Goal: Task Accomplishment & Management: Complete application form

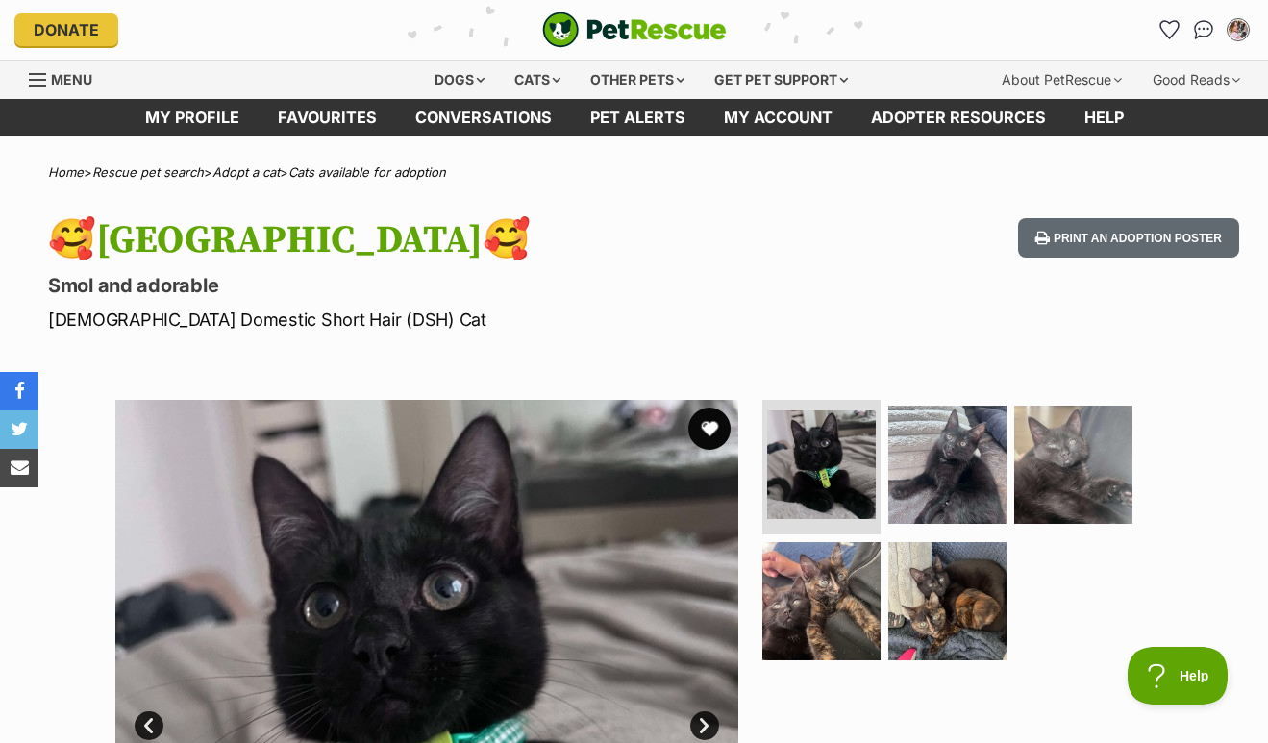
click at [710, 420] on button "favourite" at bounding box center [709, 429] width 42 height 42
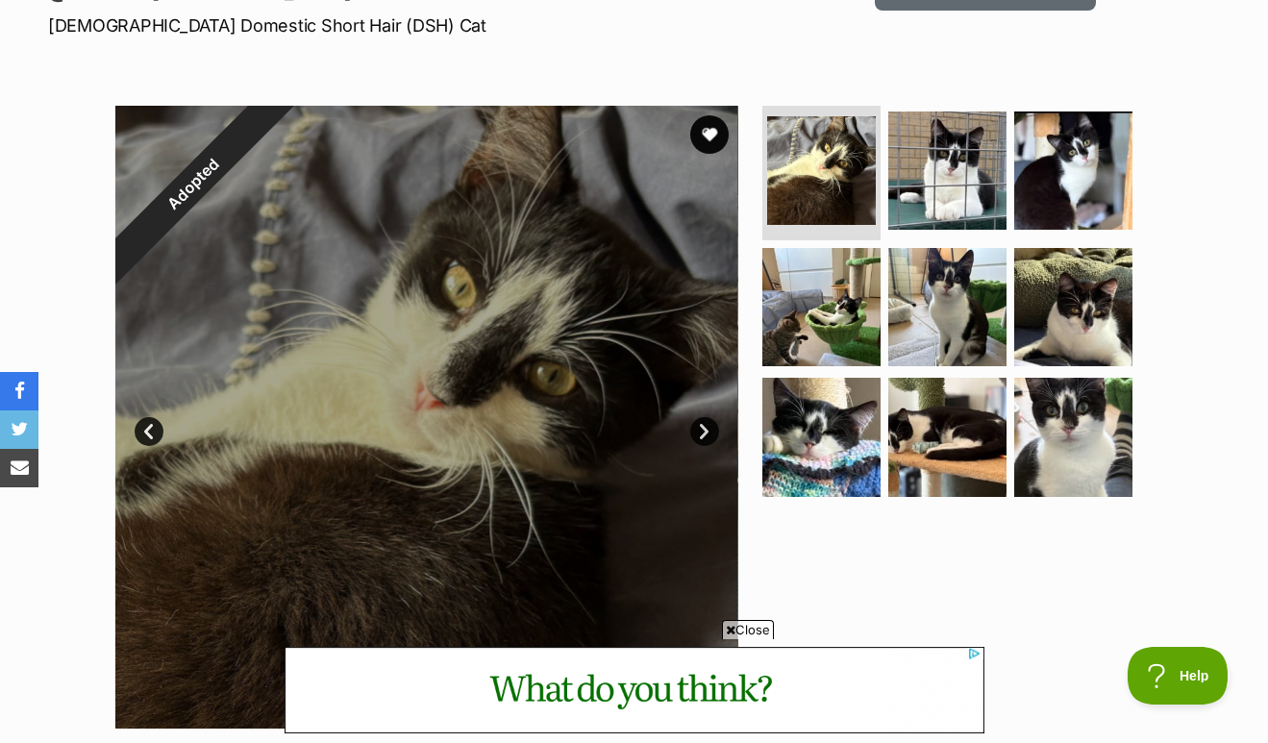
scroll to position [293, 0]
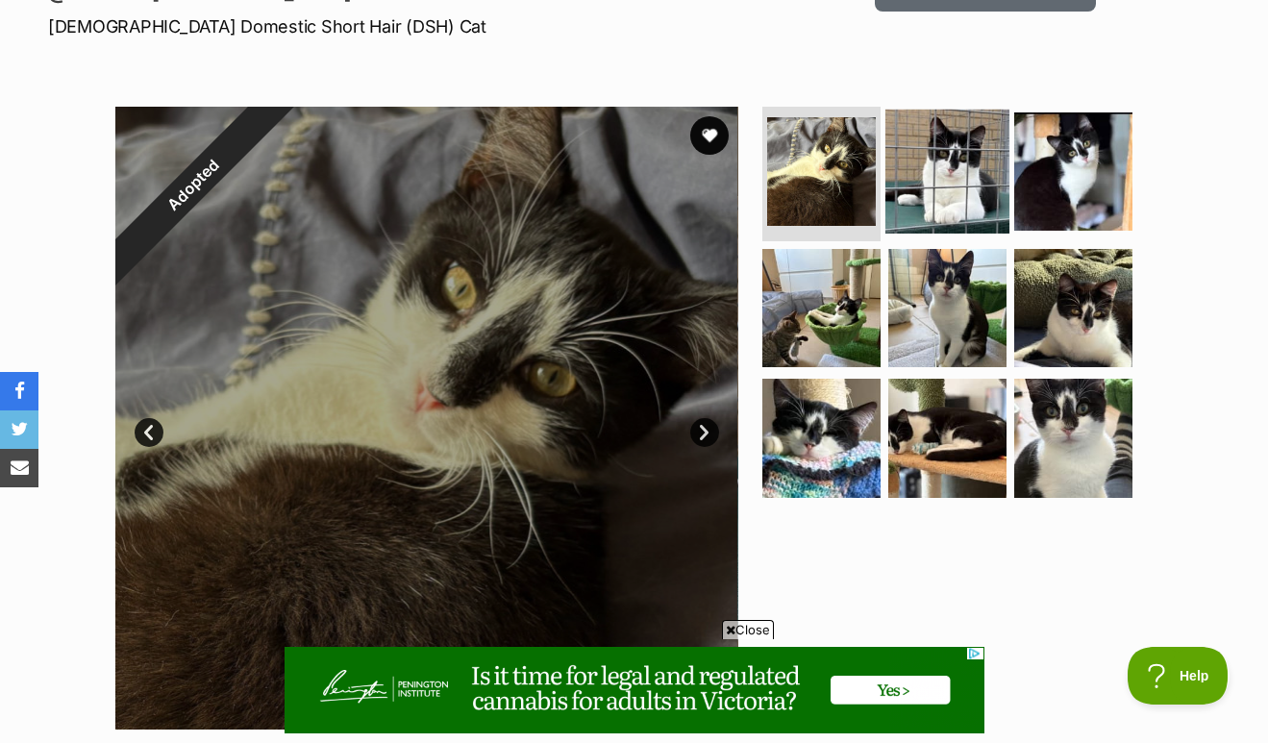
click at [984, 143] on img at bounding box center [948, 172] width 124 height 124
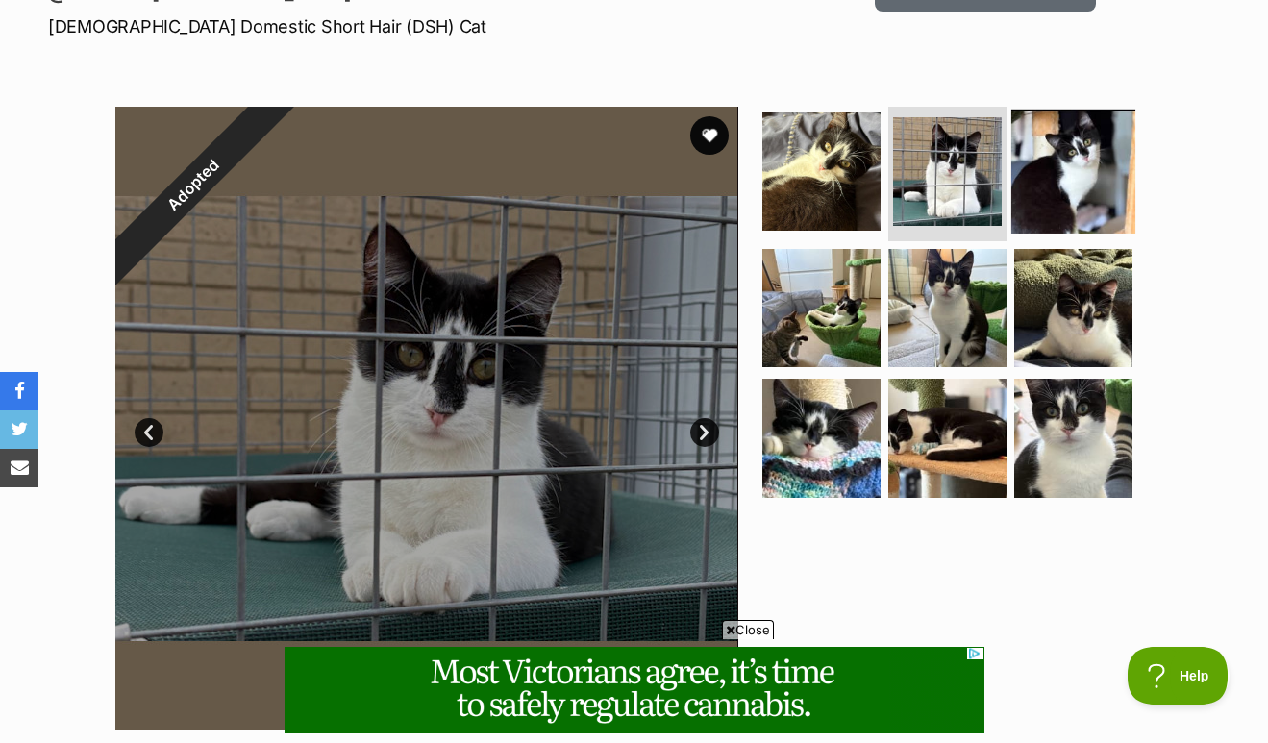
click at [1086, 163] on img at bounding box center [1073, 172] width 124 height 124
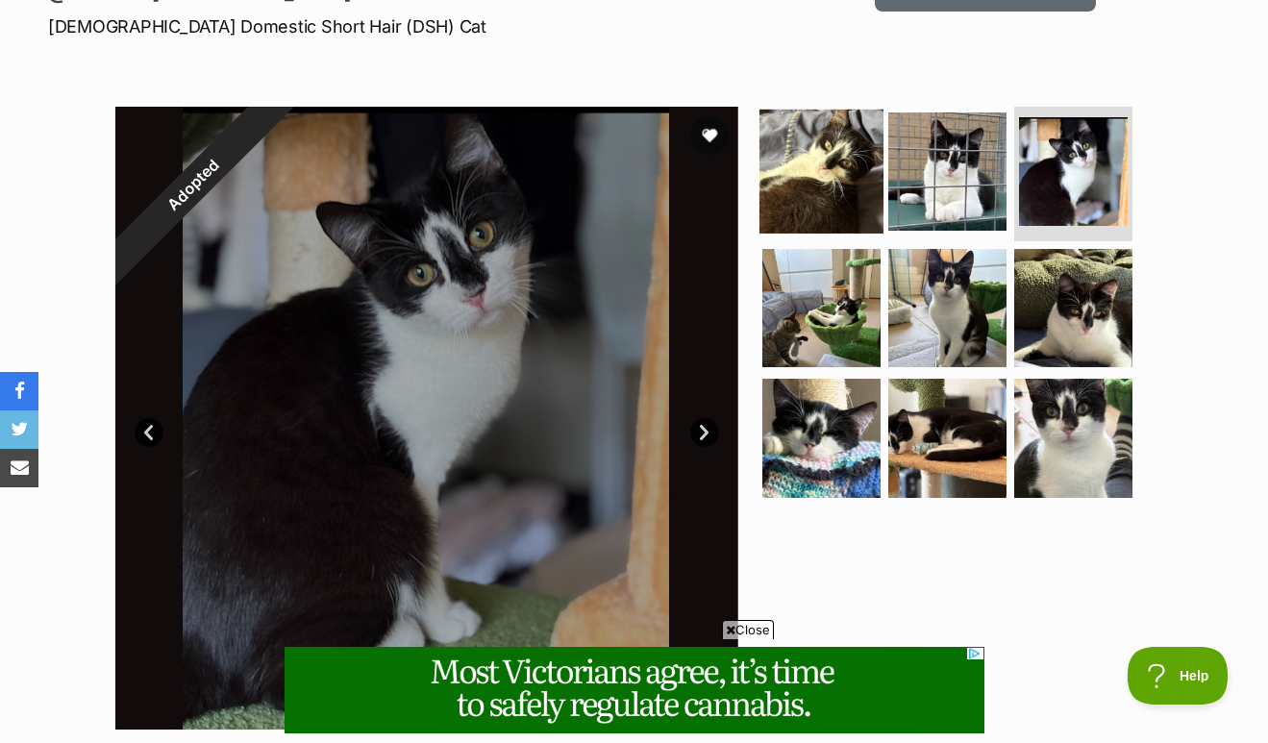
click at [814, 169] on img at bounding box center [822, 172] width 124 height 124
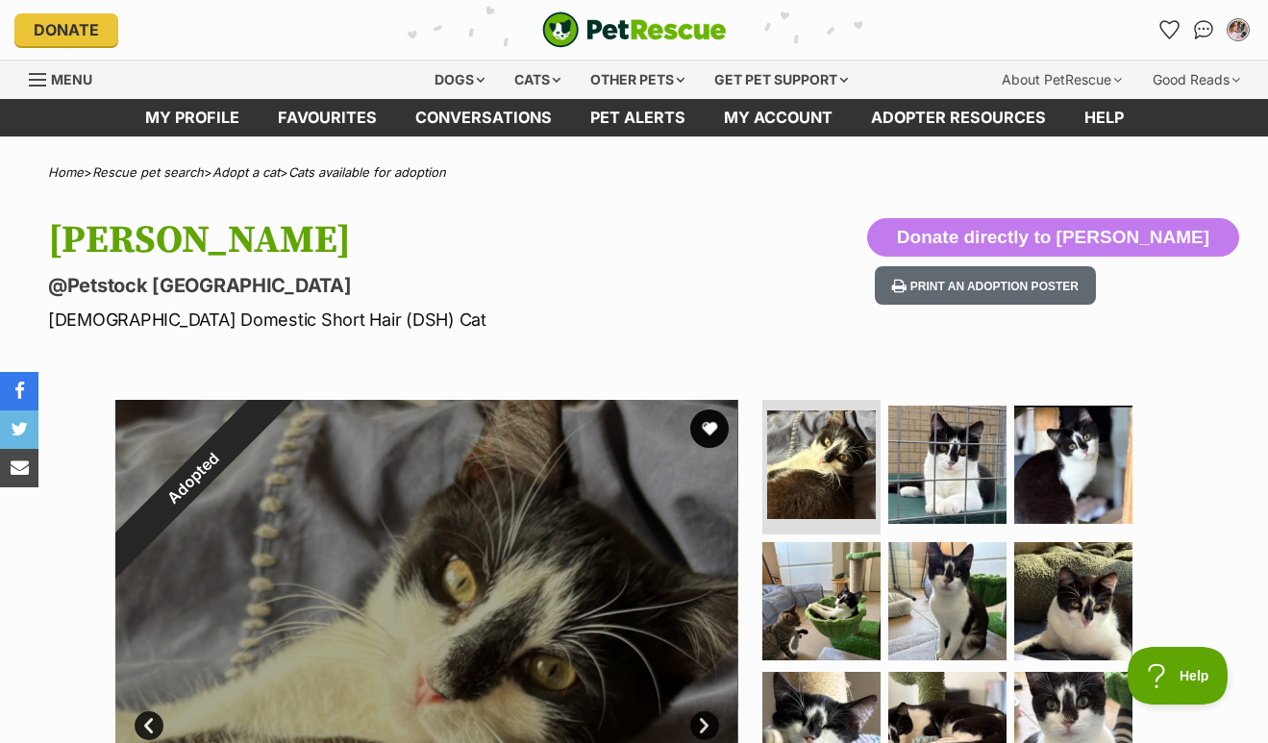
scroll to position [0, 0]
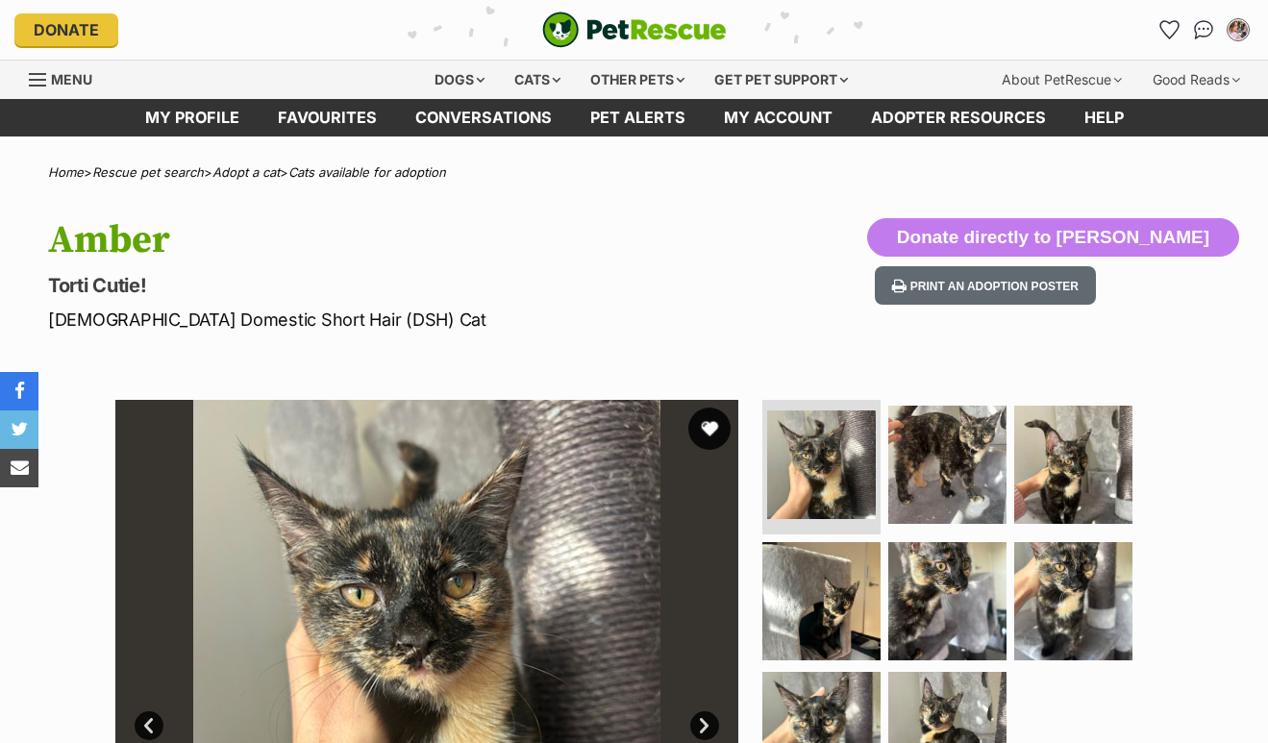
click at [709, 428] on button "favourite" at bounding box center [709, 429] width 42 height 42
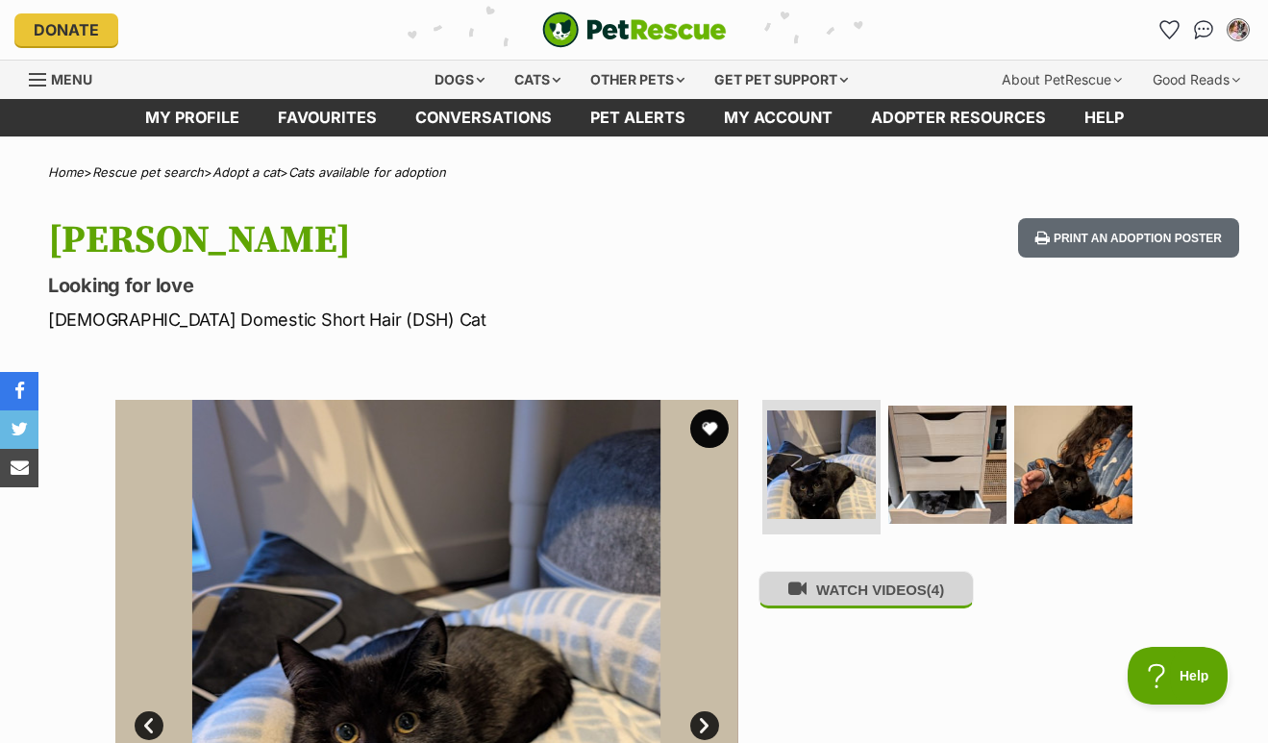
click at [859, 599] on button "WATCH VIDEOS (4)" at bounding box center [866, 589] width 215 height 37
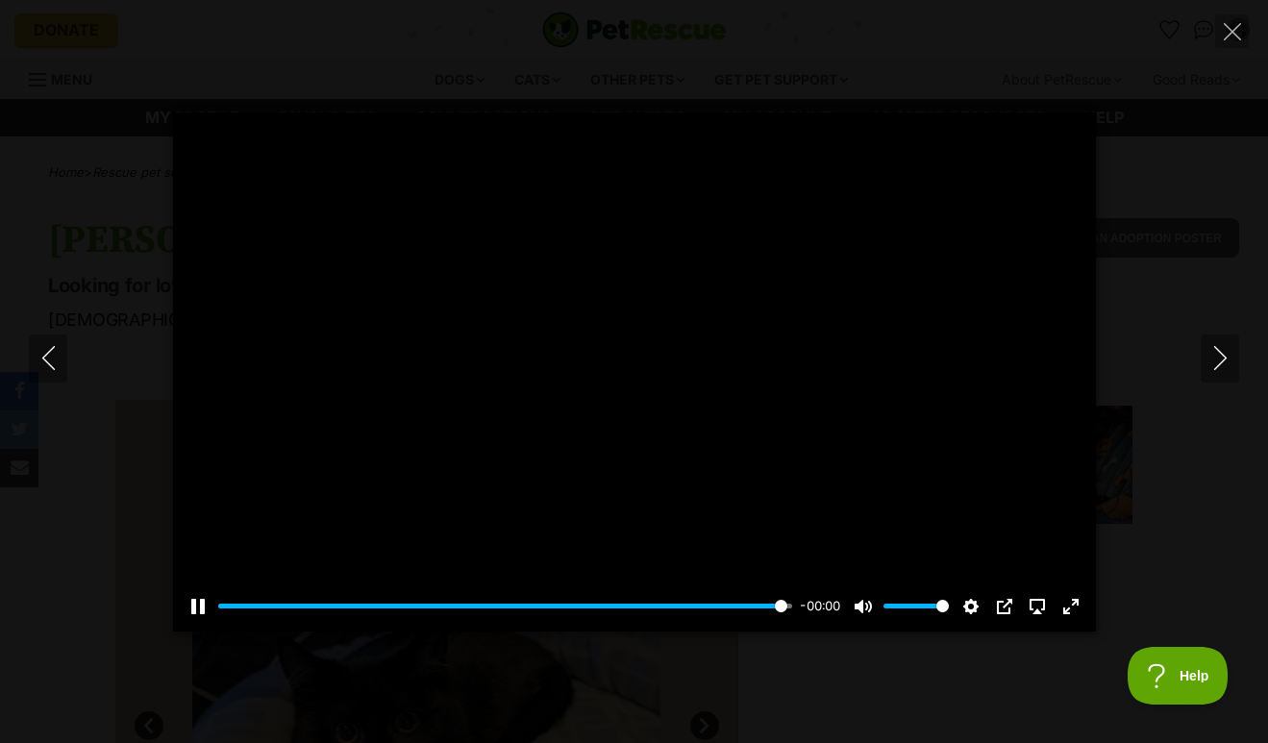
type input "100"
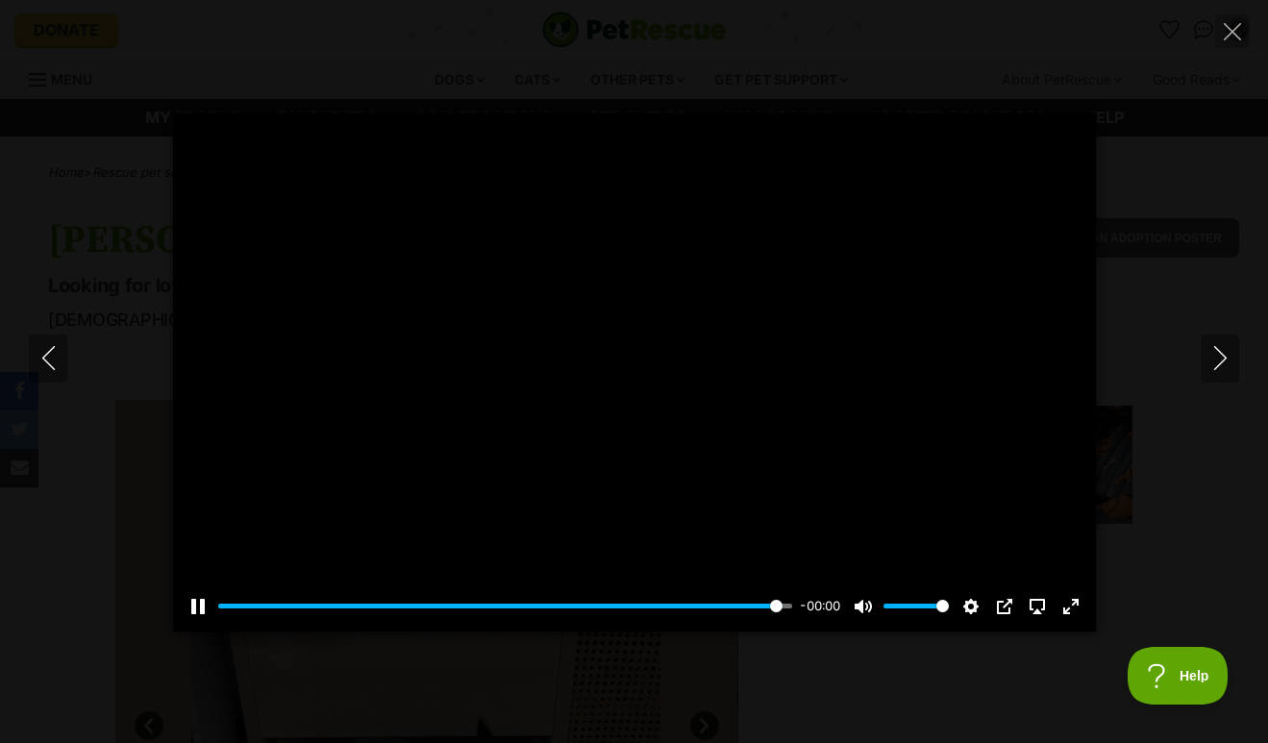
type input "100"
click at [1144, 293] on div "Pause Play % buffered 00:00 00:00 Unmute Mute Disable captions Enable captions …" at bounding box center [634, 371] width 1268 height 519
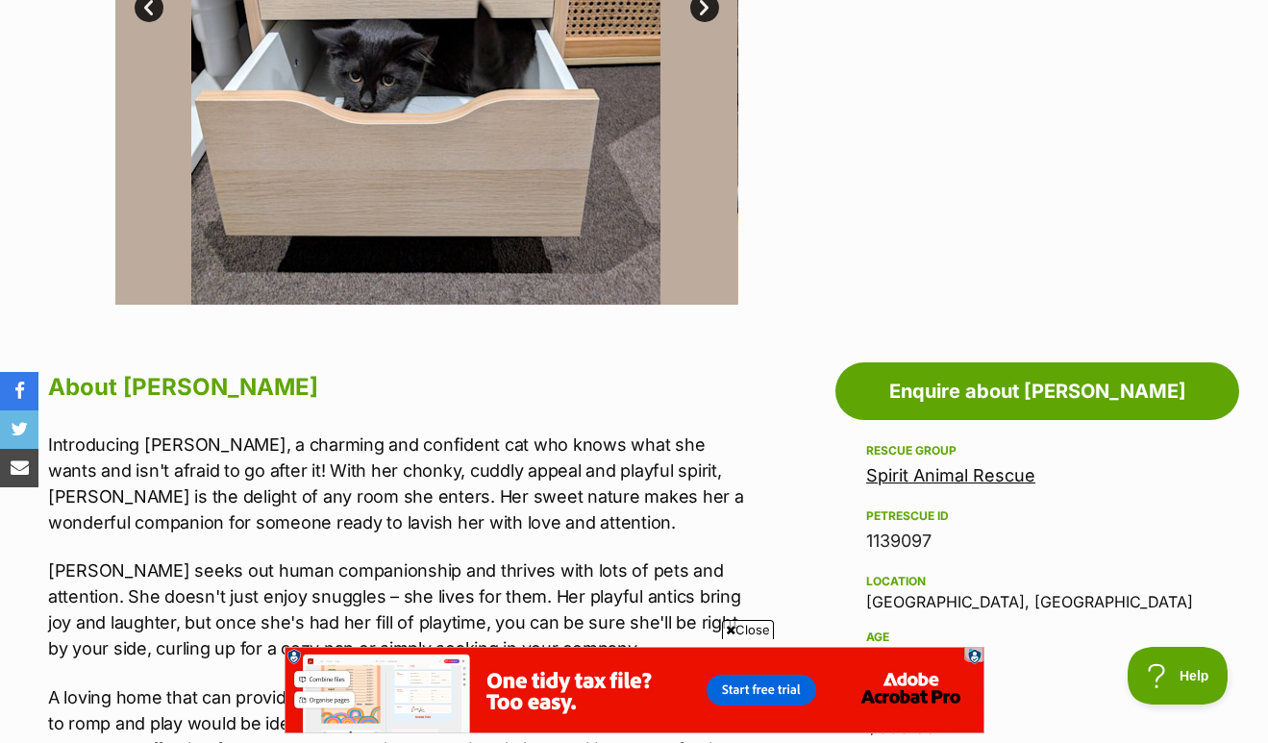
scroll to position [770, 0]
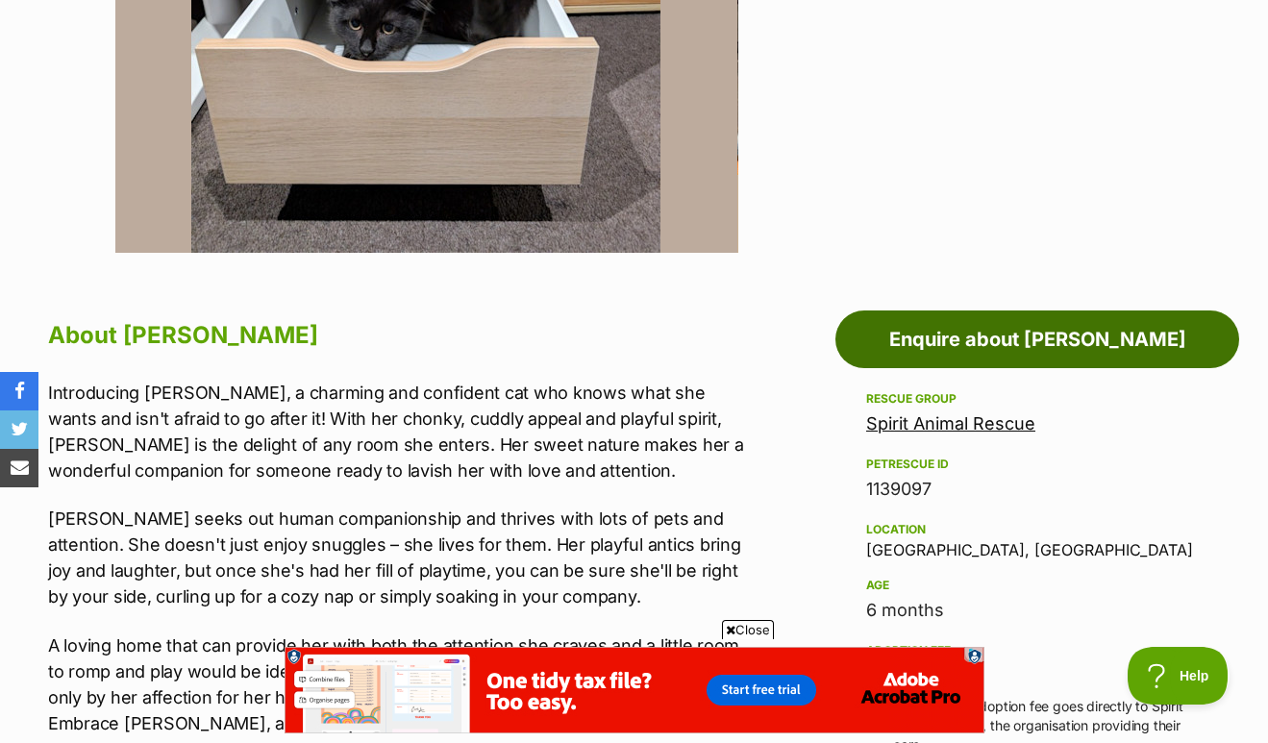
click at [959, 324] on link "Enquire about Dora" at bounding box center [1038, 340] width 404 height 58
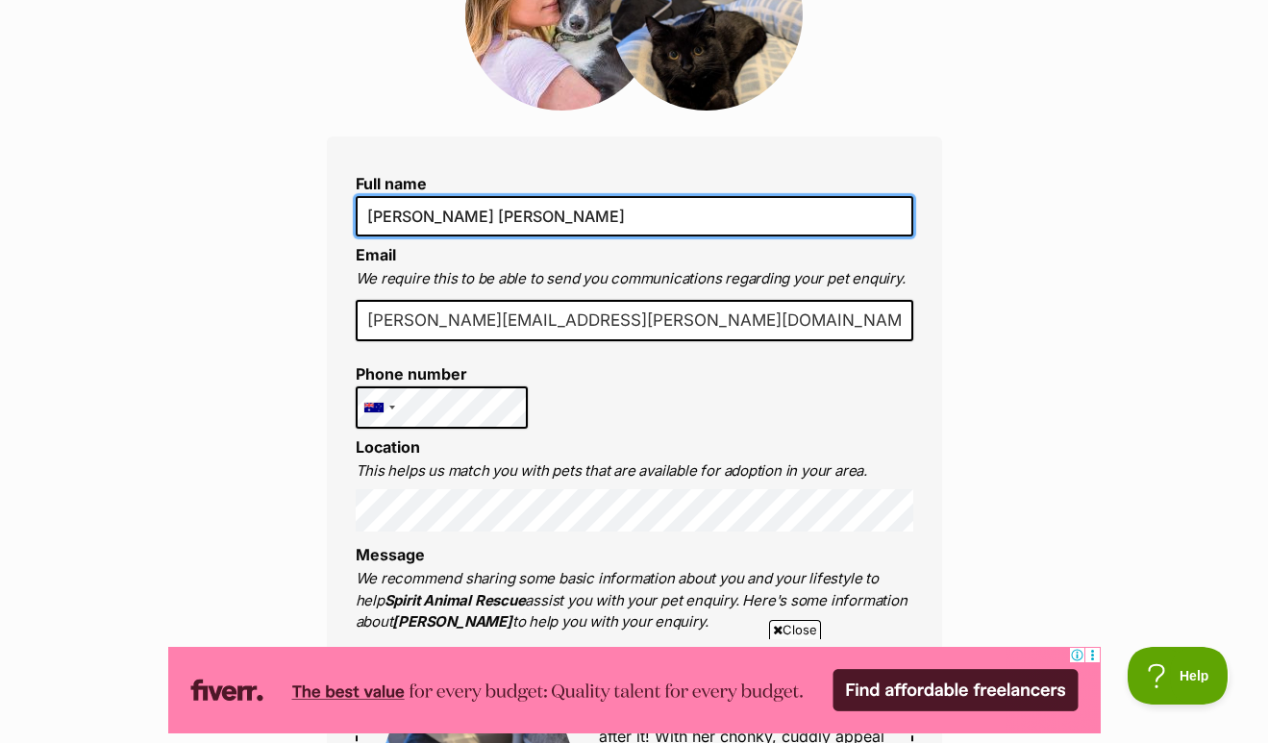
click at [454, 211] on input "[PERSON_NAME] [PERSON_NAME]" at bounding box center [635, 216] width 558 height 40
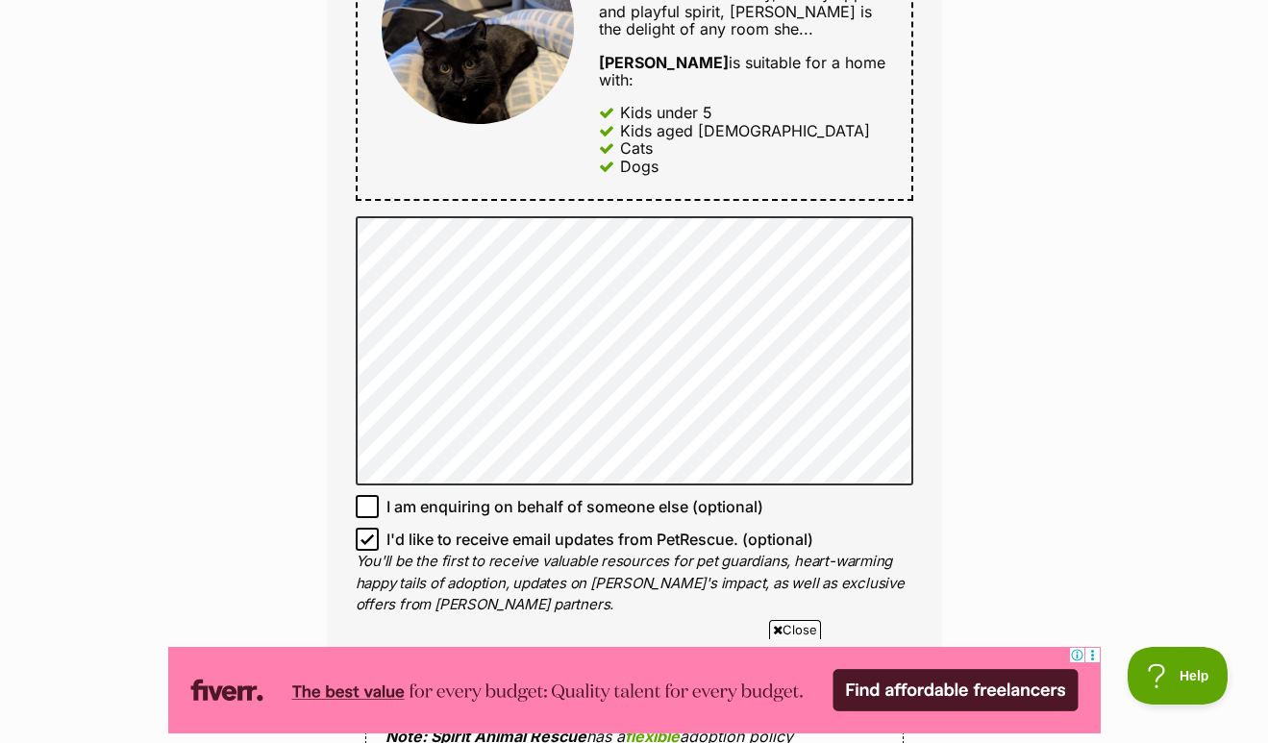
scroll to position [1077, 0]
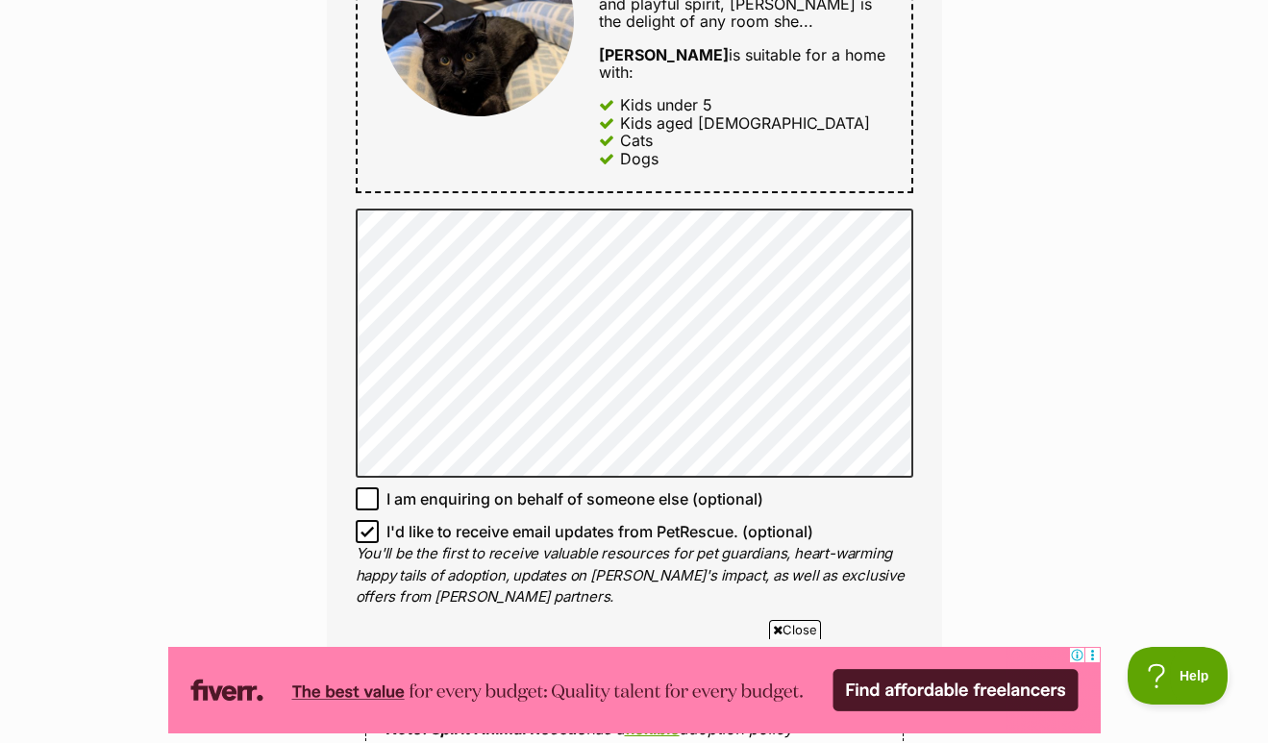
type input "[PERSON_NAME]"
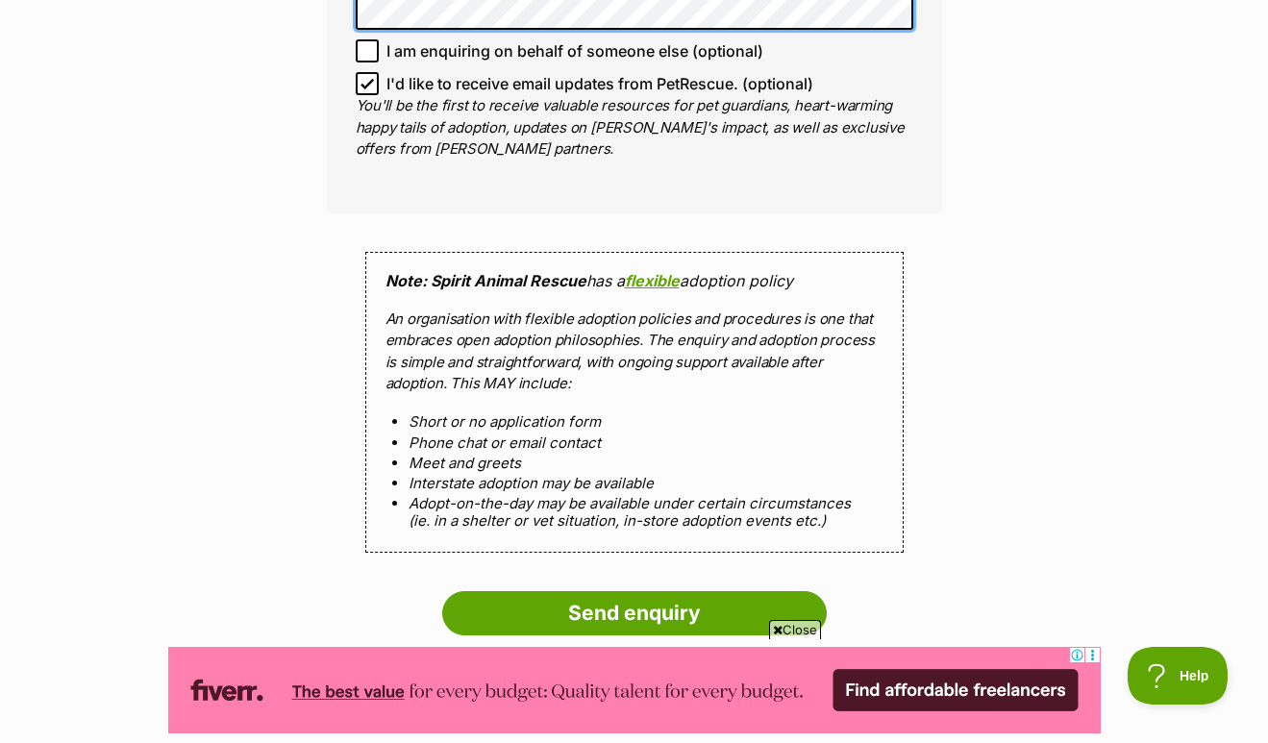
scroll to position [1532, 0]
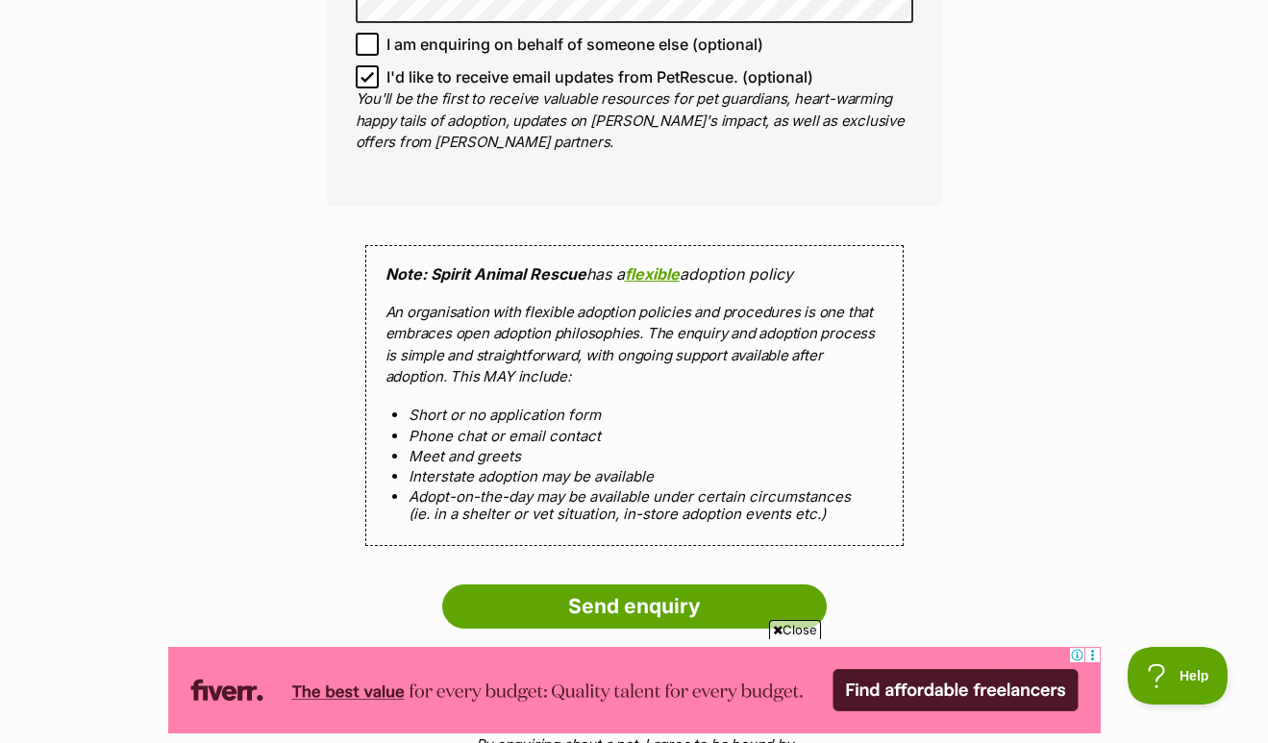
click at [370, 73] on icon at bounding box center [368, 77] width 12 height 9
click at [370, 65] on input "I'd like to receive email updates from PetRescue. (optional)" at bounding box center [367, 76] width 23 height 23
checkbox input "false"
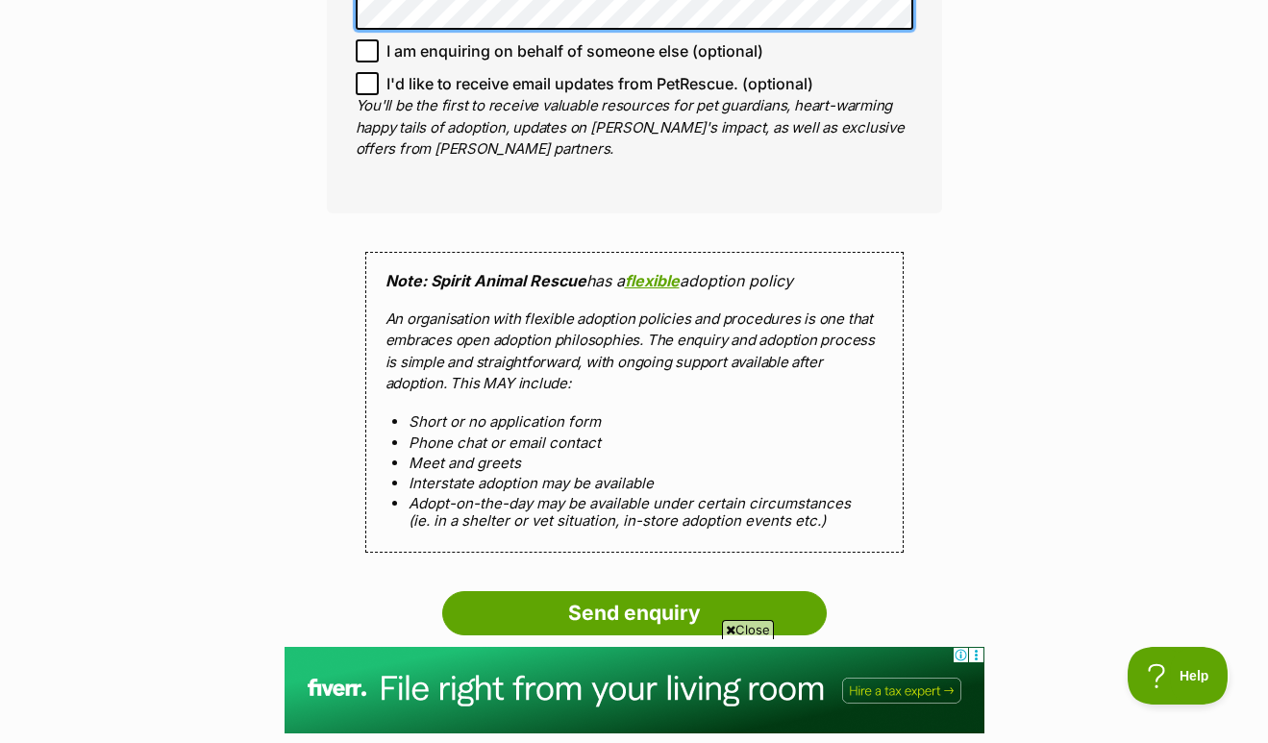
scroll to position [1629, 0]
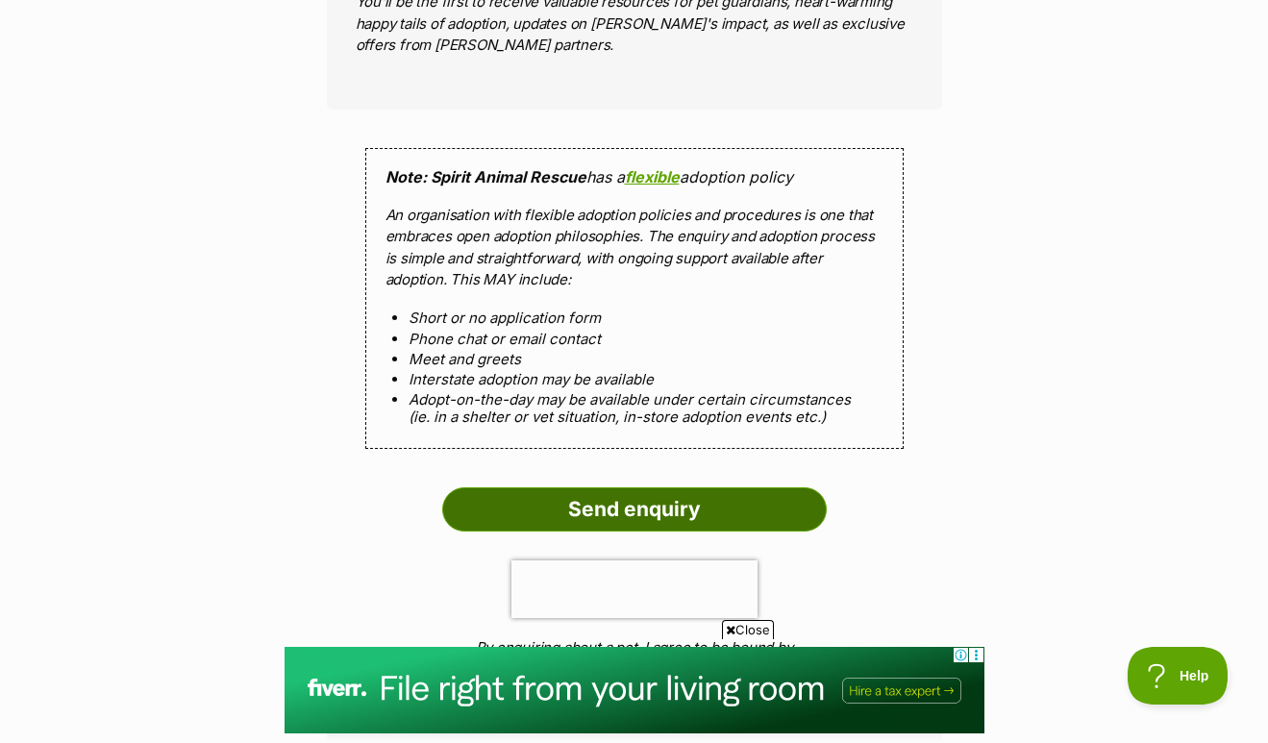
click at [727, 487] on input "Send enquiry" at bounding box center [634, 509] width 385 height 44
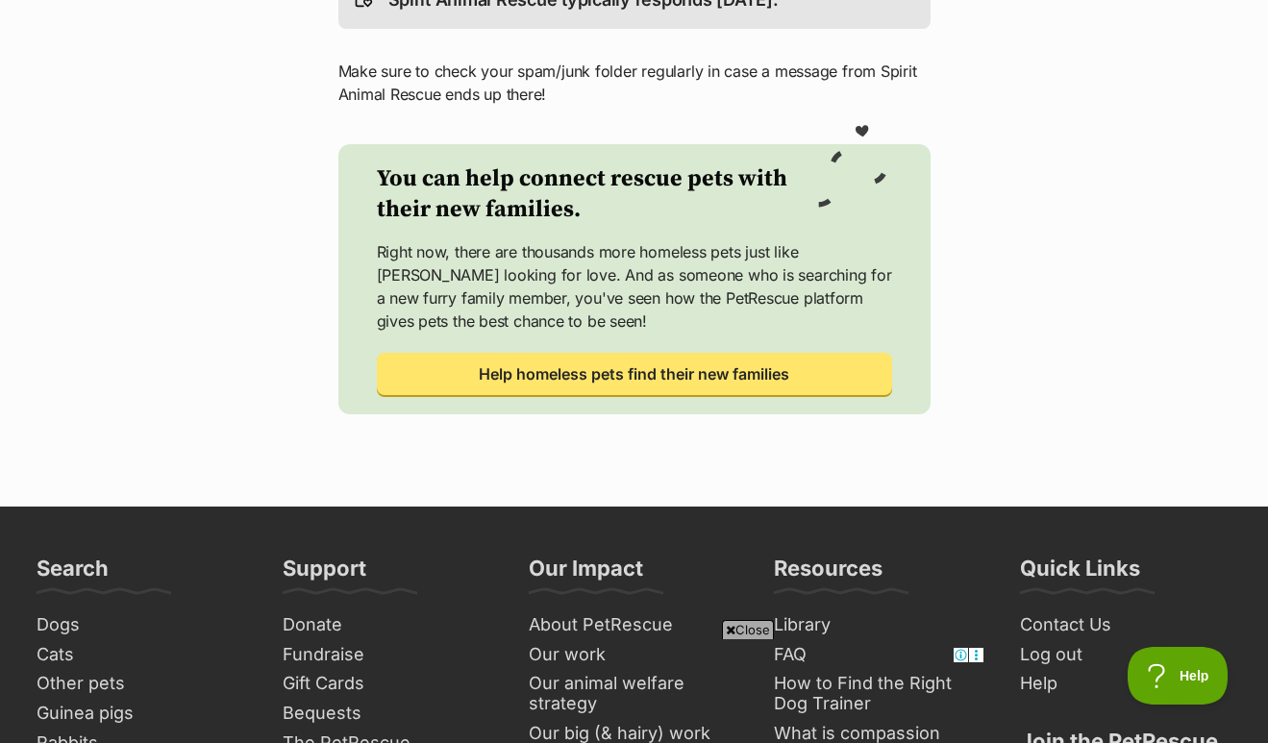
scroll to position [721, 0]
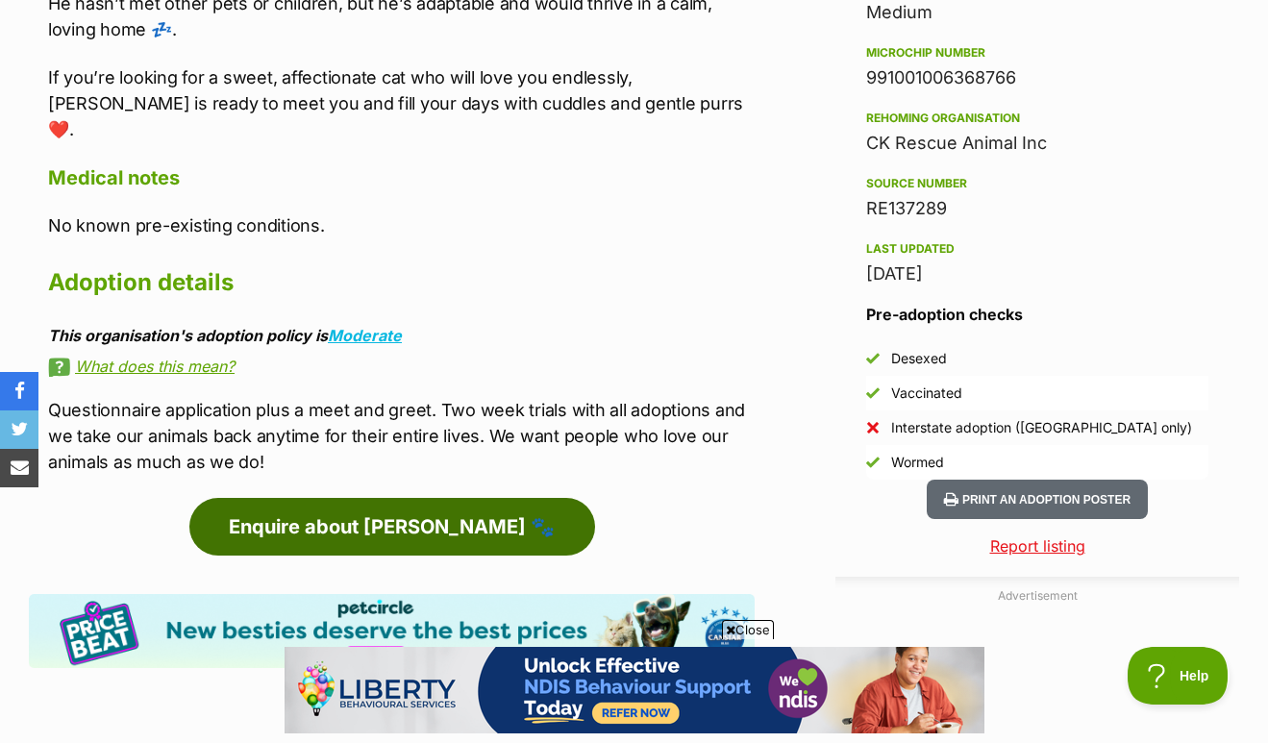
click at [487, 498] on link "Enquire about [PERSON_NAME] 🐾" at bounding box center [392, 527] width 406 height 58
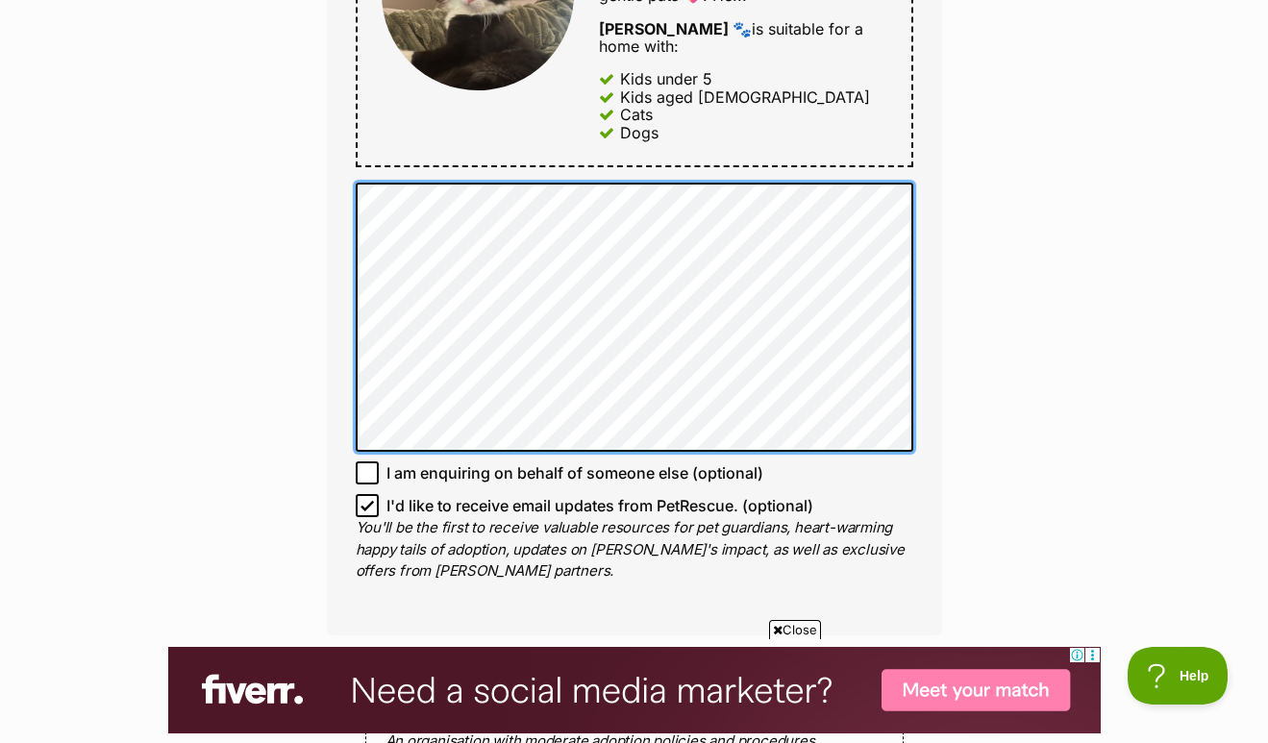
click at [306, 126] on div "Enquire about Sylvester 🐾 Full name Elizabeth Louise Email We require this to b…" at bounding box center [634, 269] width 673 height 2483
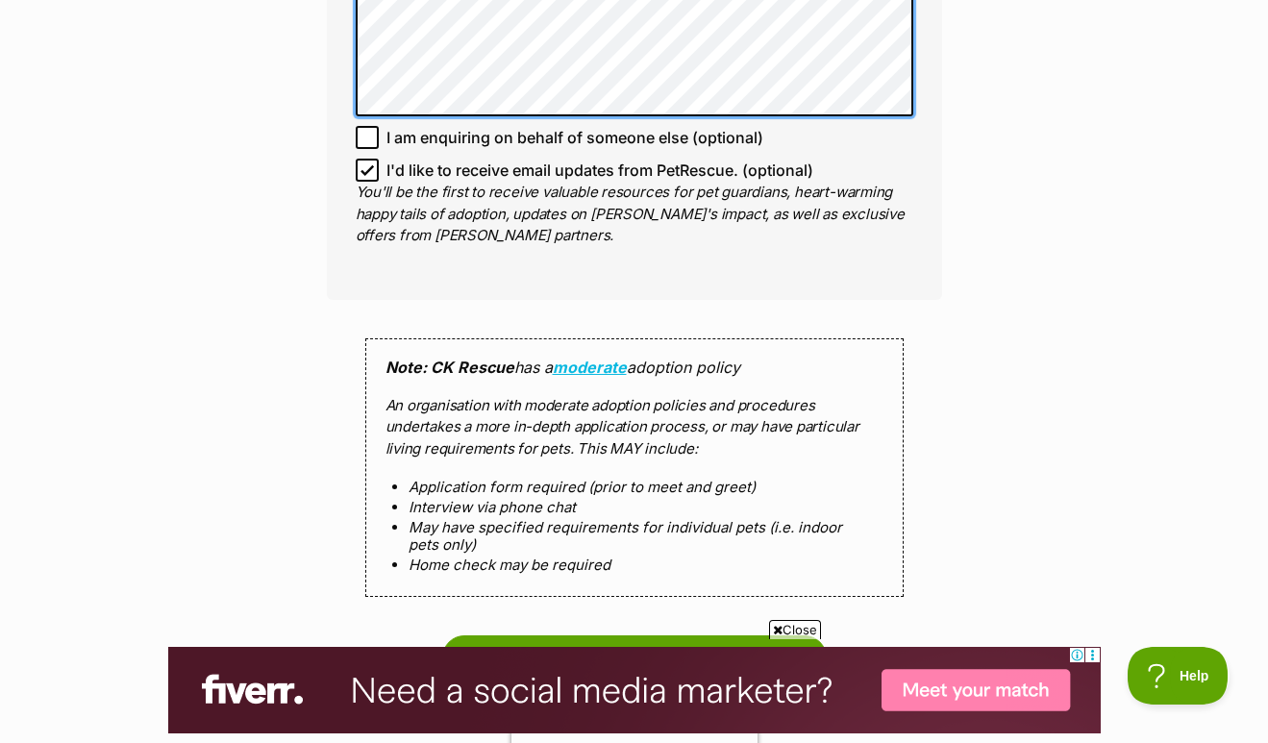
scroll to position [1481, 0]
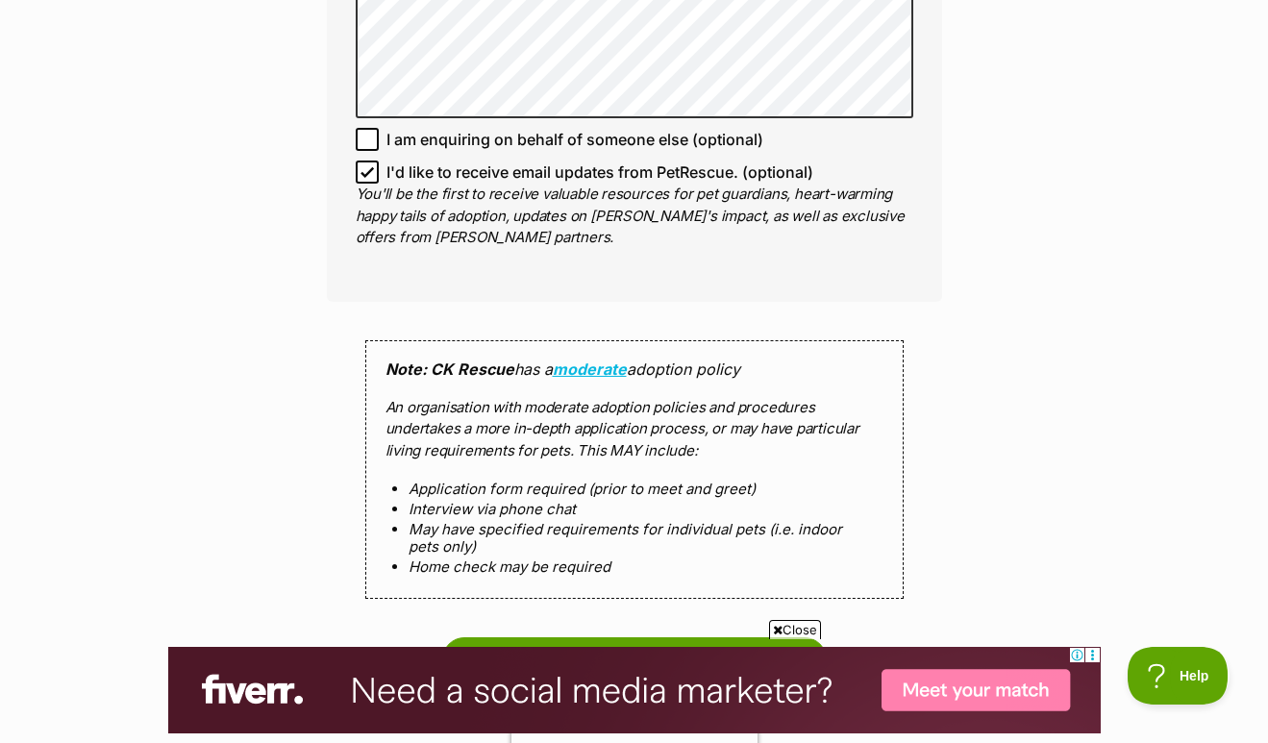
click at [373, 165] on icon at bounding box center [367, 171] width 13 height 13
click at [373, 161] on input "I'd like to receive email updates from PetRescue. (optional)" at bounding box center [367, 172] width 23 height 23
checkbox input "false"
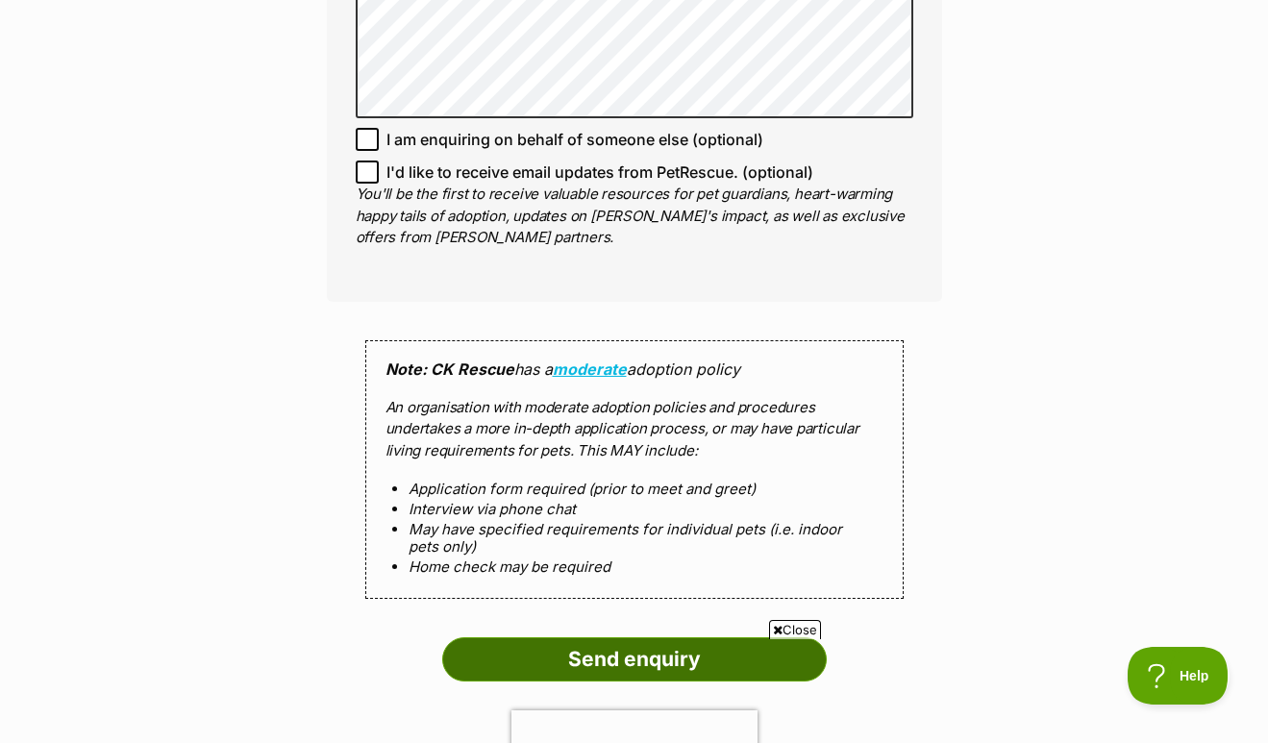
scroll to position [0, 0]
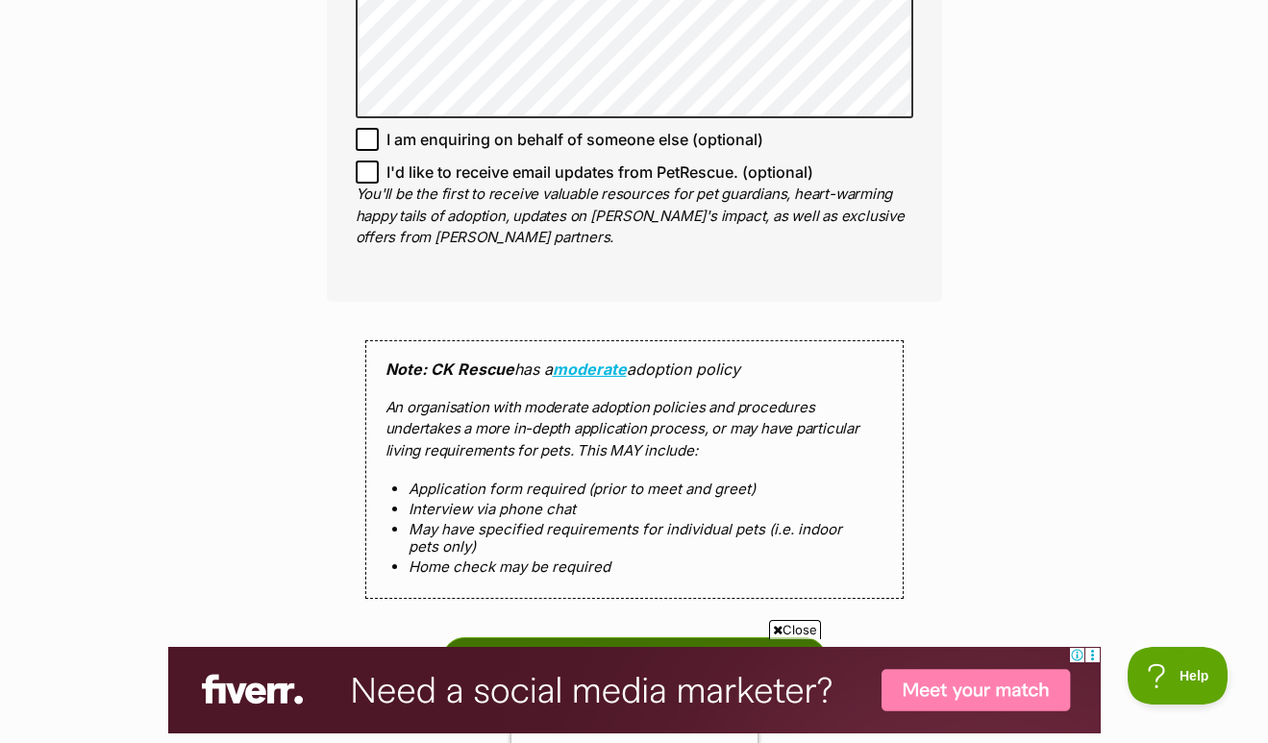
click at [569, 637] on input "Send enquiry" at bounding box center [634, 659] width 385 height 44
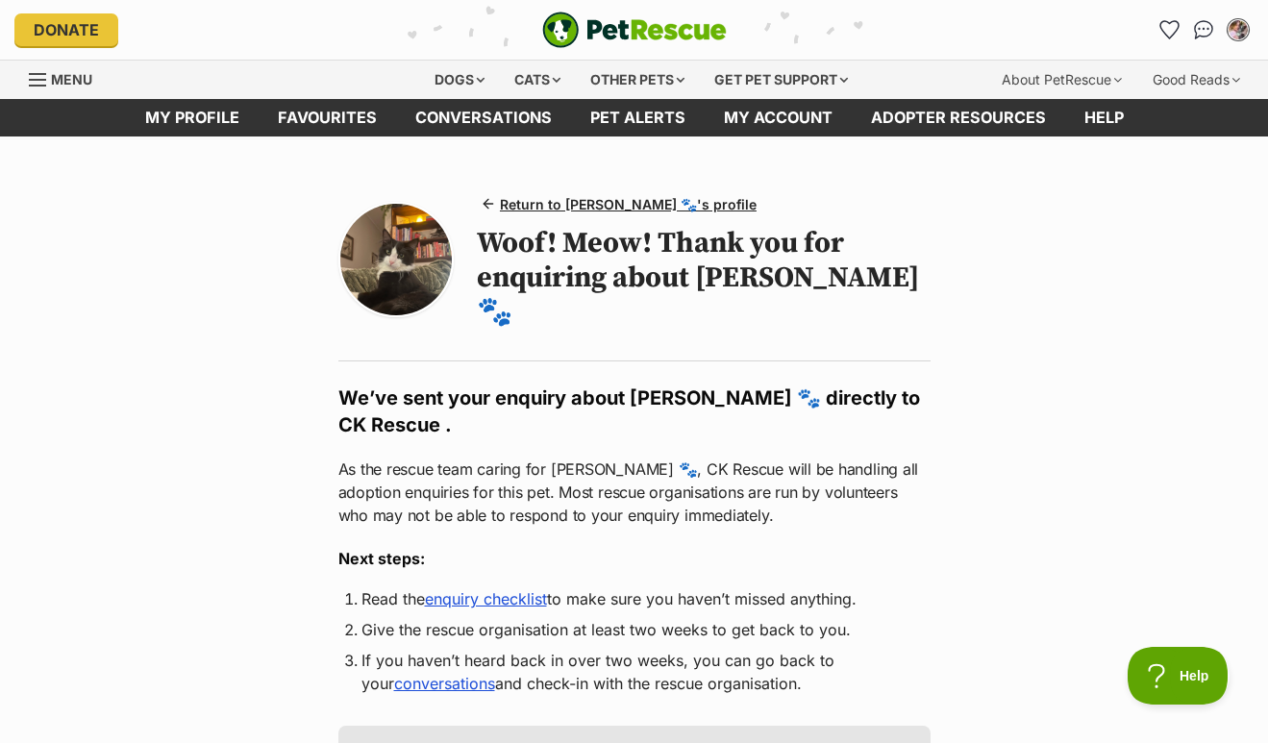
click at [1234, 23] on img "My account" at bounding box center [1238, 29] width 25 height 25
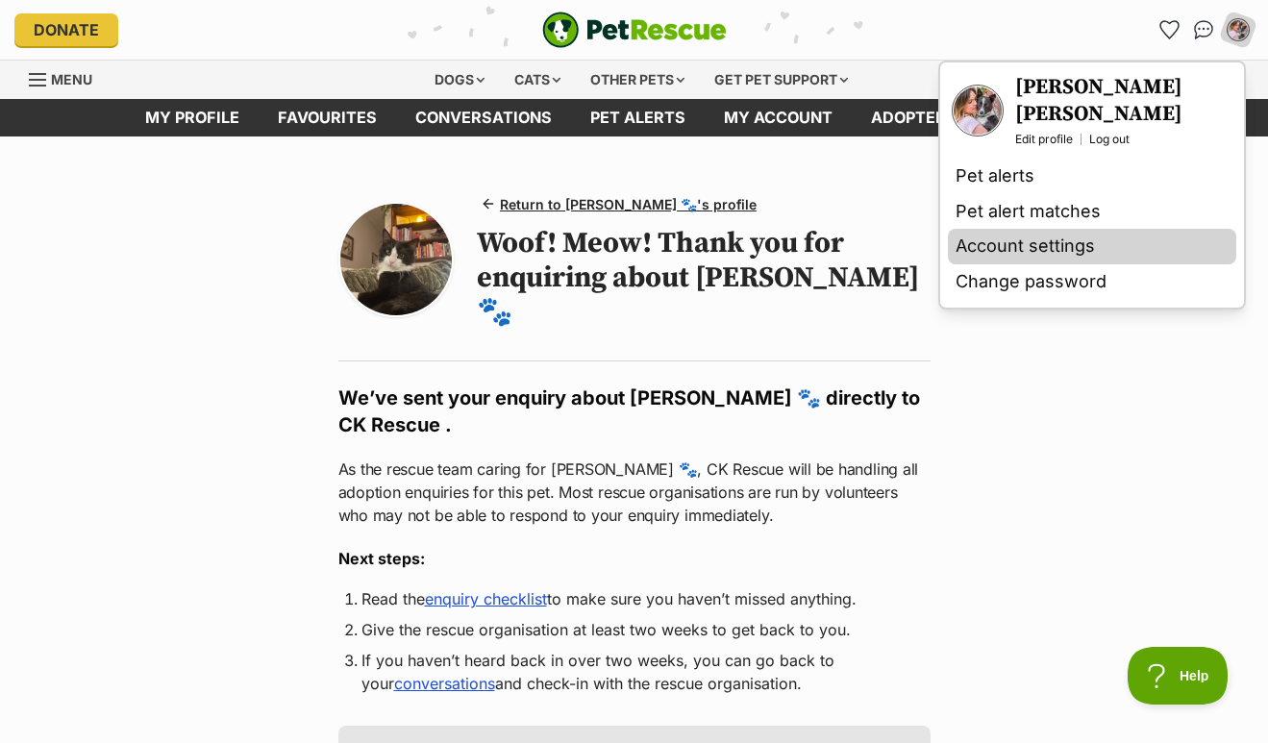
click at [1019, 230] on link "Account settings" at bounding box center [1092, 247] width 288 height 36
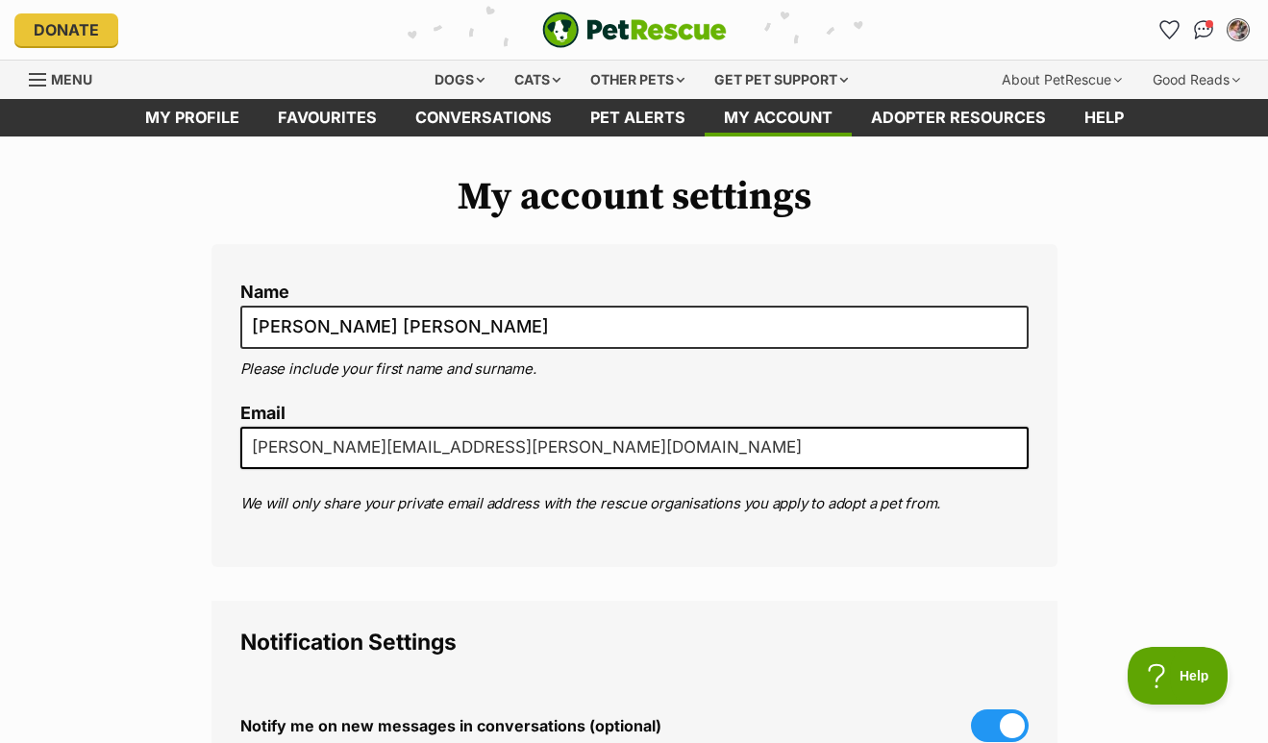
click at [1233, 35] on img "My account" at bounding box center [1238, 29] width 25 height 25
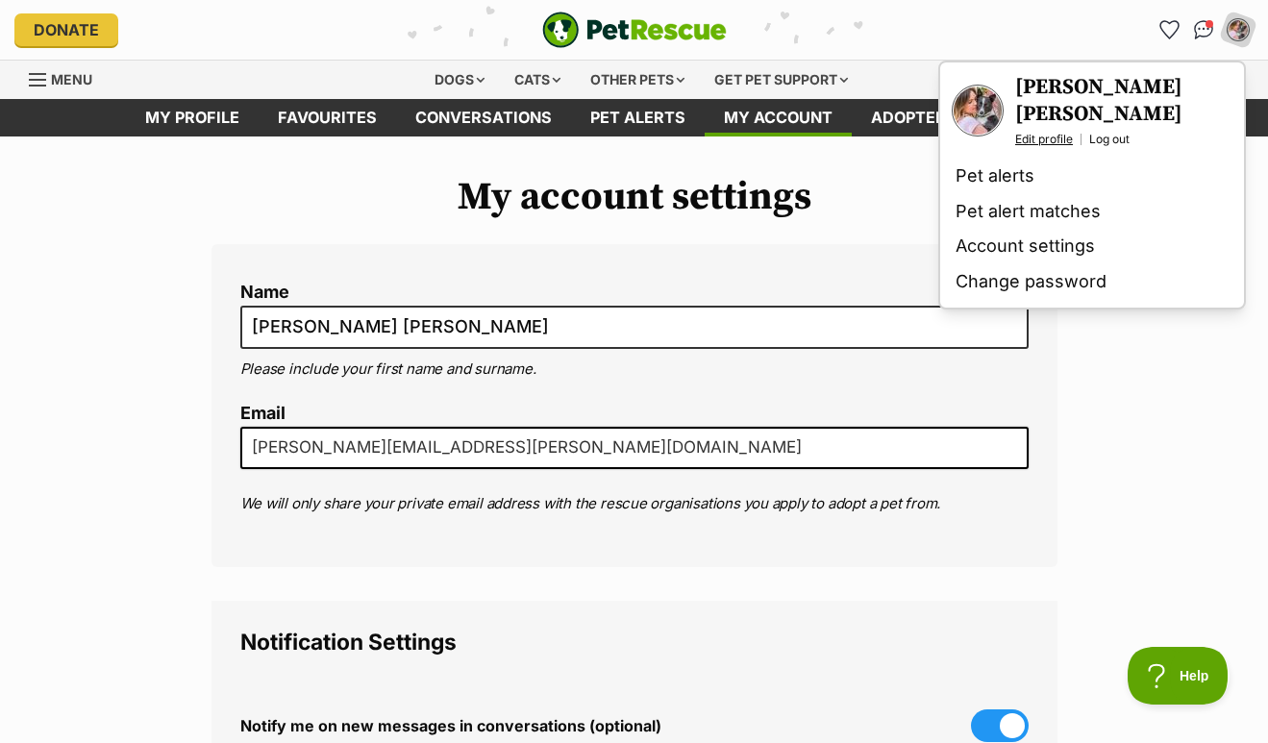
click at [1036, 132] on link "Edit profile" at bounding box center [1044, 139] width 58 height 15
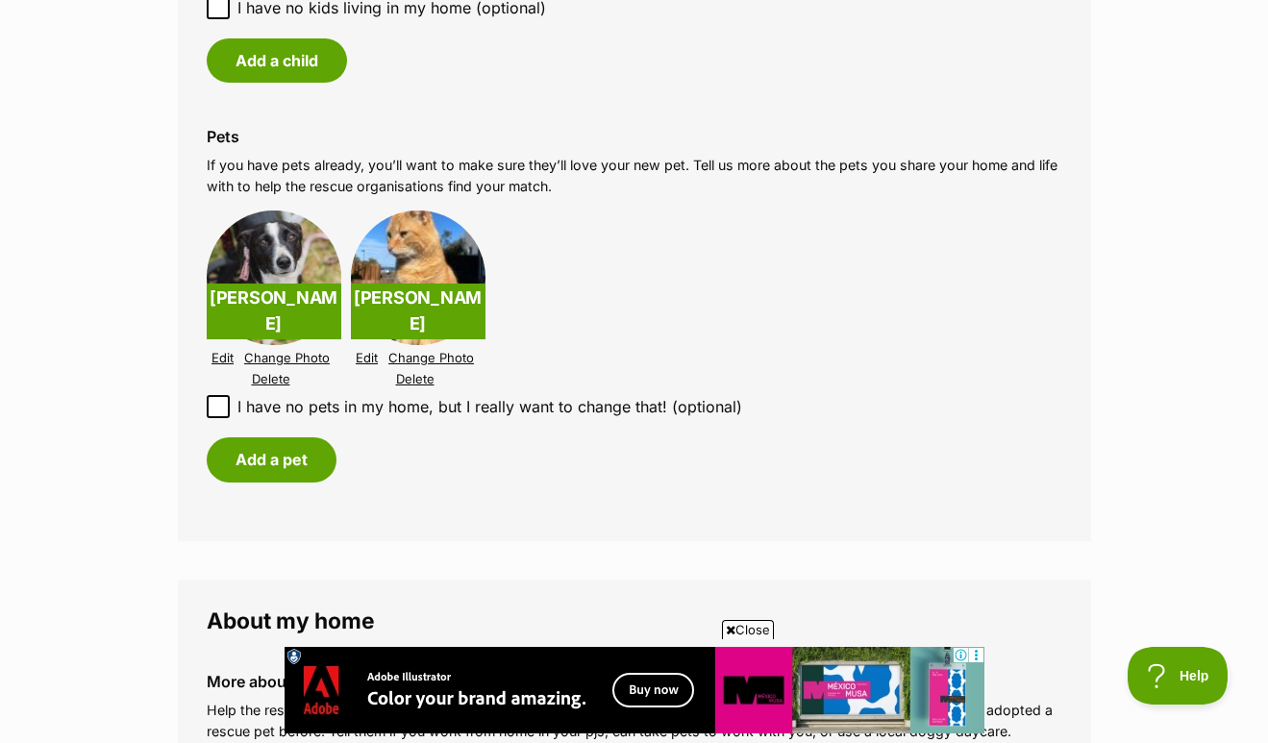
scroll to position [2046, 0]
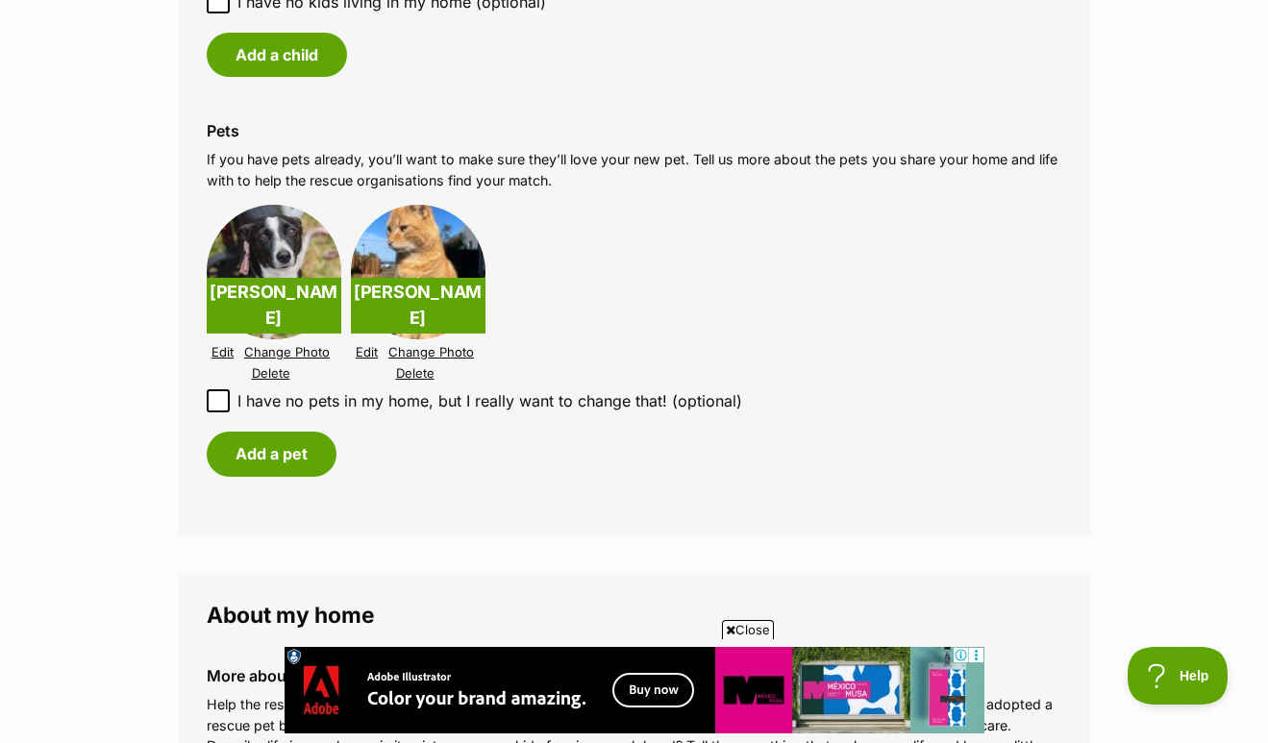
click at [409, 366] on link "Delete" at bounding box center [415, 373] width 38 height 14
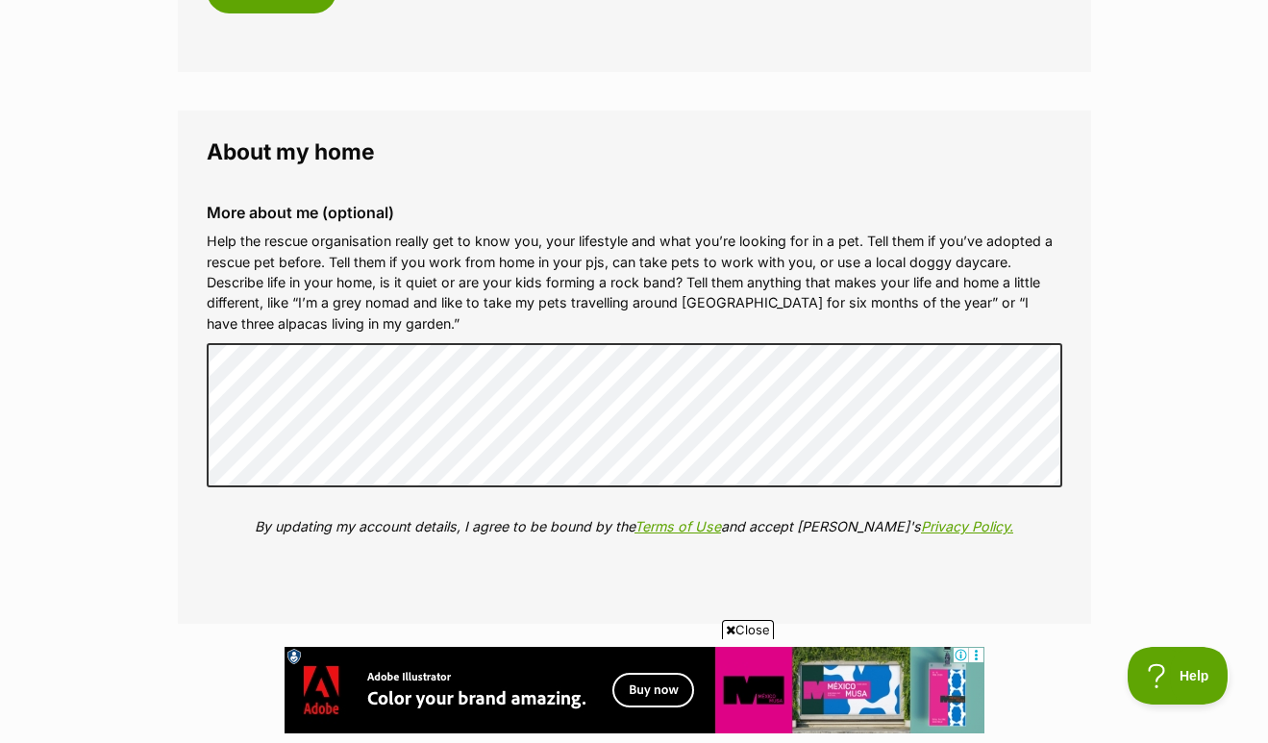
scroll to position [2510, 0]
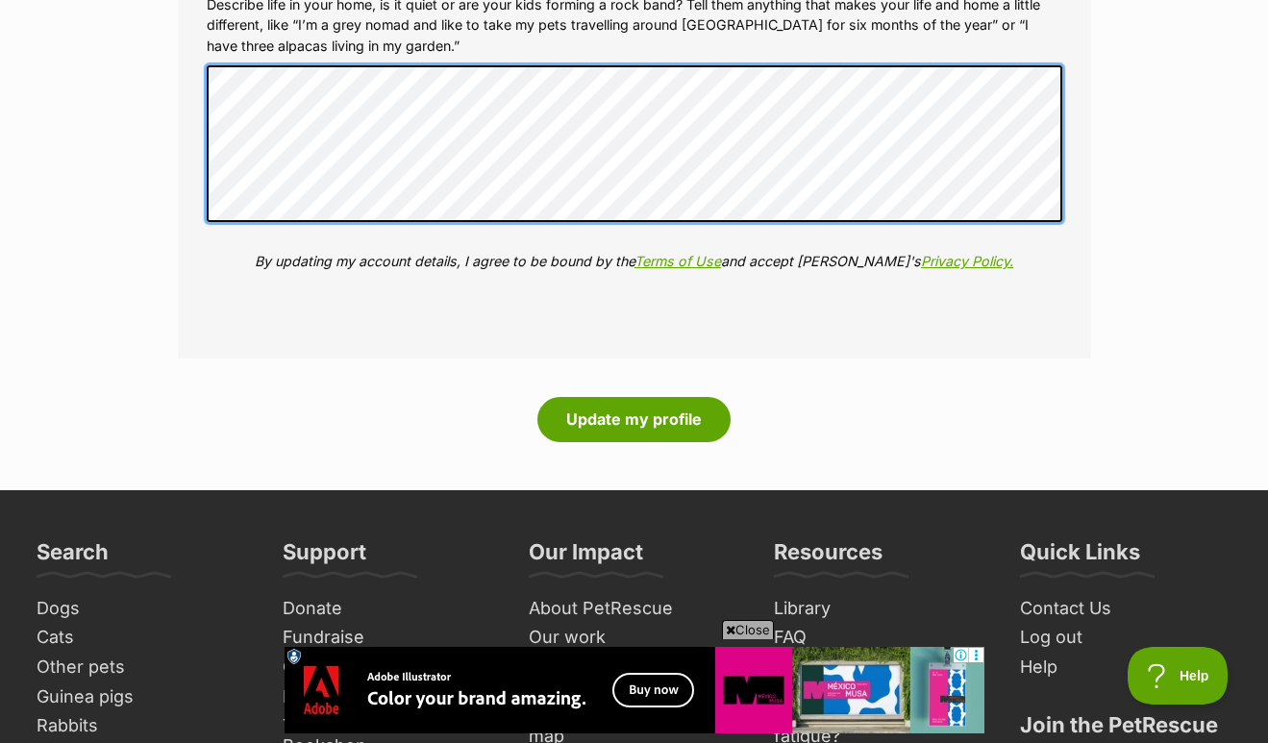
scroll to position [2785, 0]
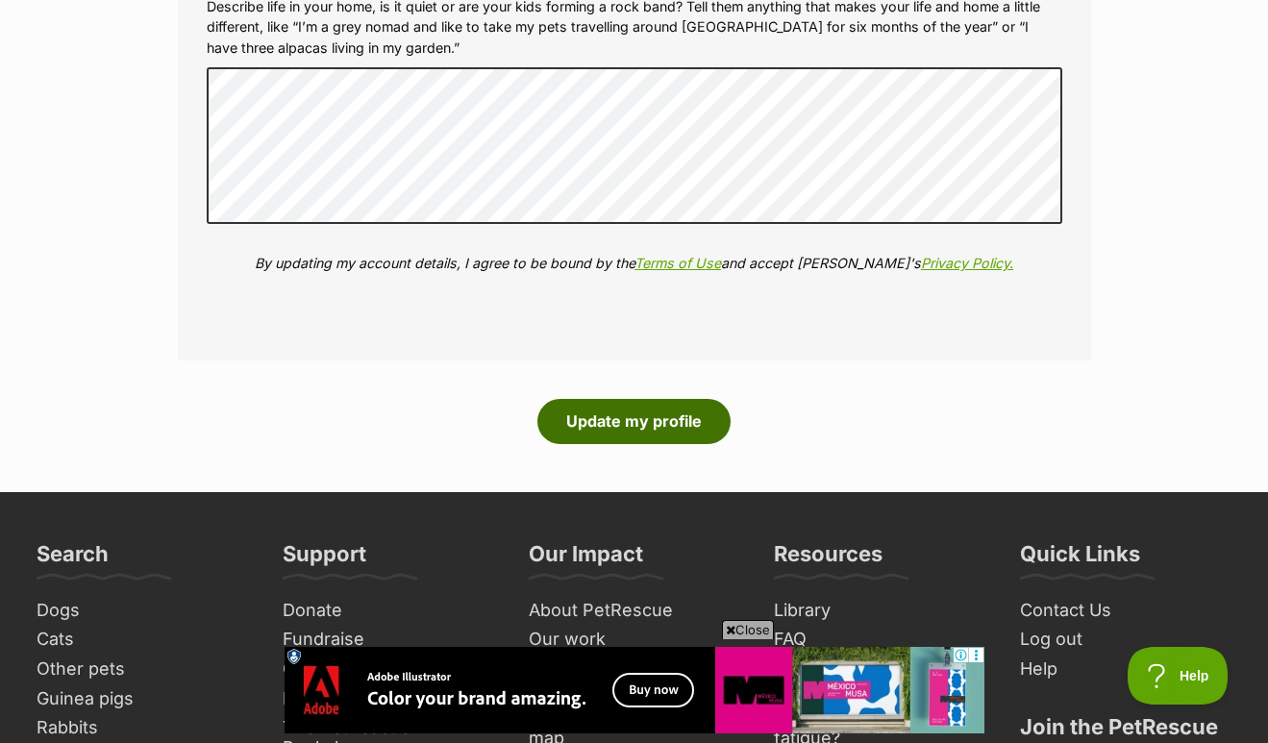
click at [655, 399] on button "Update my profile" at bounding box center [633, 421] width 193 height 44
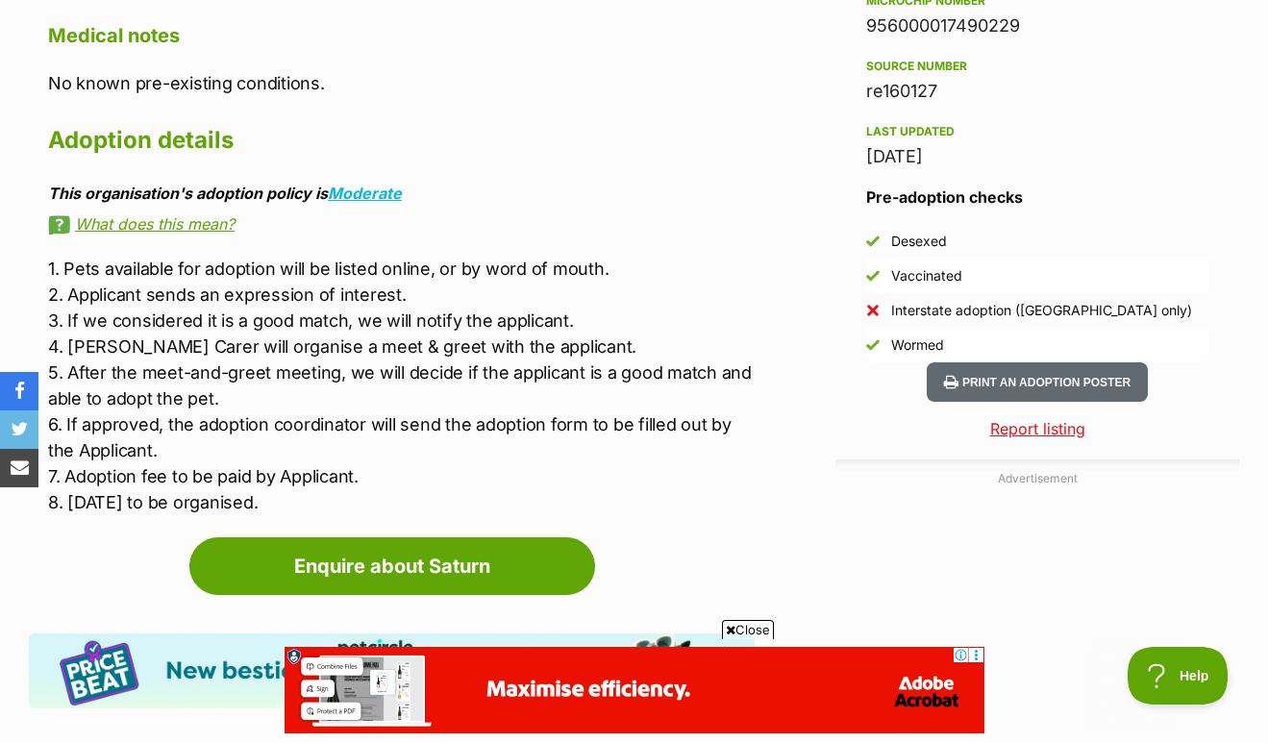
scroll to position [1650, 0]
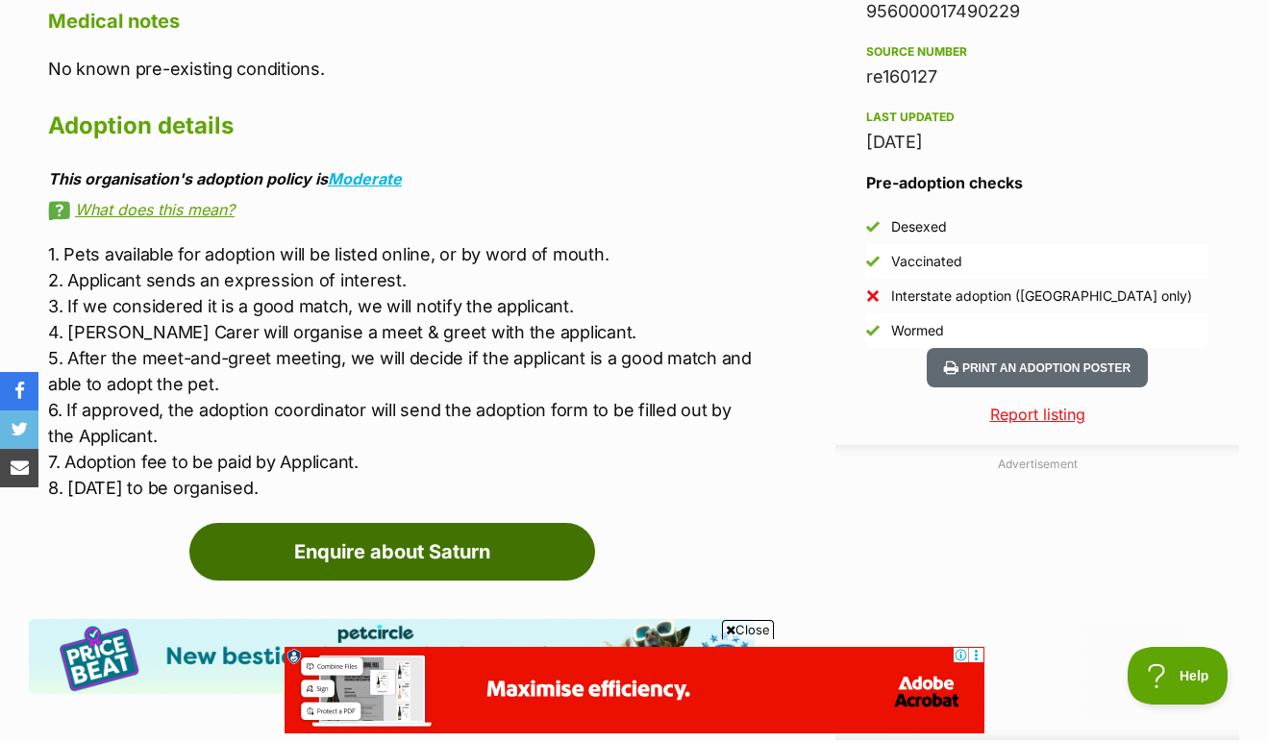
click at [485, 531] on link "Enquire about Saturn" at bounding box center [392, 552] width 406 height 58
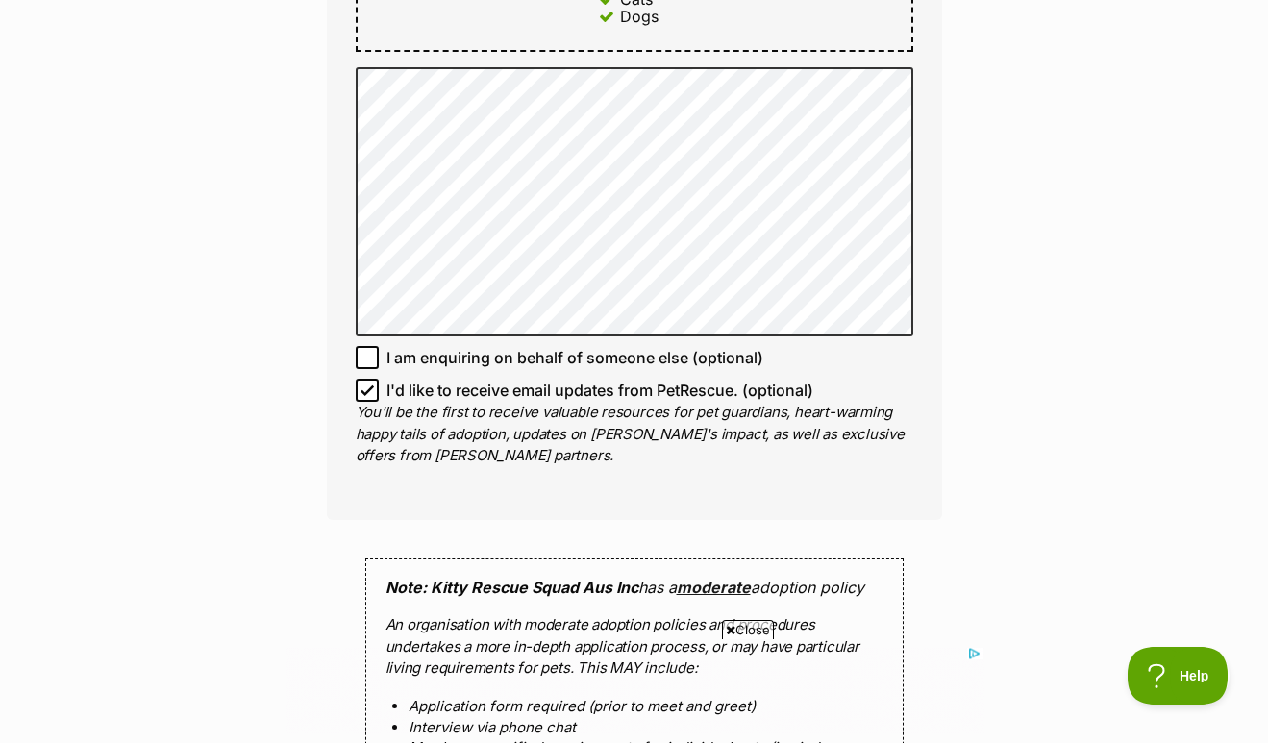
scroll to position [1202, 0]
click at [367, 386] on icon at bounding box center [368, 390] width 12 height 9
click at [367, 385] on input "I'd like to receive email updates from PetRescue. (optional)" at bounding box center [367, 389] width 23 height 23
checkbox input "false"
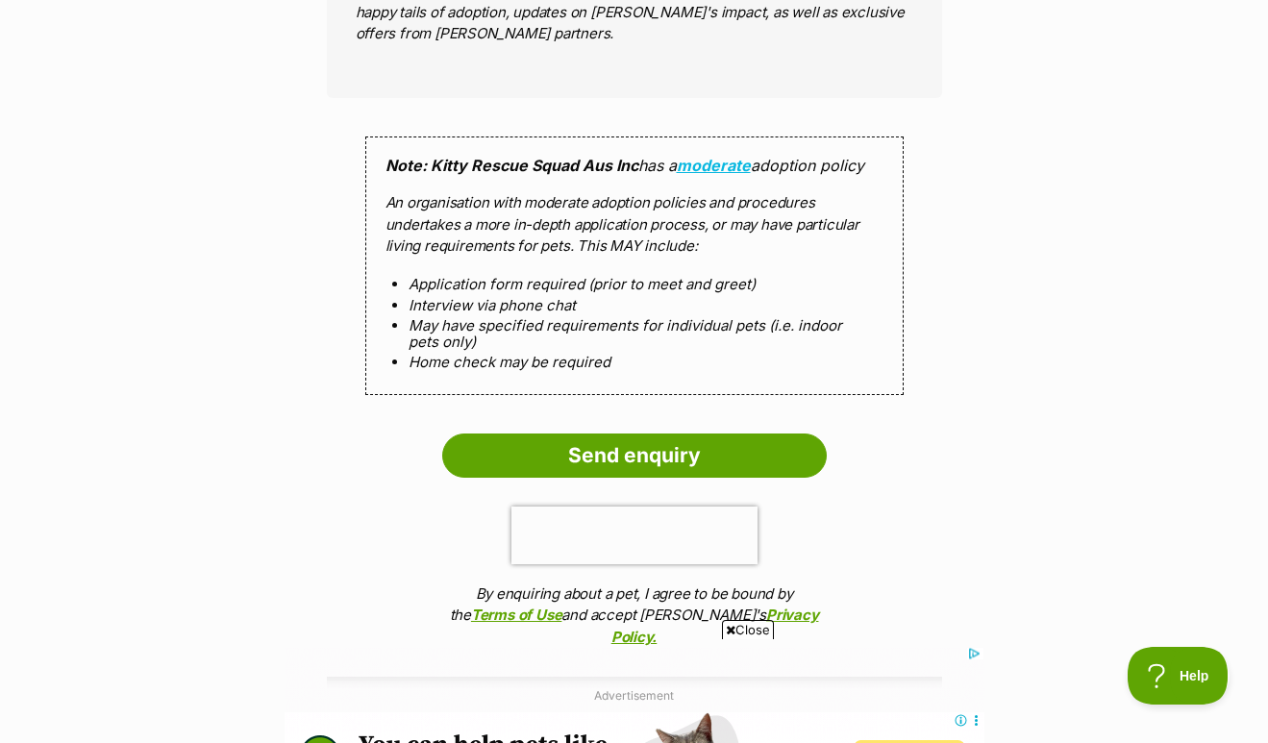
scroll to position [1622, 0]
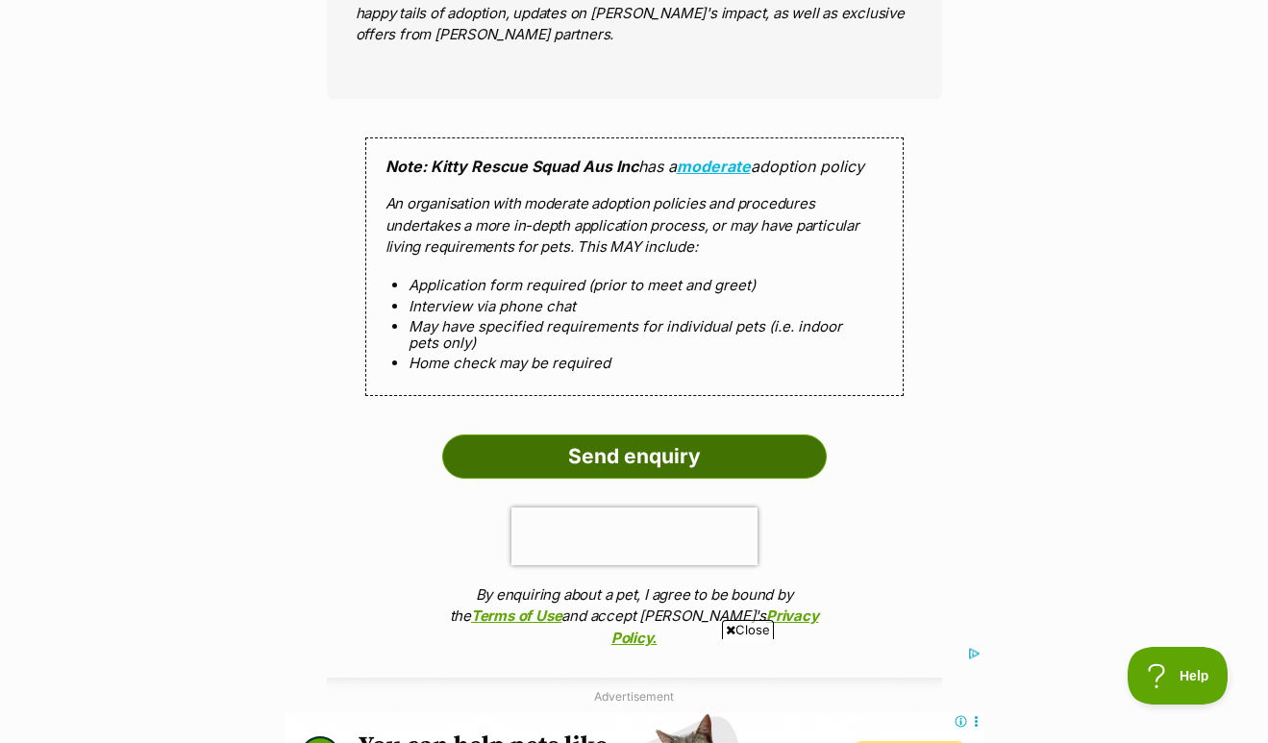
click at [606, 446] on input "Send enquiry" at bounding box center [634, 457] width 385 height 44
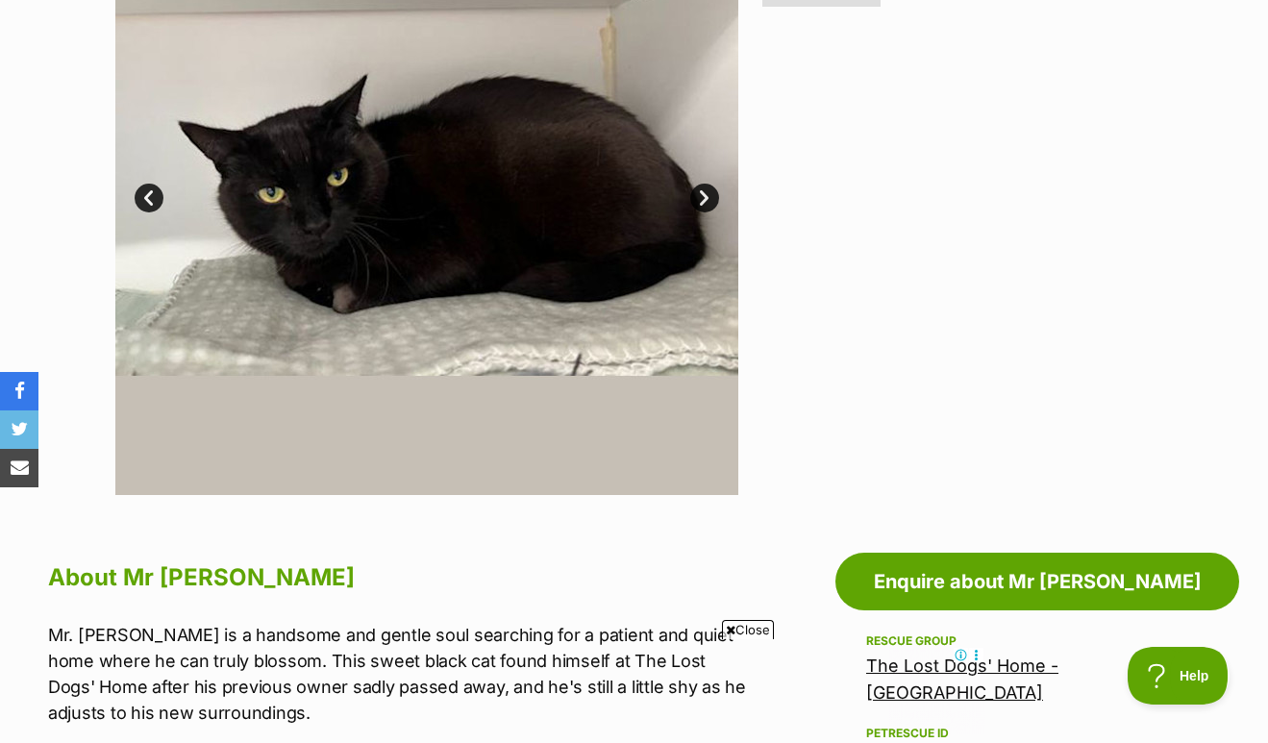
scroll to position [961, 0]
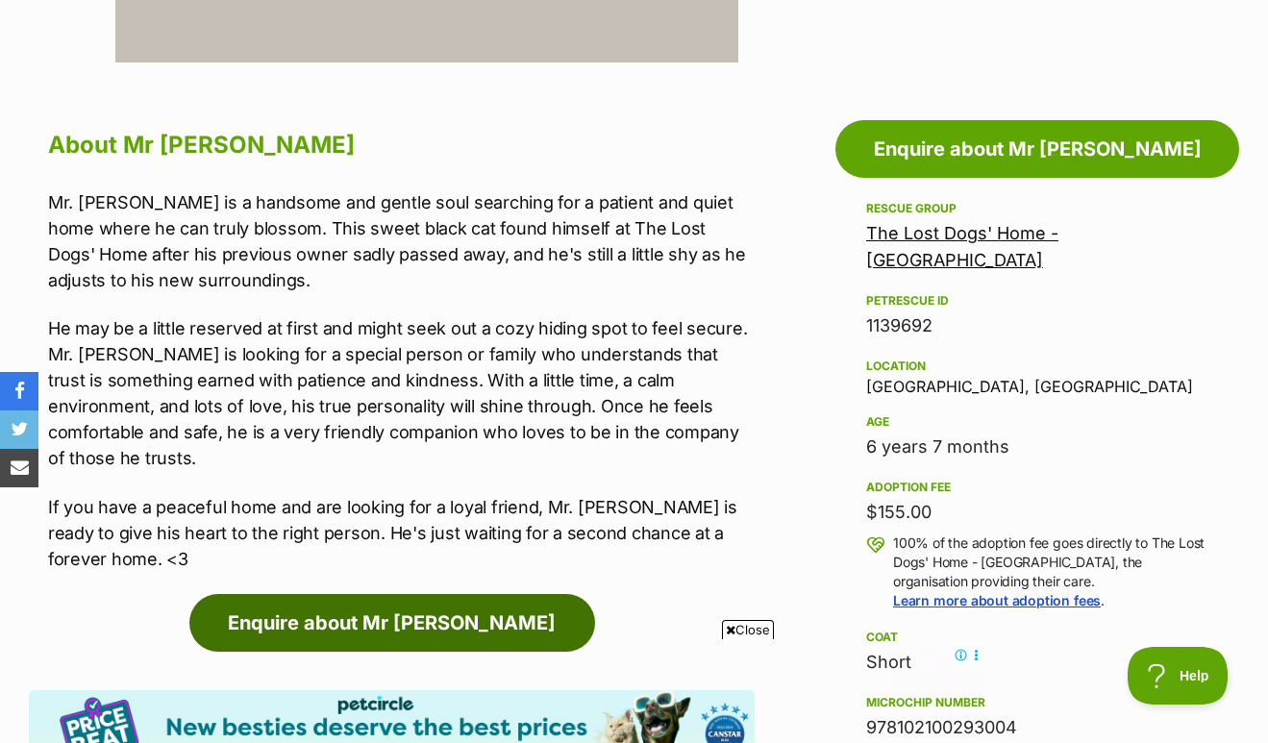
click at [421, 594] on link "Enquire about Mr Kitty" at bounding box center [392, 623] width 406 height 58
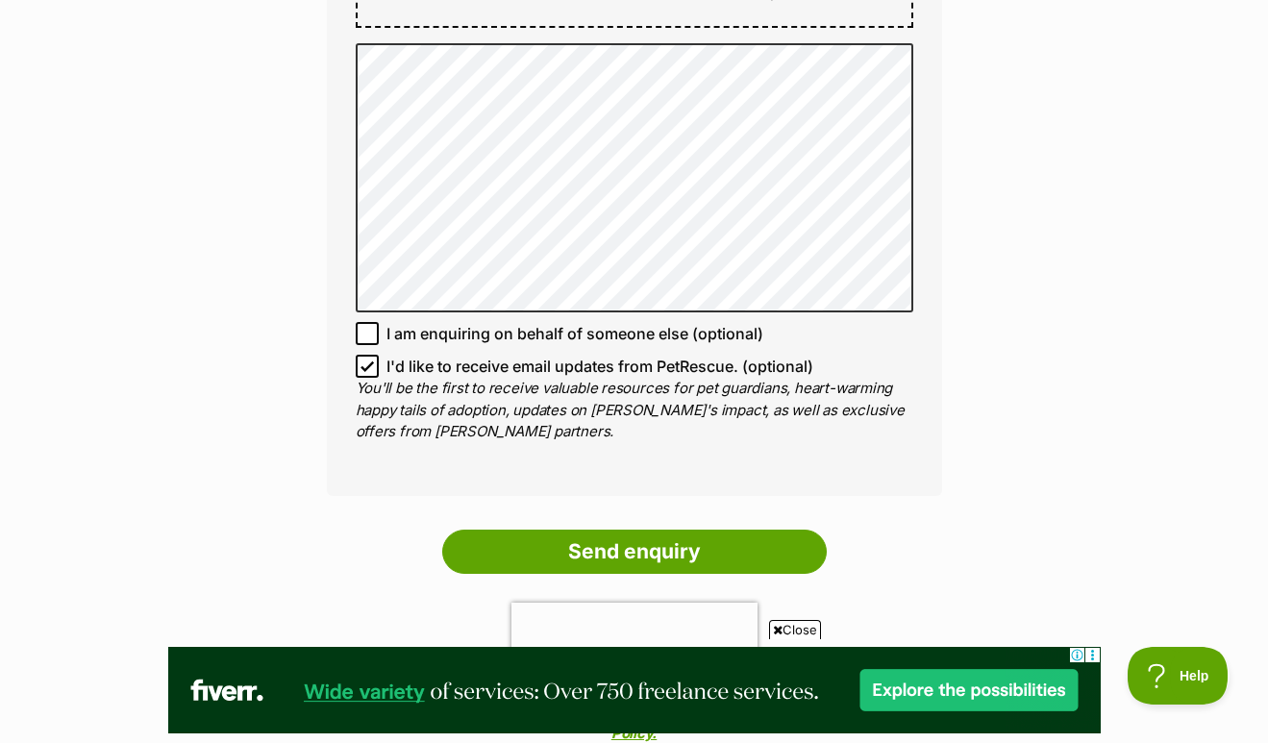
click at [370, 378] on p "You'll be the first to receive valuable resources for pet guardians, heart-warm…" at bounding box center [635, 410] width 558 height 65
click at [362, 378] on p "You'll be the first to receive valuable resources for pet guardians, heart-warm…" at bounding box center [635, 410] width 558 height 65
click at [363, 360] on icon at bounding box center [367, 366] width 13 height 13
click at [363, 355] on input "I'd like to receive email updates from PetRescue. (optional)" at bounding box center [367, 366] width 23 height 23
checkbox input "false"
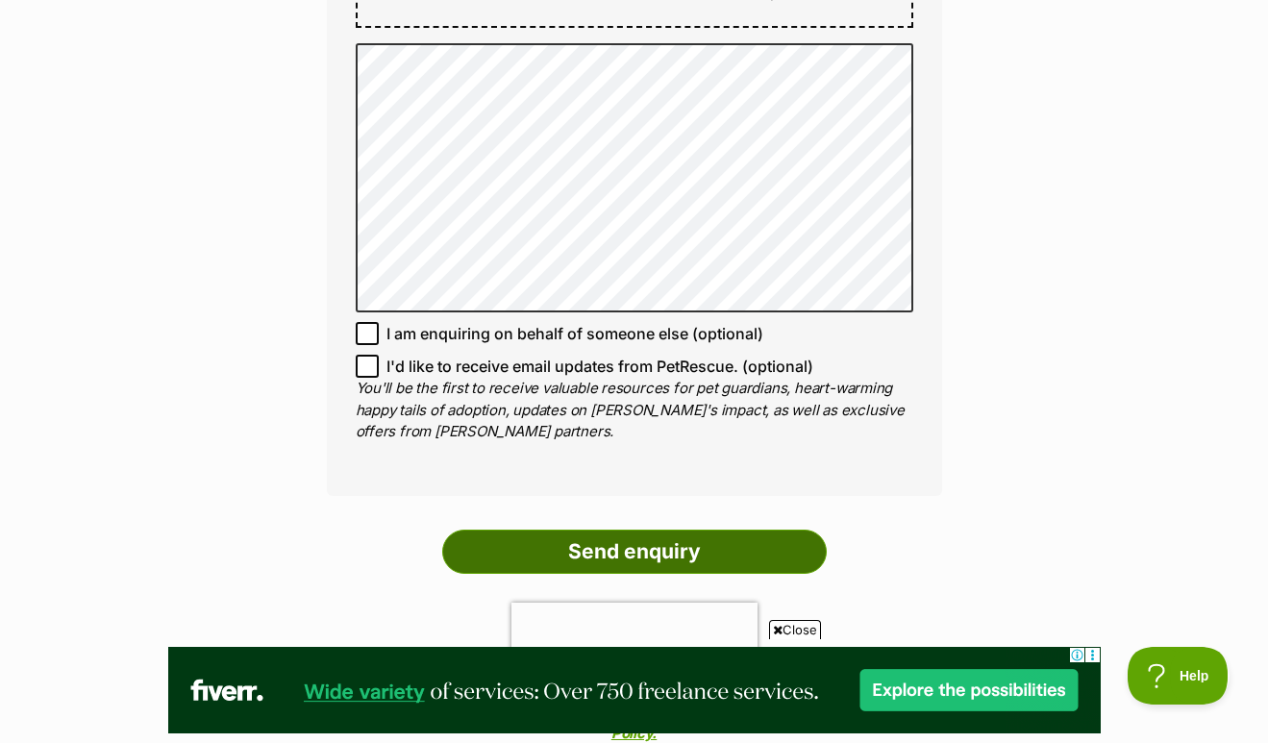
click at [596, 530] on input "Send enquiry" at bounding box center [634, 552] width 385 height 44
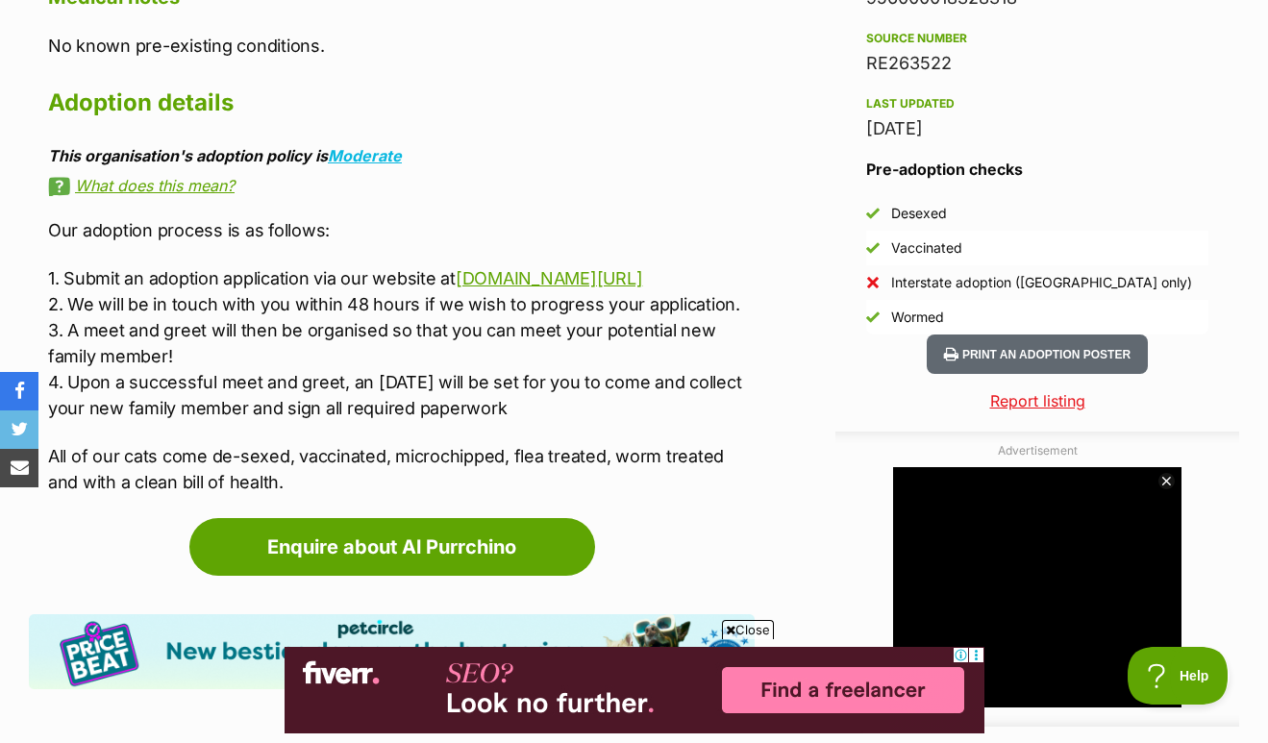
scroll to position [1669, 0]
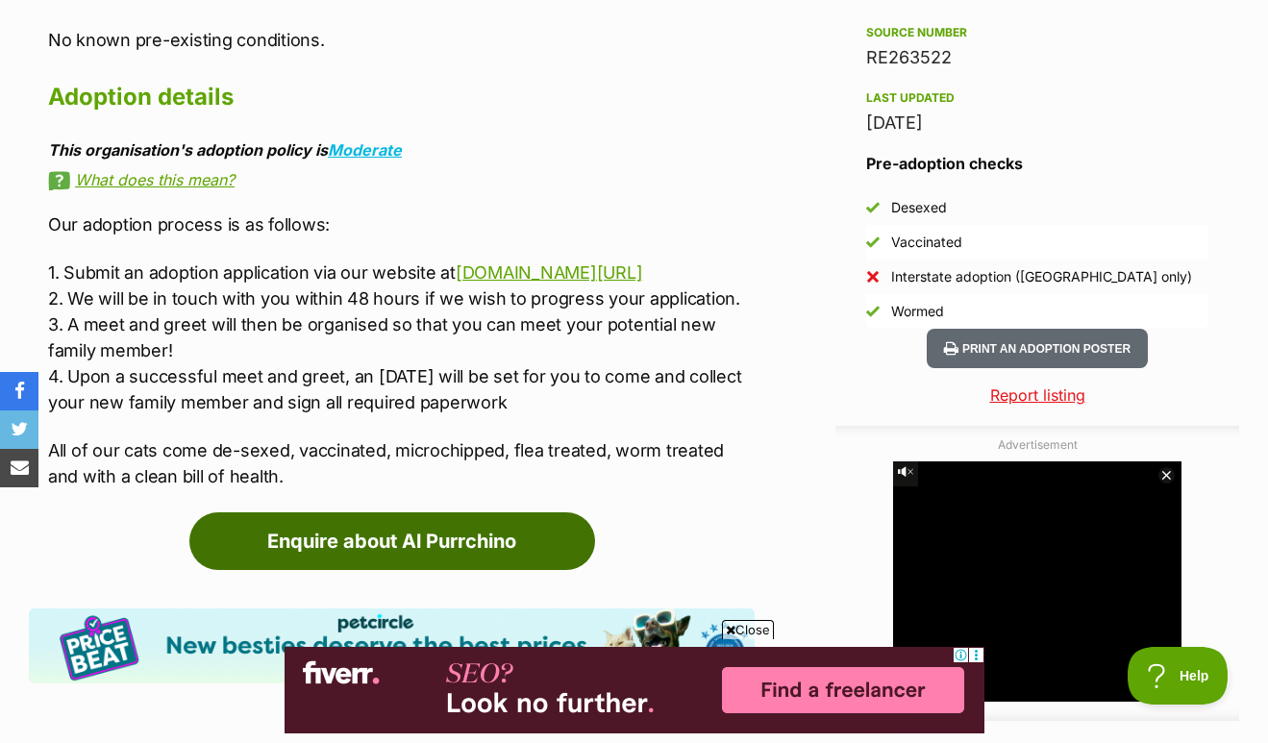
click at [343, 562] on link "Enquire about Al Purrchino" at bounding box center [392, 541] width 406 height 58
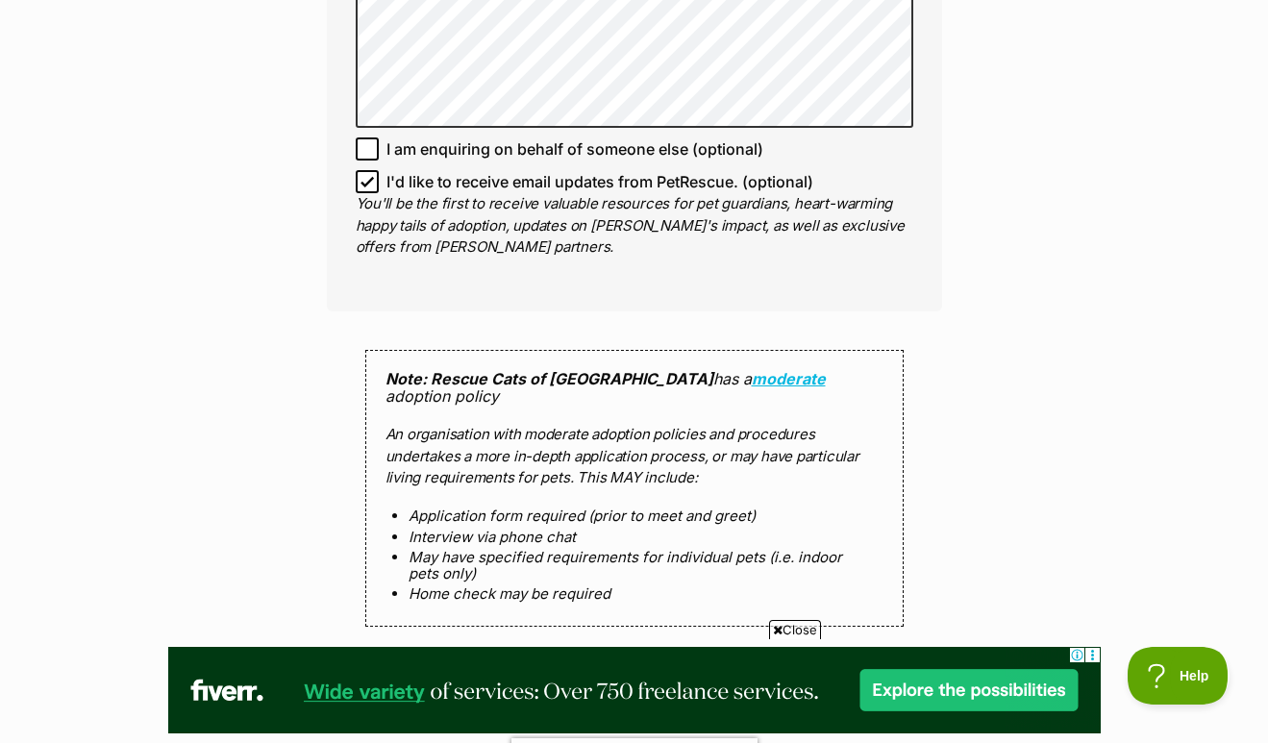
scroll to position [1435, 0]
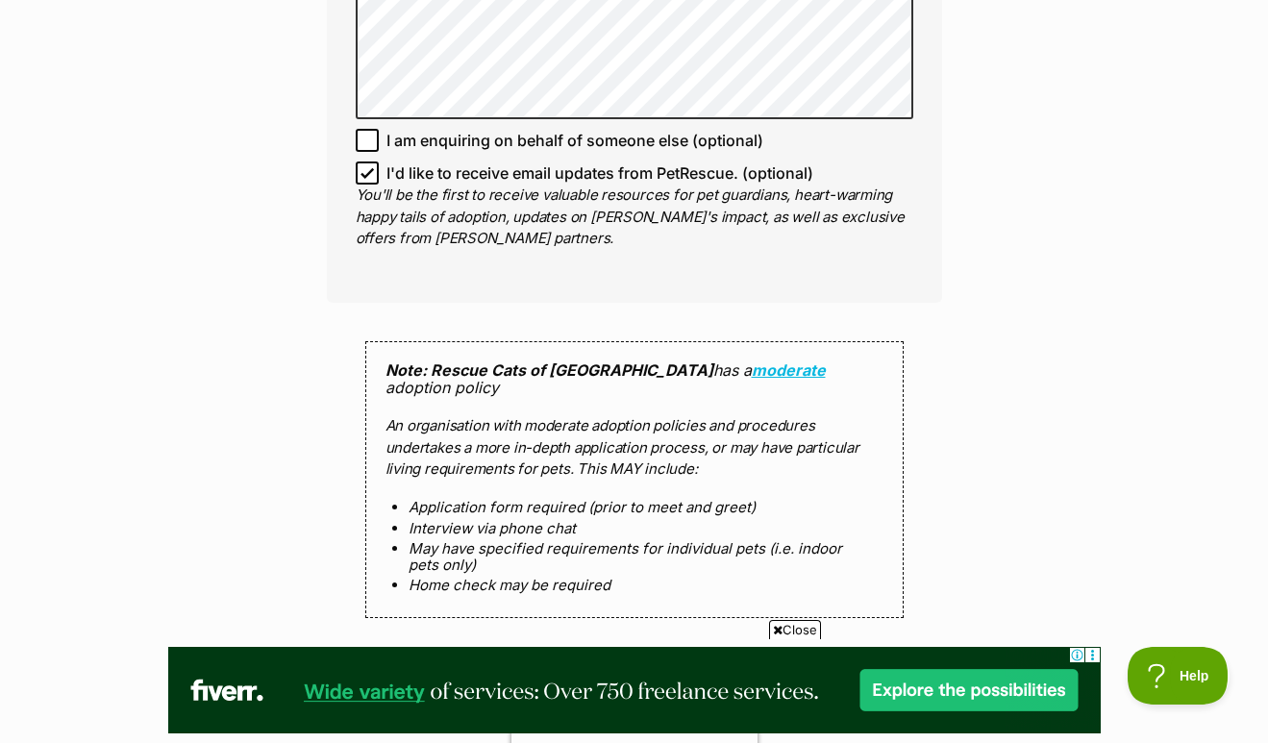
click at [371, 171] on icon at bounding box center [367, 172] width 13 height 13
click at [371, 171] on input "I'd like to receive email updates from PetRescue. (optional)" at bounding box center [367, 173] width 23 height 23
checkbox input "false"
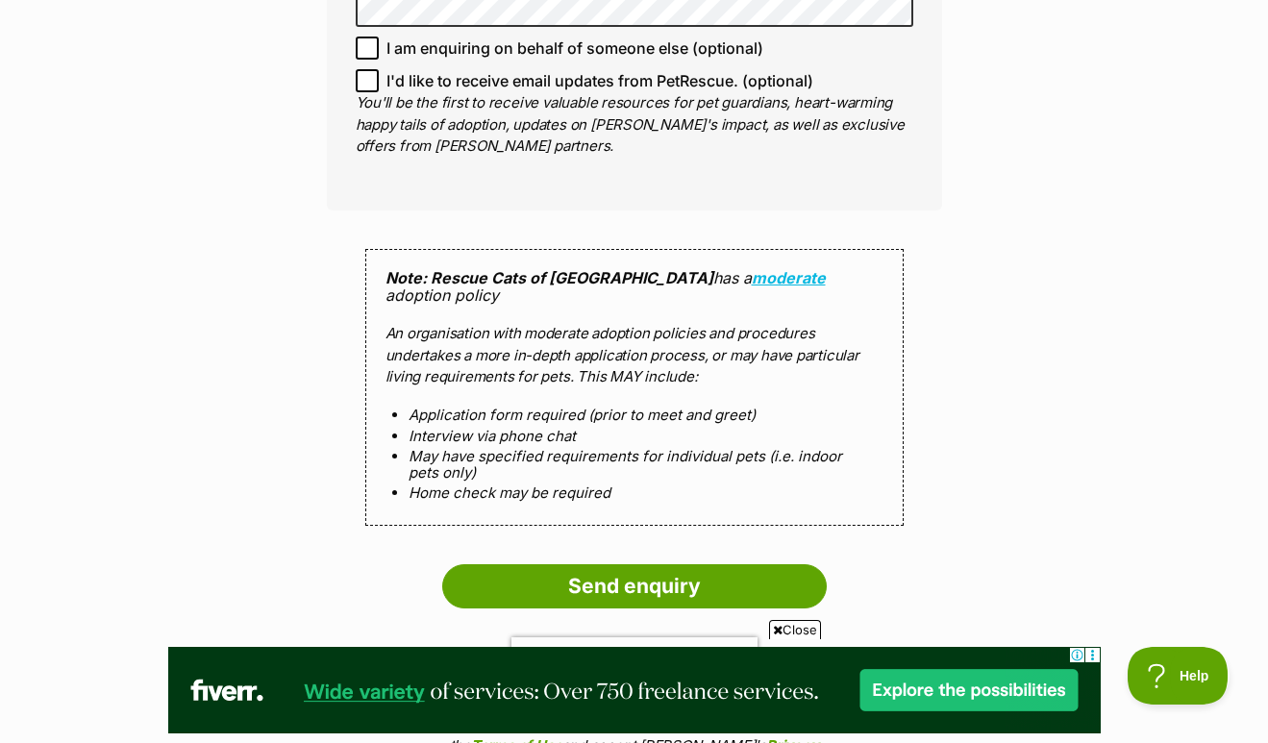
scroll to position [1529, 0]
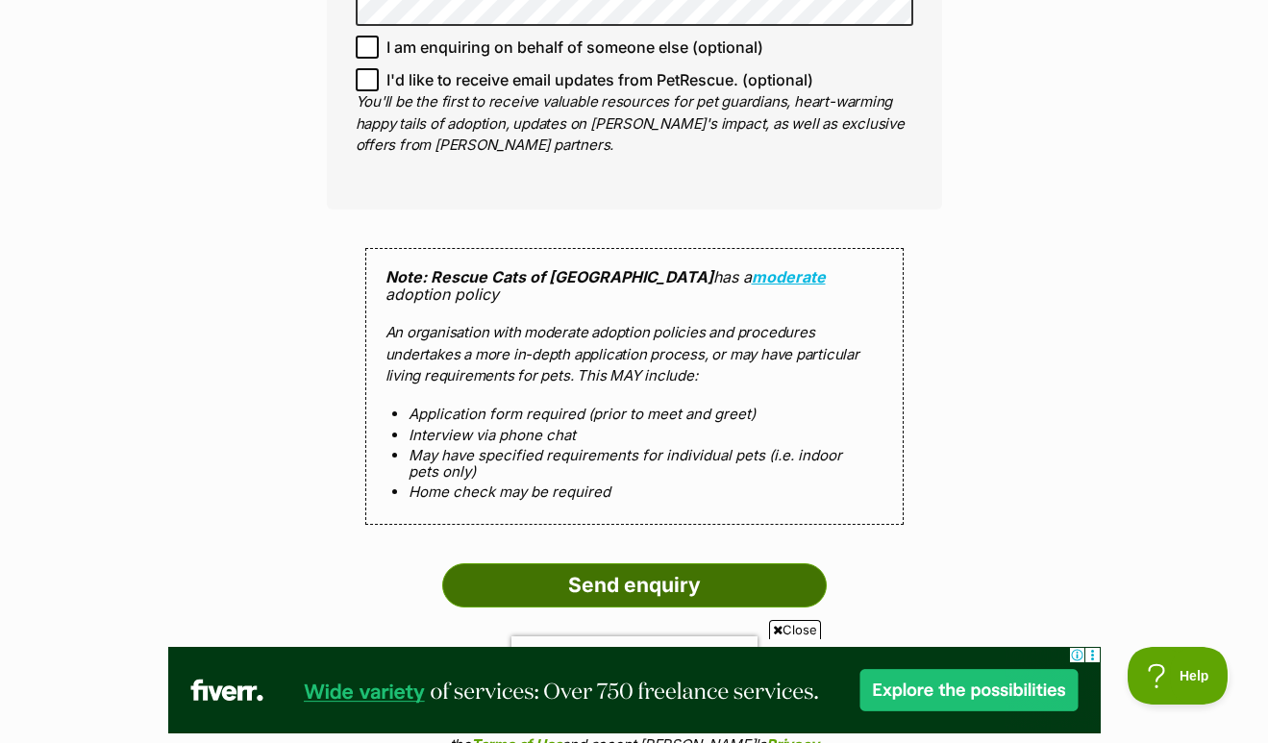
click at [590, 563] on input "Send enquiry" at bounding box center [634, 585] width 385 height 44
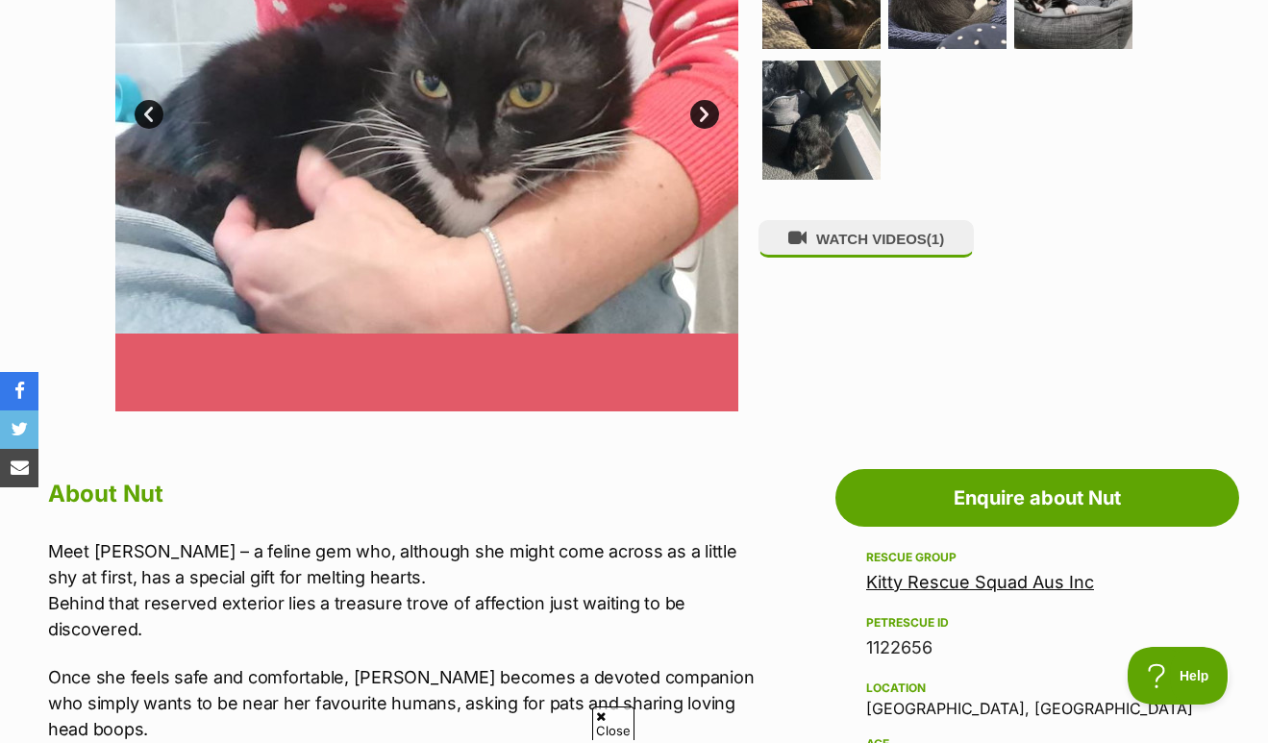
scroll to position [620, 0]
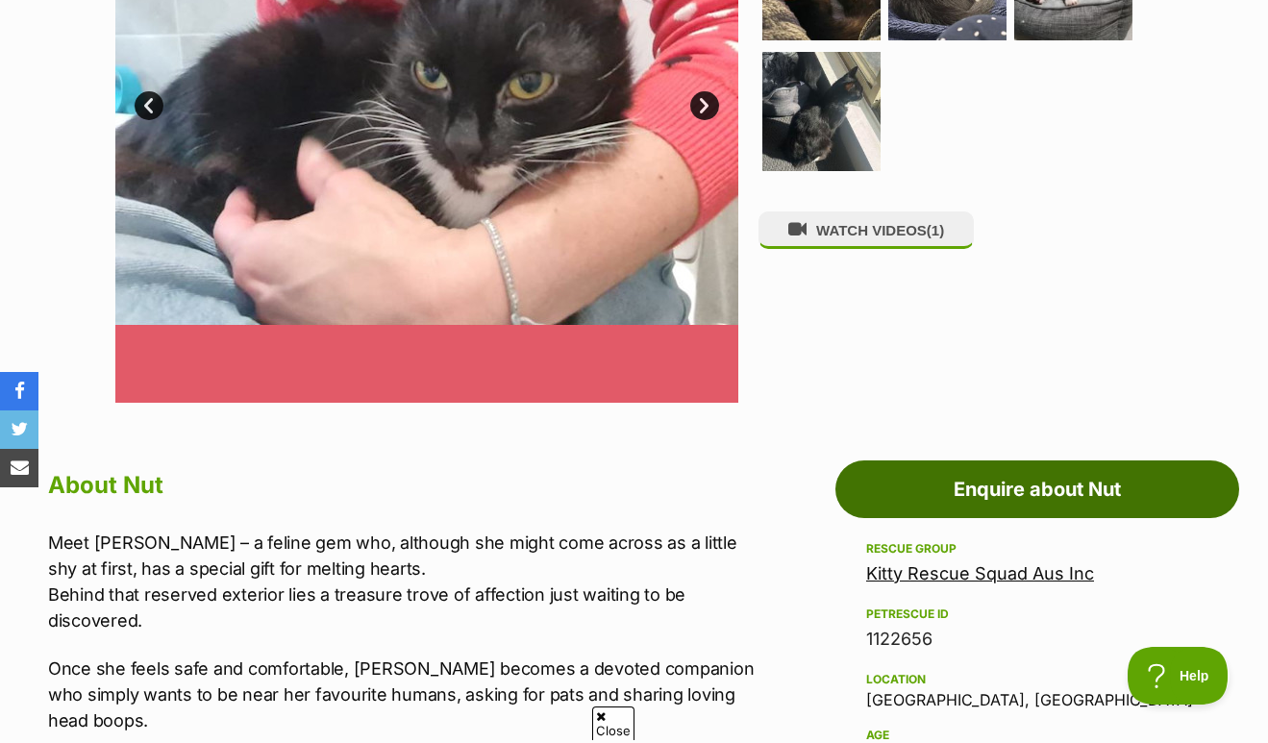
click at [1008, 504] on link "Enquire about Nut" at bounding box center [1038, 490] width 404 height 58
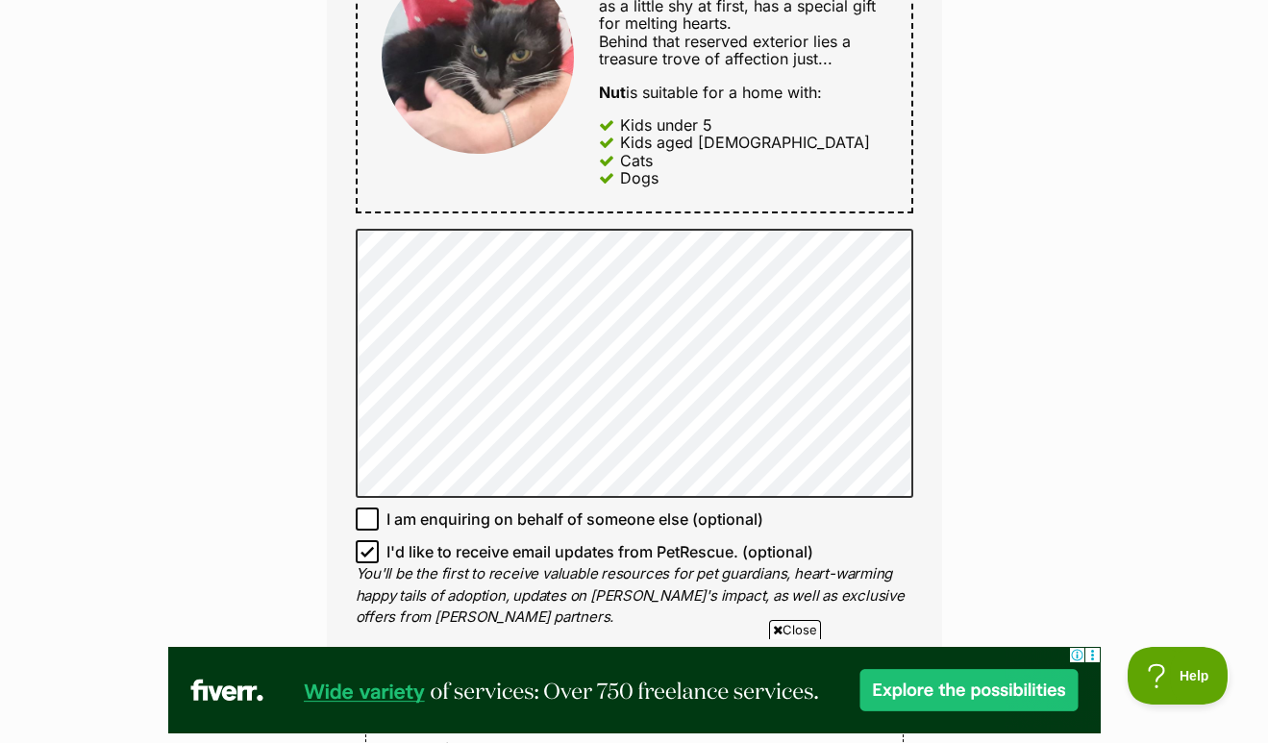
scroll to position [1047, 0]
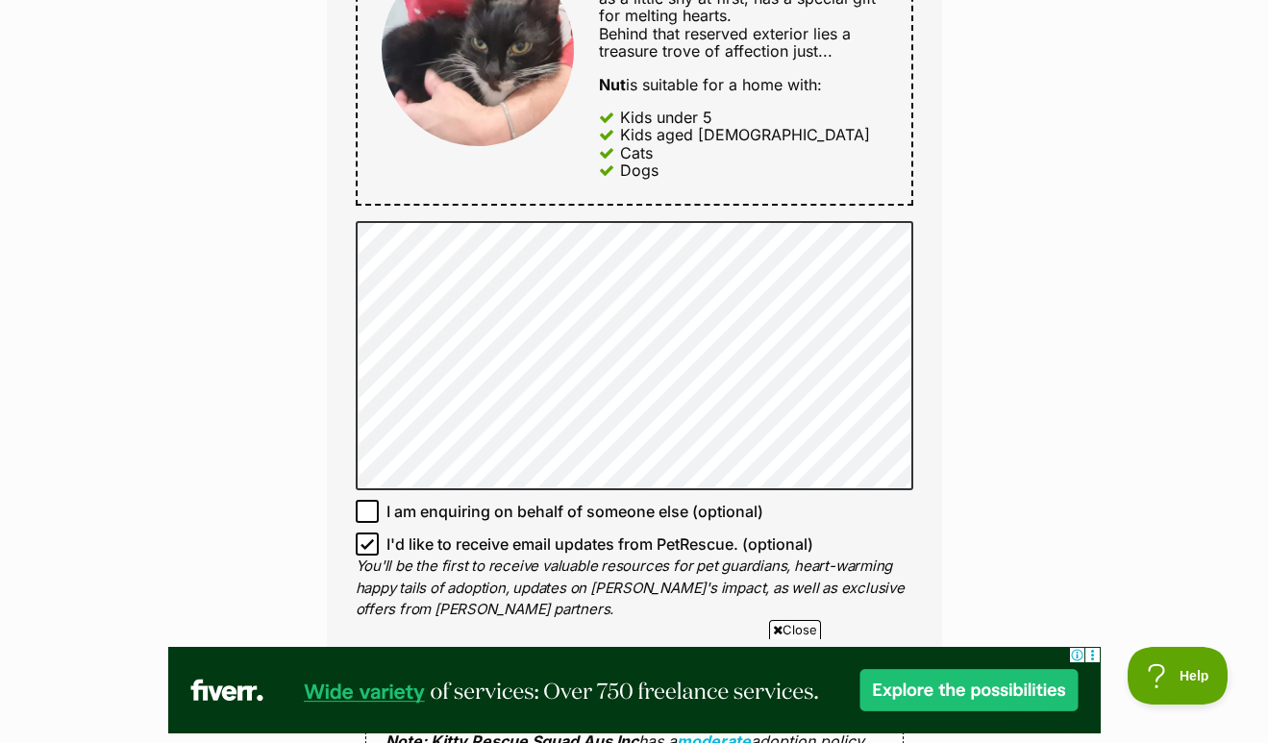
click at [357, 537] on input "I'd like to receive email updates from PetRescue. (optional)" at bounding box center [367, 544] width 23 height 23
checkbox input "false"
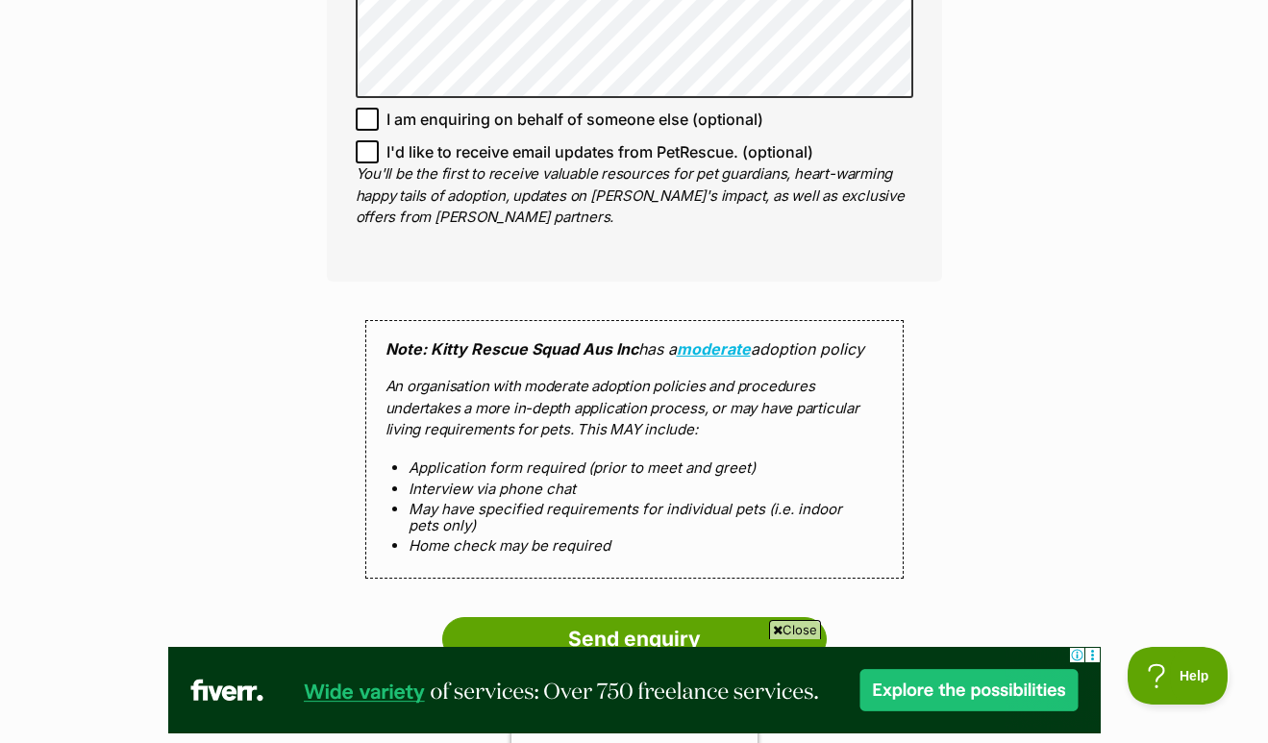
scroll to position [1493, 0]
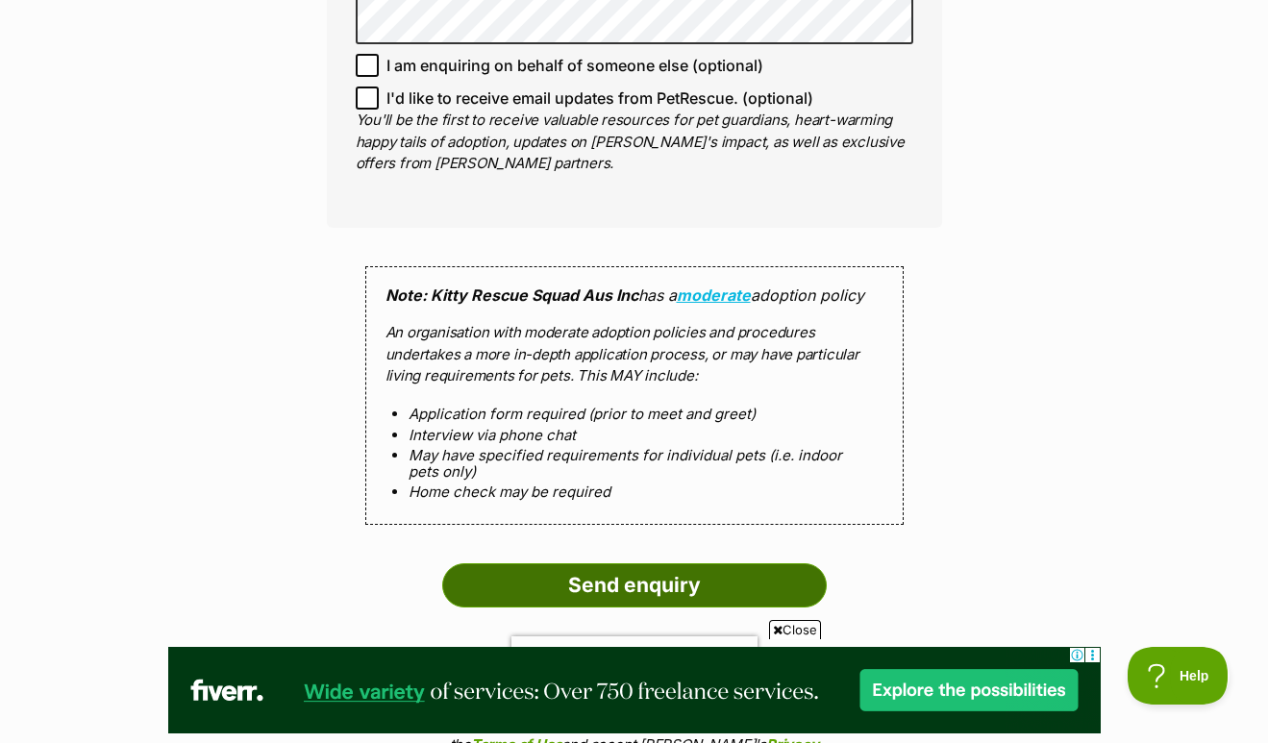
click at [634, 578] on input "Send enquiry" at bounding box center [634, 585] width 385 height 44
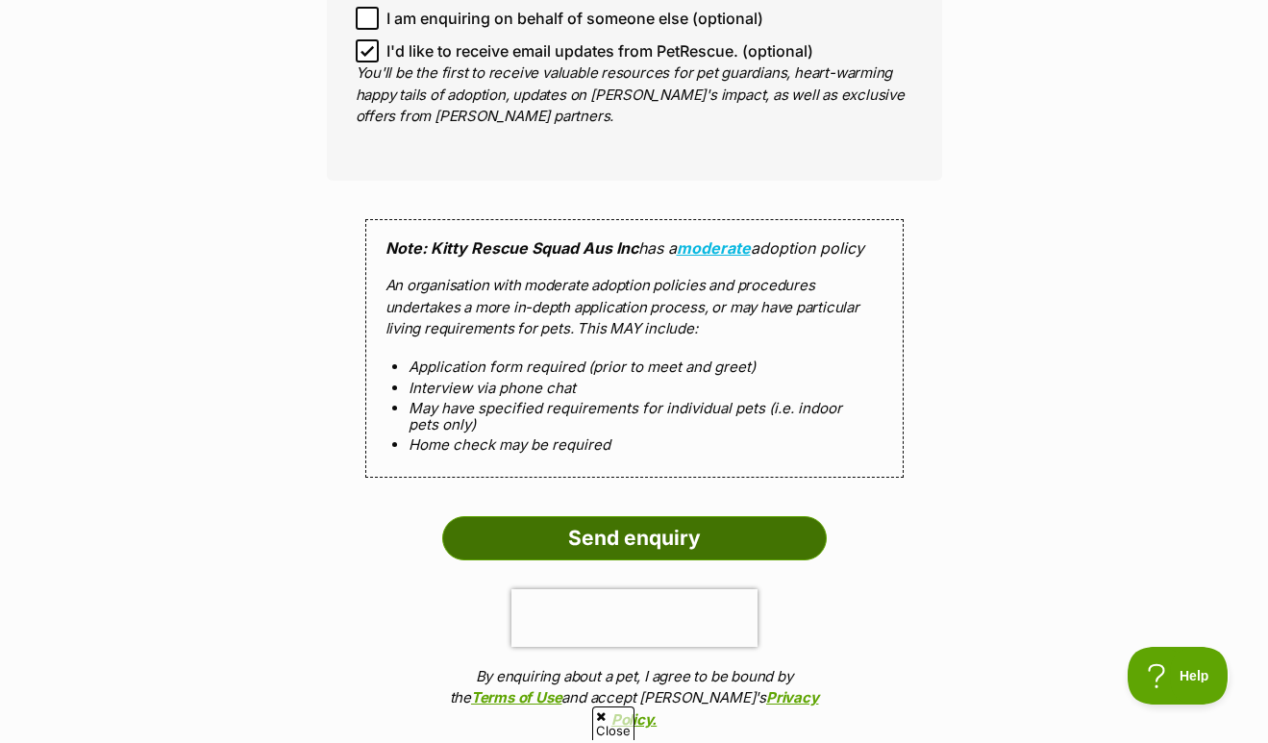
click at [613, 529] on input "Send enquiry" at bounding box center [634, 538] width 385 height 44
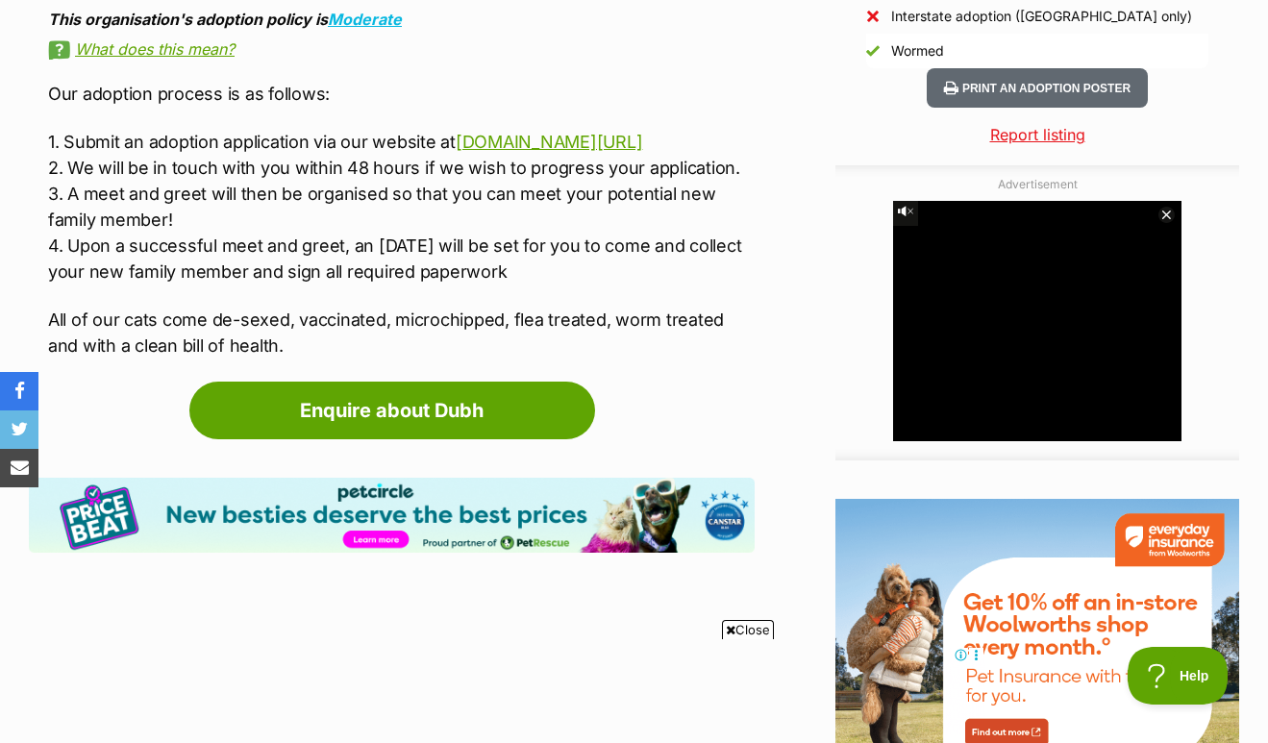
scroll to position [1934, 0]
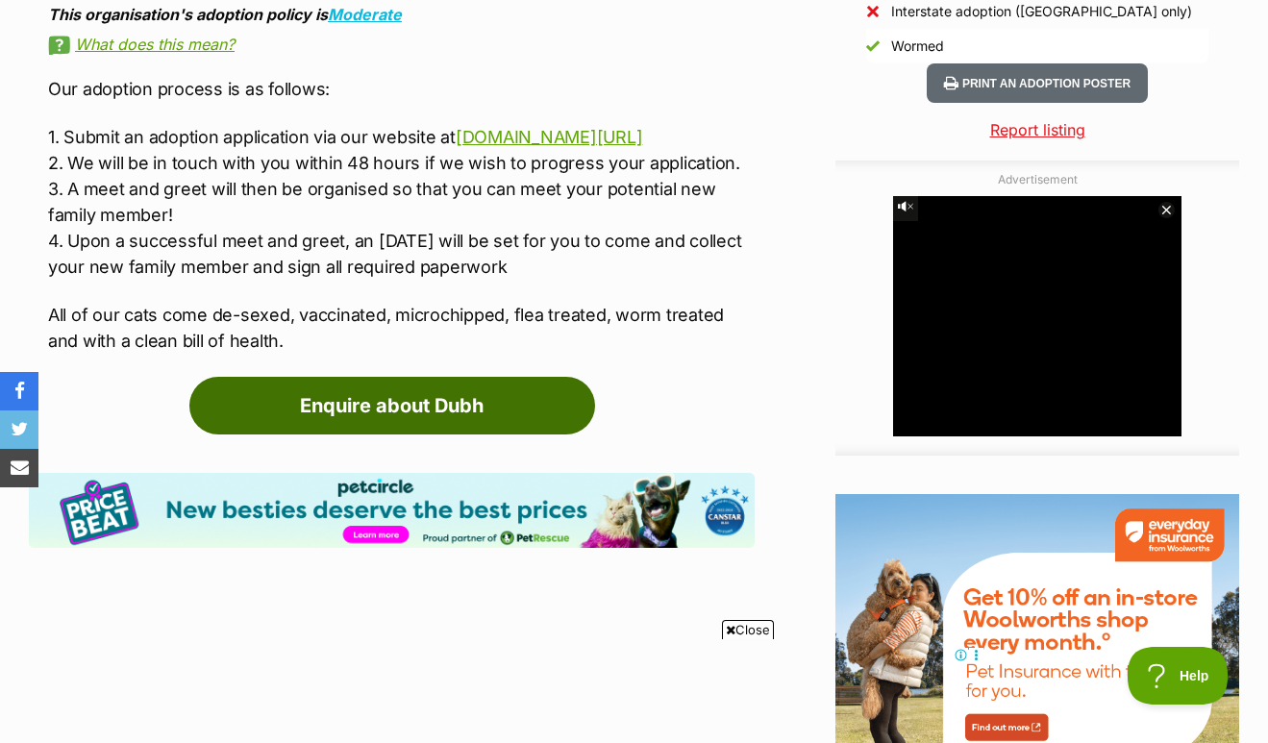
click at [450, 412] on link "Enquire about Dubh" at bounding box center [392, 406] width 406 height 58
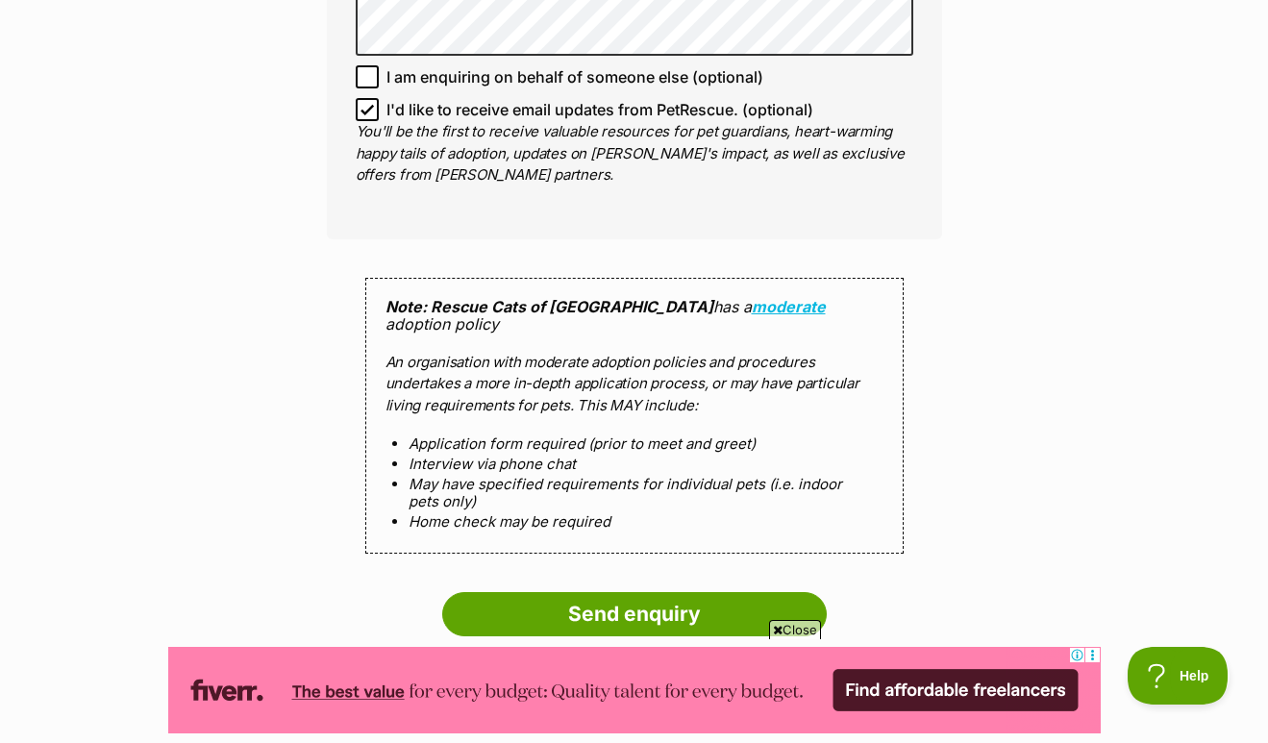
scroll to position [1473, 0]
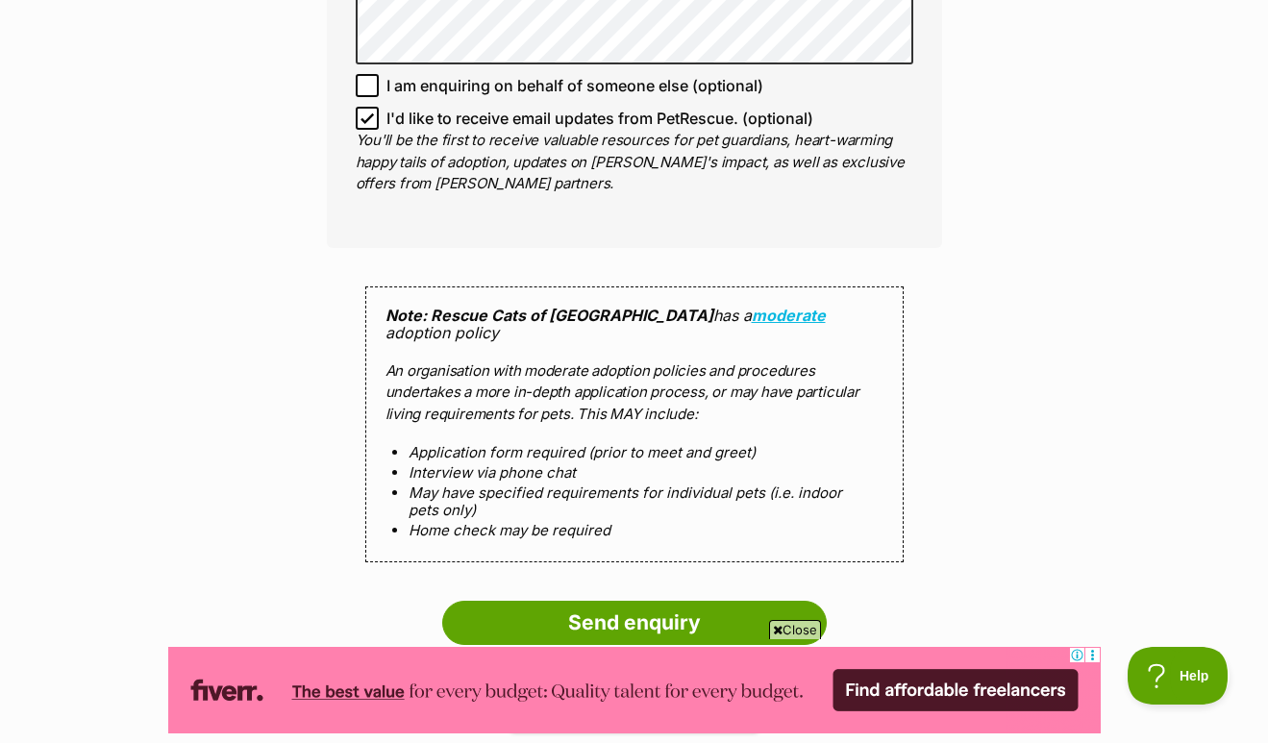
click at [369, 114] on icon at bounding box center [368, 118] width 12 height 9
click at [369, 107] on input "I'd like to receive email updates from PetRescue. (optional)" at bounding box center [367, 118] width 23 height 23
checkbox input "false"
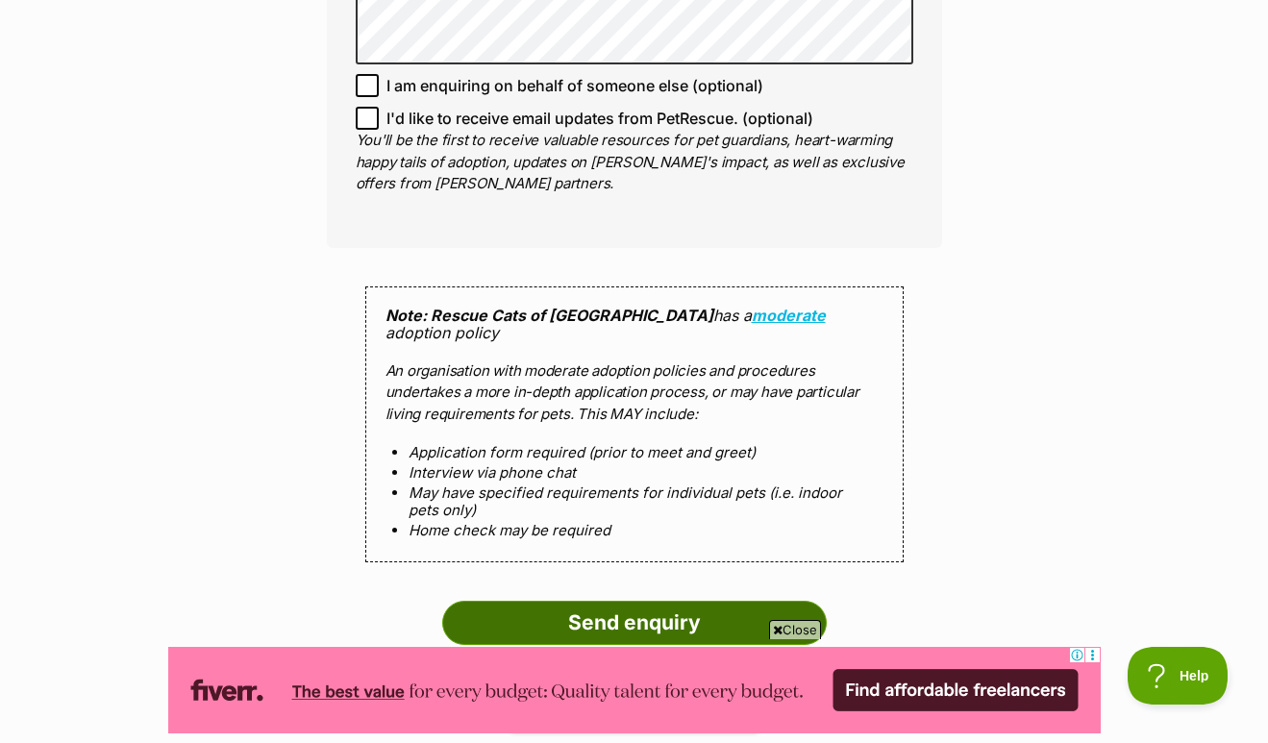
click at [598, 601] on input "Send enquiry" at bounding box center [634, 623] width 385 height 44
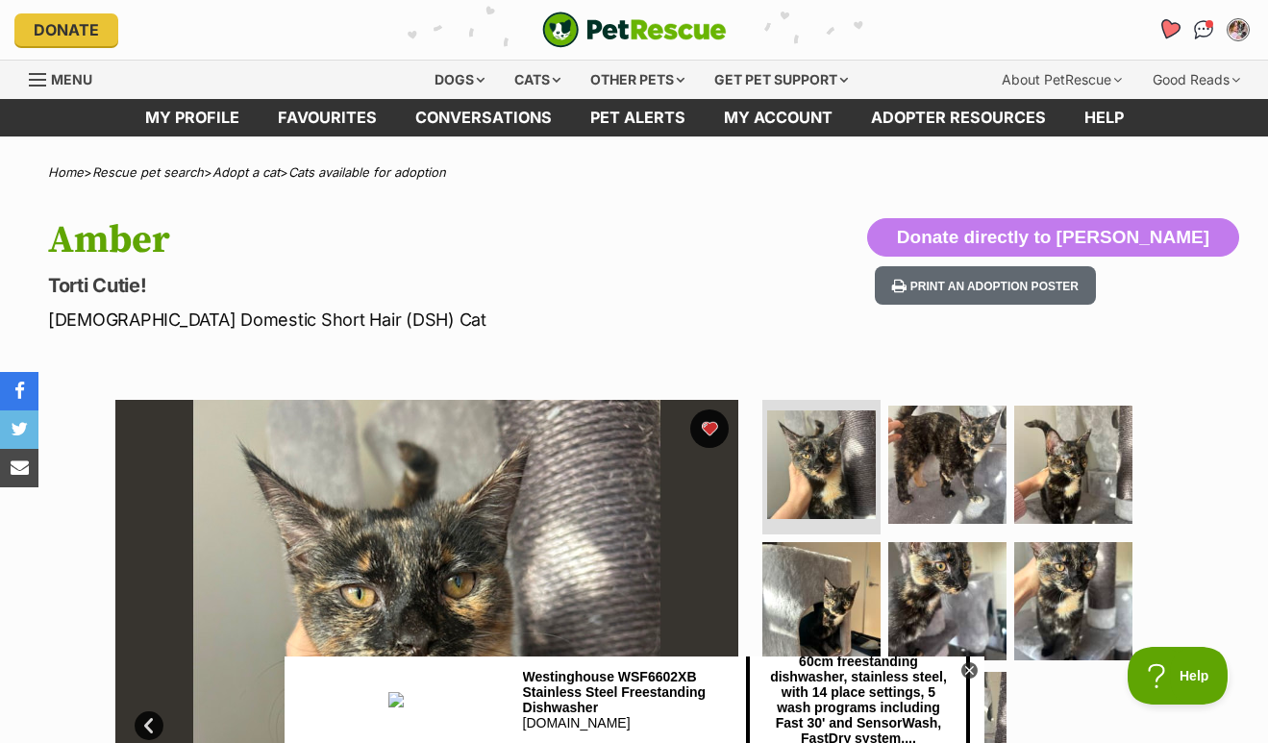
click at [1162, 35] on icon "Favourites" at bounding box center [1170, 29] width 26 height 25
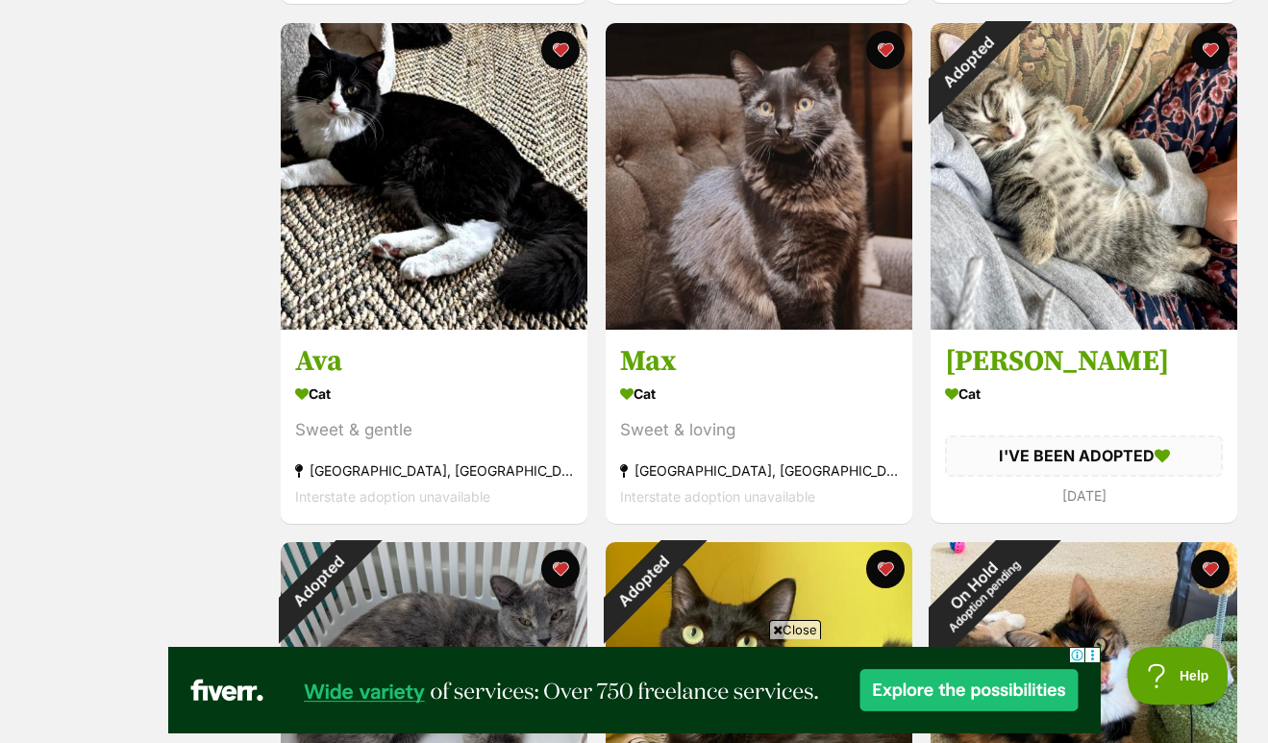
scroll to position [892, 0]
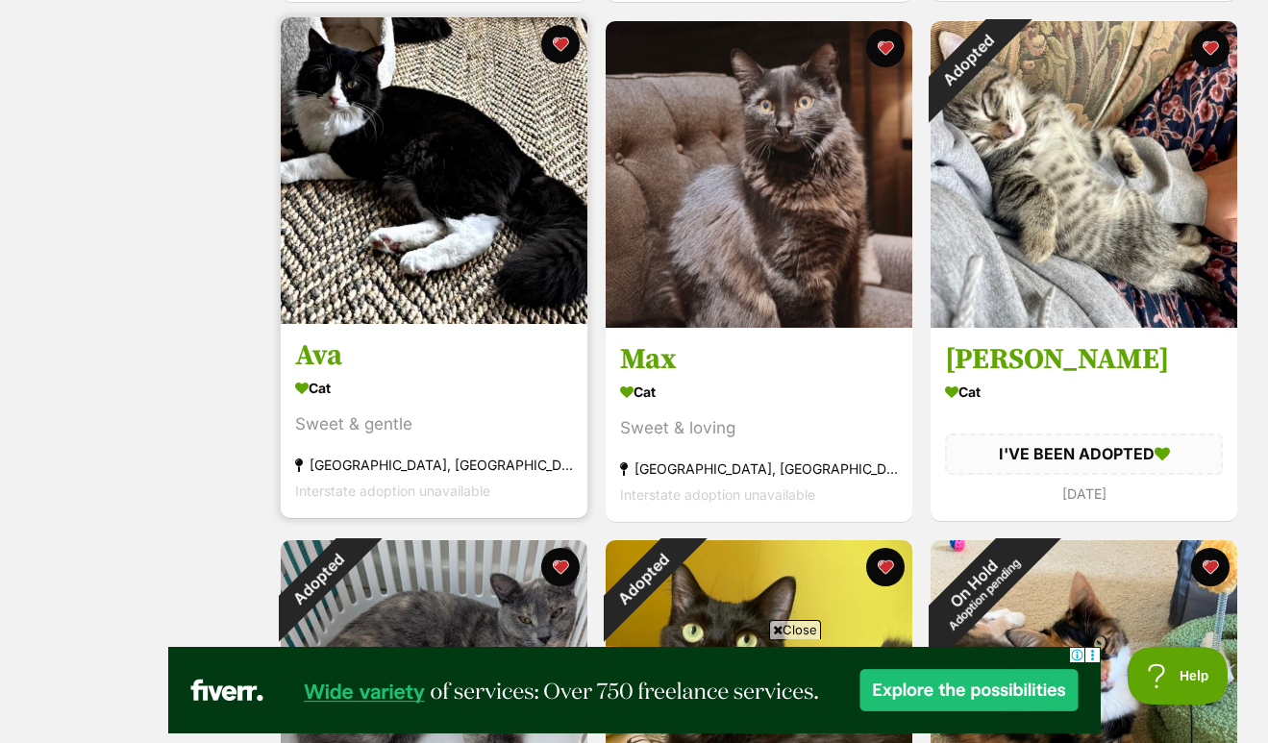
click at [444, 212] on img at bounding box center [434, 170] width 307 height 307
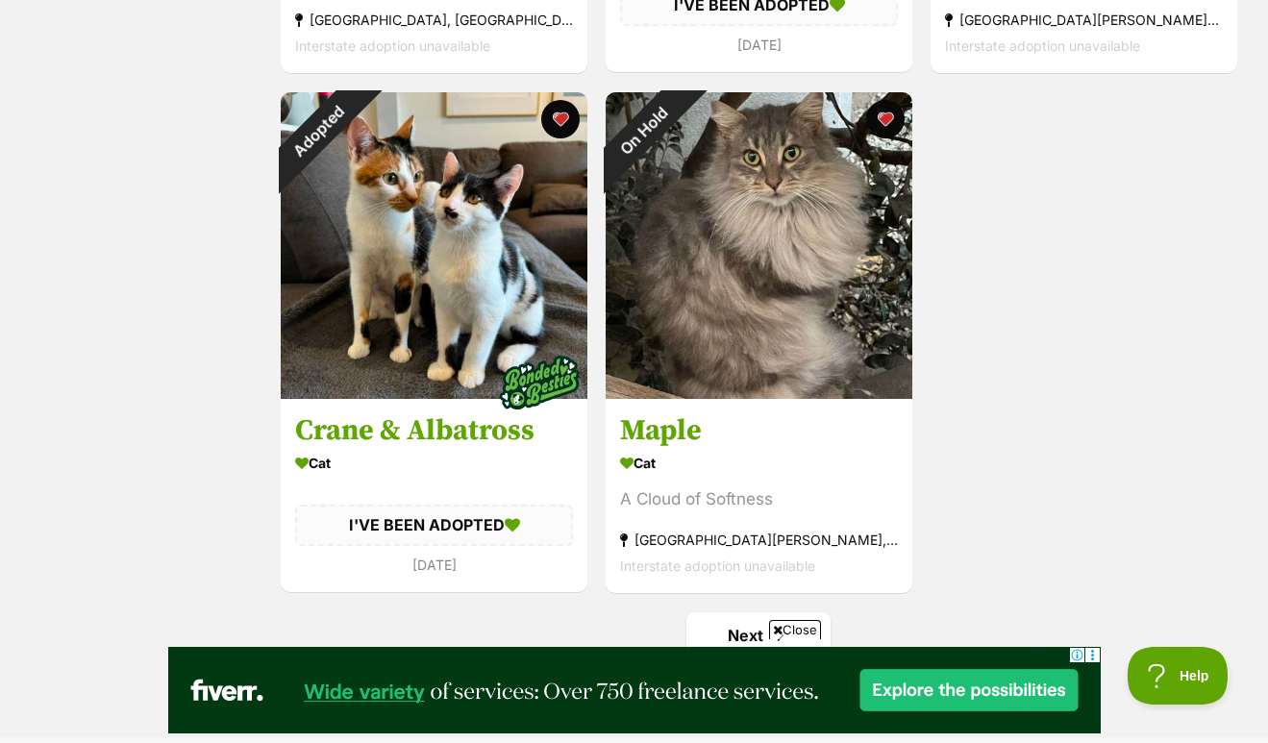
scroll to position [2884, 0]
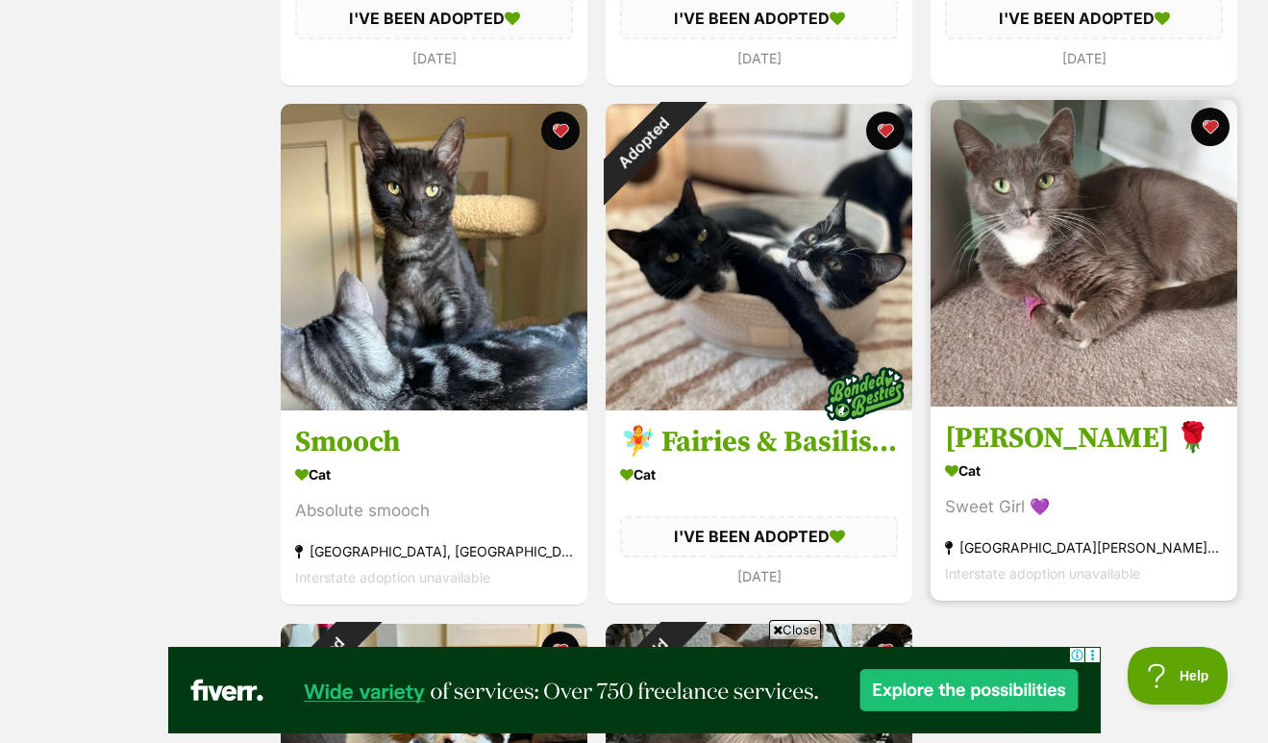
click at [1072, 298] on img at bounding box center [1084, 253] width 307 height 307
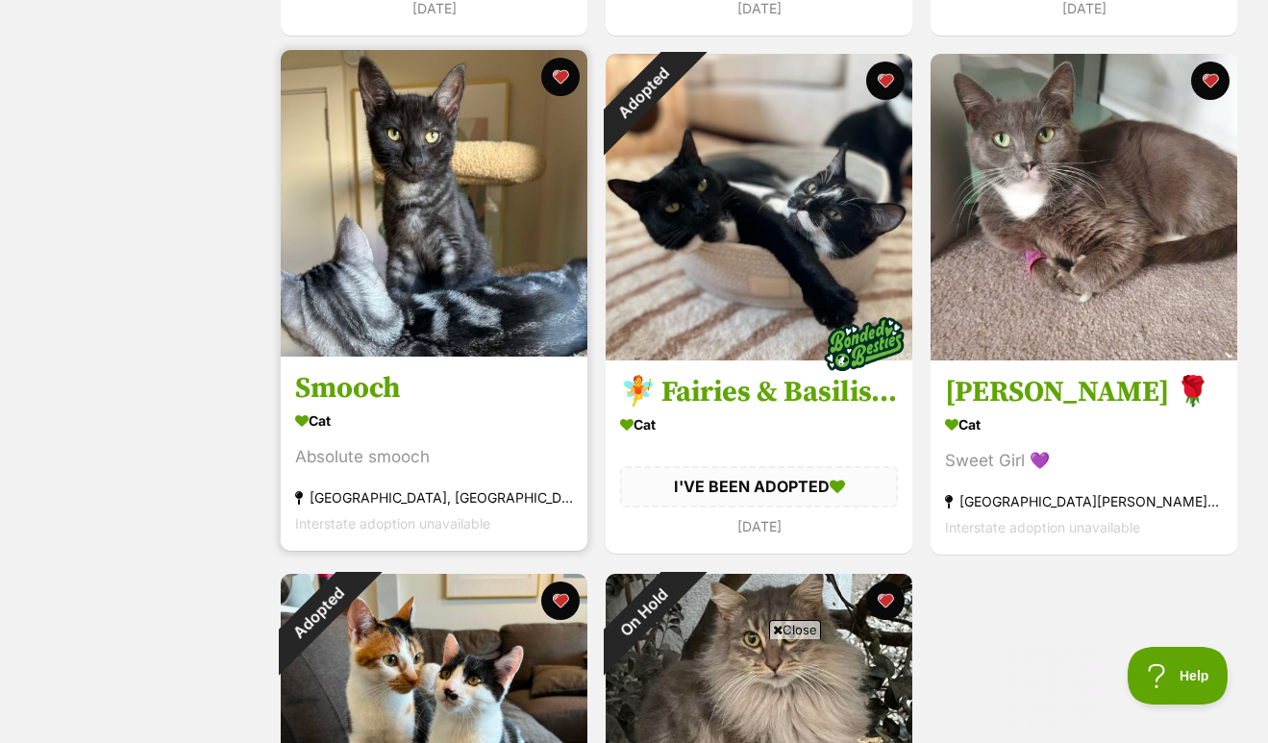
scroll to position [0, 0]
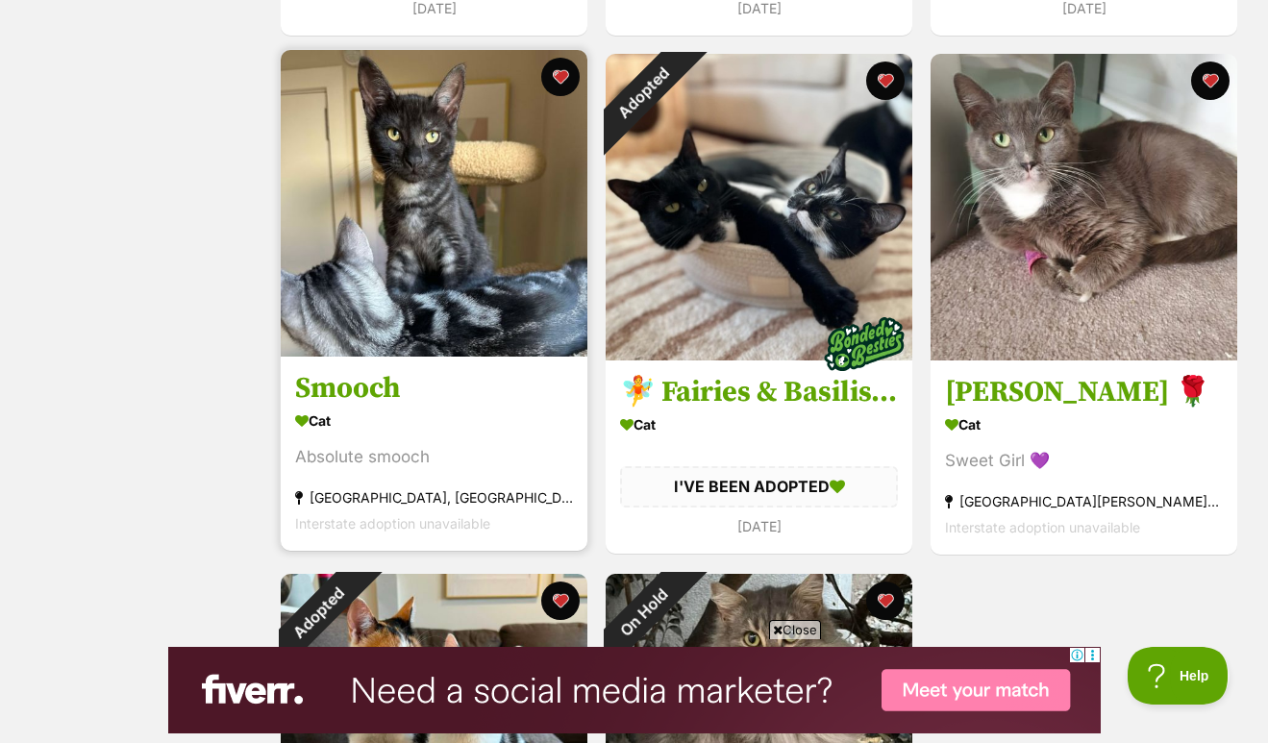
click at [387, 202] on img at bounding box center [434, 203] width 307 height 307
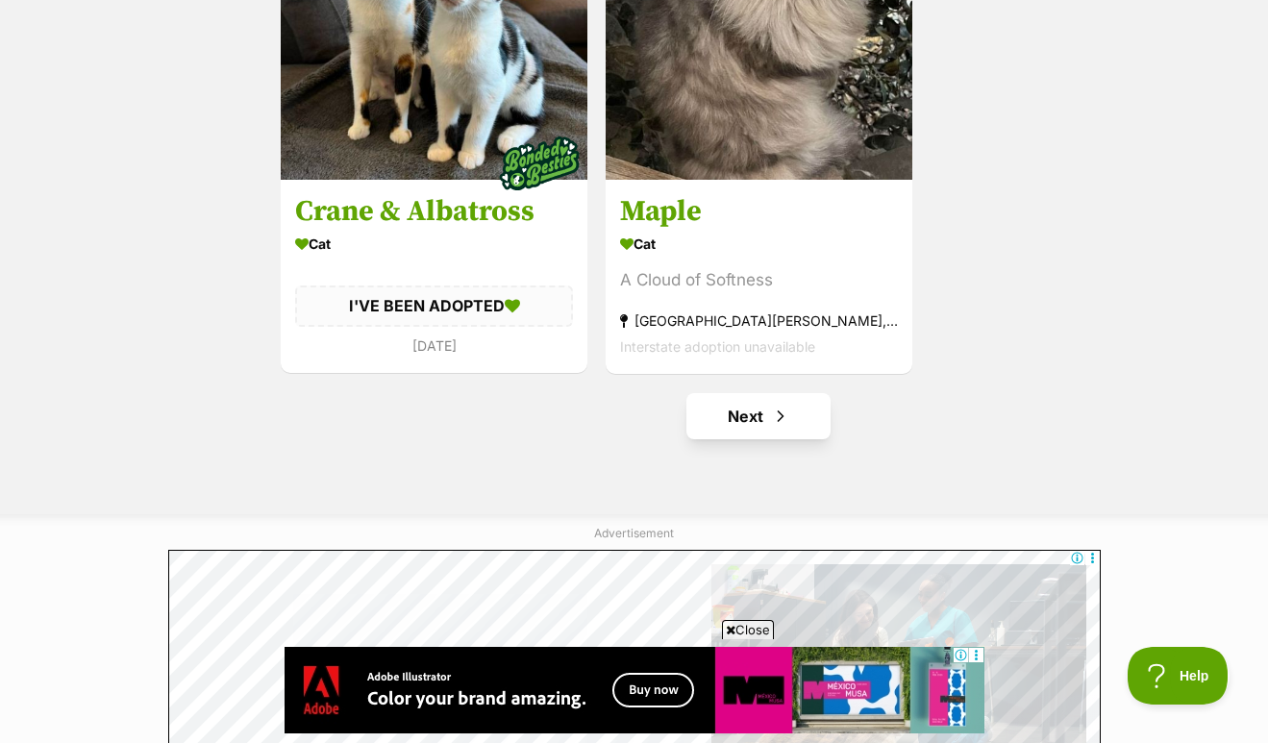
click at [750, 419] on link "Next" at bounding box center [758, 416] width 144 height 46
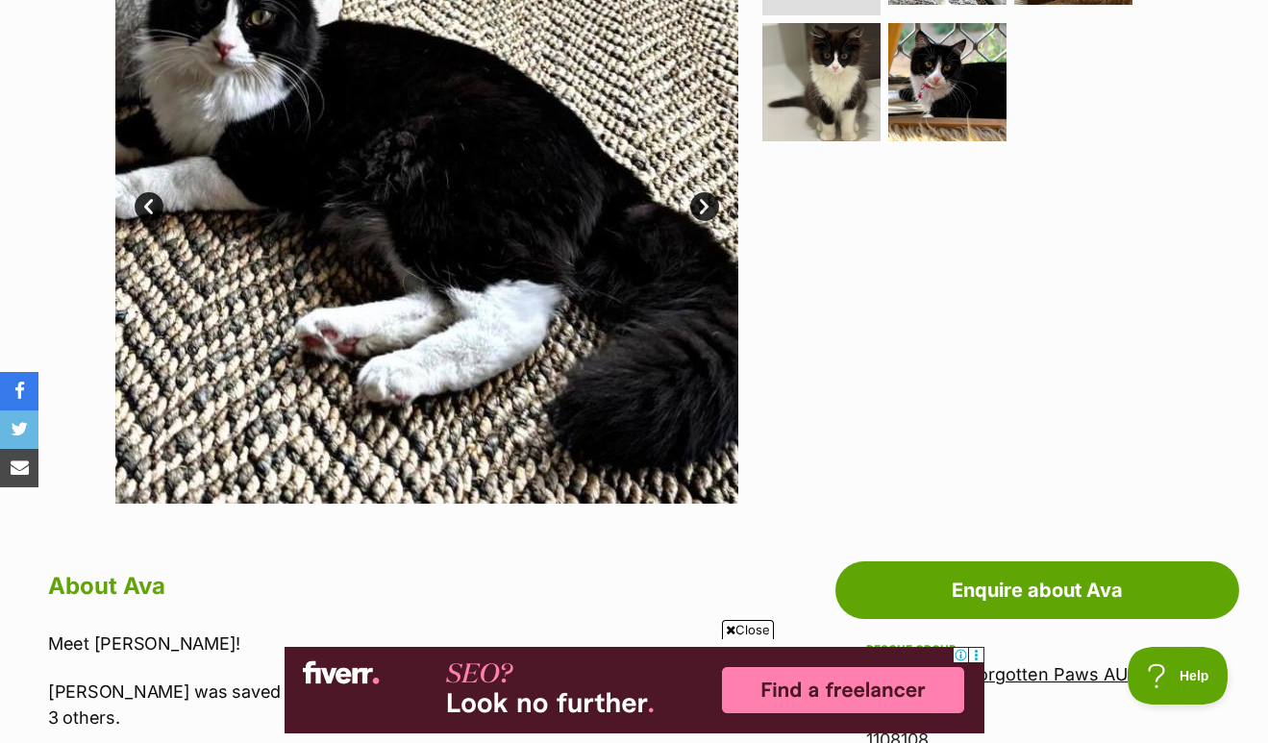
scroll to position [30, 0]
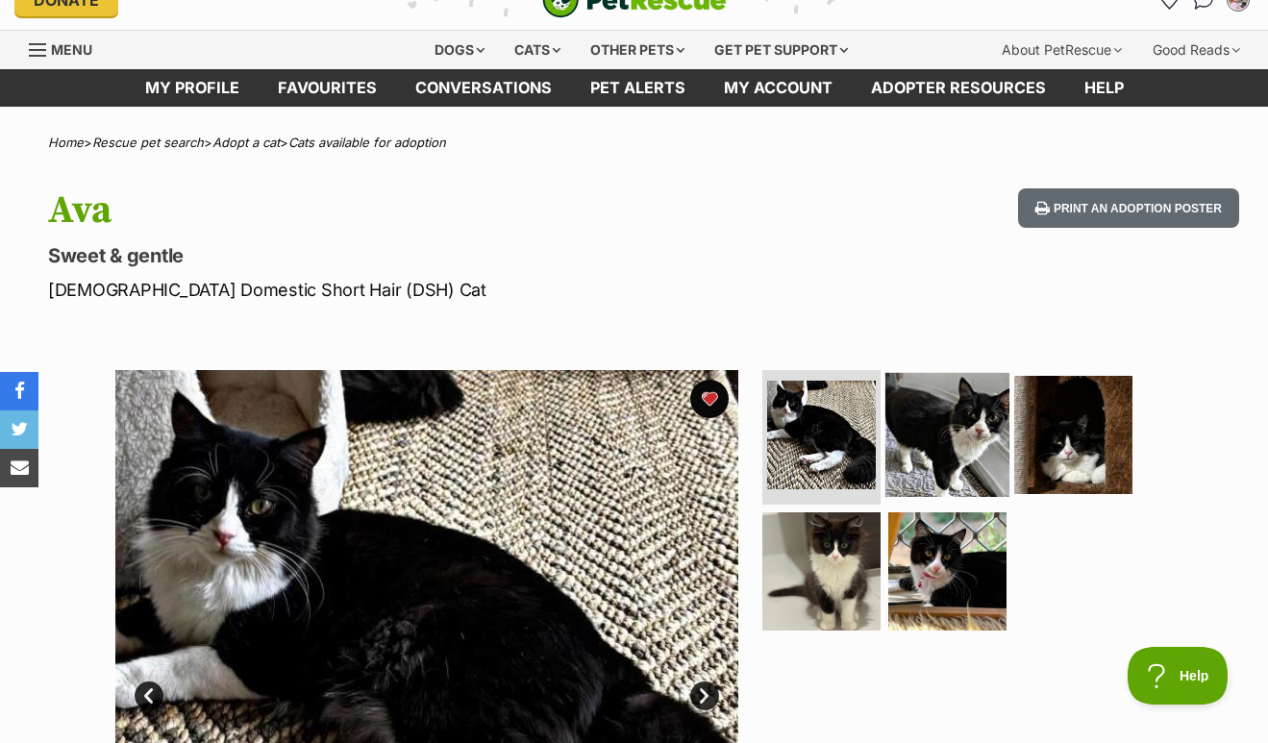
click at [980, 412] on img at bounding box center [948, 435] width 124 height 124
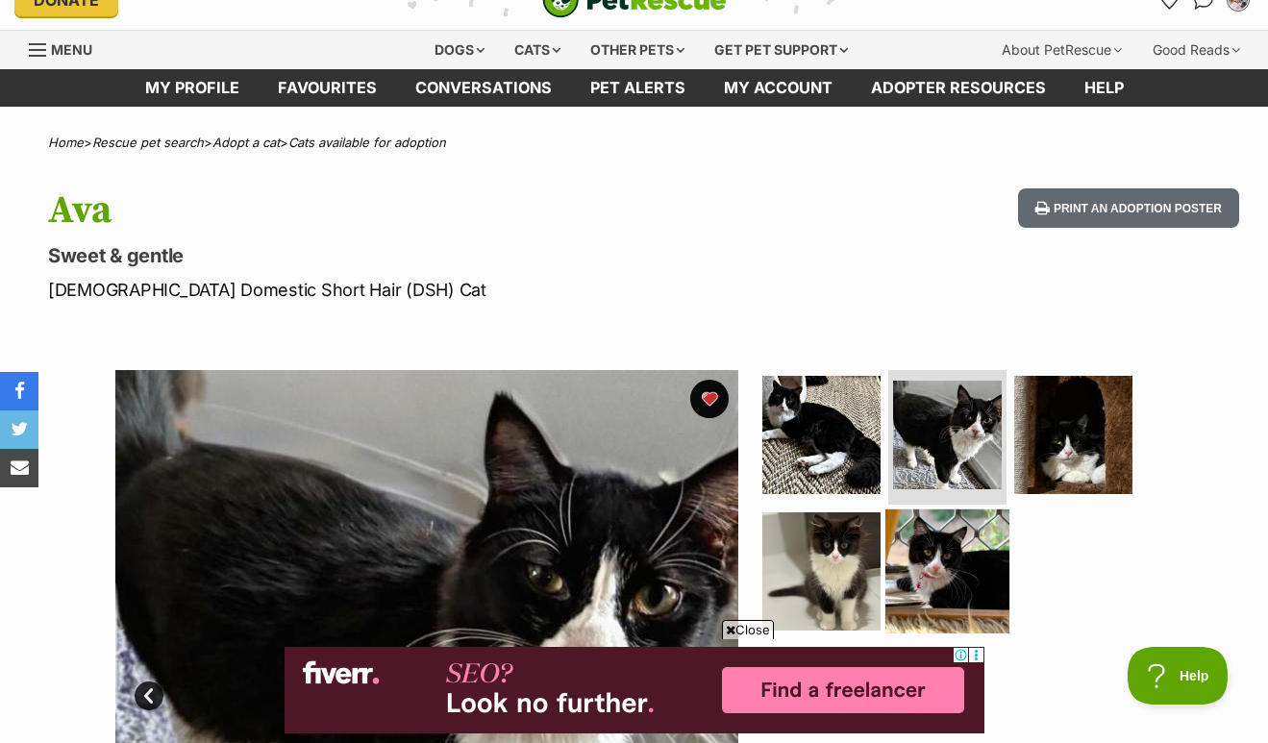
scroll to position [163, 0]
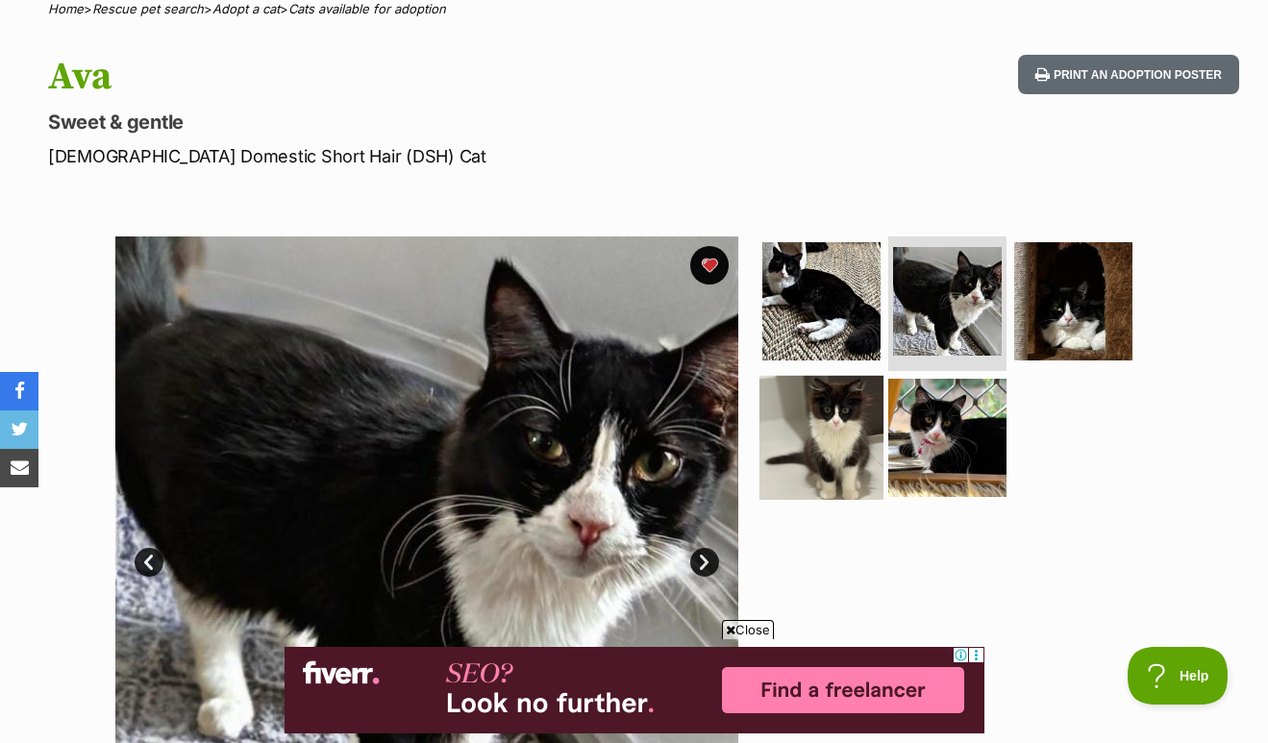
click at [802, 474] on img at bounding box center [822, 437] width 124 height 124
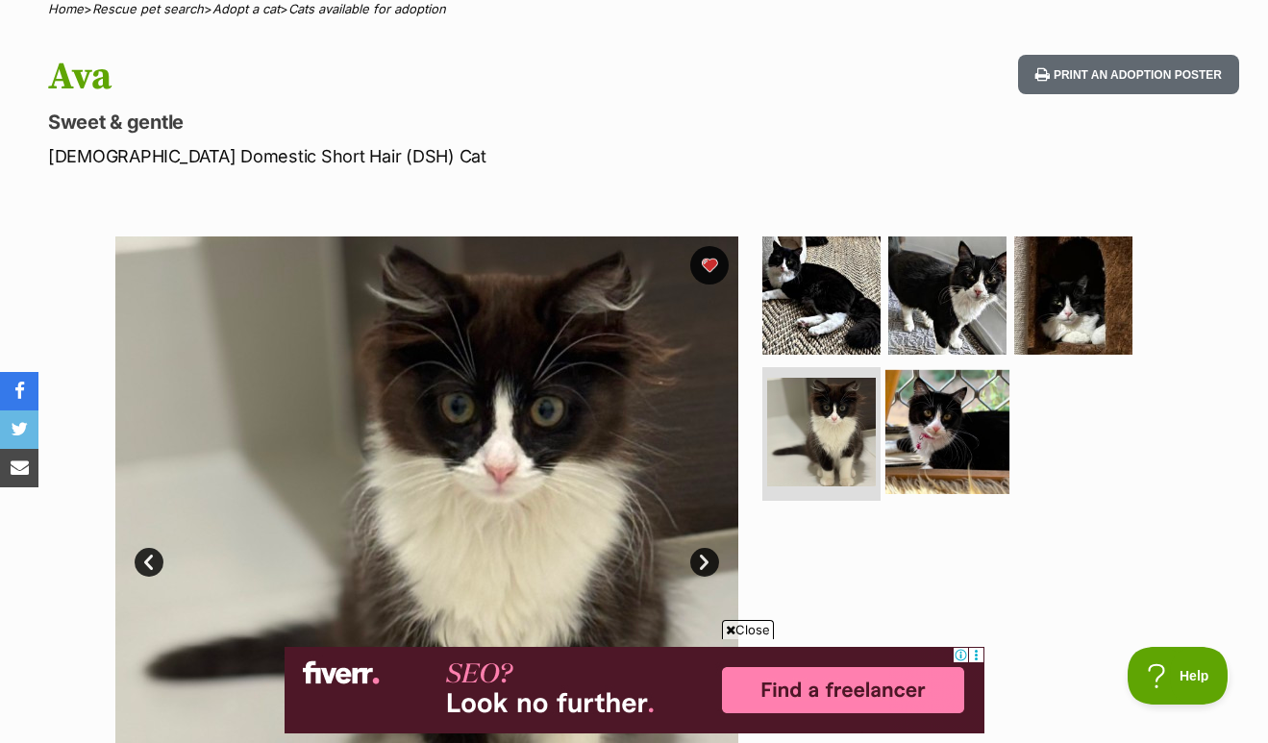
click at [954, 436] on img at bounding box center [948, 431] width 124 height 124
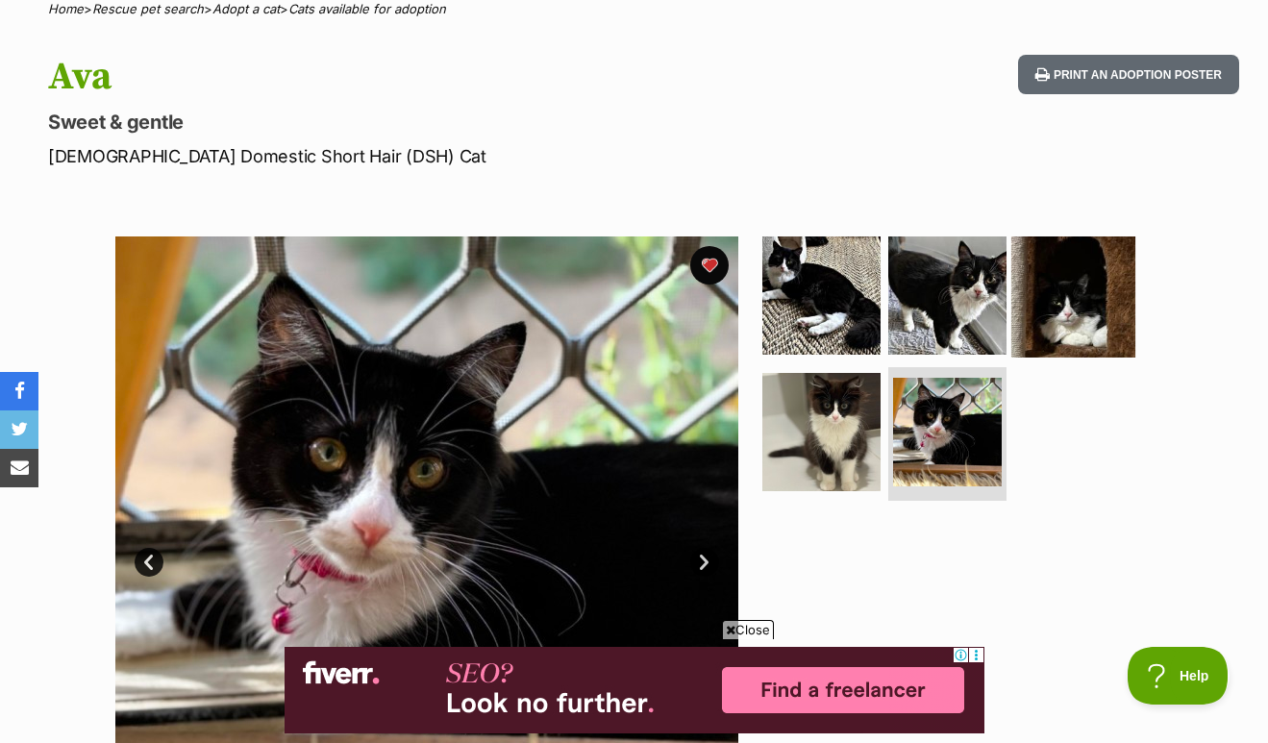
click at [1070, 305] on img at bounding box center [1073, 296] width 124 height 124
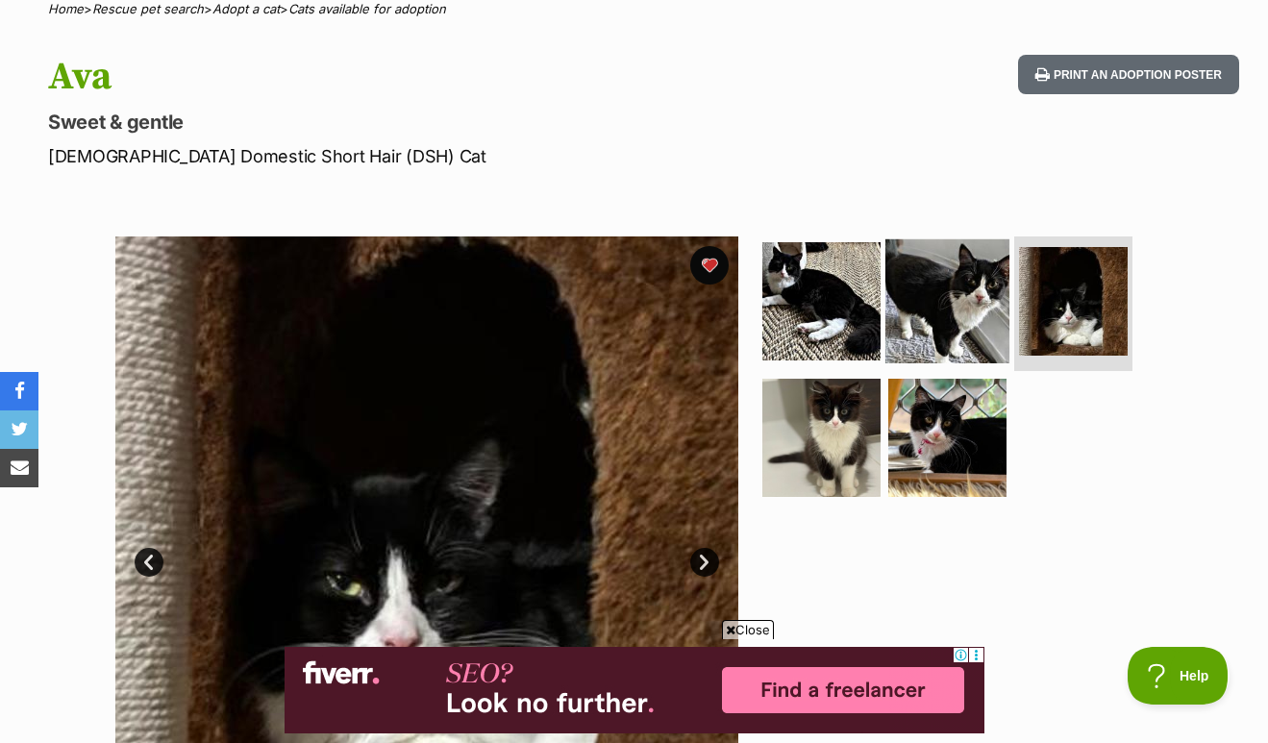
click at [938, 312] on img at bounding box center [948, 301] width 124 height 124
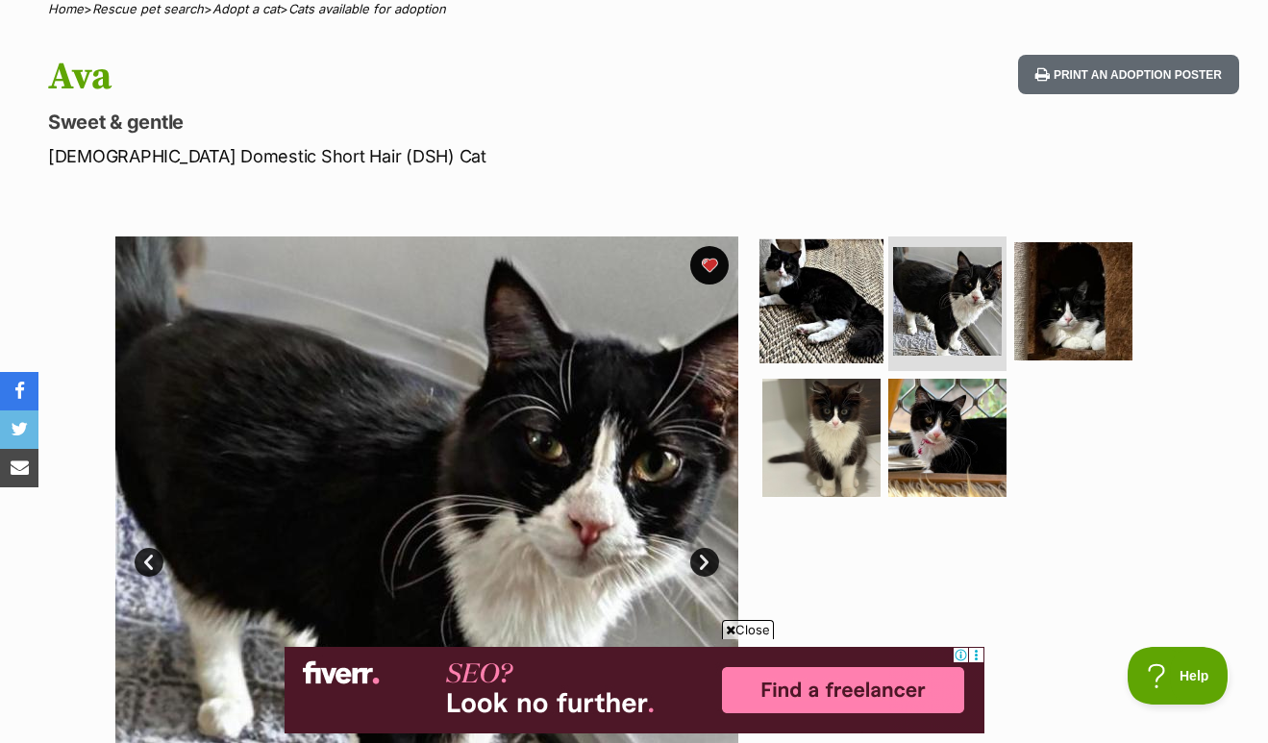
click at [844, 312] on img at bounding box center [822, 301] width 124 height 124
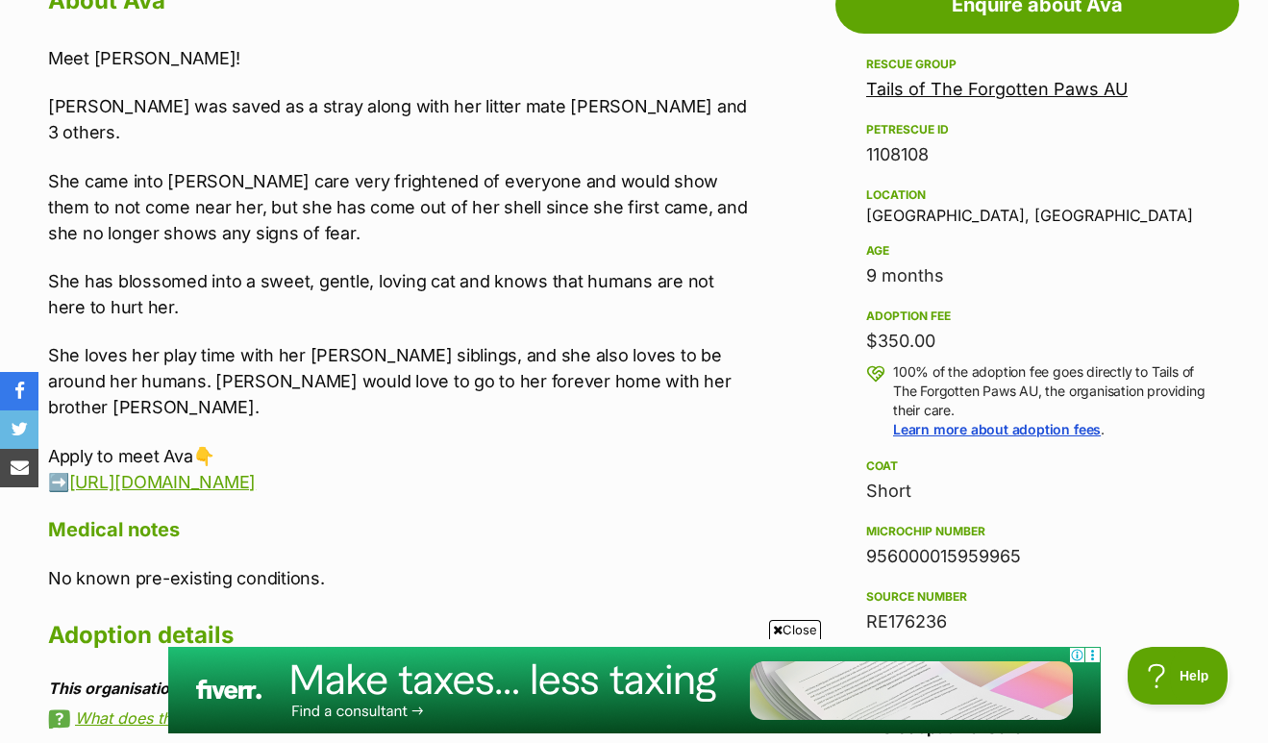
scroll to position [1103, 0]
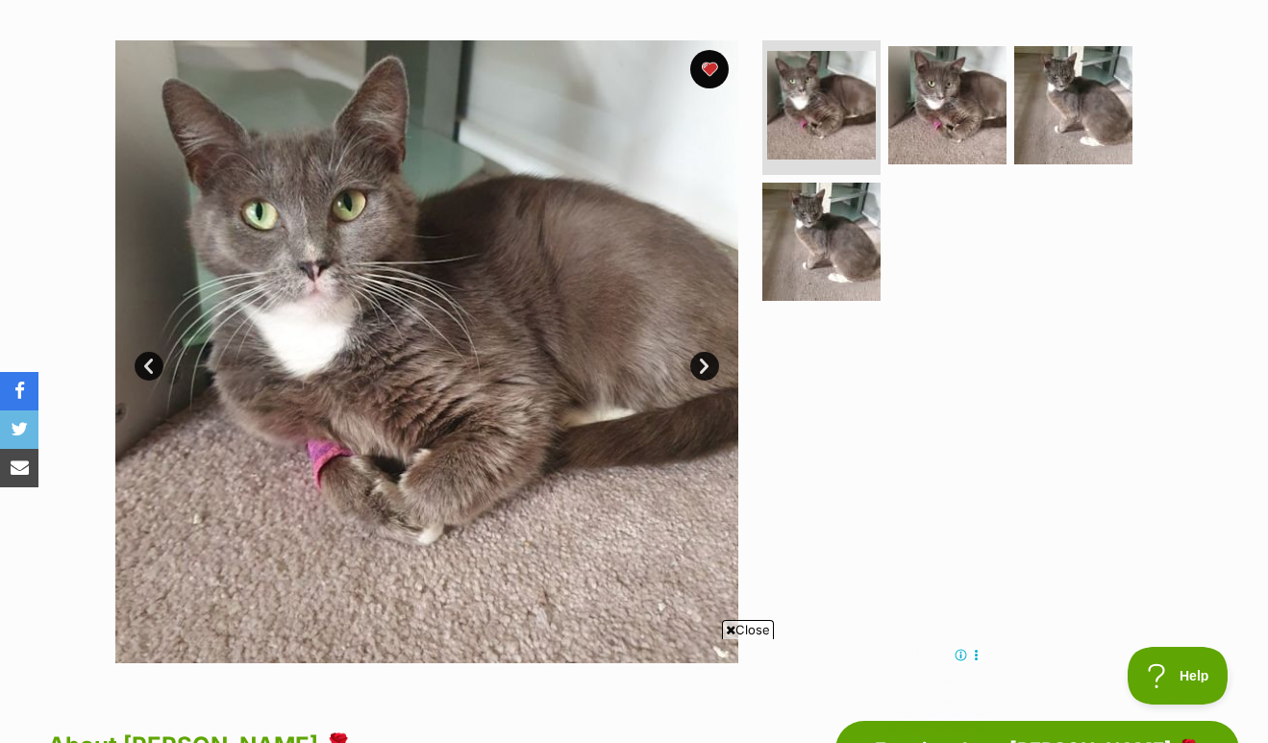
scroll to position [358, 0]
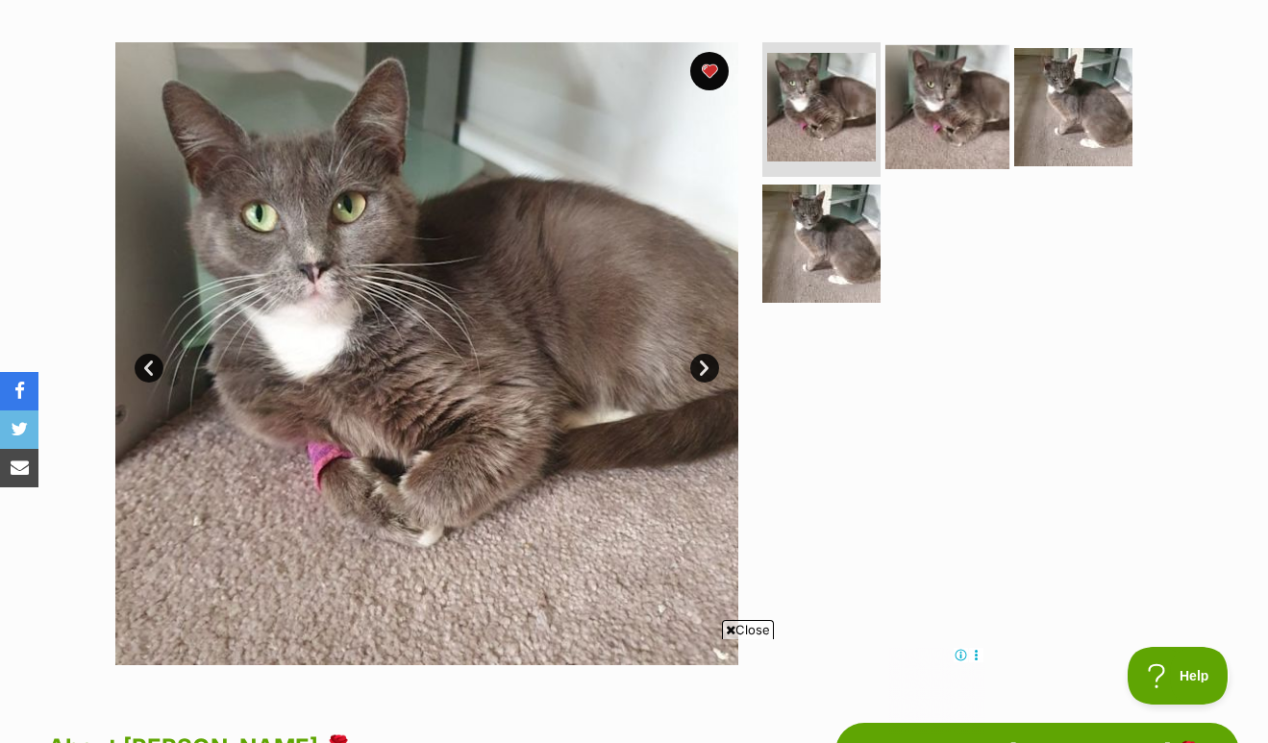
click at [963, 109] on img at bounding box center [948, 107] width 124 height 124
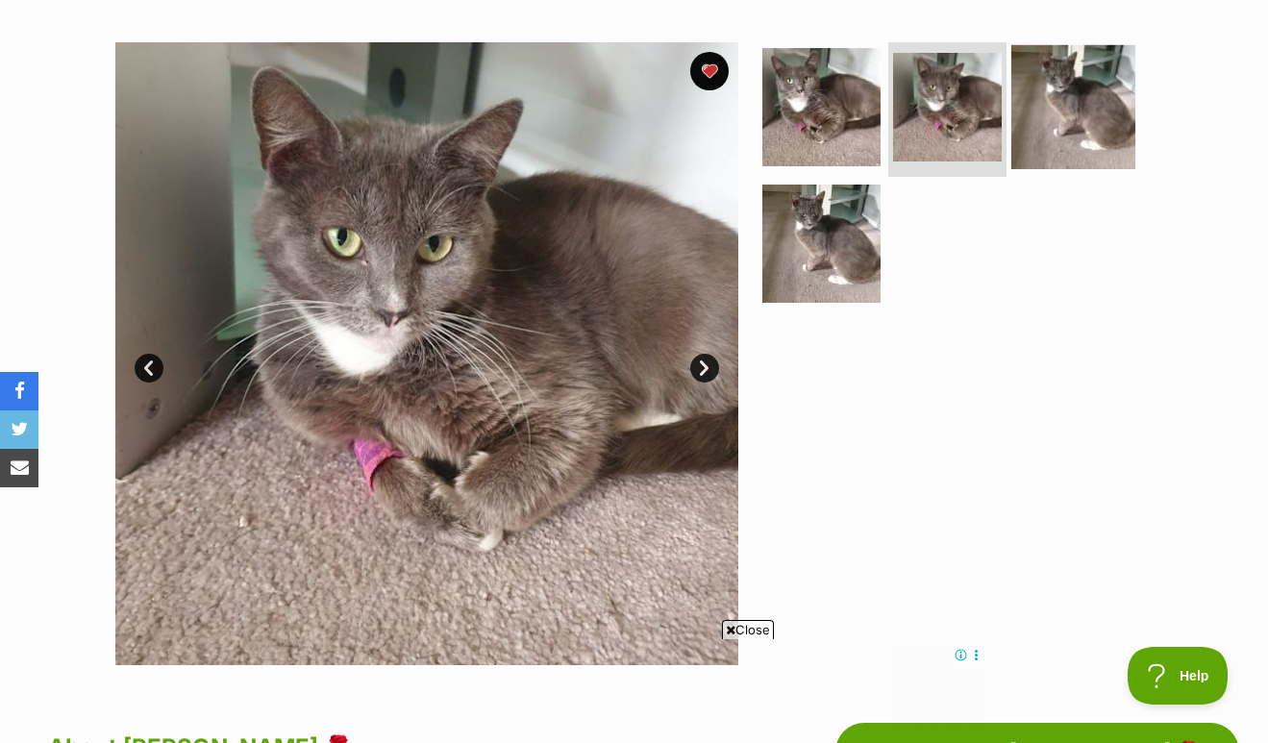
click at [1050, 107] on img at bounding box center [1073, 107] width 124 height 124
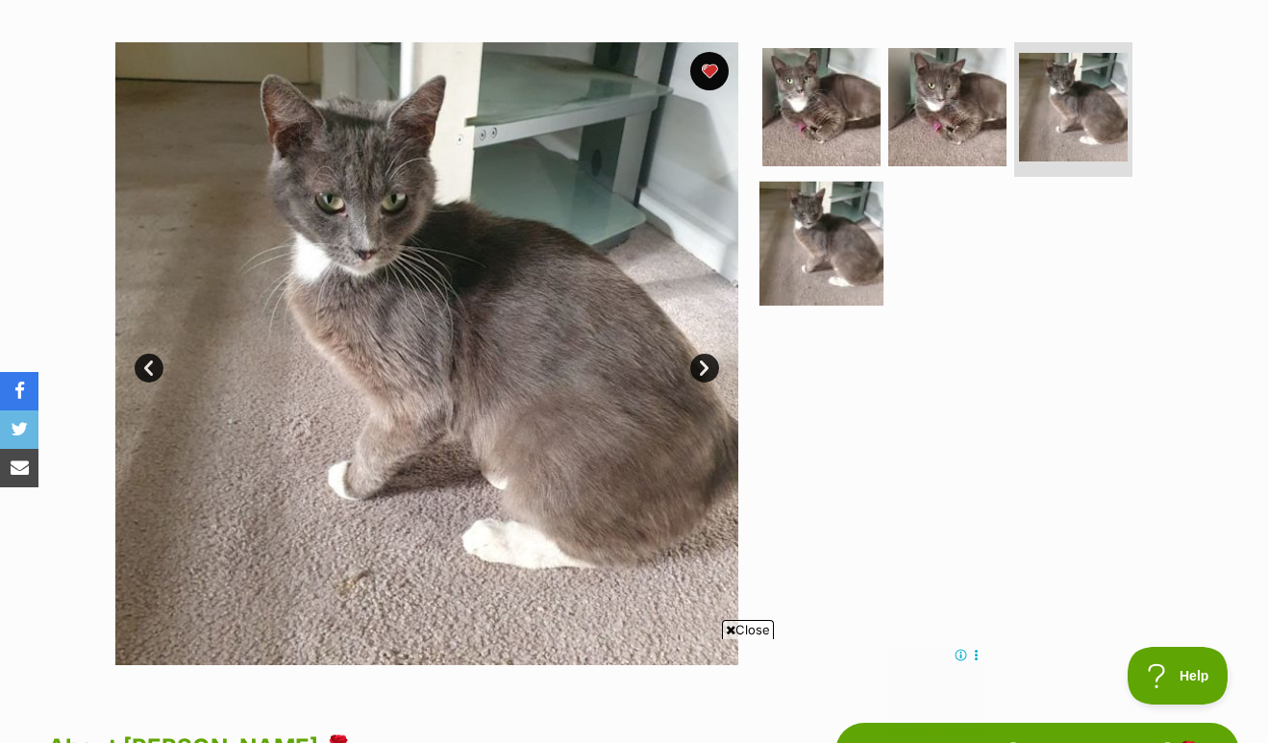
click at [849, 232] on img at bounding box center [822, 243] width 124 height 124
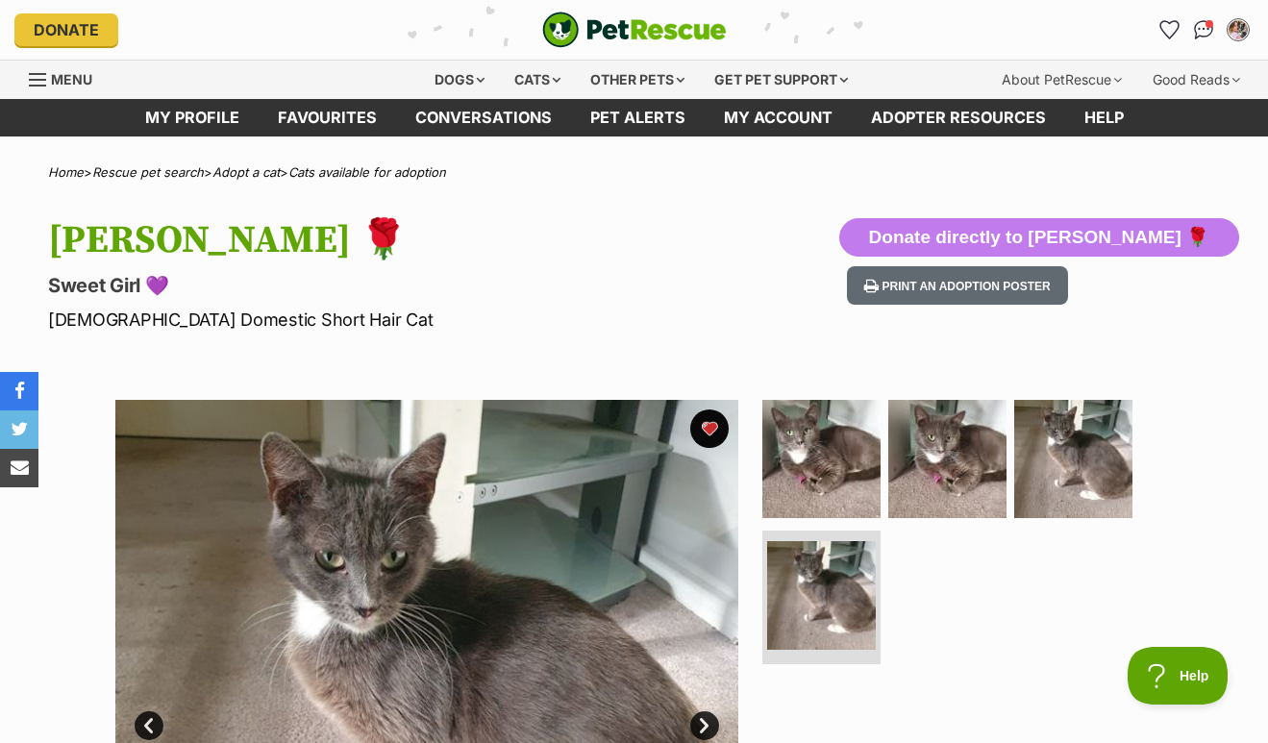
scroll to position [0, 0]
click at [519, 79] on div "Cats" at bounding box center [537, 80] width 73 height 38
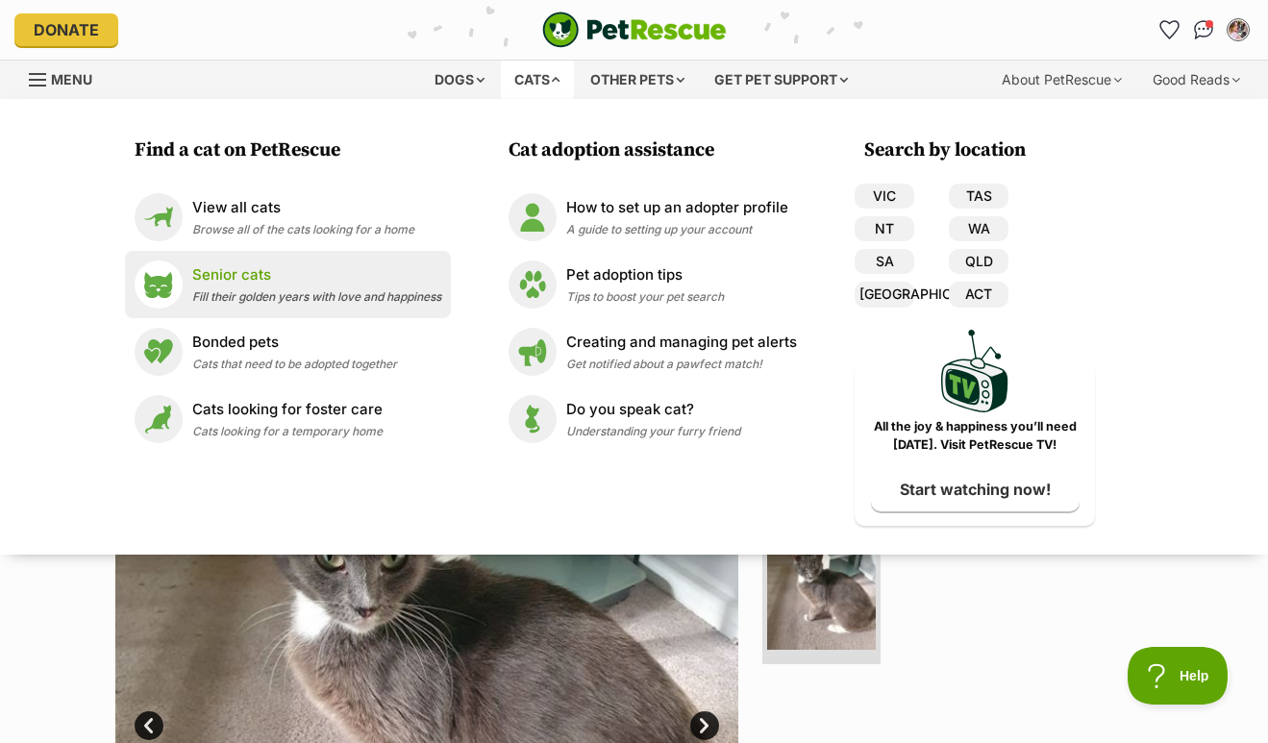
click at [358, 287] on div "Senior cats Fill their golden years with love and happiness" at bounding box center [316, 284] width 249 height 41
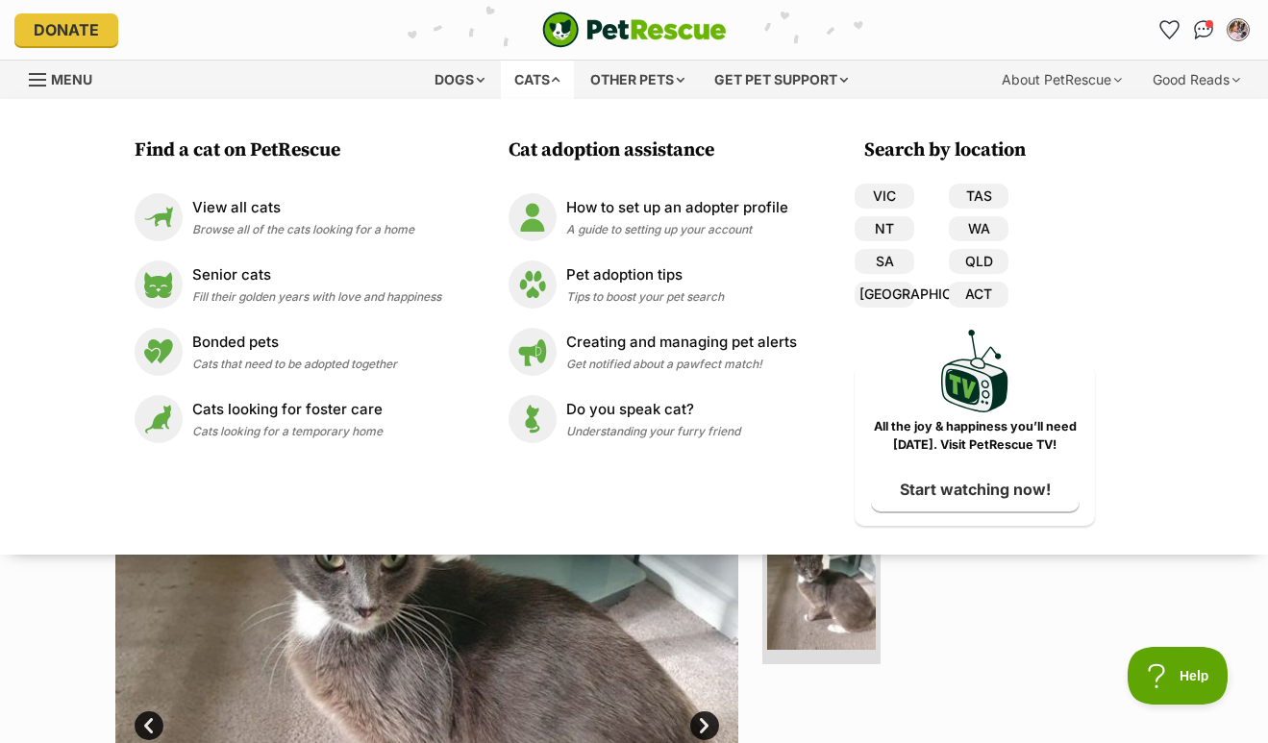
click at [750, 736] on section "Available 4 of 4 images 4 of 4 images 4 of 4 images 4 of 4 images Next Prev 1 2…" at bounding box center [635, 697] width 1096 height 652
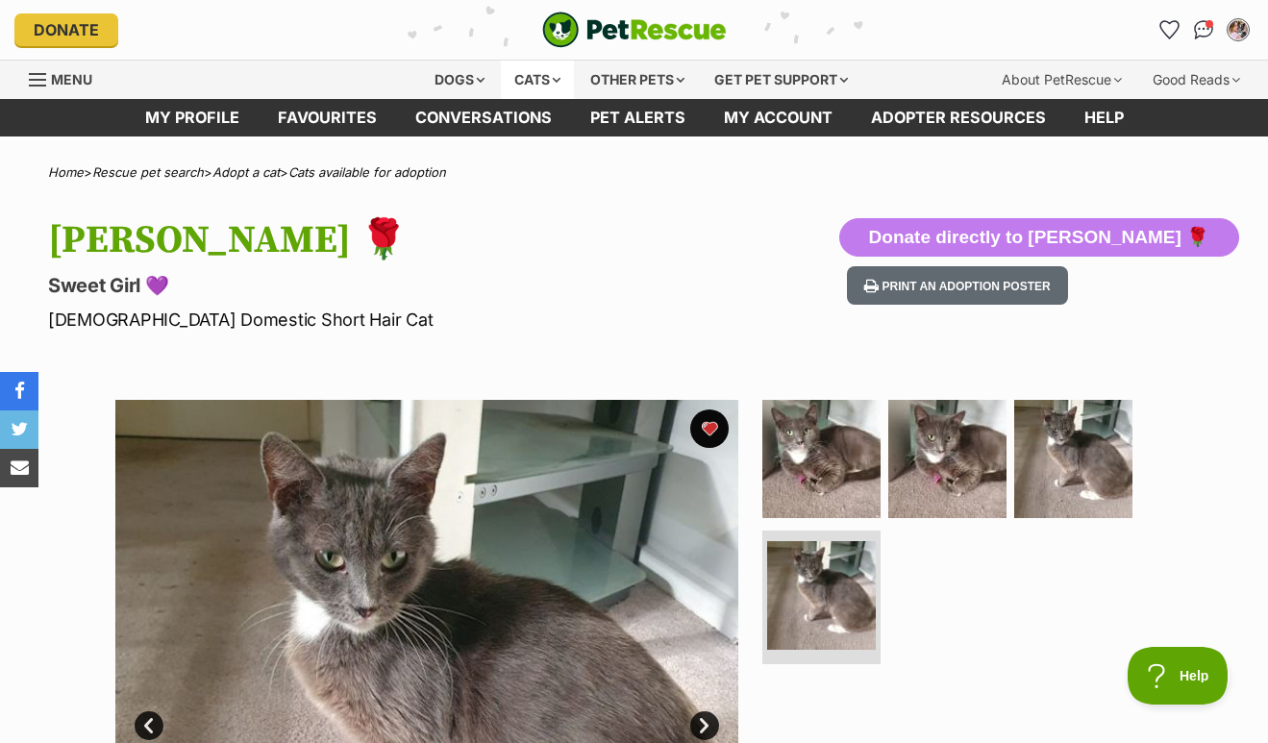
click at [521, 80] on div "Cats" at bounding box center [537, 80] width 73 height 38
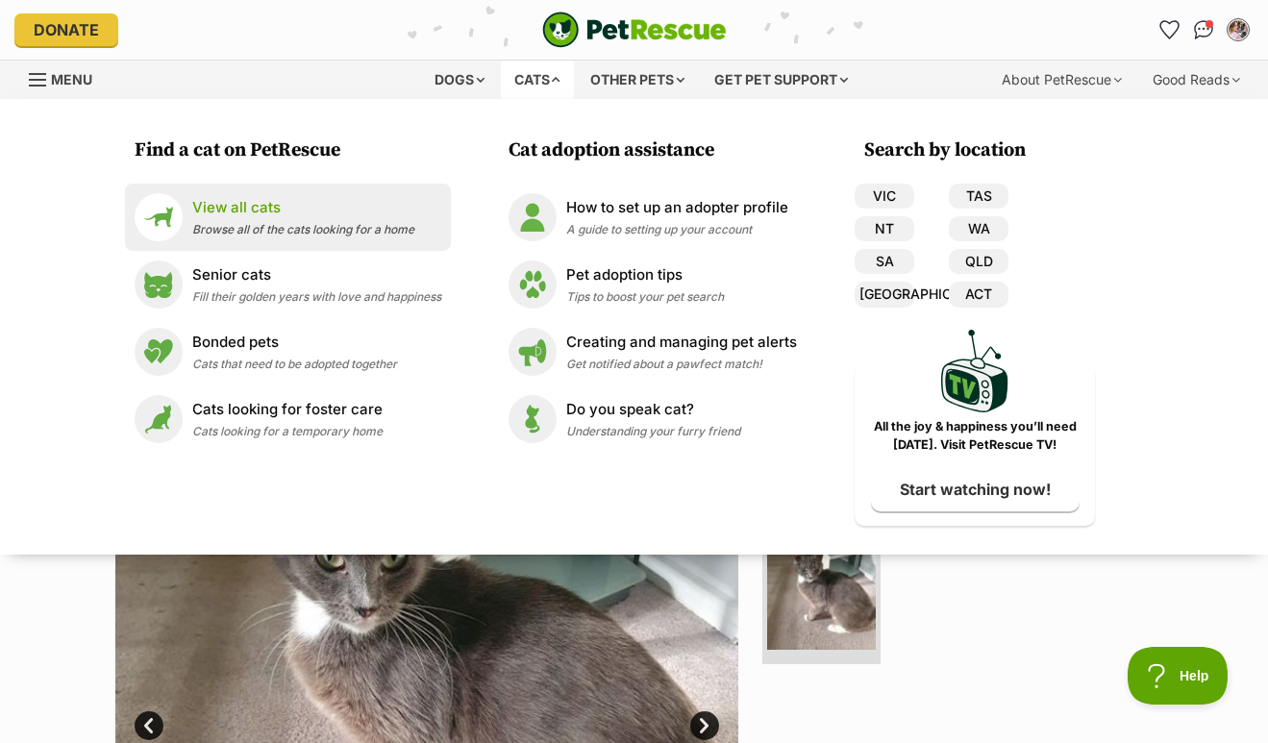
click at [288, 223] on span "Browse all of the cats looking for a home" at bounding box center [303, 229] width 222 height 14
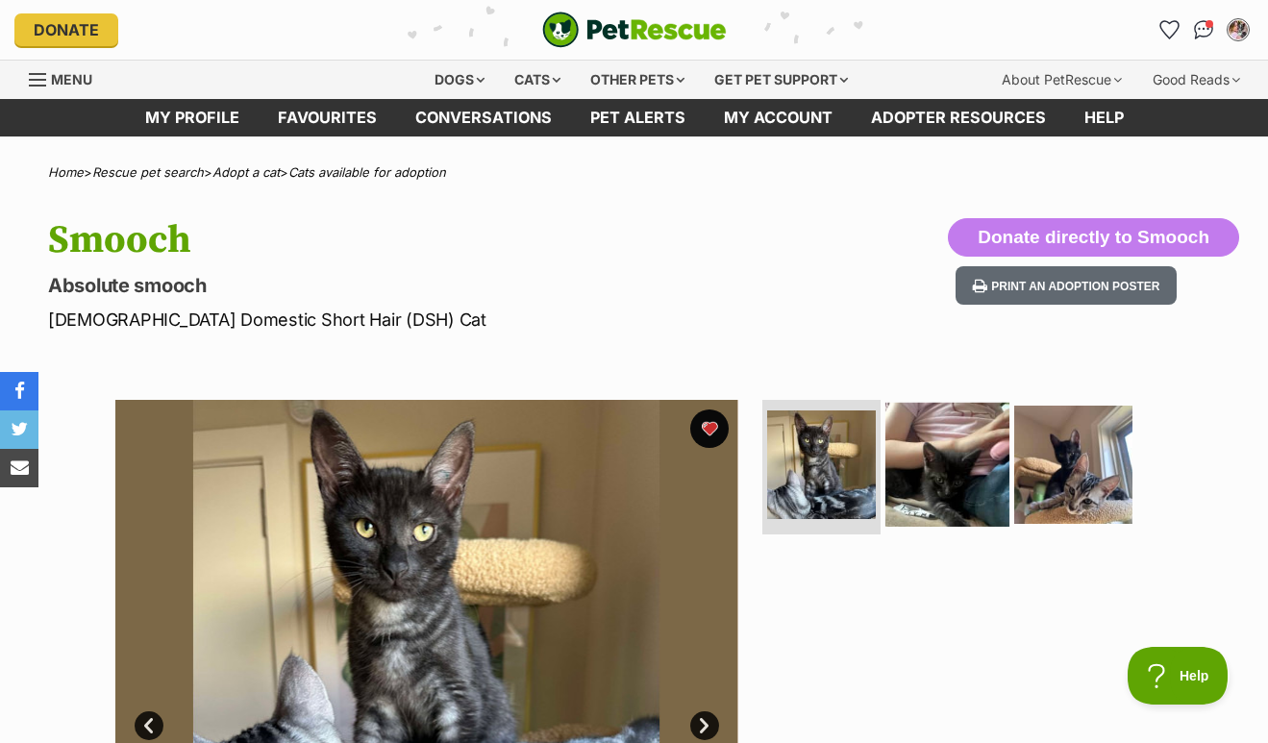
click at [970, 462] on img at bounding box center [948, 465] width 124 height 124
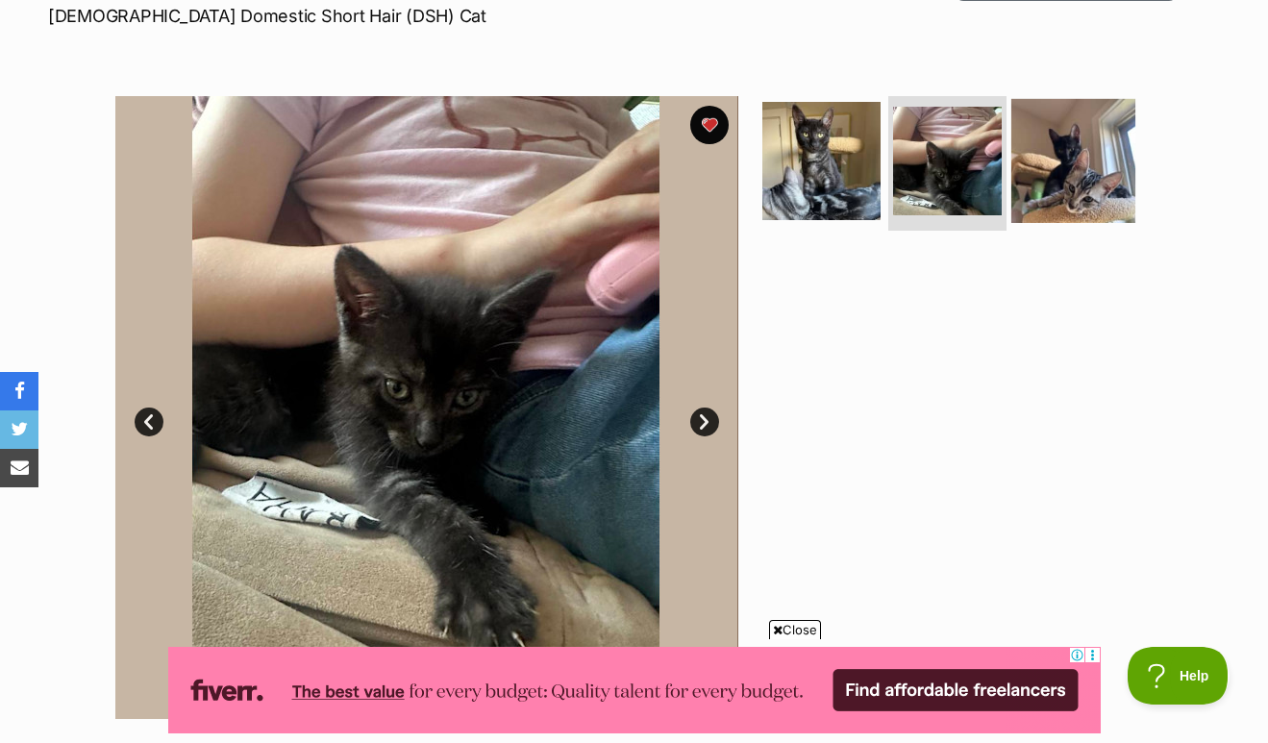
click at [1046, 200] on img at bounding box center [1073, 161] width 124 height 124
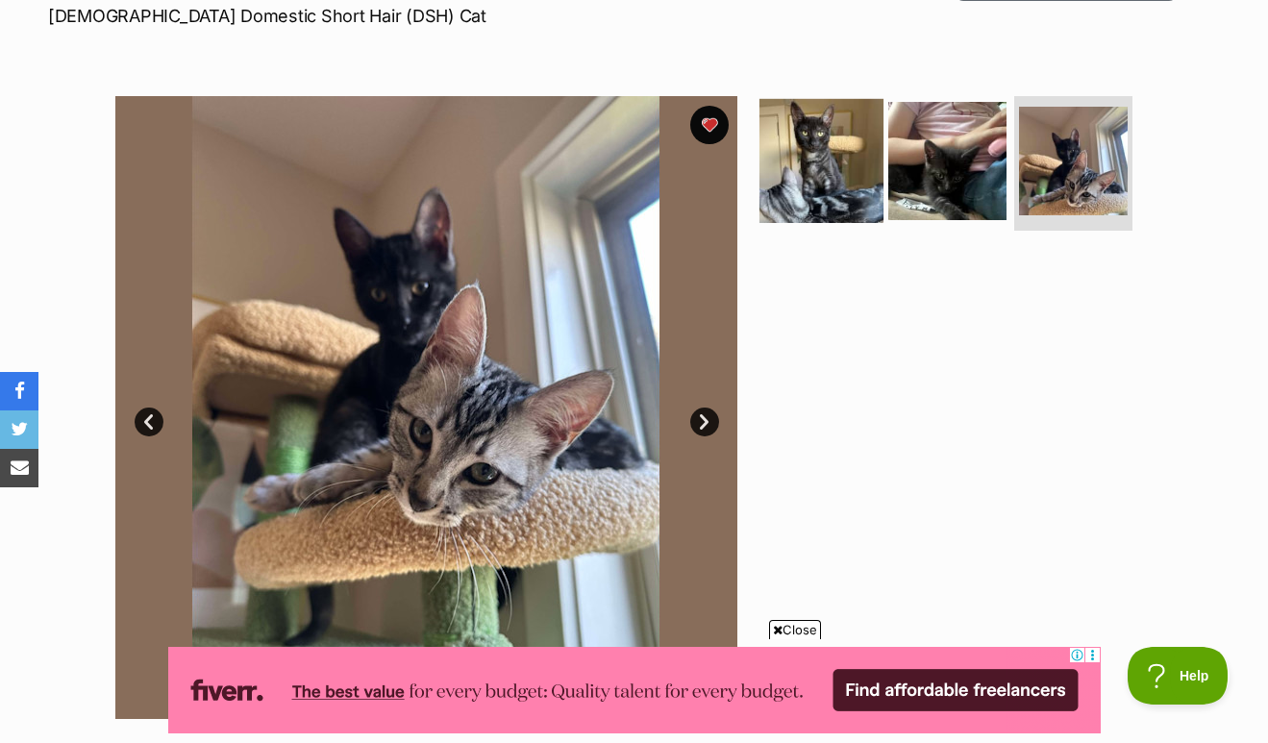
click at [824, 176] on img at bounding box center [822, 161] width 124 height 124
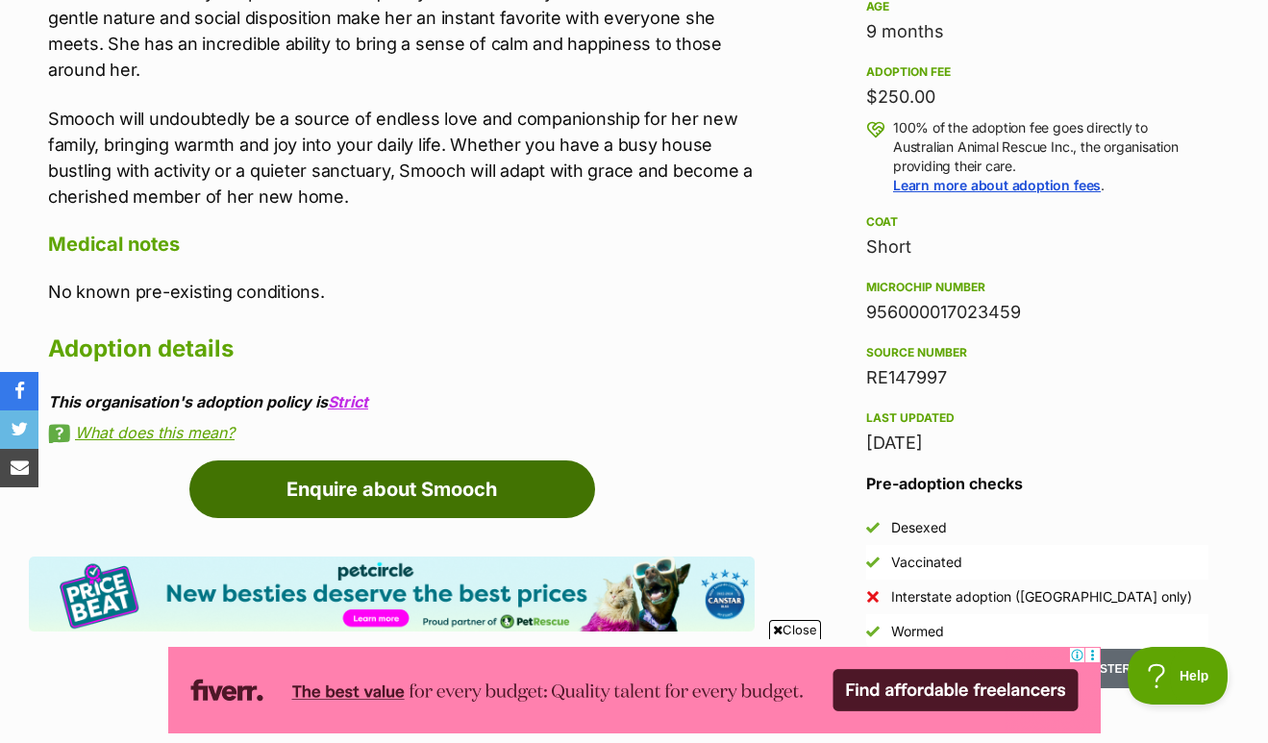
click at [473, 487] on link "Enquire about Smooch" at bounding box center [392, 490] width 406 height 58
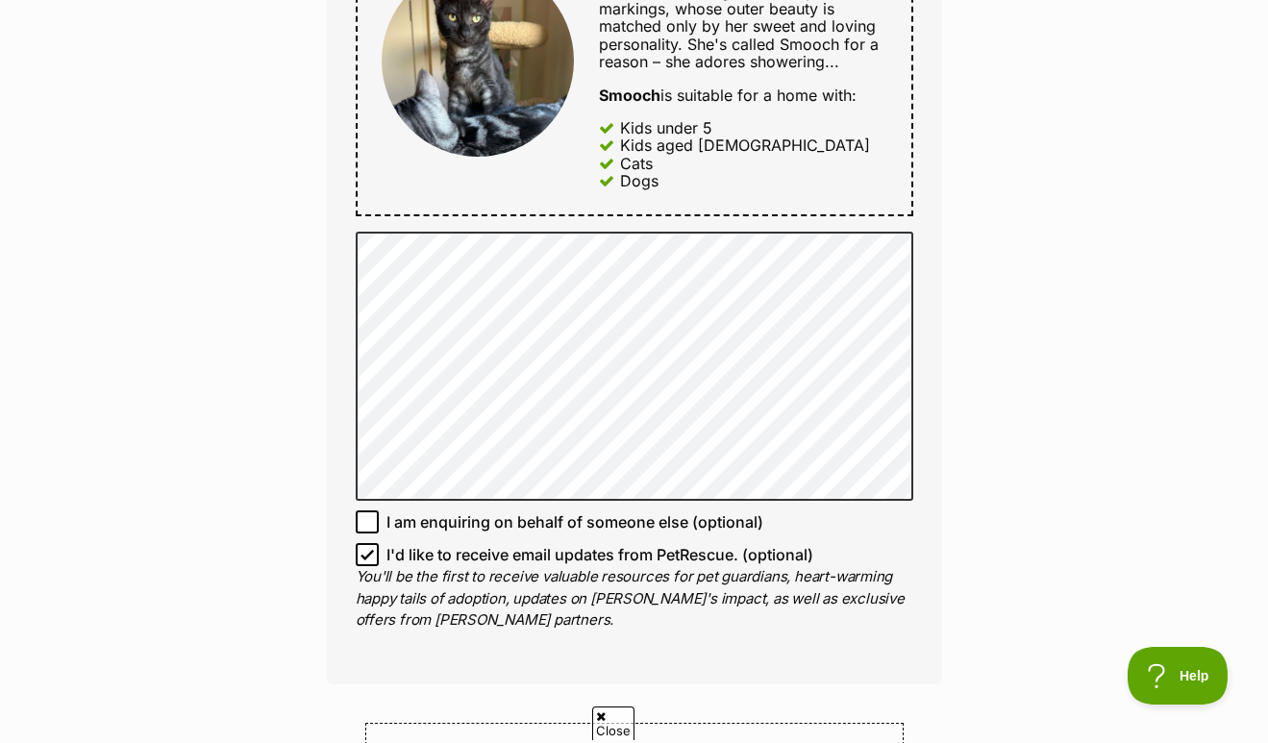
click at [368, 551] on icon at bounding box center [368, 555] width 12 height 9
click at [368, 548] on input "I'd like to receive email updates from PetRescue. (optional)" at bounding box center [367, 554] width 23 height 23
checkbox input "false"
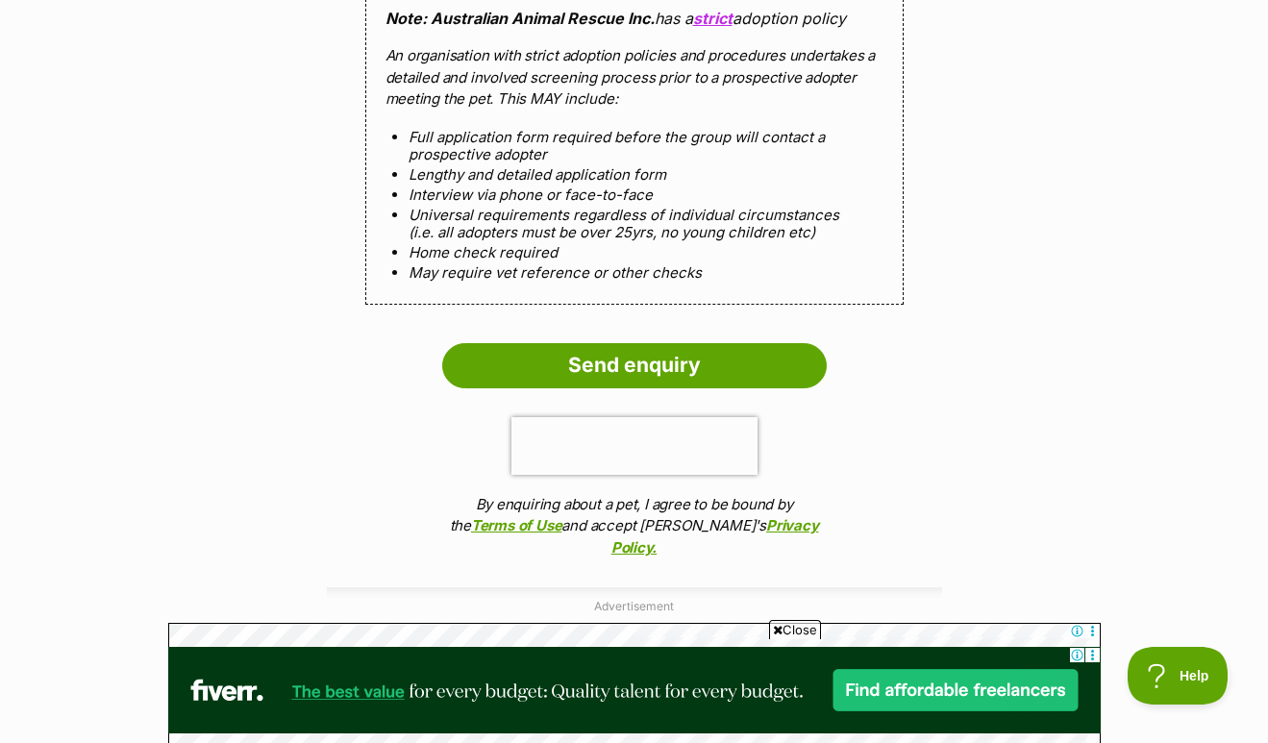
scroll to position [1768, 0]
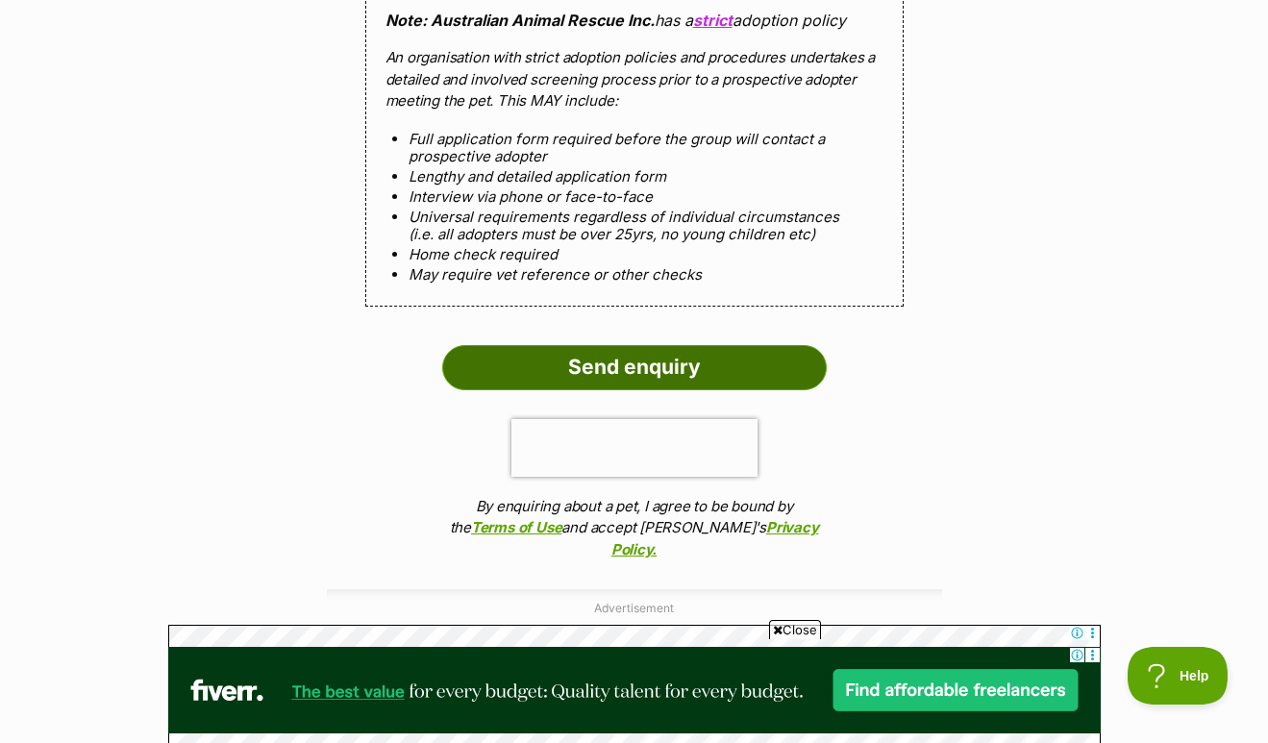
click at [559, 349] on input "Send enquiry" at bounding box center [634, 367] width 385 height 44
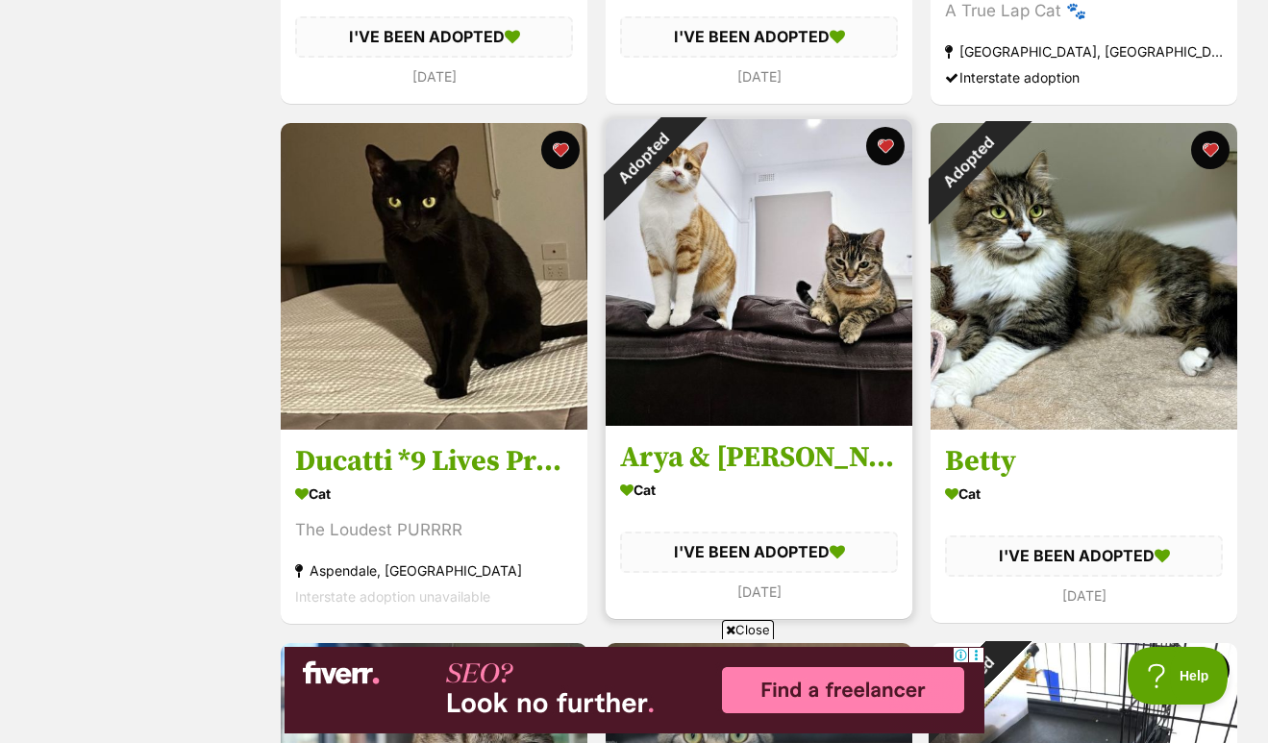
scroll to position [2347, 0]
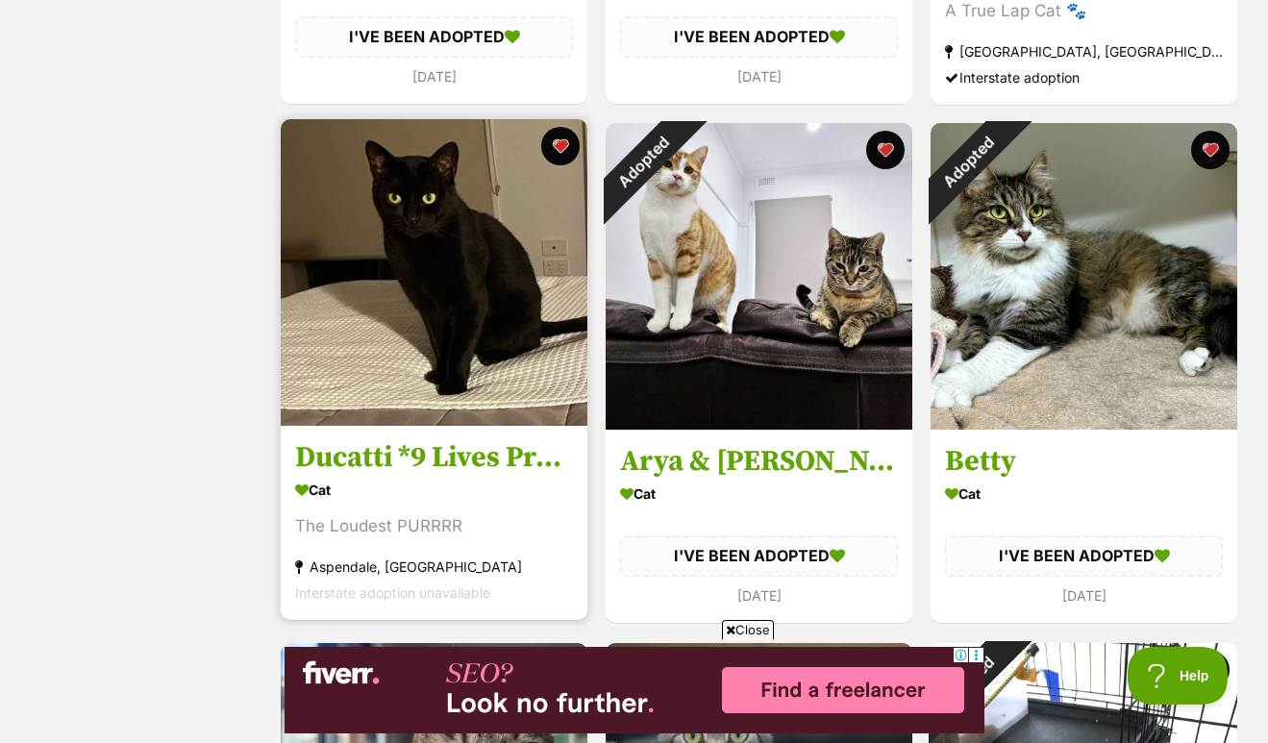
click at [471, 328] on img at bounding box center [434, 272] width 307 height 307
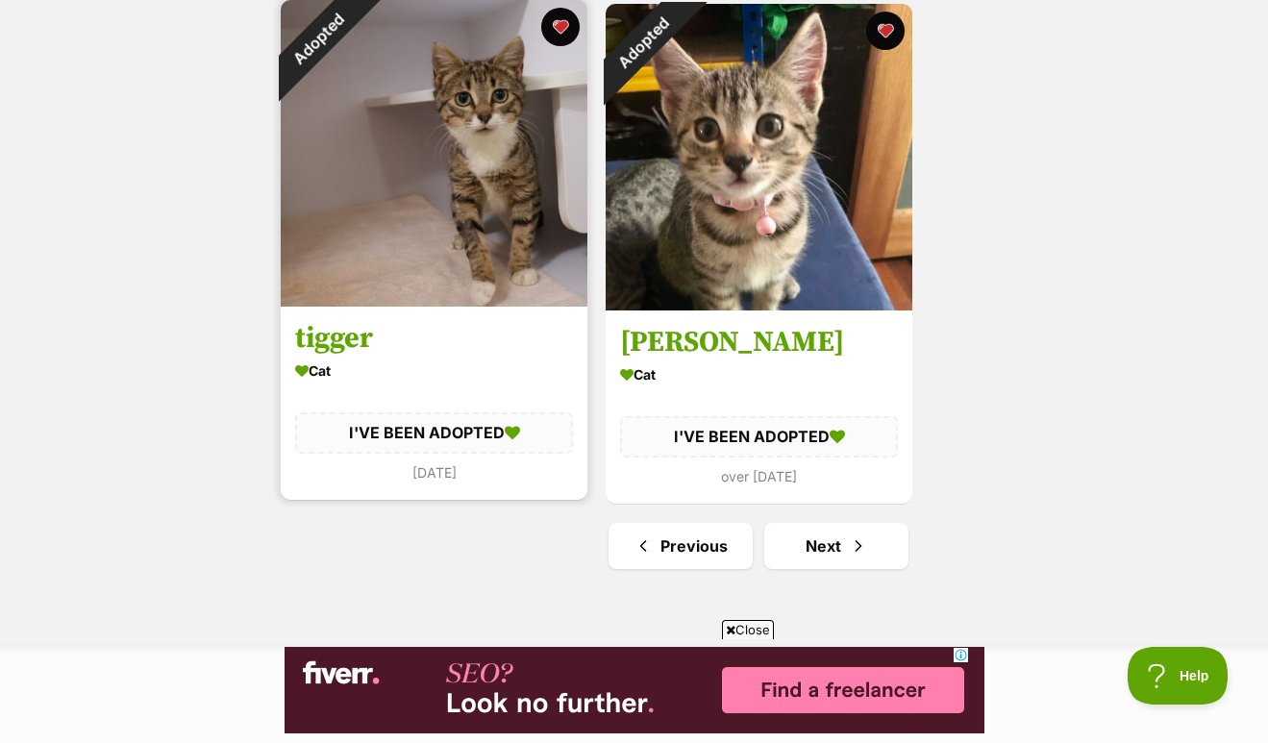
scroll to position [0, 0]
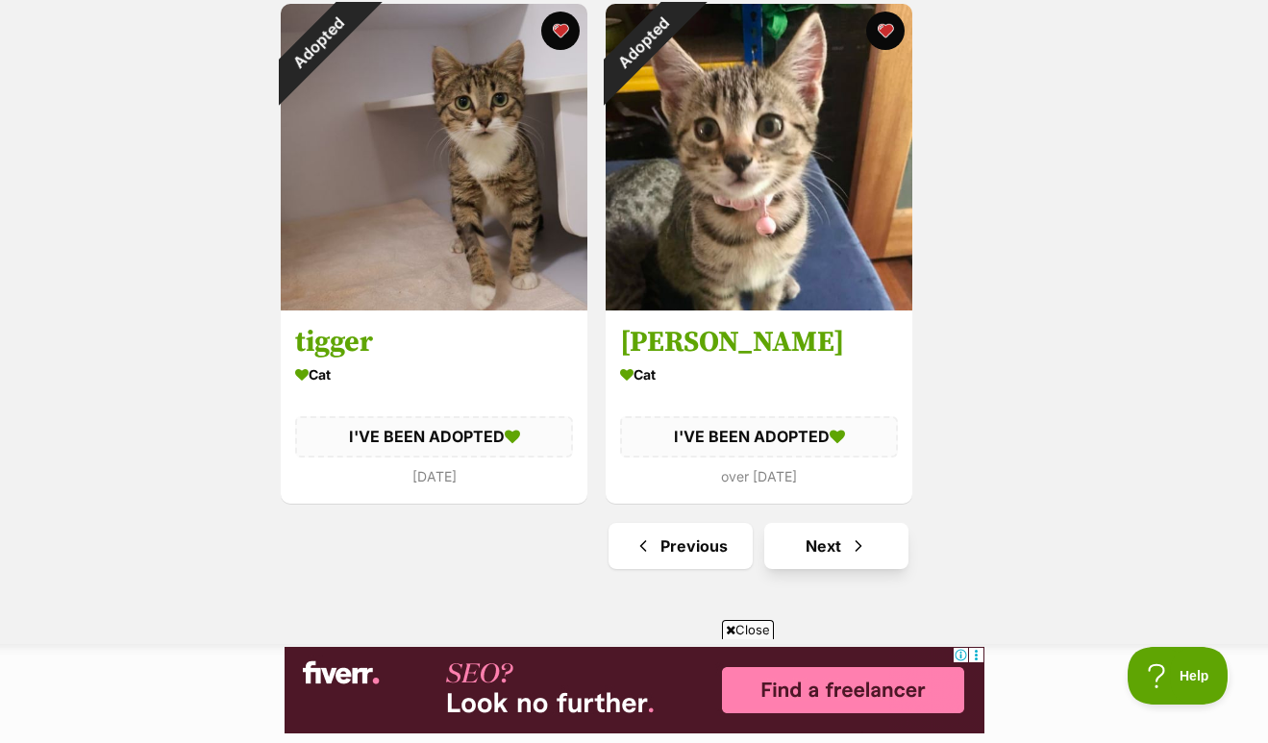
click at [836, 557] on link "Next" at bounding box center [836, 546] width 144 height 46
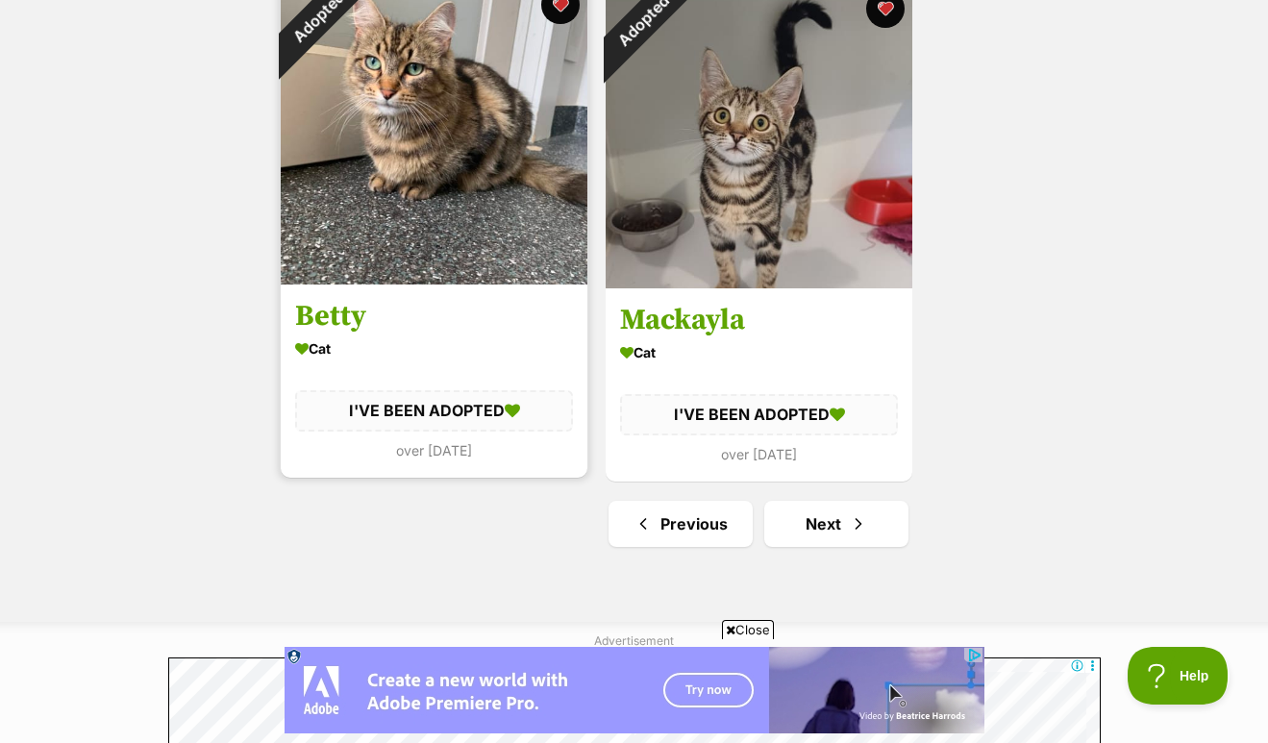
scroll to position [3523, 0]
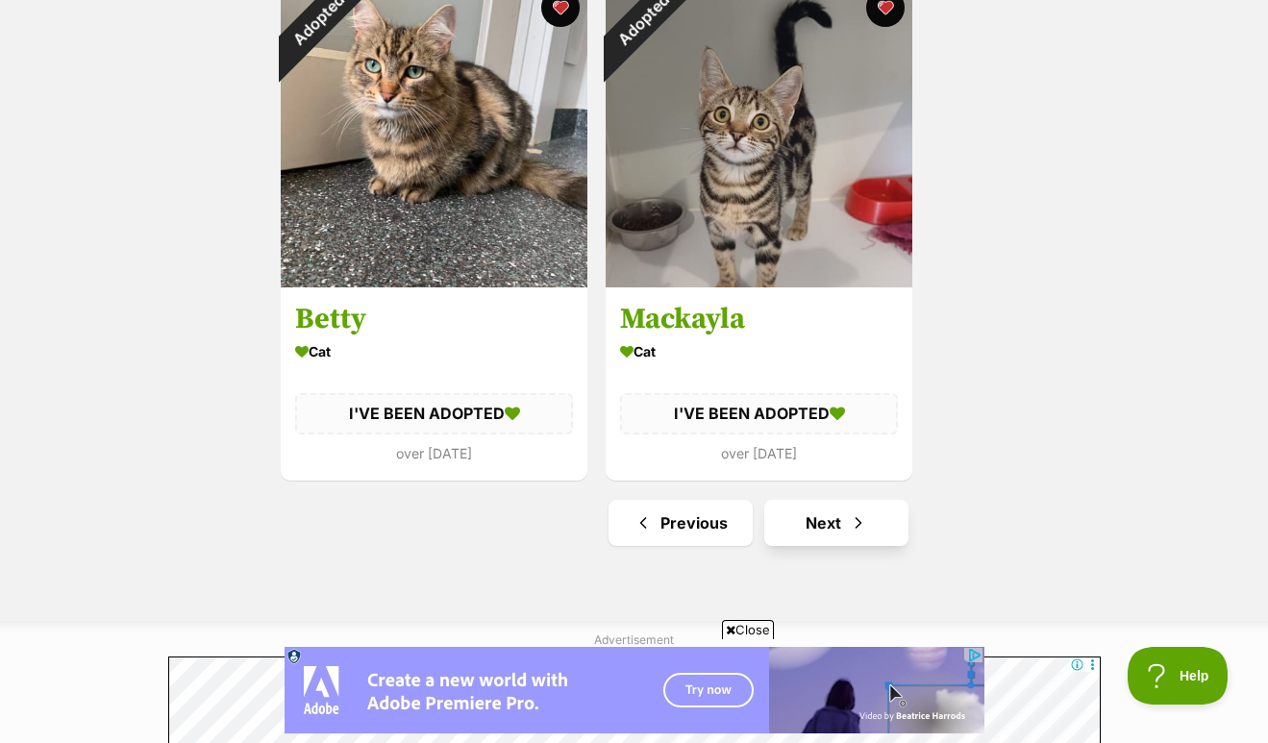
click at [816, 539] on link "Next" at bounding box center [836, 523] width 144 height 46
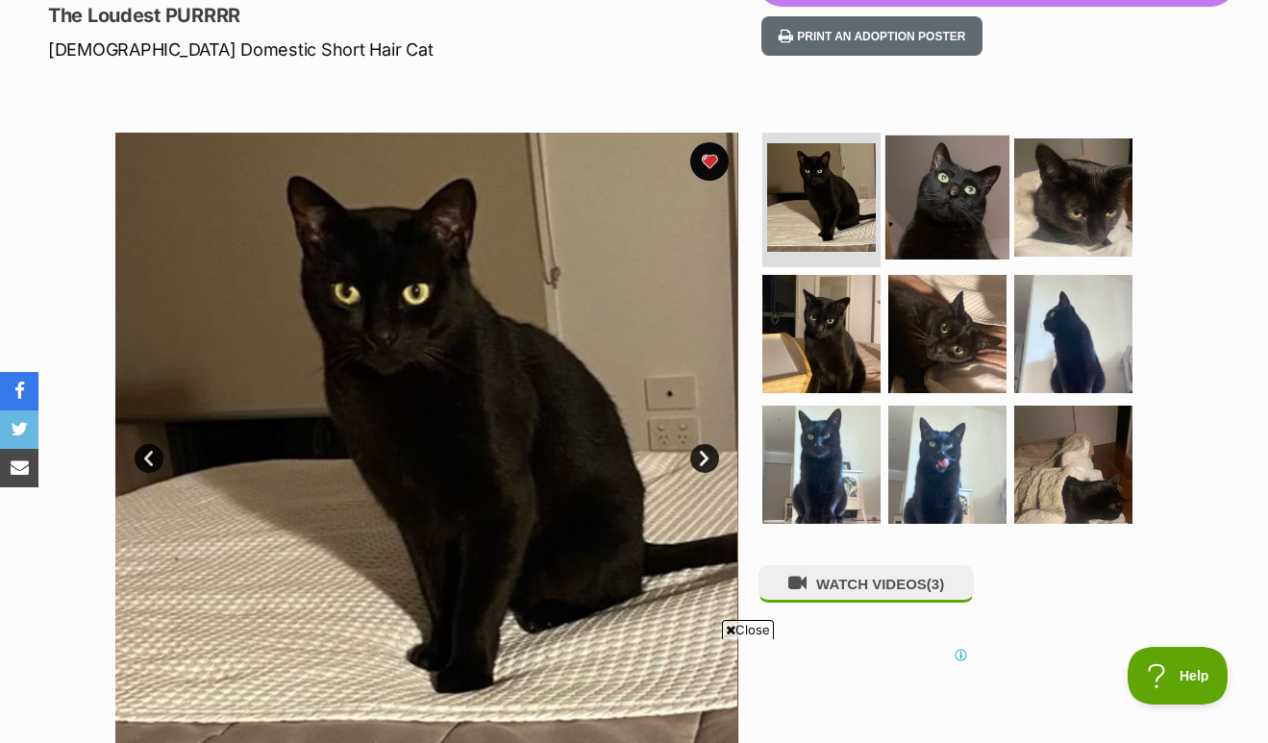
click at [945, 222] on img at bounding box center [948, 198] width 124 height 124
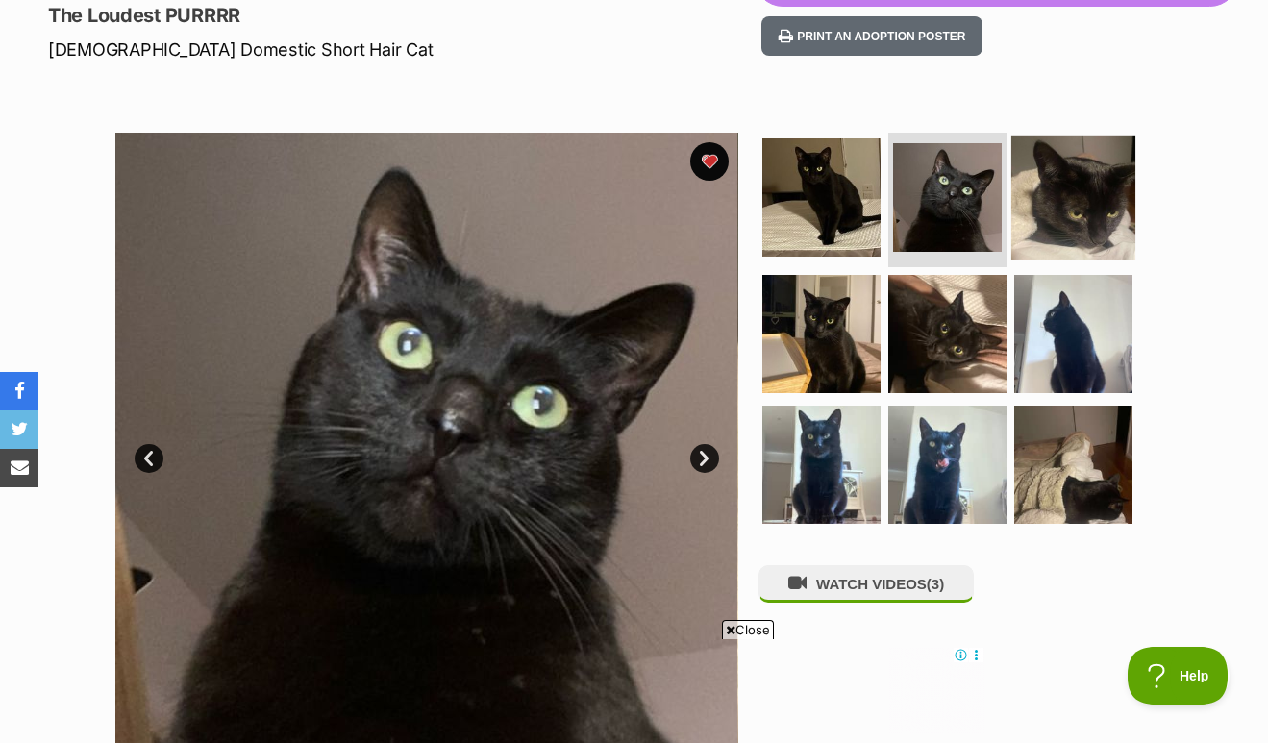
click at [1066, 187] on img at bounding box center [1073, 198] width 124 height 124
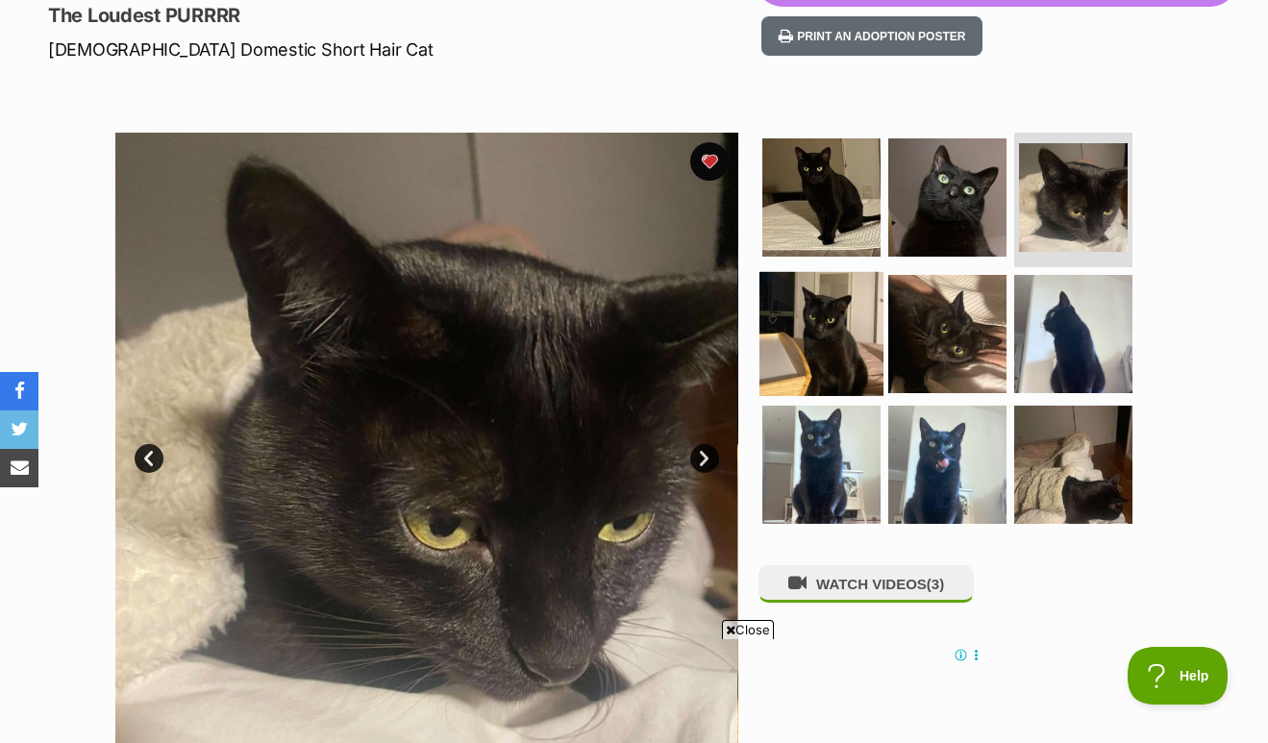
click at [818, 340] on img at bounding box center [822, 334] width 124 height 124
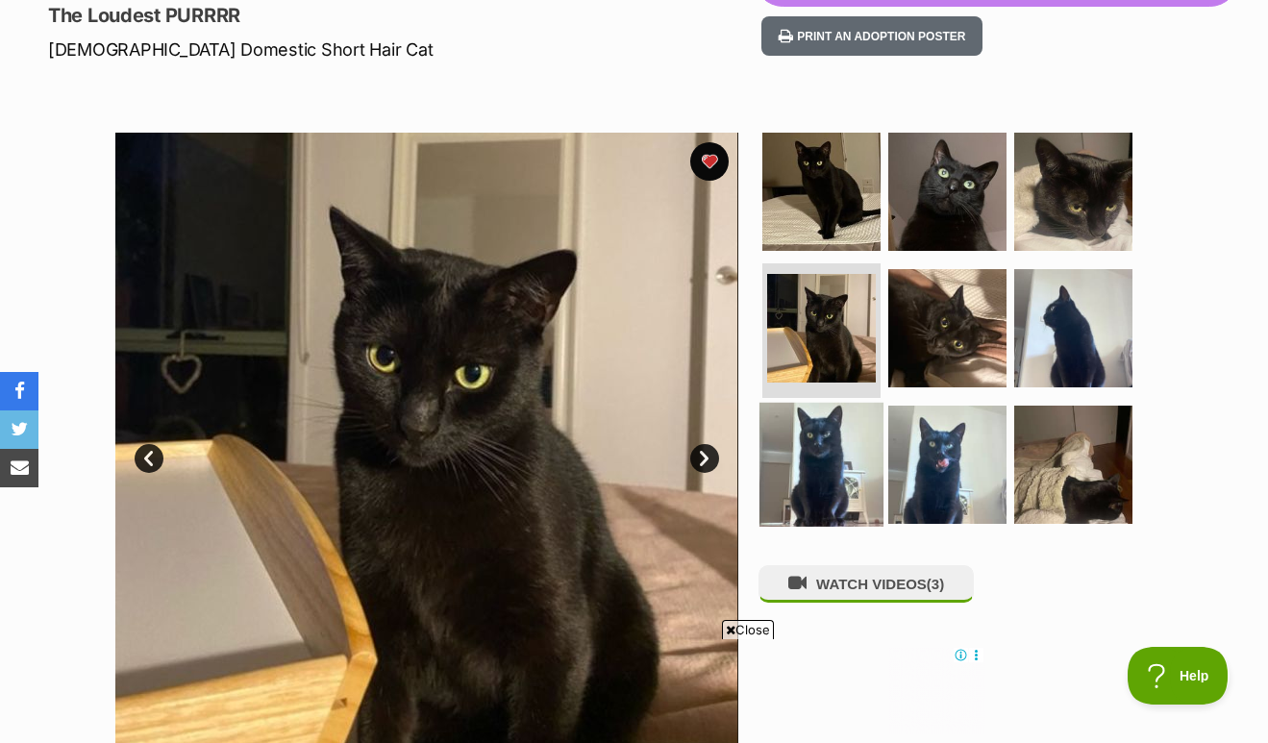
click at [832, 463] on img at bounding box center [822, 465] width 124 height 124
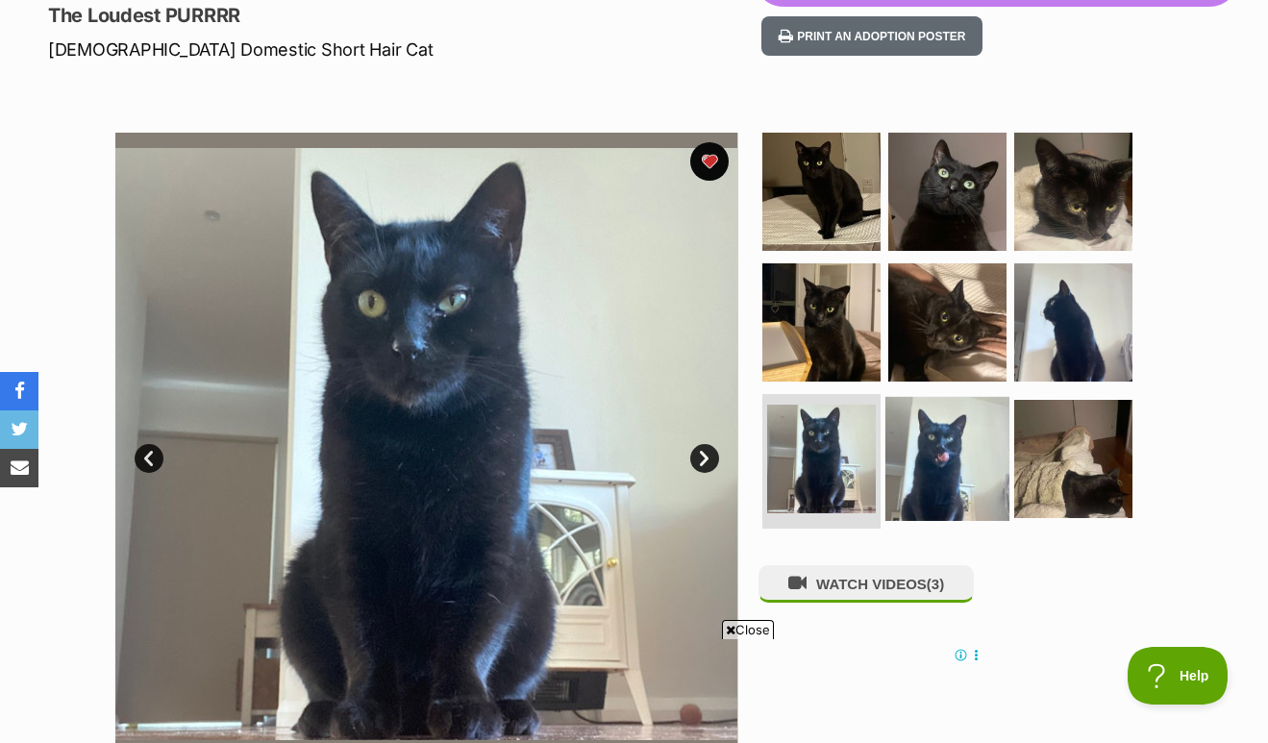
click at [945, 451] on img at bounding box center [948, 459] width 124 height 124
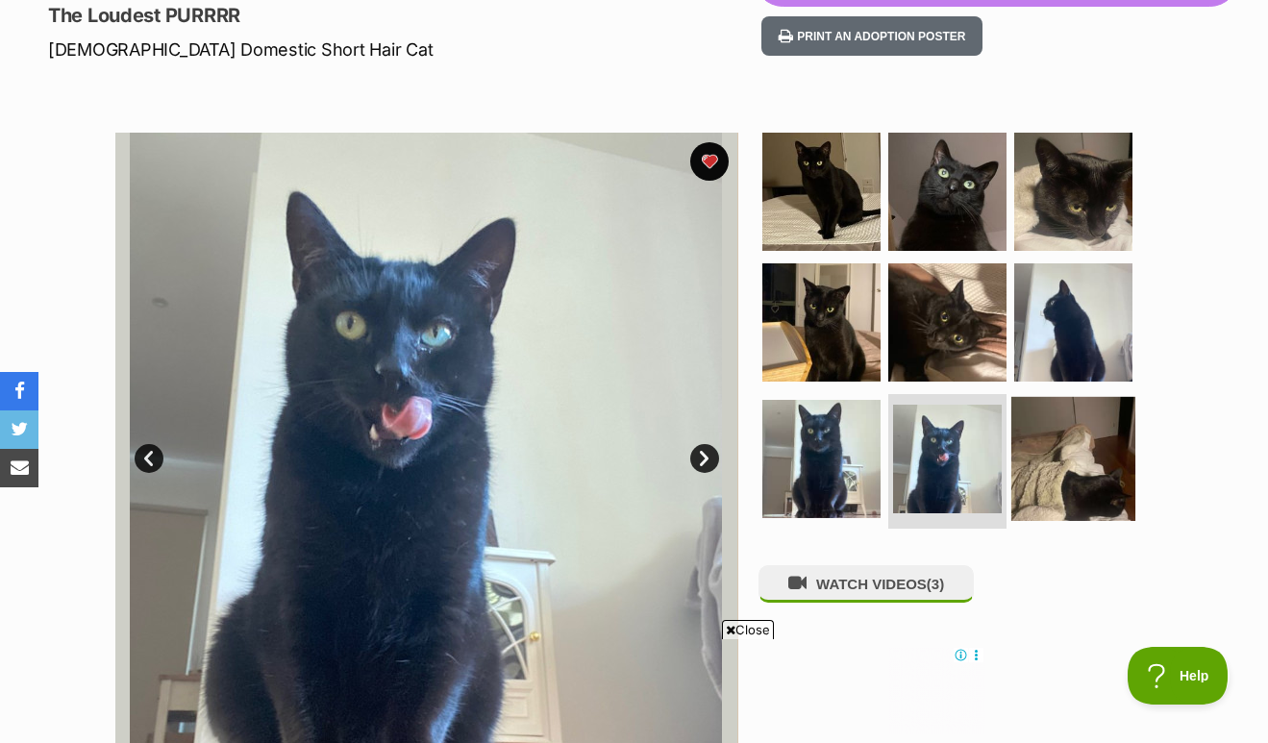
click at [1102, 431] on img at bounding box center [1073, 459] width 124 height 124
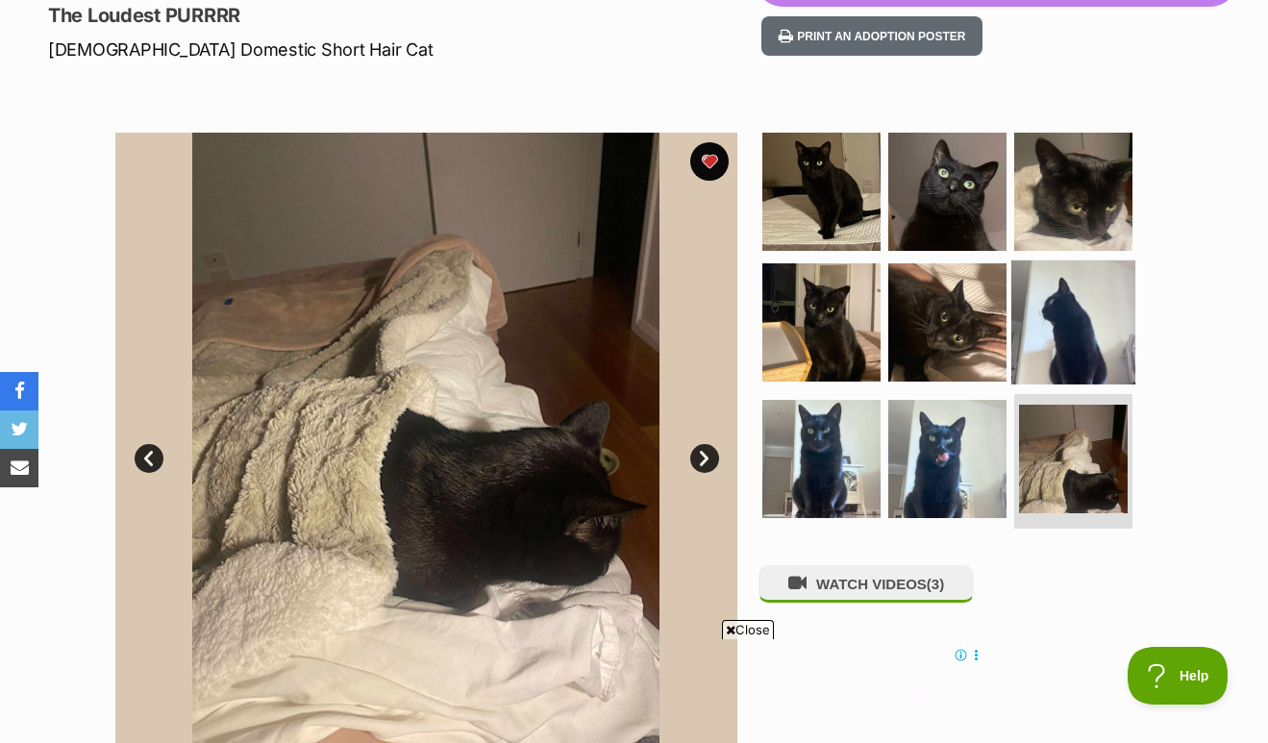
click at [1074, 314] on img at bounding box center [1073, 323] width 124 height 124
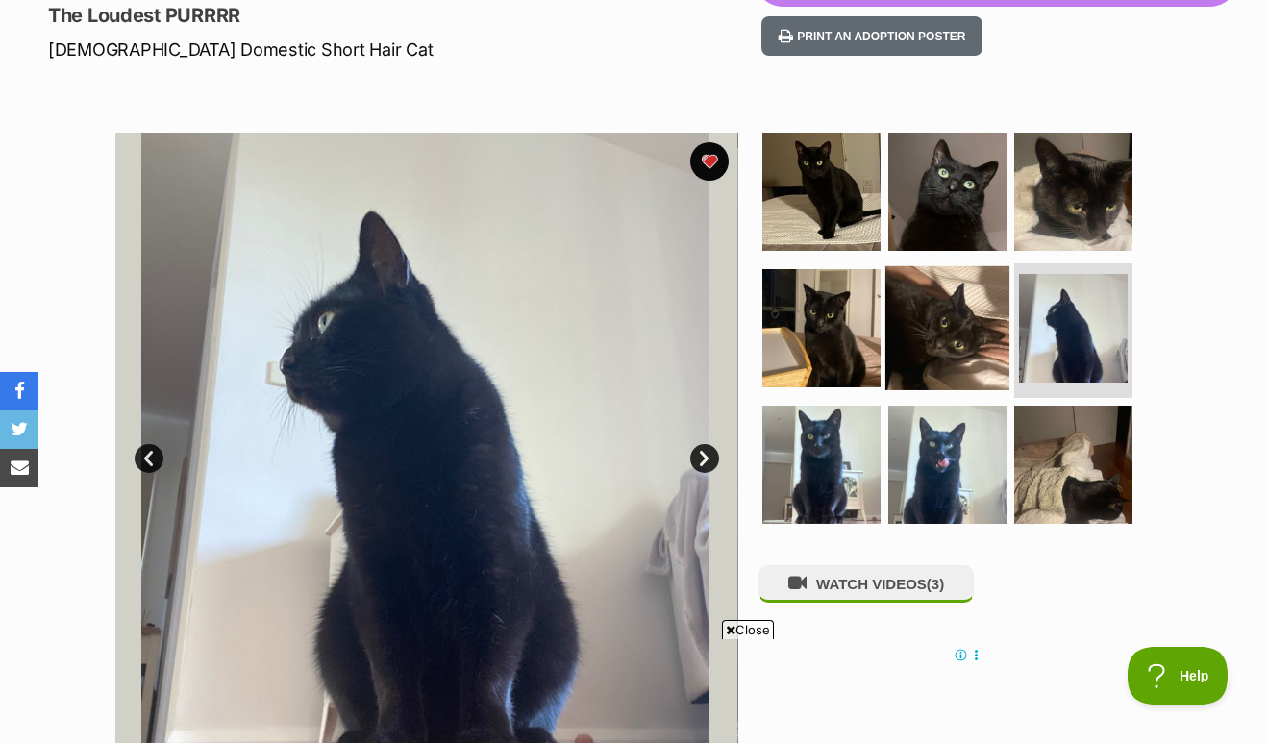
click at [971, 307] on img at bounding box center [948, 328] width 124 height 124
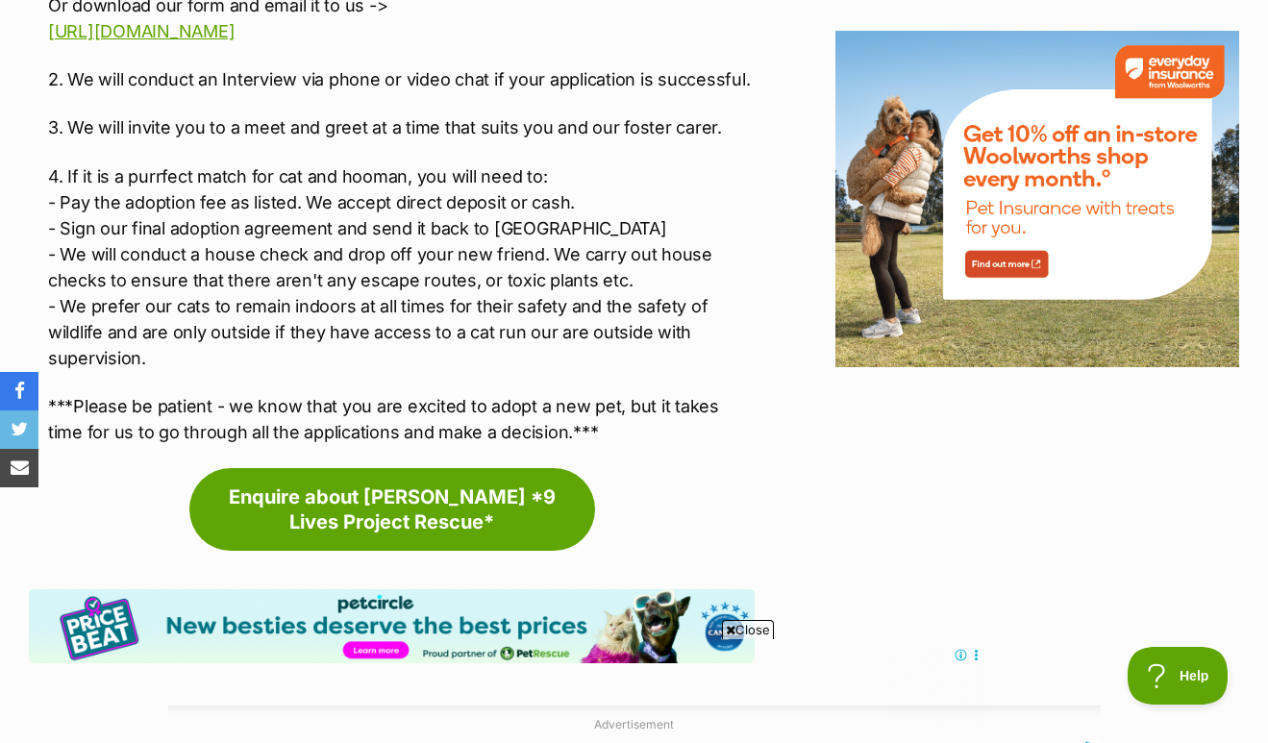
scroll to position [2554, 0]
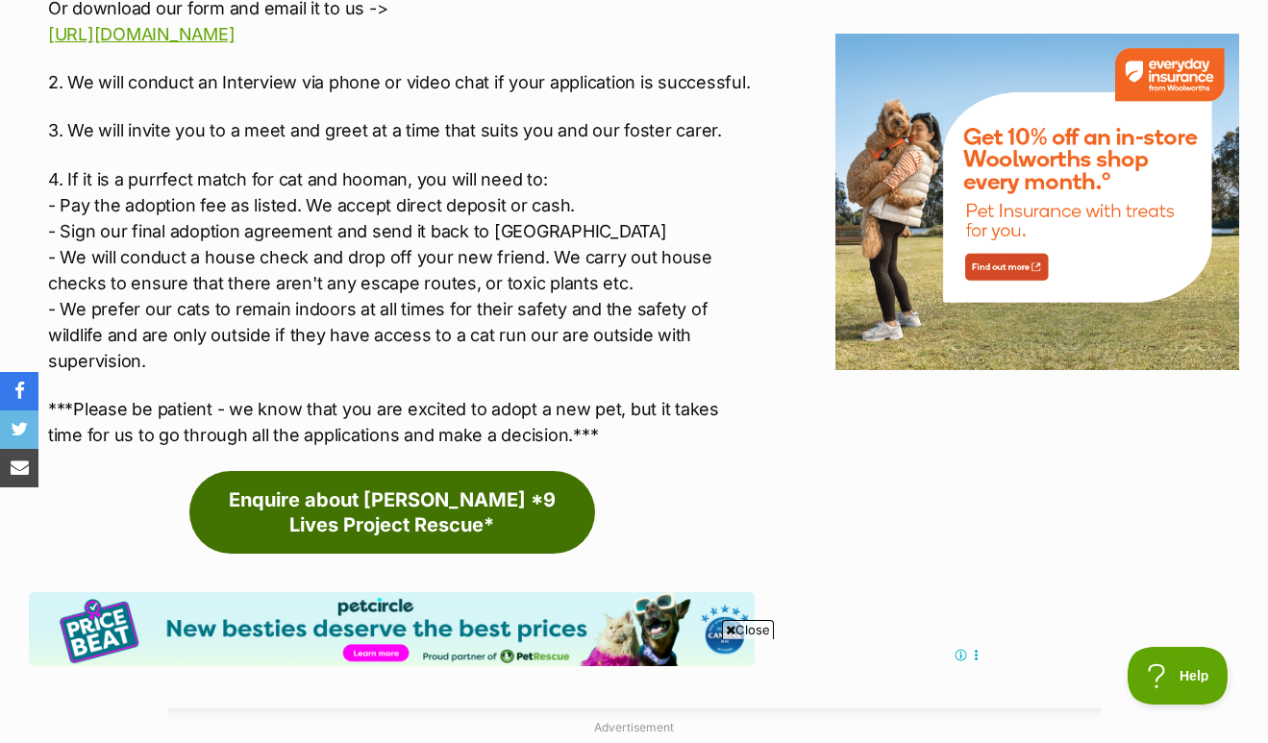
click at [473, 516] on link "Enquire about [PERSON_NAME] *9 Lives Project Rescue*" at bounding box center [392, 512] width 406 height 83
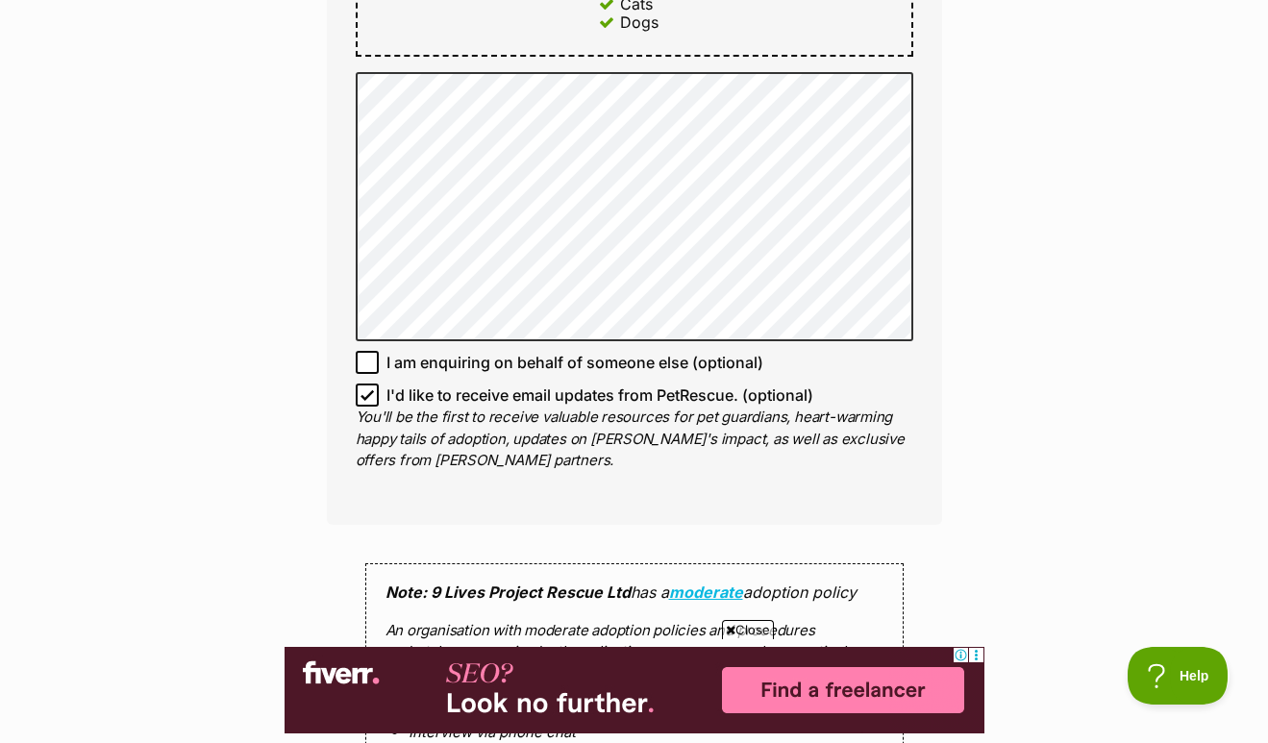
scroll to position [1348, 0]
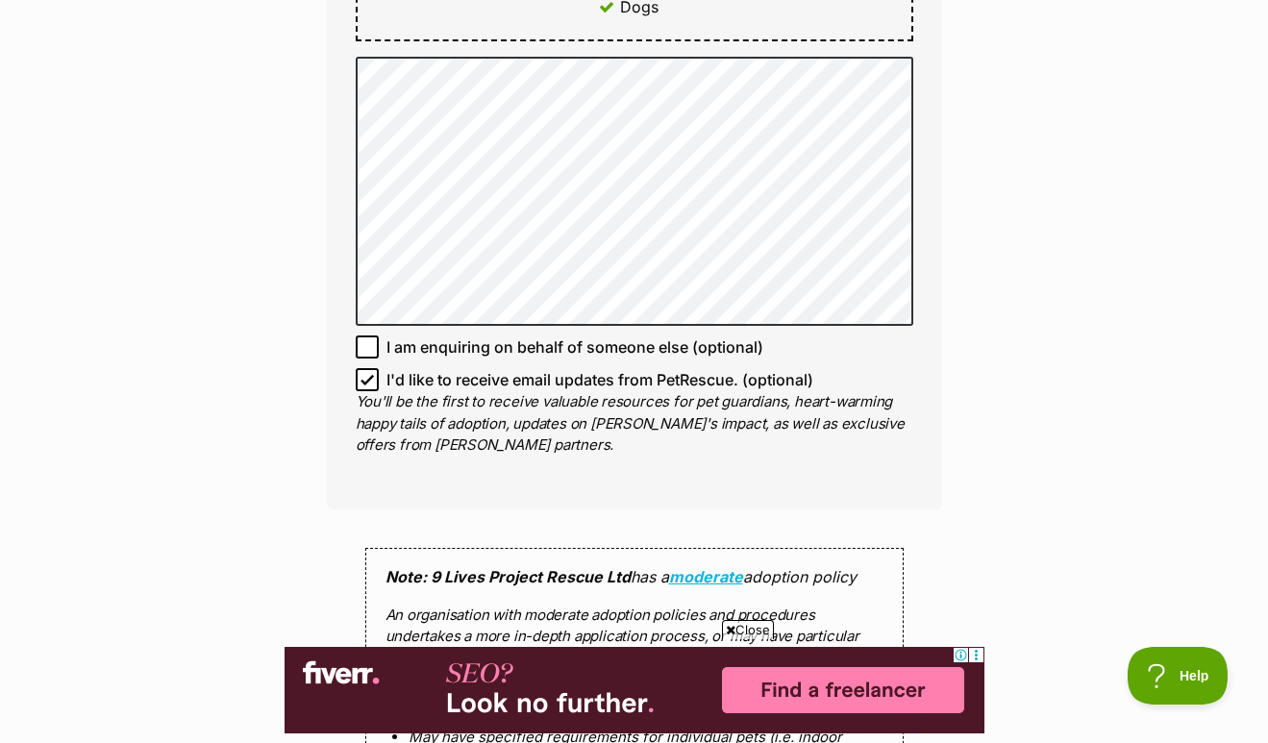
click at [357, 376] on input "I'd like to receive email updates from PetRescue. (optional)" at bounding box center [367, 379] width 23 height 23
checkbox input "false"
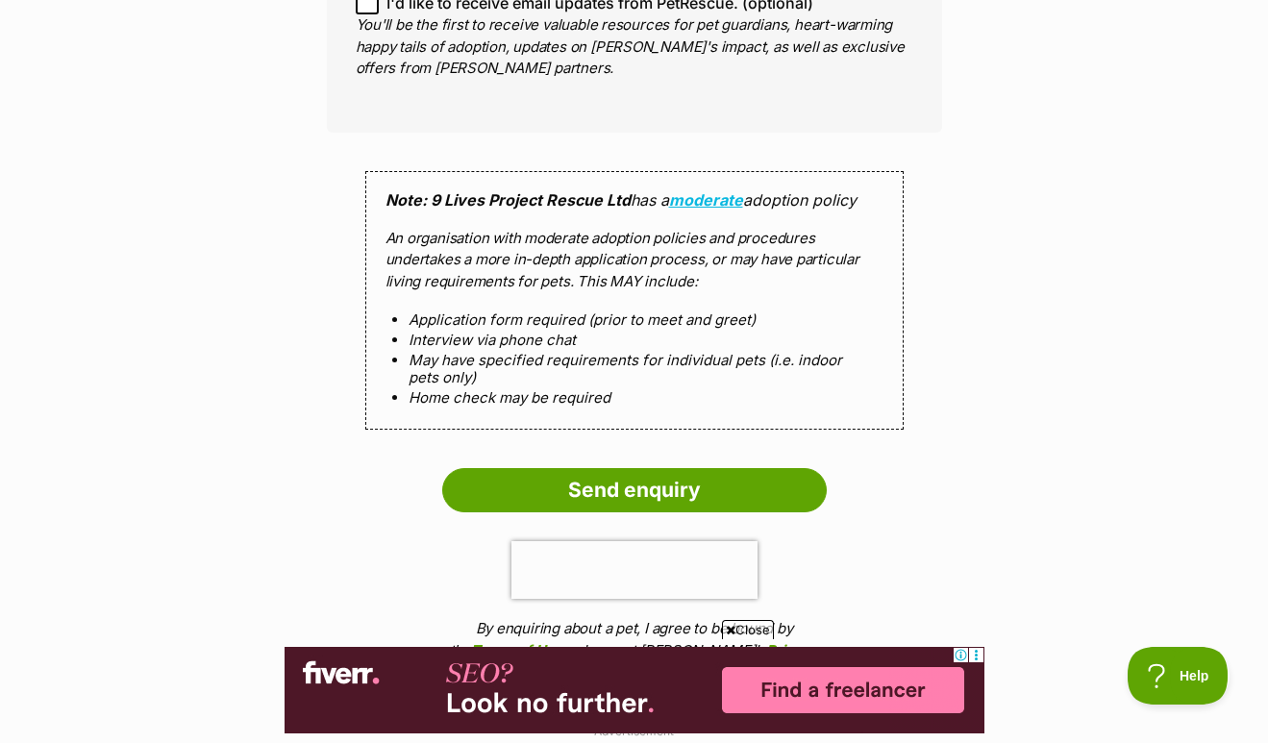
scroll to position [1726, 0]
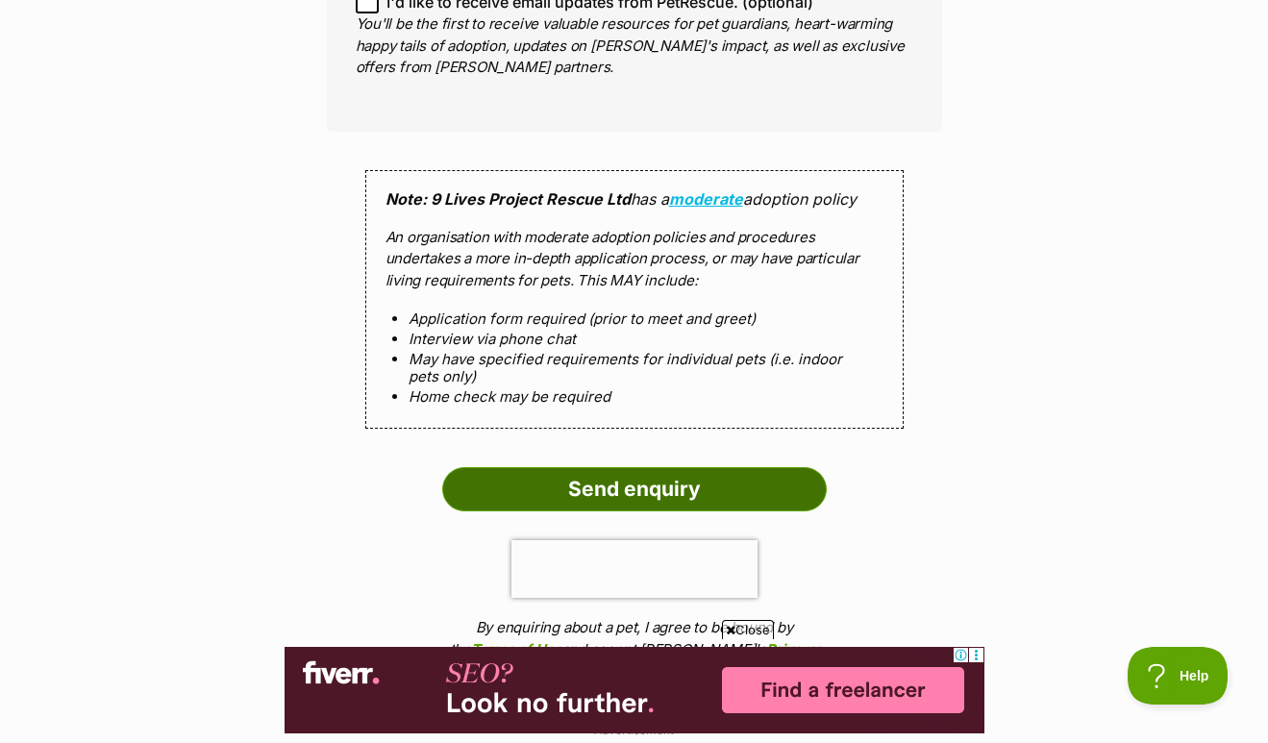
click at [519, 478] on input "Send enquiry" at bounding box center [634, 489] width 385 height 44
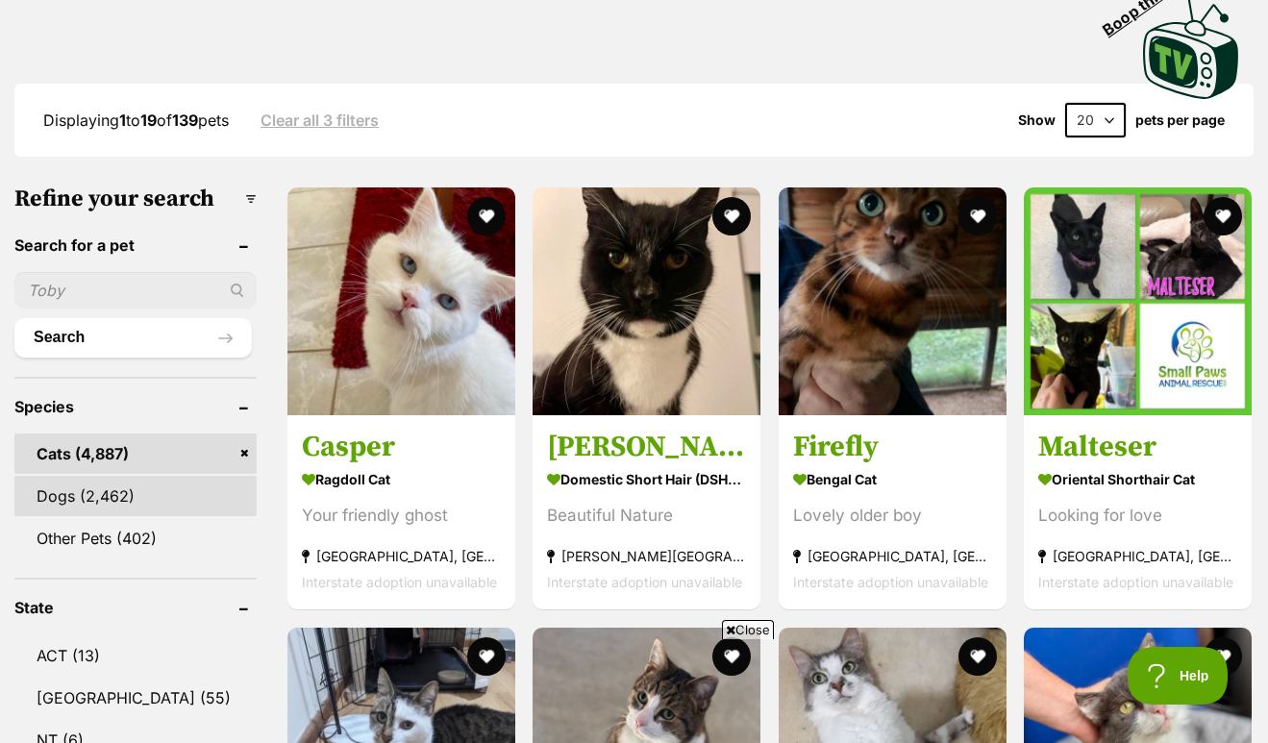
scroll to position [711, 0]
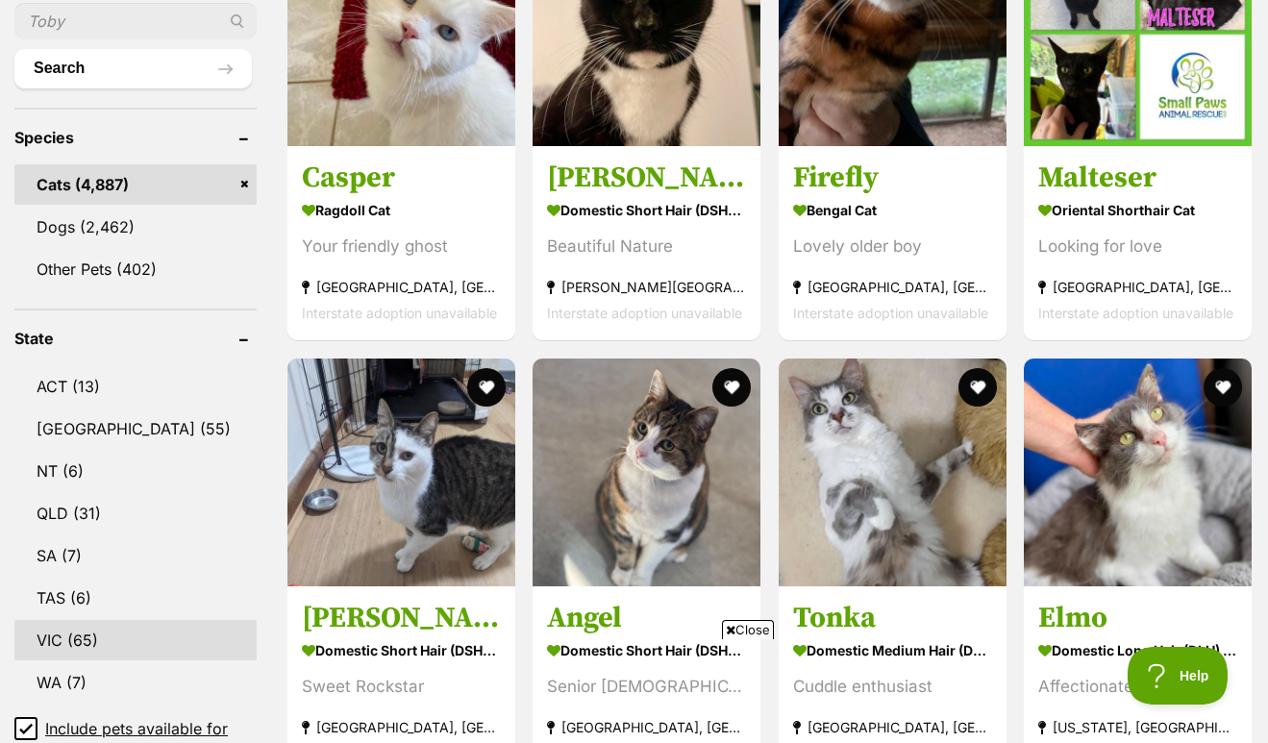
click at [76, 660] on link "VIC (65)" at bounding box center [135, 640] width 242 height 40
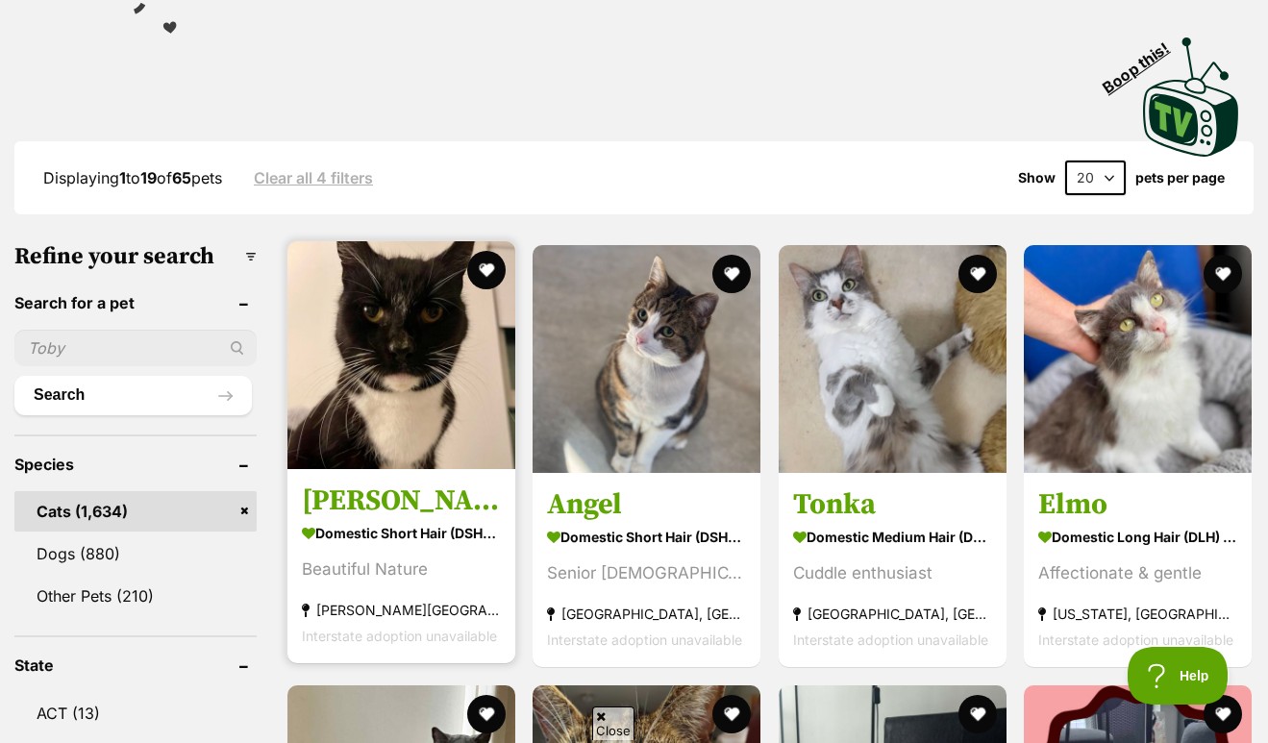
click at [416, 402] on img at bounding box center [401, 355] width 228 height 228
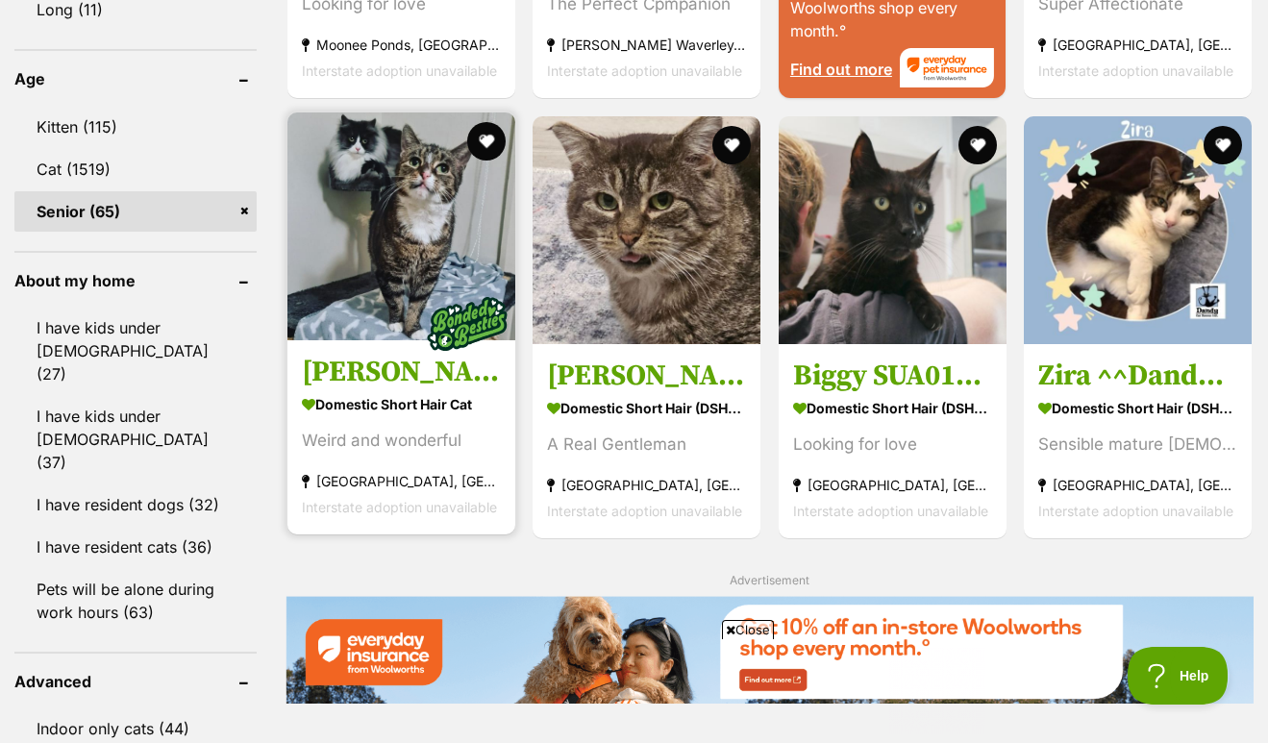
scroll to position [2028, 0]
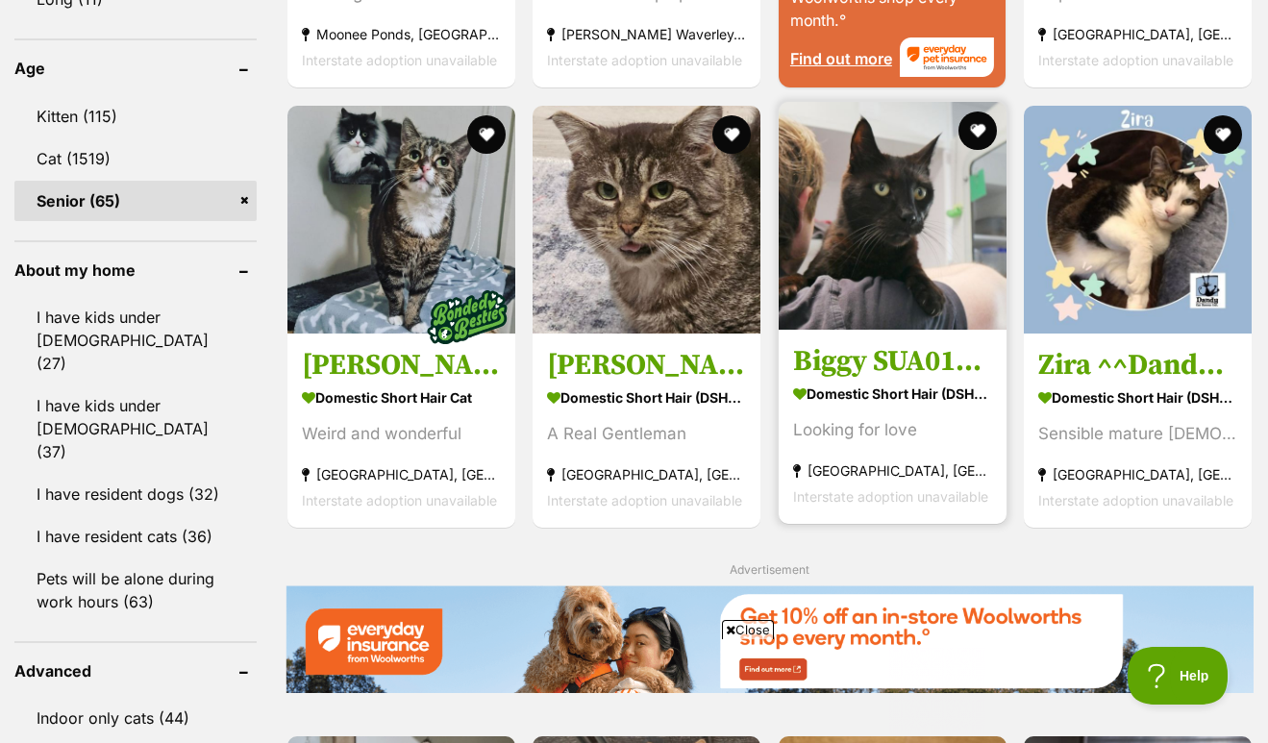
click at [898, 257] on img at bounding box center [893, 216] width 228 height 228
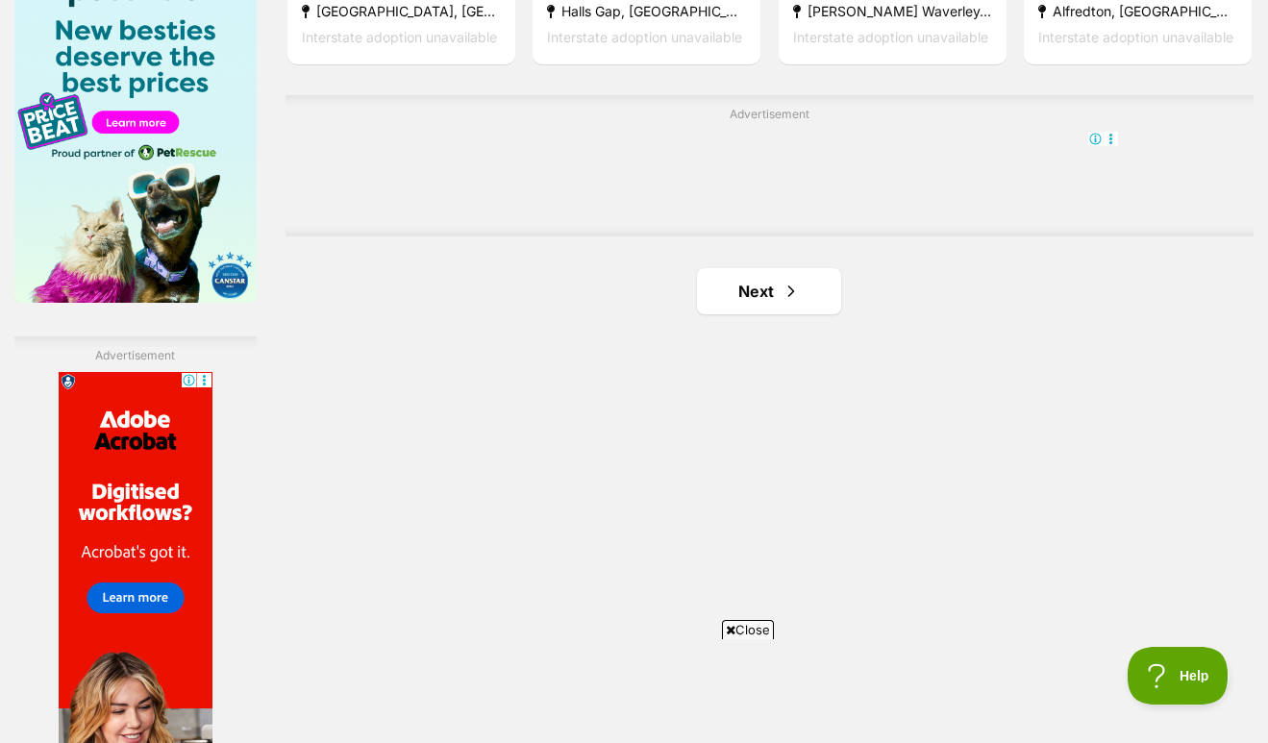
scroll to position [3126, 0]
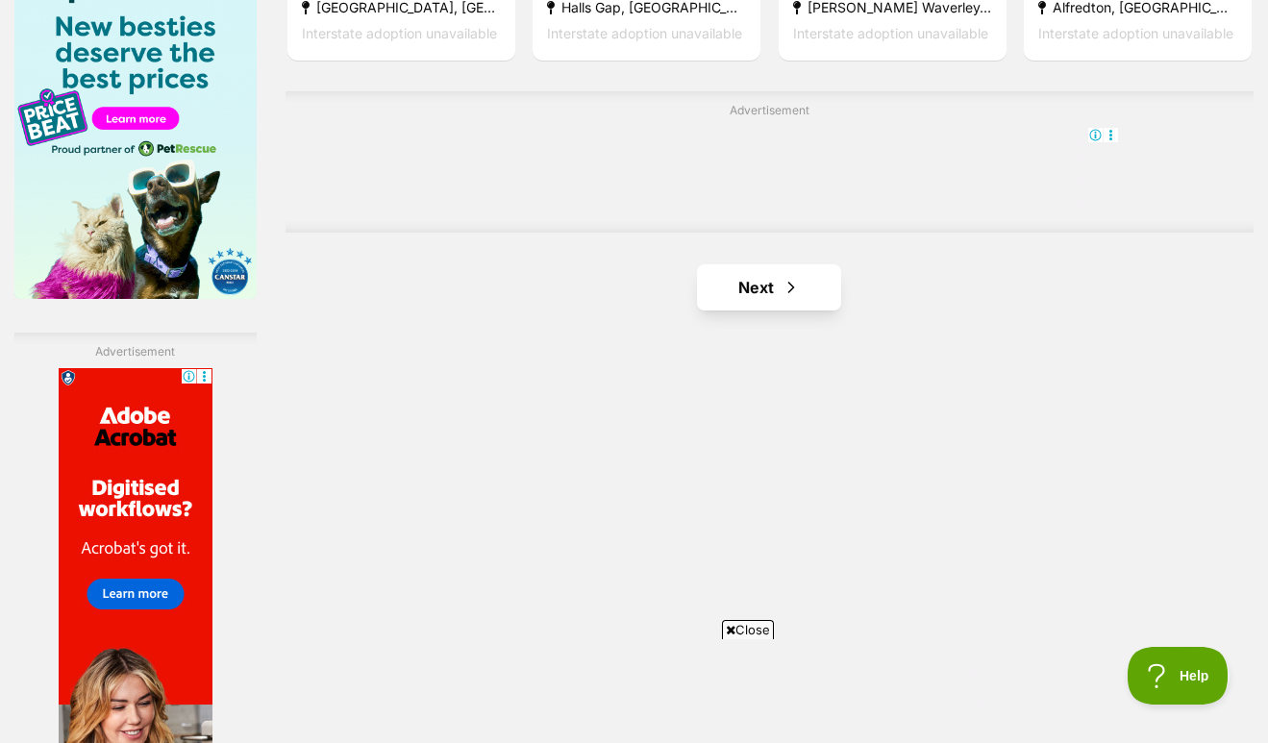
click at [782, 299] on span "Next page" at bounding box center [791, 287] width 19 height 23
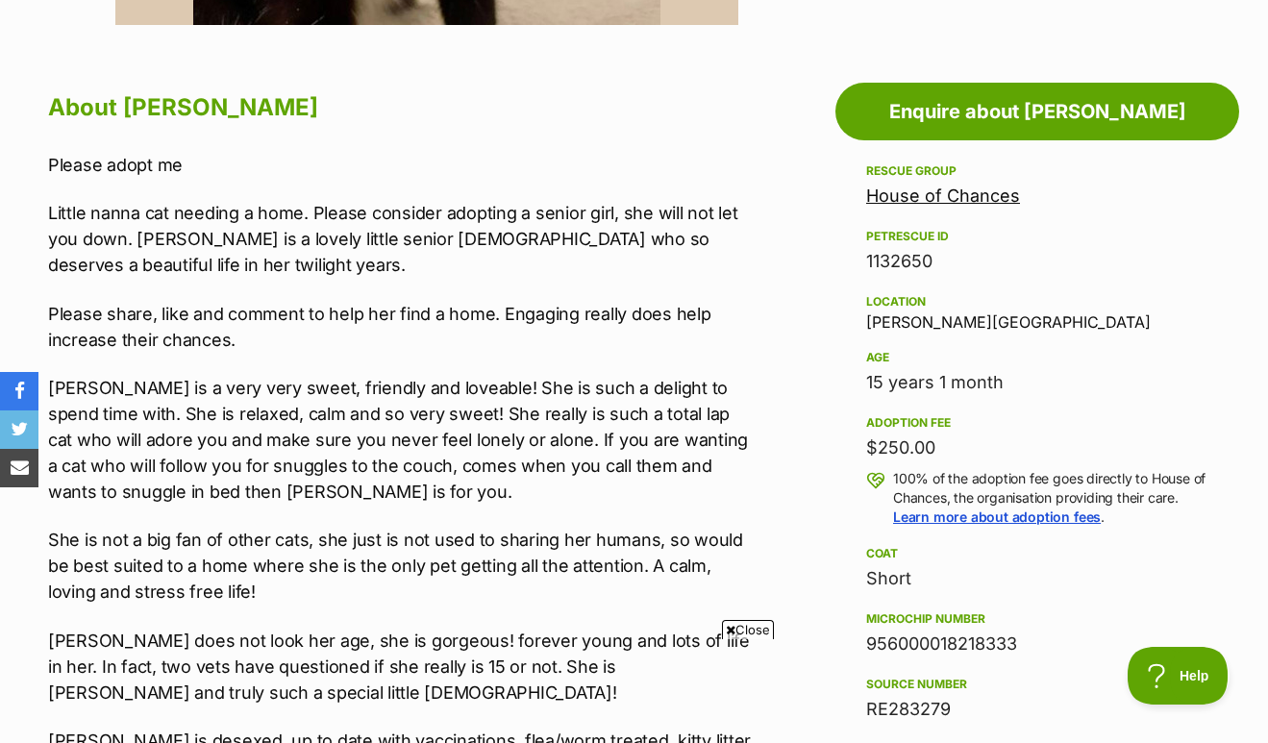
scroll to position [231, 0]
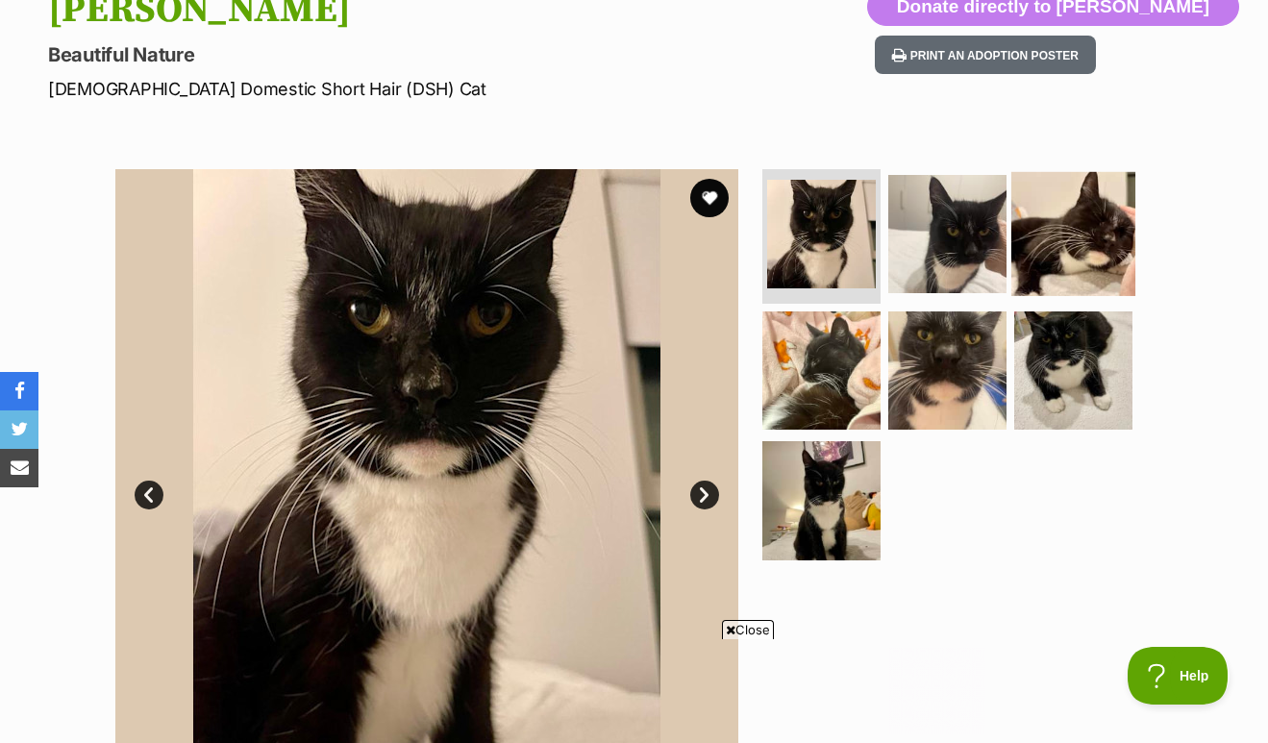
click at [1042, 247] on img at bounding box center [1073, 234] width 124 height 124
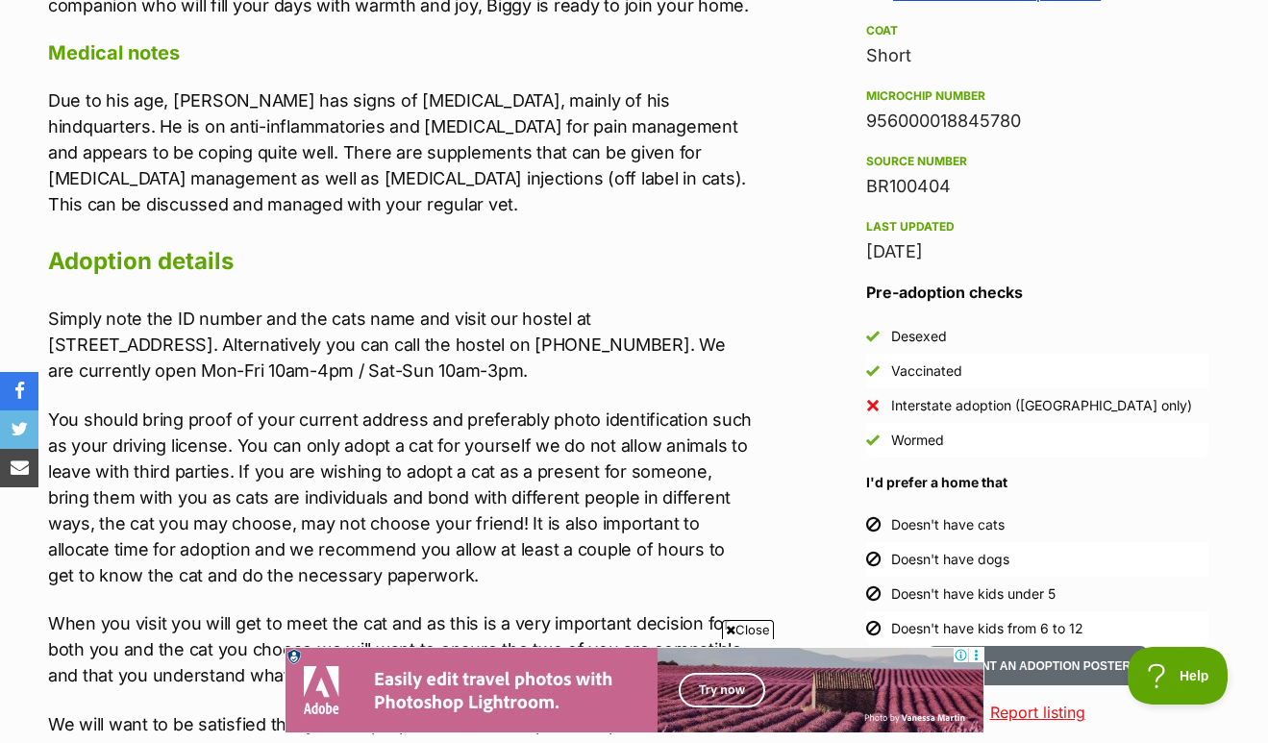
scroll to position [1539, 0]
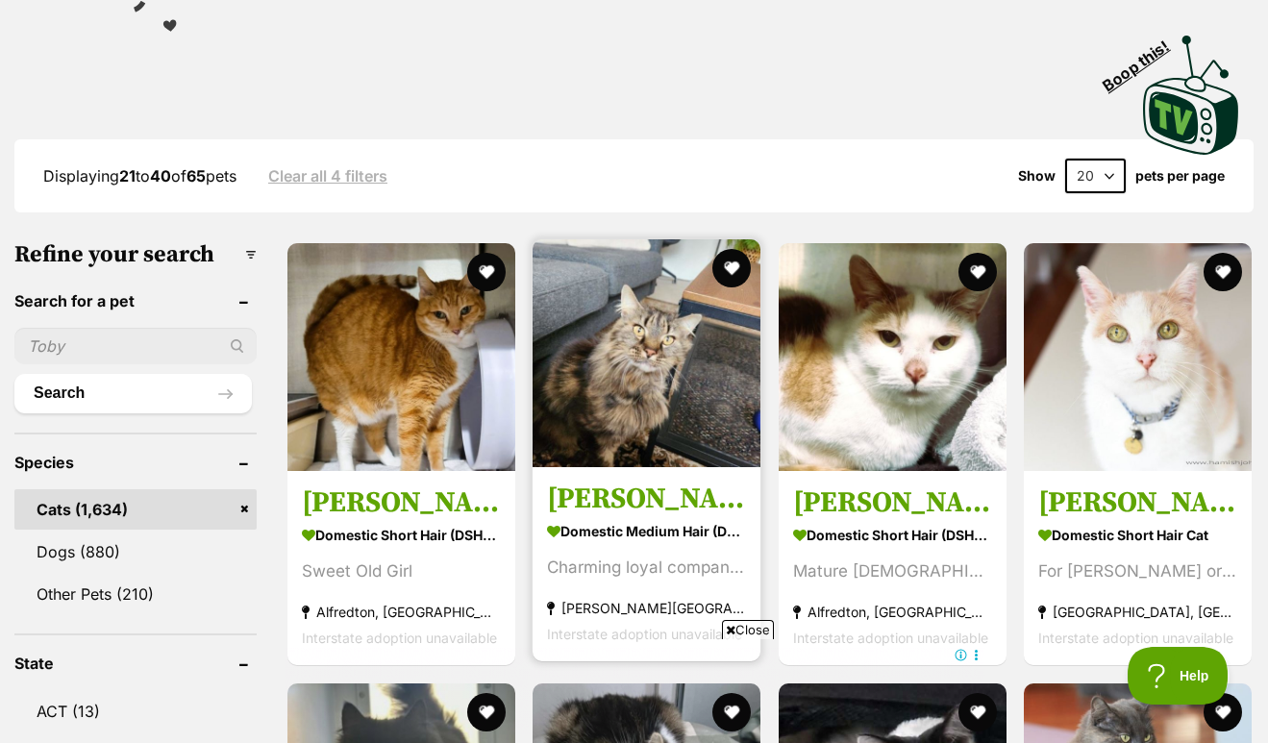
click at [666, 387] on img at bounding box center [647, 353] width 228 height 228
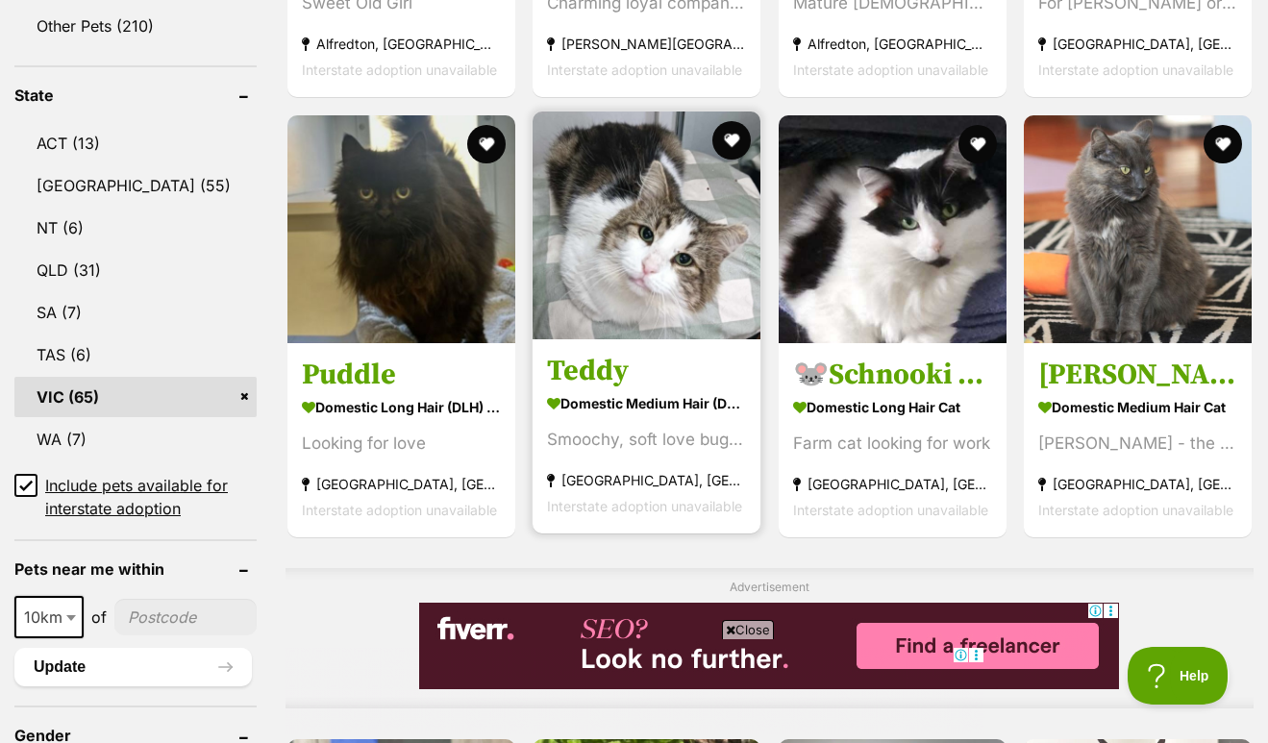
scroll to position [967, 0]
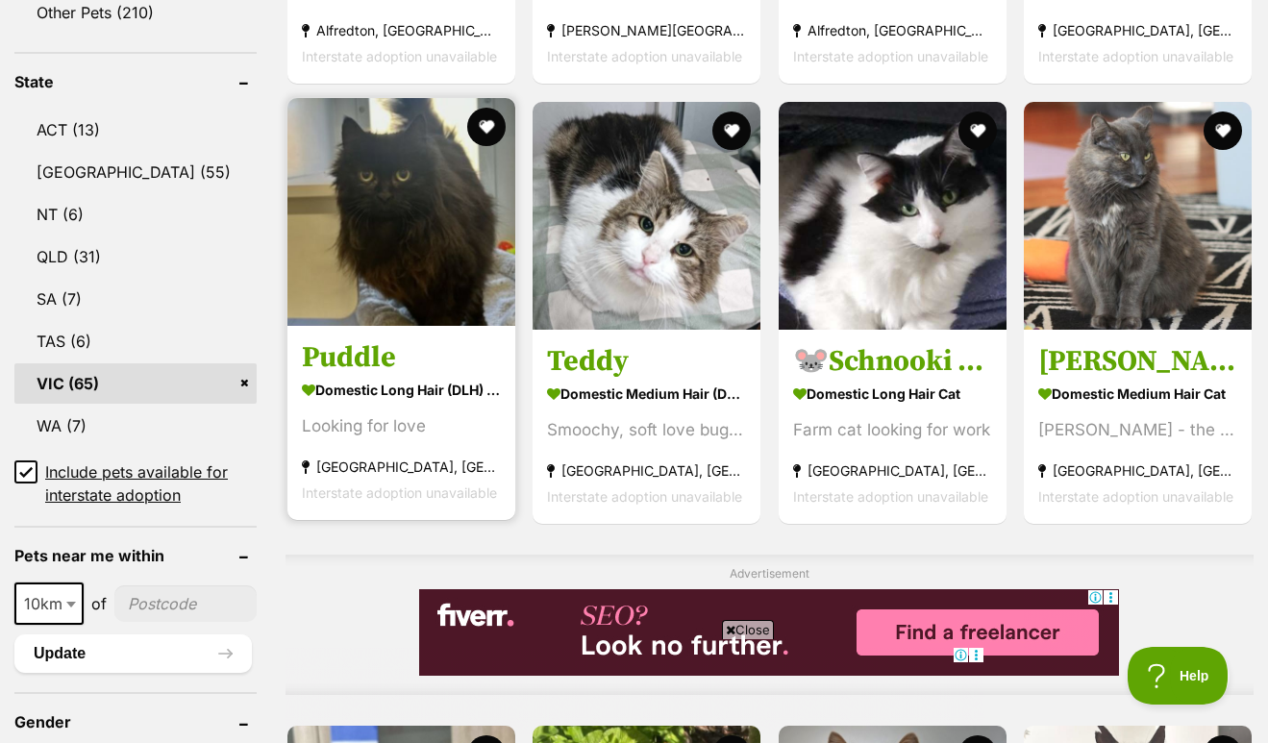
click at [349, 268] on img at bounding box center [401, 212] width 228 height 228
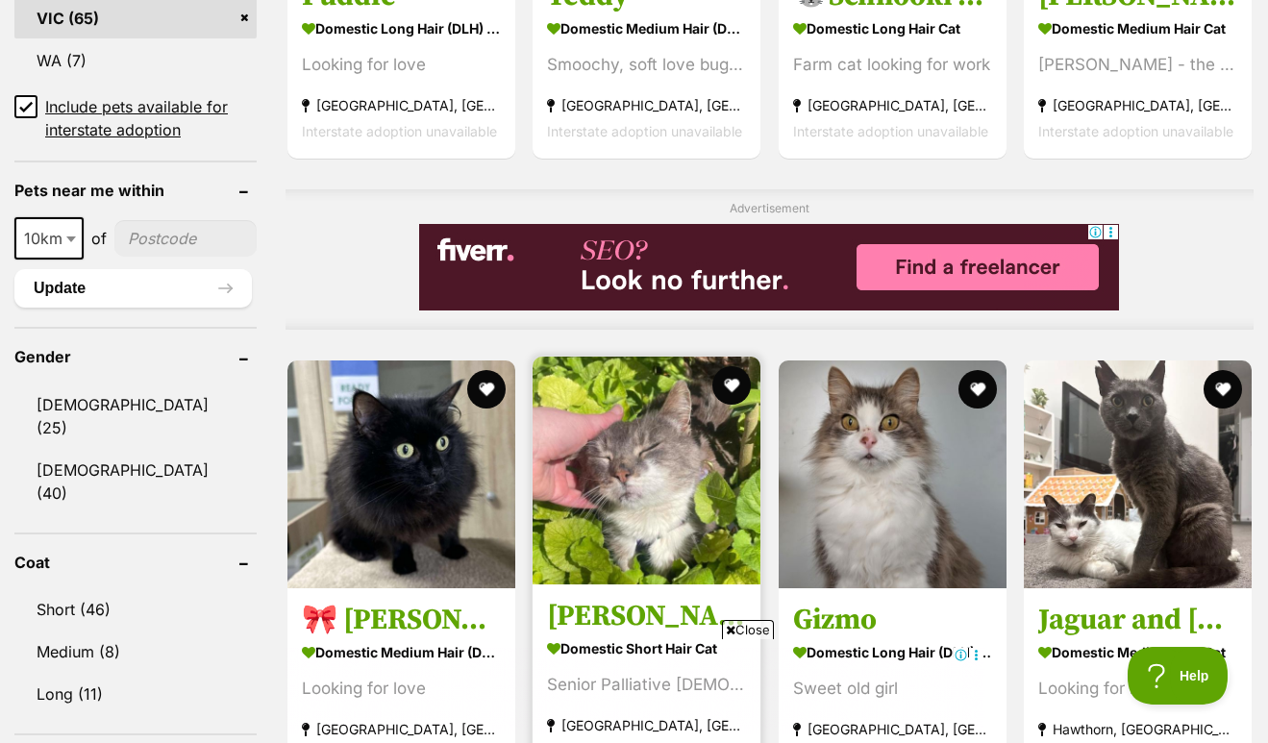
scroll to position [1581, 0]
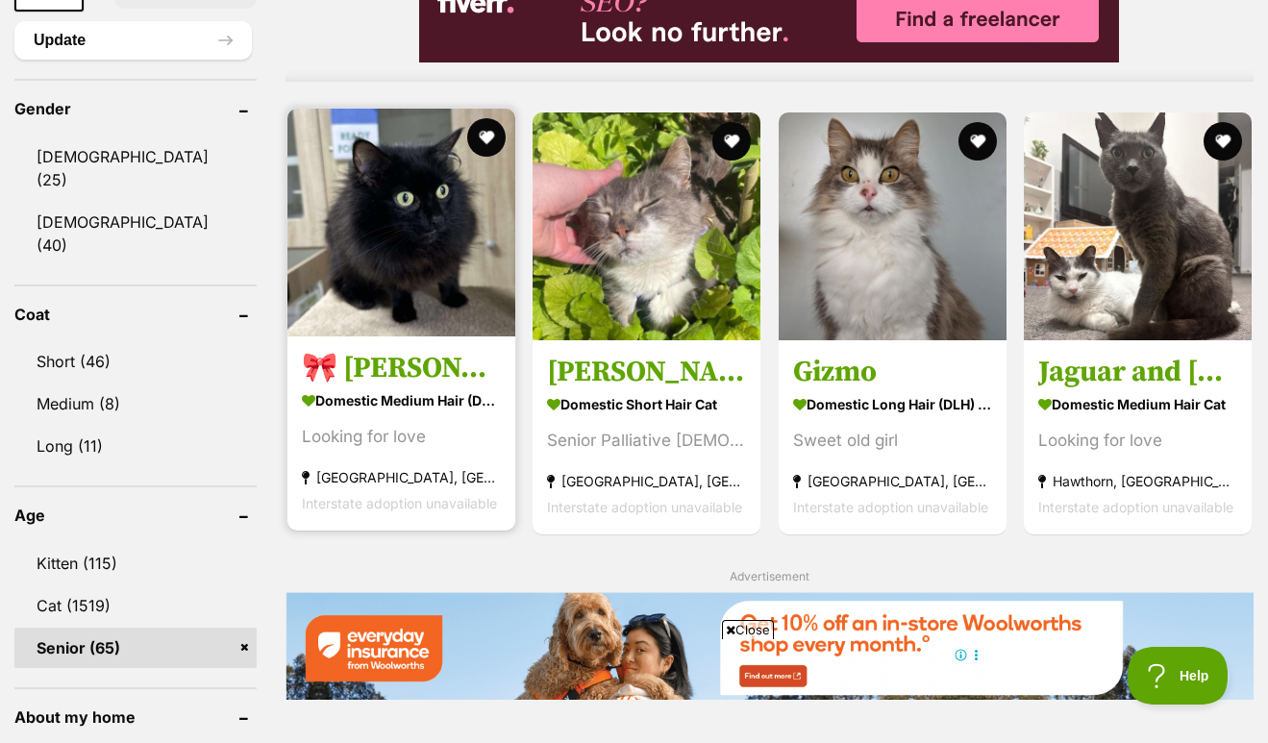
click at [380, 282] on img at bounding box center [401, 223] width 228 height 228
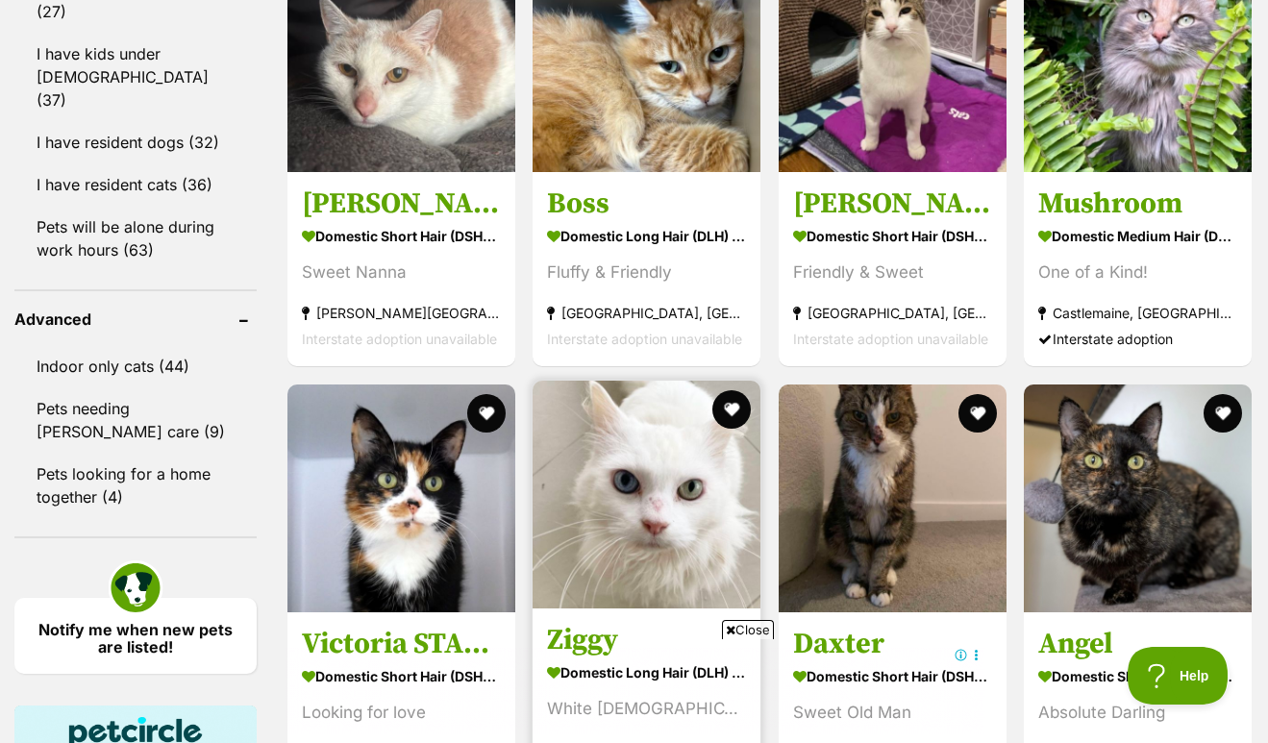
scroll to position [2381, 0]
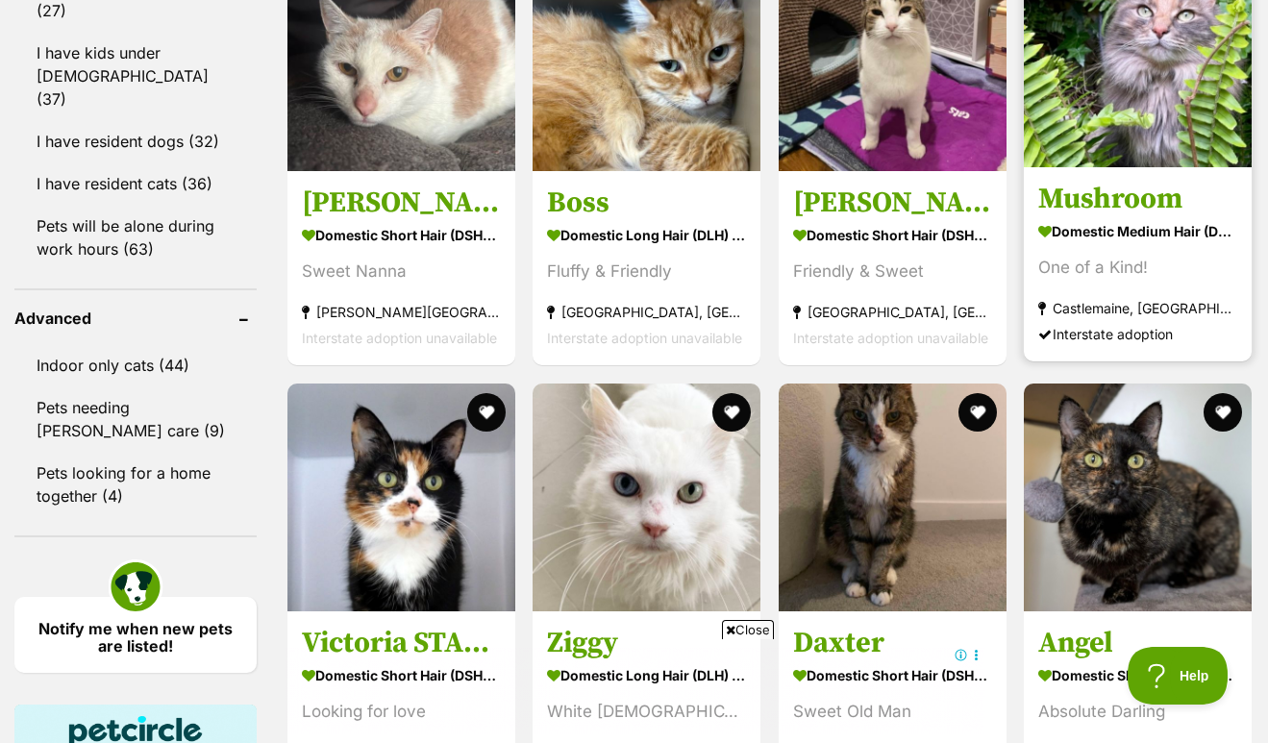
click at [1187, 159] on img at bounding box center [1138, 53] width 228 height 228
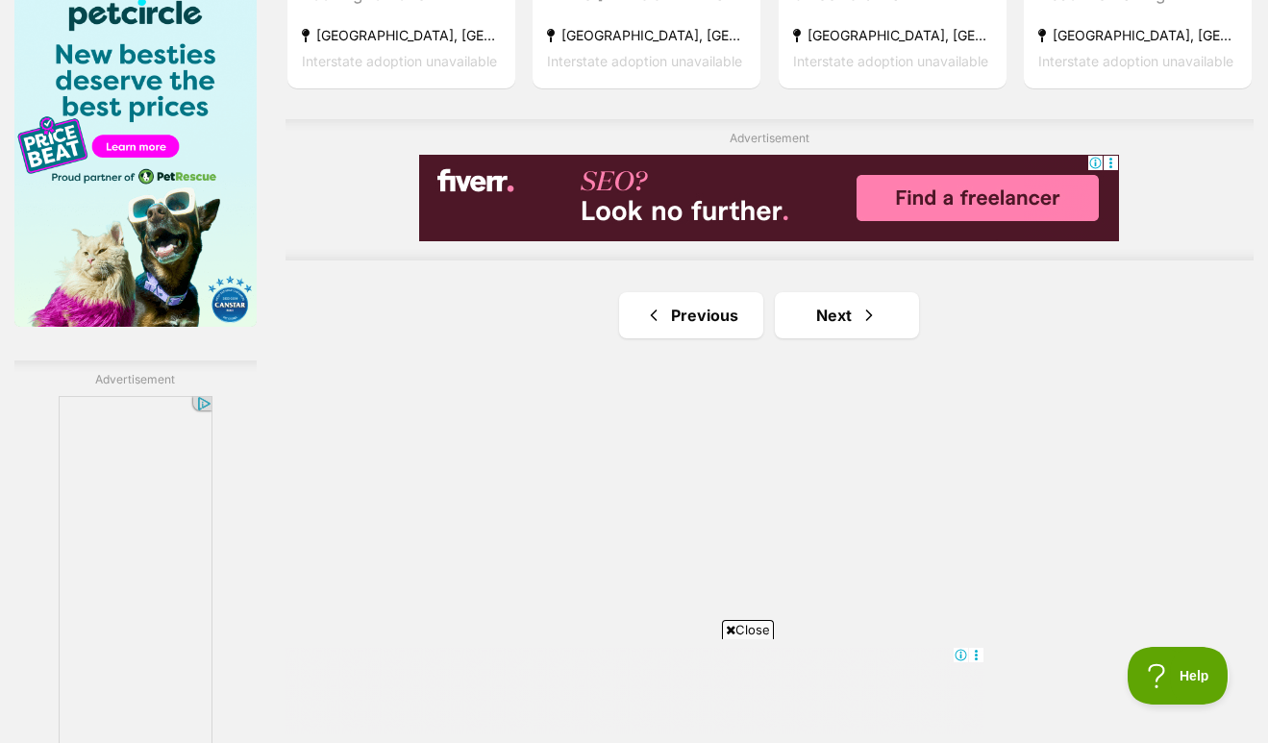
scroll to position [3148, 0]
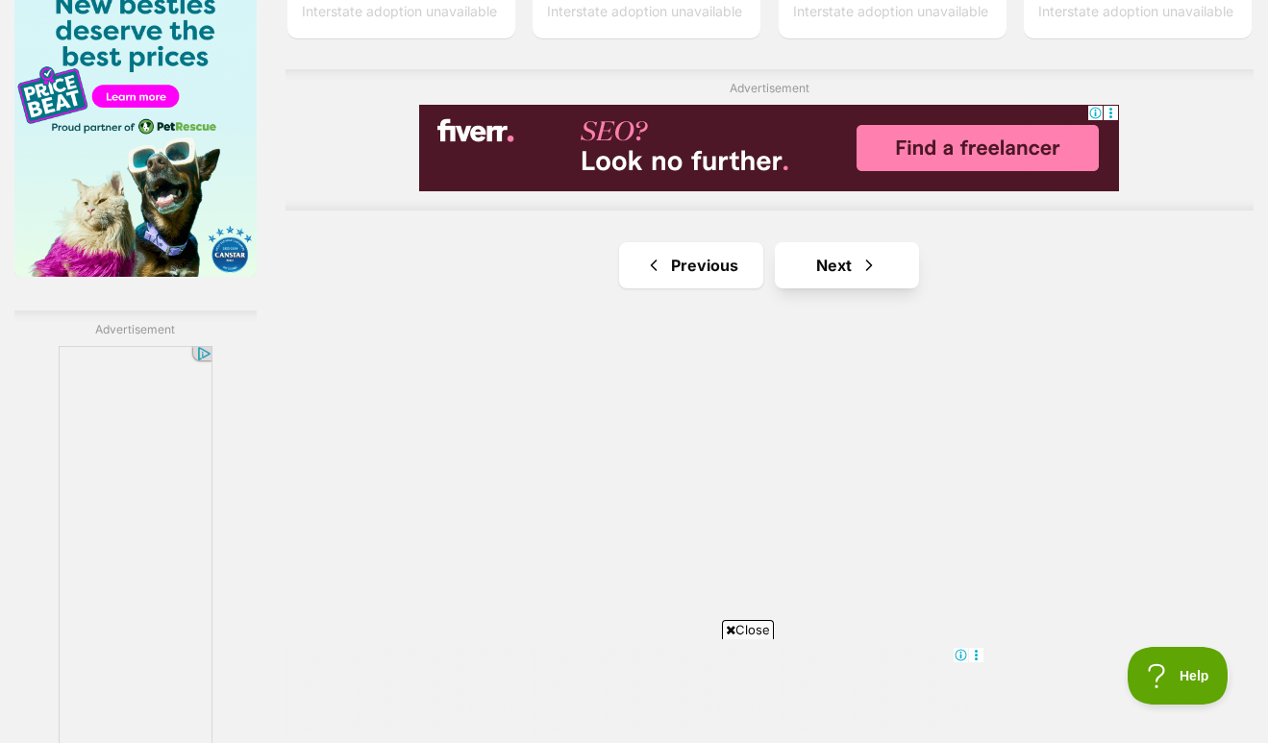
click at [833, 288] on link "Next" at bounding box center [847, 265] width 144 height 46
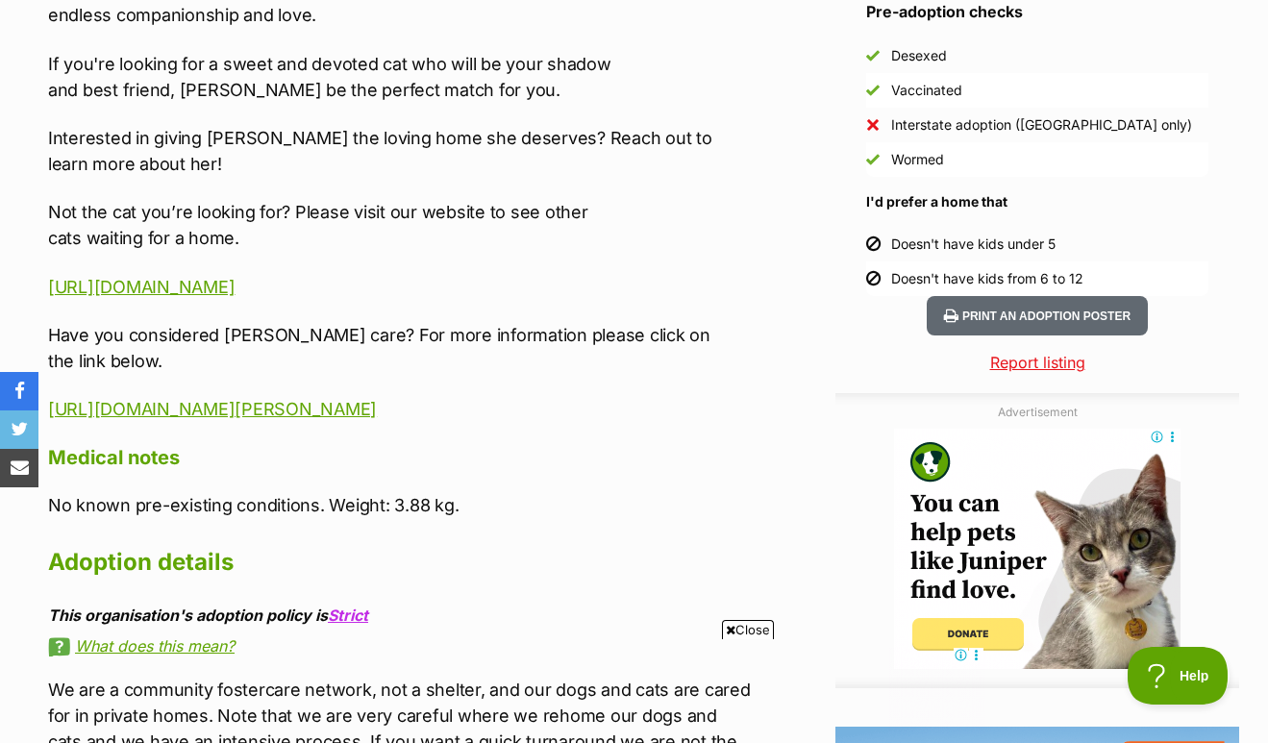
scroll to position [1825, 0]
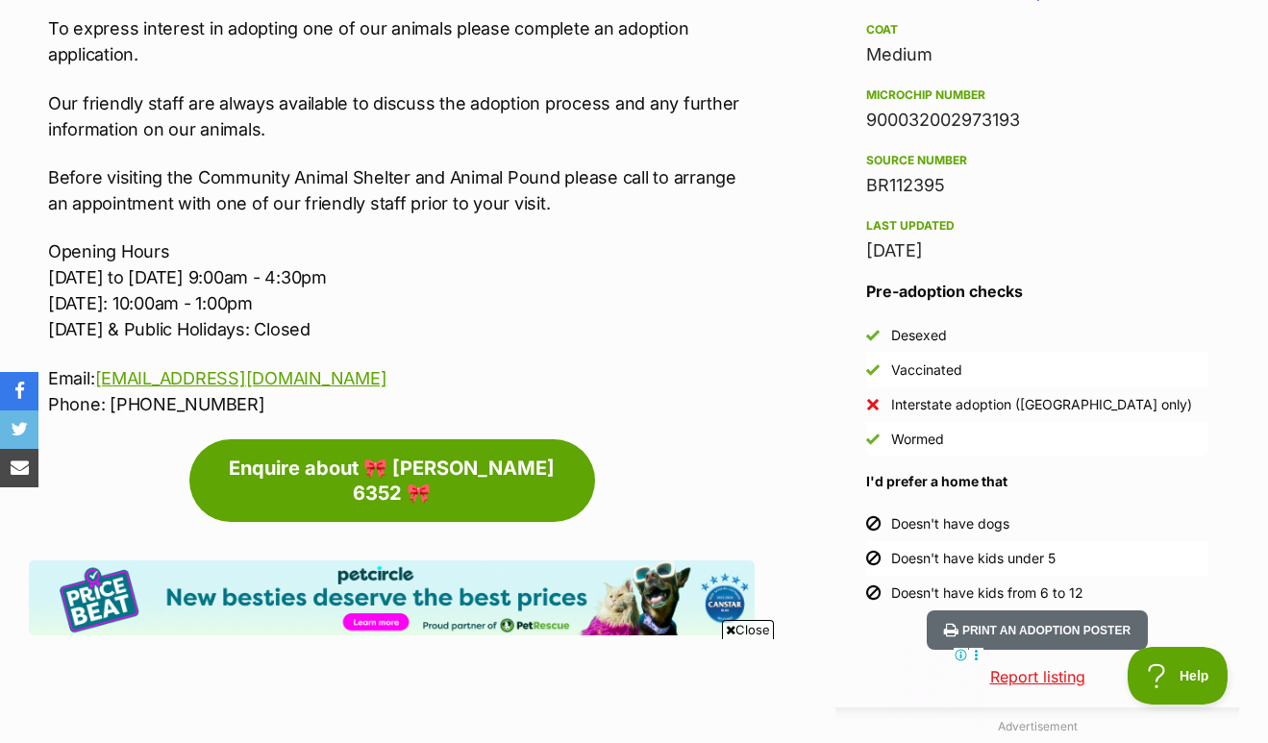
scroll to position [1595, 0]
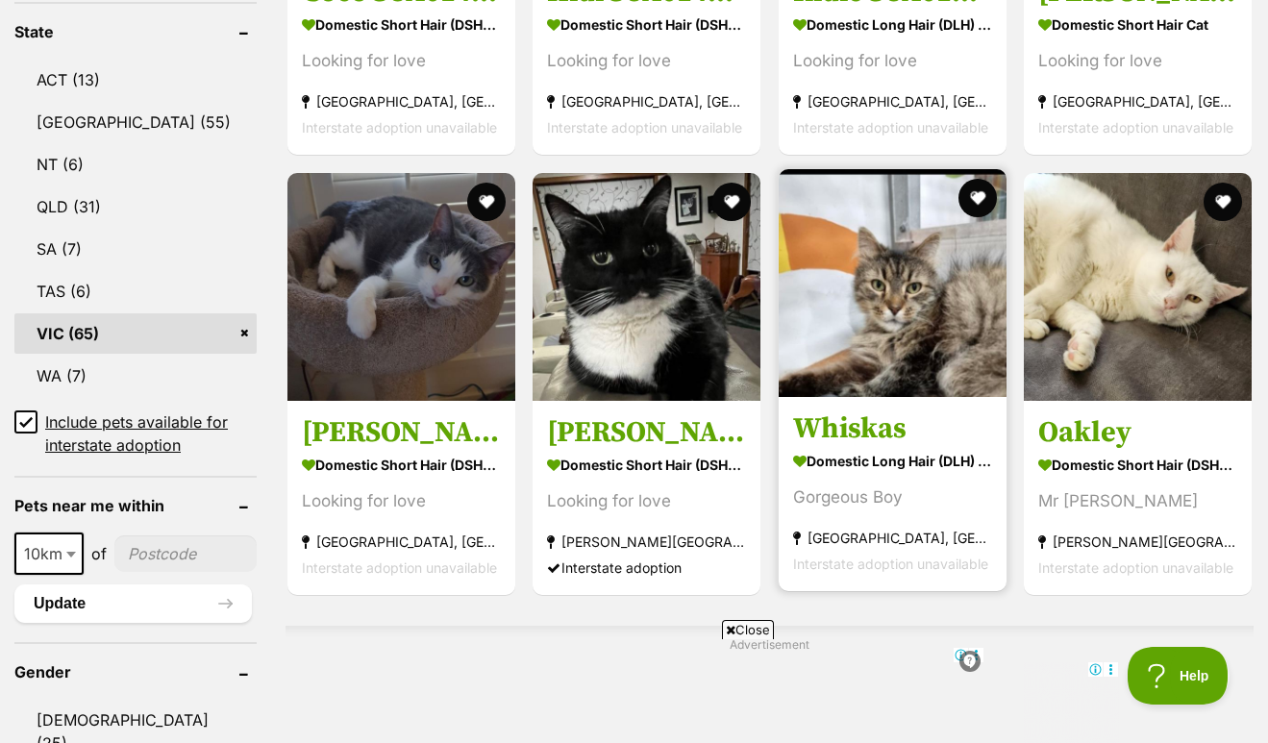
scroll to position [1025, 0]
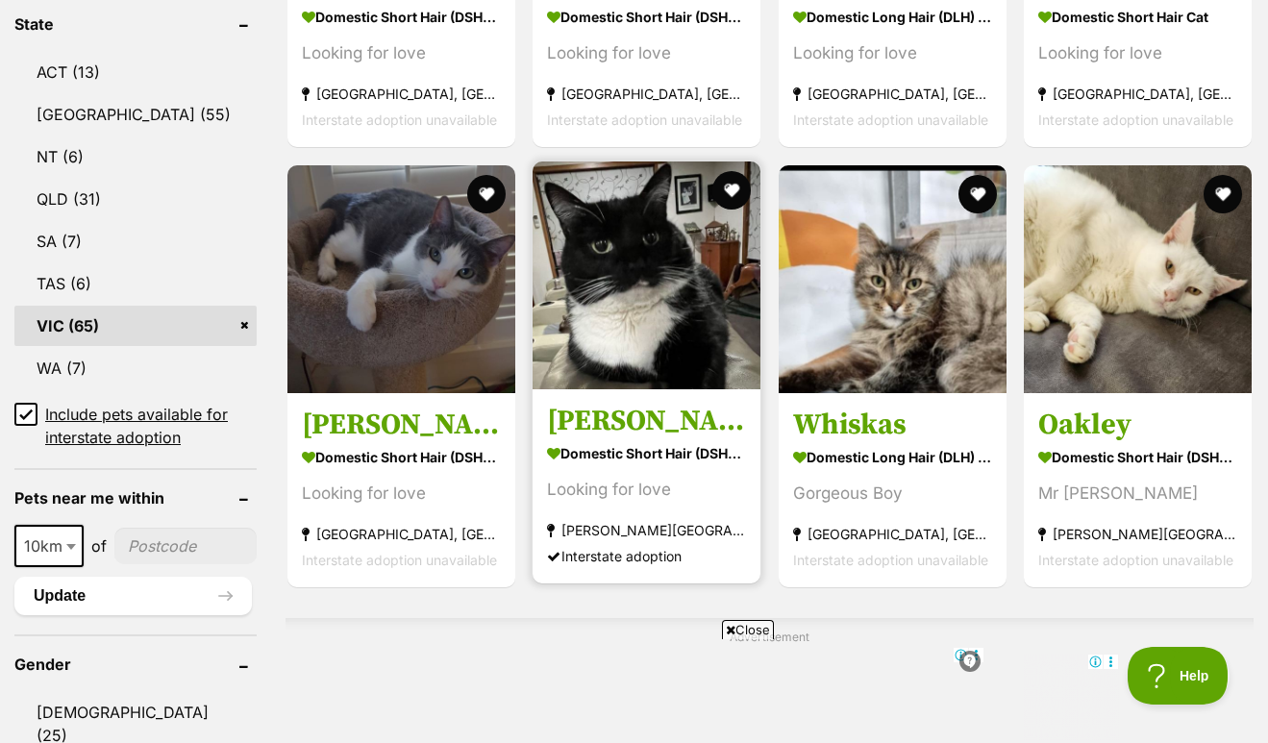
click at [635, 281] on img at bounding box center [647, 276] width 228 height 228
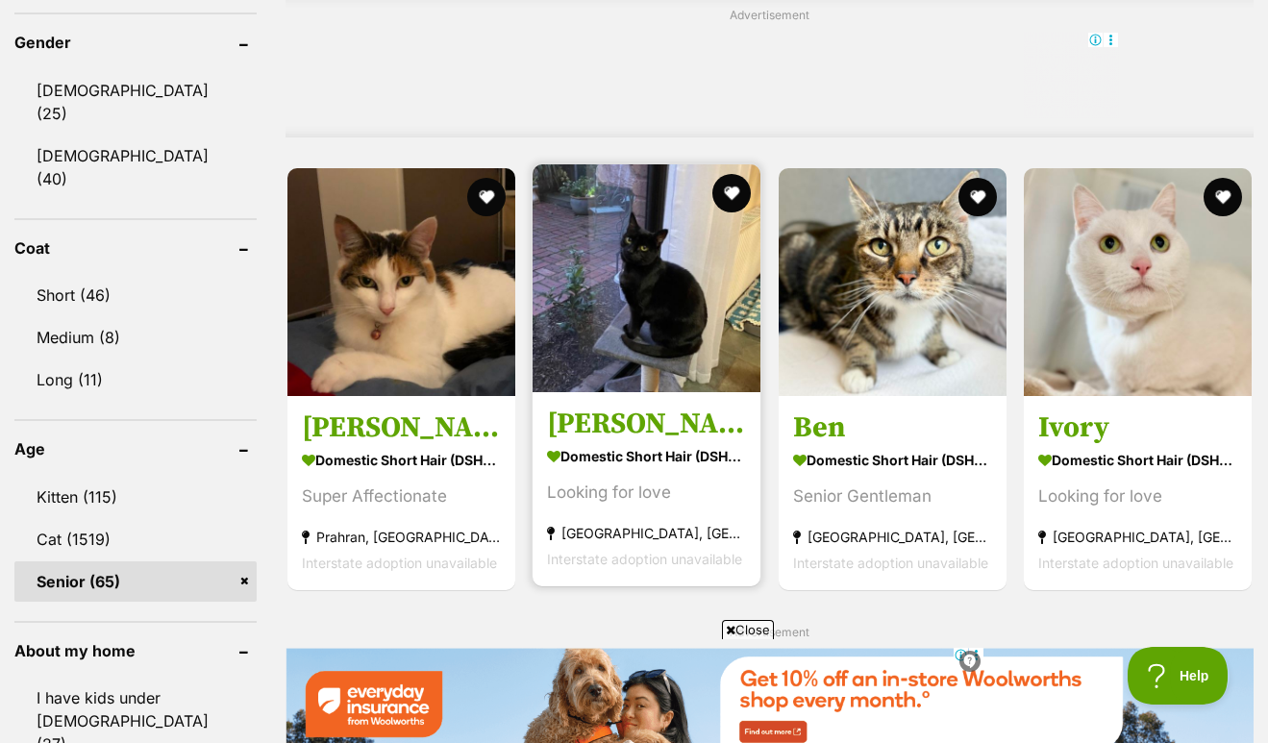
scroll to position [1665, 0]
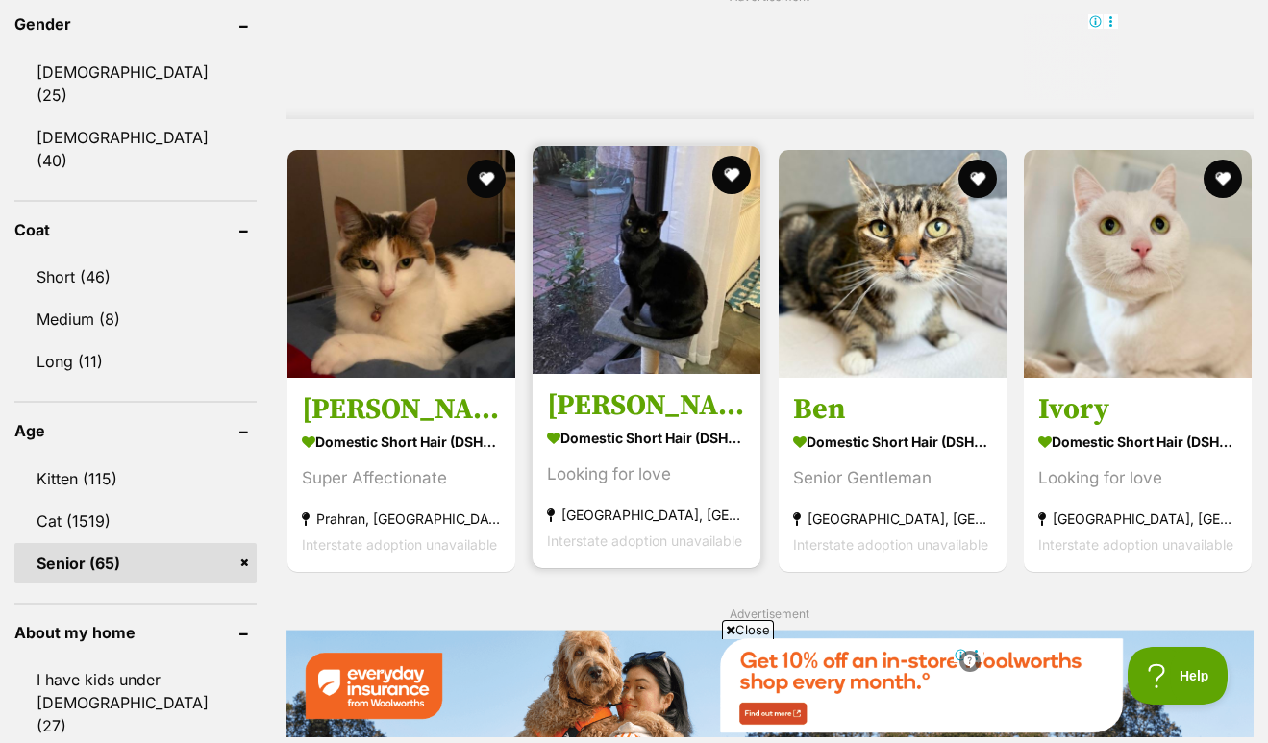
click at [637, 452] on strong "Domestic Short Hair (DSH) Cat" at bounding box center [646, 438] width 199 height 28
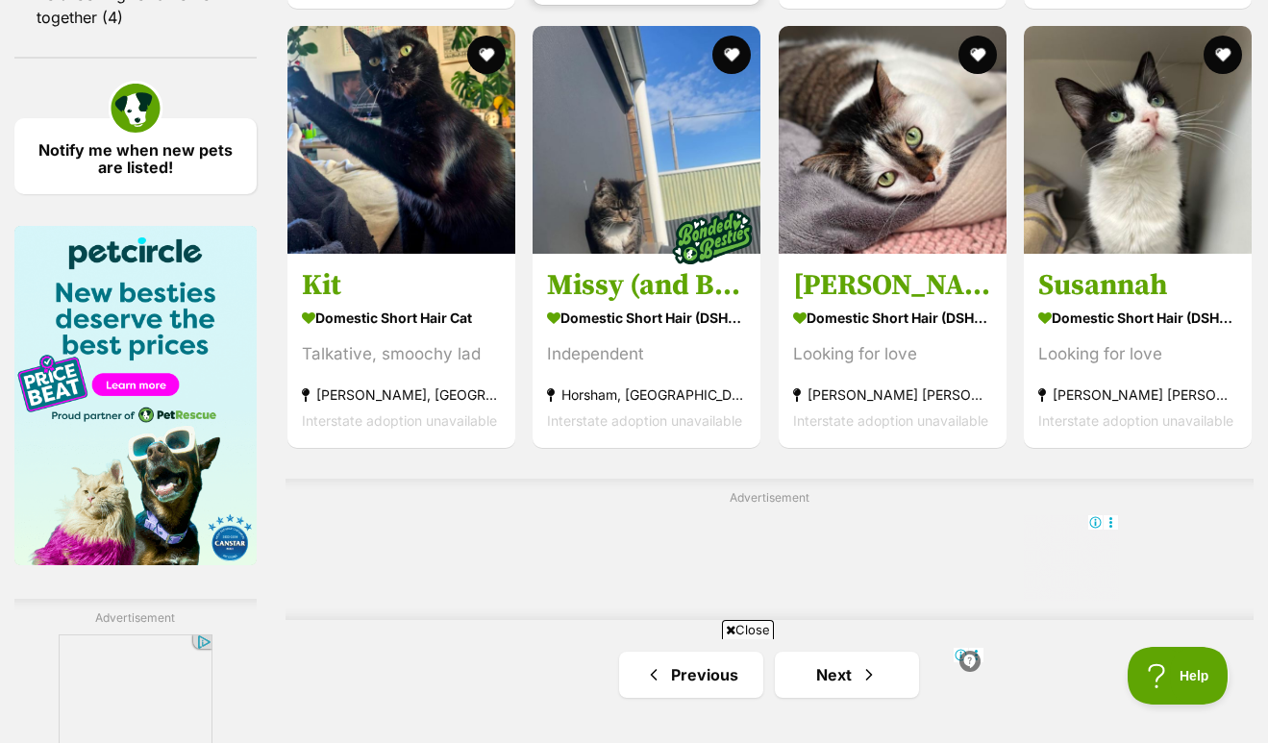
scroll to position [2854, 0]
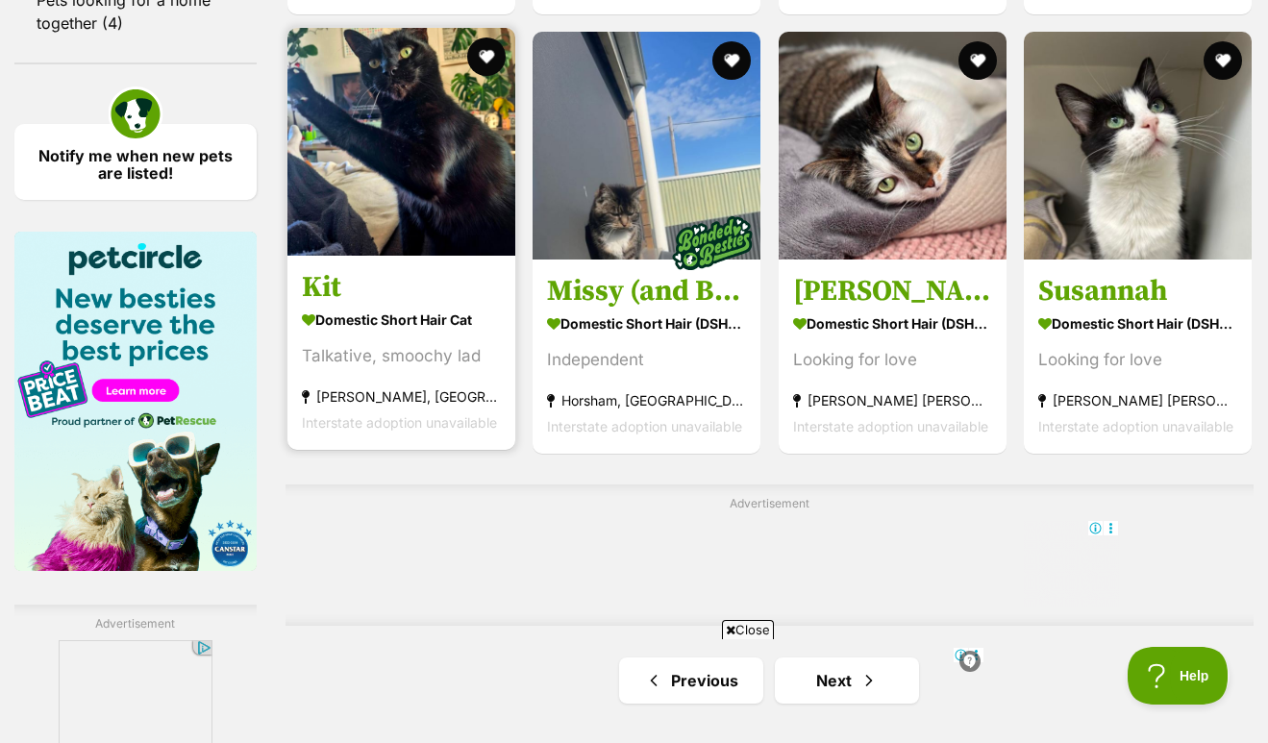
click at [383, 260] on link at bounding box center [401, 249] width 228 height 19
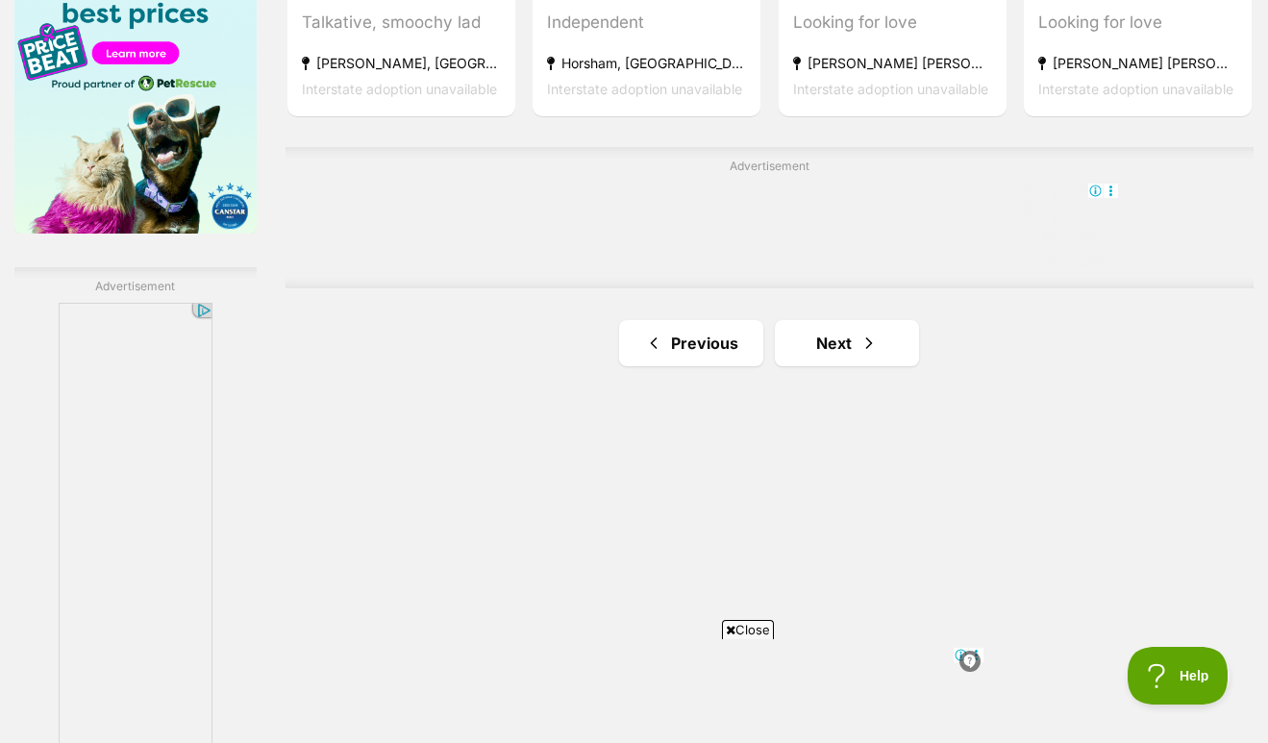
scroll to position [3200, 0]
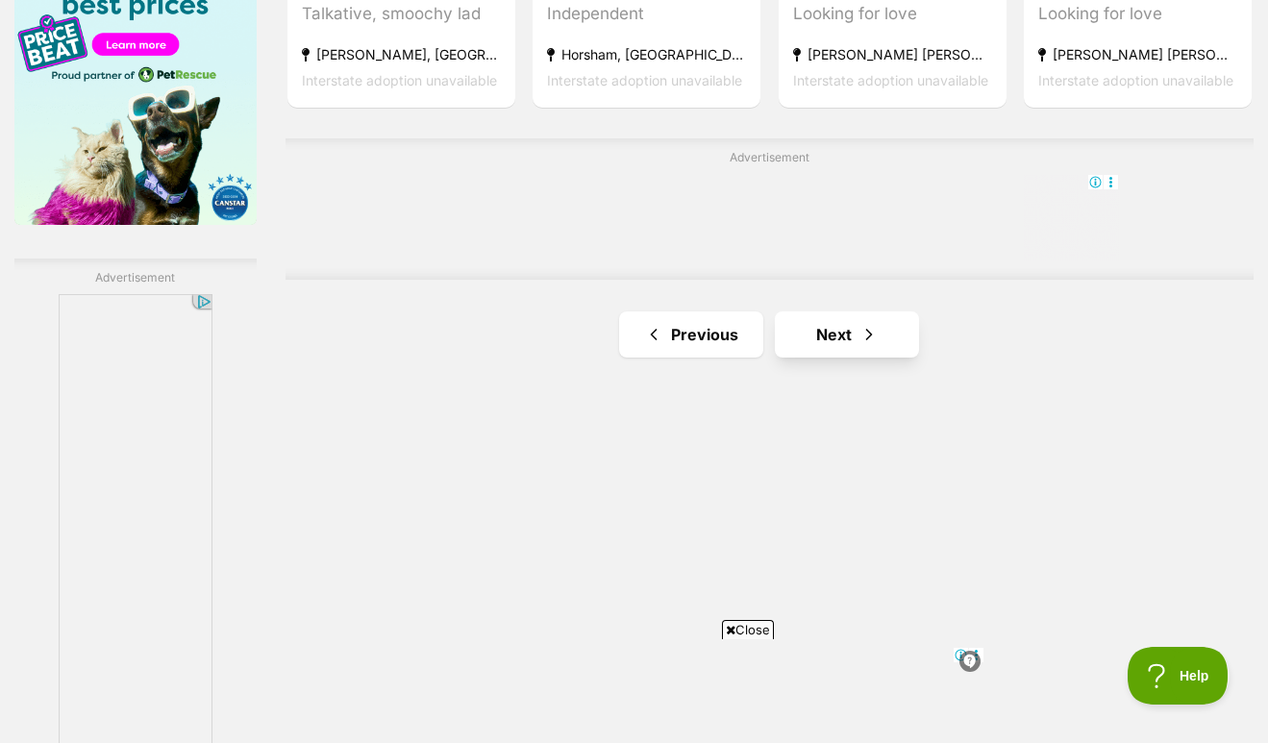
click at [831, 358] on link "Next" at bounding box center [847, 335] width 144 height 46
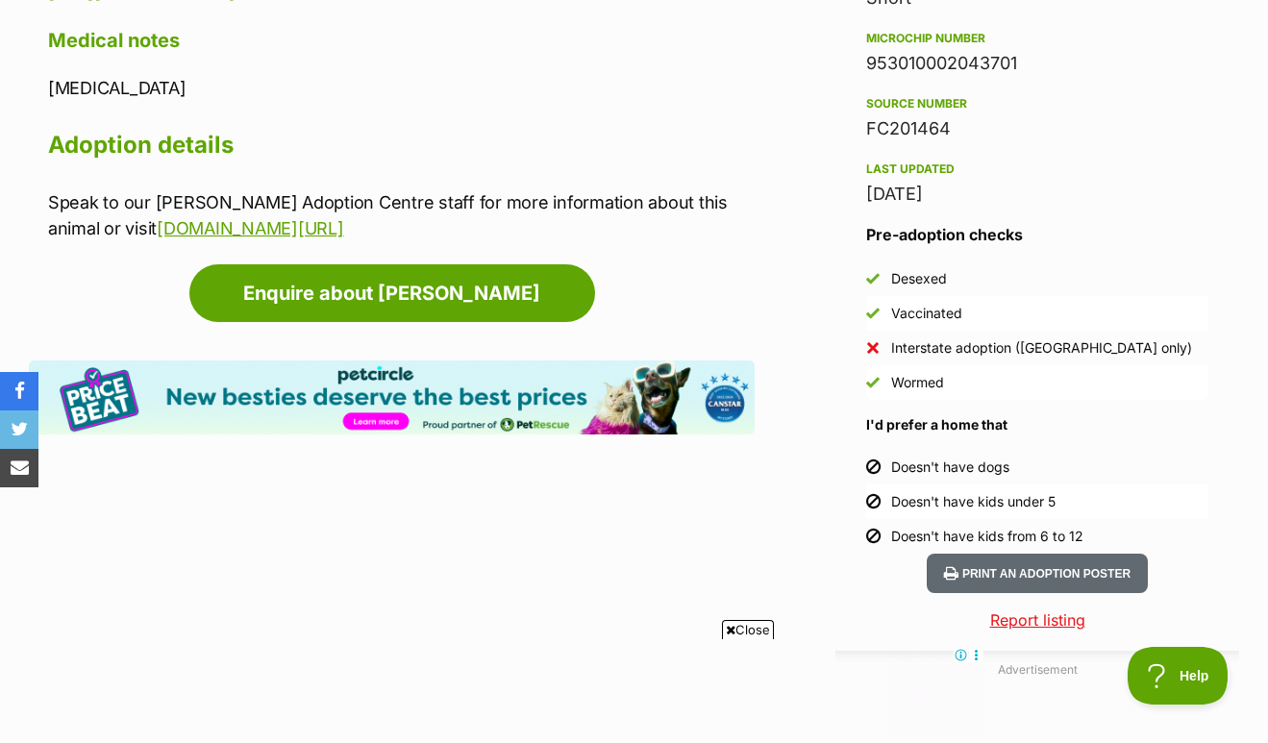
scroll to position [1613, 0]
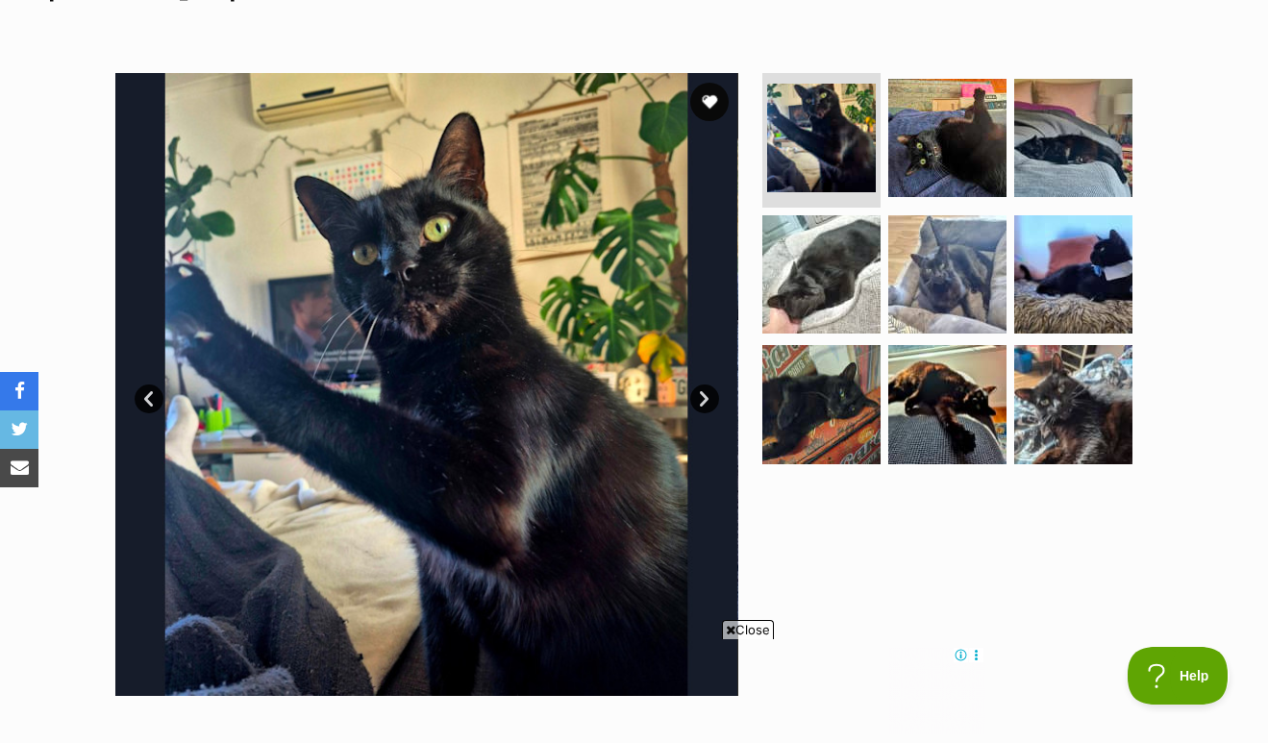
scroll to position [324, 0]
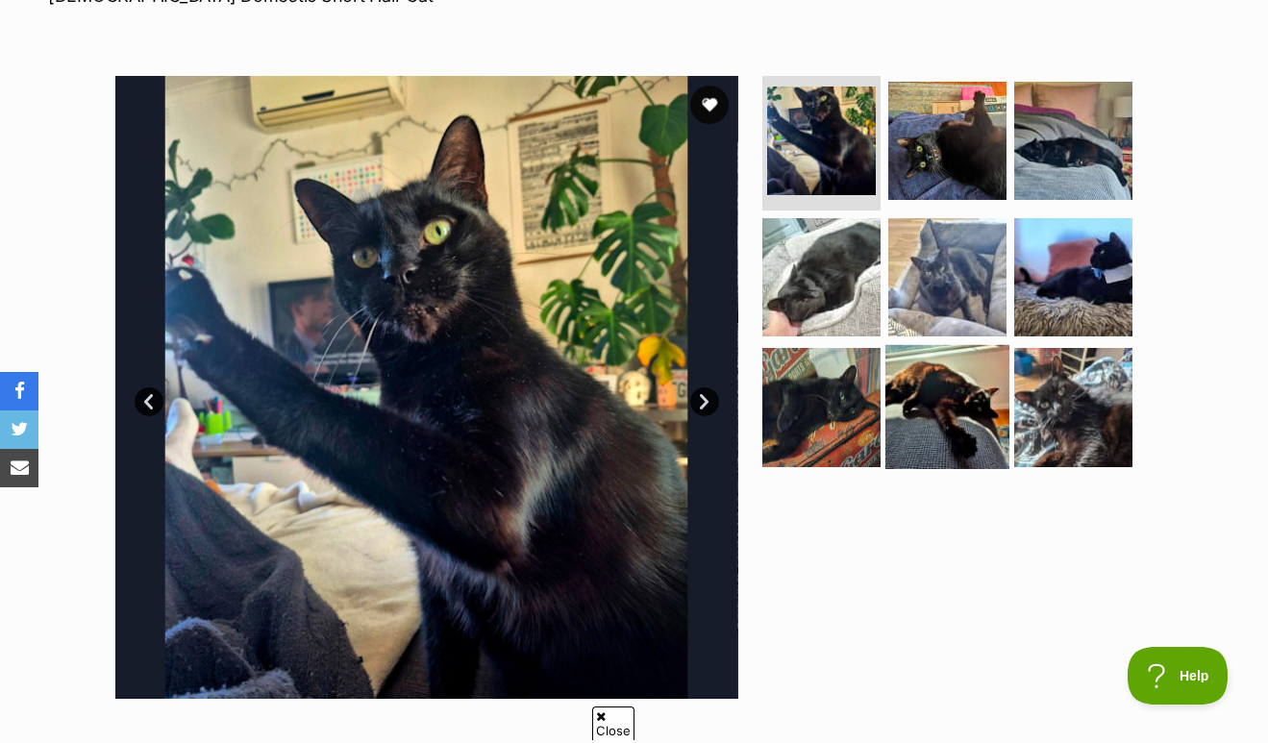
click at [969, 438] on img at bounding box center [948, 407] width 124 height 124
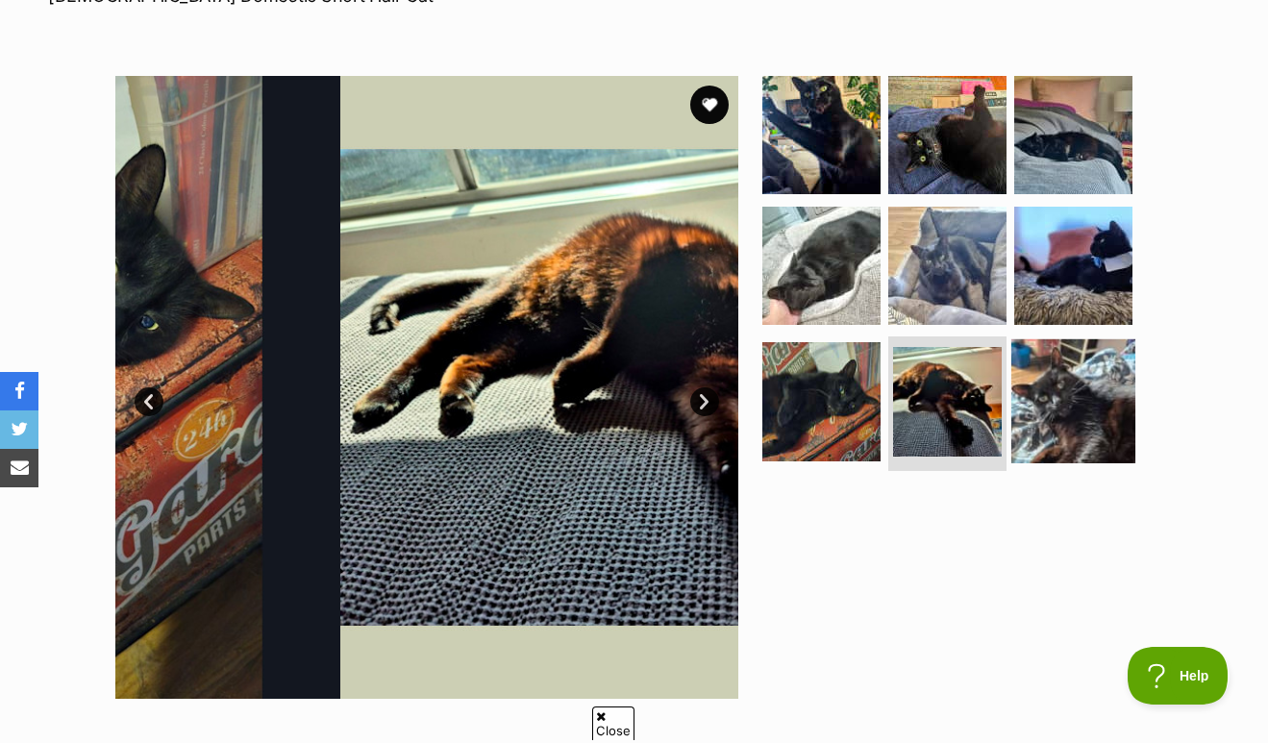
scroll to position [0, 0]
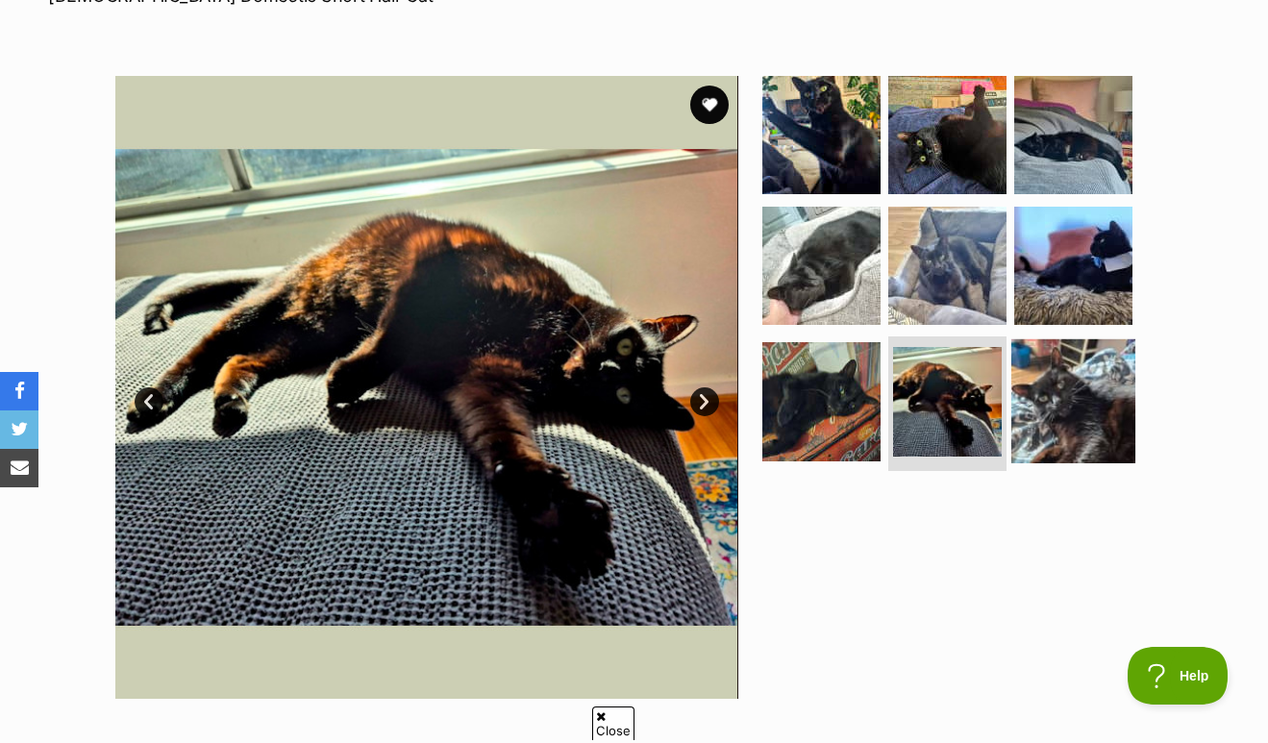
click at [1087, 418] on img at bounding box center [1073, 401] width 124 height 124
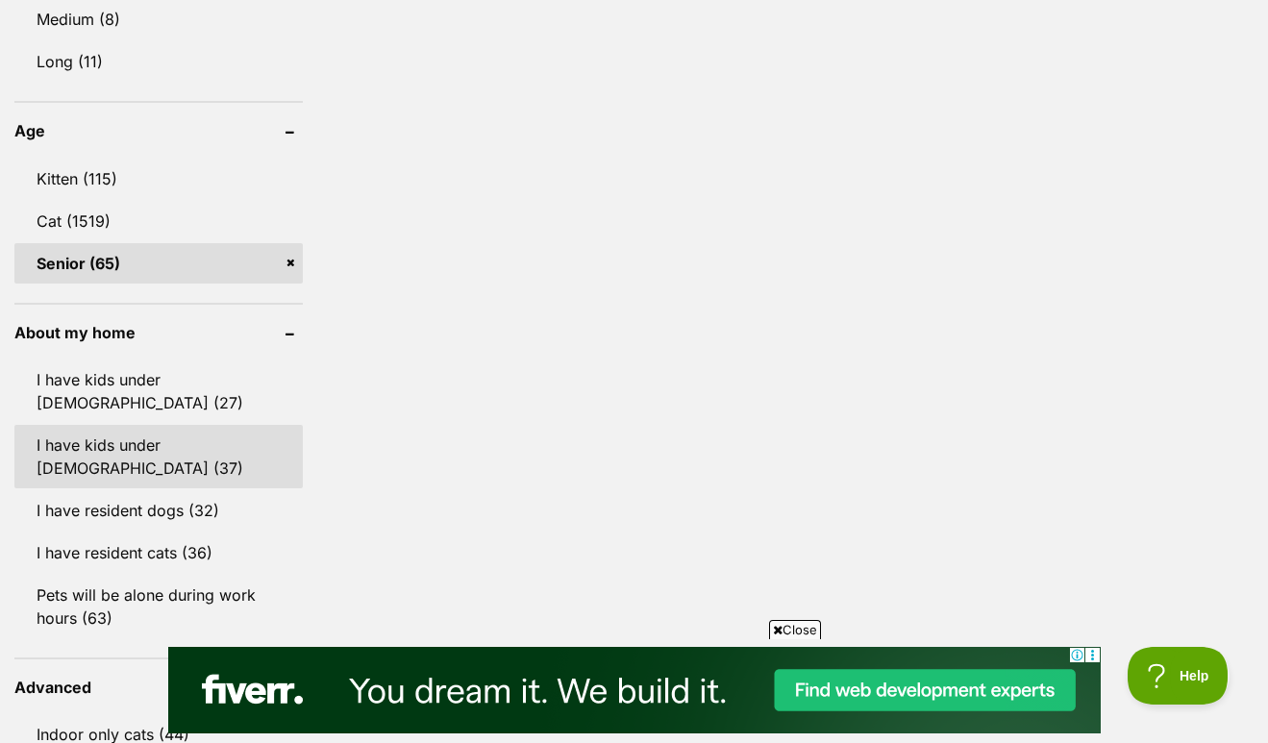
scroll to position [1920, 0]
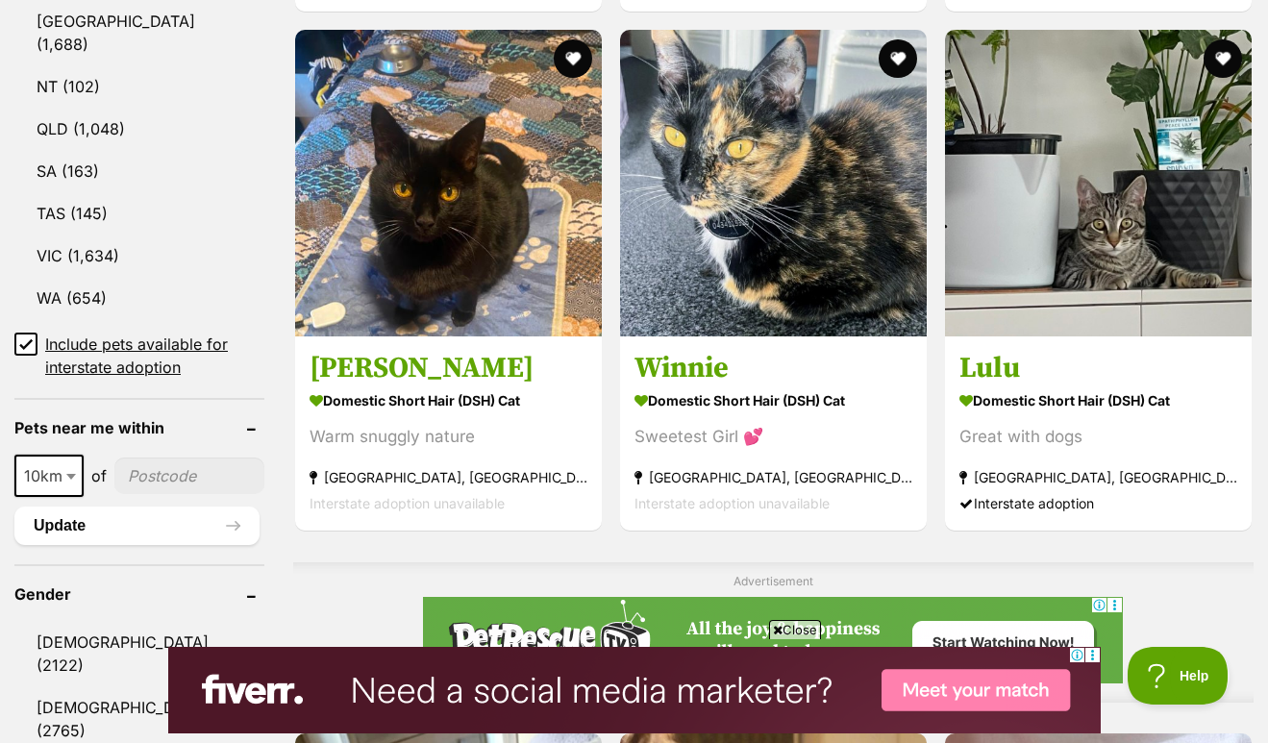
scroll to position [1116, 0]
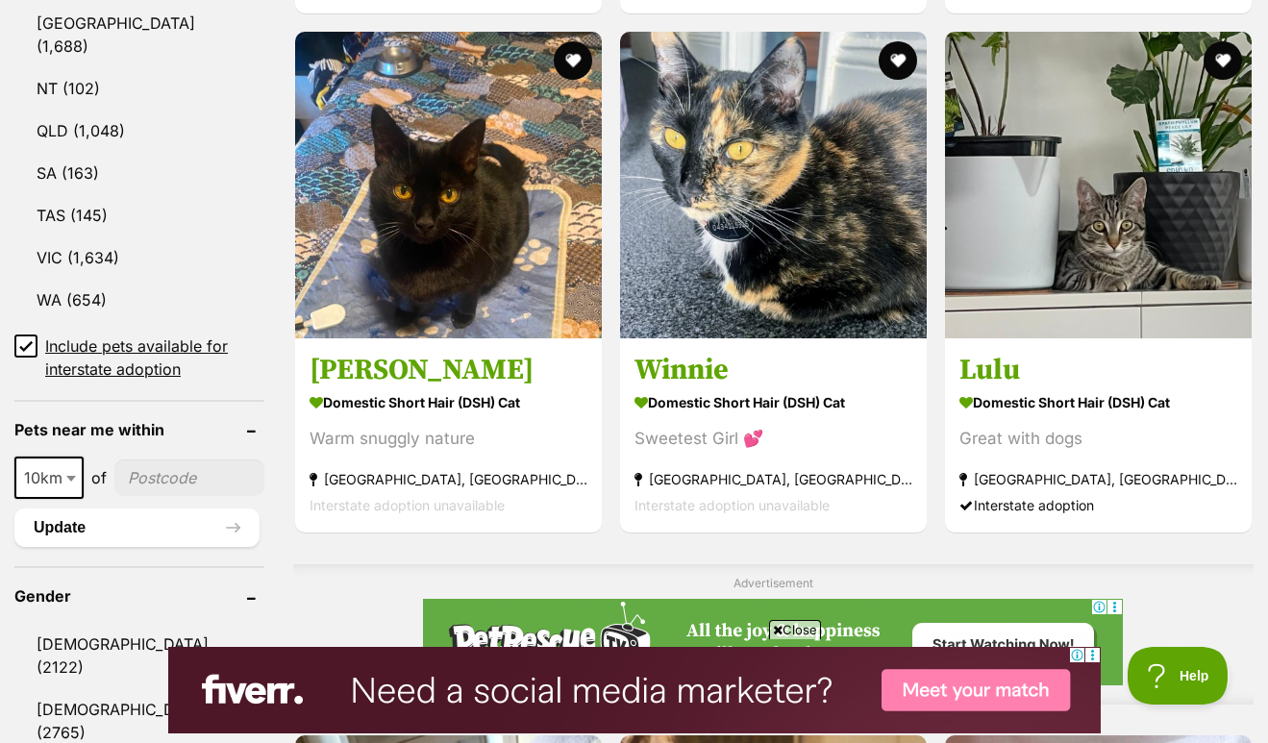
click at [26, 350] on icon at bounding box center [26, 345] width 12 height 9
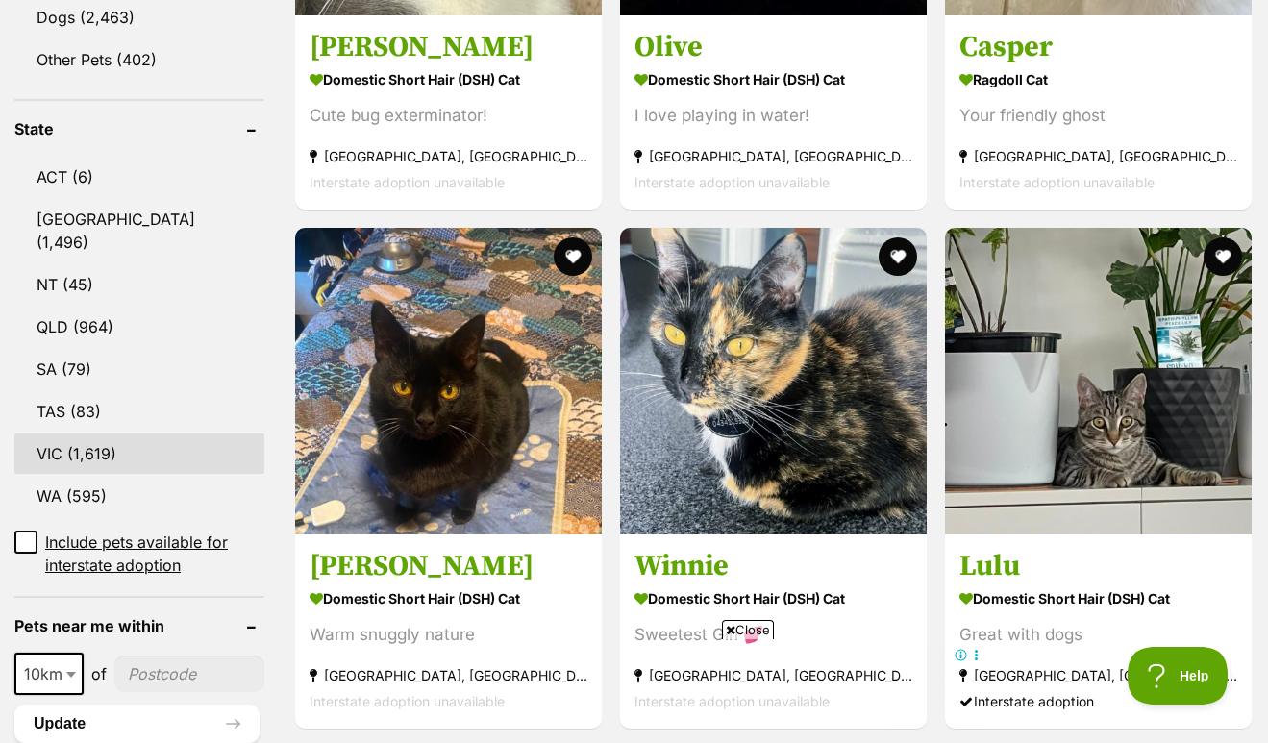
click at [110, 460] on link "VIC (1,619)" at bounding box center [139, 454] width 250 height 40
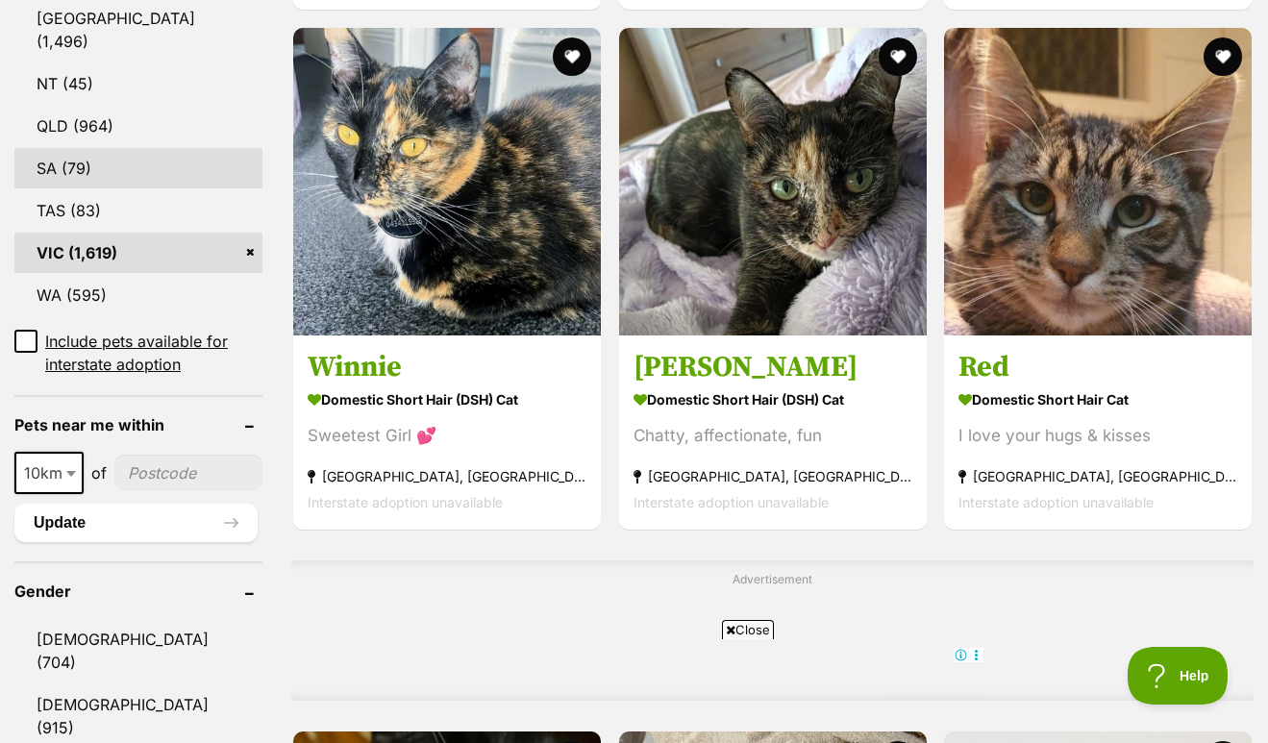
scroll to position [1120, 0]
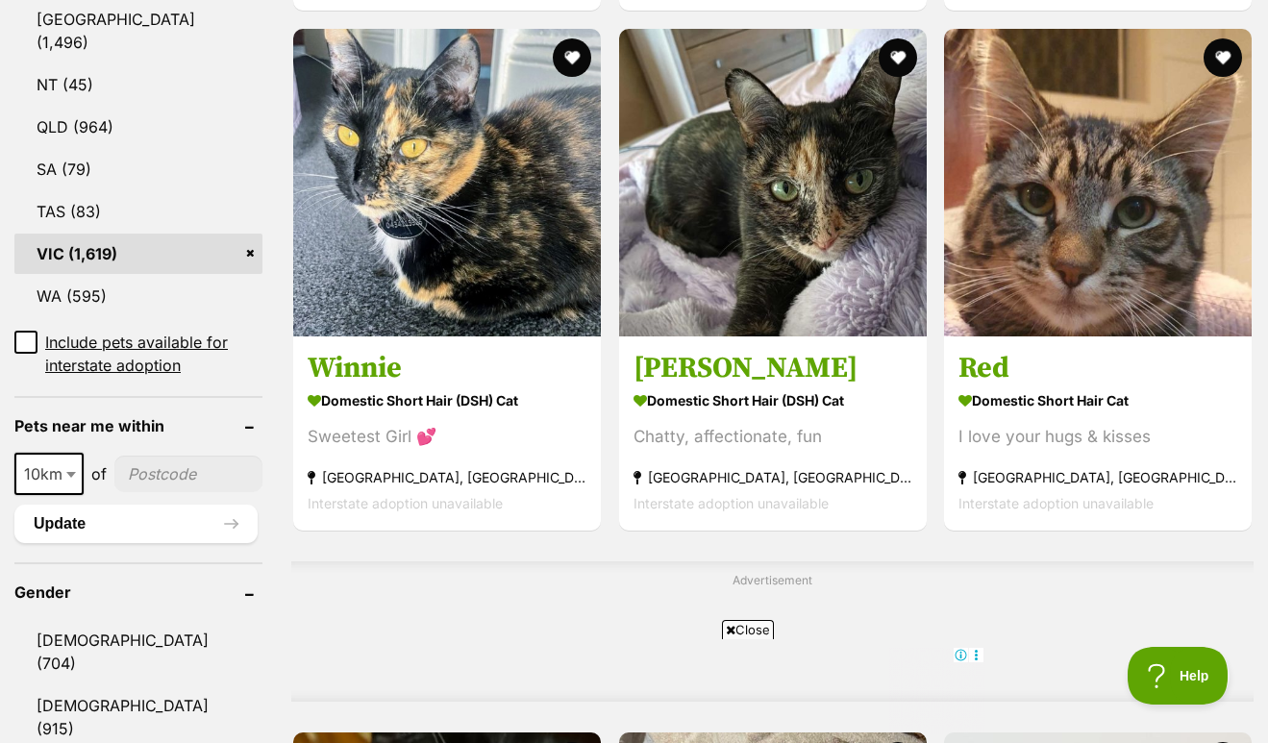
click at [163, 492] on input"] "postcode" at bounding box center [188, 474] width 148 height 37
type input"] "3184"
click at [63, 543] on button "Update" at bounding box center [135, 524] width 243 height 38
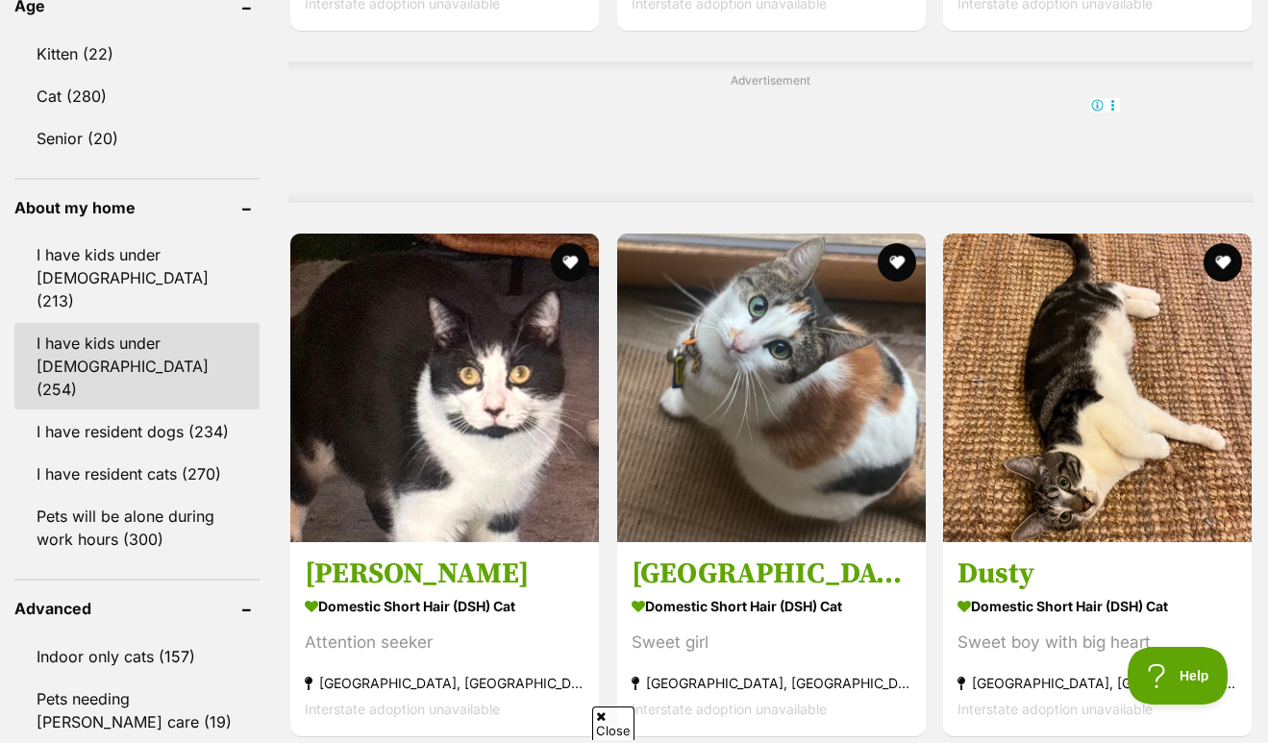
click at [139, 325] on link "I have kids under 12 years old (254)" at bounding box center [136, 366] width 245 height 87
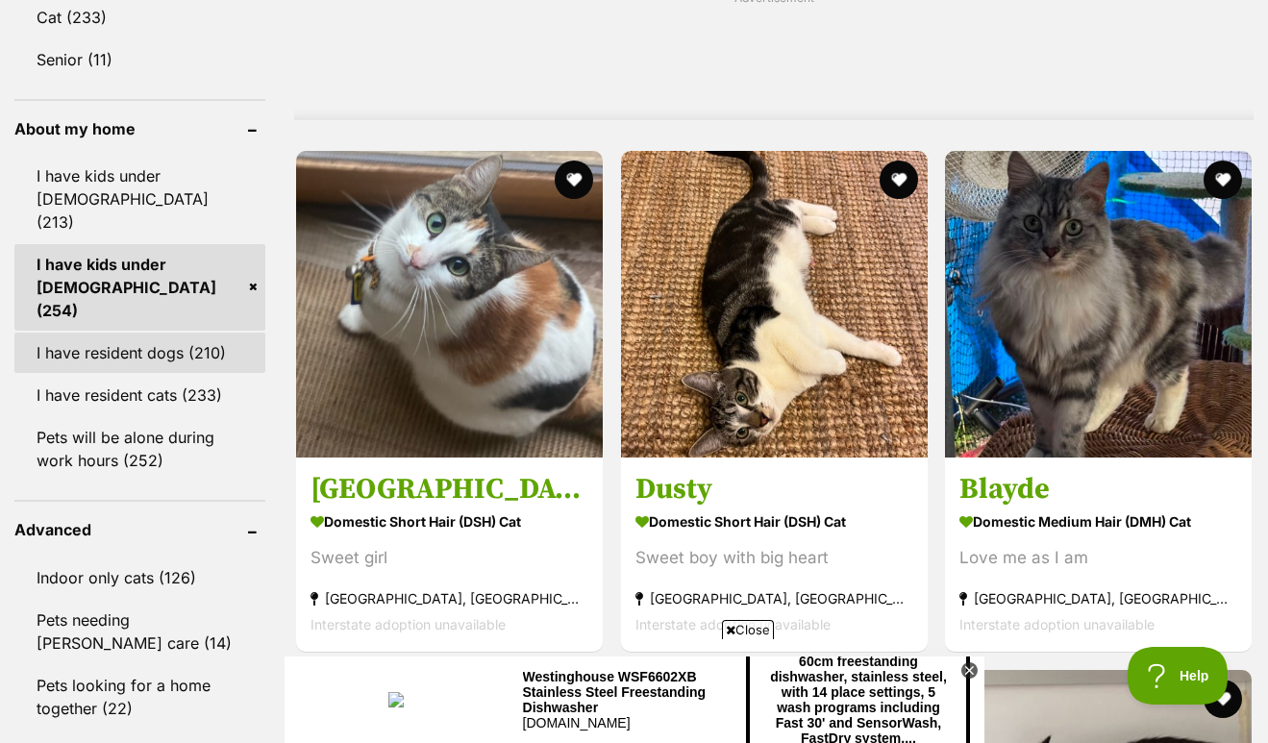
click at [135, 333] on link "I have resident dogs (210)" at bounding box center [139, 353] width 251 height 40
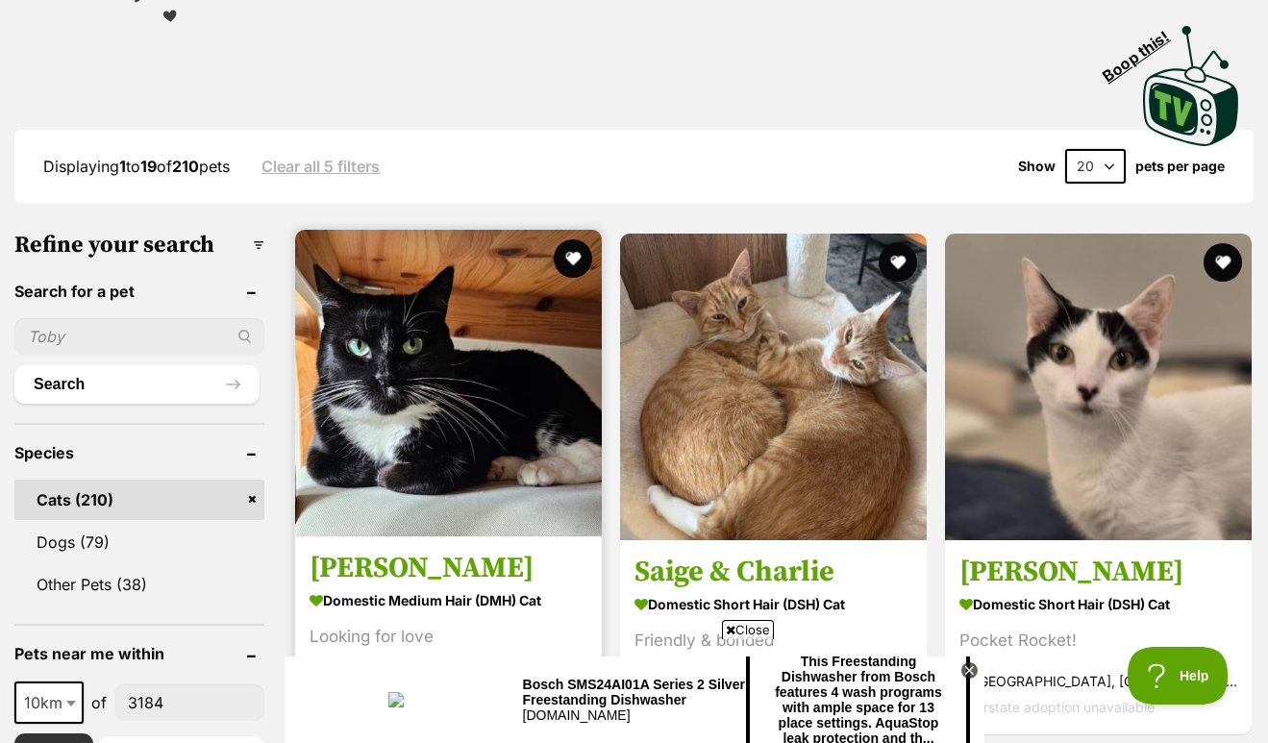
click at [343, 413] on img at bounding box center [448, 383] width 307 height 307
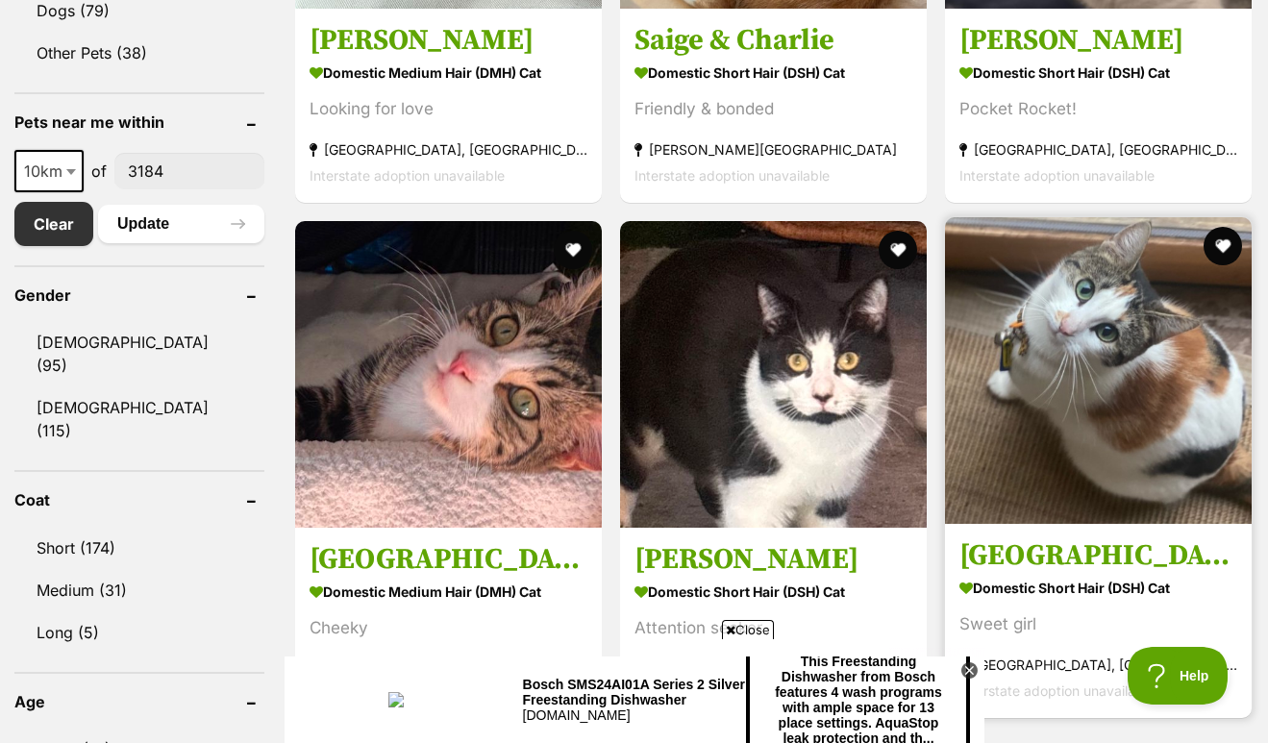
scroll to position [925, 0]
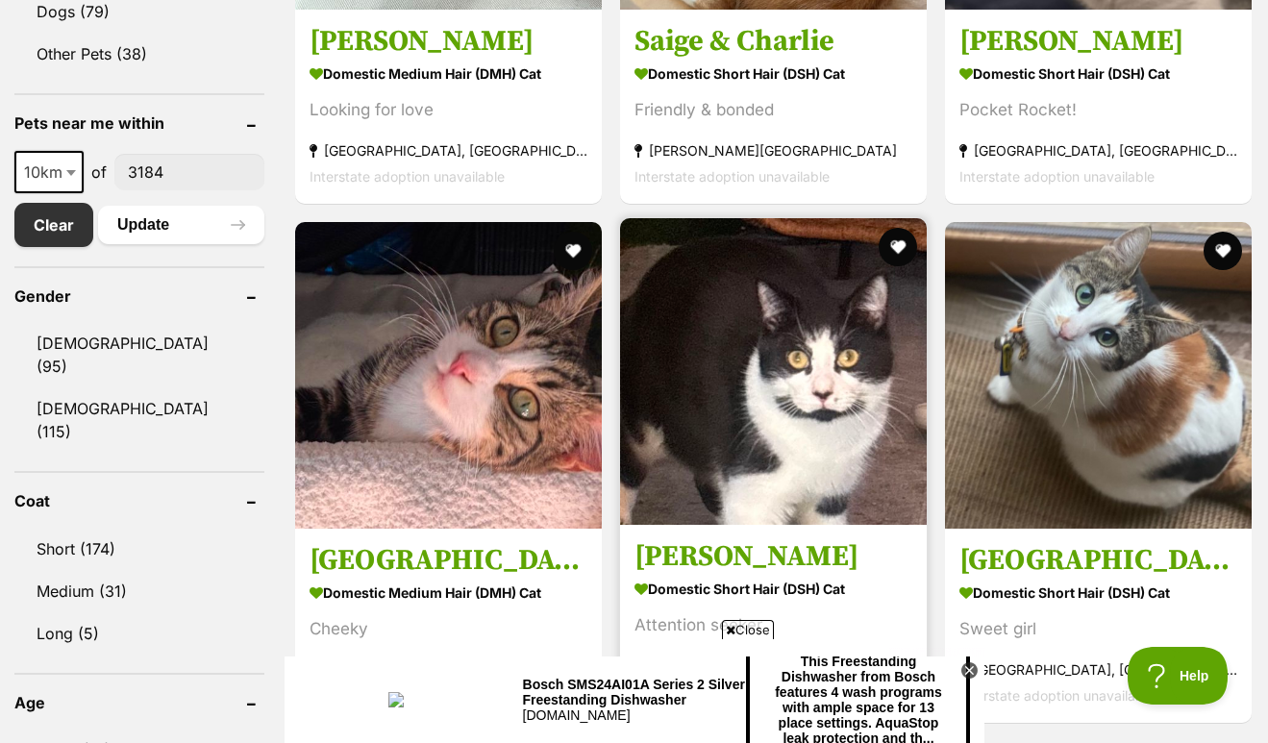
click at [620, 344] on img at bounding box center [773, 371] width 307 height 307
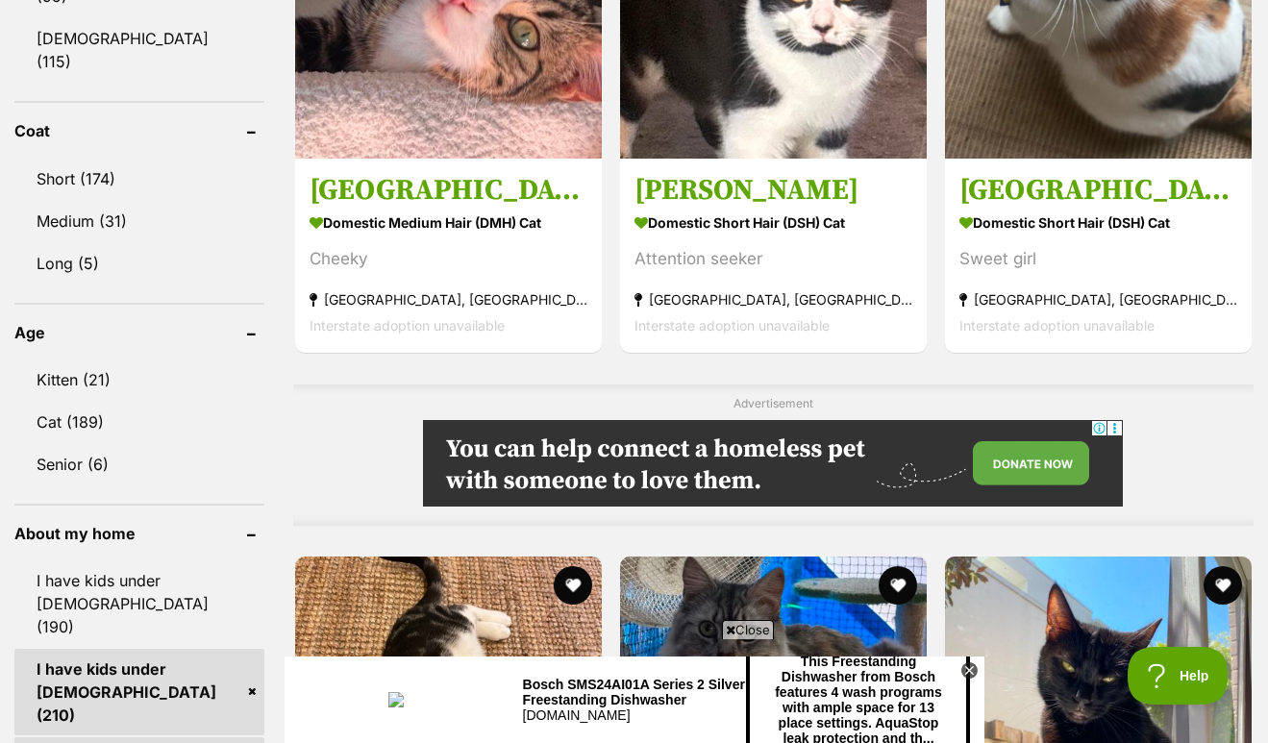
scroll to position [262, 0]
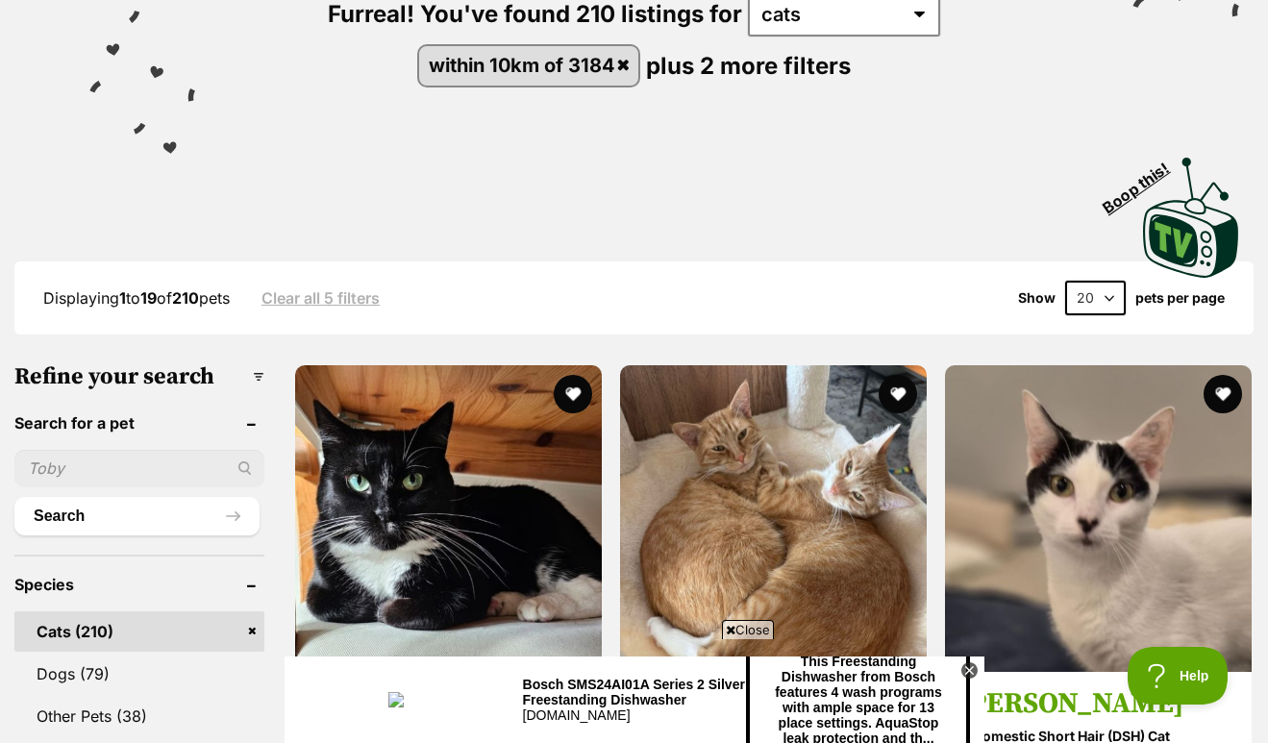
select select "60"
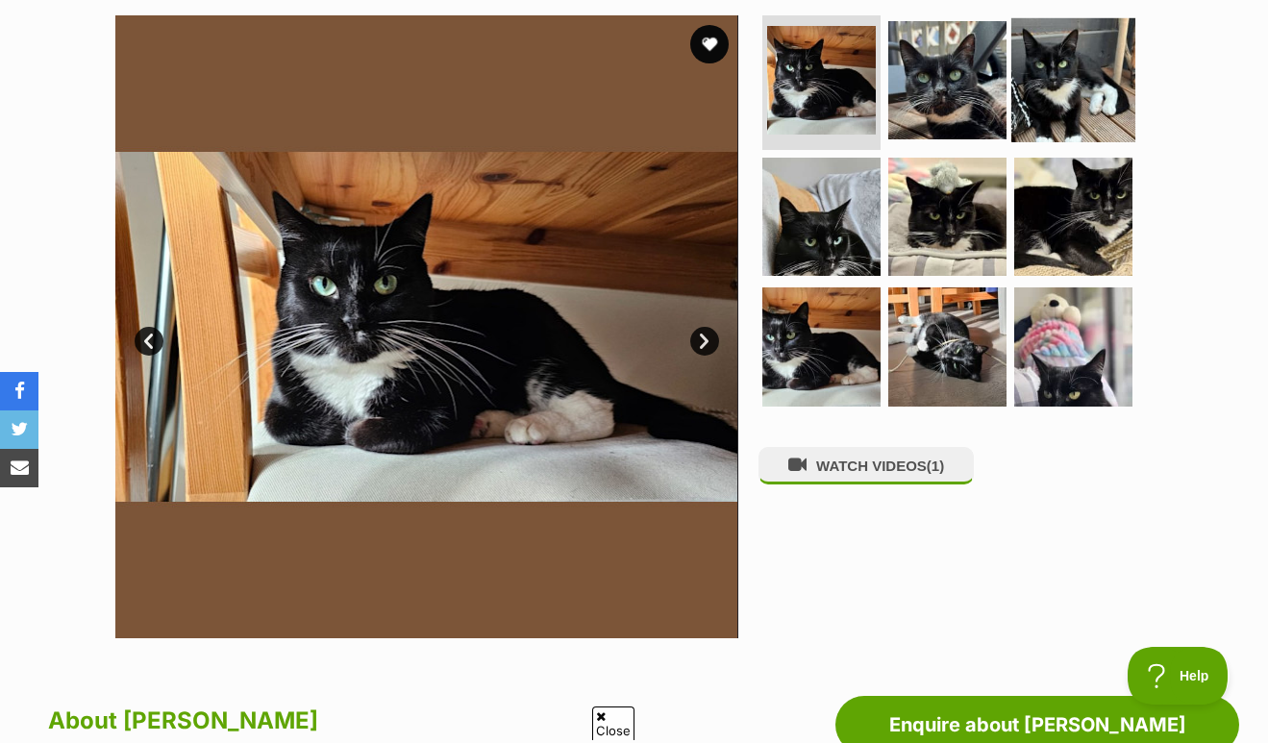
click at [1068, 110] on img at bounding box center [1073, 80] width 124 height 124
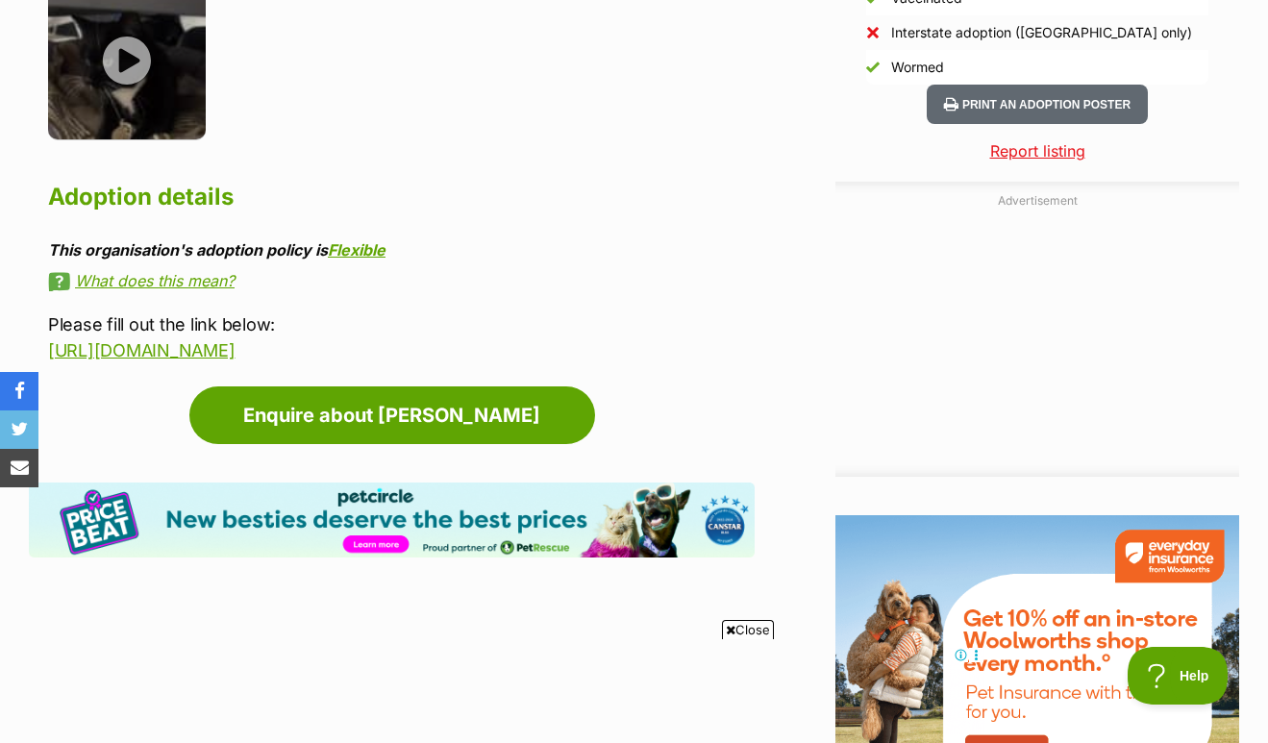
scroll to position [1914, 0]
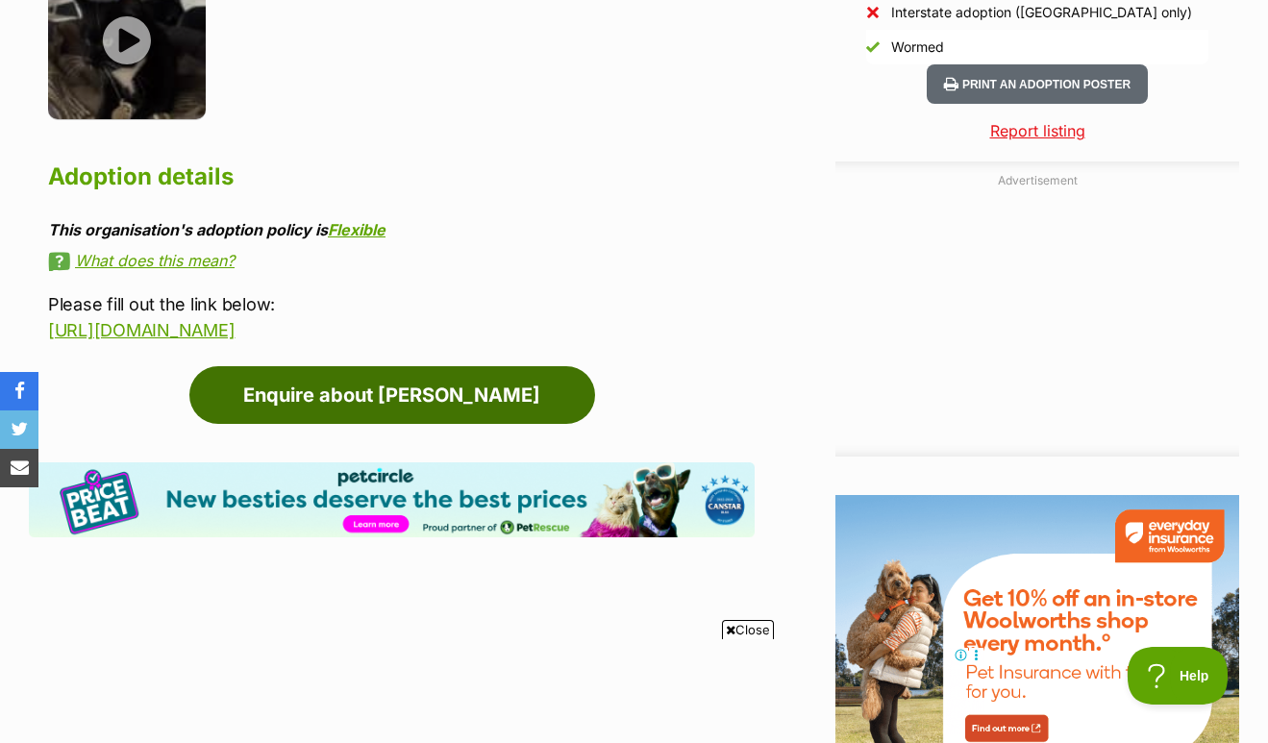
click at [352, 403] on link "Enquire about Stella" at bounding box center [392, 395] width 406 height 58
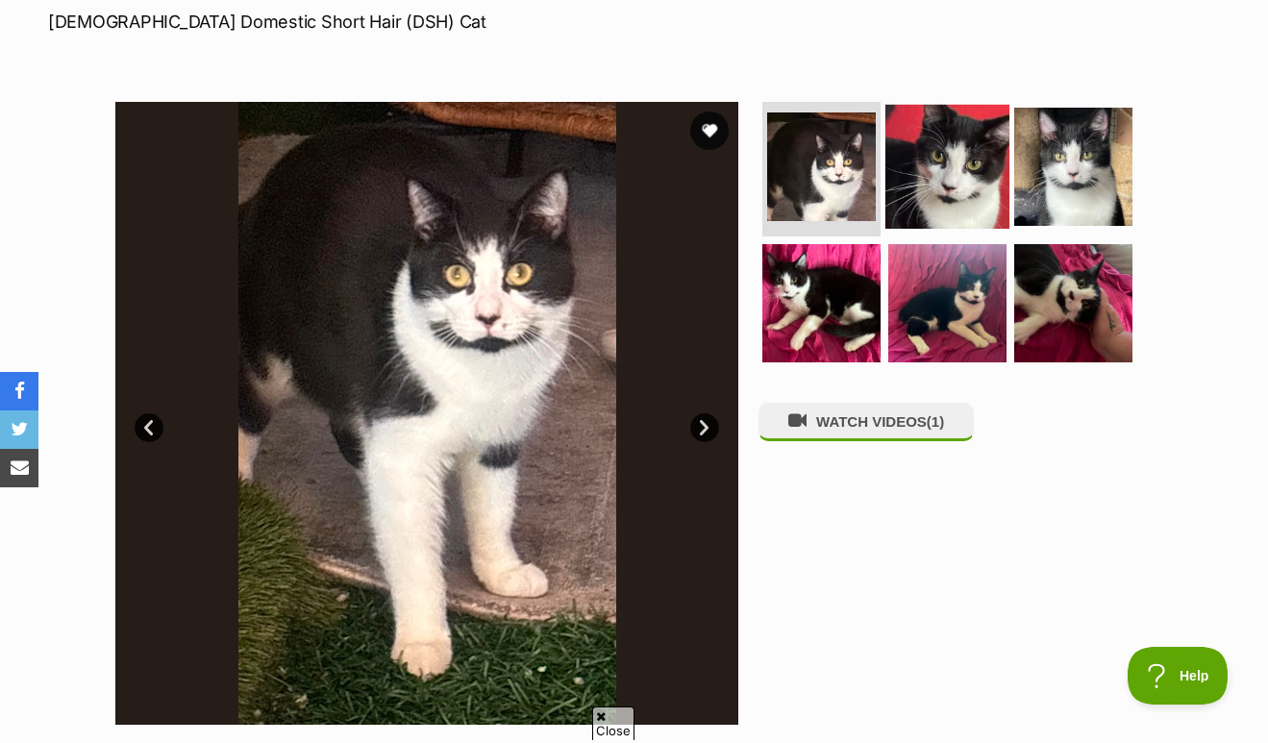
click at [980, 152] on img at bounding box center [948, 167] width 124 height 124
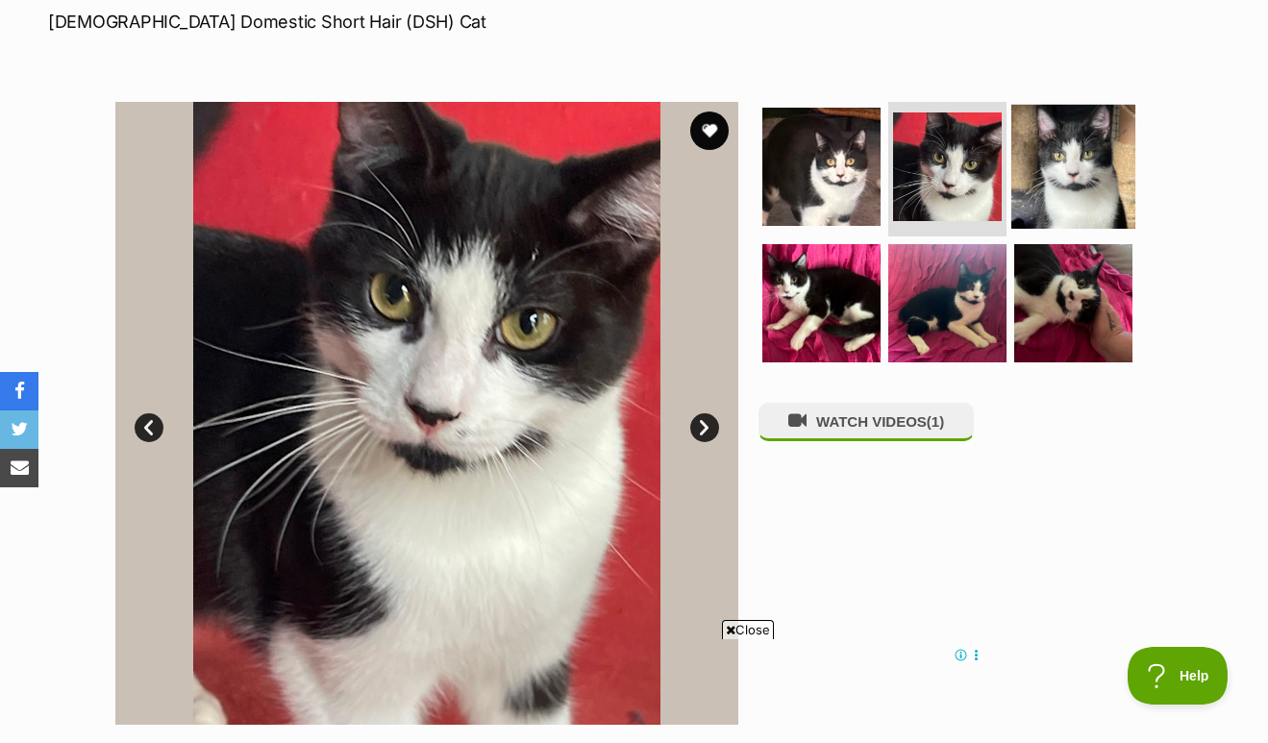
click at [1060, 152] on img at bounding box center [1073, 167] width 124 height 124
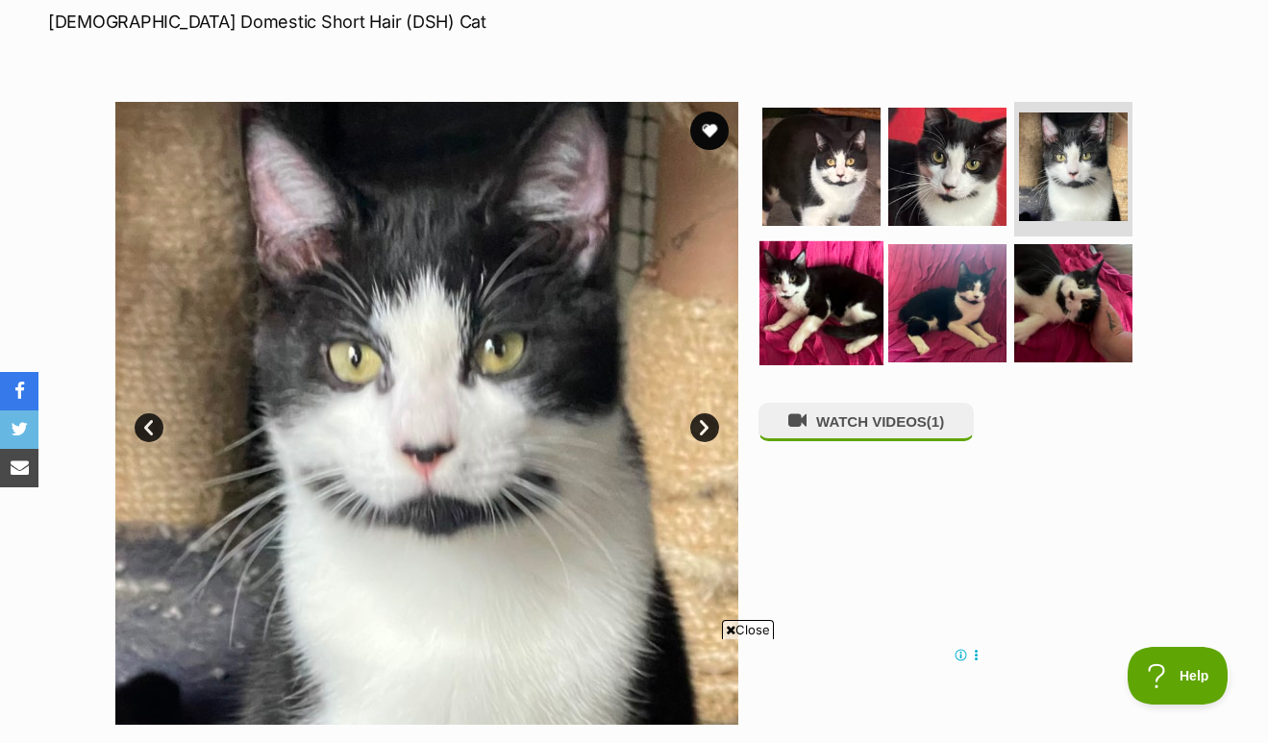
click at [863, 279] on img at bounding box center [822, 302] width 124 height 124
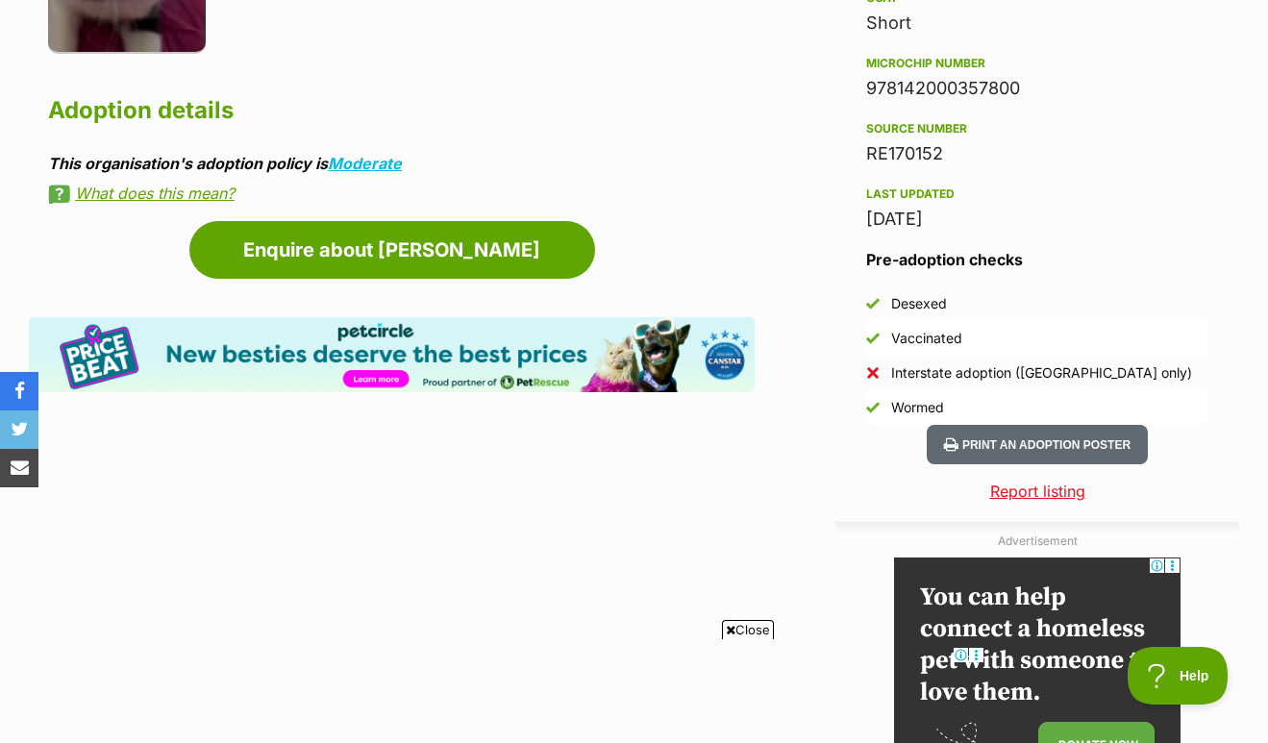
scroll to position [1688, 0]
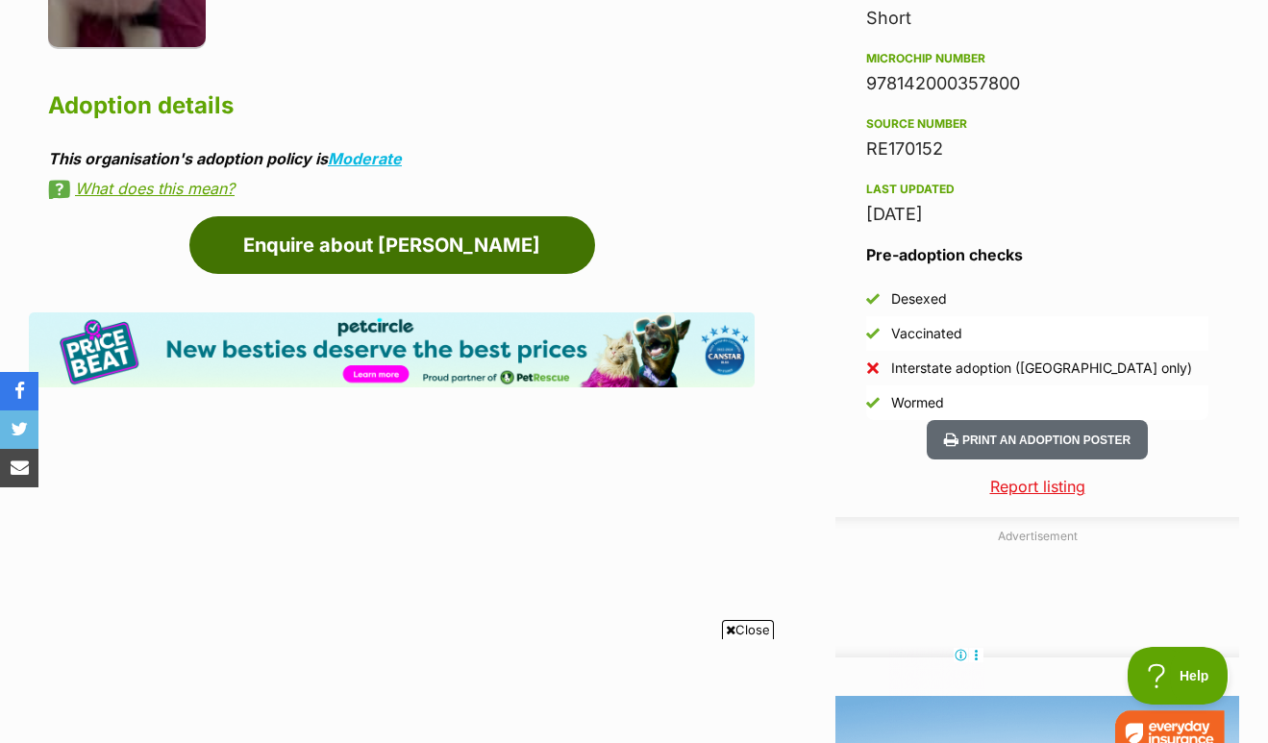
drag, startPoint x: 428, startPoint y: 253, endPoint x: 436, endPoint y: 260, distance: 10.2
click at [428, 253] on link "Enquire about [PERSON_NAME]" at bounding box center [392, 245] width 406 height 58
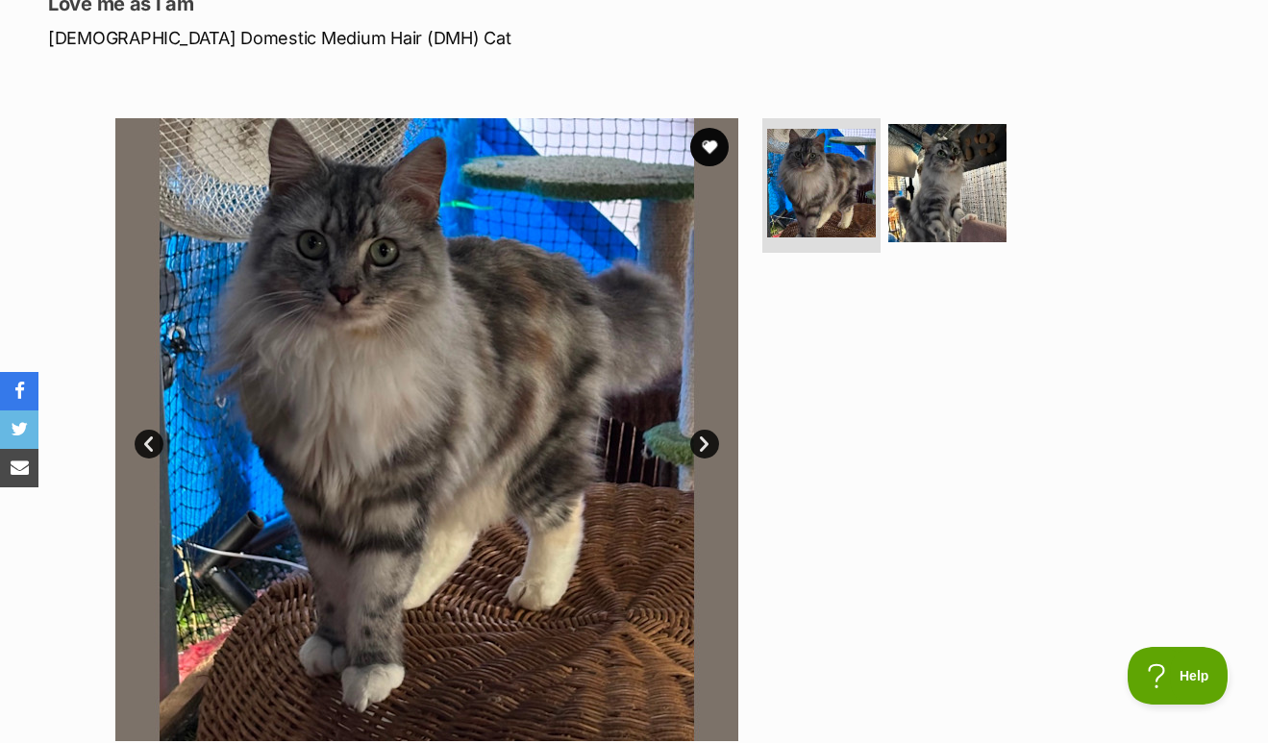
scroll to position [312, 0]
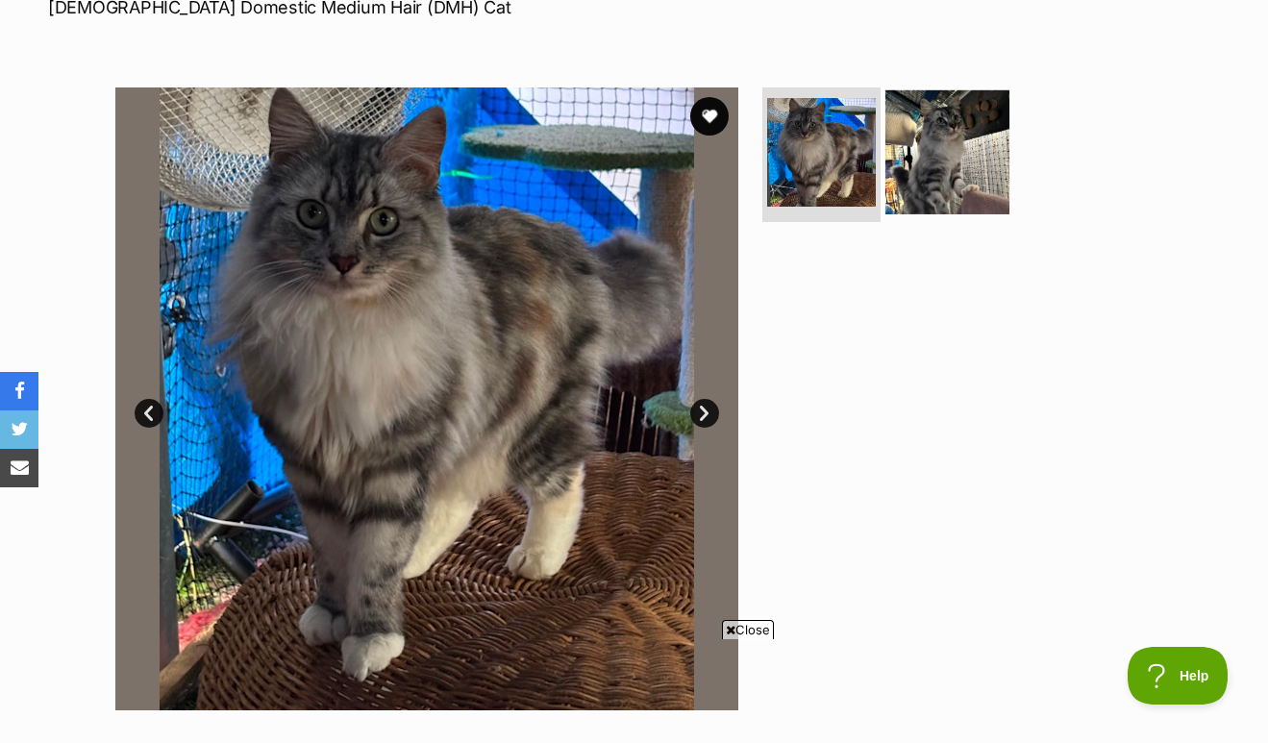
click at [966, 176] on img at bounding box center [948, 152] width 124 height 124
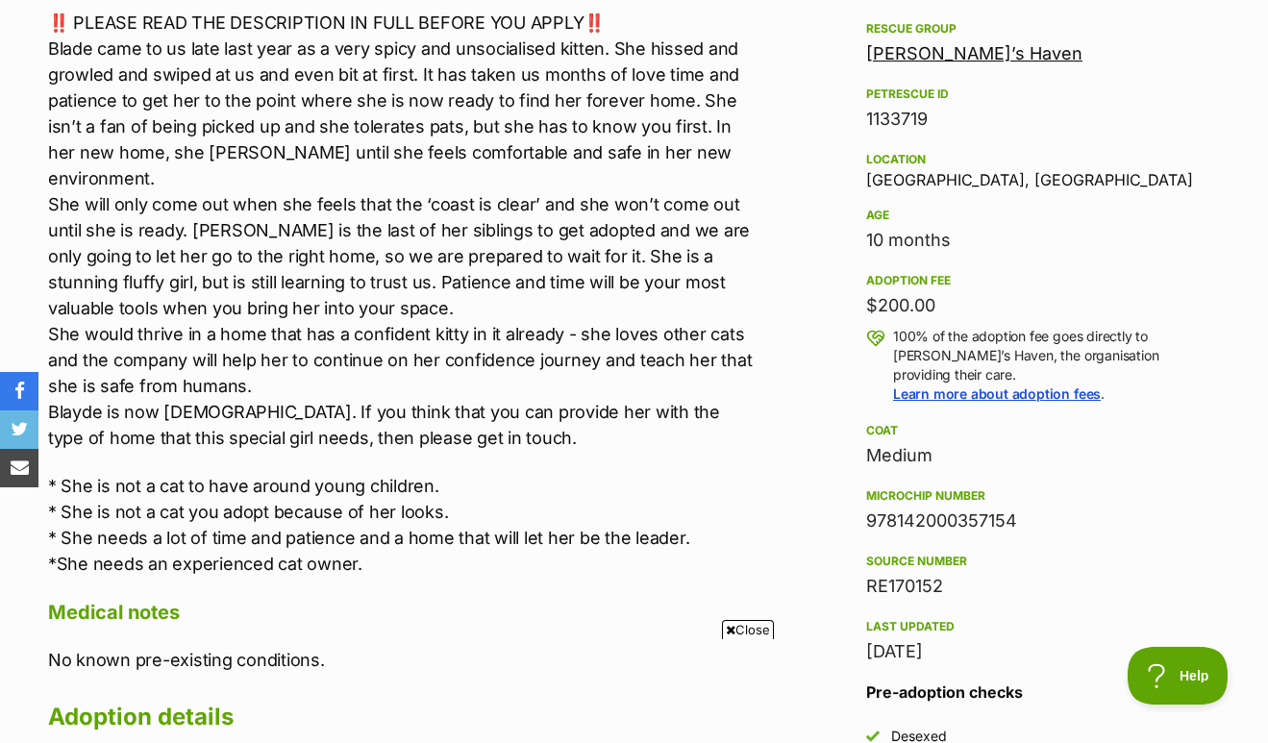
scroll to position [0, 0]
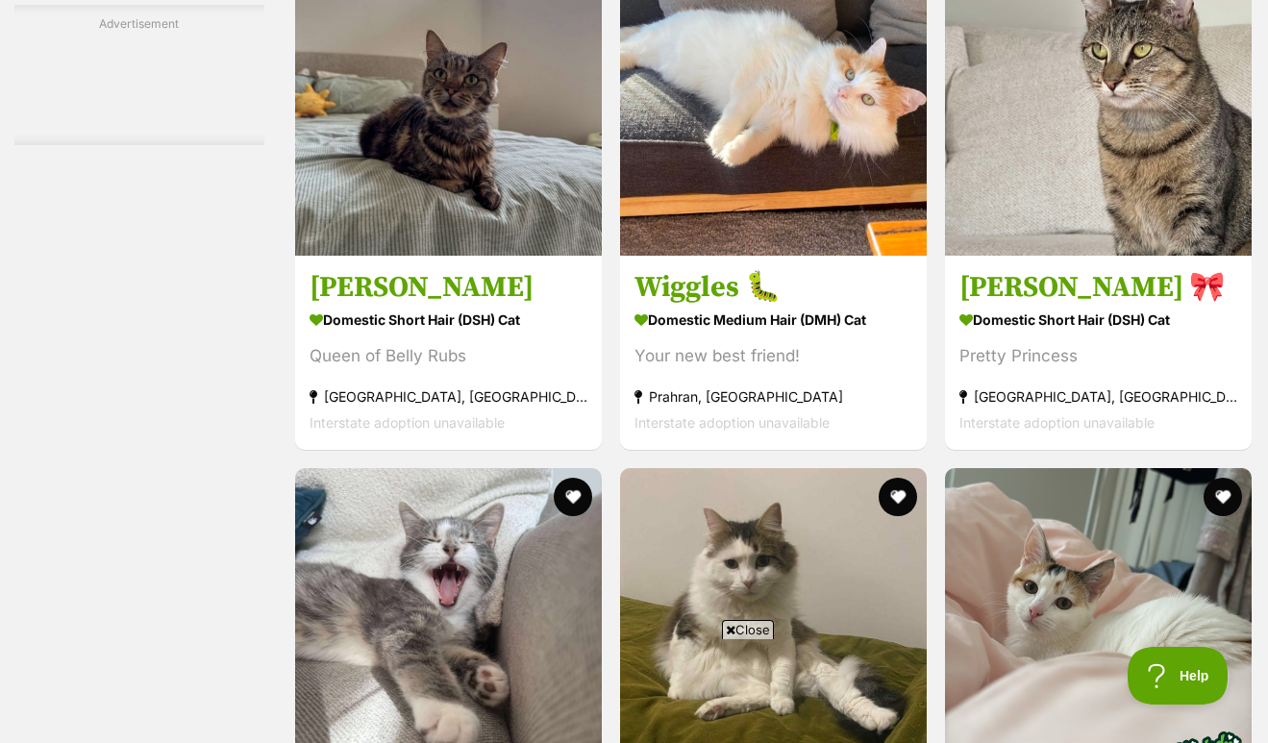
scroll to position [7323, 0]
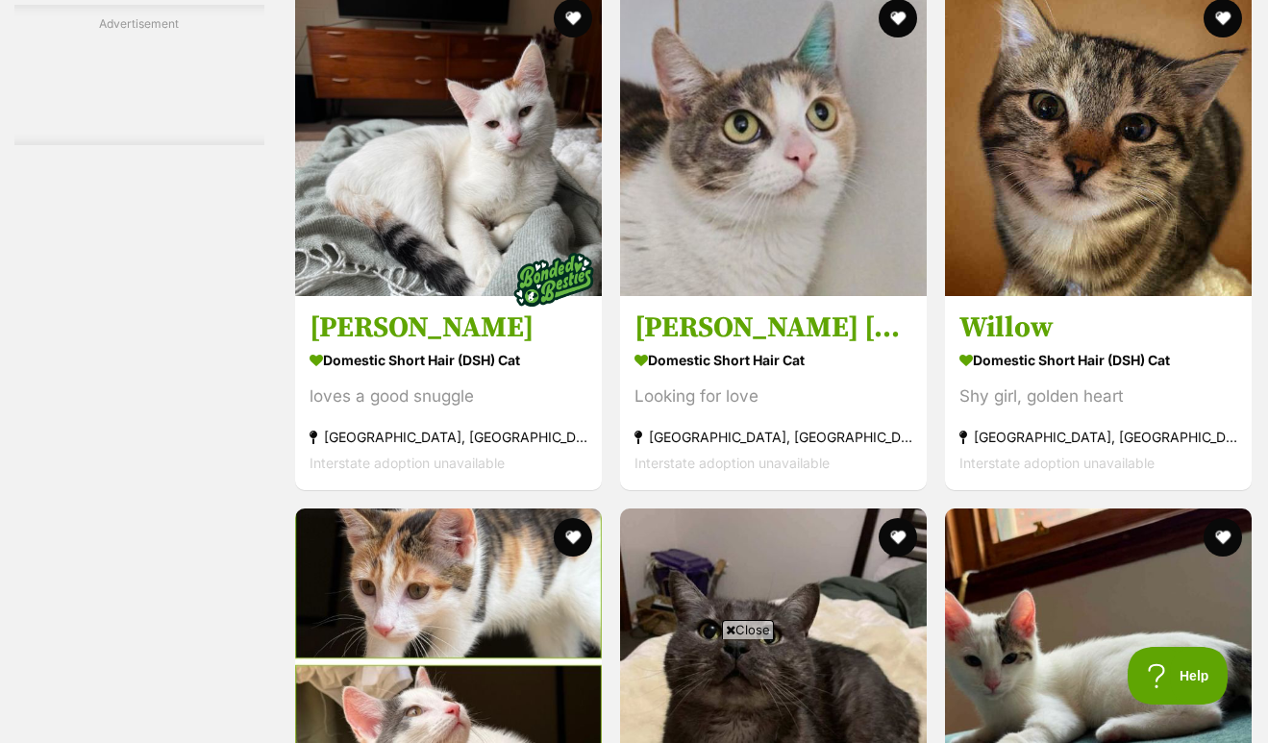
scroll to position [8502, 0]
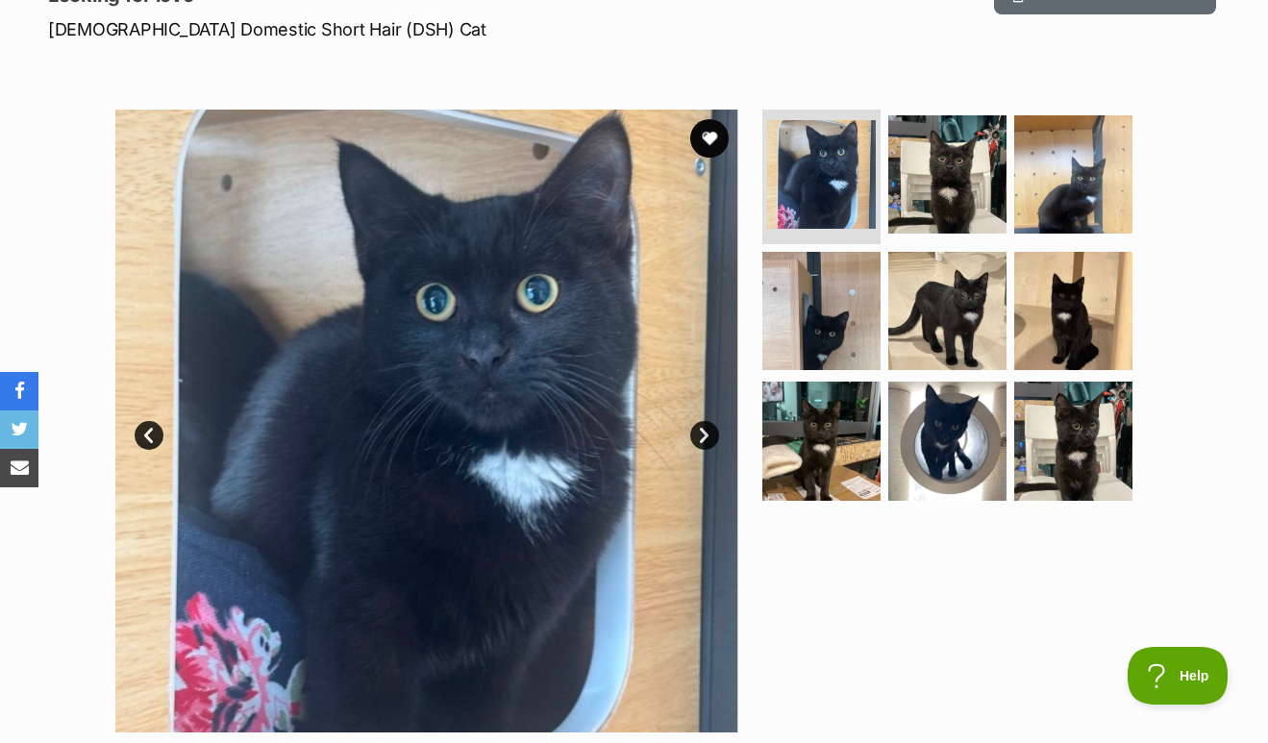
scroll to position [335, 0]
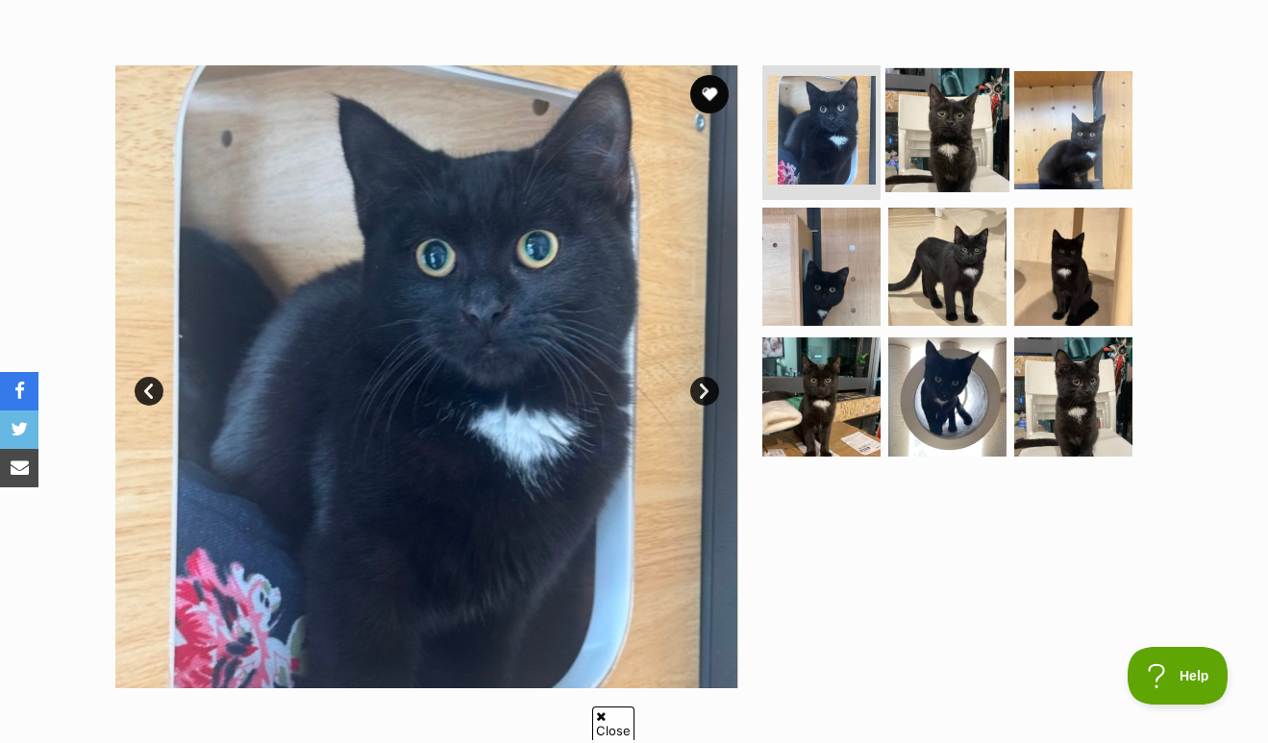
click at [978, 116] on img at bounding box center [948, 130] width 124 height 124
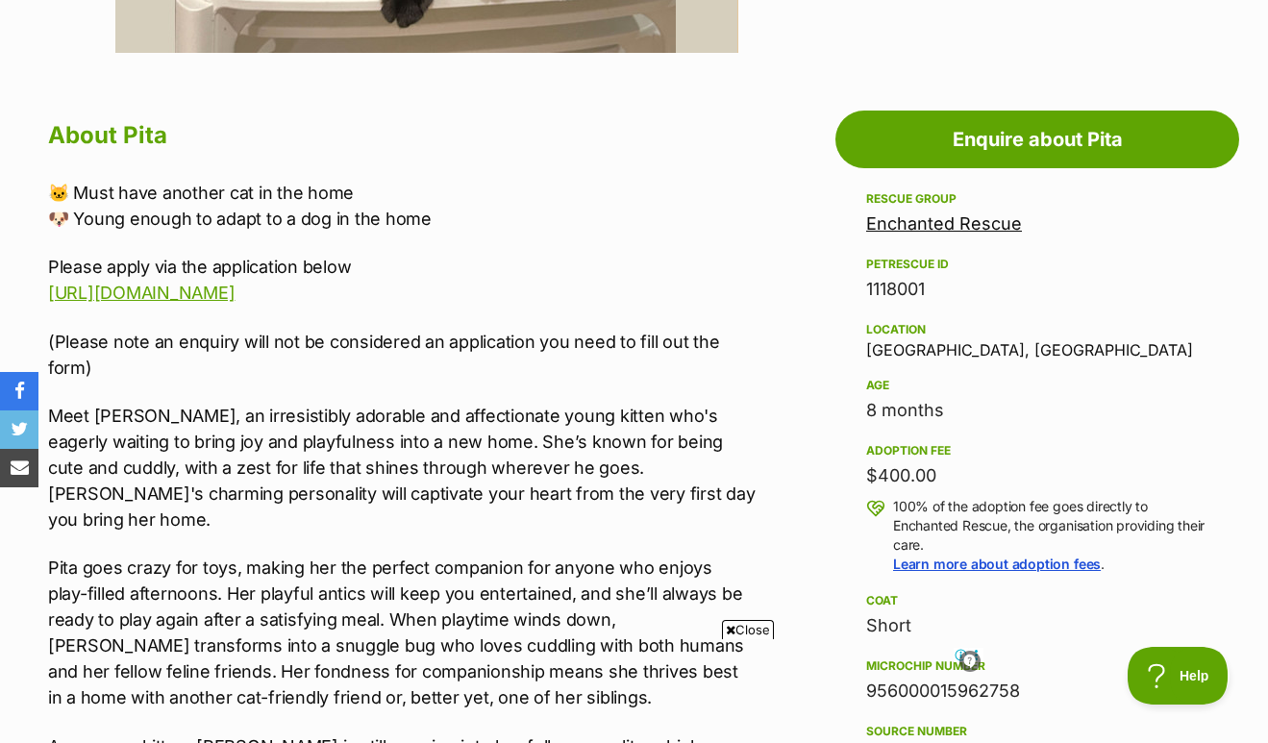
scroll to position [974, 0]
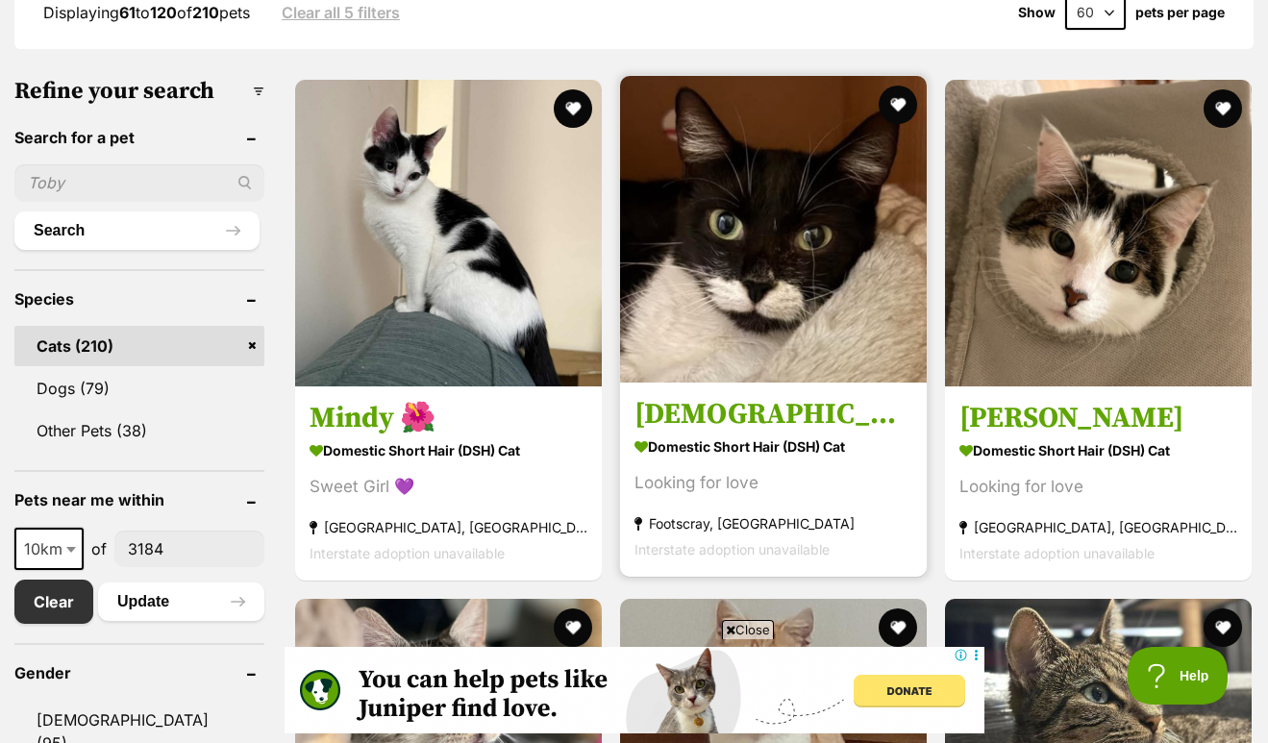
click at [620, 212] on img at bounding box center [773, 229] width 307 height 307
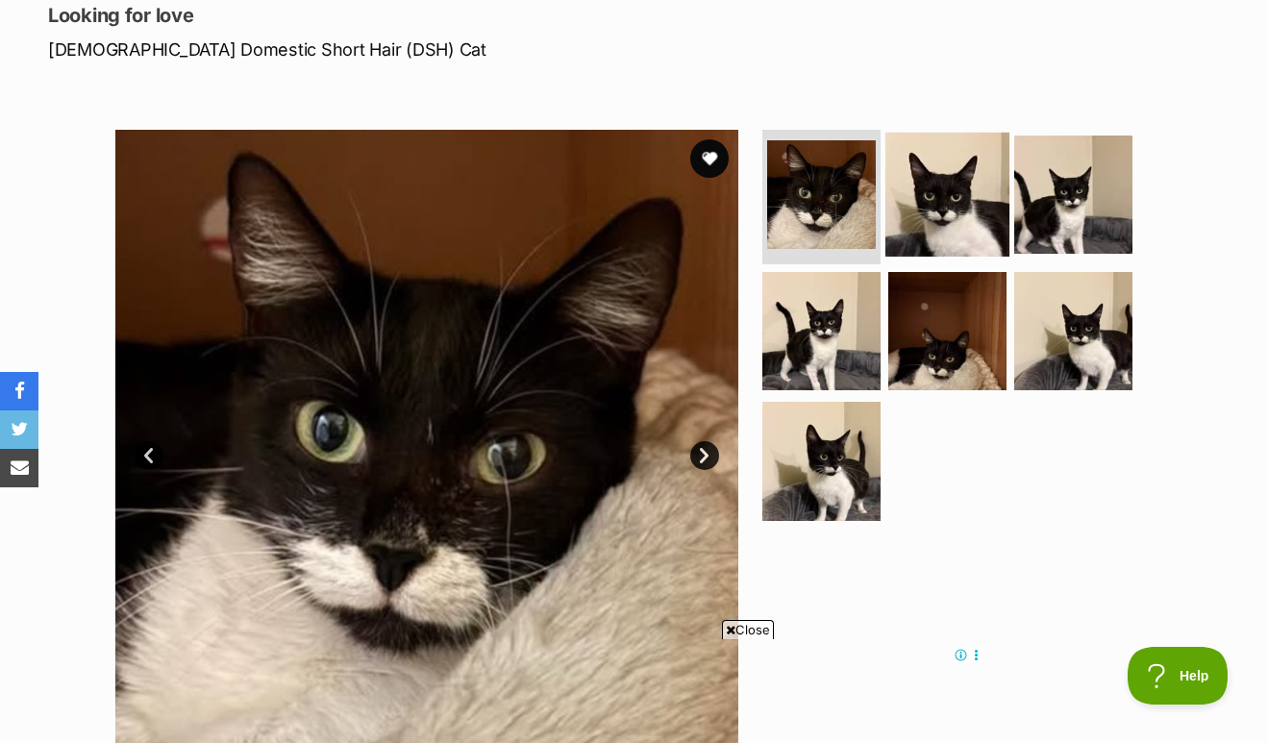
click at [952, 152] on img at bounding box center [948, 195] width 124 height 124
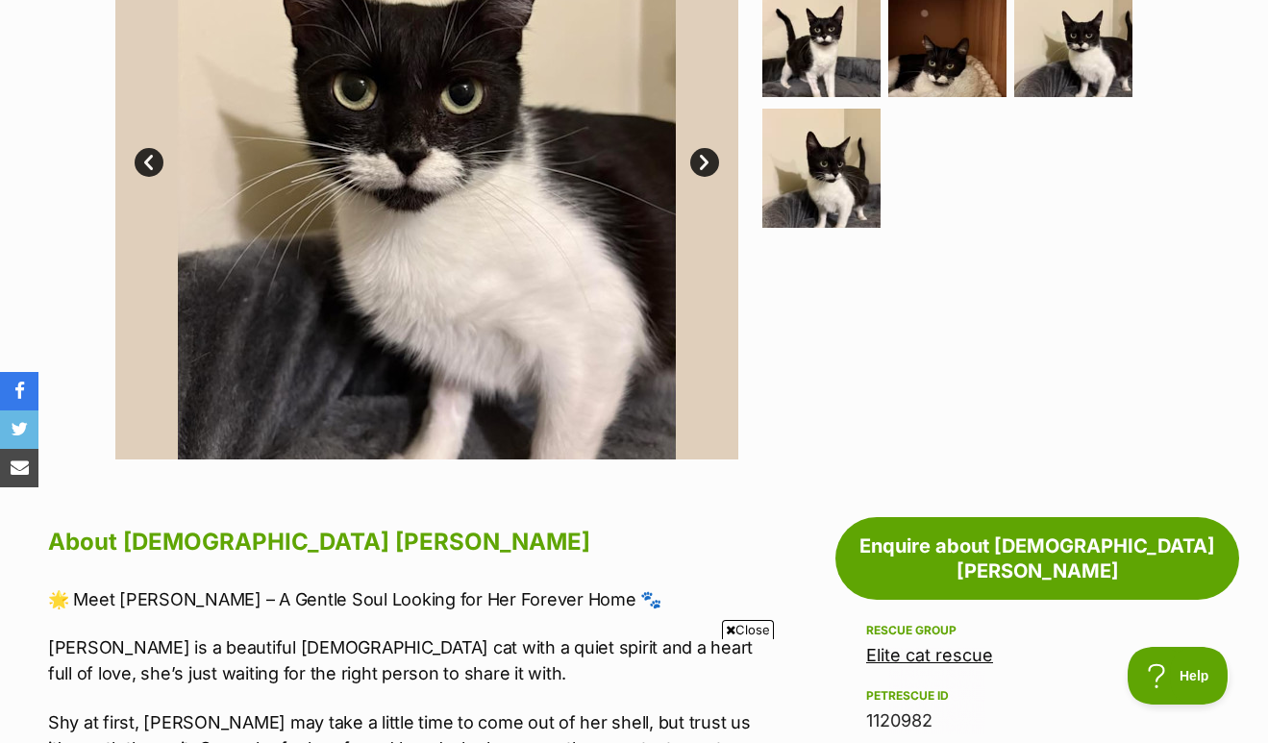
scroll to position [433, 0]
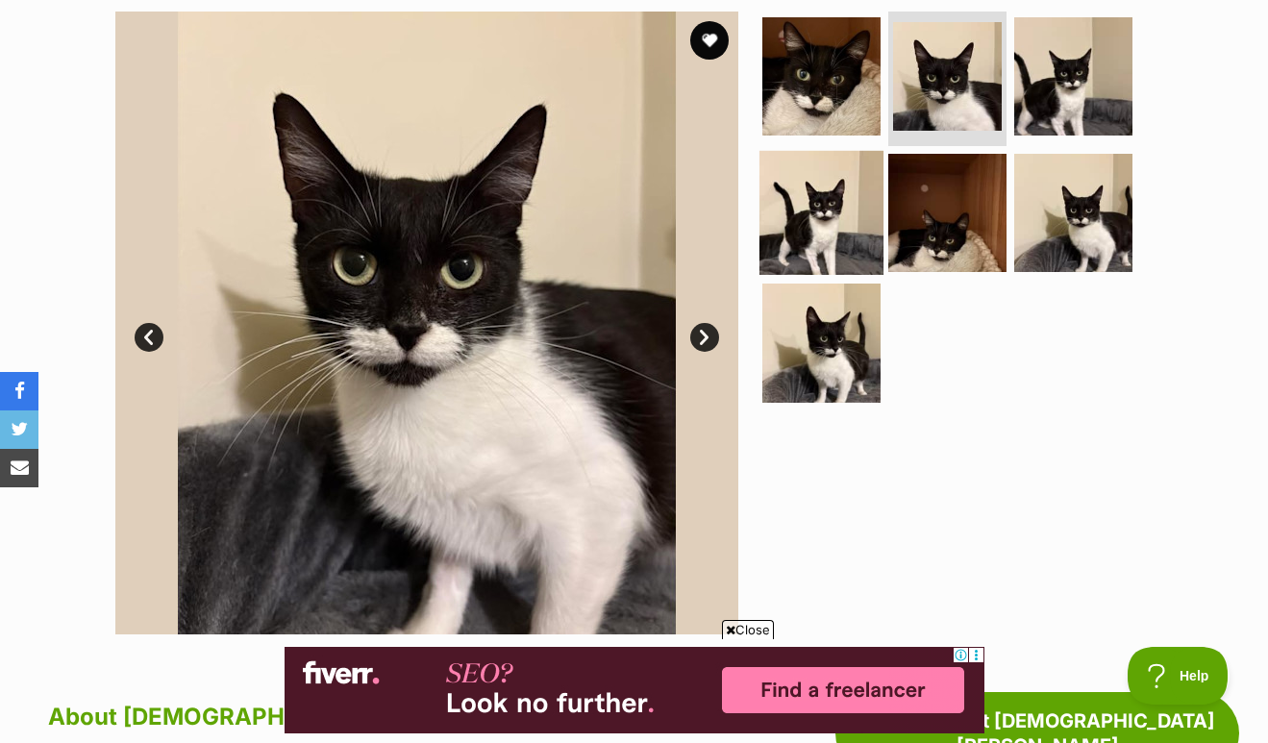
click at [849, 150] on img at bounding box center [822, 212] width 124 height 124
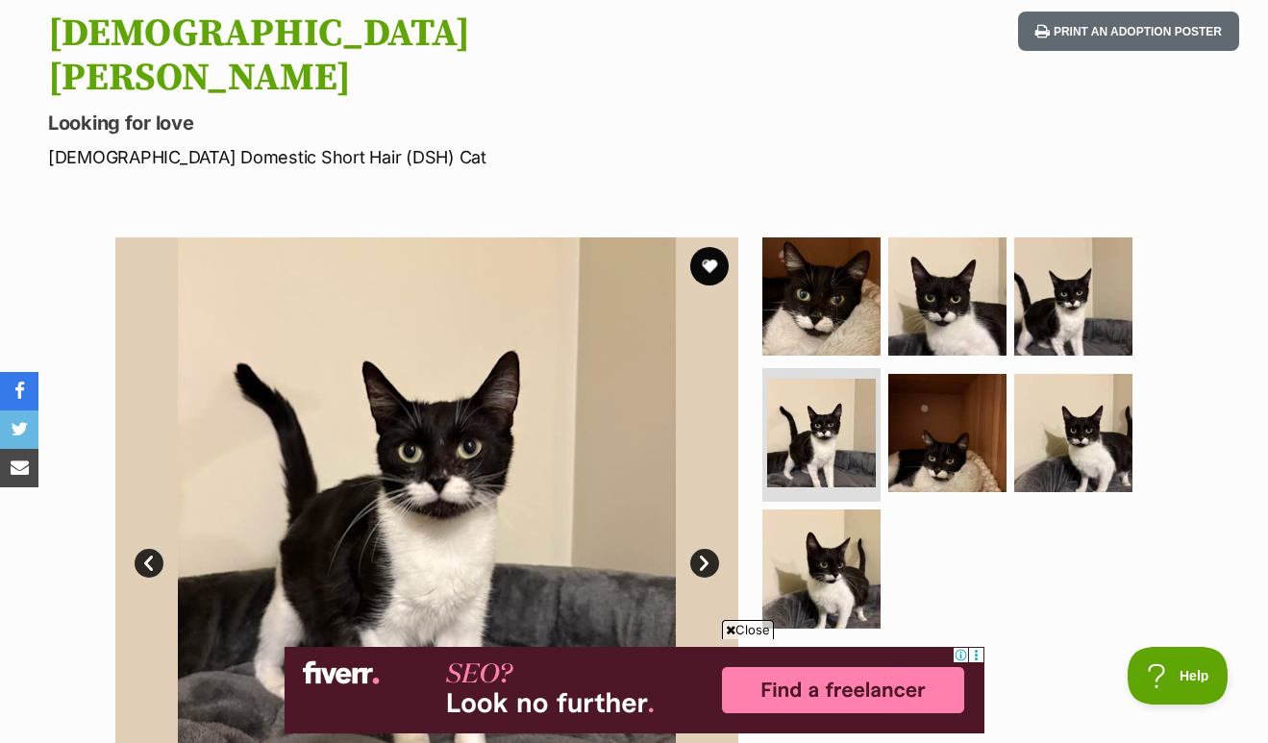
scroll to position [0, 0]
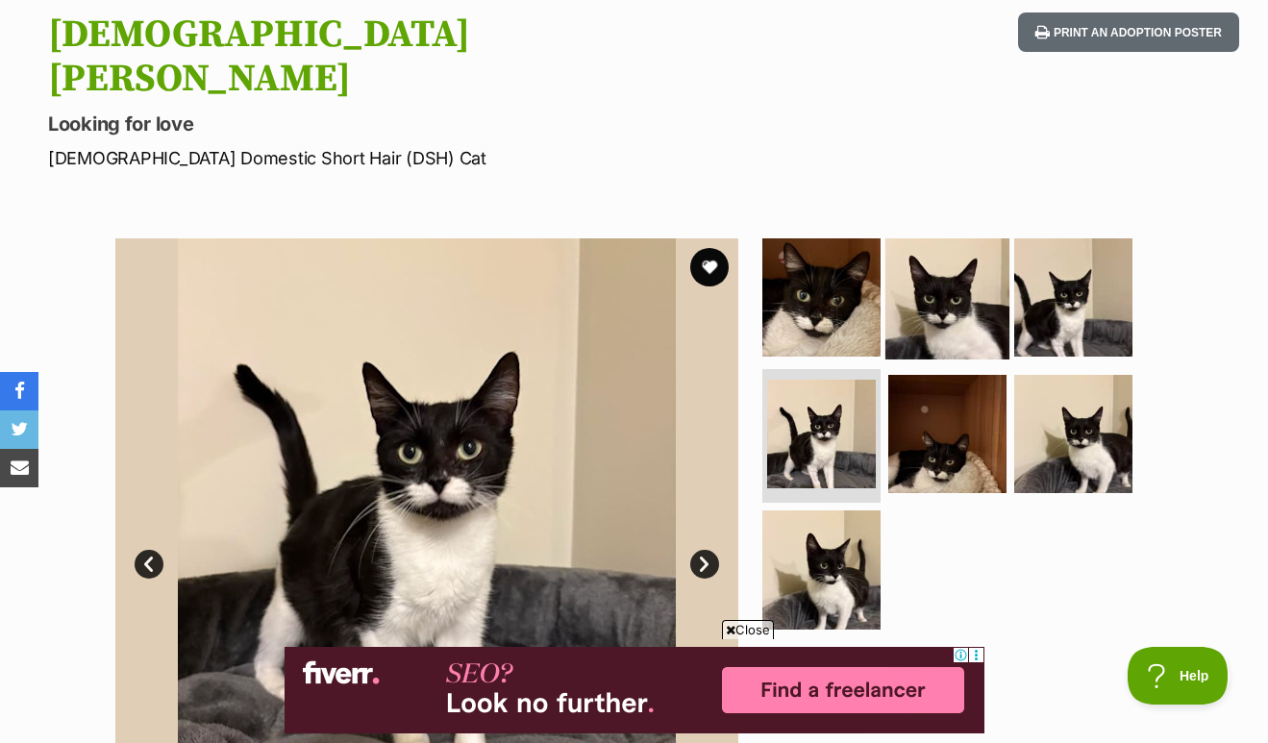
click at [944, 302] on img at bounding box center [948, 298] width 124 height 124
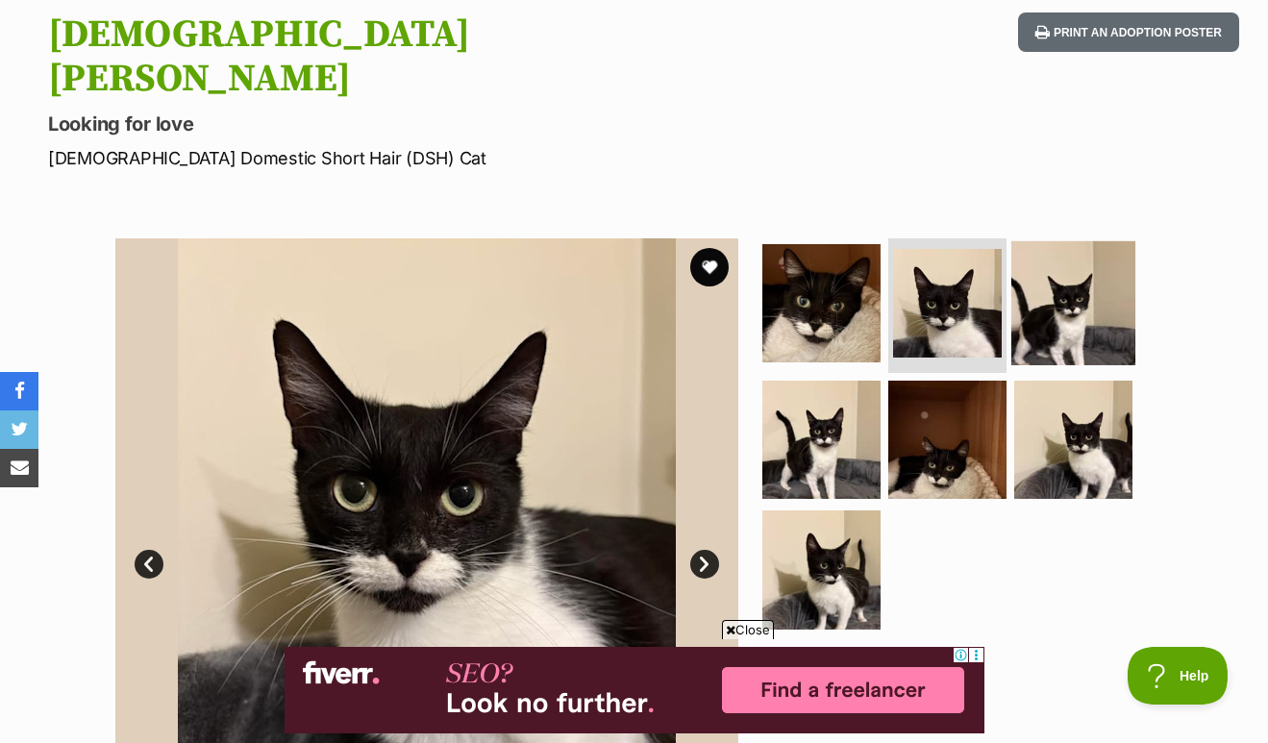
click at [1047, 267] on img at bounding box center [1073, 303] width 124 height 124
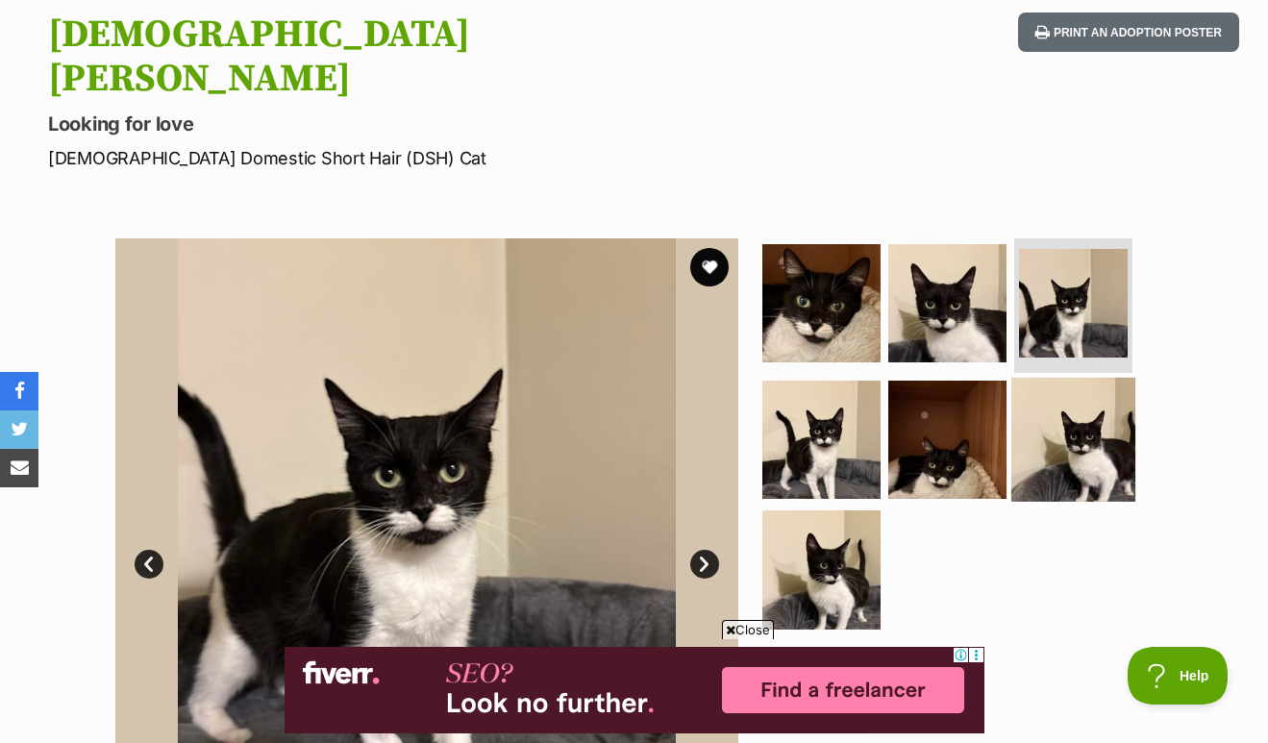
click at [1066, 413] on img at bounding box center [1073, 439] width 124 height 124
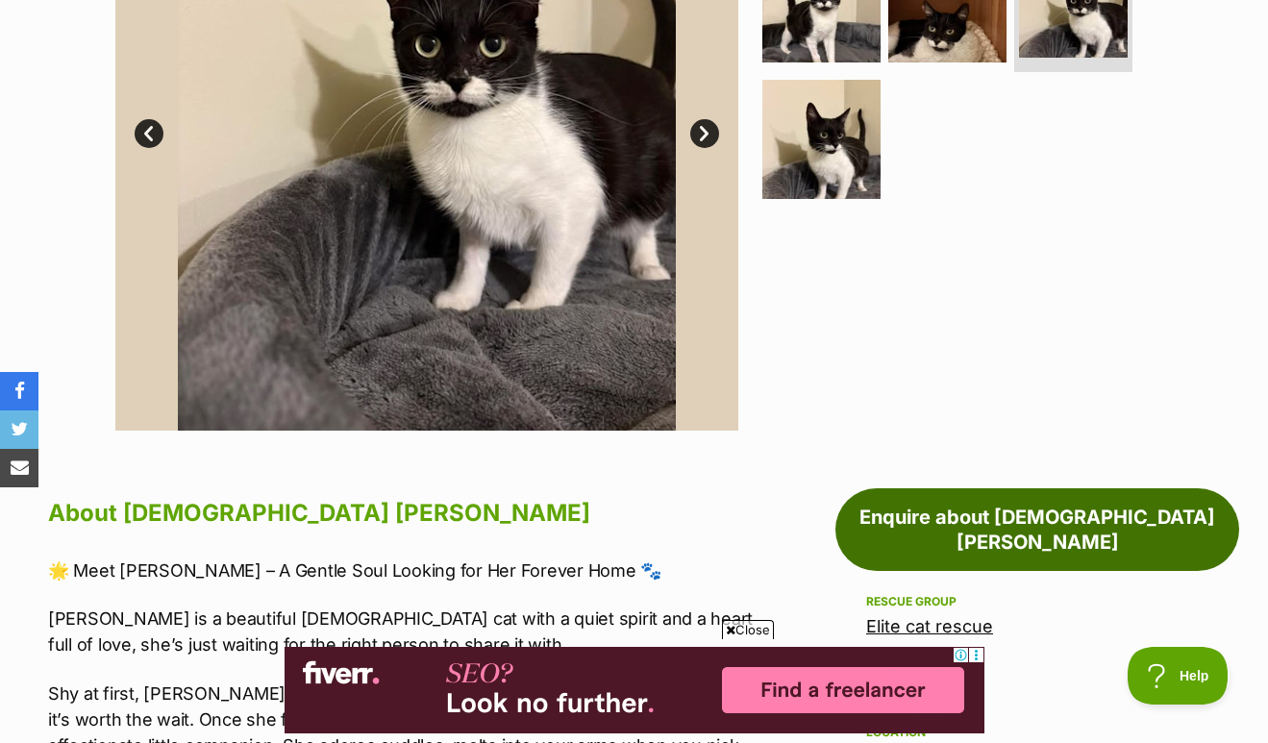
click at [956, 488] on link "Enquire about Lady Stella" at bounding box center [1038, 529] width 404 height 83
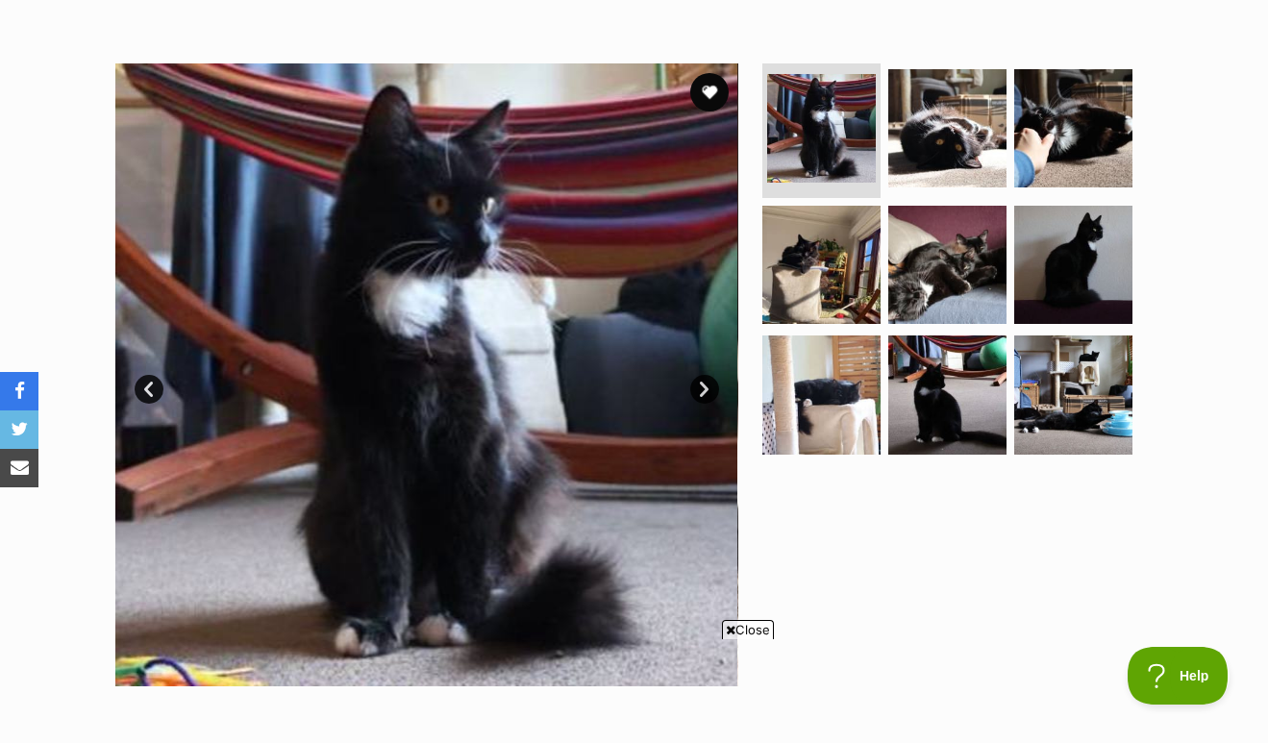
scroll to position [334, 0]
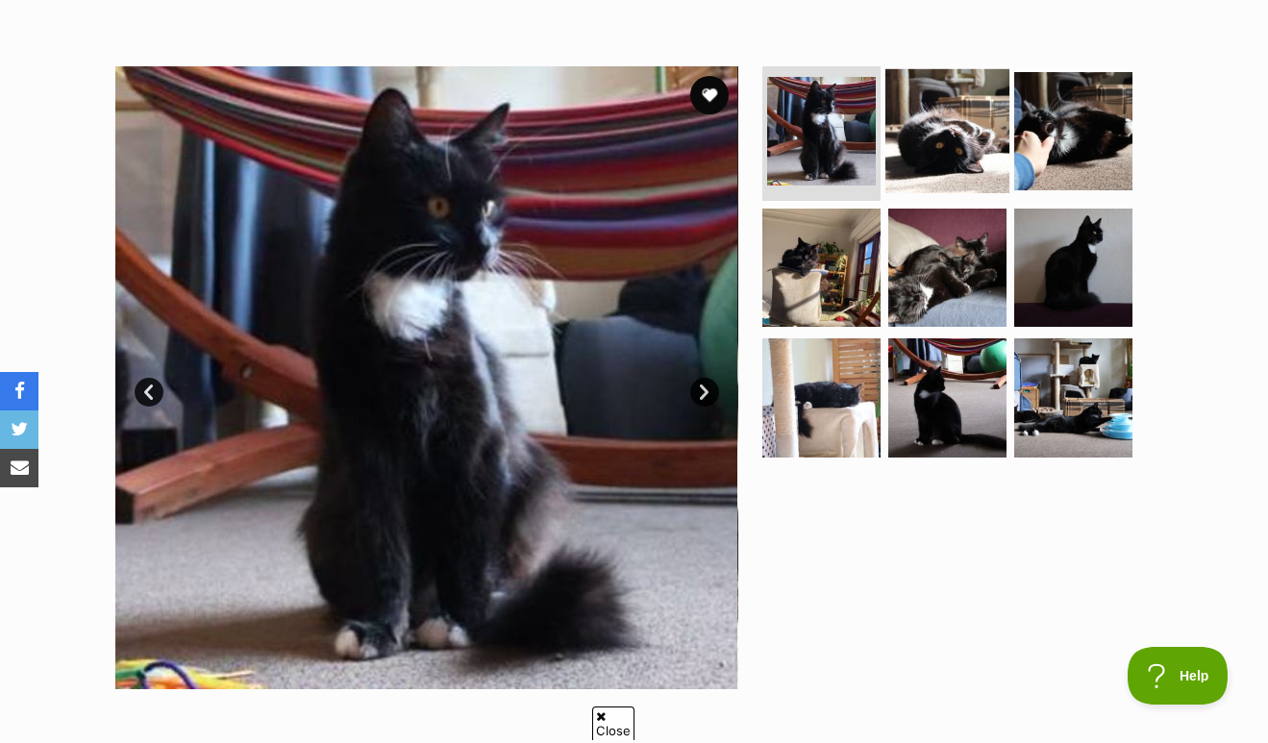
click at [936, 140] on img at bounding box center [948, 131] width 124 height 124
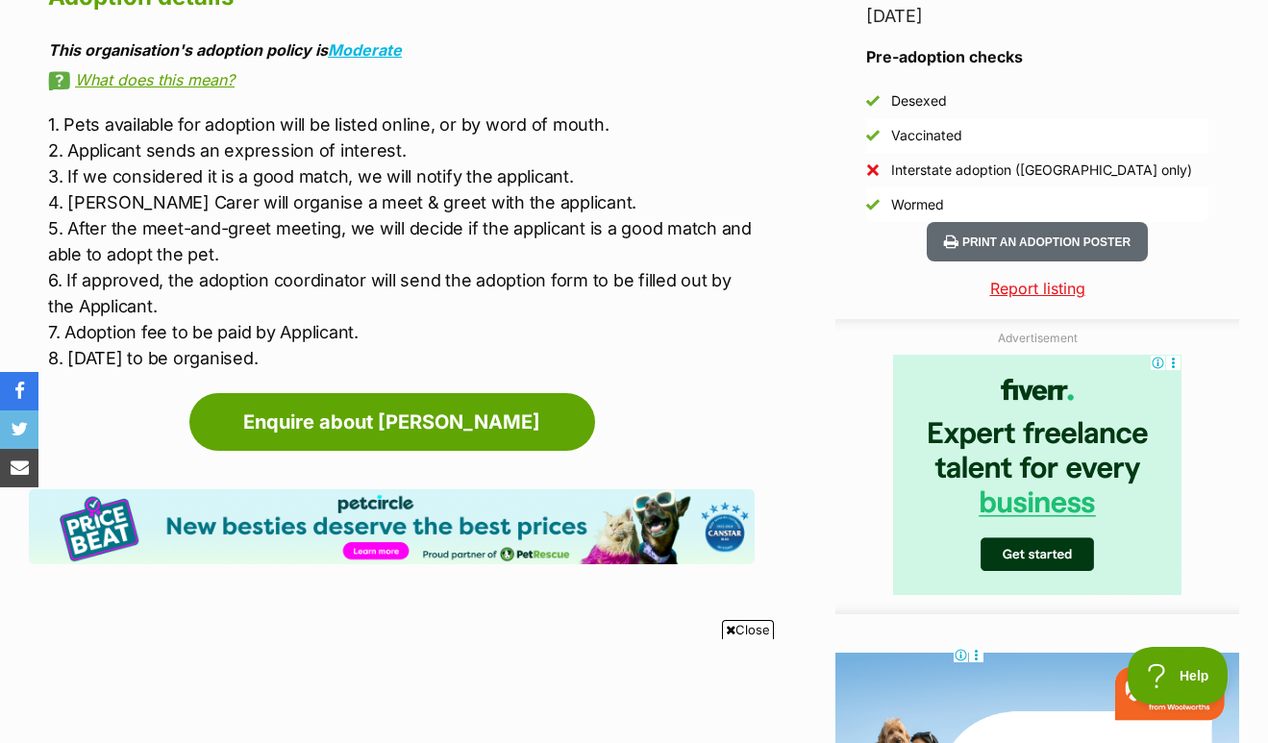
scroll to position [1775, 0]
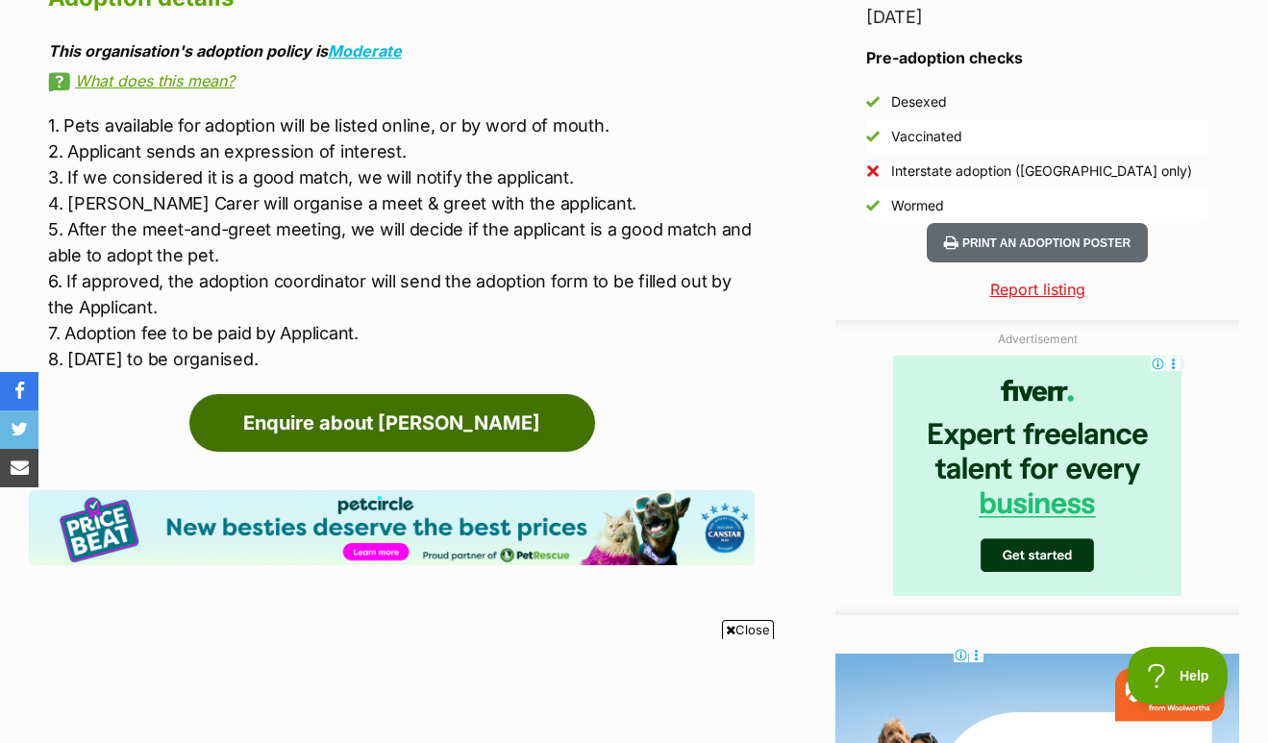
click at [537, 410] on link "Enquire about [PERSON_NAME]" at bounding box center [392, 423] width 406 height 58
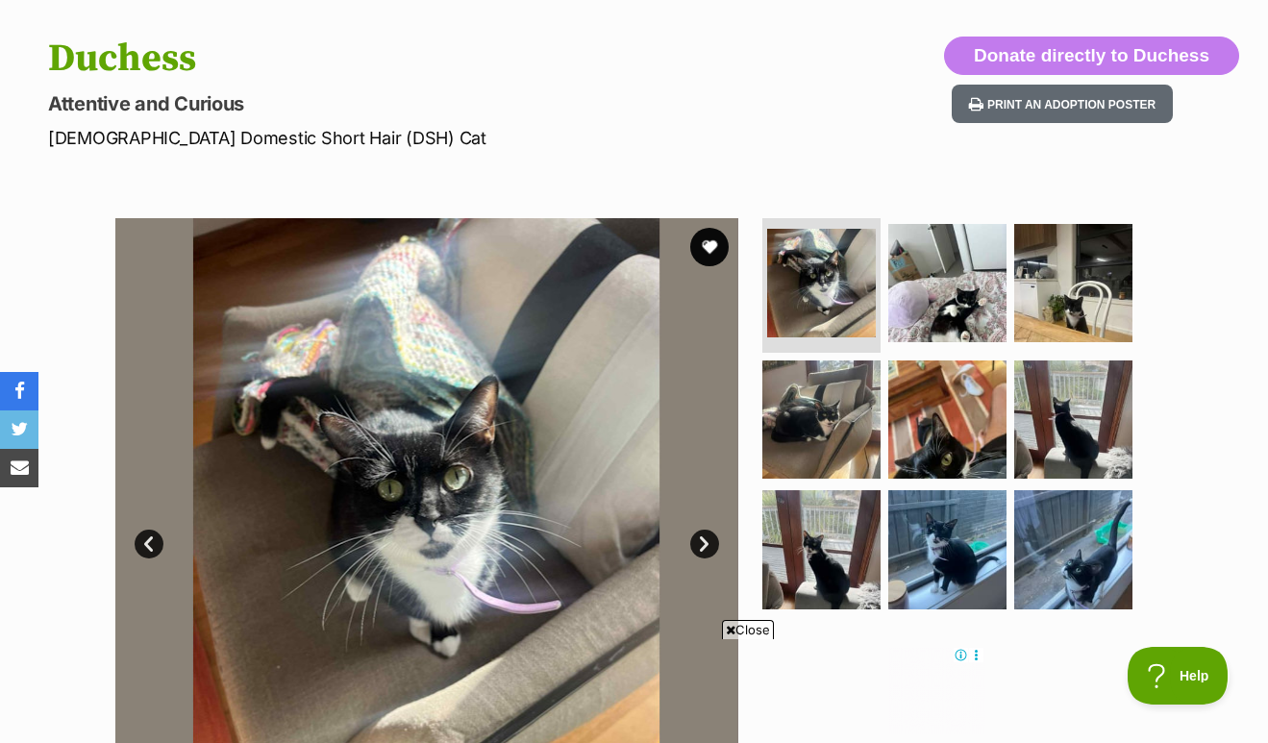
scroll to position [153, 0]
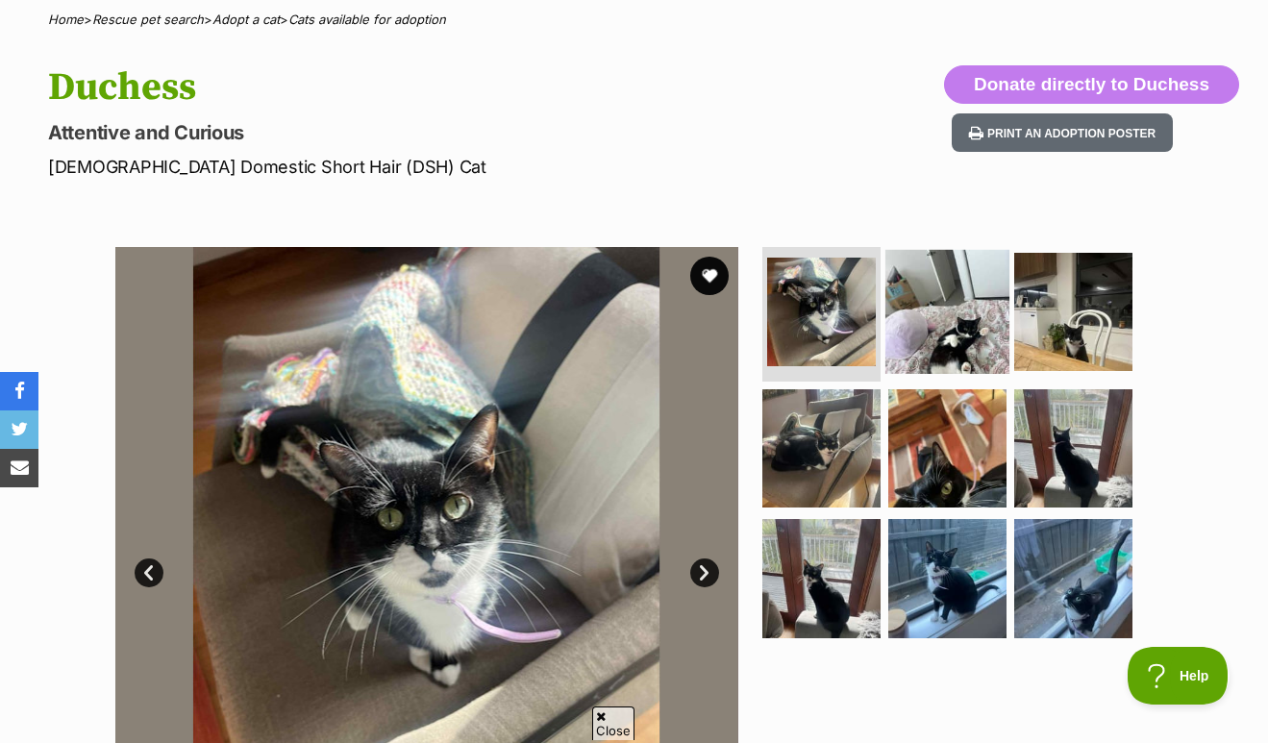
click at [953, 293] on img at bounding box center [948, 312] width 124 height 124
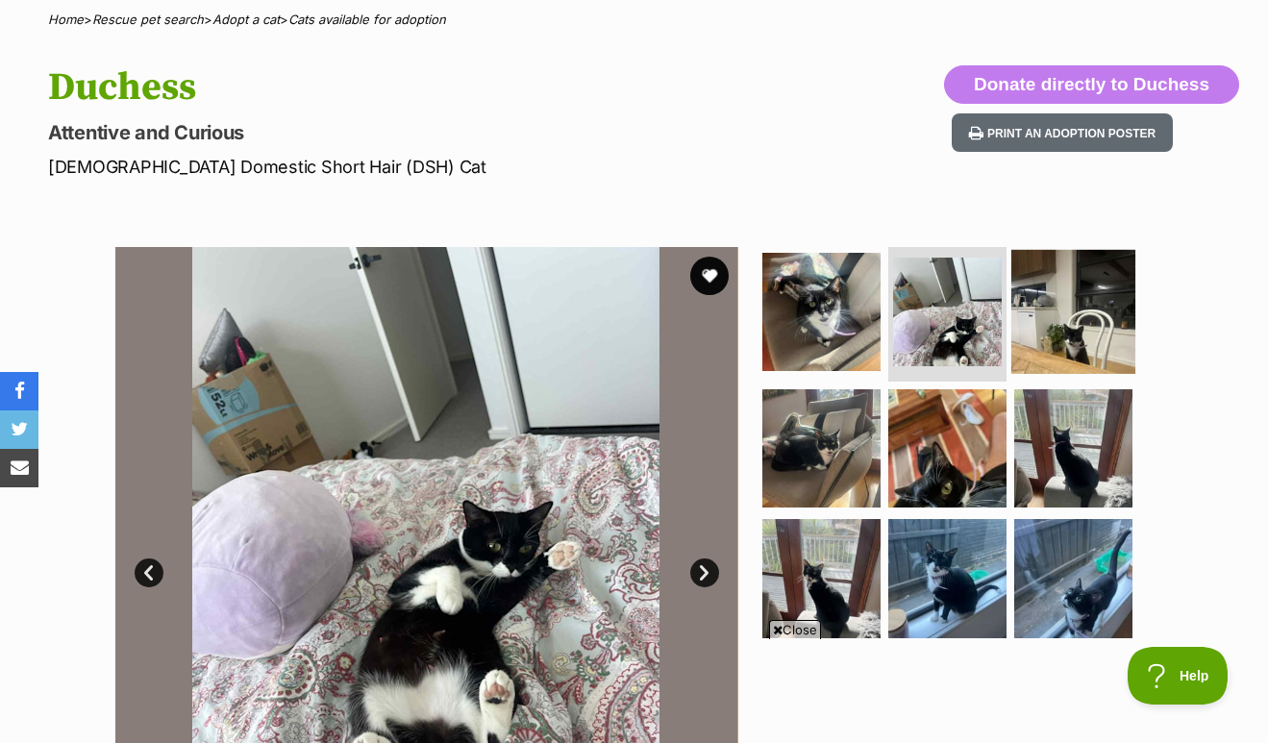
click at [1047, 300] on img at bounding box center [1073, 312] width 124 height 124
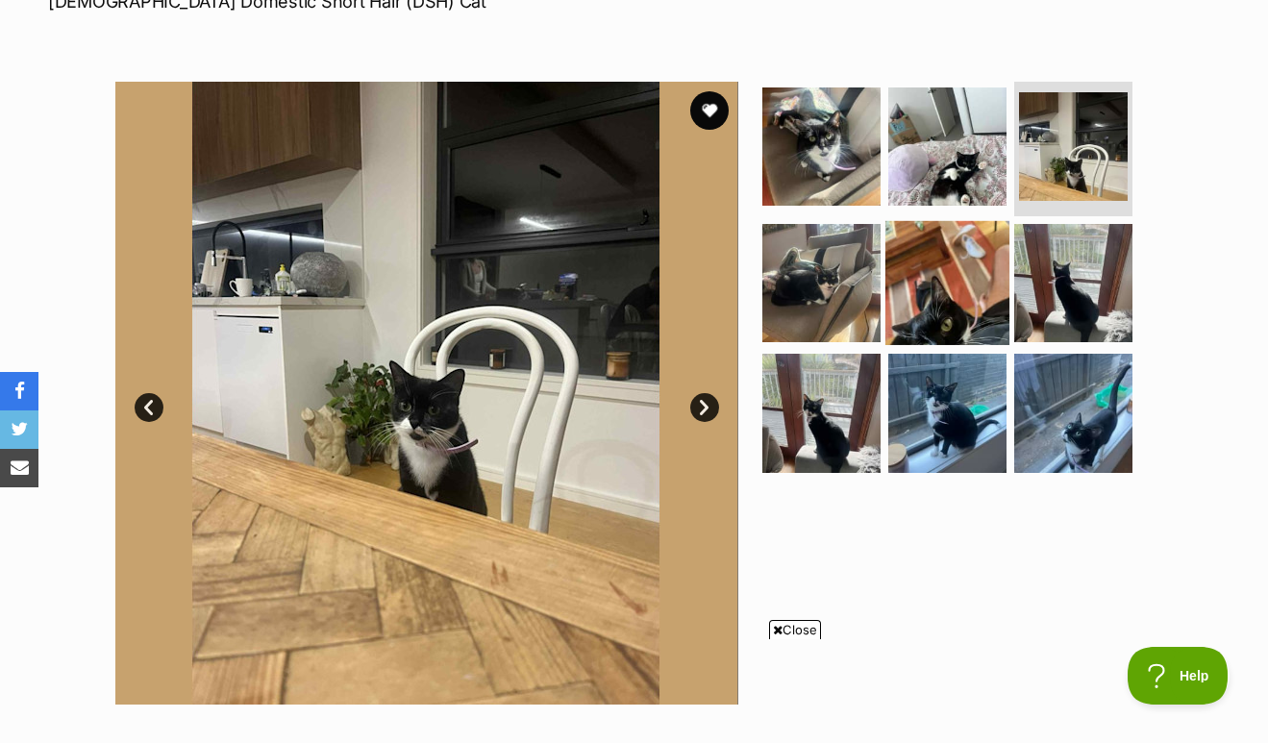
scroll to position [317, 0]
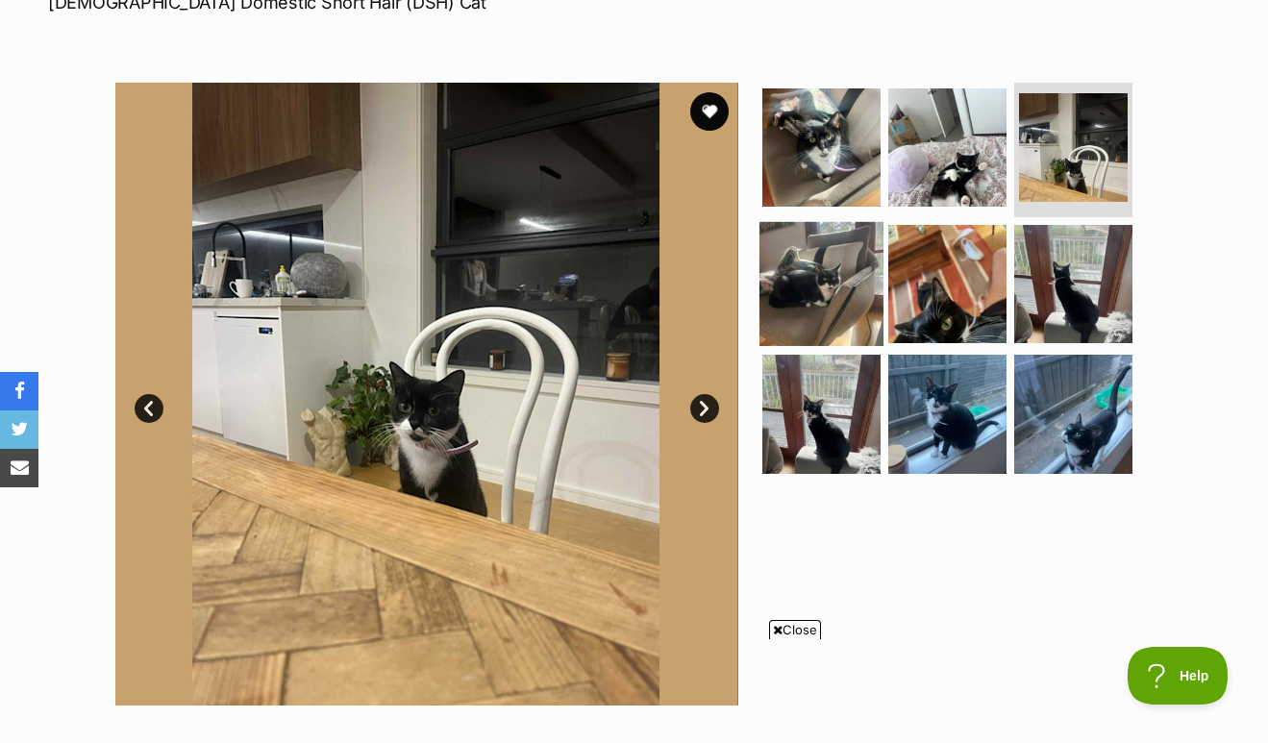
click at [818, 243] on img at bounding box center [822, 283] width 124 height 124
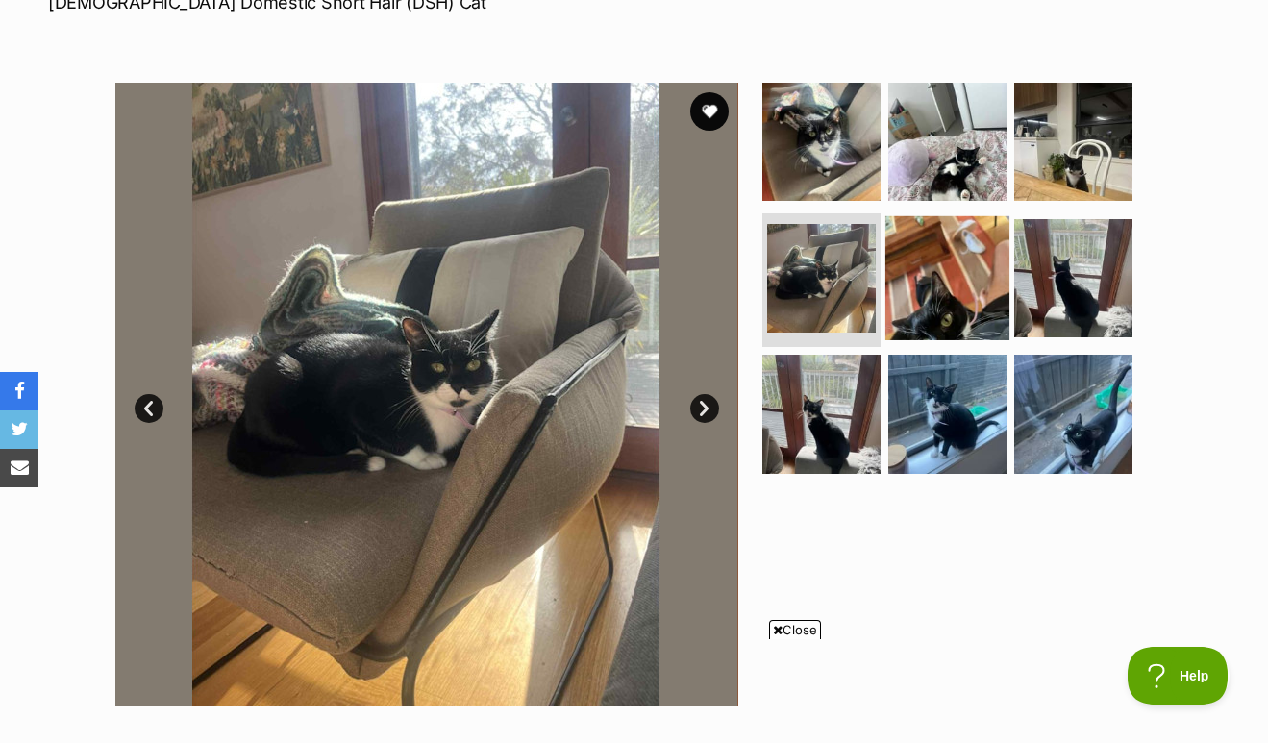
click at [924, 287] on img at bounding box center [948, 277] width 124 height 124
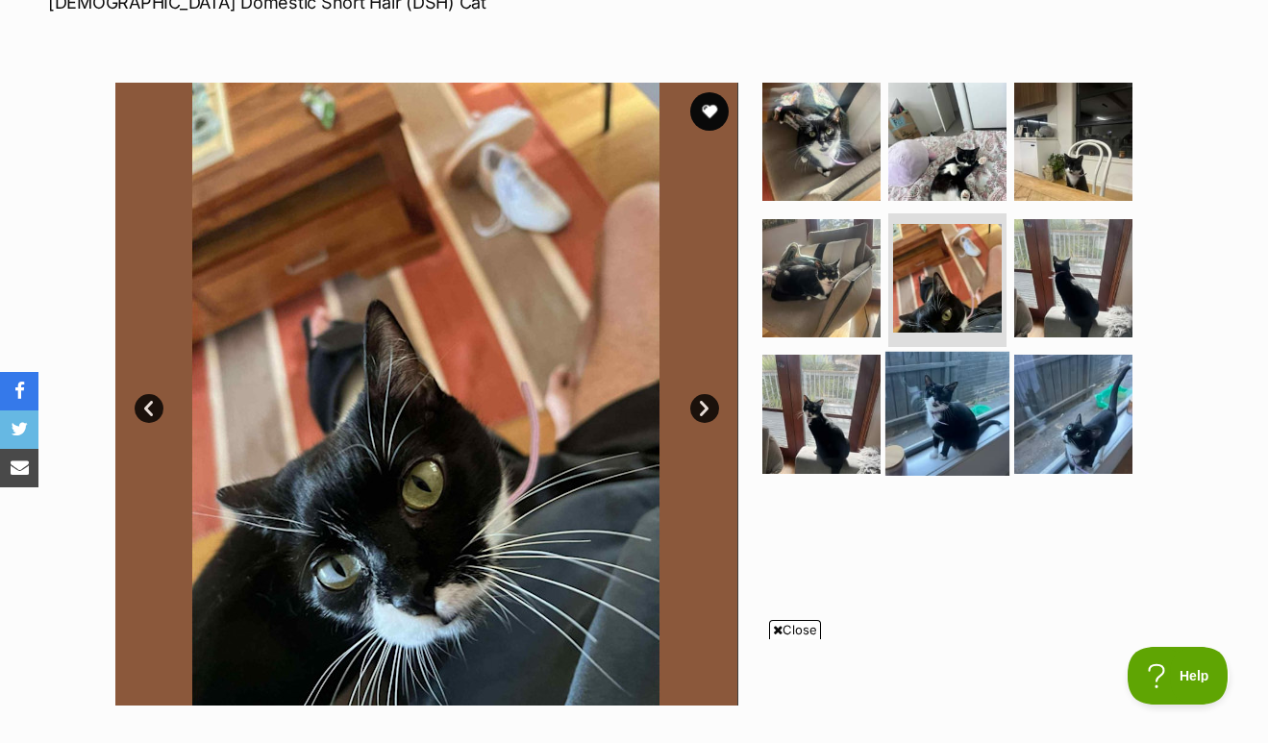
click at [953, 413] on img at bounding box center [948, 414] width 124 height 124
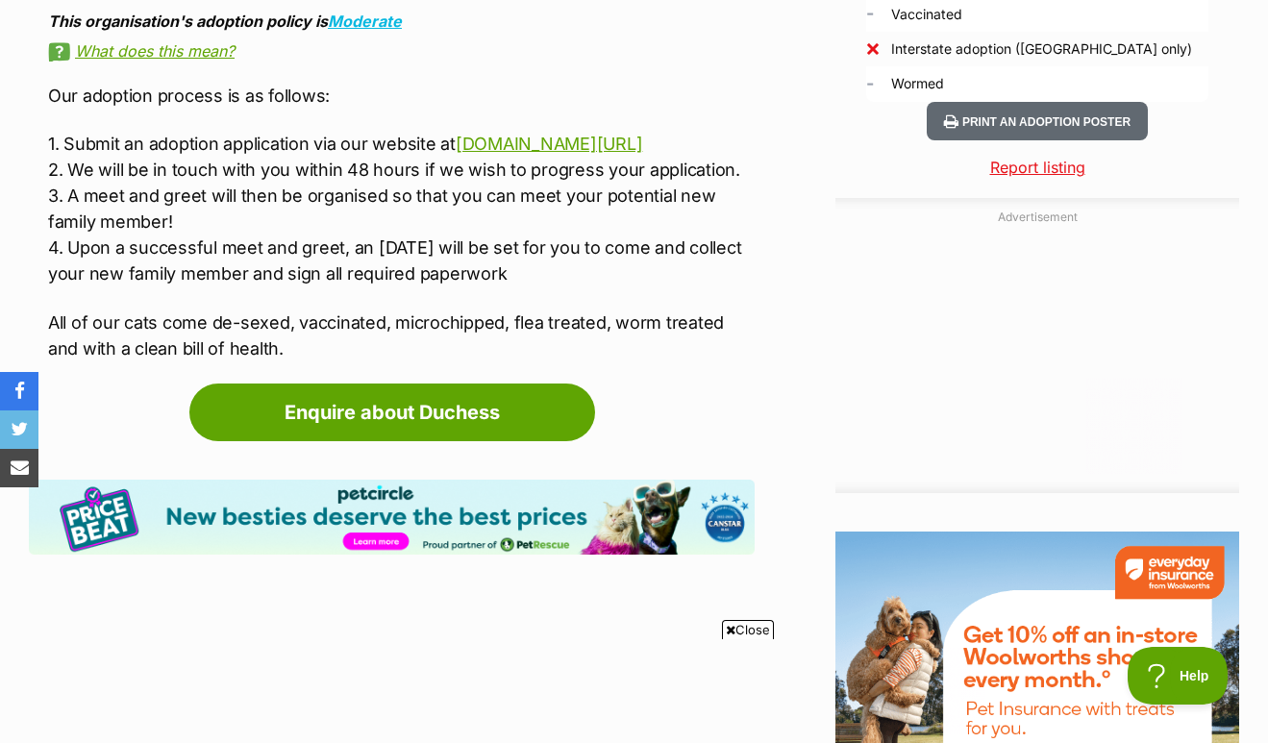
scroll to position [1924, 0]
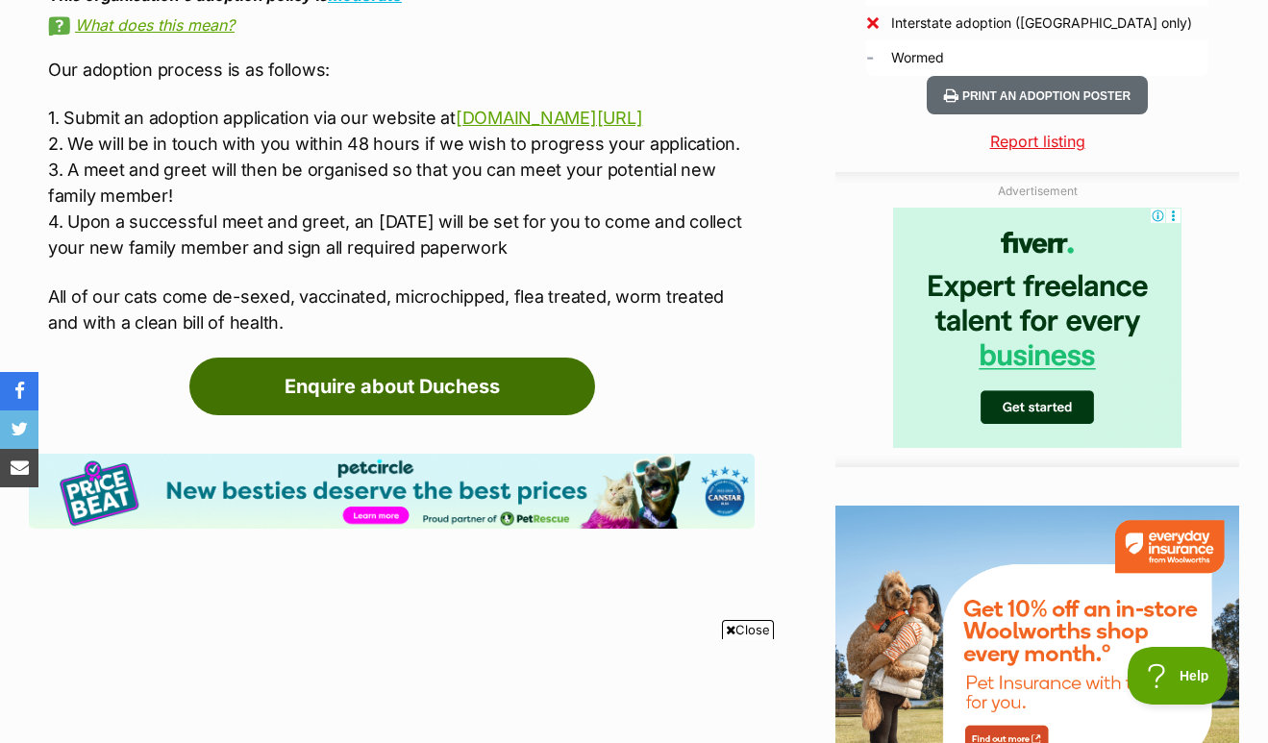
click at [409, 400] on link "Enquire about Duchess" at bounding box center [392, 387] width 406 height 58
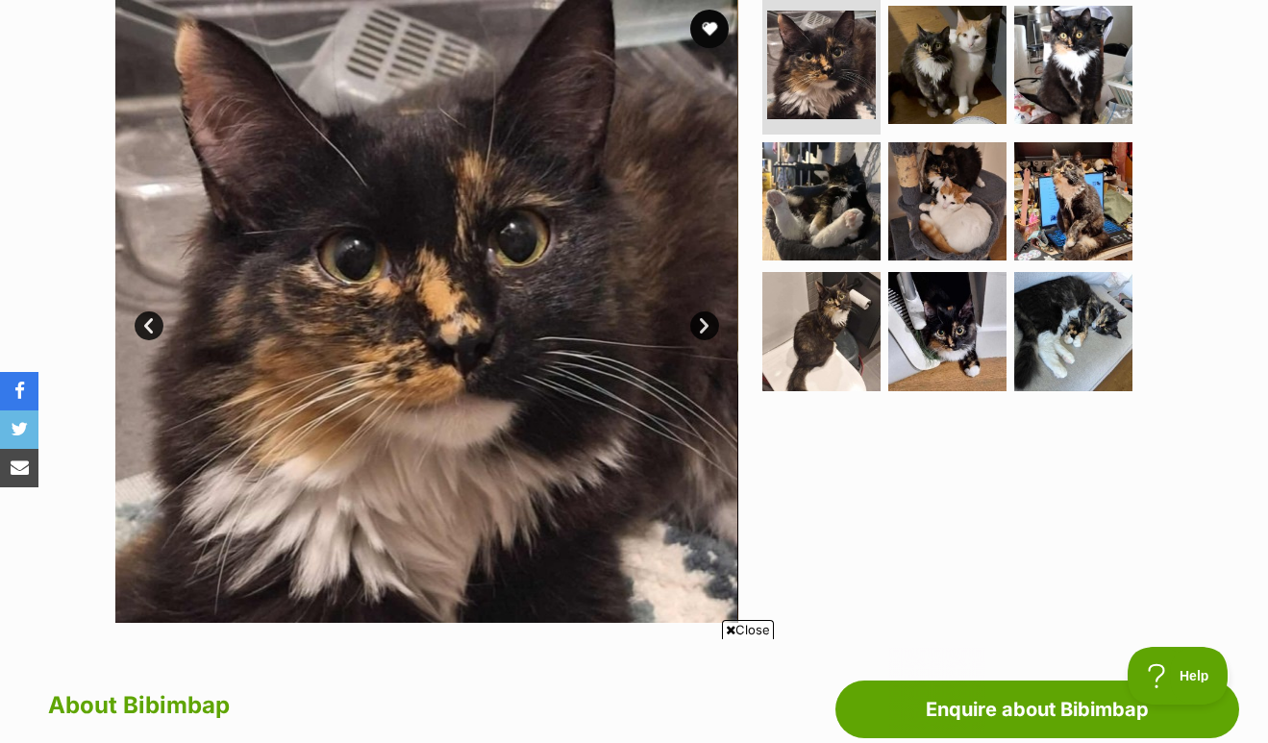
scroll to position [402, 0]
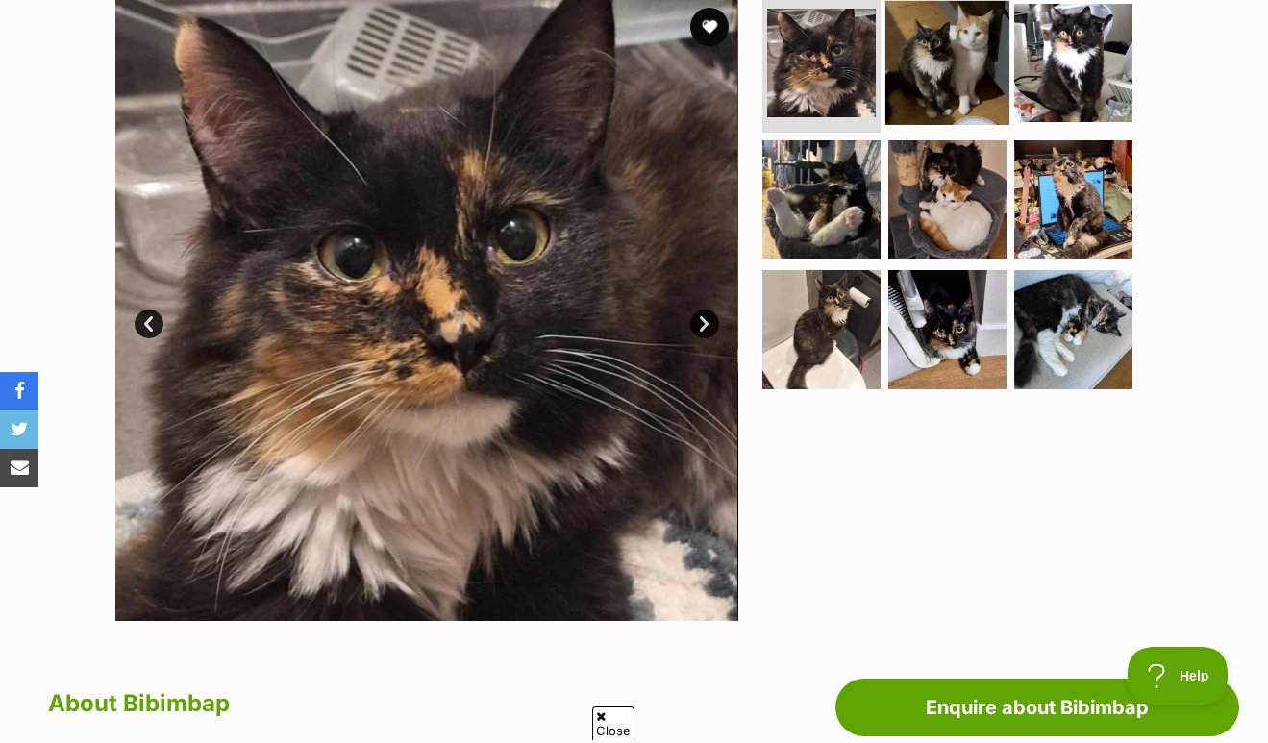
click at [928, 78] on img at bounding box center [948, 63] width 124 height 124
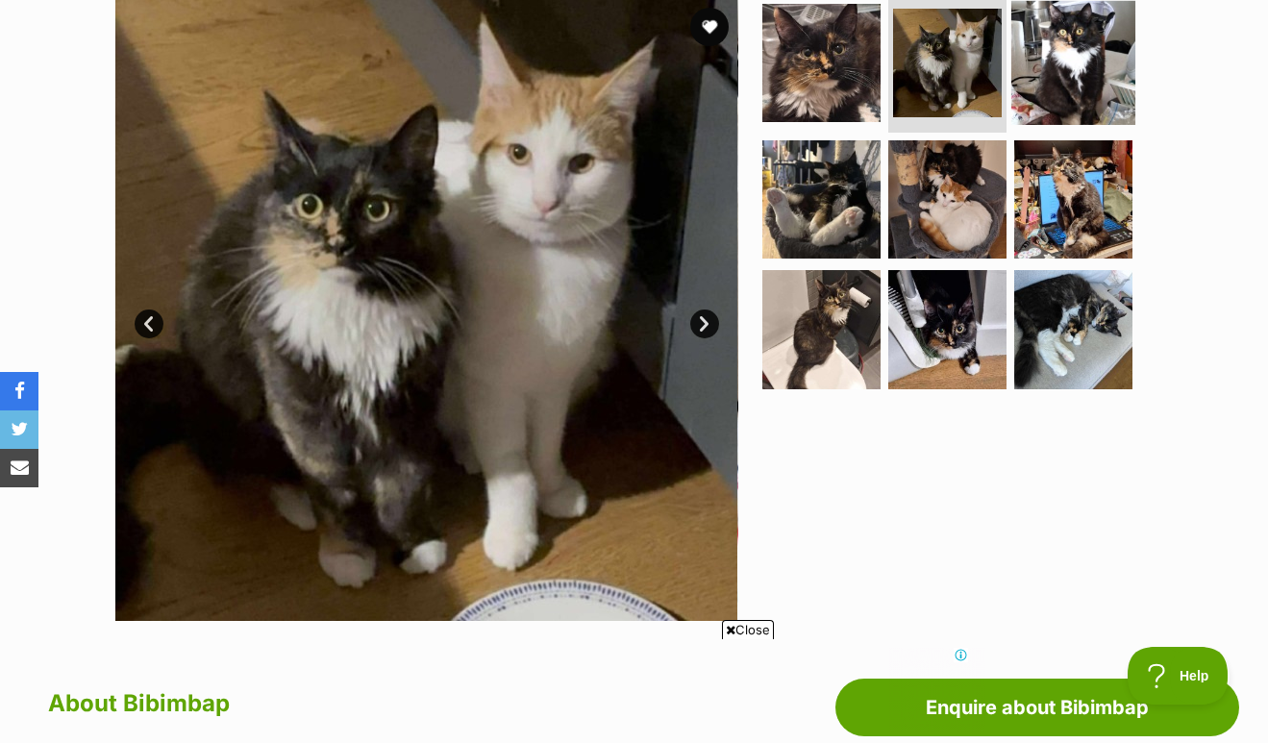
scroll to position [0, 0]
click at [1054, 59] on img at bounding box center [1073, 63] width 124 height 124
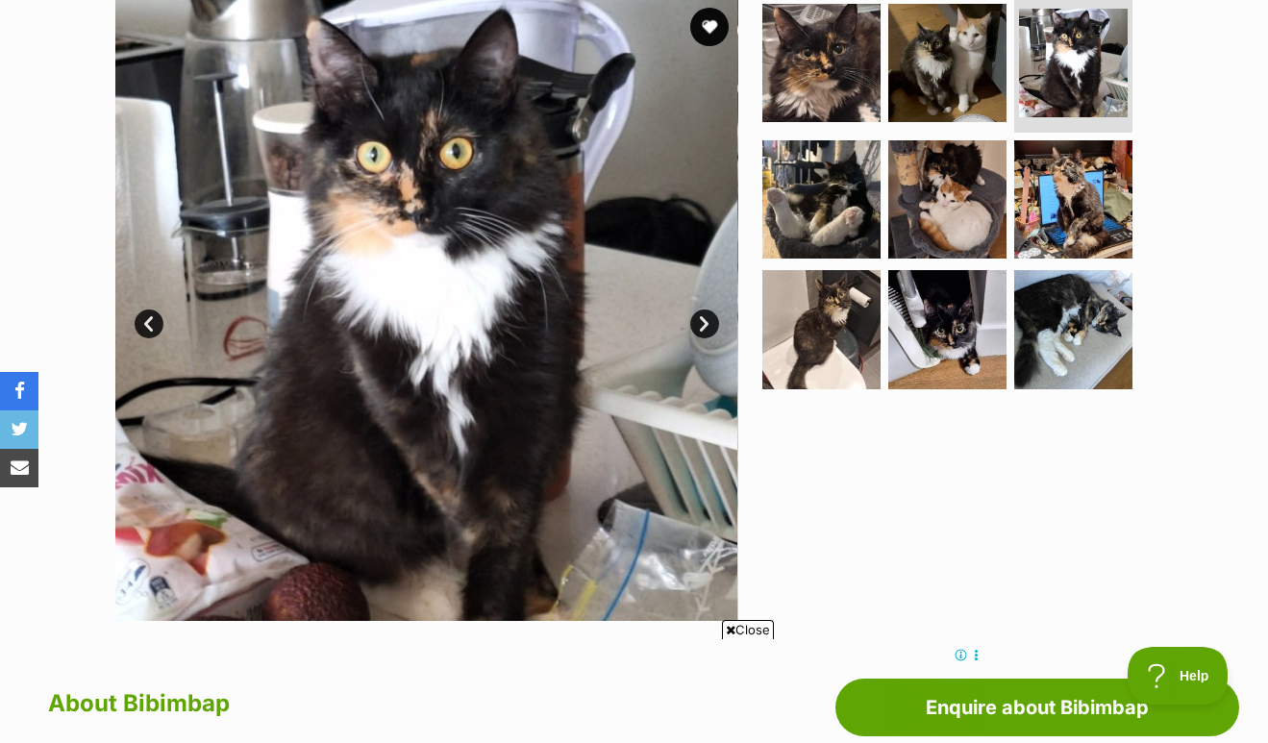
click at [884, 186] on ul at bounding box center [956, 199] width 394 height 403
click at [826, 337] on img at bounding box center [822, 329] width 124 height 124
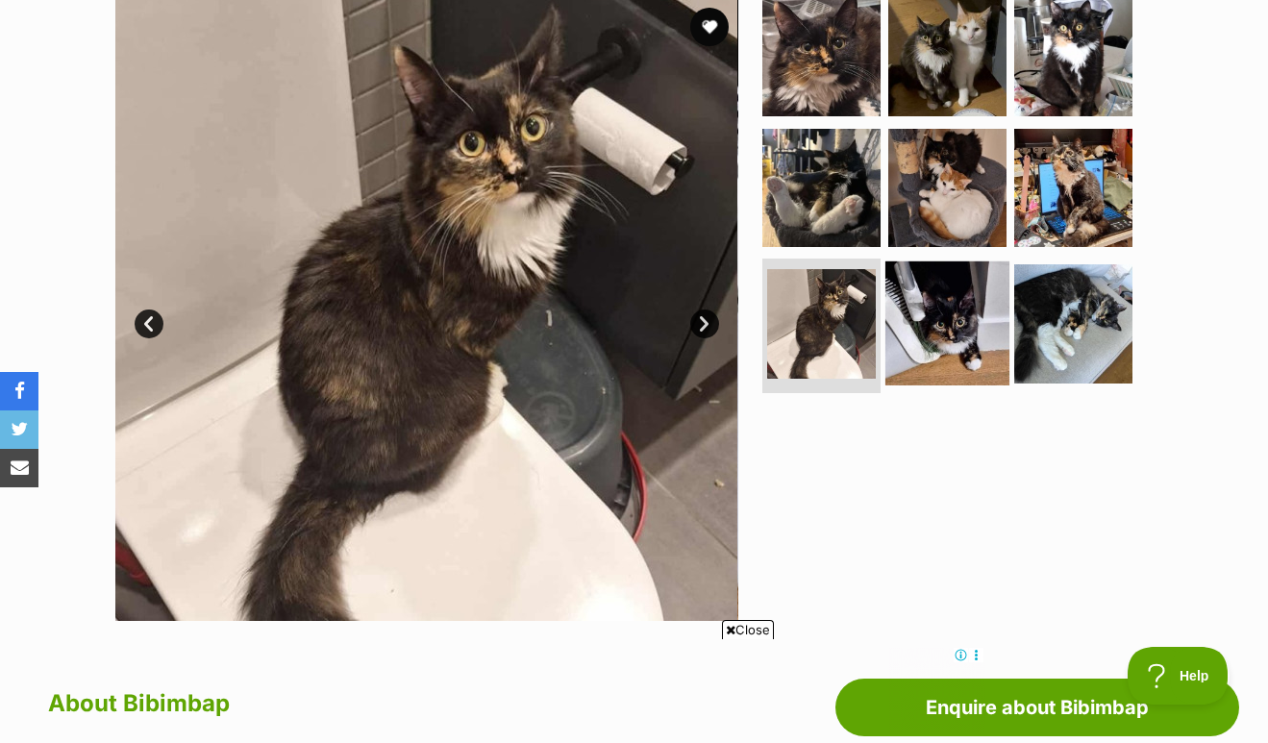
click at [931, 322] on img at bounding box center [948, 324] width 124 height 124
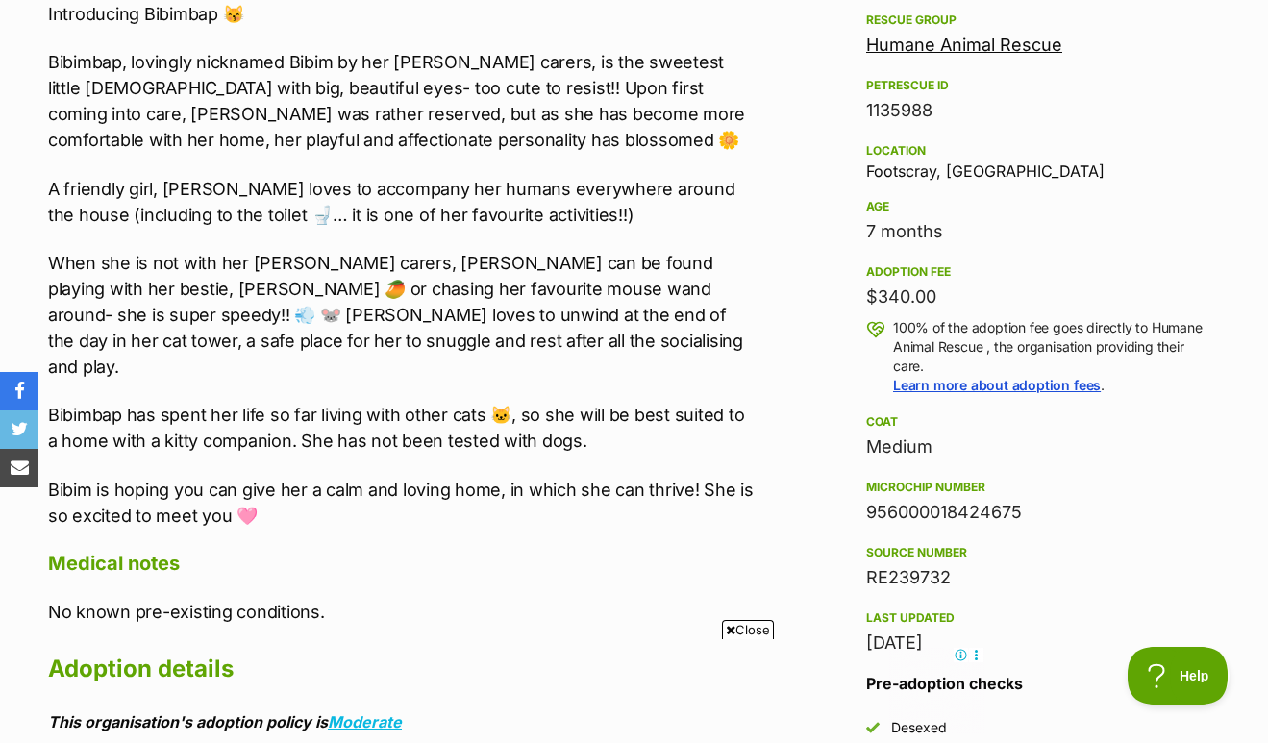
scroll to position [1156, 0]
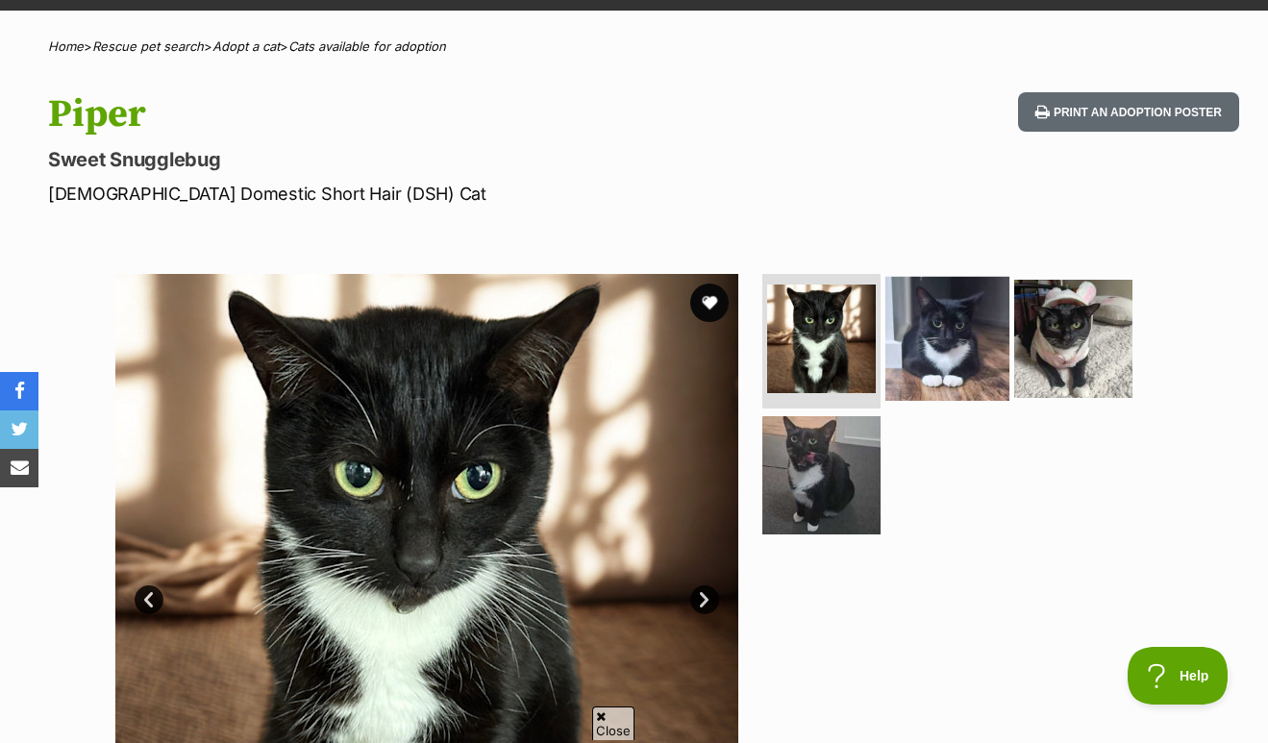
click at [942, 346] on img at bounding box center [948, 339] width 124 height 124
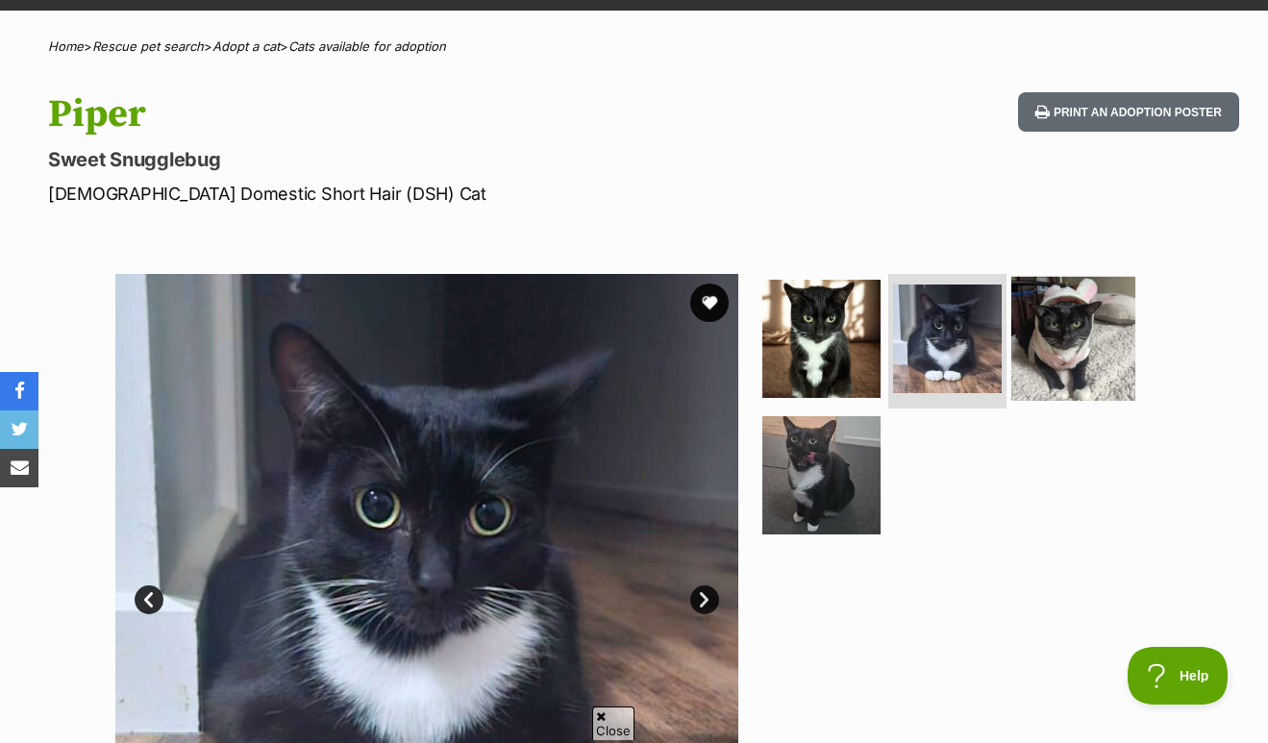
click at [1061, 336] on img at bounding box center [1073, 339] width 124 height 124
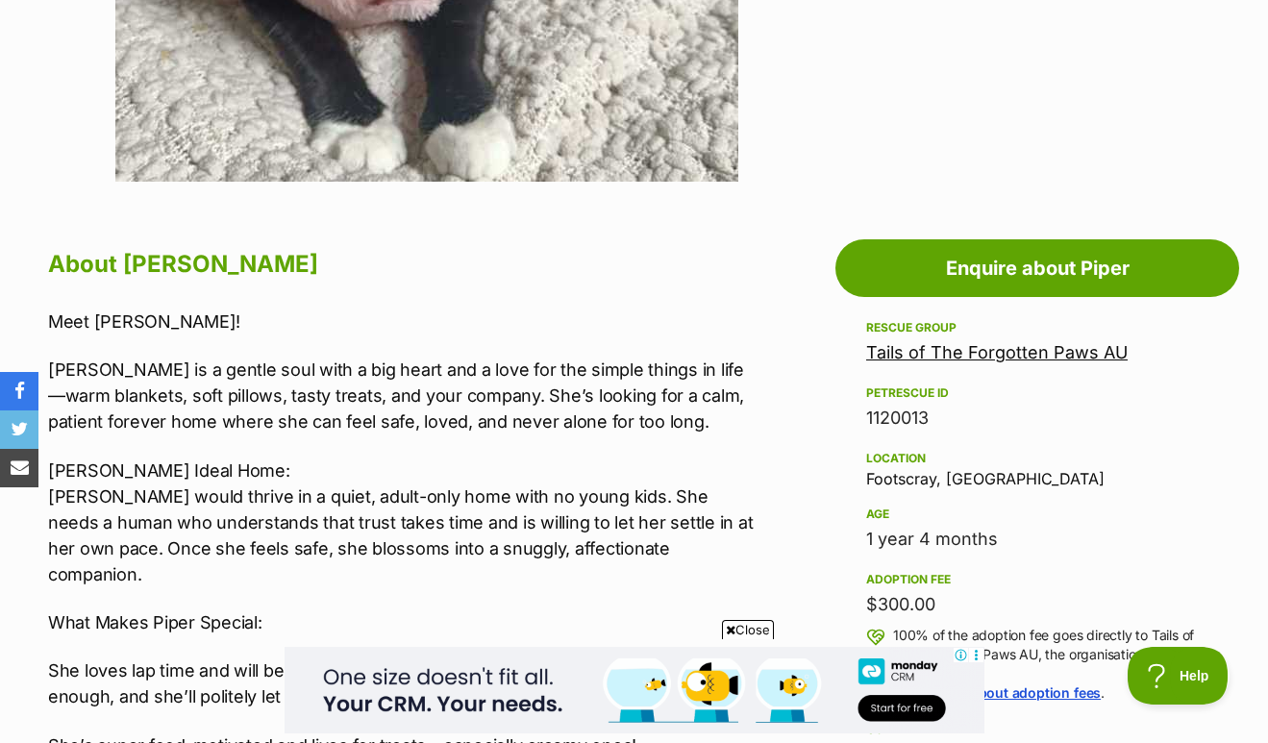
scroll to position [855, 0]
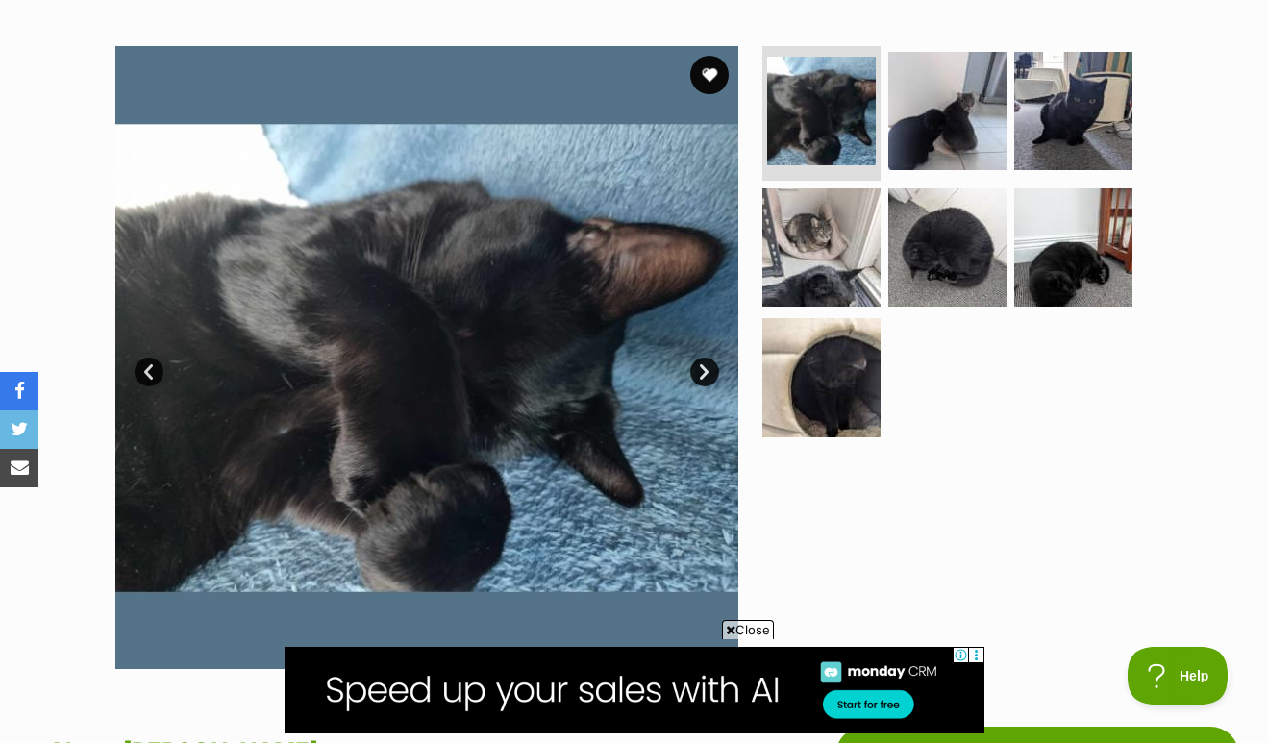
scroll to position [355, 0]
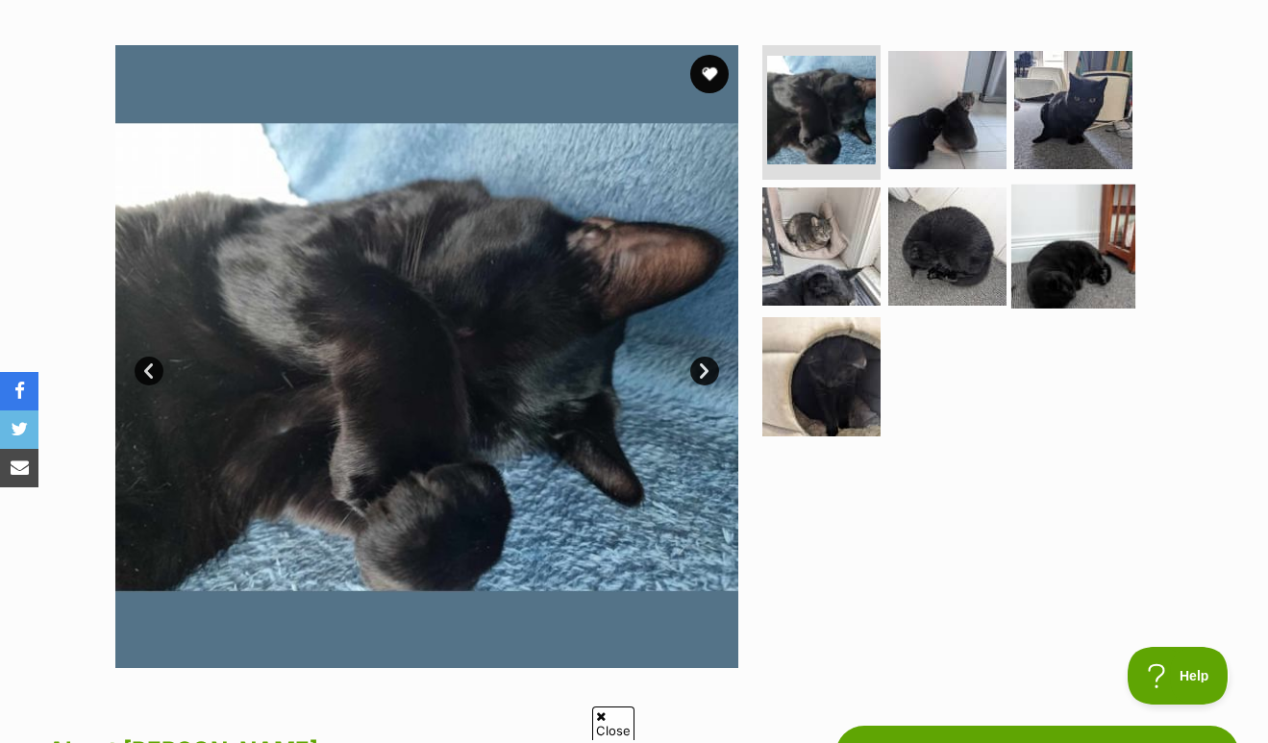
click at [1041, 184] on img at bounding box center [1073, 246] width 124 height 124
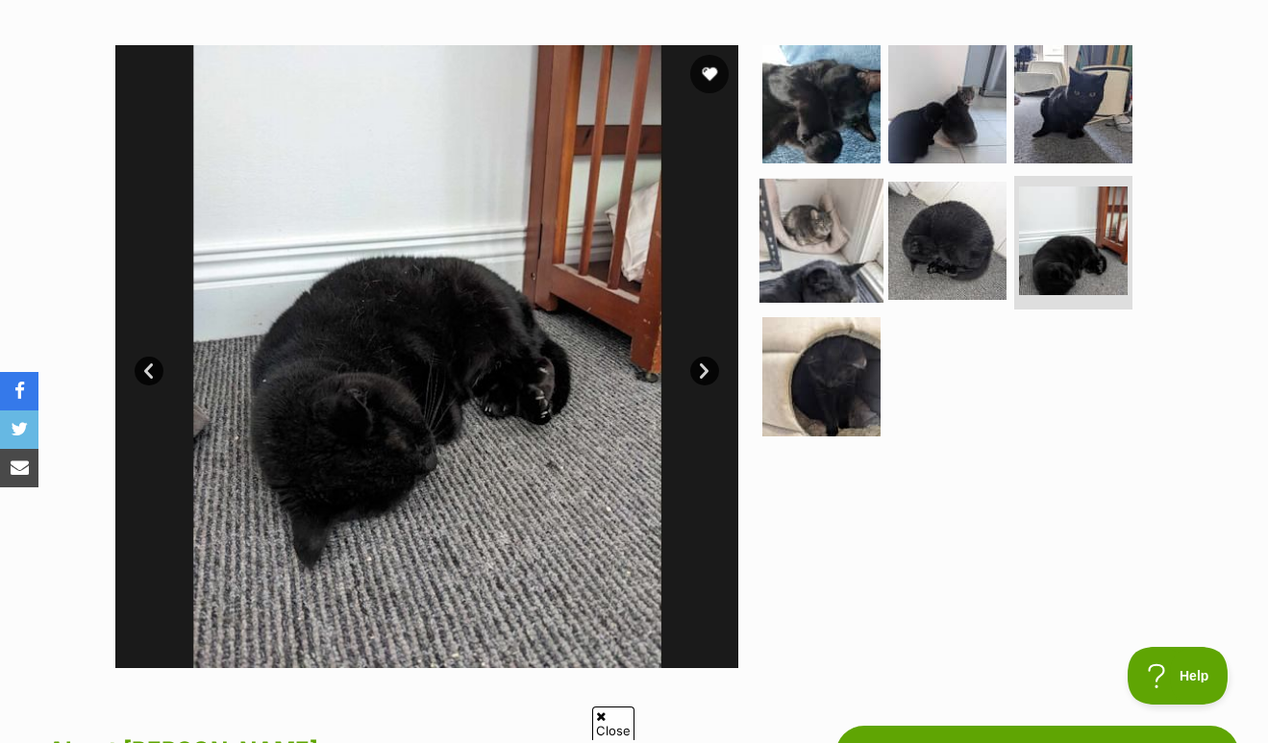
scroll to position [0, 0]
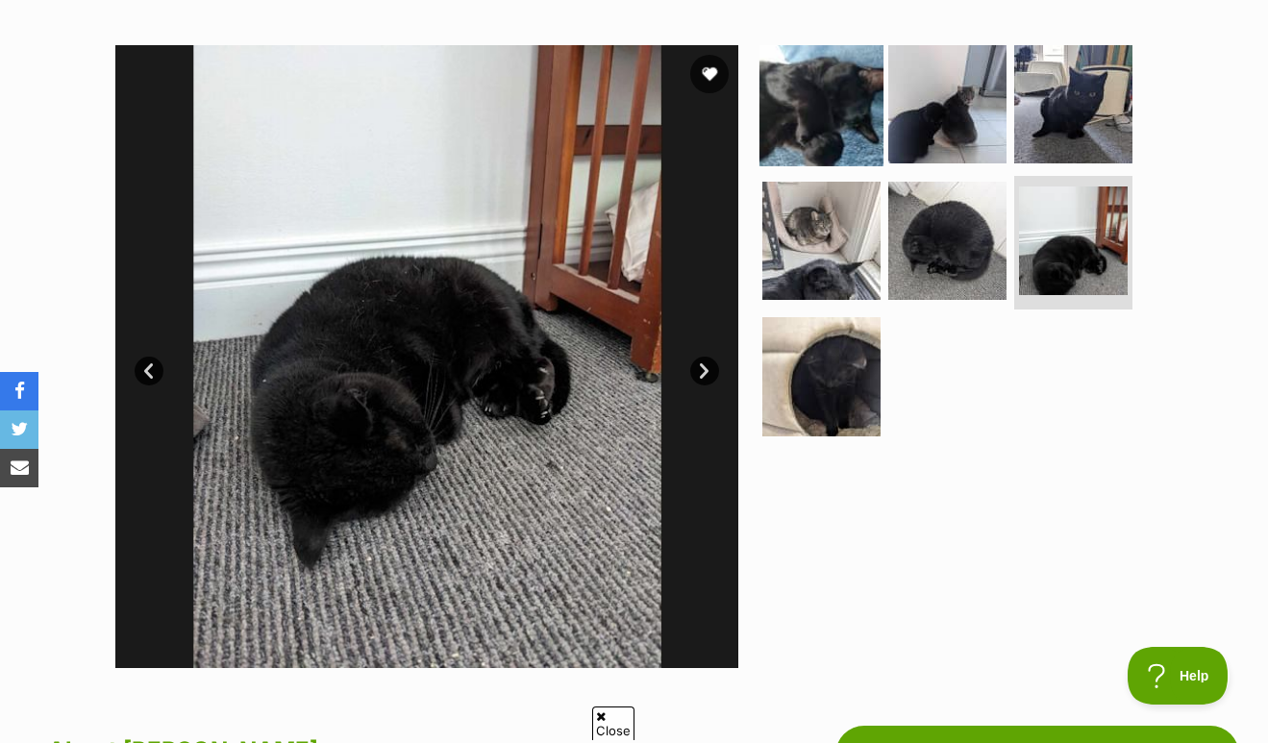
click at [837, 116] on img at bounding box center [822, 104] width 124 height 124
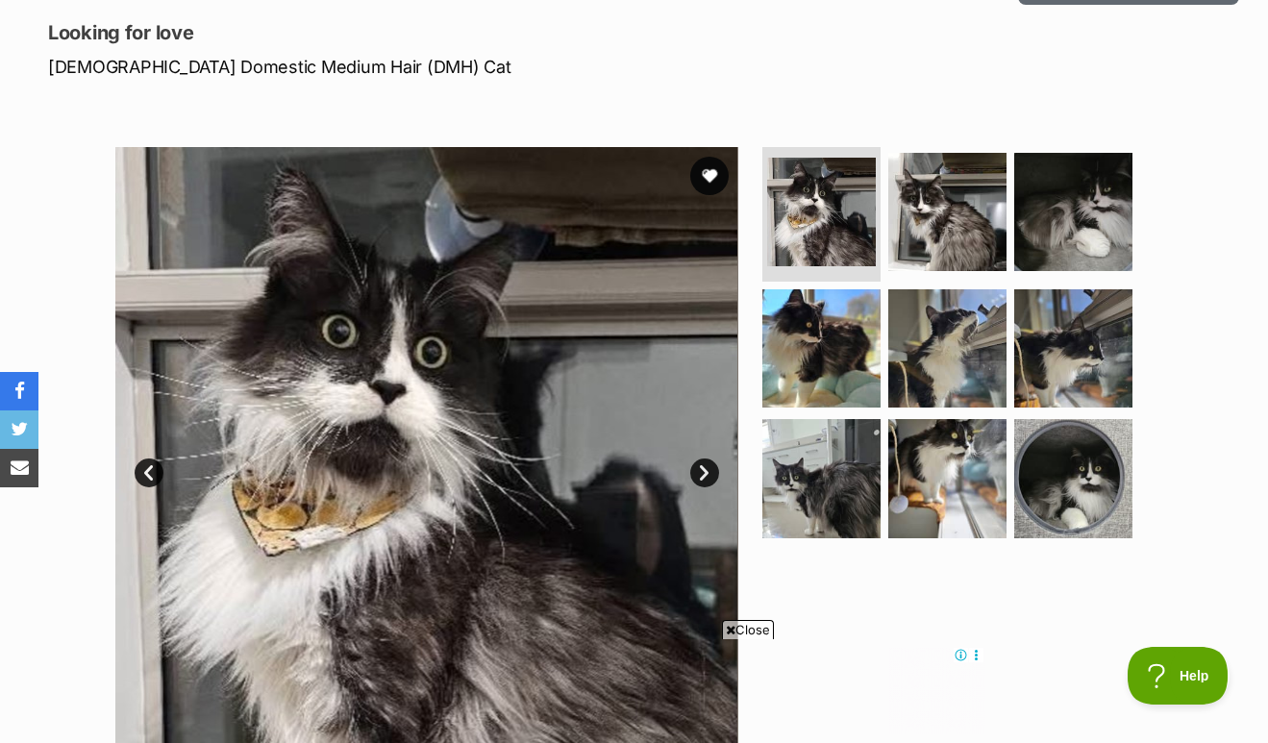
scroll to position [258, 0]
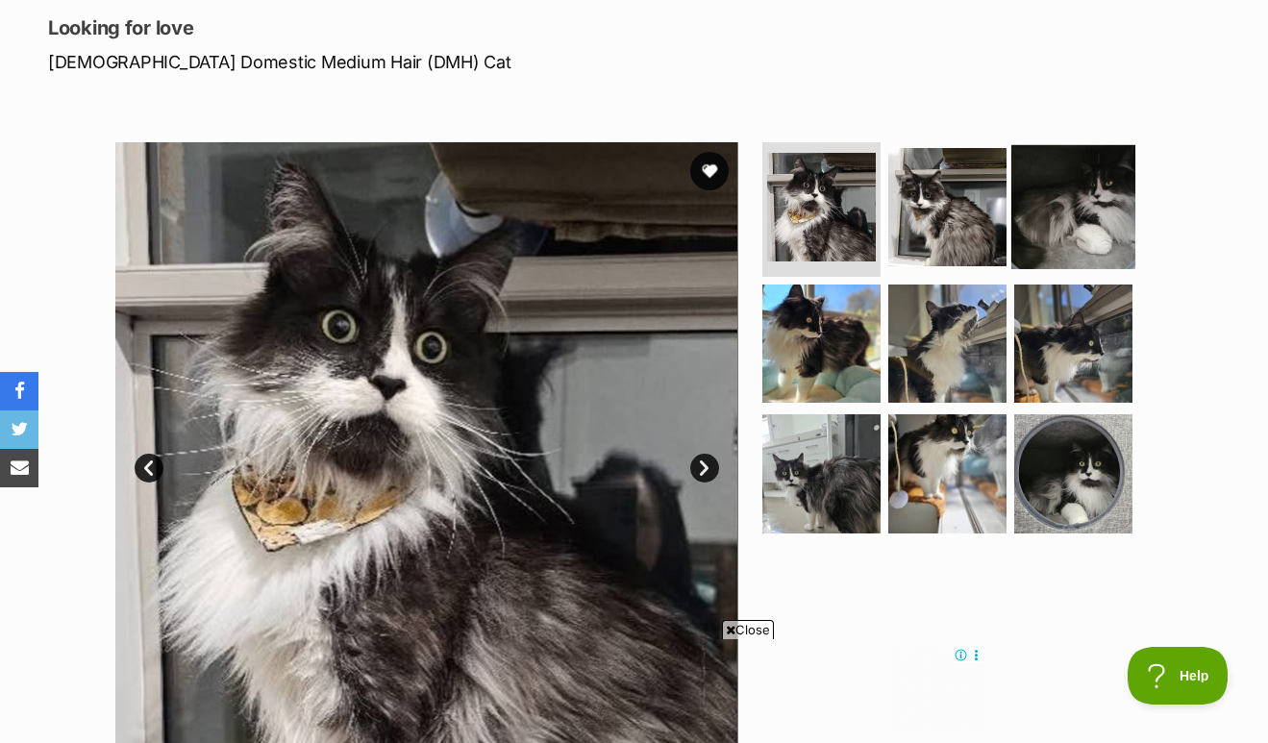
click at [1111, 206] on img at bounding box center [1073, 207] width 124 height 124
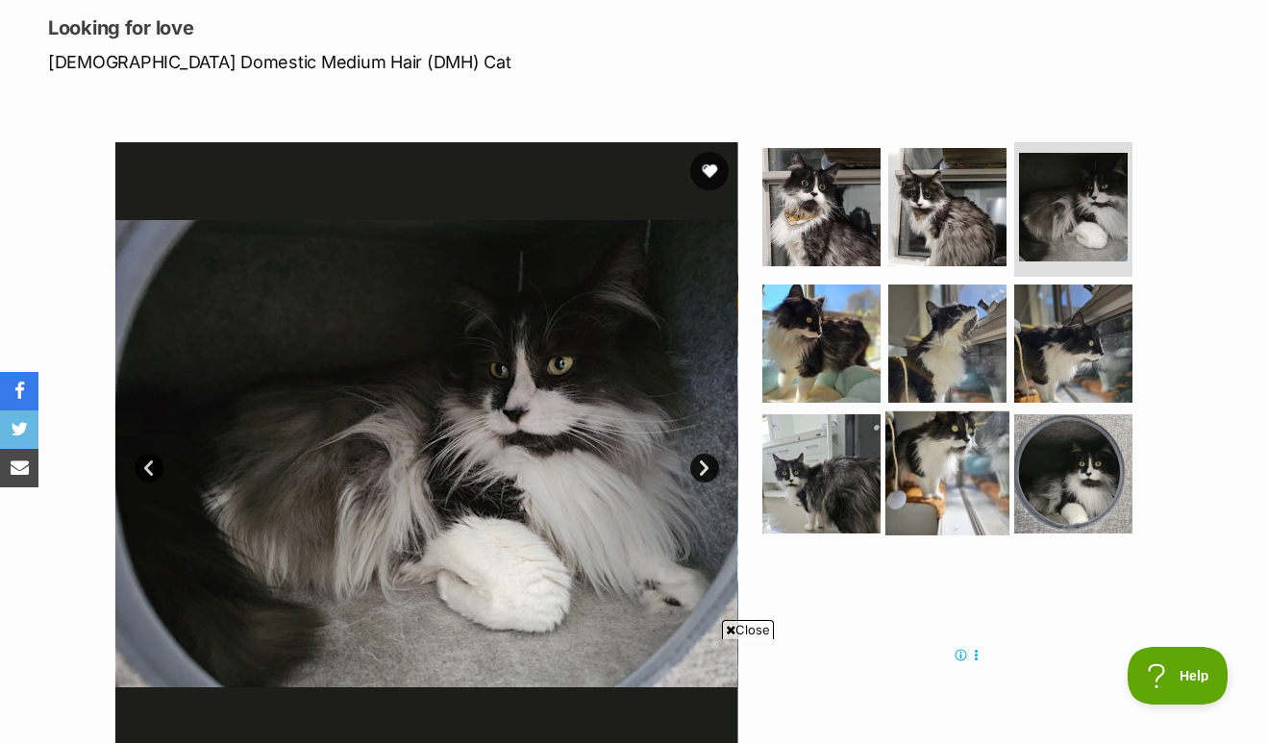
scroll to position [0, 0]
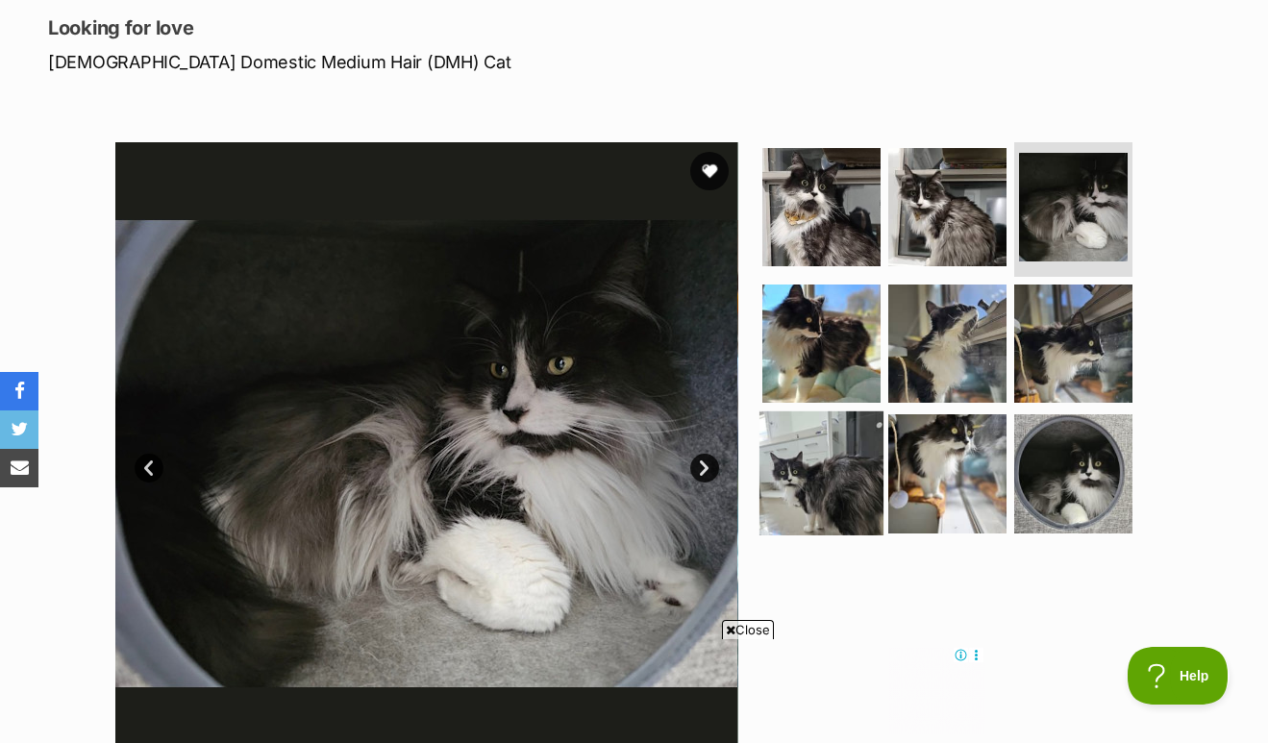
click at [870, 503] on img at bounding box center [822, 474] width 124 height 124
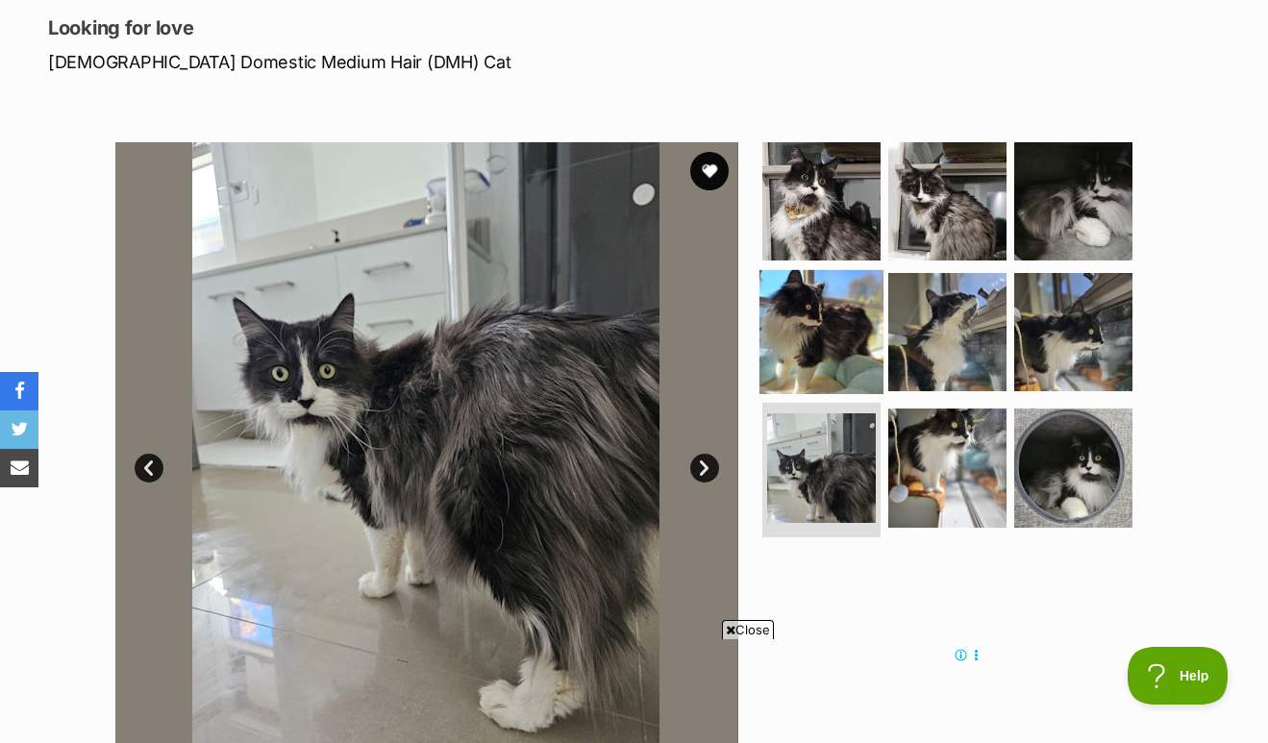
click at [825, 354] on img at bounding box center [822, 331] width 124 height 124
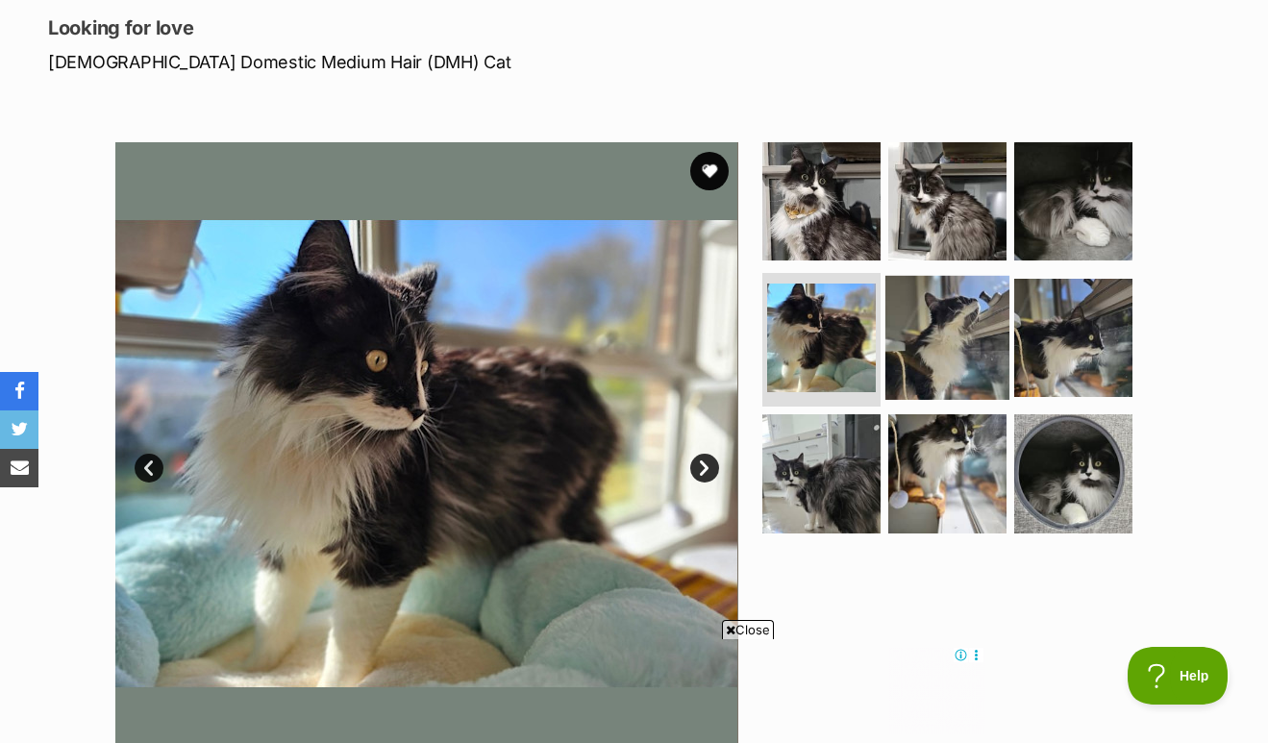
click at [943, 319] on img at bounding box center [948, 337] width 124 height 124
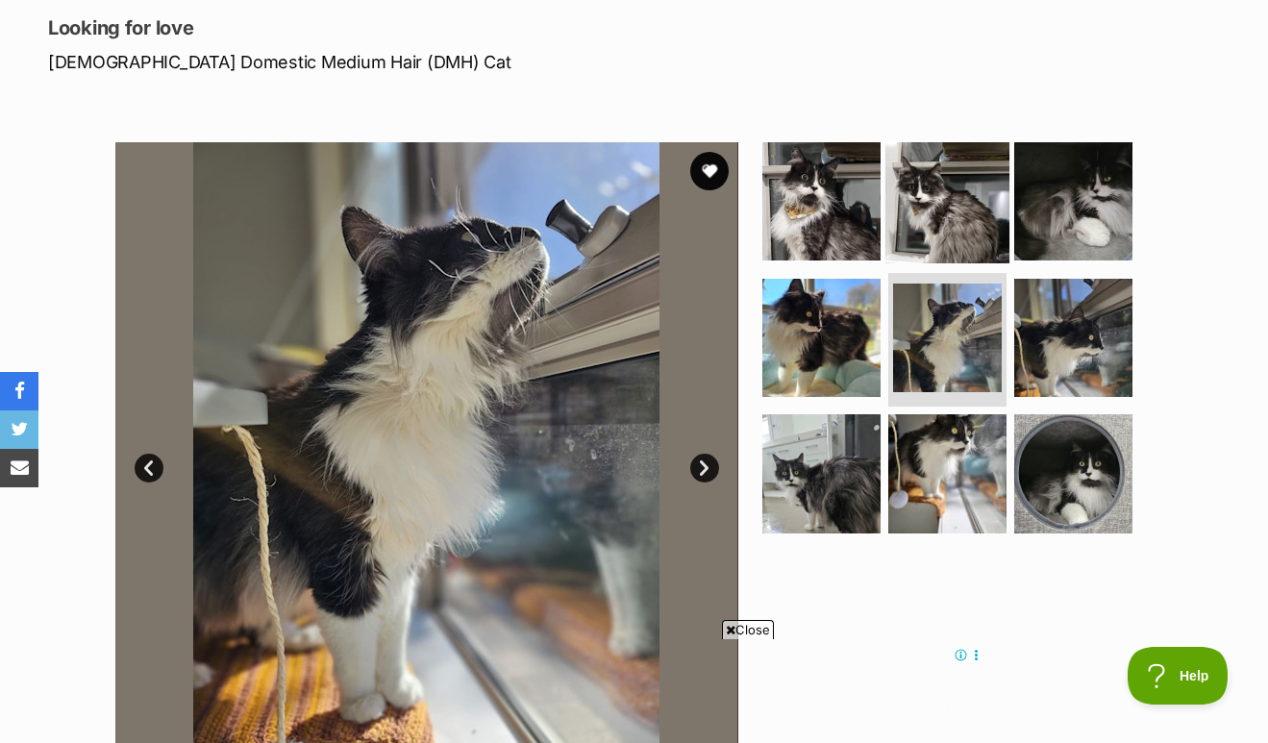
click at [942, 210] on img at bounding box center [948, 201] width 124 height 124
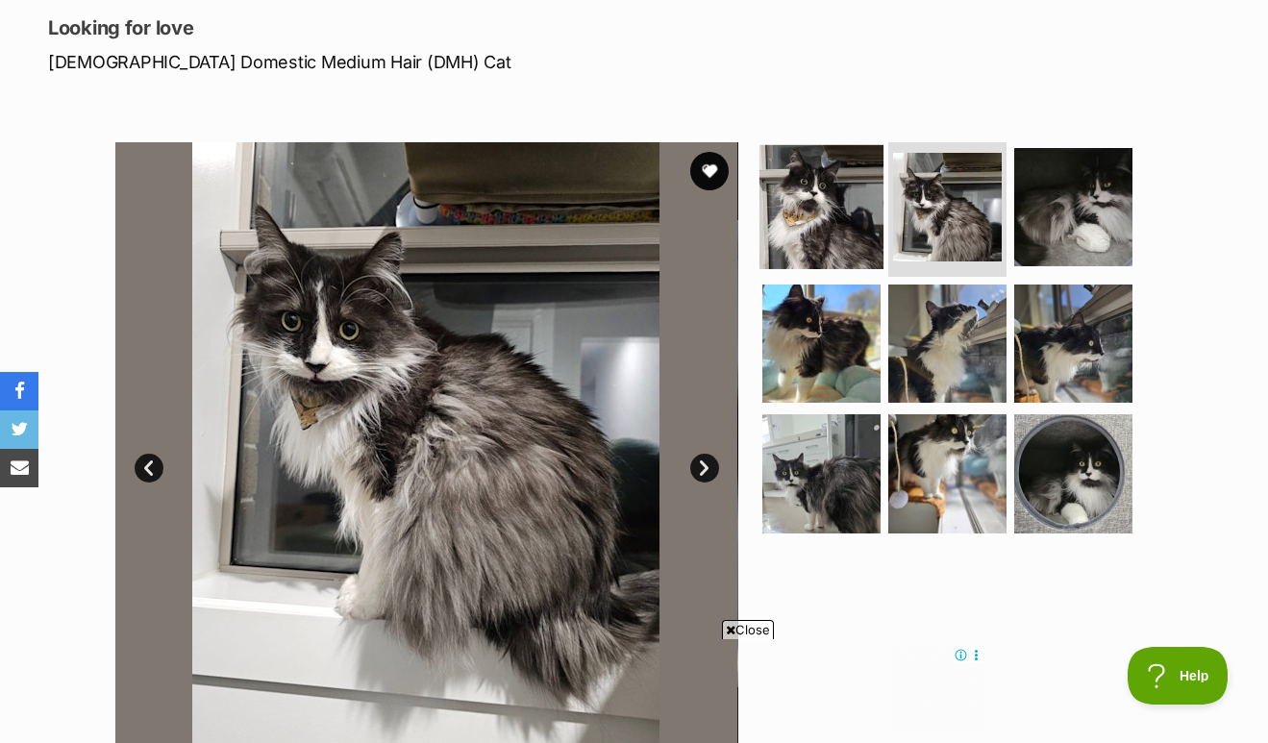
click at [799, 177] on img at bounding box center [822, 207] width 124 height 124
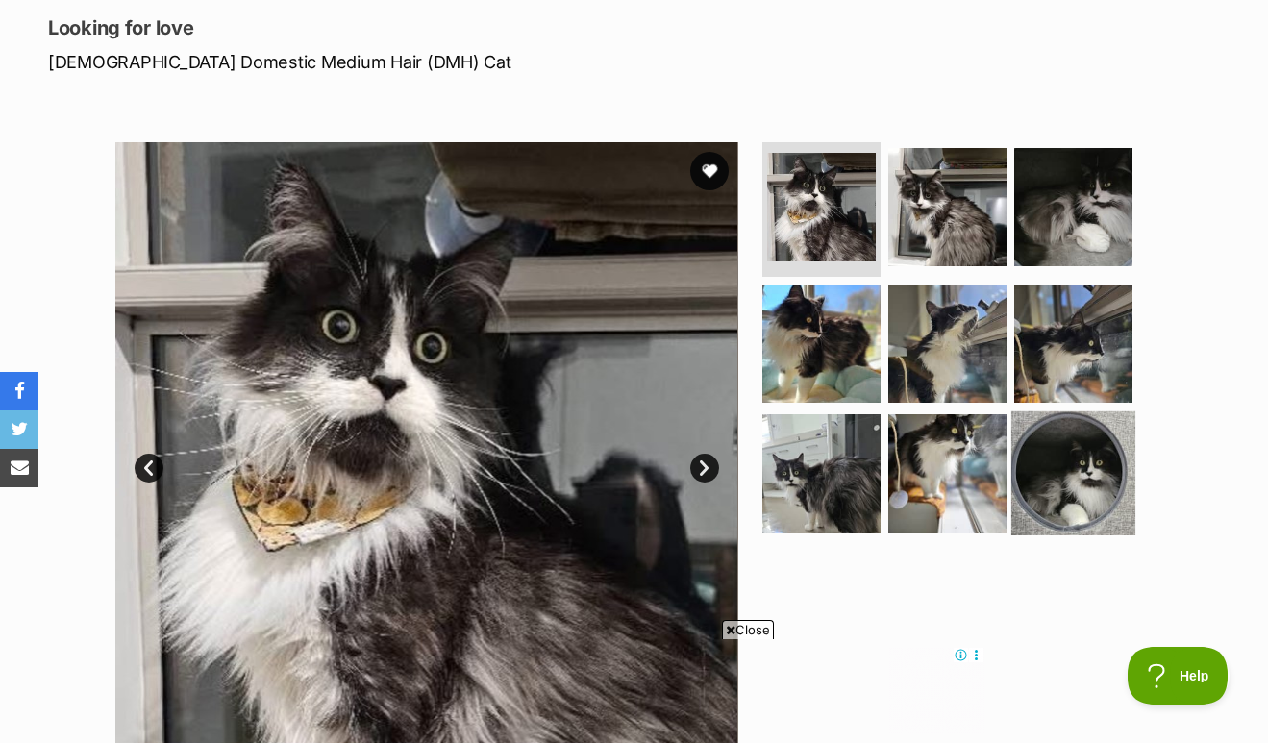
click at [1105, 511] on img at bounding box center [1073, 474] width 124 height 124
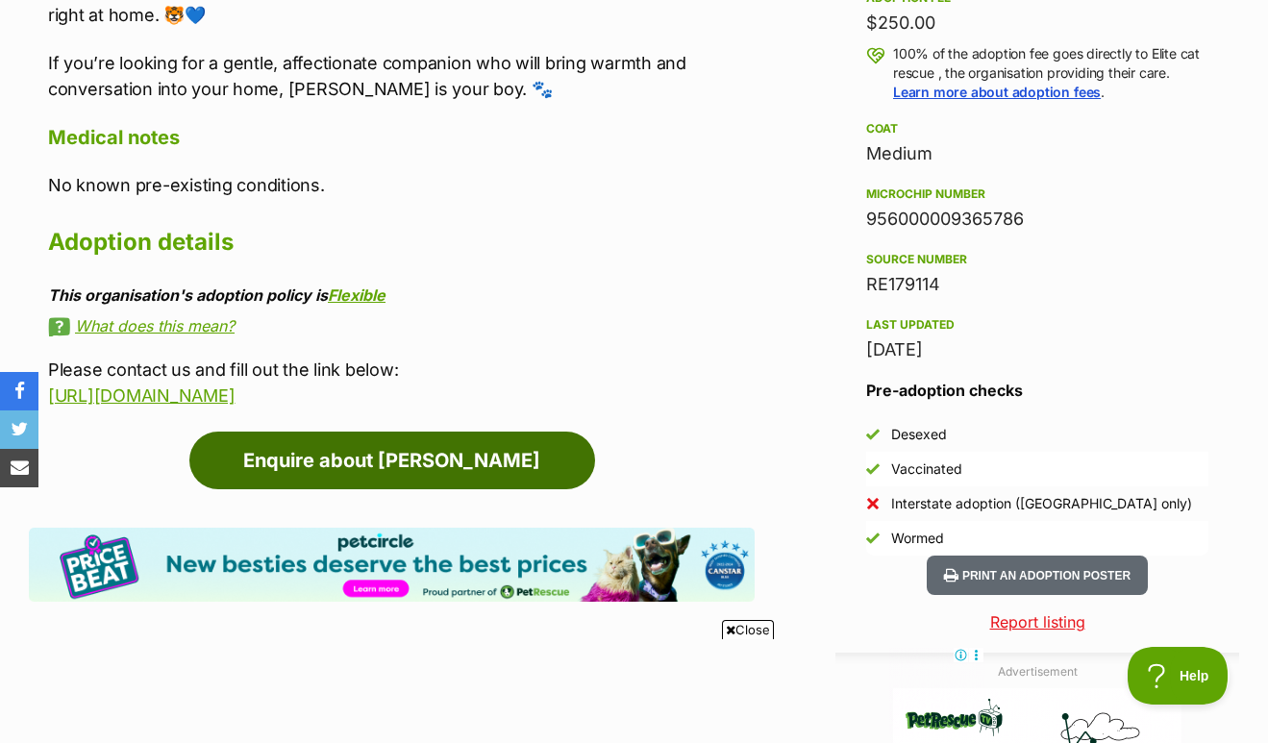
click at [430, 489] on link "Enquire about Benson" at bounding box center [392, 461] width 406 height 58
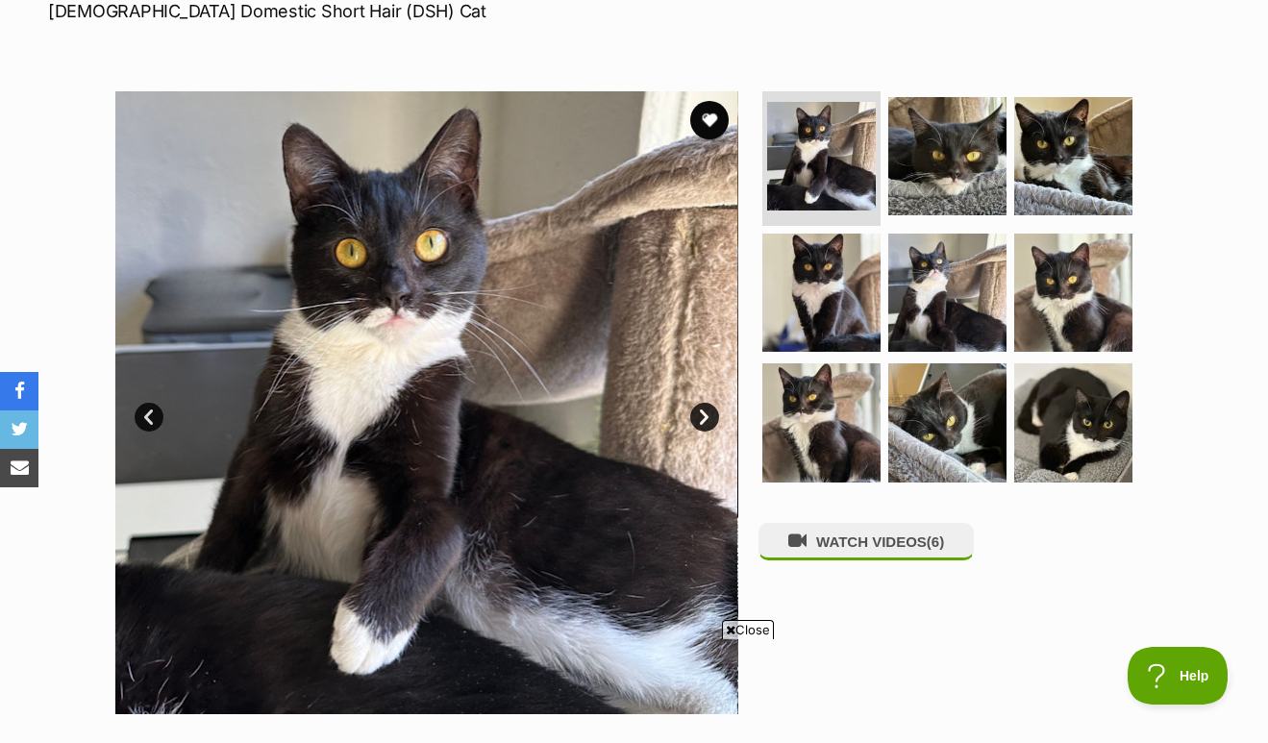
scroll to position [347, 0]
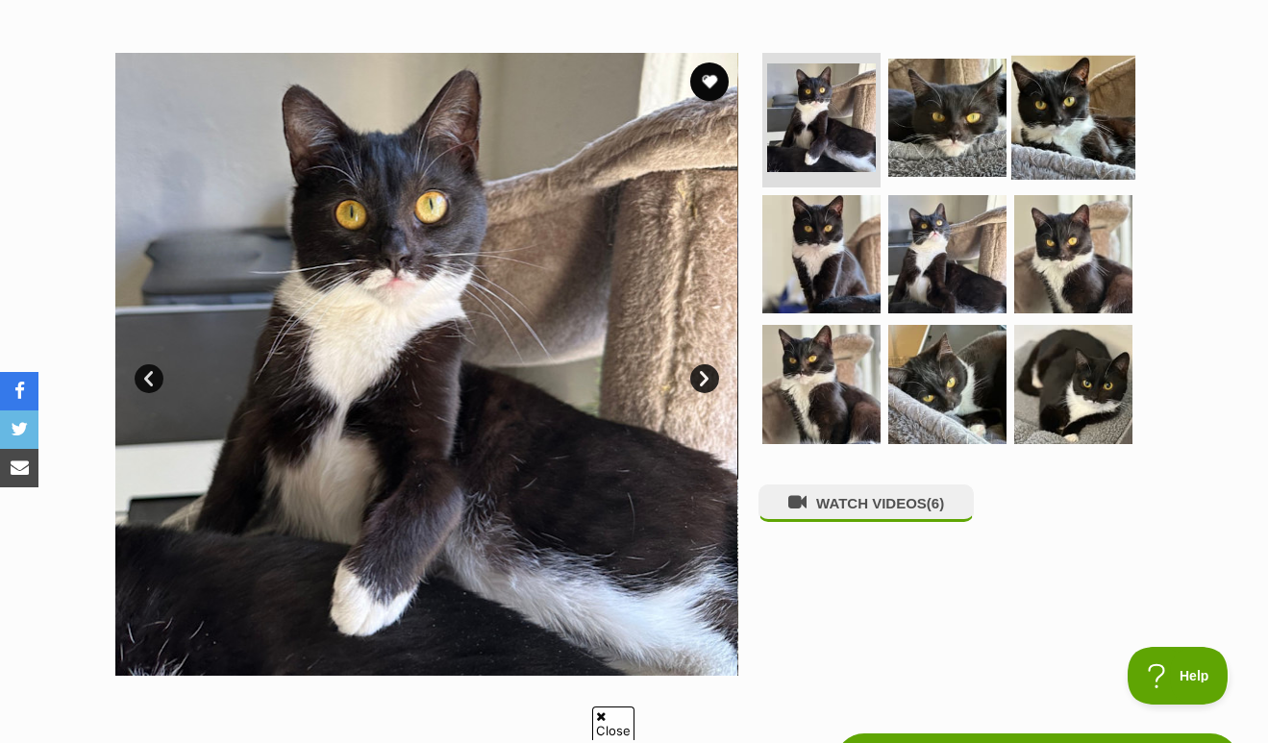
click at [1020, 124] on img at bounding box center [1073, 118] width 124 height 124
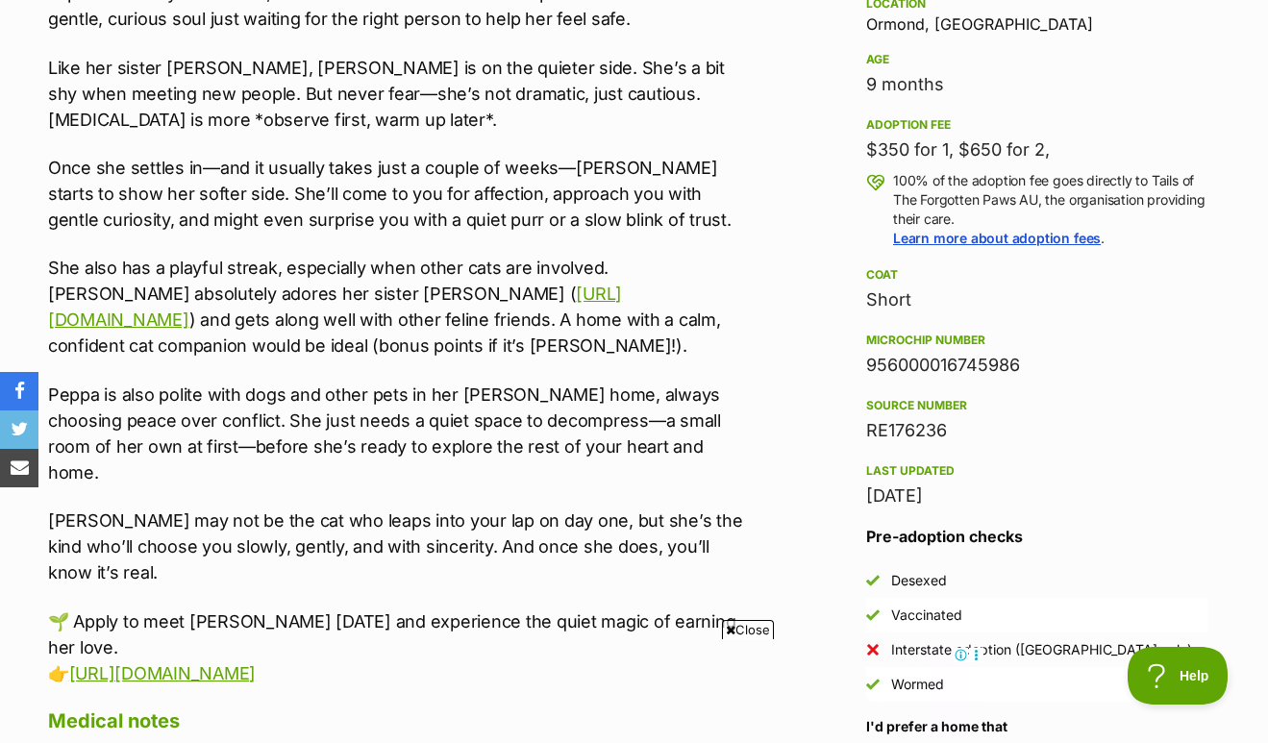
scroll to position [0, 0]
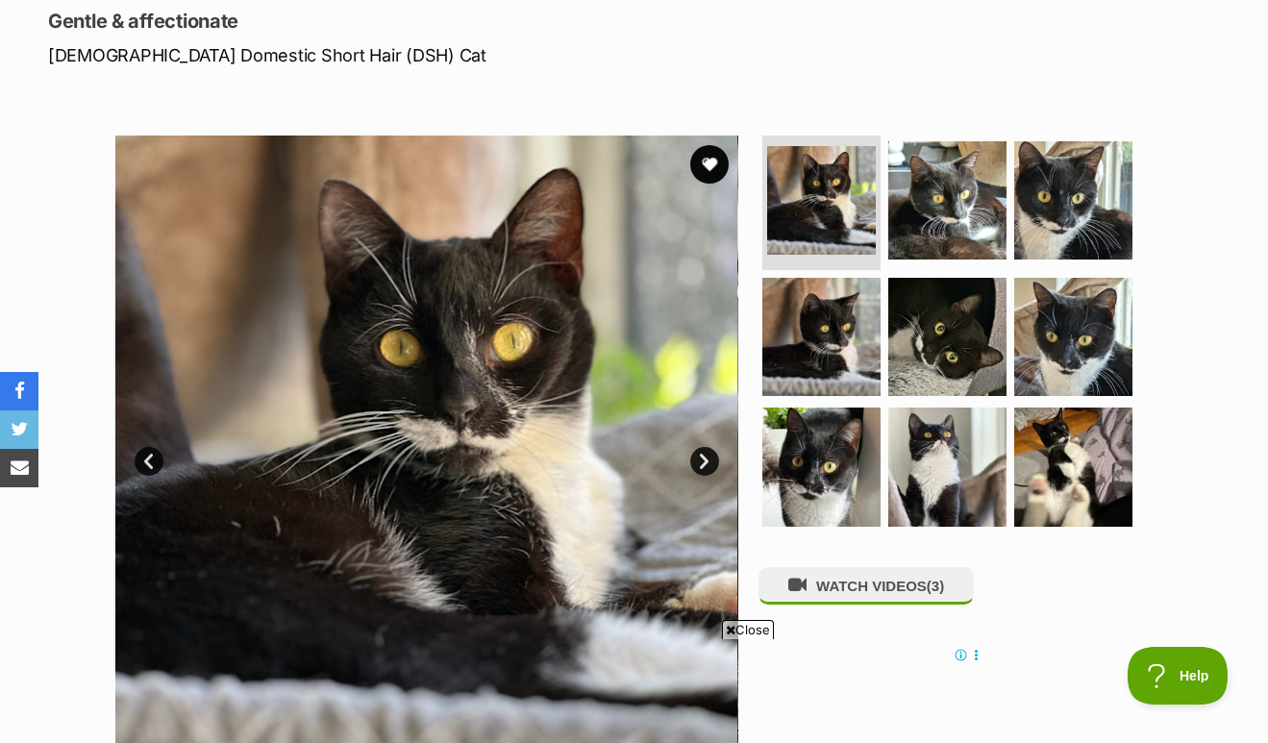
scroll to position [348, 0]
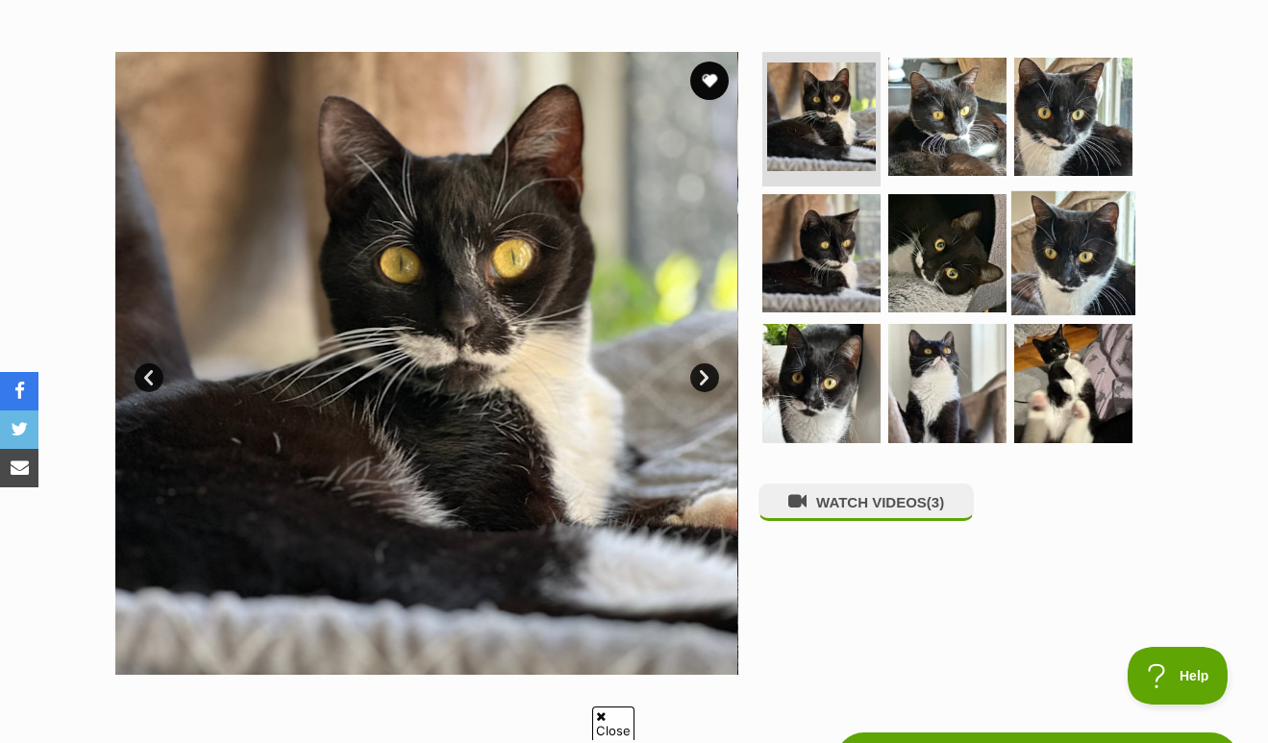
click at [1043, 238] on img at bounding box center [1073, 252] width 124 height 124
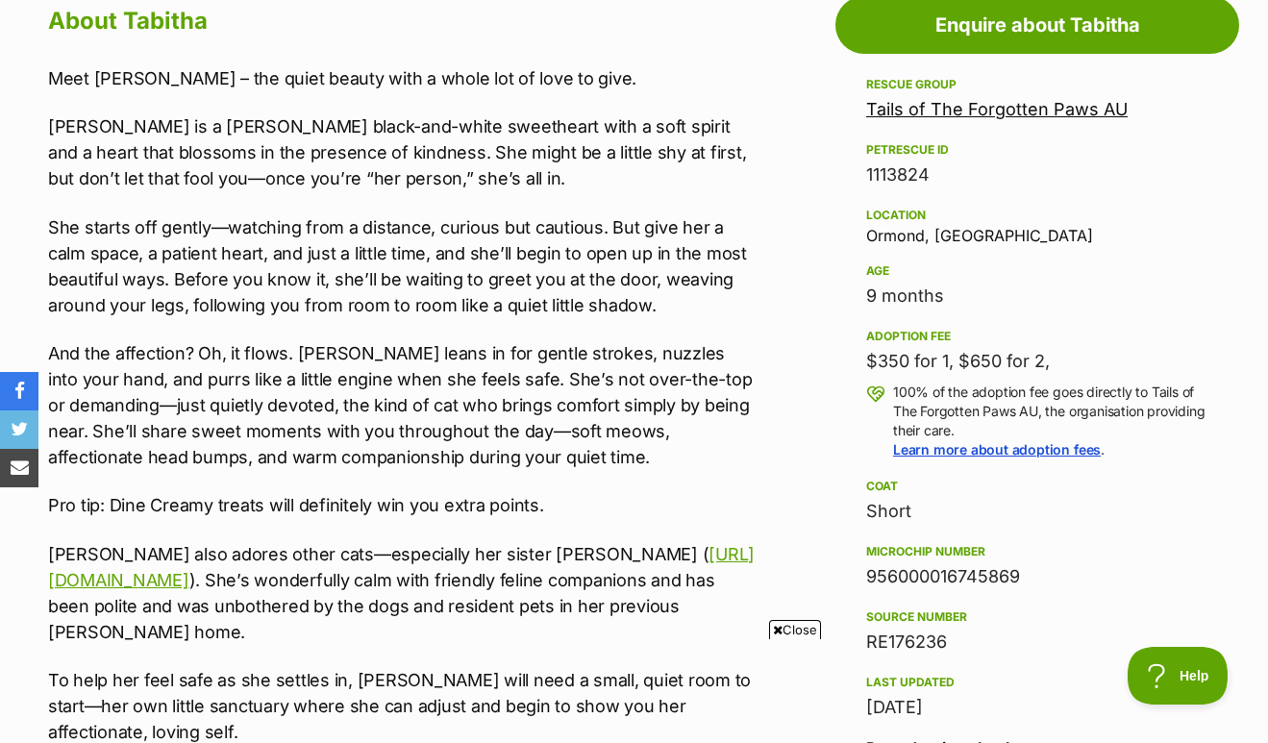
scroll to position [0, 0]
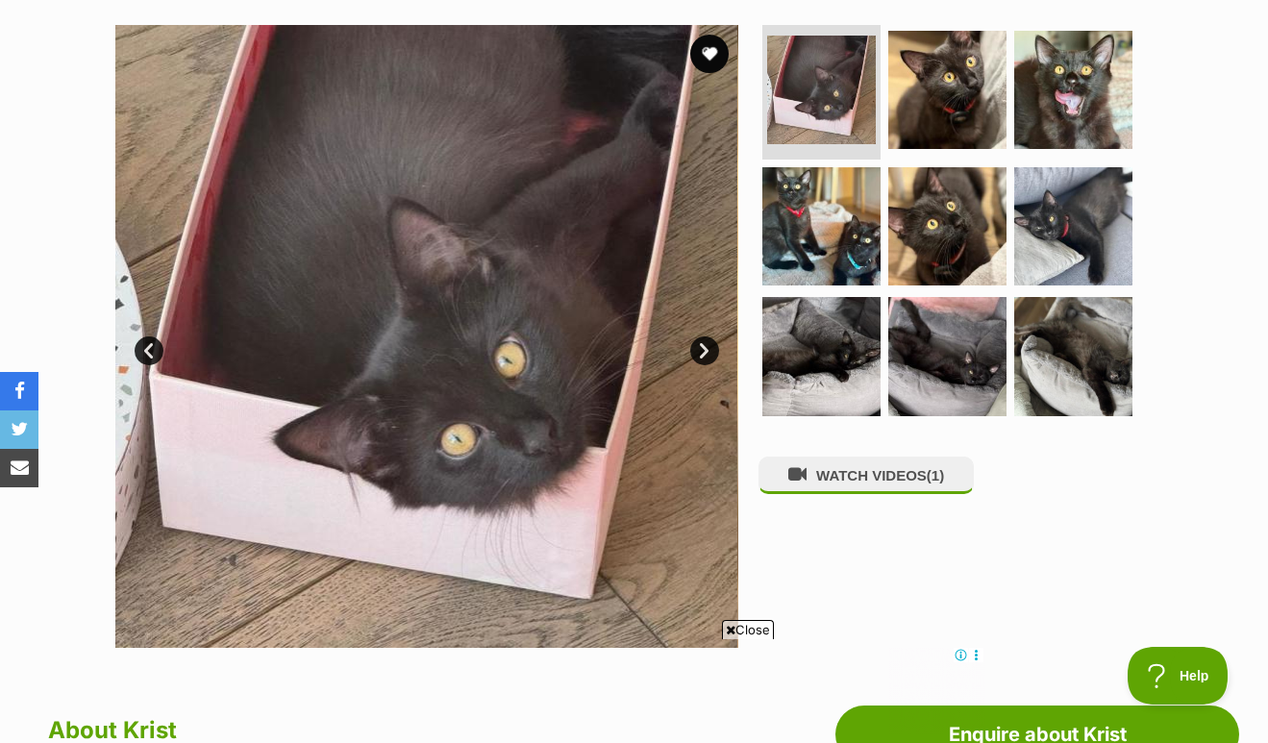
scroll to position [373, 0]
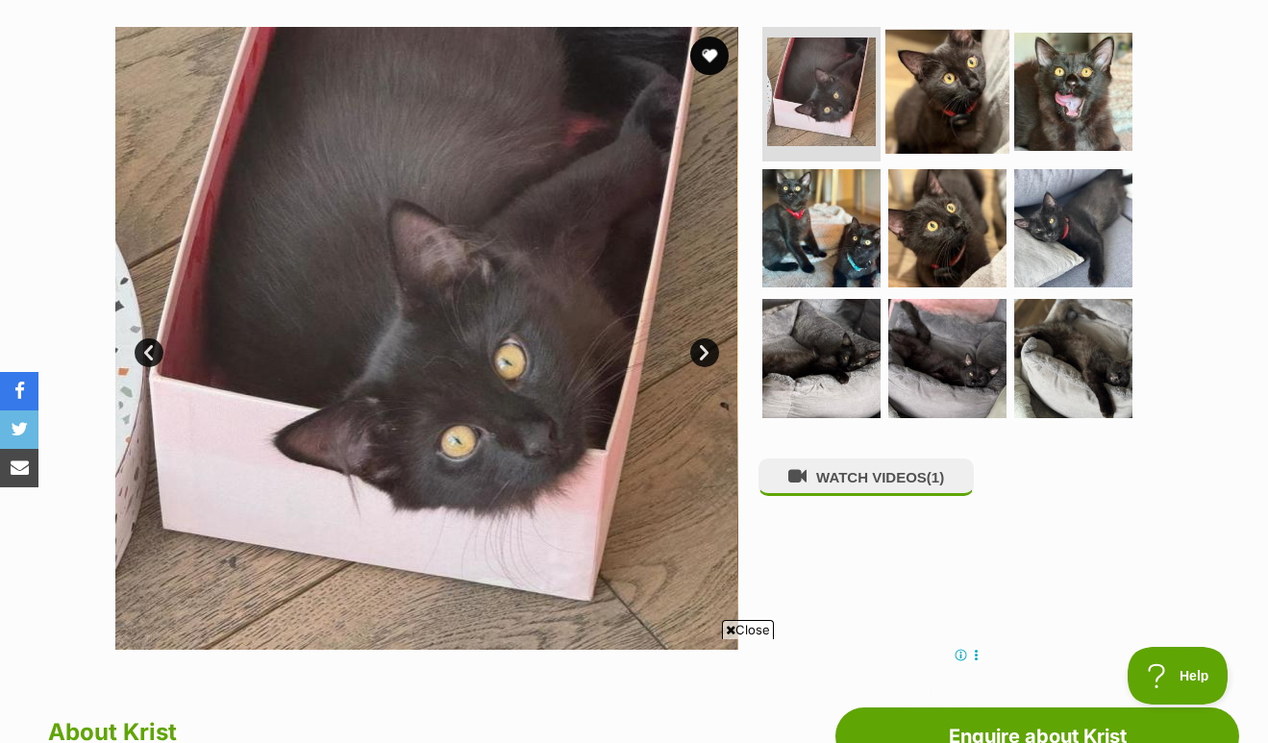
click at [1007, 99] on img at bounding box center [948, 92] width 124 height 124
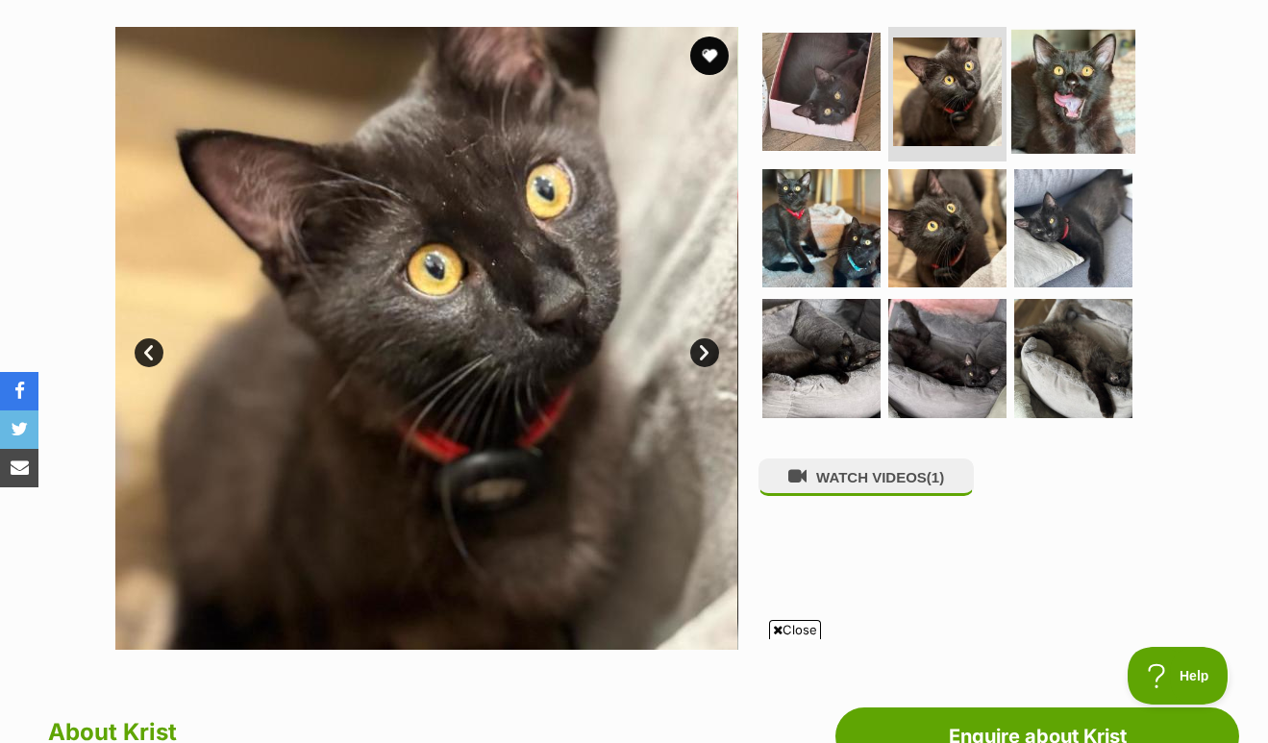
scroll to position [0, 0]
click at [1077, 94] on img at bounding box center [1073, 92] width 124 height 124
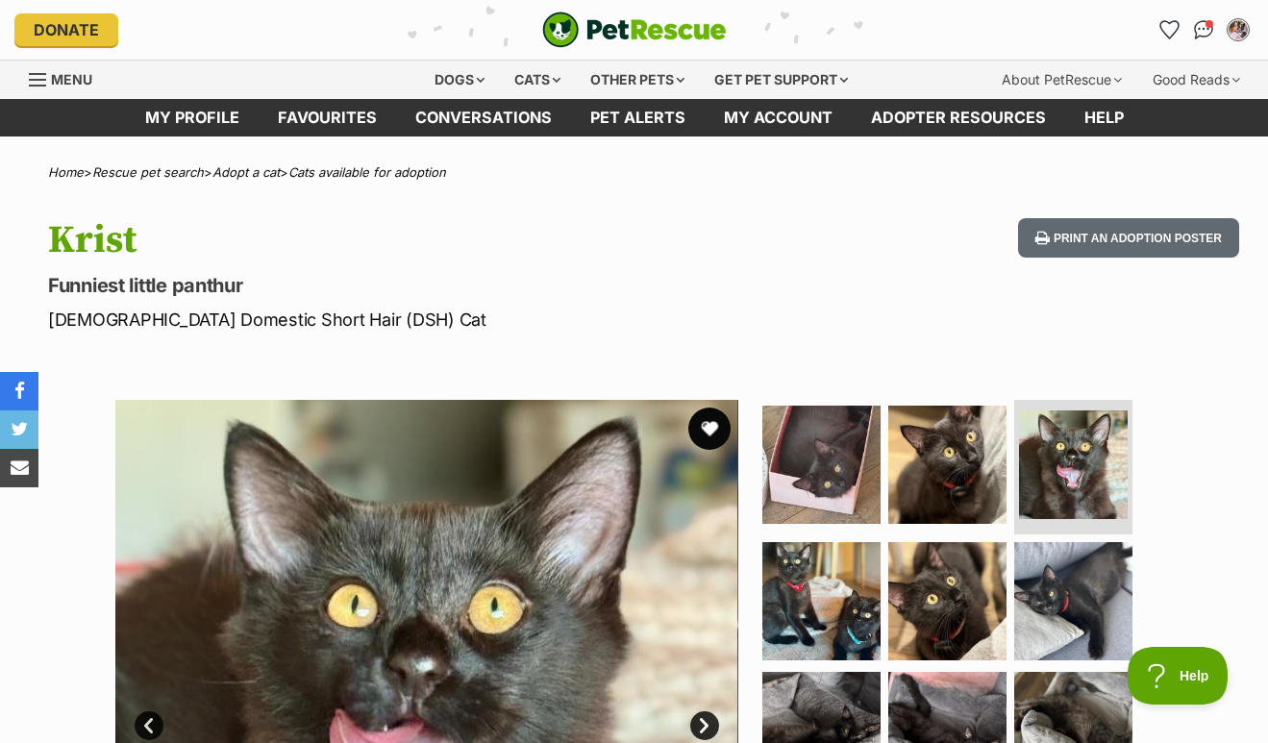
click at [707, 415] on button "favourite" at bounding box center [709, 429] width 42 height 42
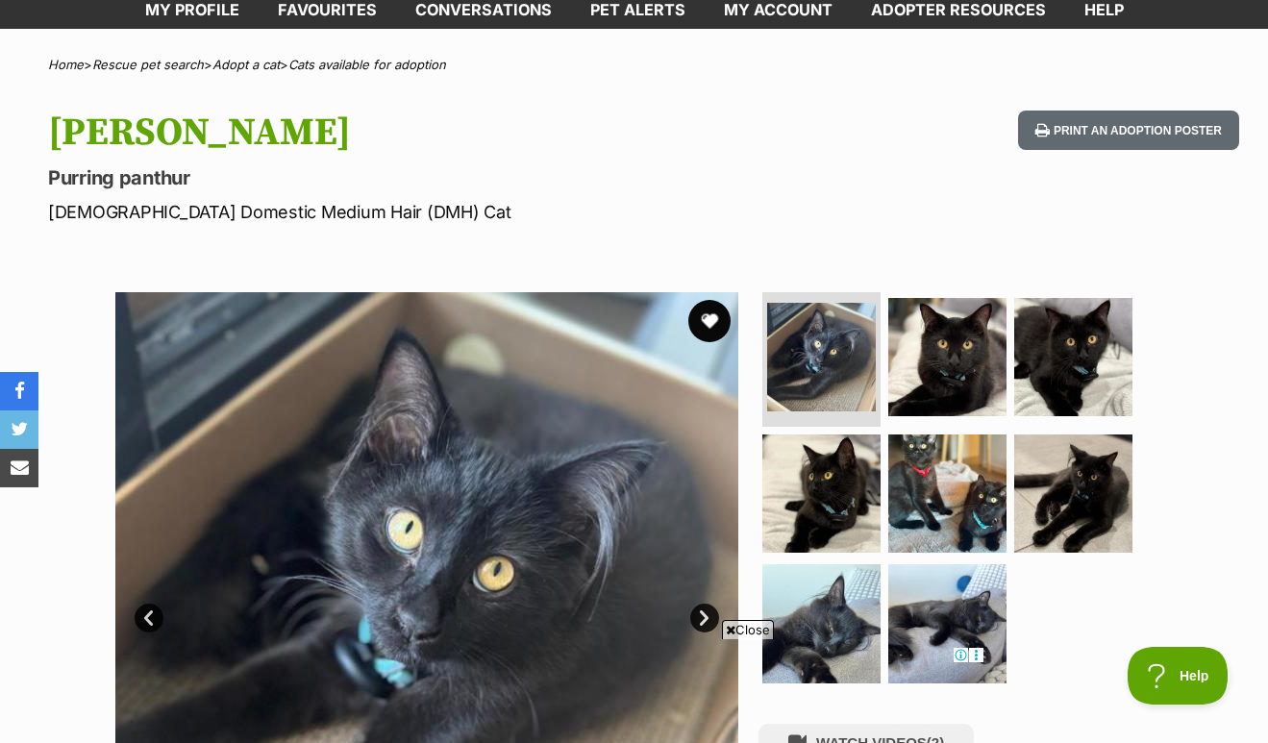
click at [711, 308] on button "favourite" at bounding box center [709, 321] width 42 height 42
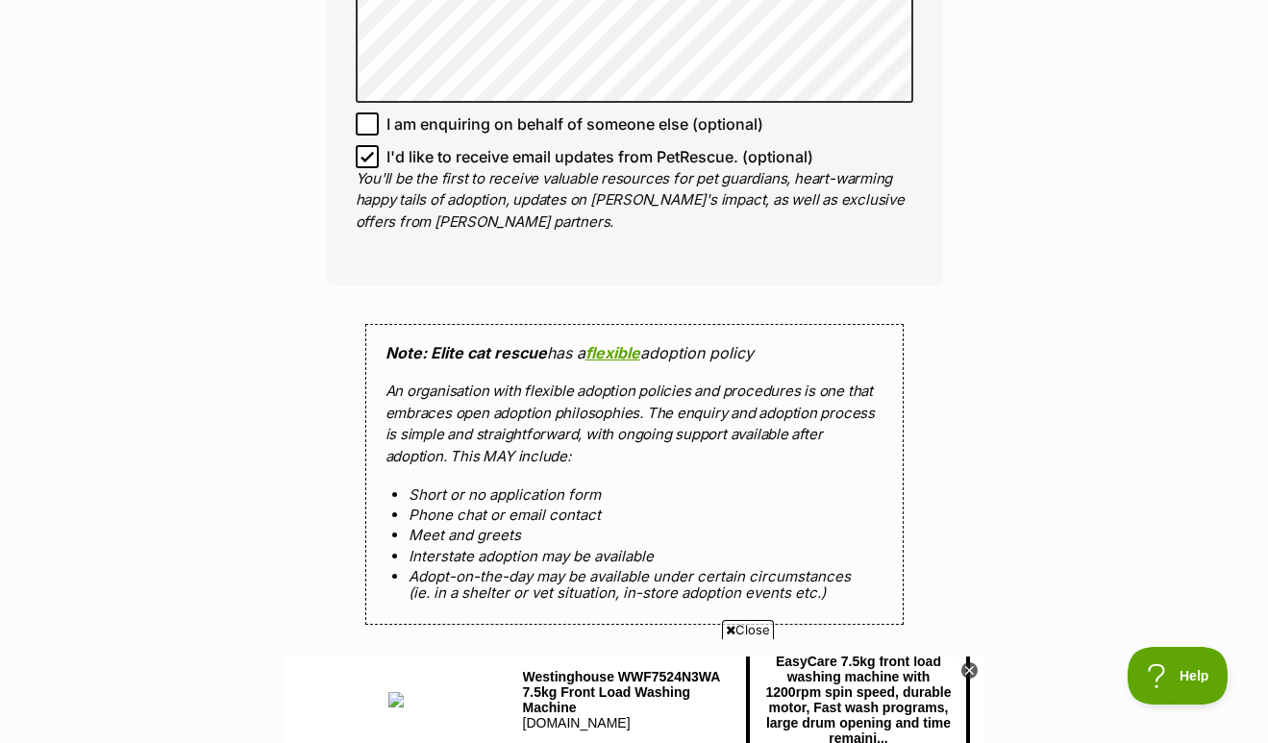
click at [368, 150] on icon at bounding box center [367, 156] width 13 height 13
click at [368, 145] on input "I'd like to receive email updates from PetRescue. (optional)" at bounding box center [367, 156] width 23 height 23
checkbox input "false"
click at [530, 663] on input "Send enquiry" at bounding box center [634, 685] width 385 height 44
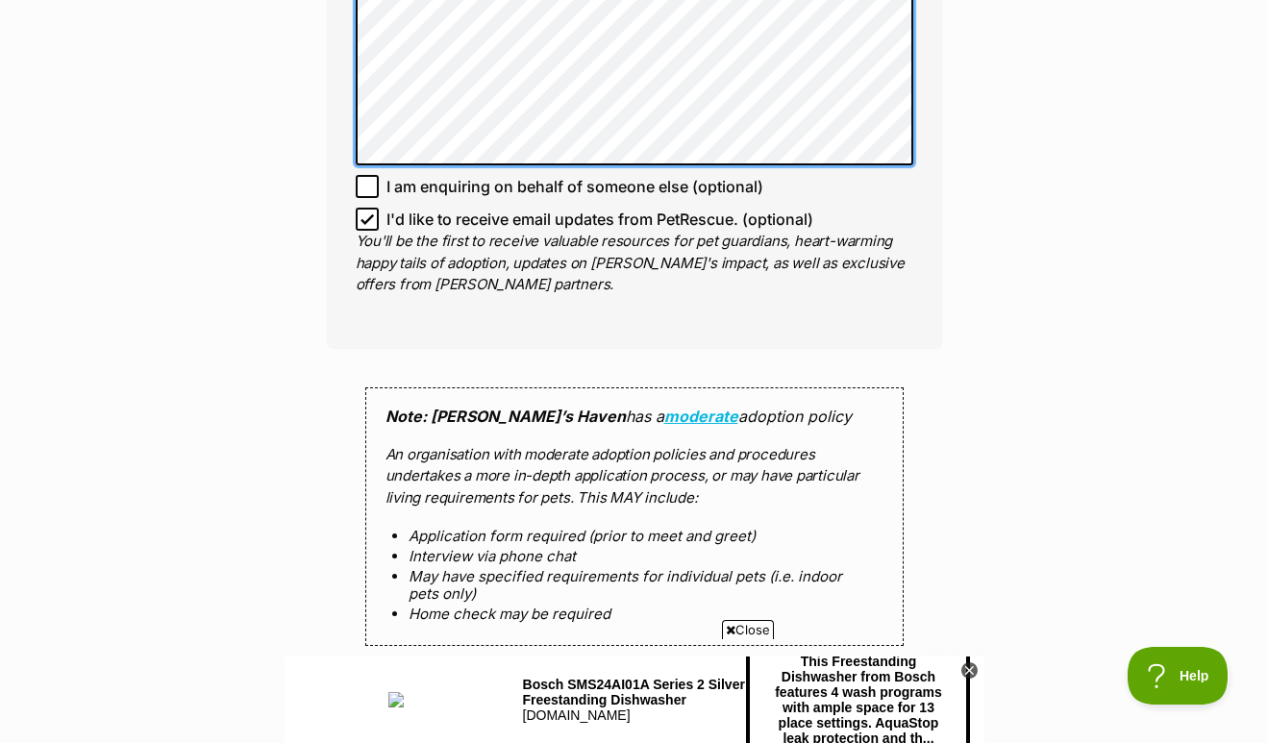
scroll to position [1388, 0]
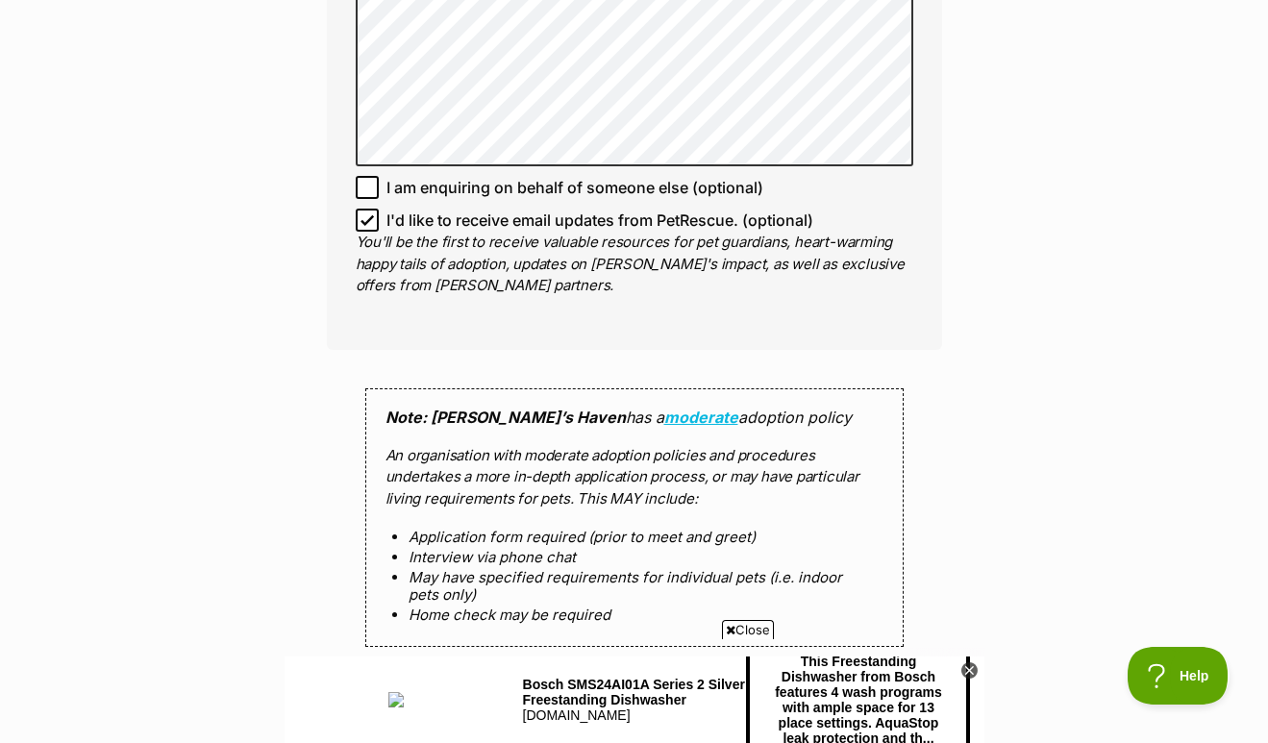
click at [363, 213] on icon at bounding box center [367, 219] width 13 height 13
click at [363, 209] on input "I'd like to receive email updates from PetRescue. (optional)" at bounding box center [367, 220] width 23 height 23
checkbox input "false"
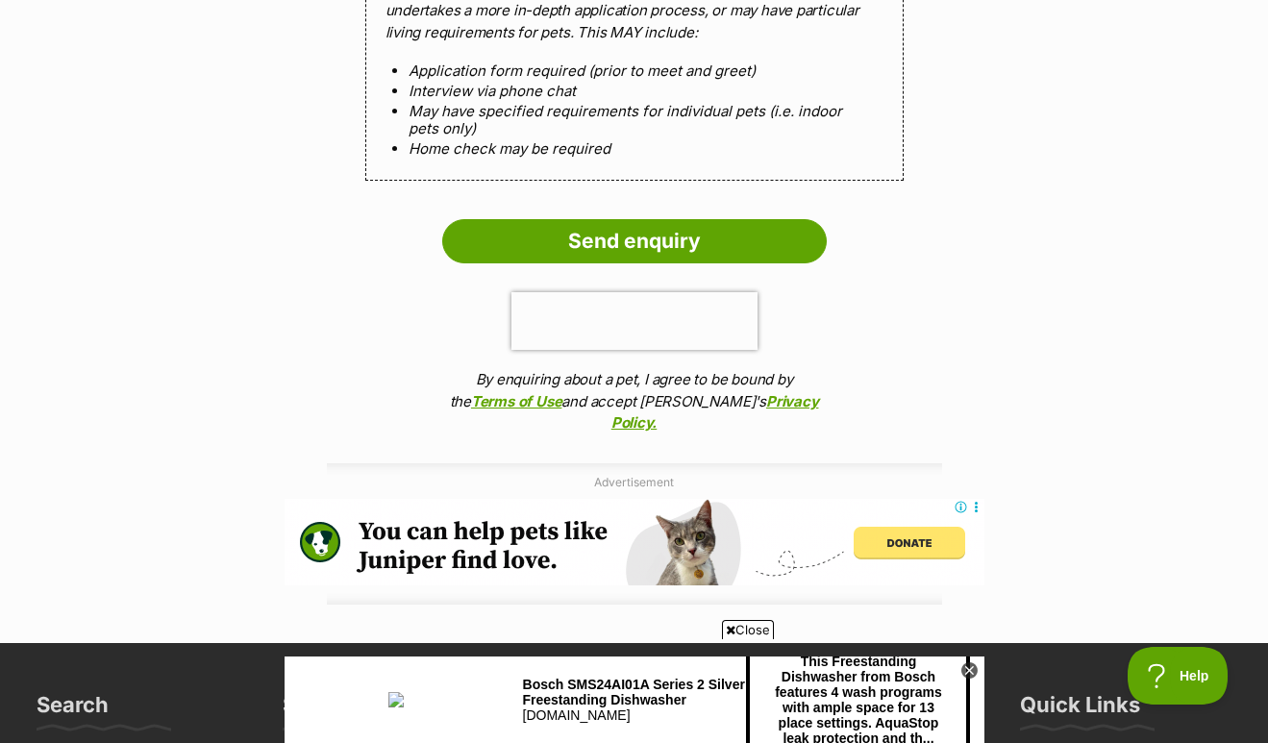
scroll to position [1854, 0]
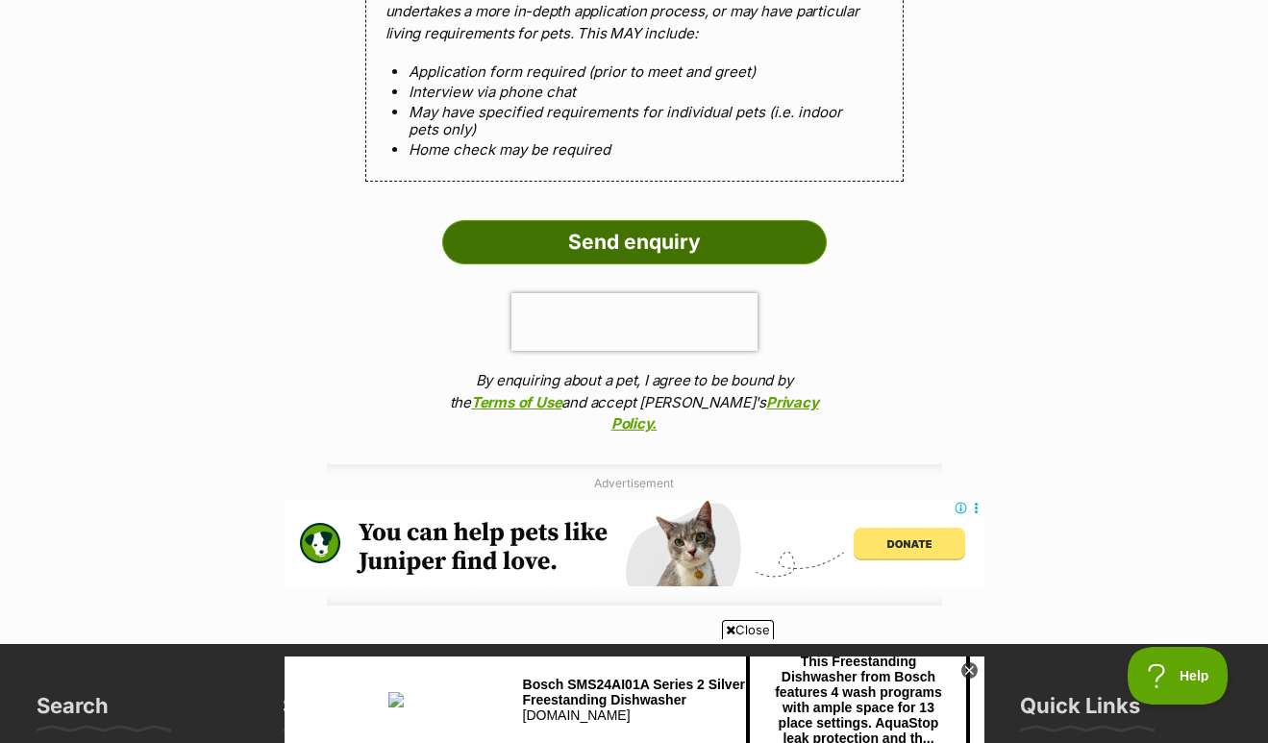
click at [668, 220] on input "Send enquiry" at bounding box center [634, 242] width 385 height 44
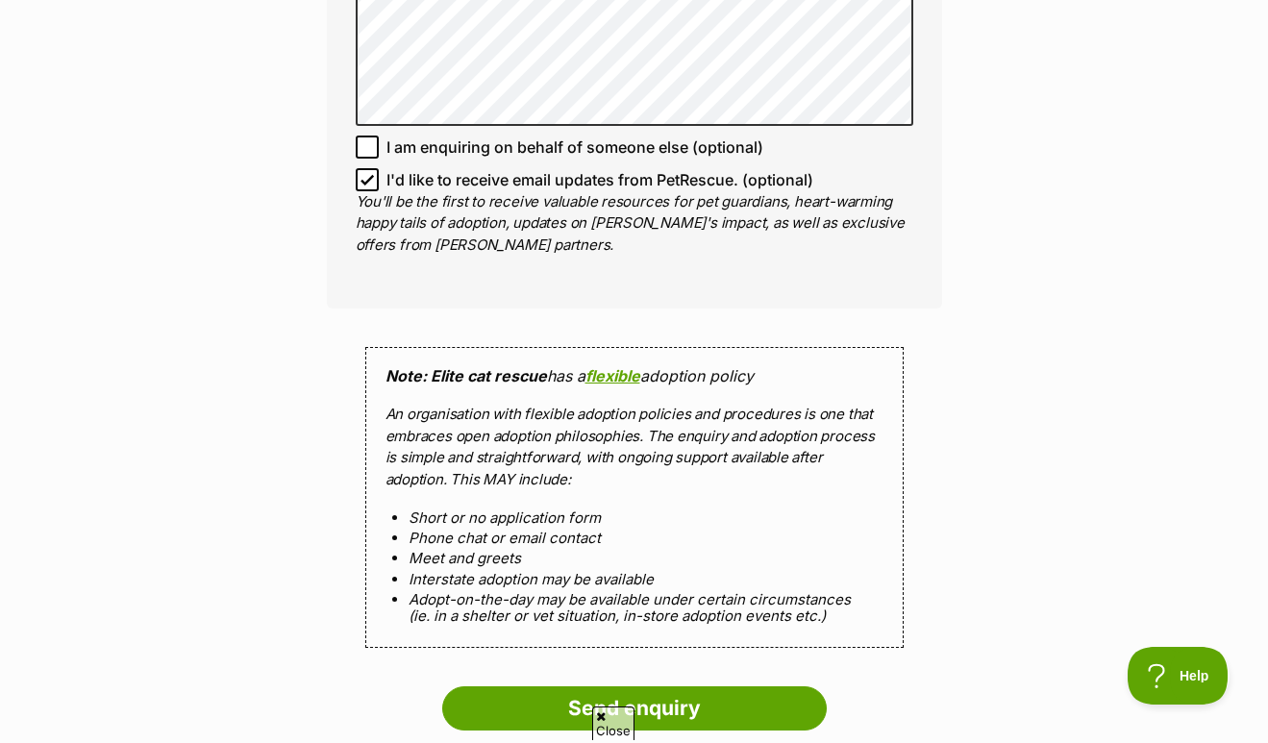
click at [362, 173] on icon at bounding box center [367, 179] width 13 height 13
click at [362, 168] on input "I'd like to receive email updates from PetRescue. (optional)" at bounding box center [367, 179] width 23 height 23
checkbox input "false"
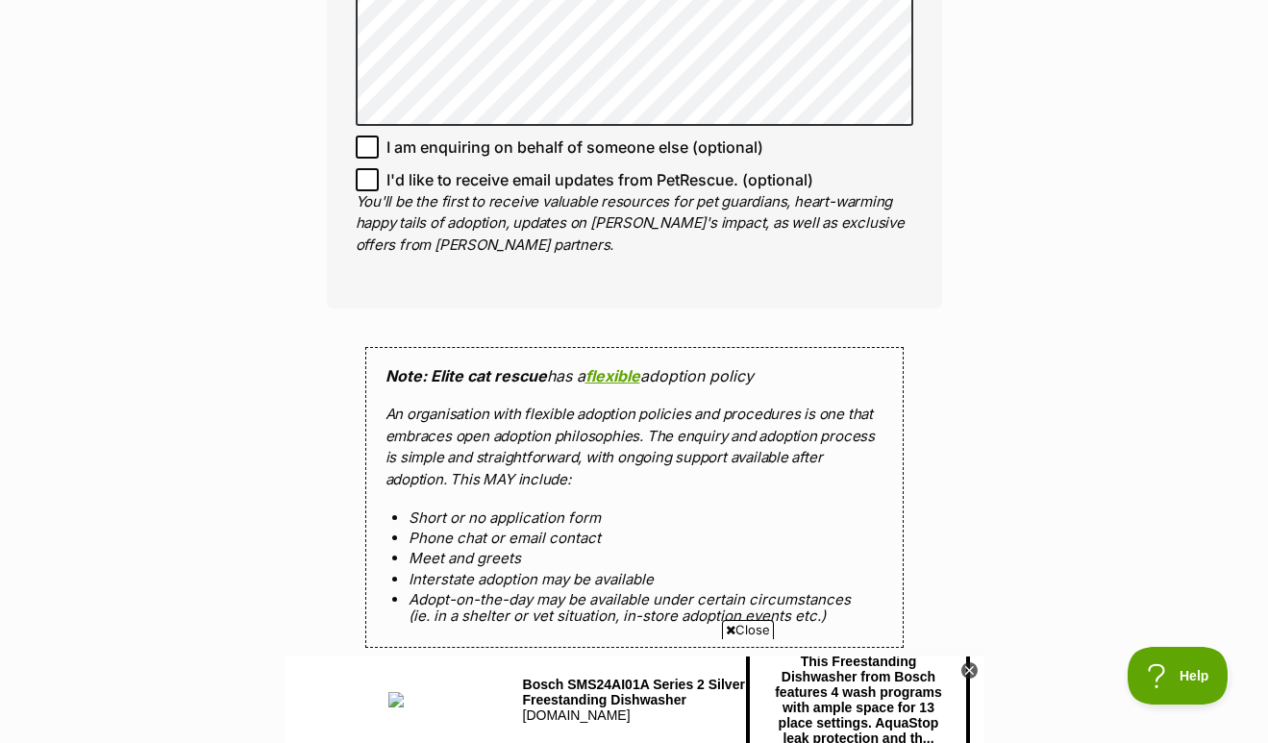
click at [538, 686] on input "Send enquiry" at bounding box center [634, 708] width 385 height 44
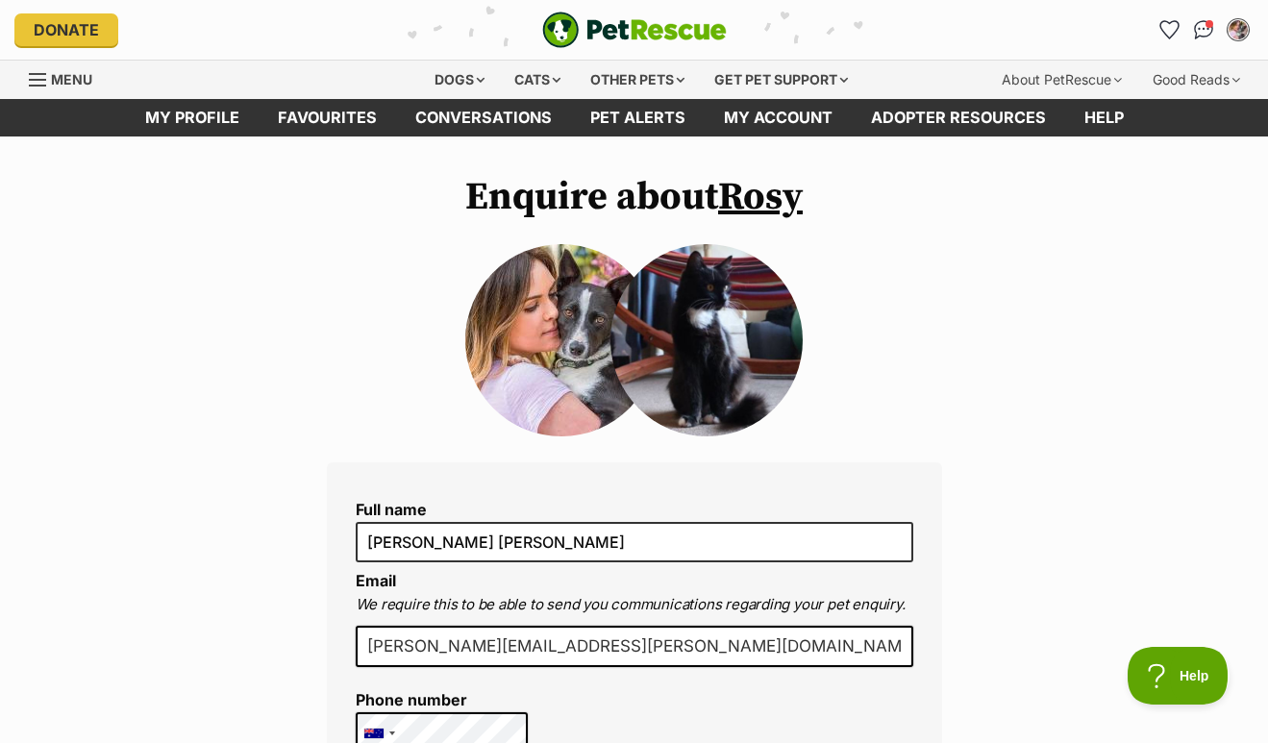
click at [1234, 26] on img "My account" at bounding box center [1238, 29] width 25 height 25
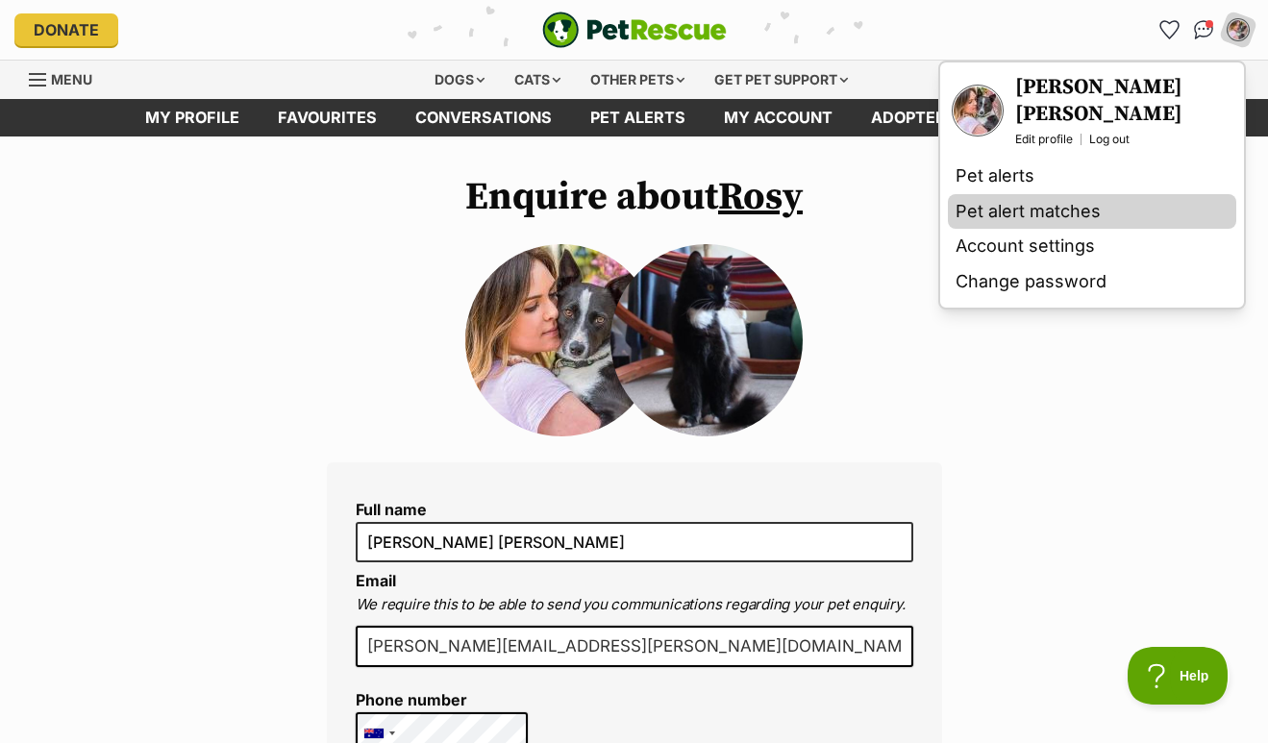
click at [1018, 194] on link "Pet alert matches" at bounding box center [1092, 212] width 288 height 36
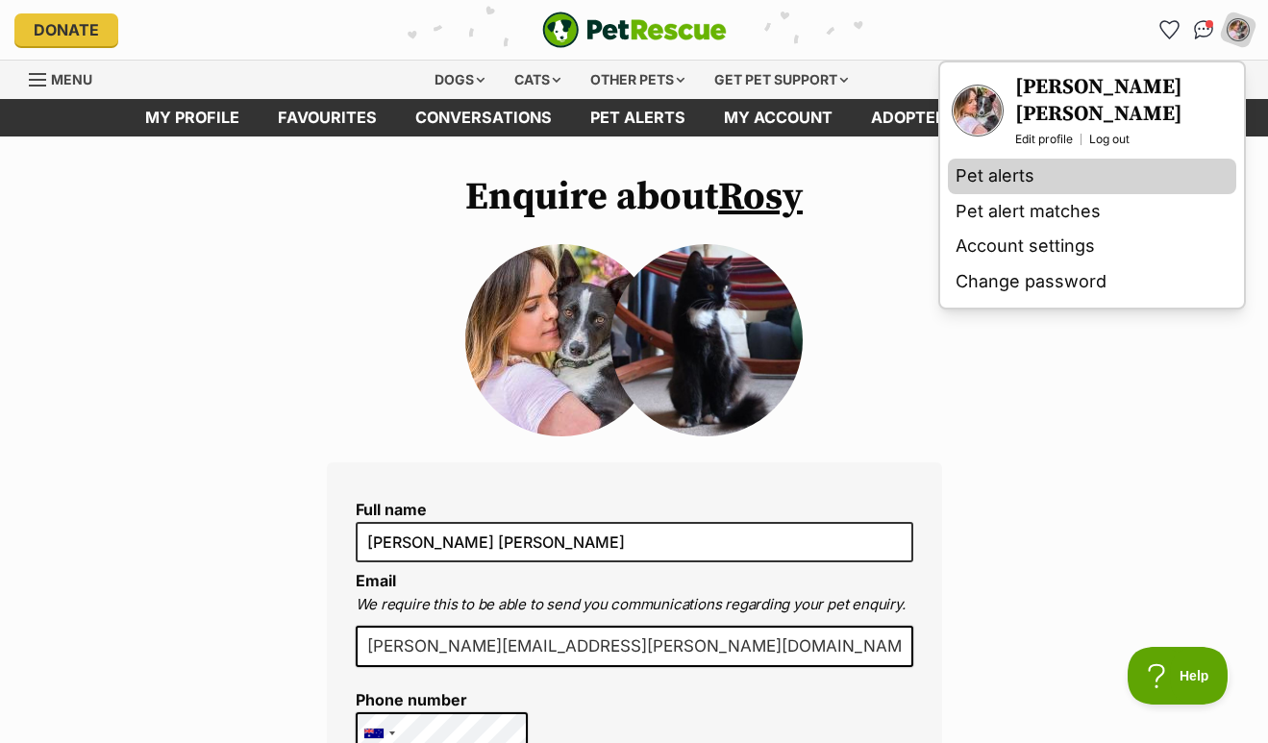
click at [1026, 161] on link "Pet alerts" at bounding box center [1092, 177] width 288 height 36
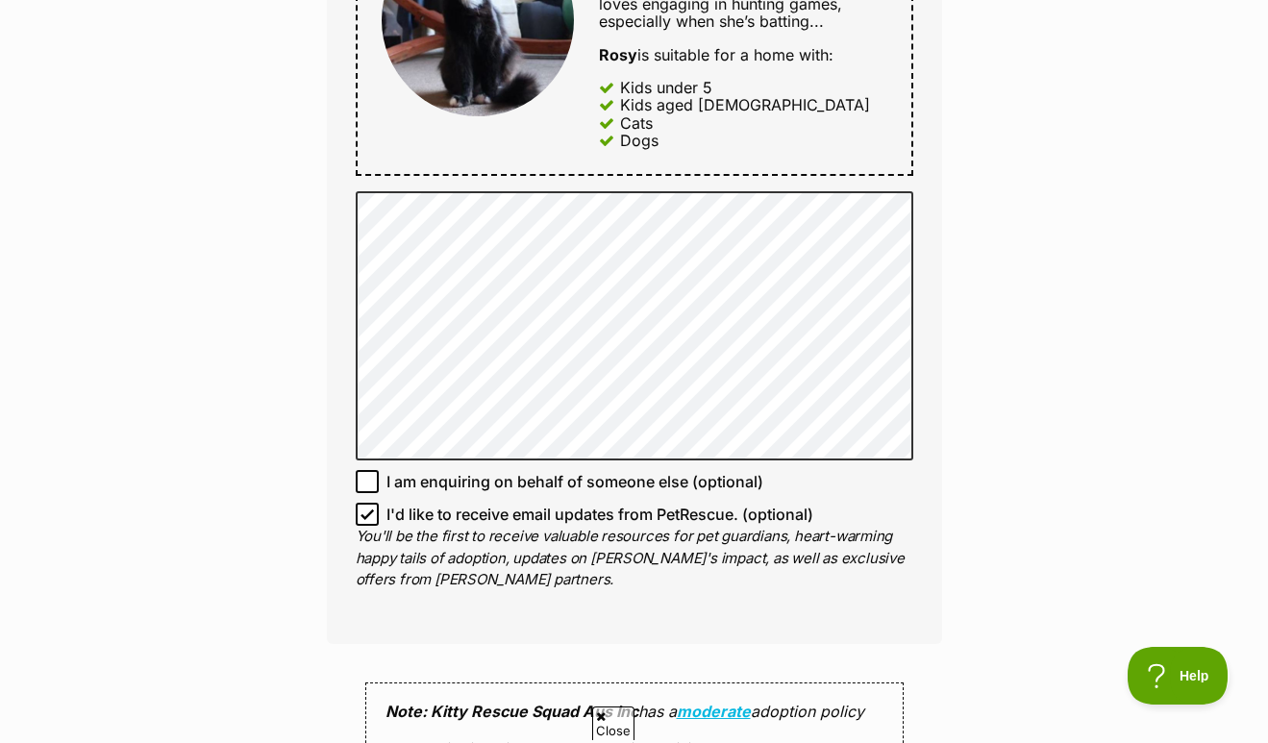
scroll to position [1089, 0]
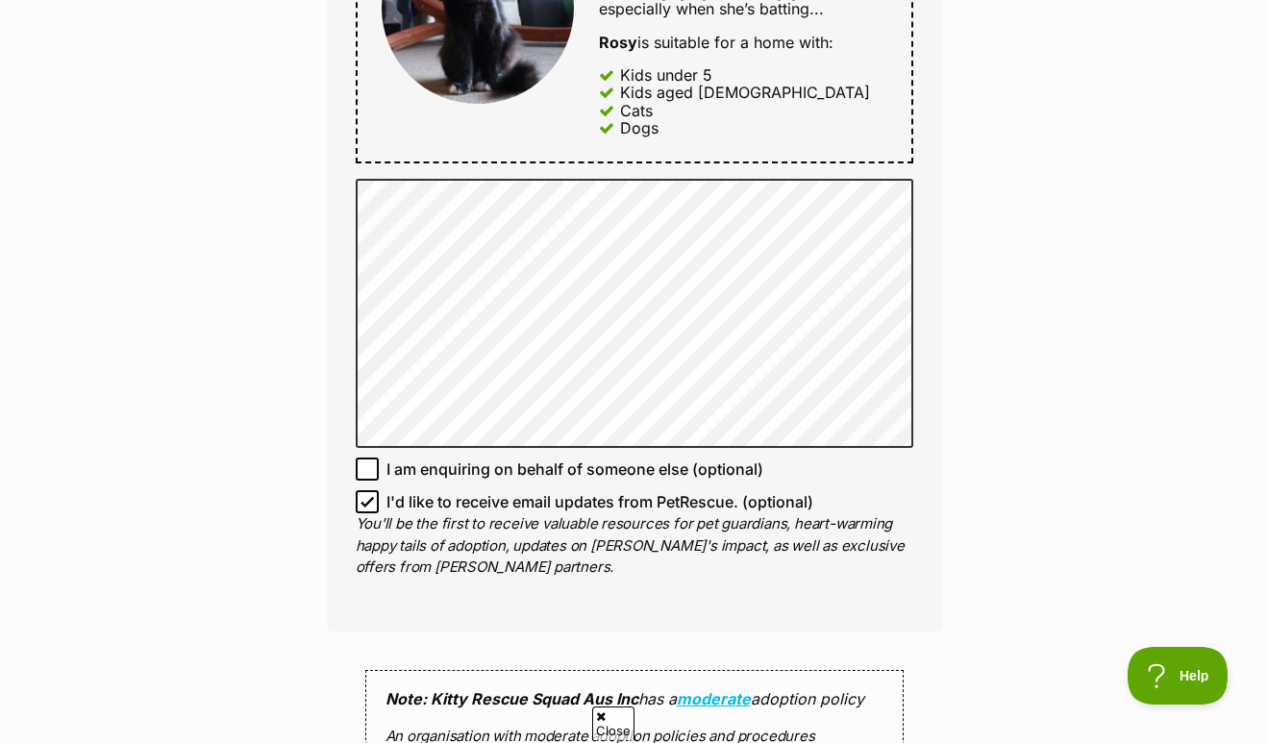
click at [360, 500] on input "I'd like to receive email updates from PetRescue. (optional)" at bounding box center [367, 501] width 23 height 23
checkbox input "false"
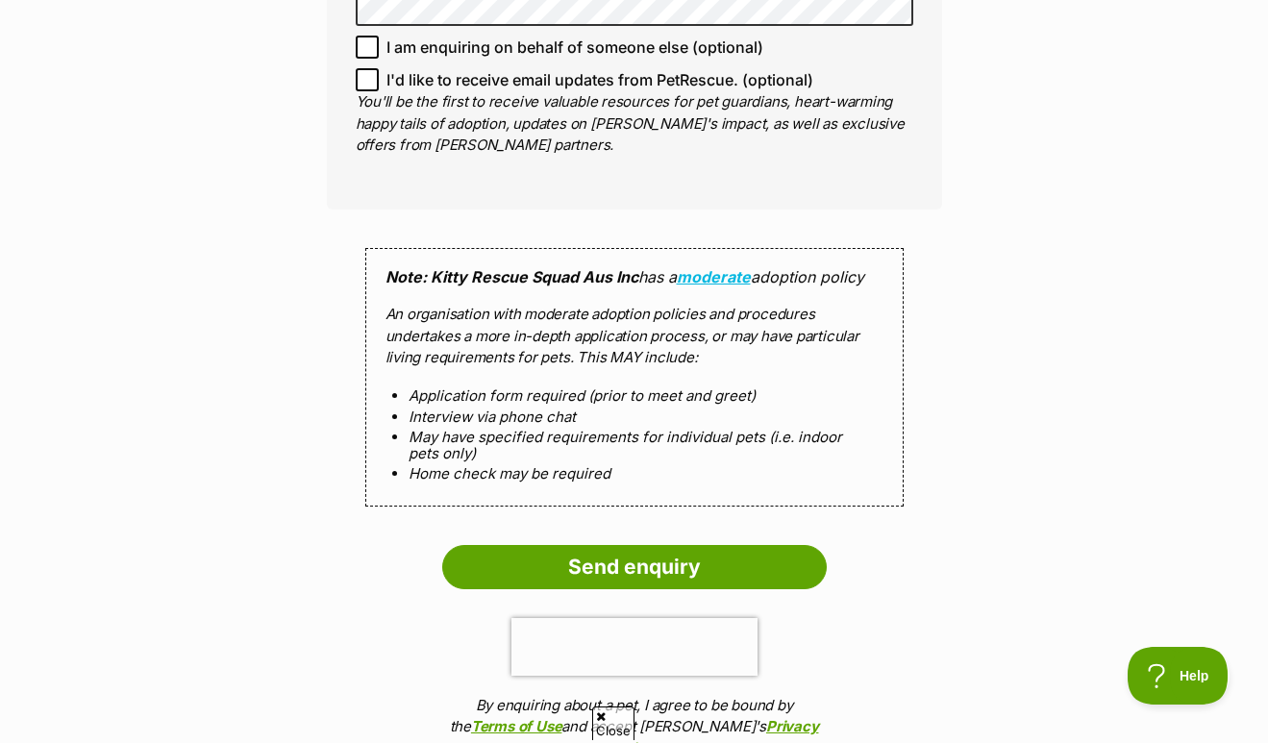
scroll to position [1520, 0]
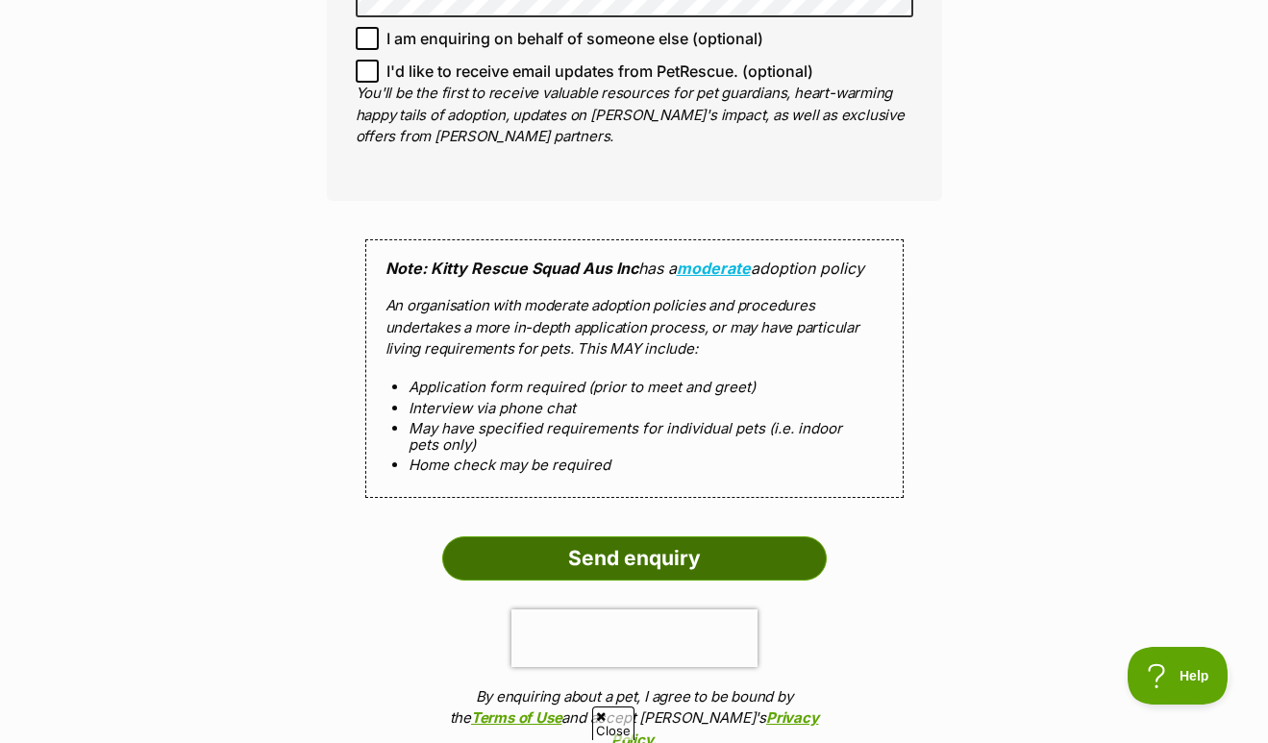
click at [551, 537] on input "Send enquiry" at bounding box center [634, 559] width 385 height 44
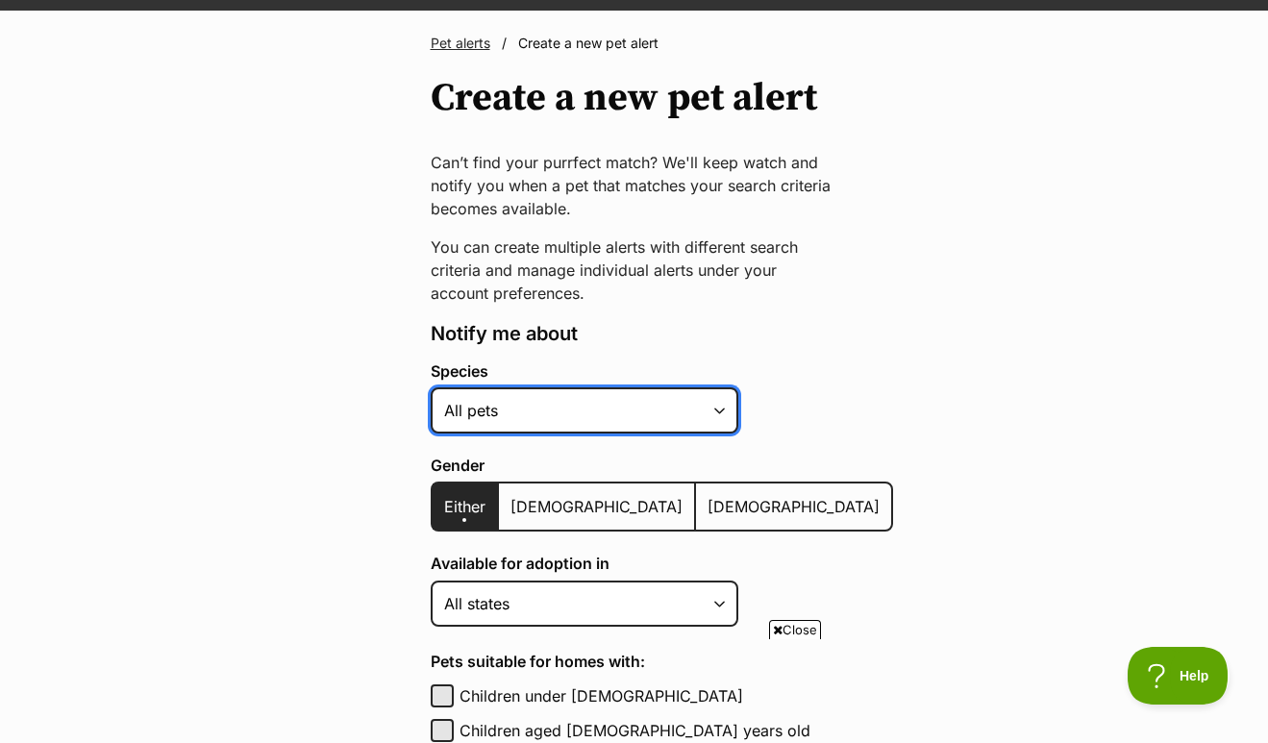
select select "2"
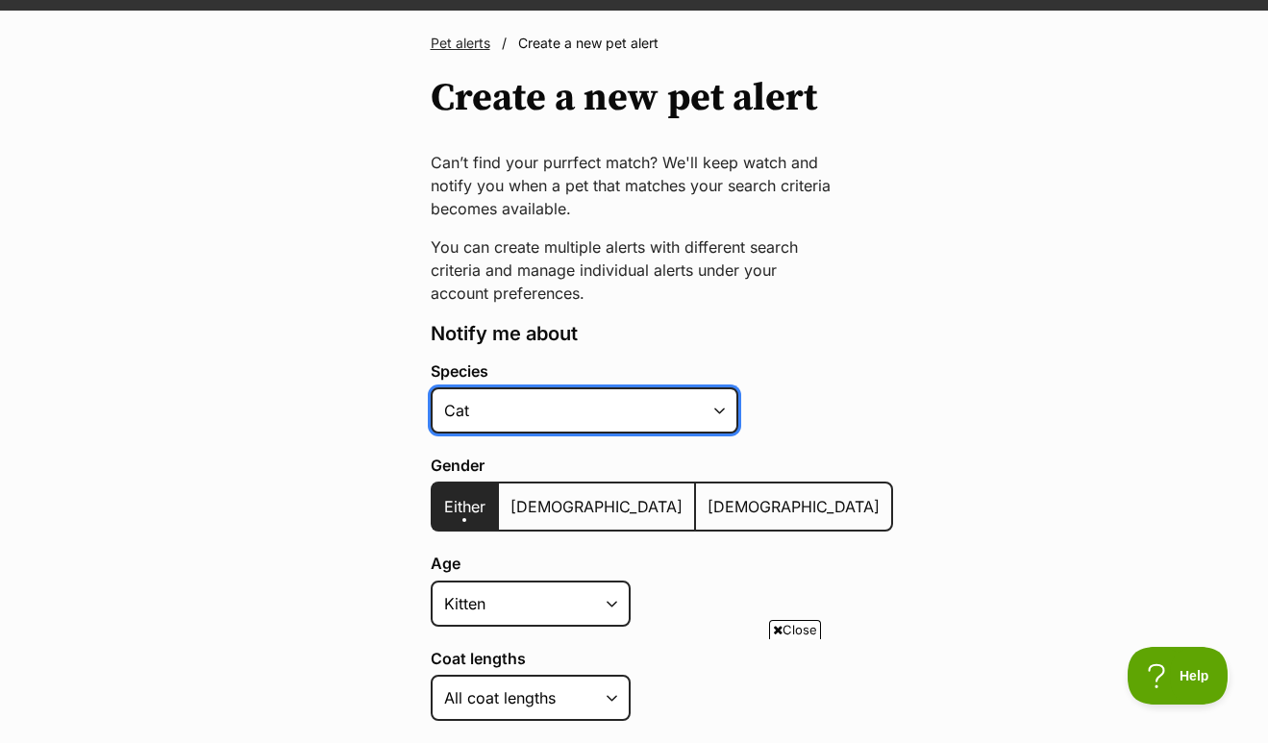
scroll to position [279, 0]
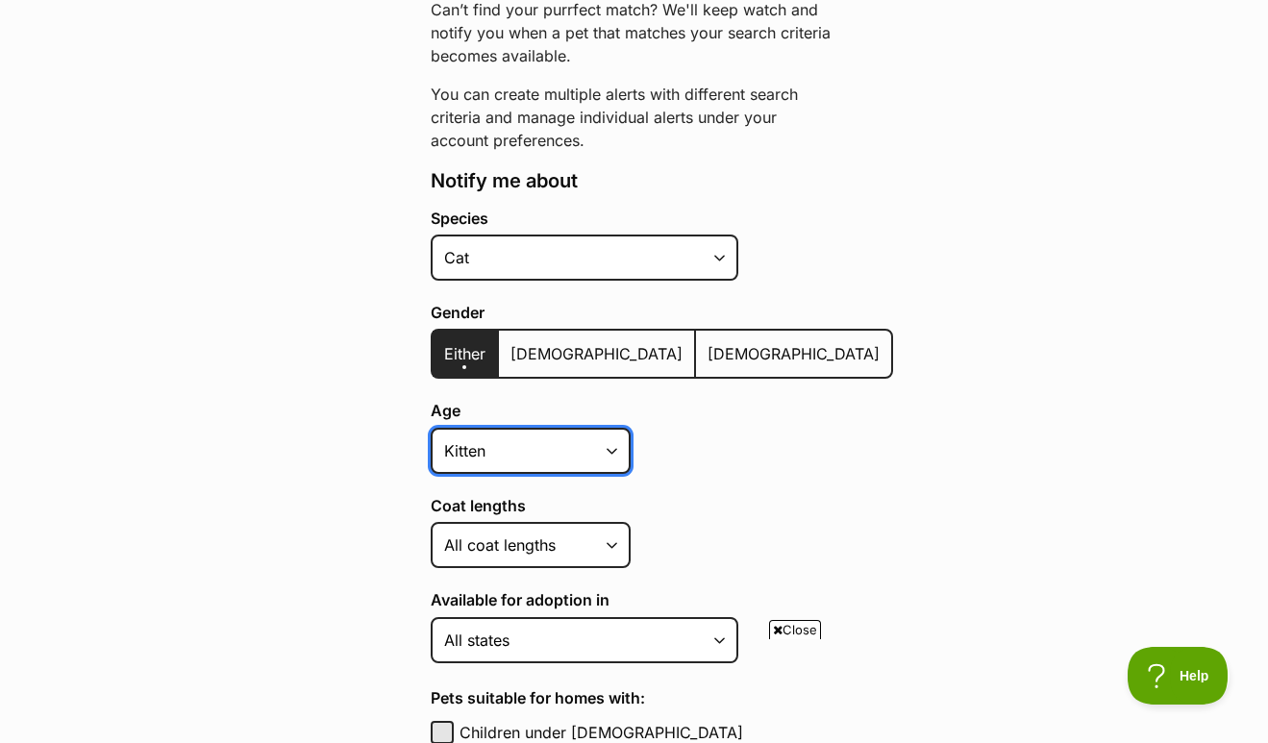
select select "cat"
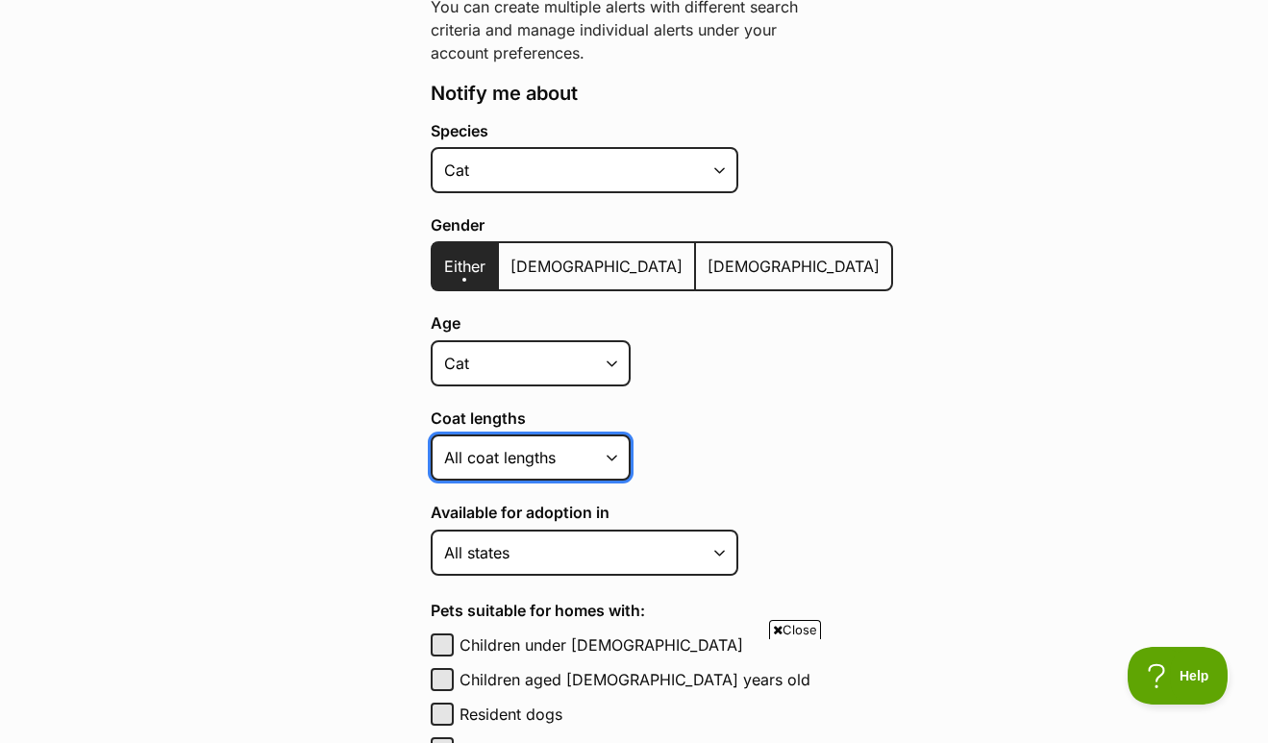
scroll to position [424, 0]
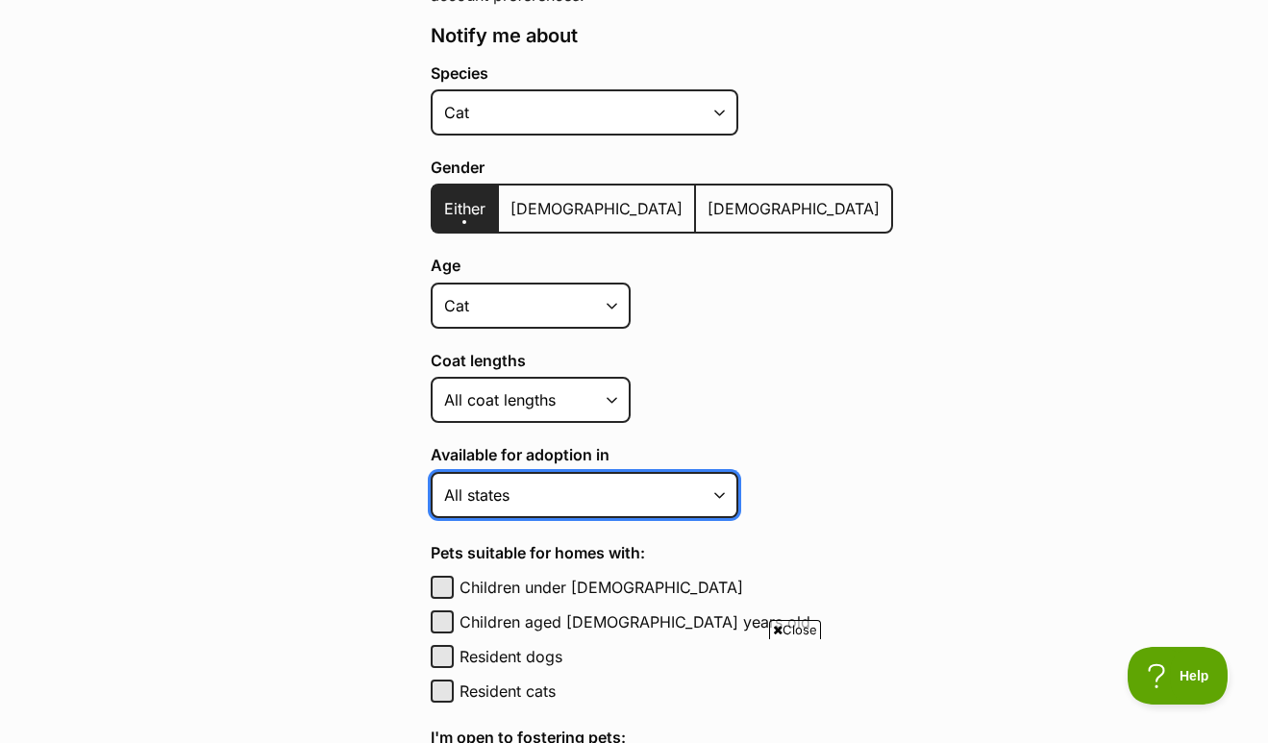
select select "2"
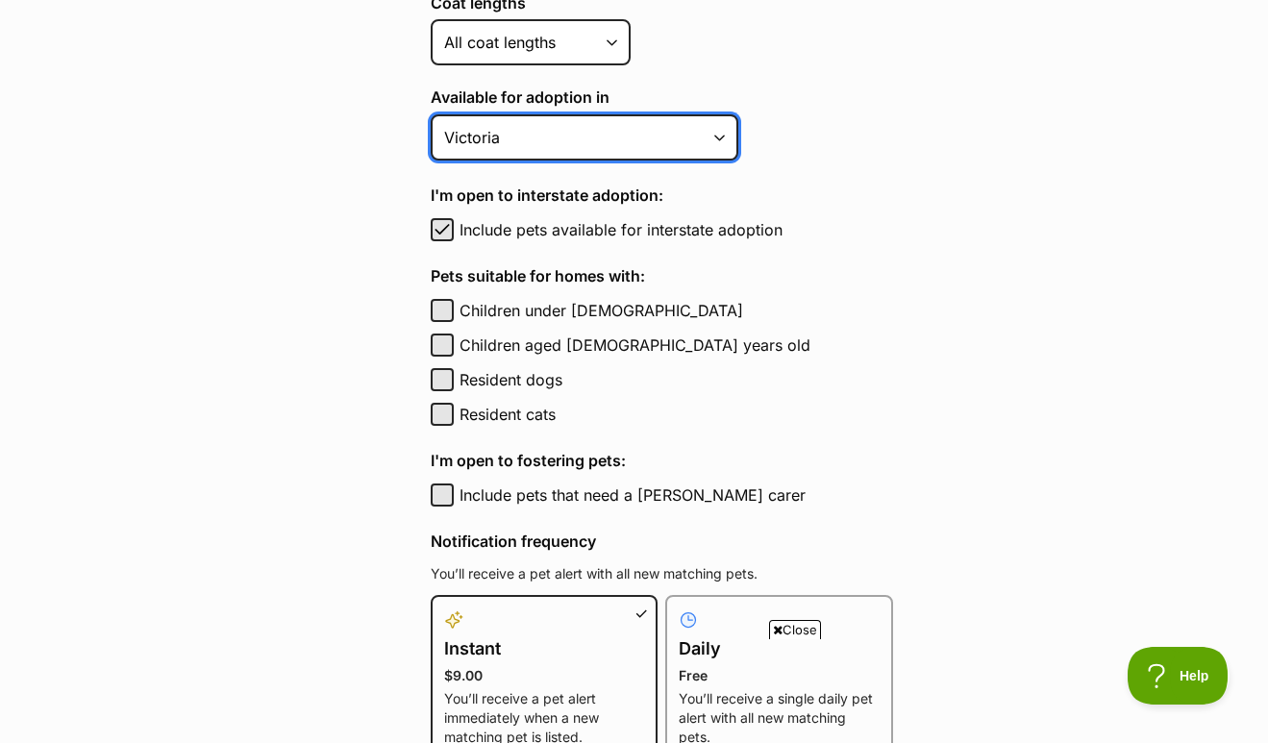
scroll to position [786, 0]
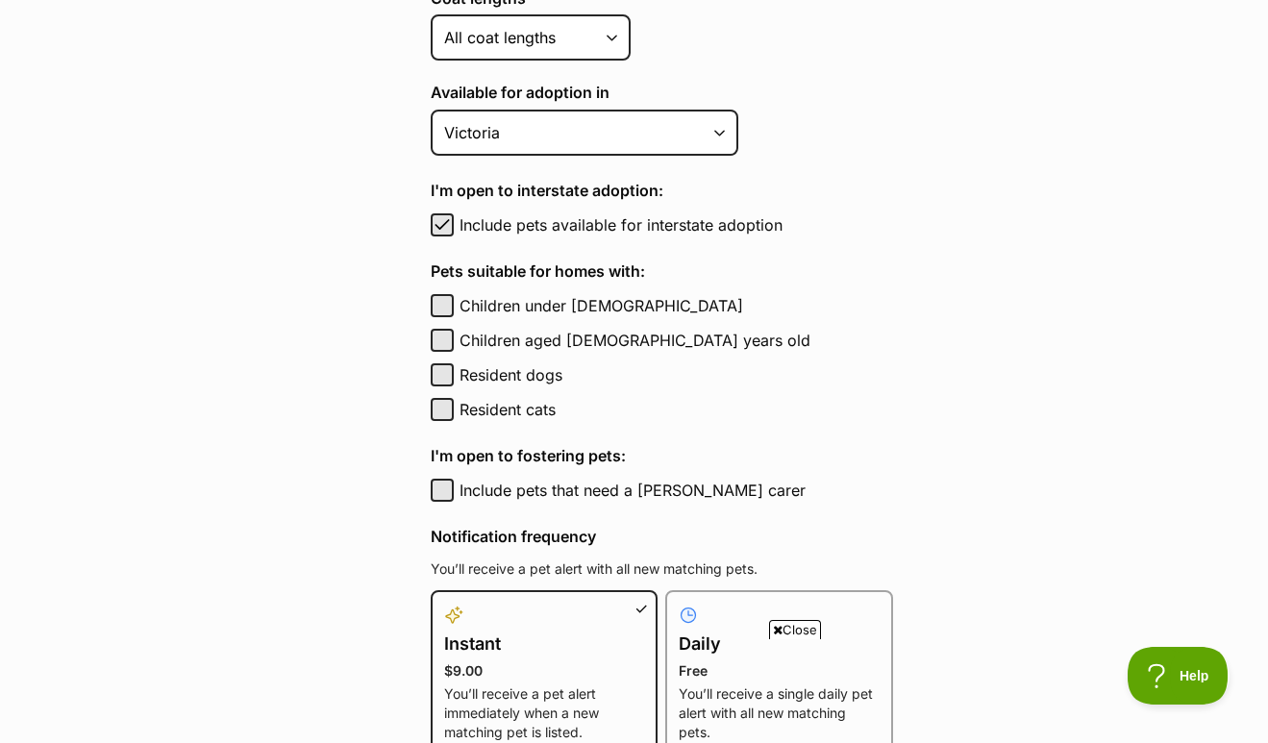
click at [443, 229] on span "button" at bounding box center [442, 224] width 19 height 23
checkbox input "false"
click at [435, 322] on div "Pets suitable for homes with: Children under 5 years old Children under 5 years…" at bounding box center [662, 341] width 462 height 162
click at [445, 340] on button "Children aged 6 to 12 years old" at bounding box center [442, 340] width 23 height 23
checkbox input "true"
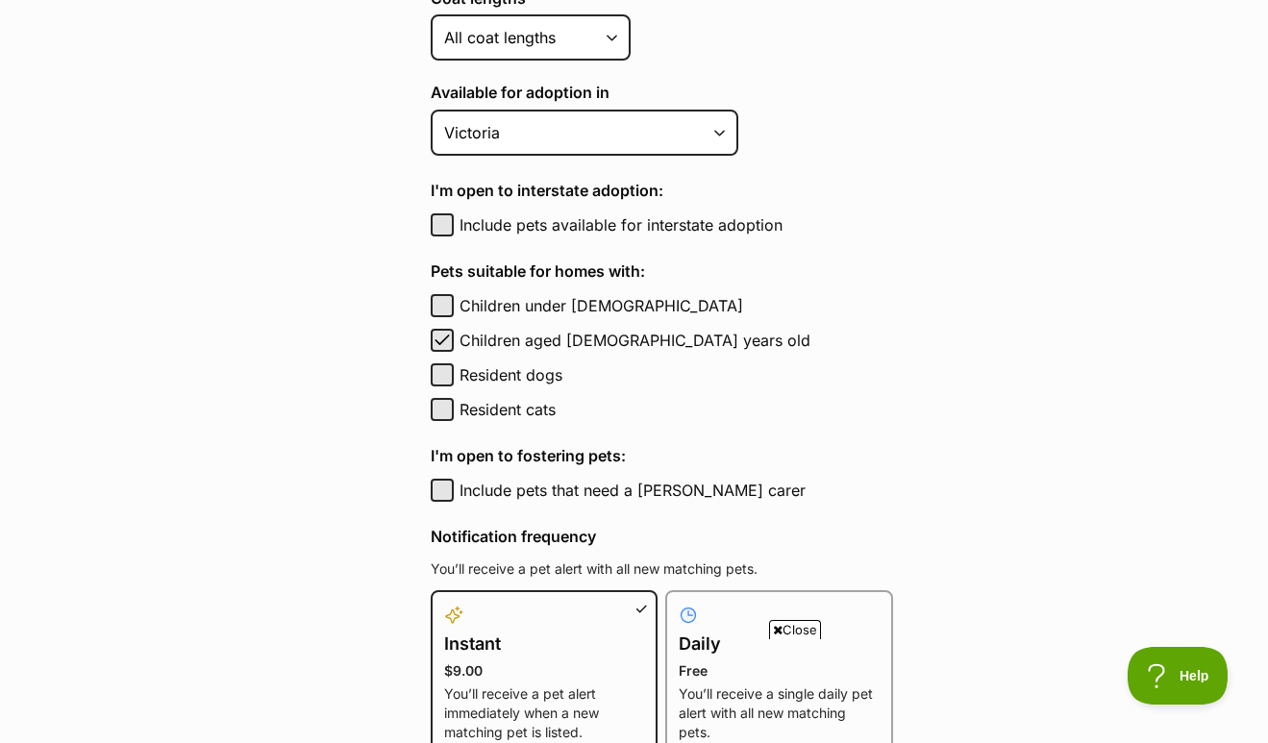
click at [445, 379] on button "Resident dogs" at bounding box center [442, 374] width 23 height 23
checkbox input "true"
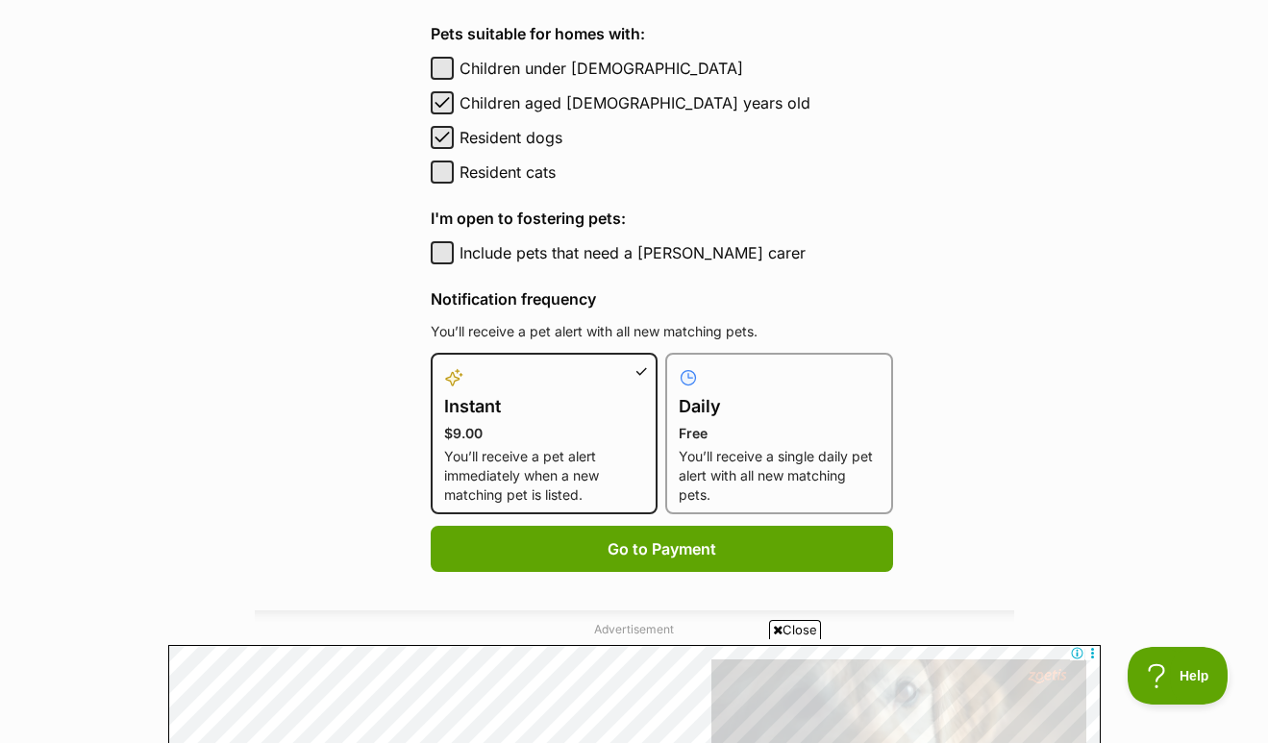
scroll to position [1037, 0]
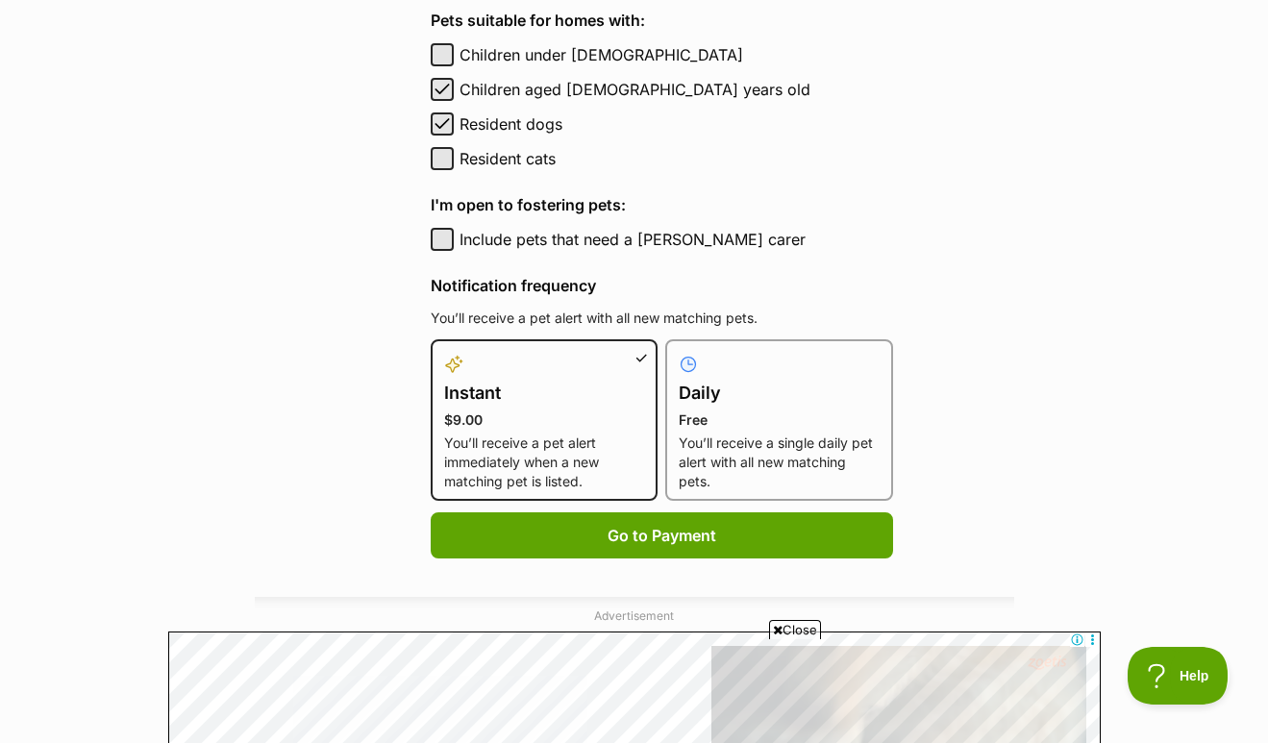
click at [739, 406] on label "Daily Free You’ll receive a single daily pet alert with all new matching pets." at bounding box center [779, 422] width 201 height 138
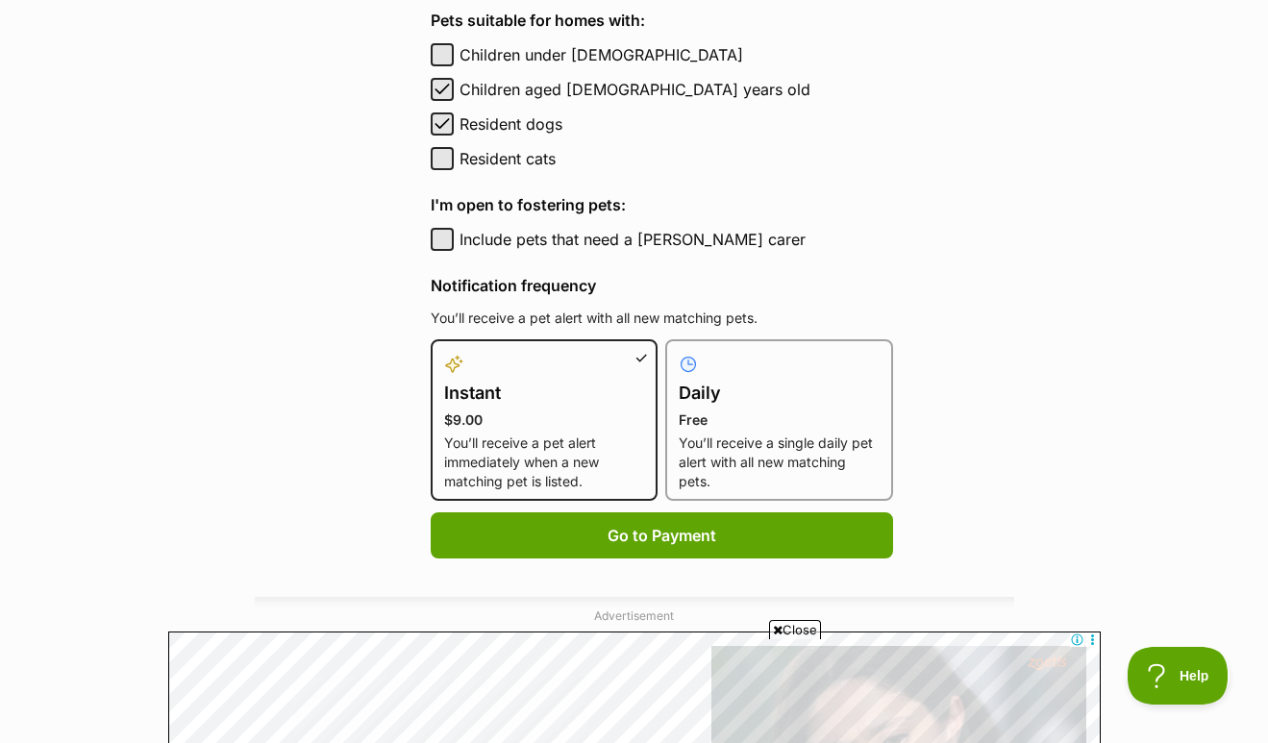
click at [678, 352] on input "Daily Free You’ll receive a single daily pet alert with all new matching pets." at bounding box center [677, 351] width 1 height 1
radio input "true"
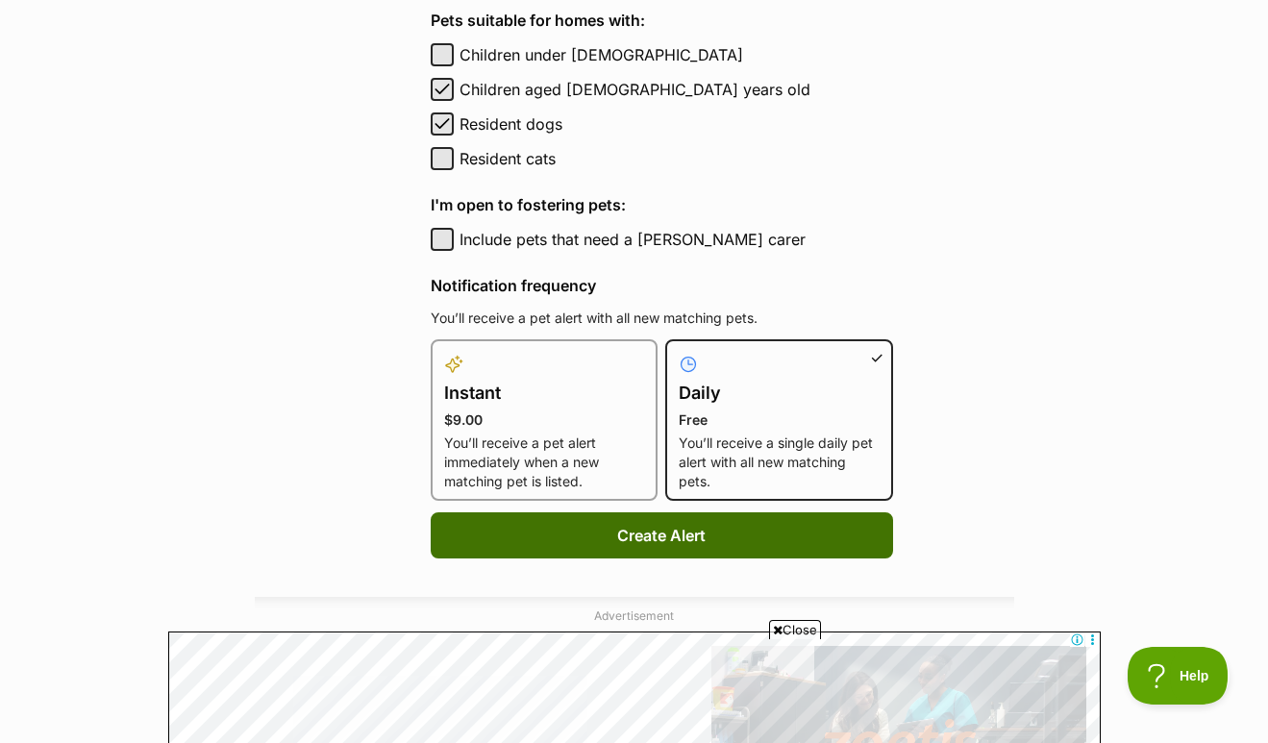
click at [662, 530] on button "Create Alert" at bounding box center [662, 535] width 462 height 46
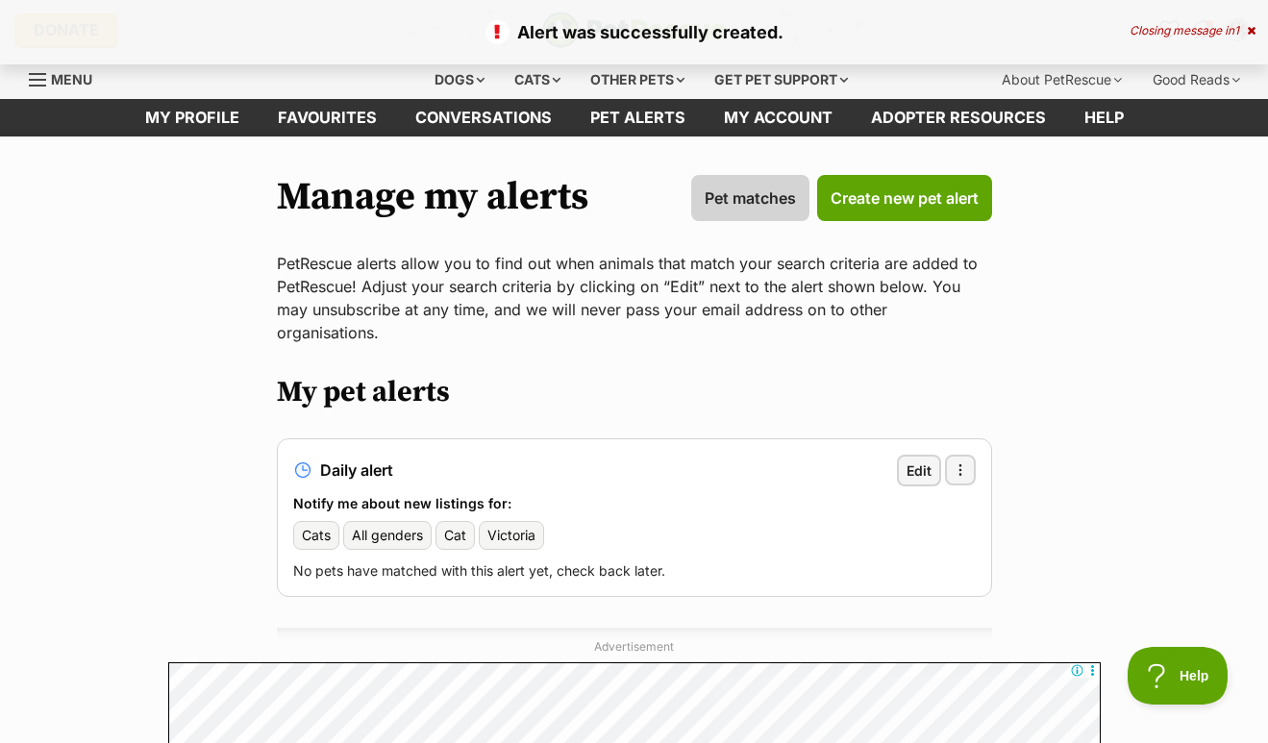
click at [725, 187] on span "Pet matches" at bounding box center [750, 198] width 91 height 23
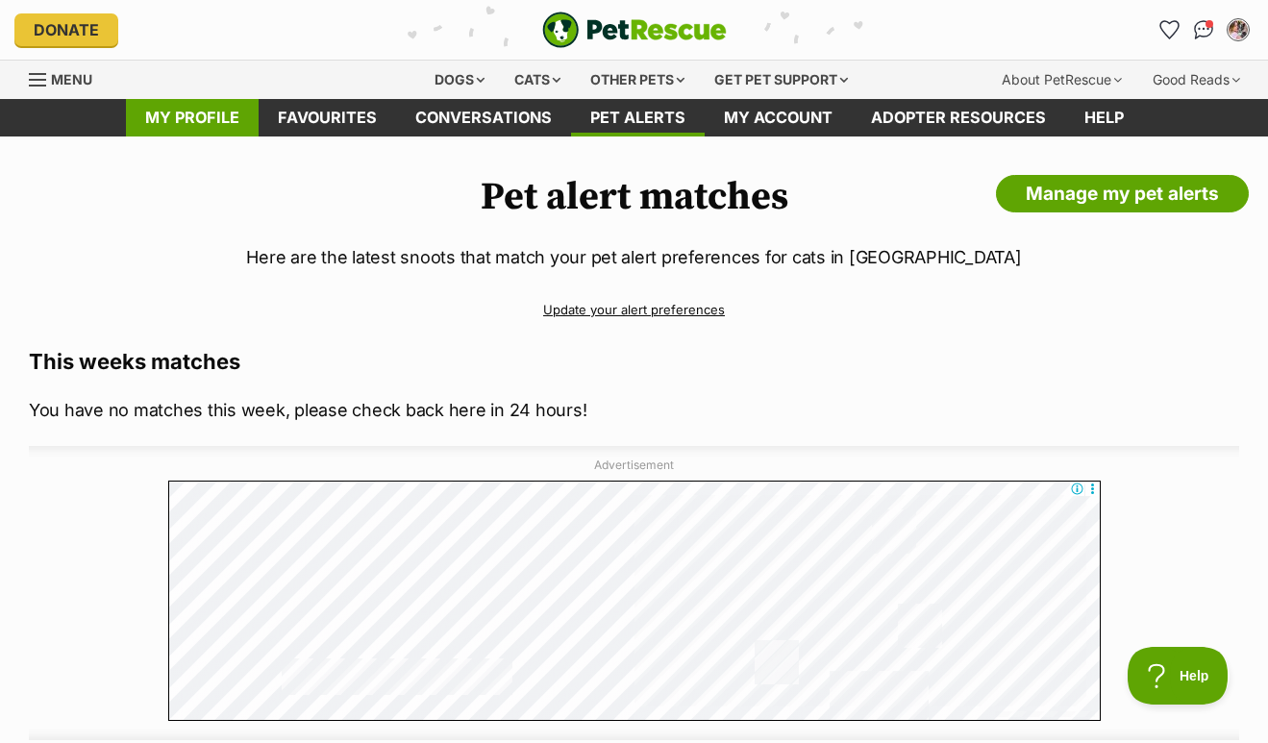
click at [186, 116] on link "My profile" at bounding box center [192, 117] width 133 height 37
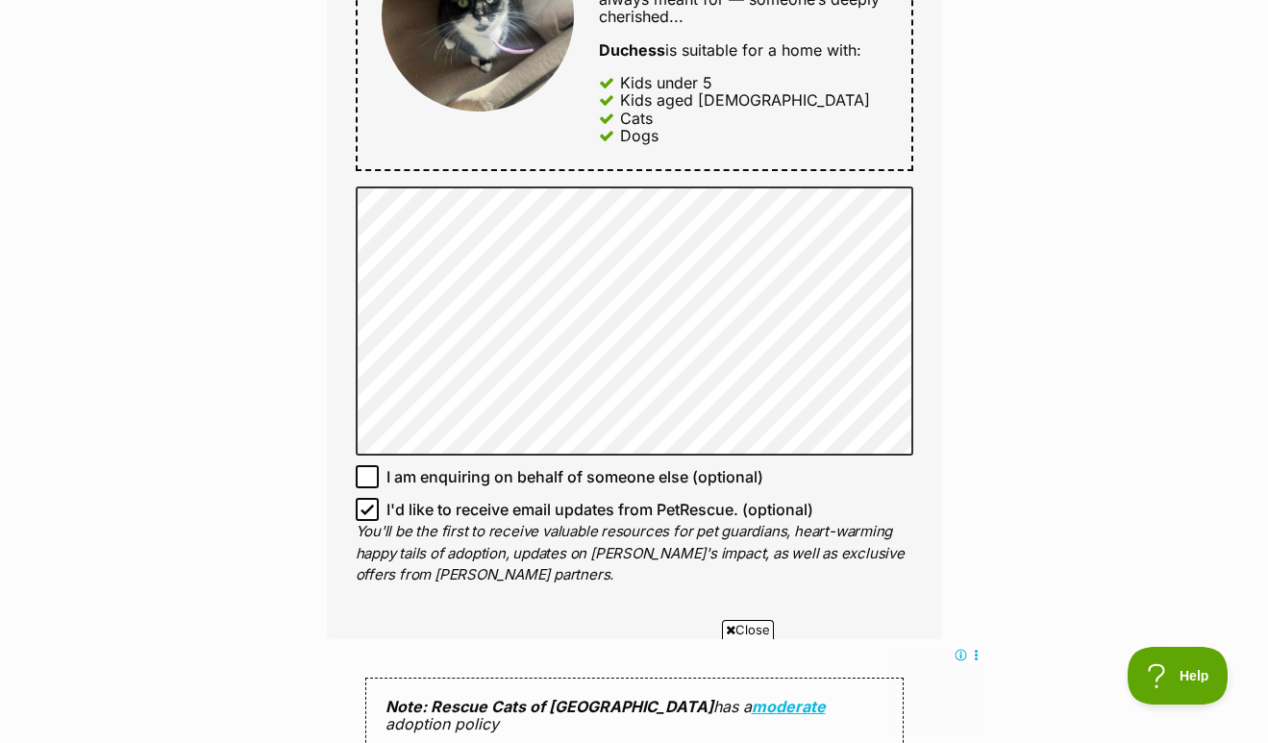
click at [368, 503] on icon at bounding box center [367, 509] width 13 height 13
click at [368, 498] on input "I'd like to receive email updates from PetRescue. (optional)" at bounding box center [367, 509] width 23 height 23
checkbox input "false"
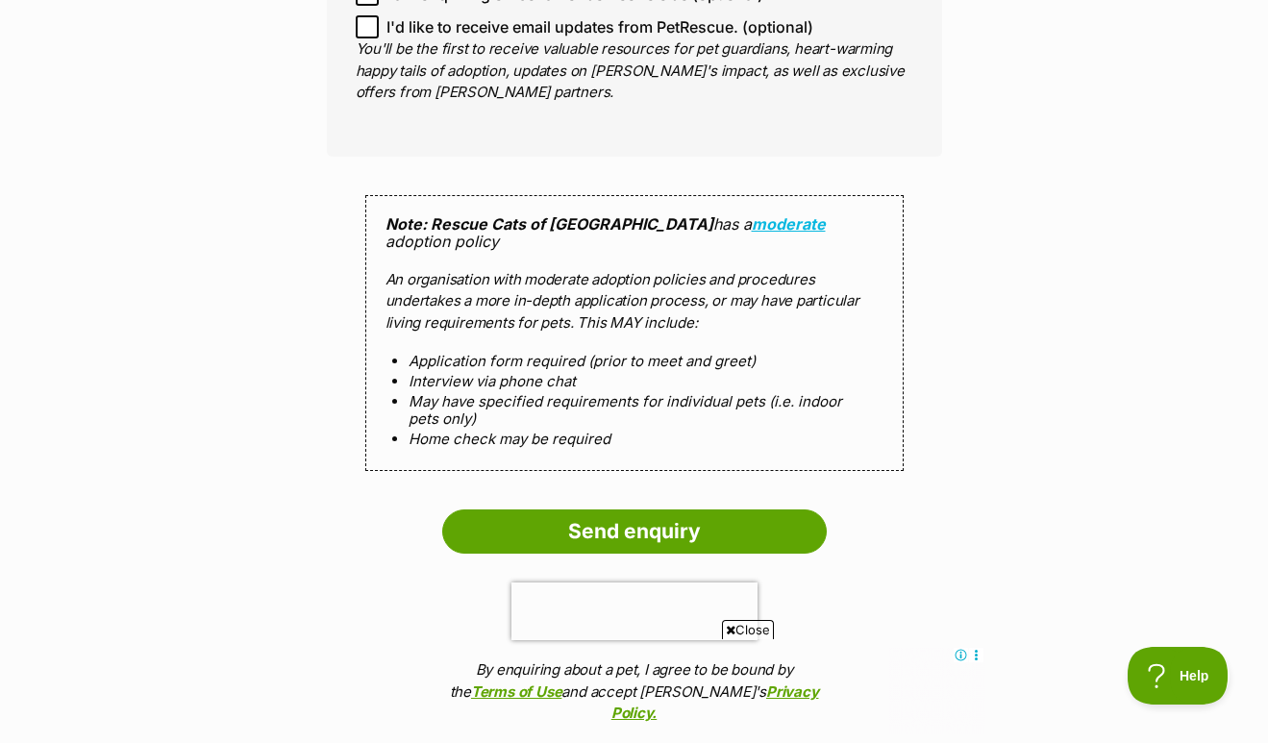
scroll to position [1561, 0]
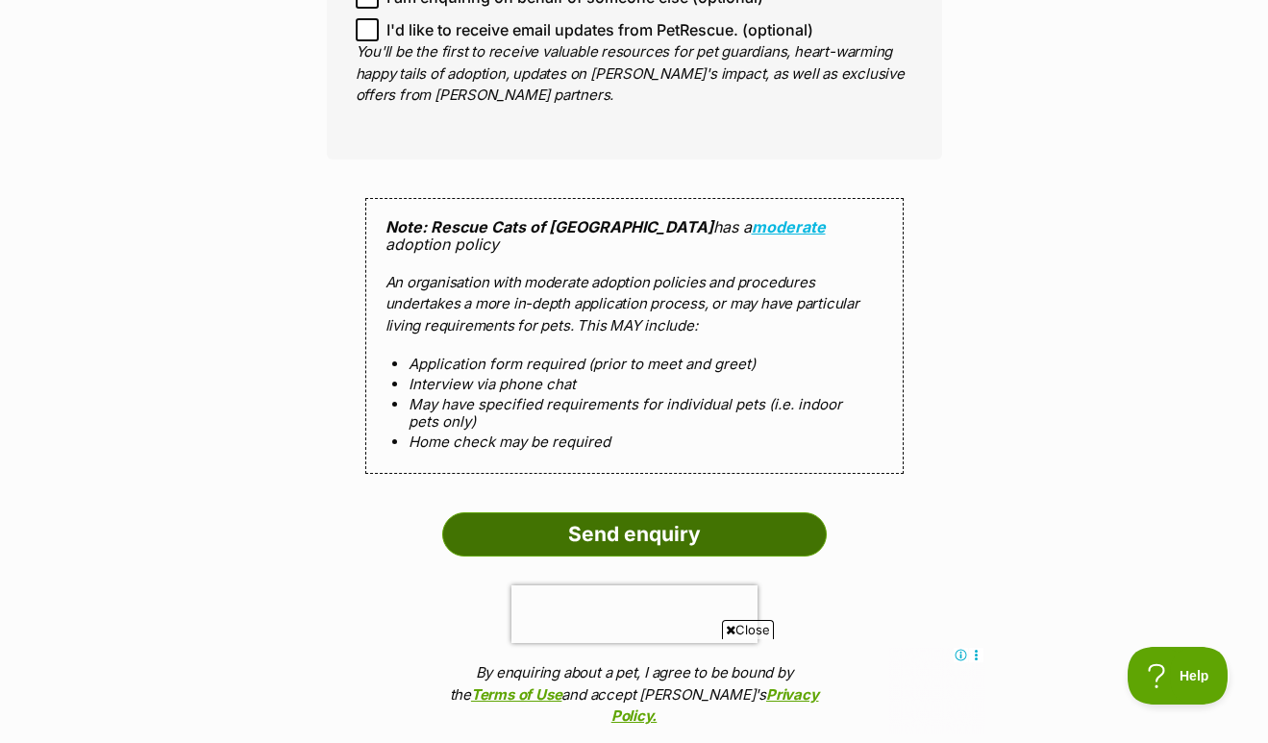
click at [527, 512] on input "Send enquiry" at bounding box center [634, 534] width 385 height 44
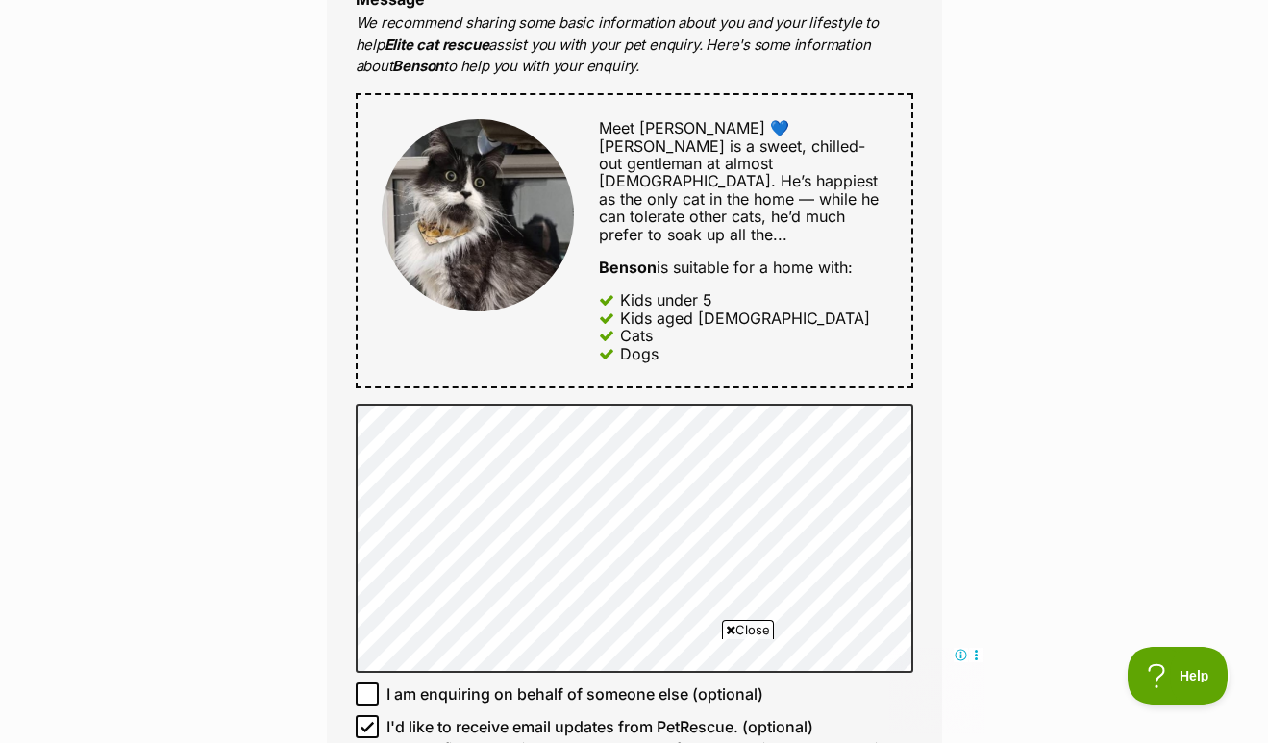
scroll to position [1111, 0]
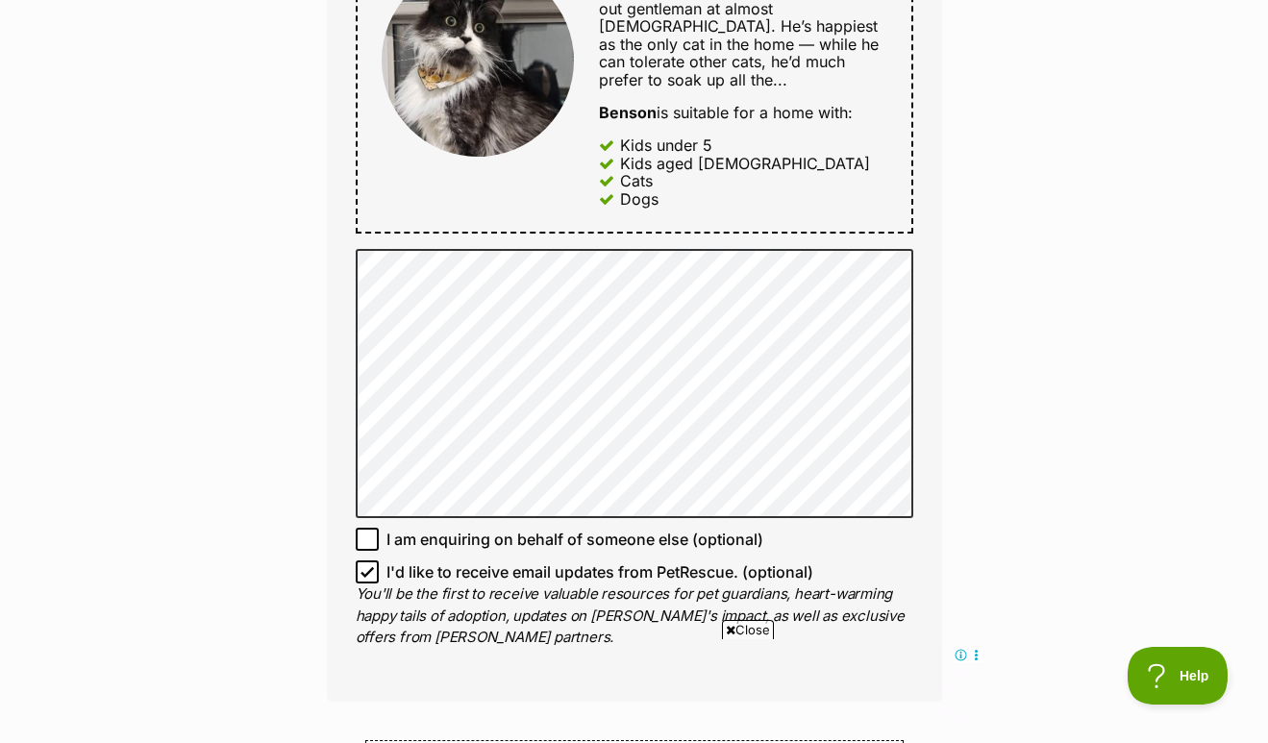
click at [369, 584] on p "You'll be the first to receive valuable resources for pet guardians, heart-warm…" at bounding box center [635, 616] width 558 height 65
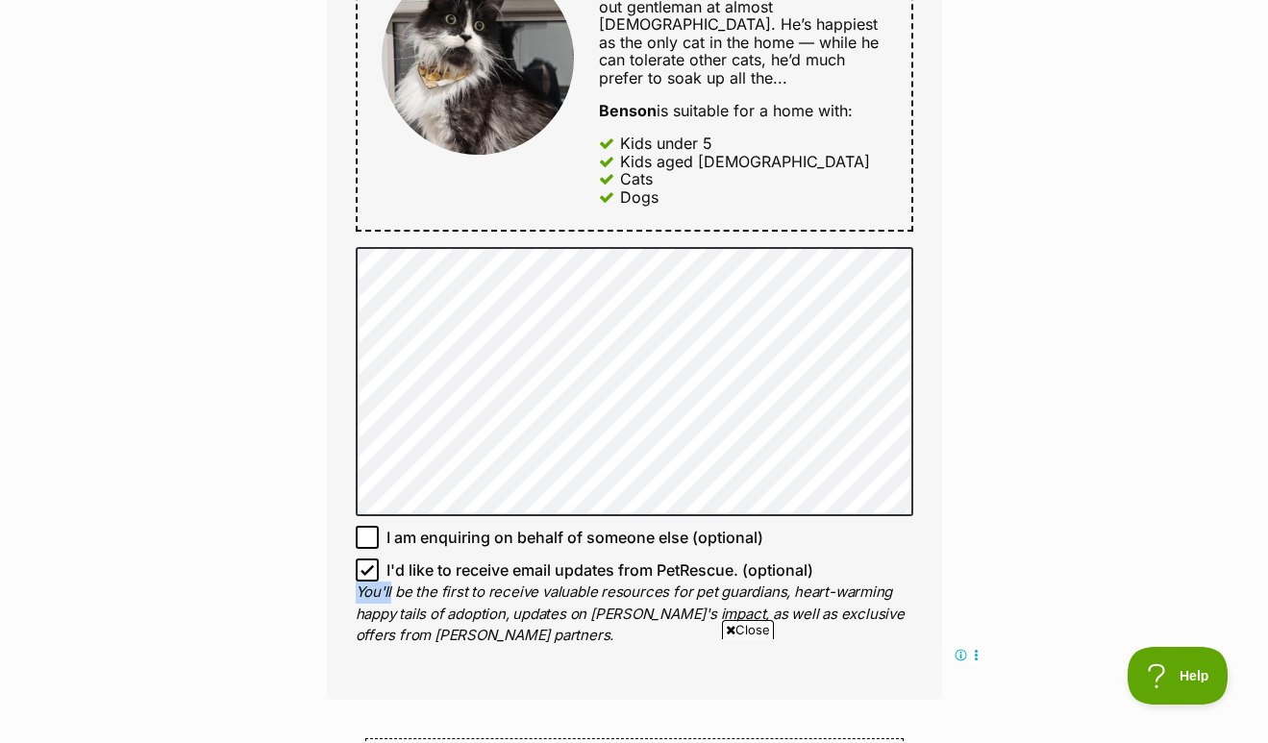
click at [369, 582] on p "You'll be the first to receive valuable resources for pet guardians, heart-warm…" at bounding box center [635, 614] width 558 height 65
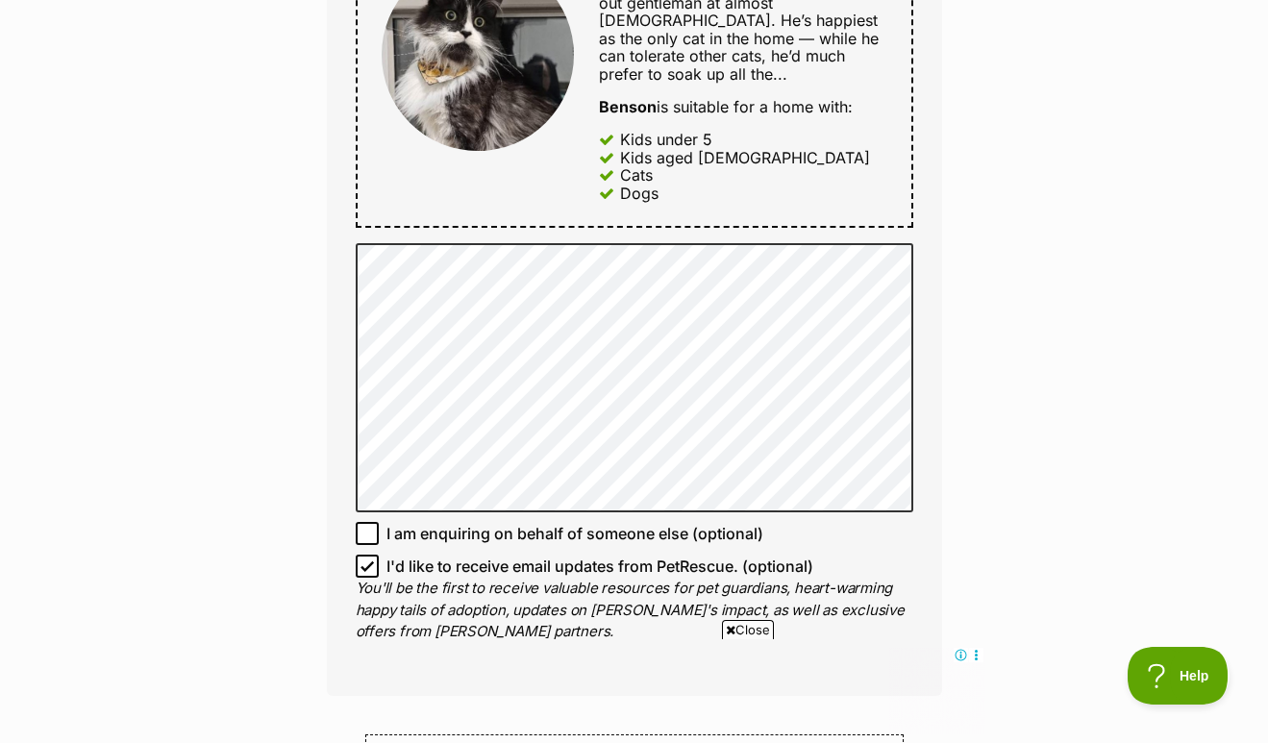
click at [362, 560] on icon at bounding box center [367, 566] width 13 height 13
click at [362, 555] on input "I'd like to receive email updates from PetRescue. (optional)" at bounding box center [367, 566] width 23 height 23
checkbox input "false"
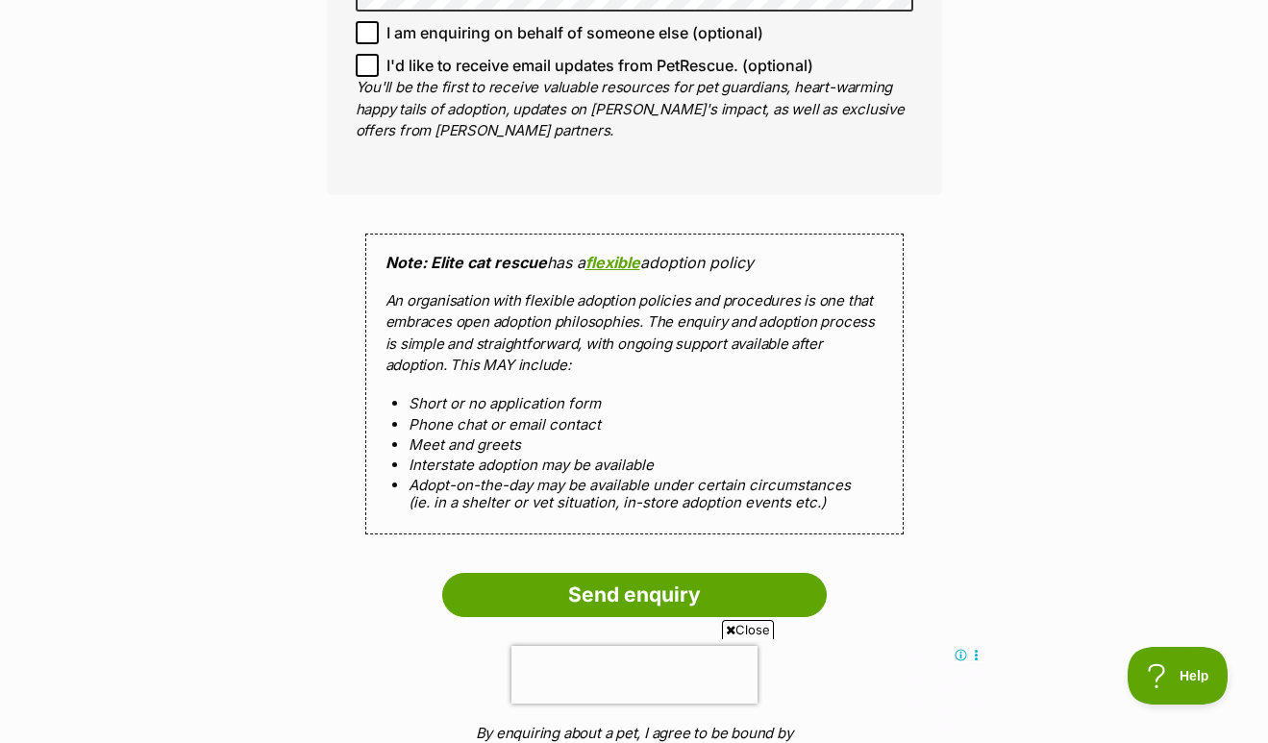
scroll to position [1623, 0]
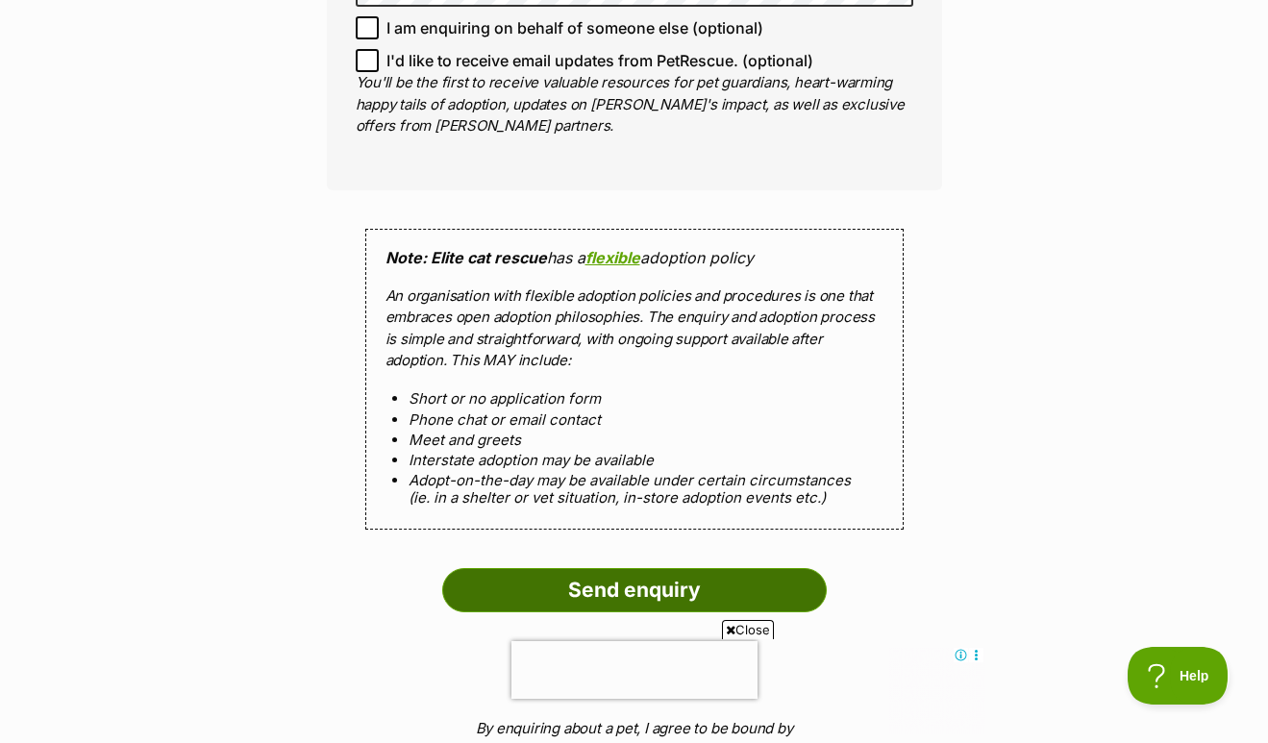
click at [523, 568] on input "Send enquiry" at bounding box center [634, 590] width 385 height 44
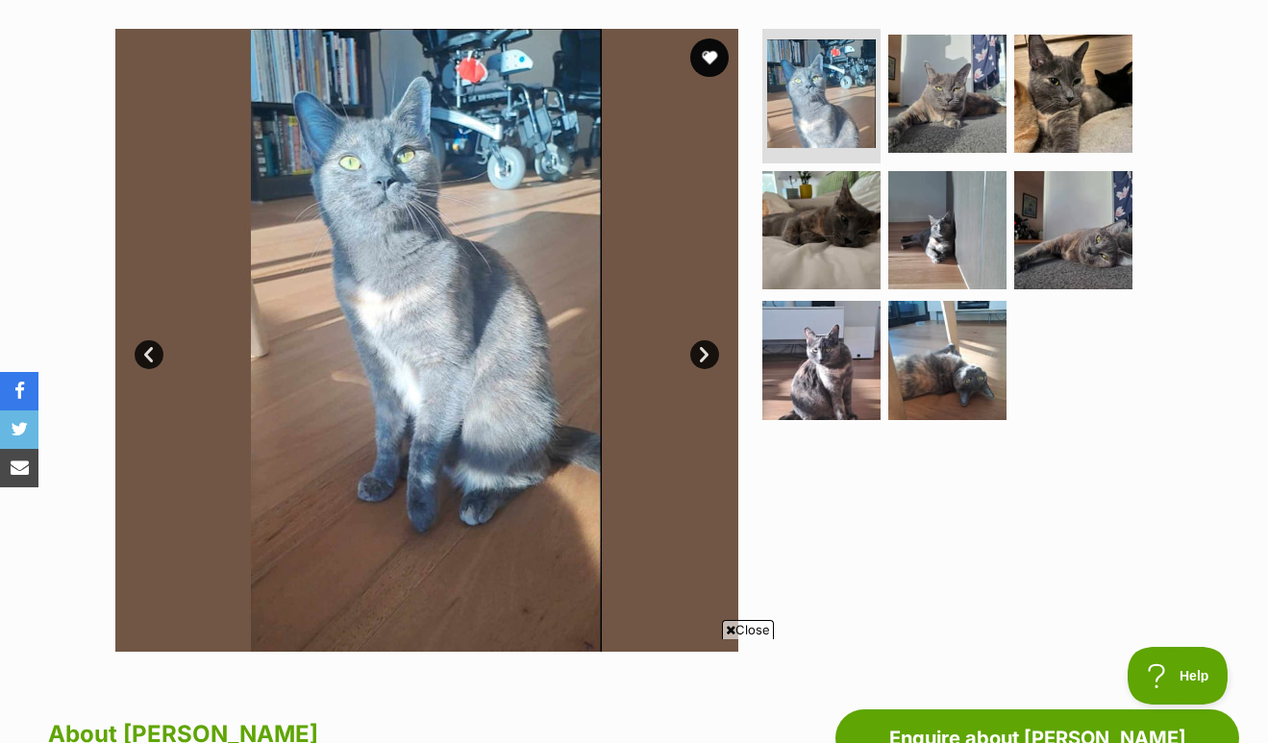
scroll to position [380, 0]
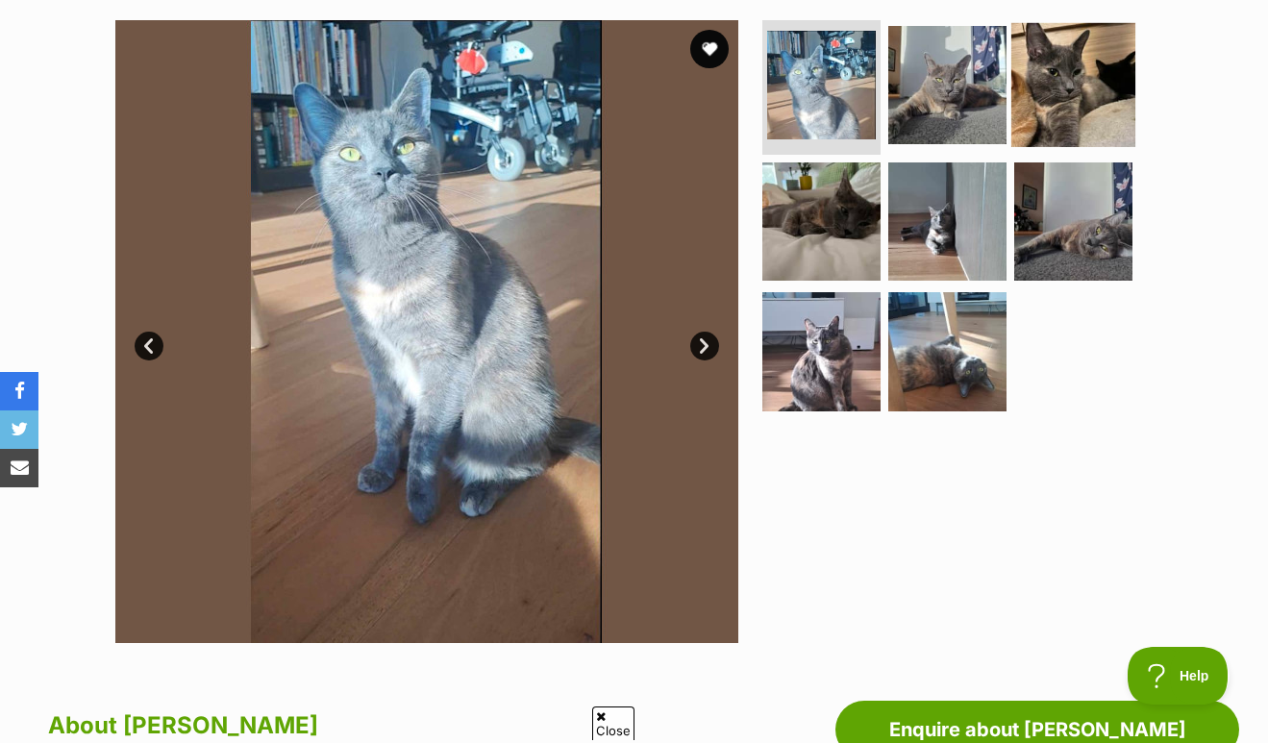
click at [1016, 94] on img at bounding box center [1073, 85] width 124 height 124
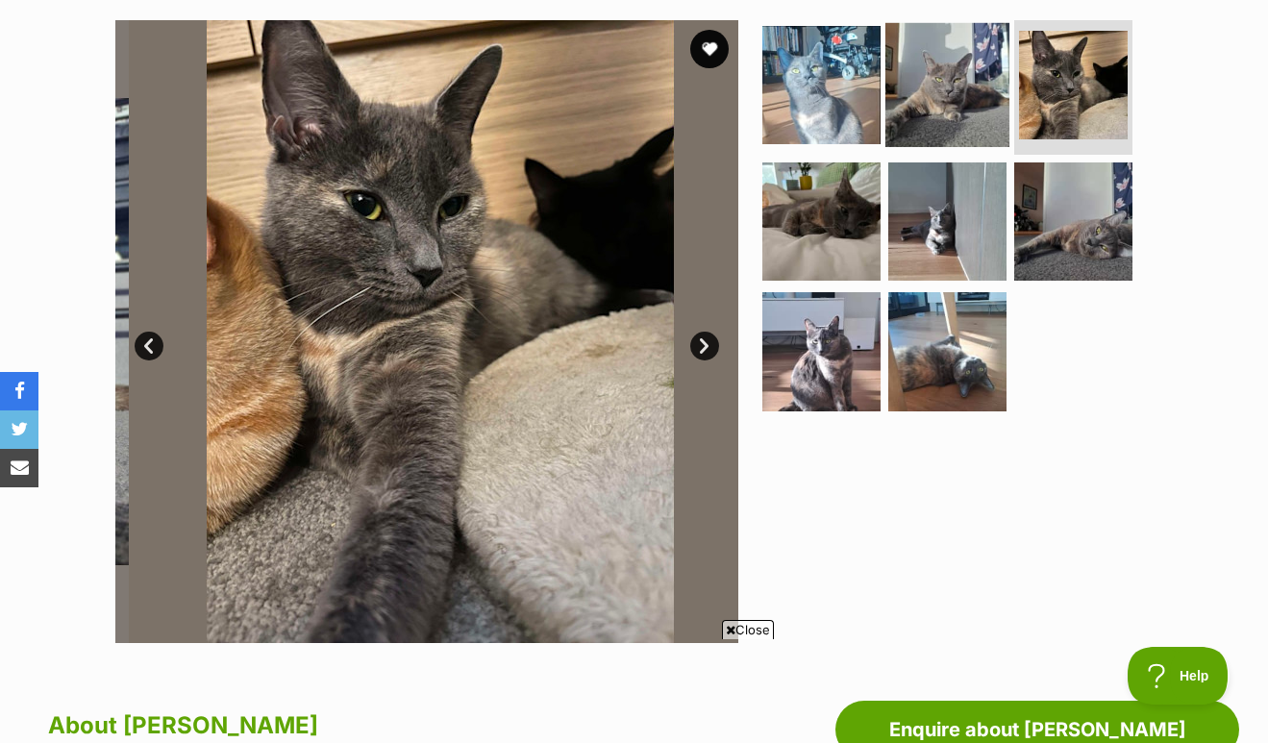
scroll to position [0, 0]
click at [933, 96] on img at bounding box center [948, 85] width 124 height 124
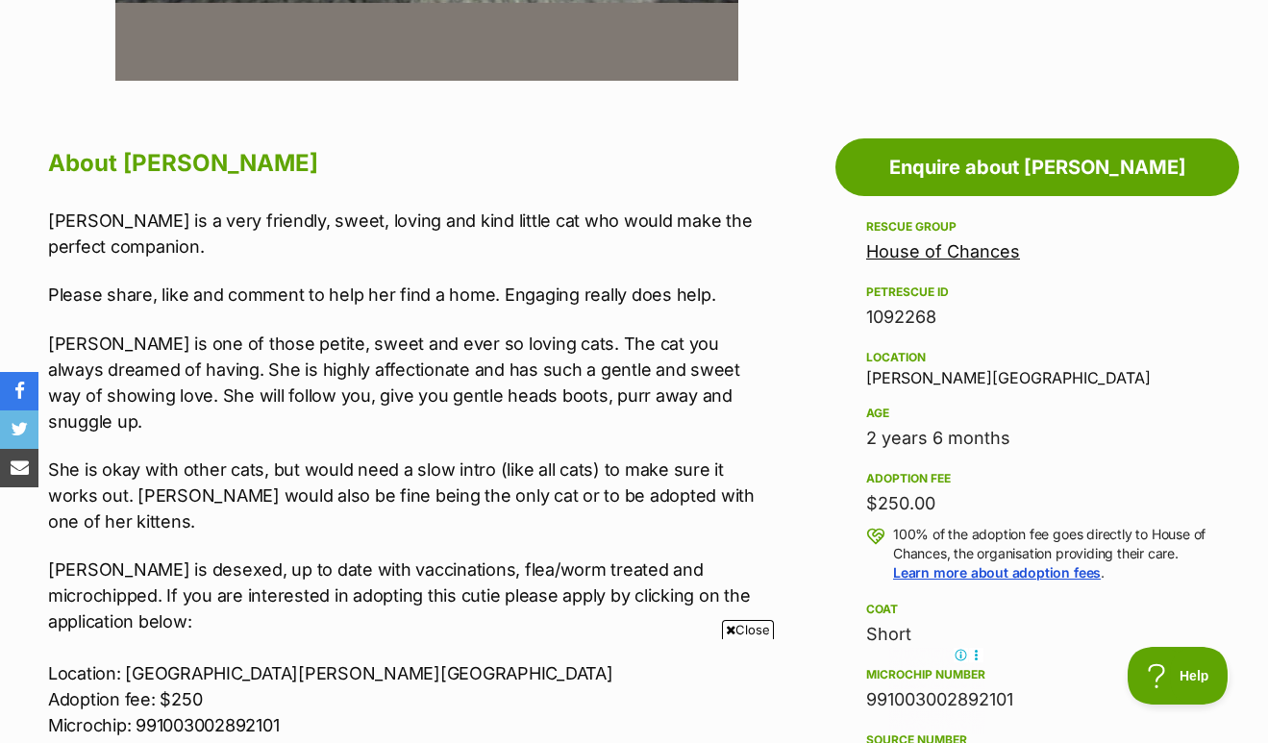
scroll to position [938, 0]
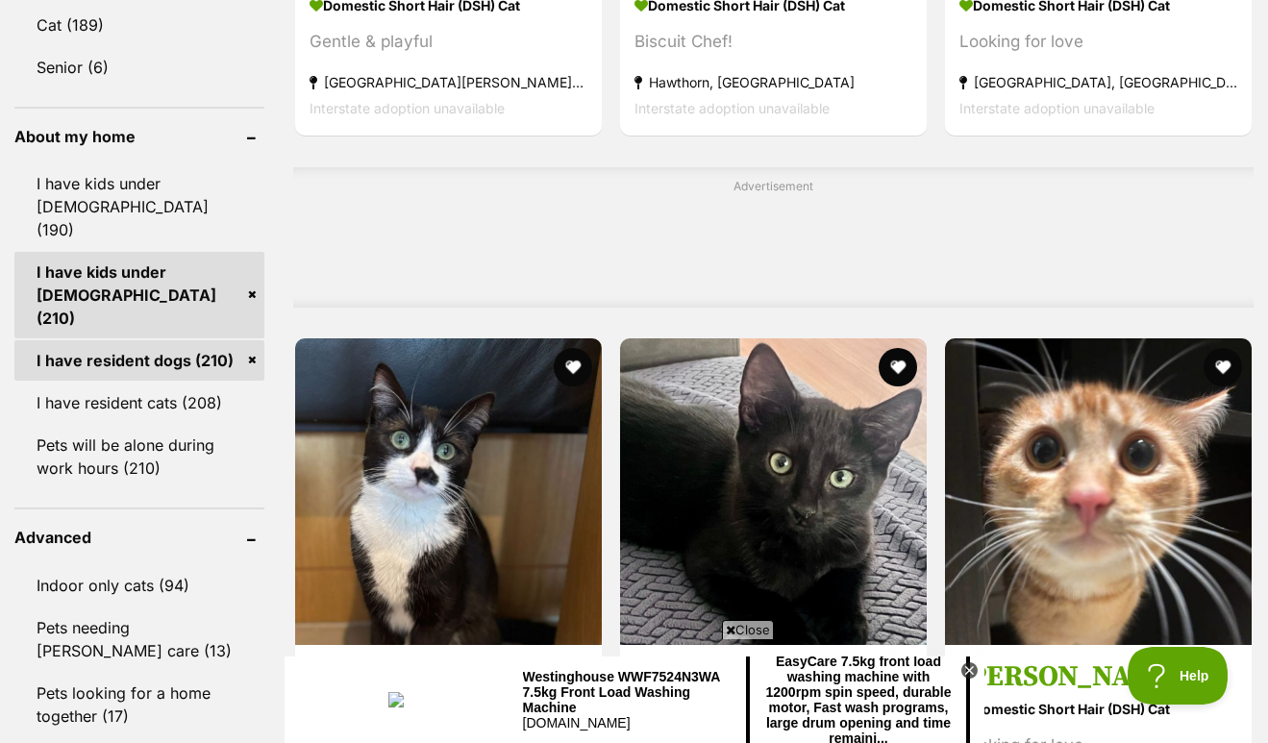
scroll to position [1709, 0]
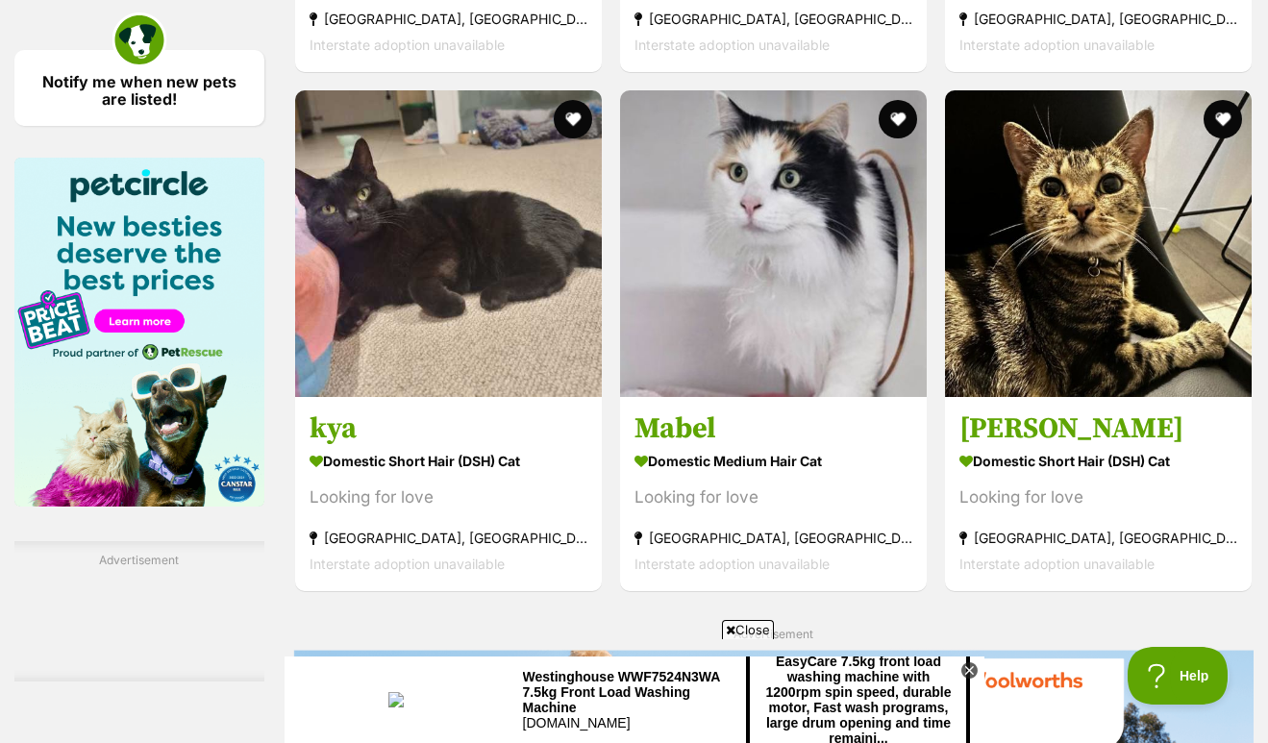
scroll to position [2483, 0]
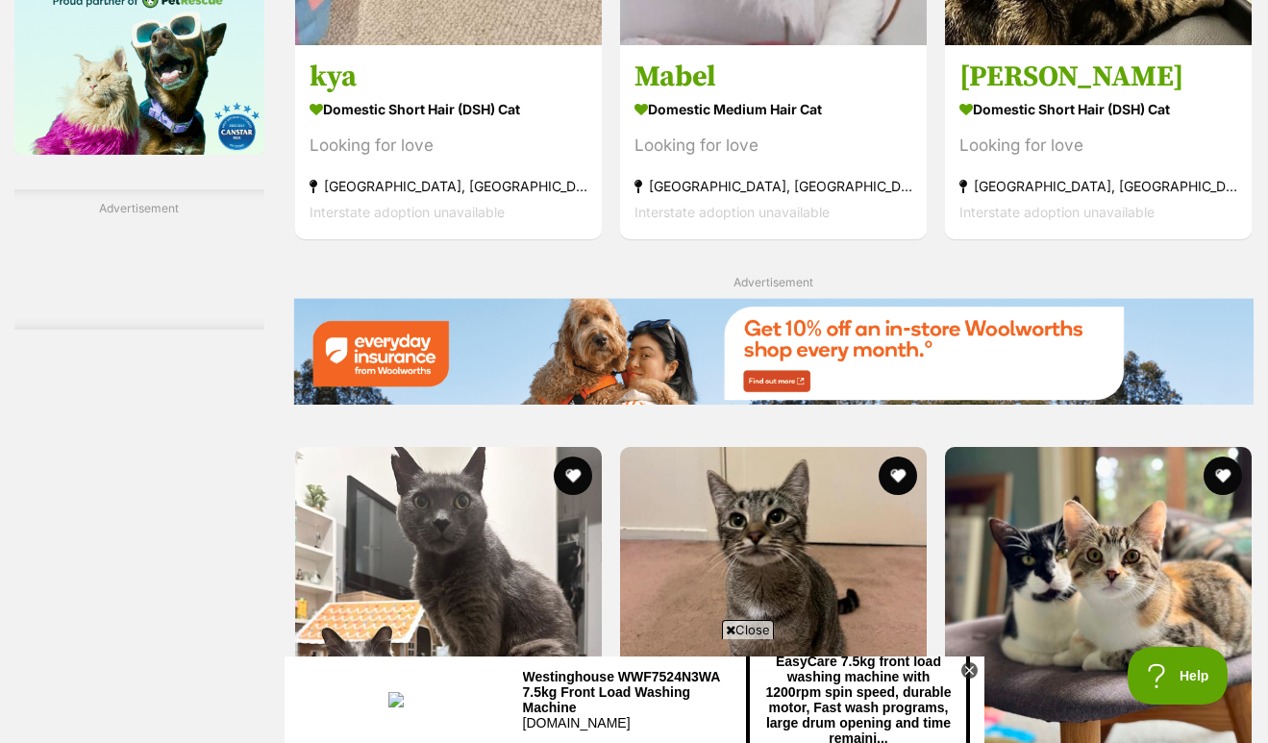
scroll to position [0, 0]
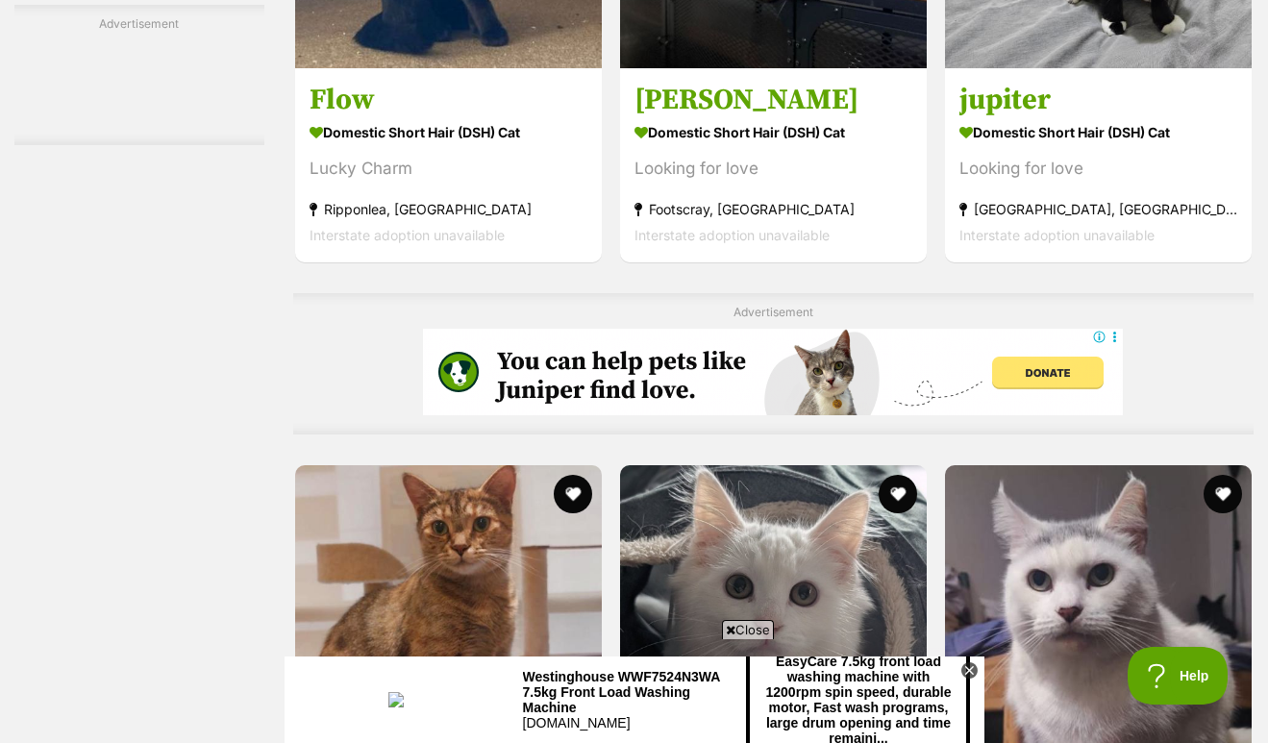
scroll to position [4012, 0]
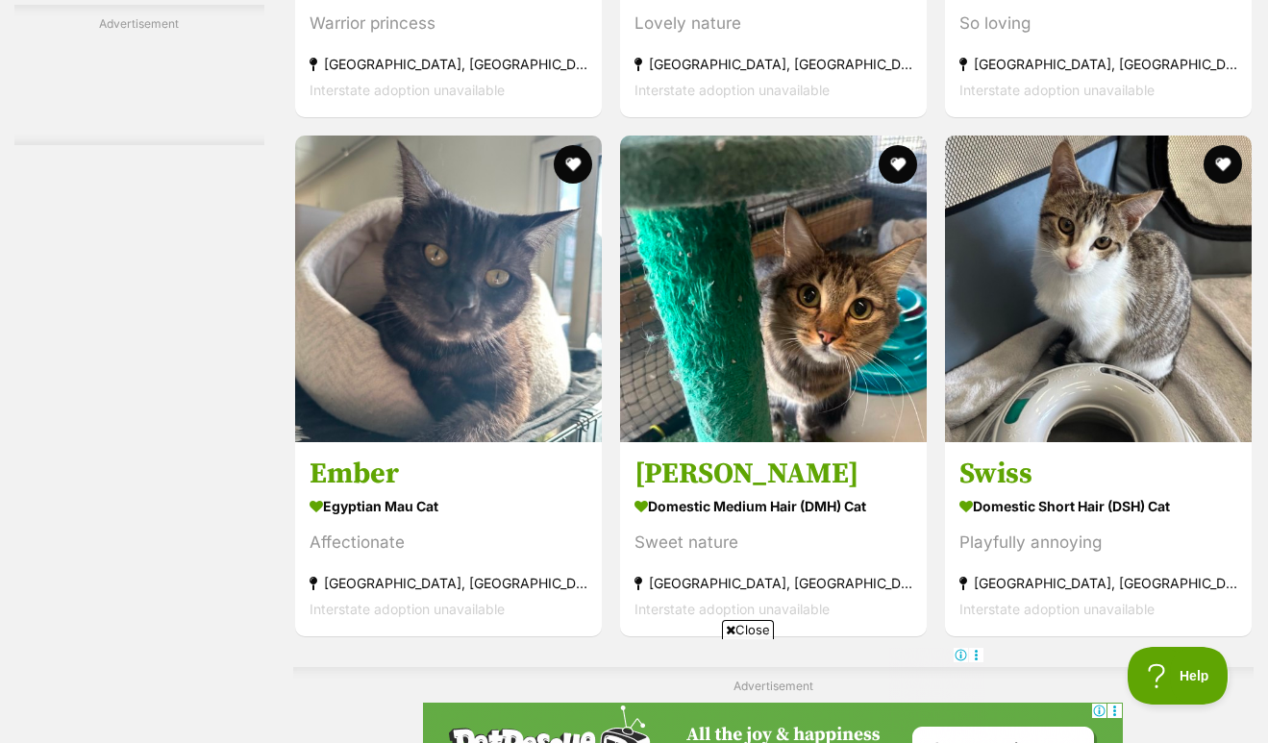
scroll to position [6089, 0]
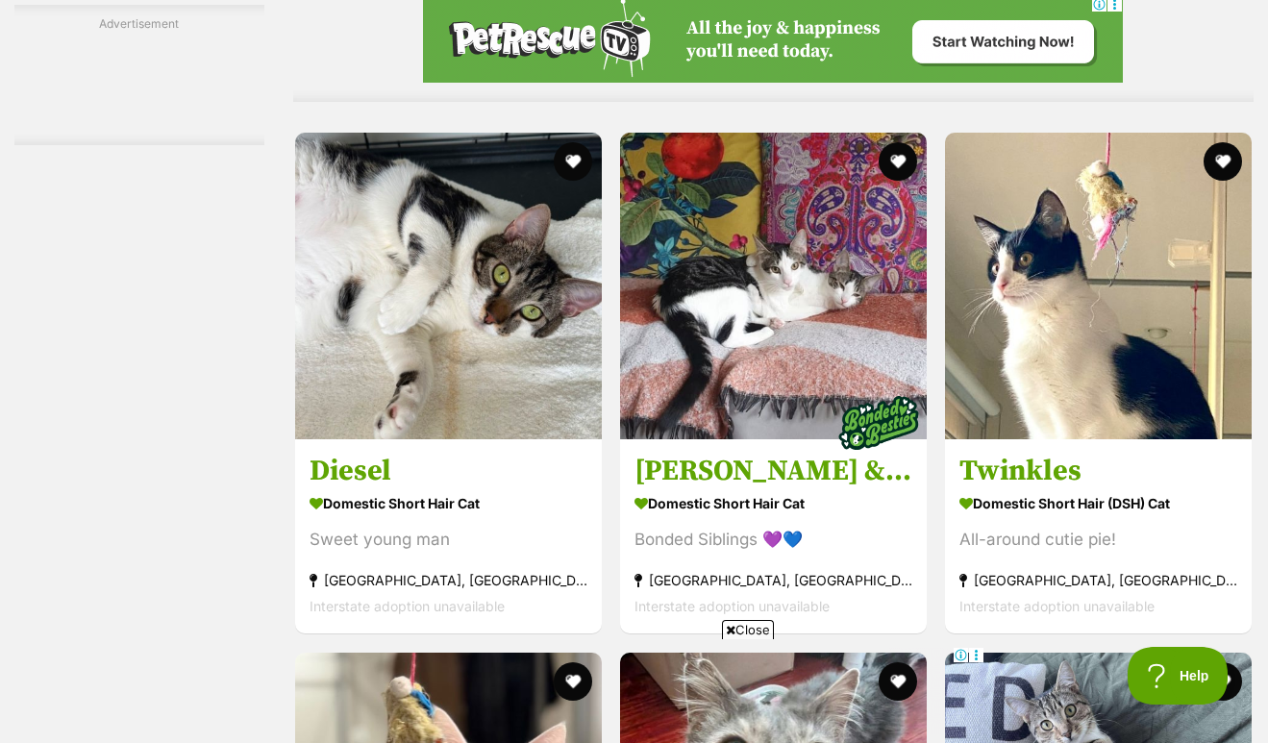
scroll to position [0, 0]
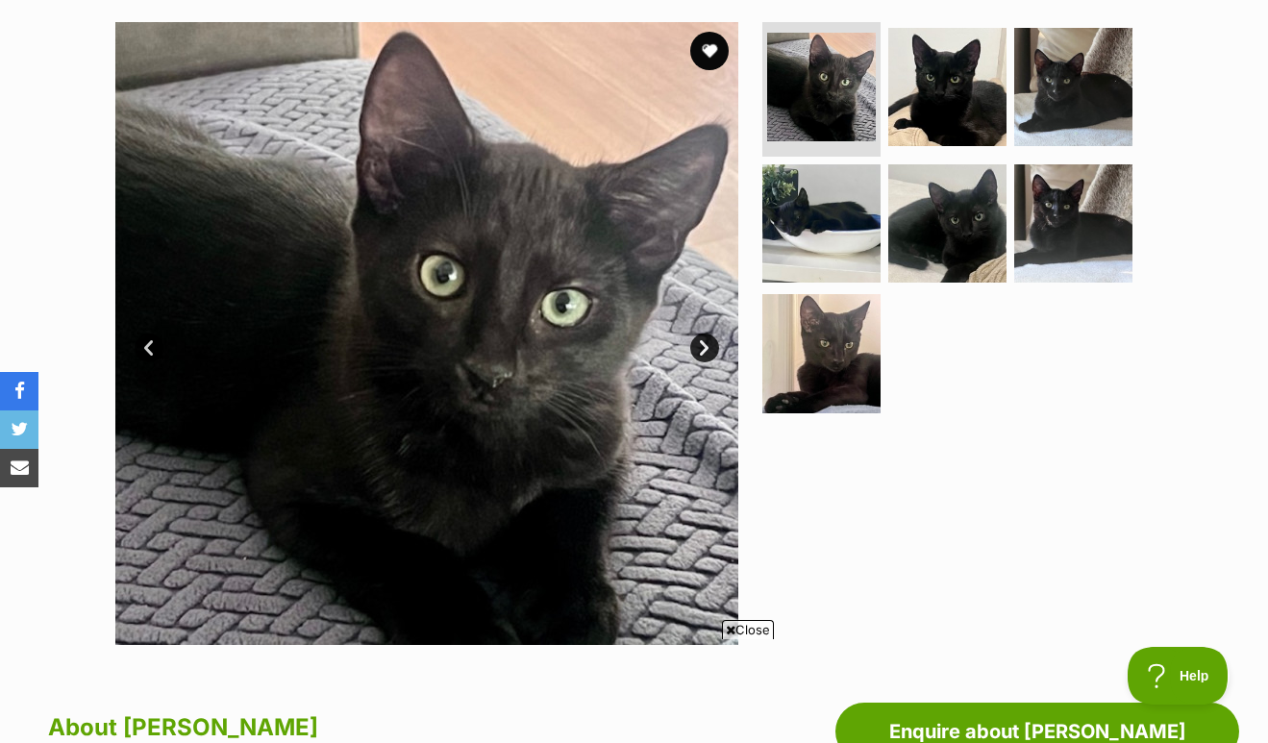
scroll to position [377, 0]
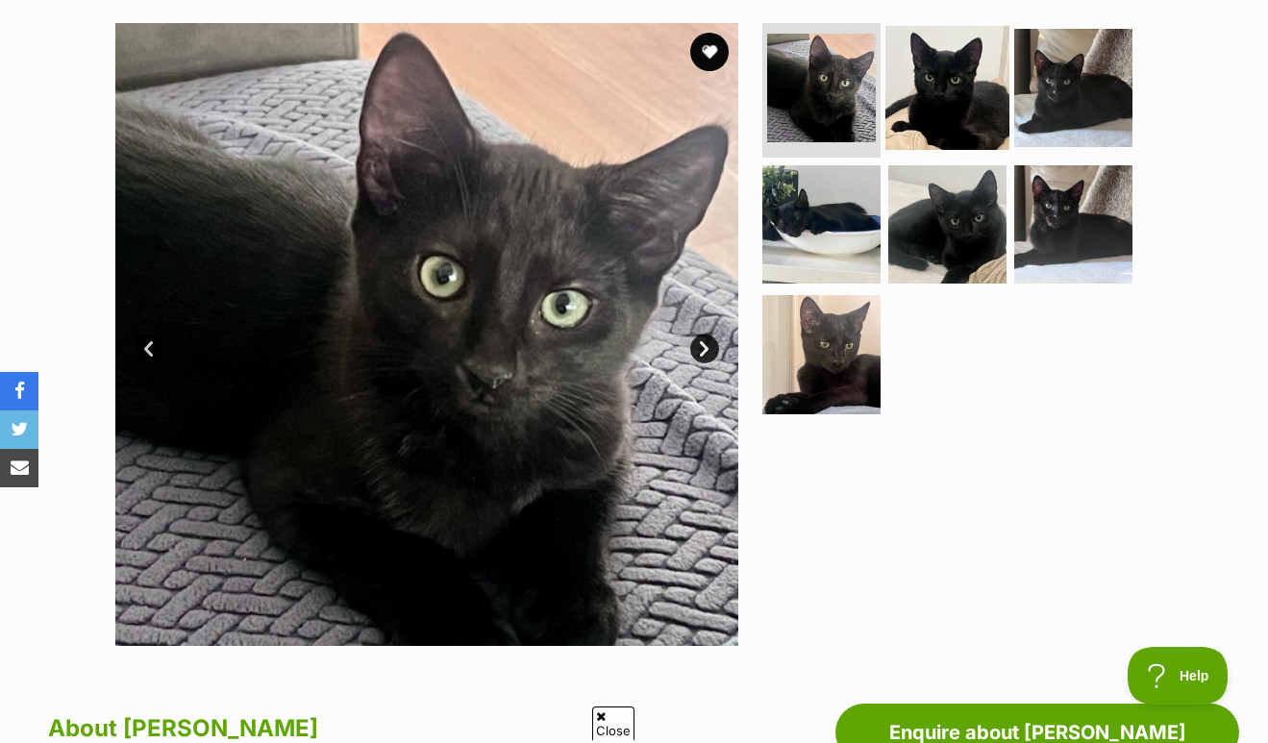
click at [987, 57] on img at bounding box center [948, 88] width 124 height 124
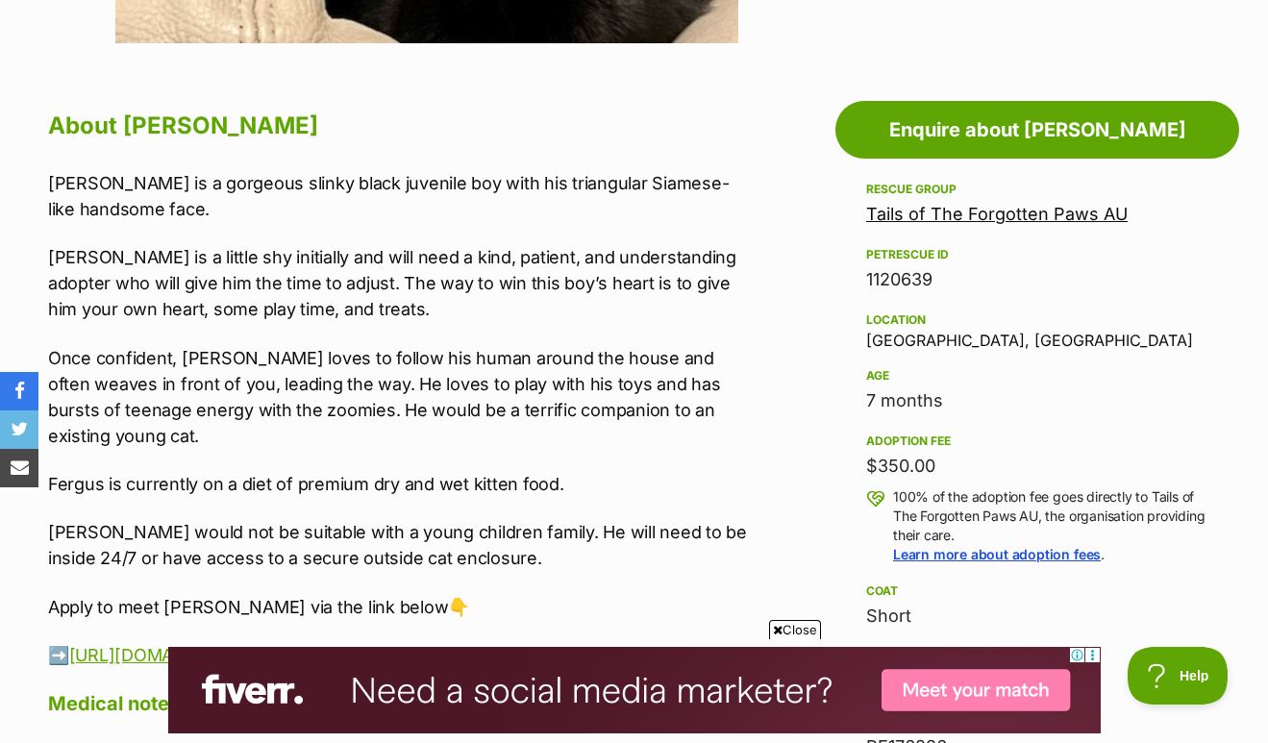
scroll to position [982, 0]
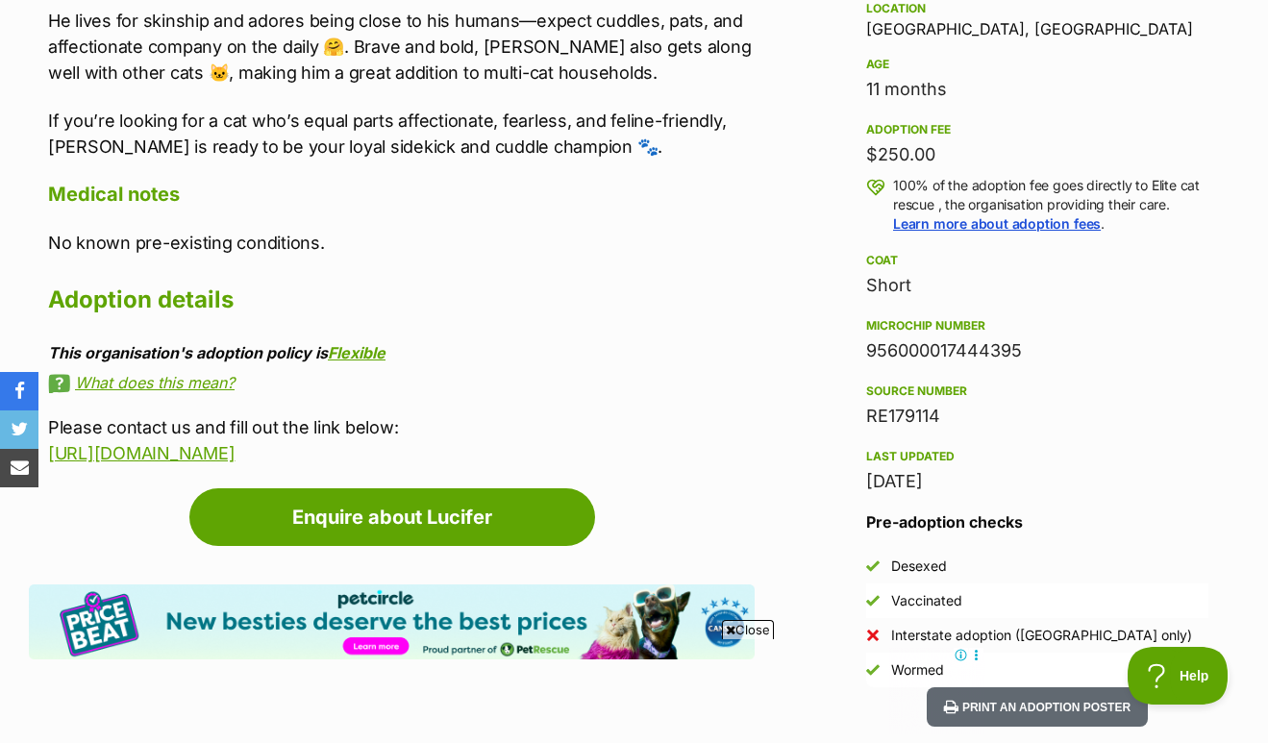
scroll to position [1289, 0]
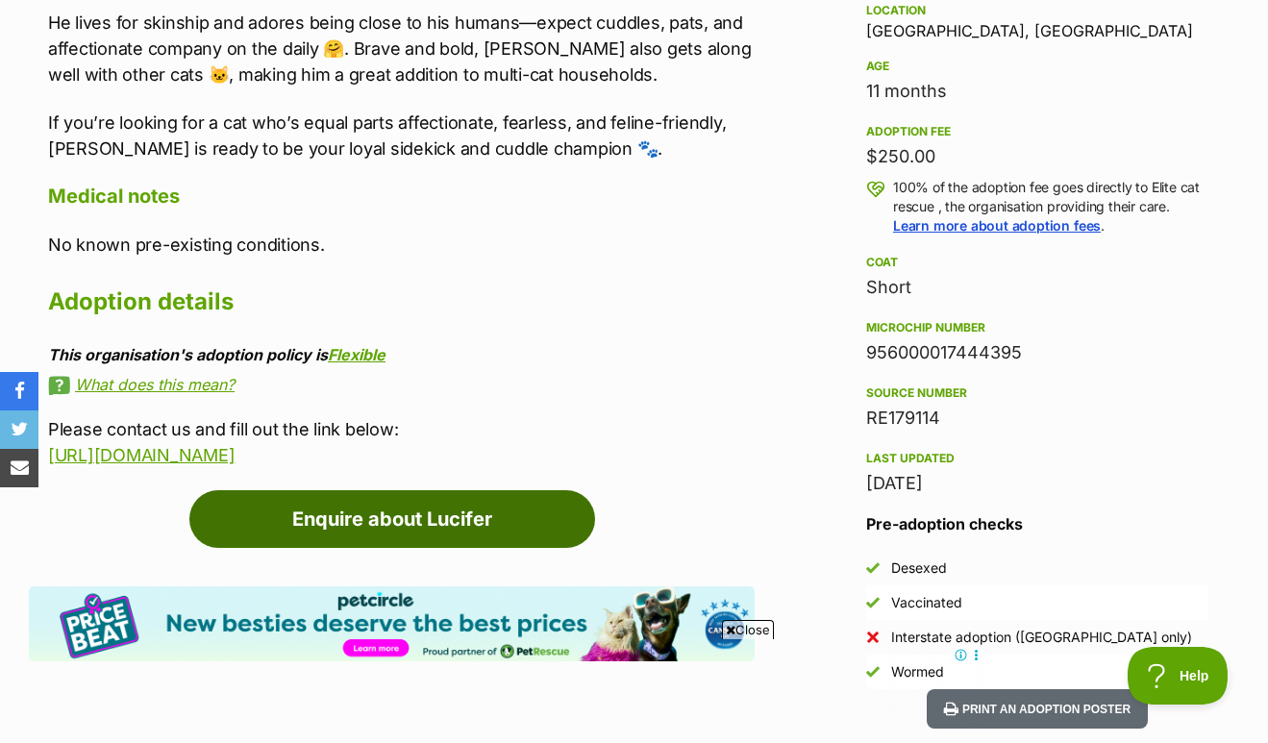
click at [357, 536] on link "Enquire about Lucifer" at bounding box center [392, 519] width 406 height 58
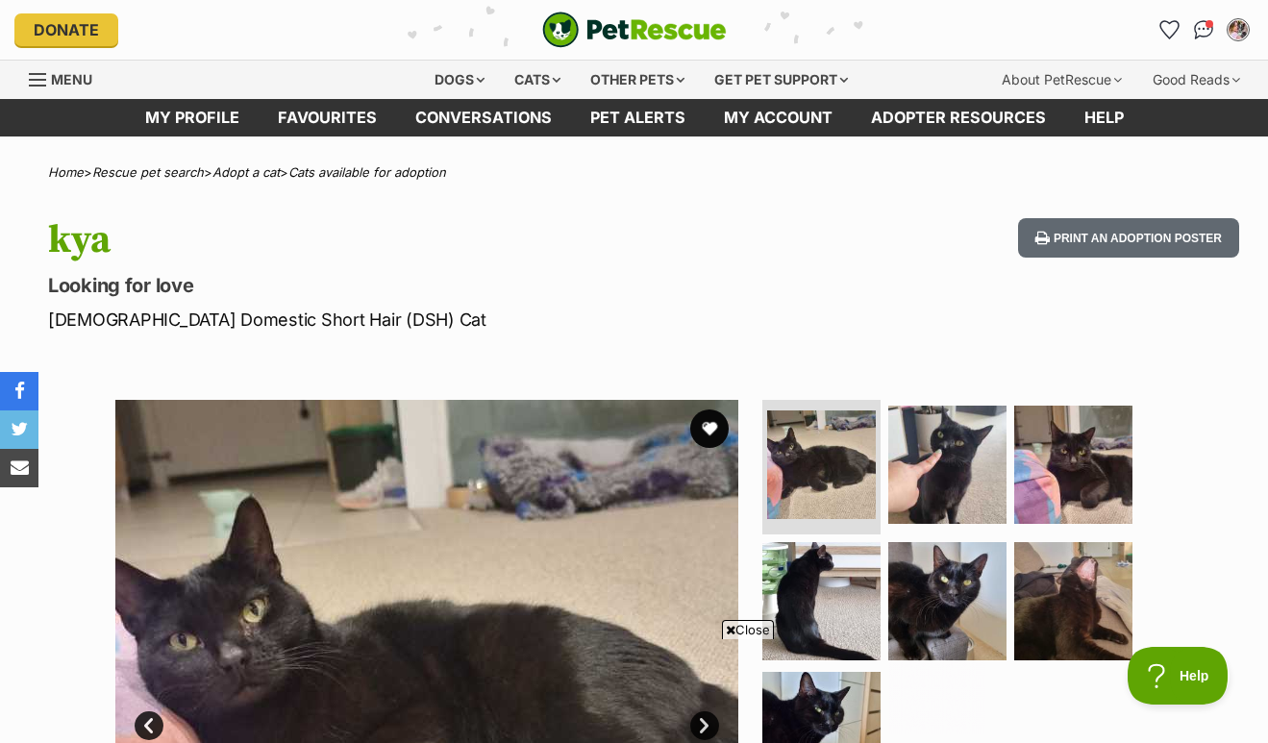
scroll to position [307, 0]
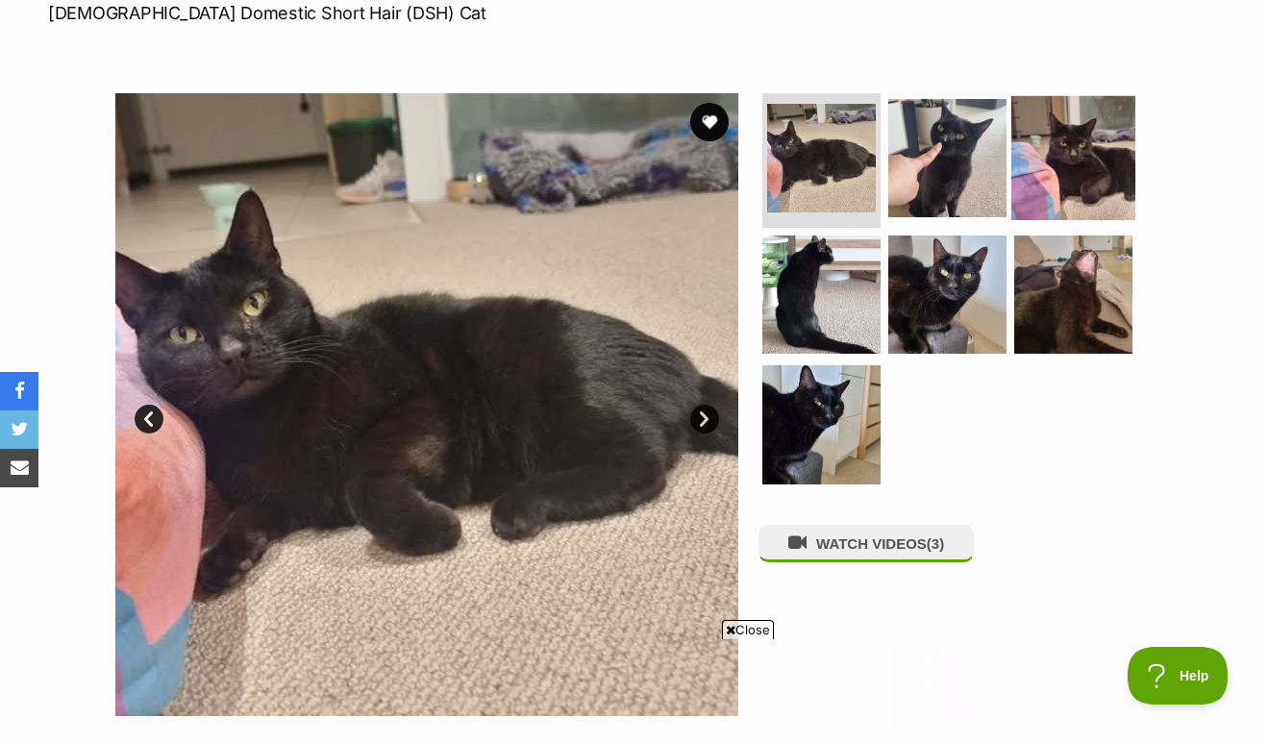
click at [1059, 169] on img at bounding box center [1073, 158] width 124 height 124
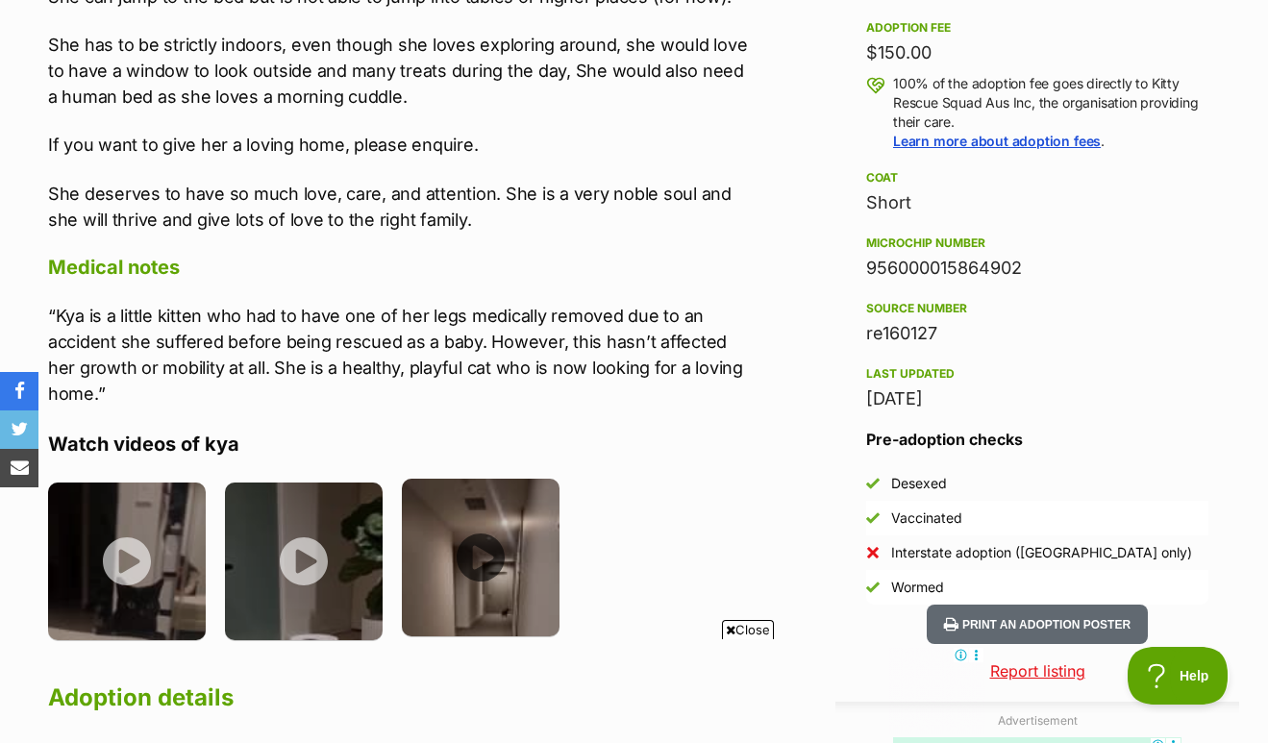
scroll to position [0, 0]
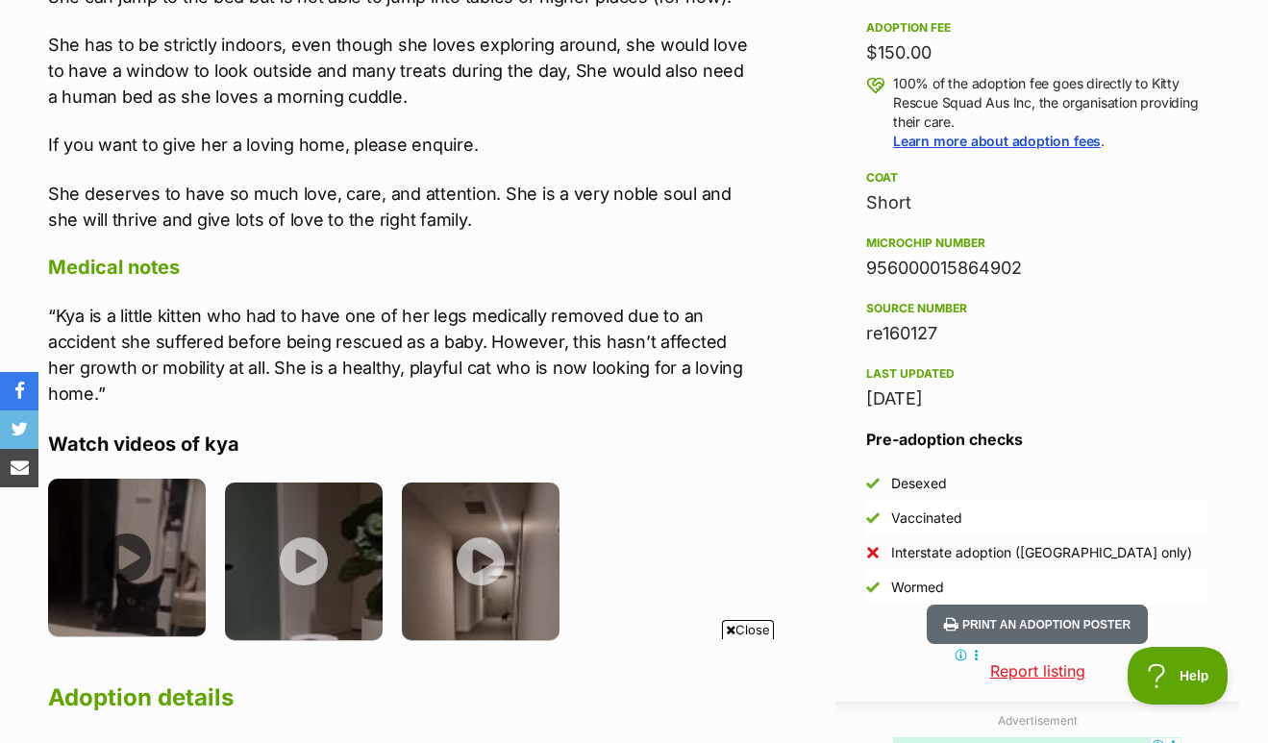
click at [163, 519] on img at bounding box center [127, 558] width 158 height 158
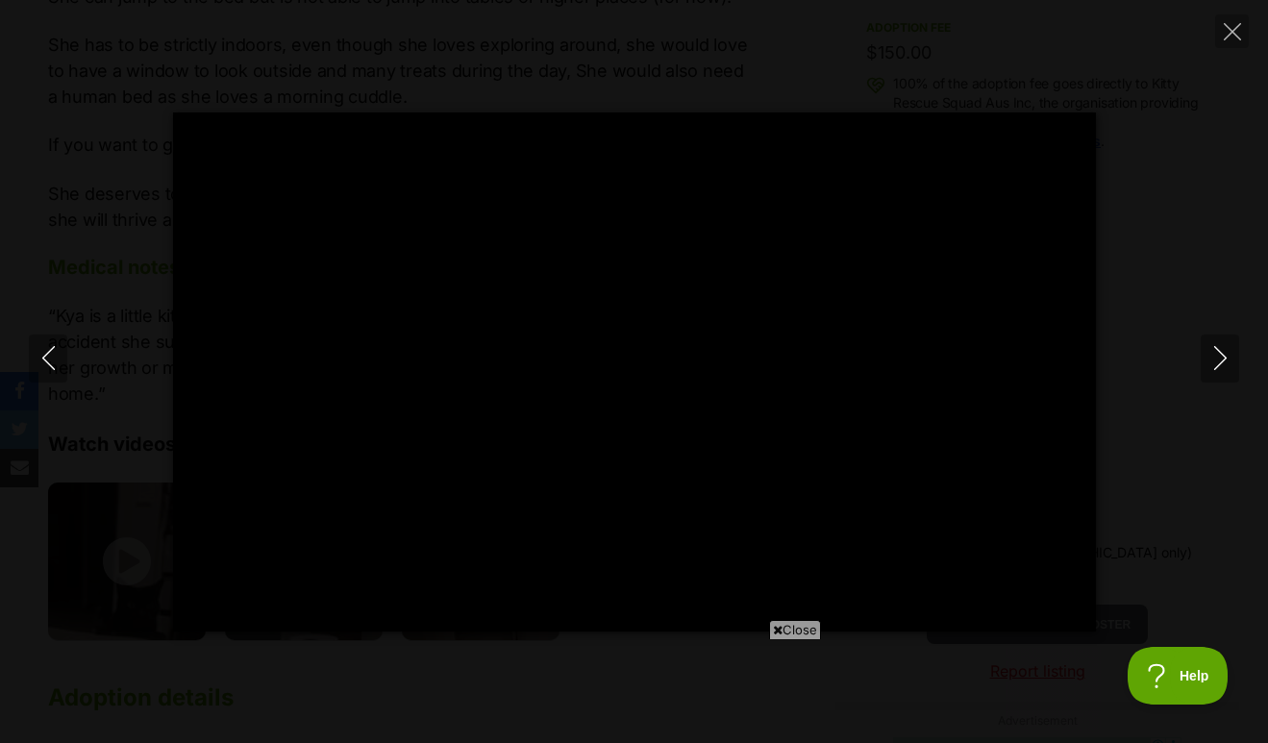
type input "100"
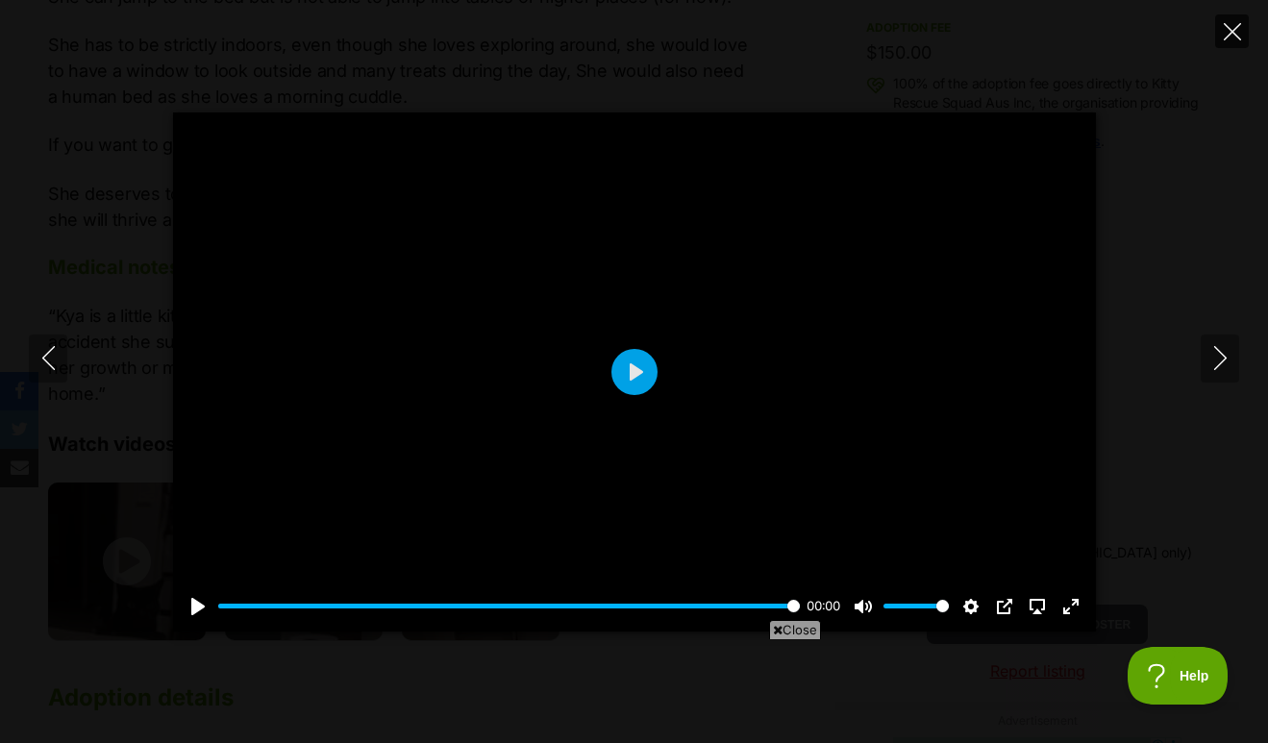
click at [1231, 26] on icon "Close" at bounding box center [1232, 31] width 17 height 17
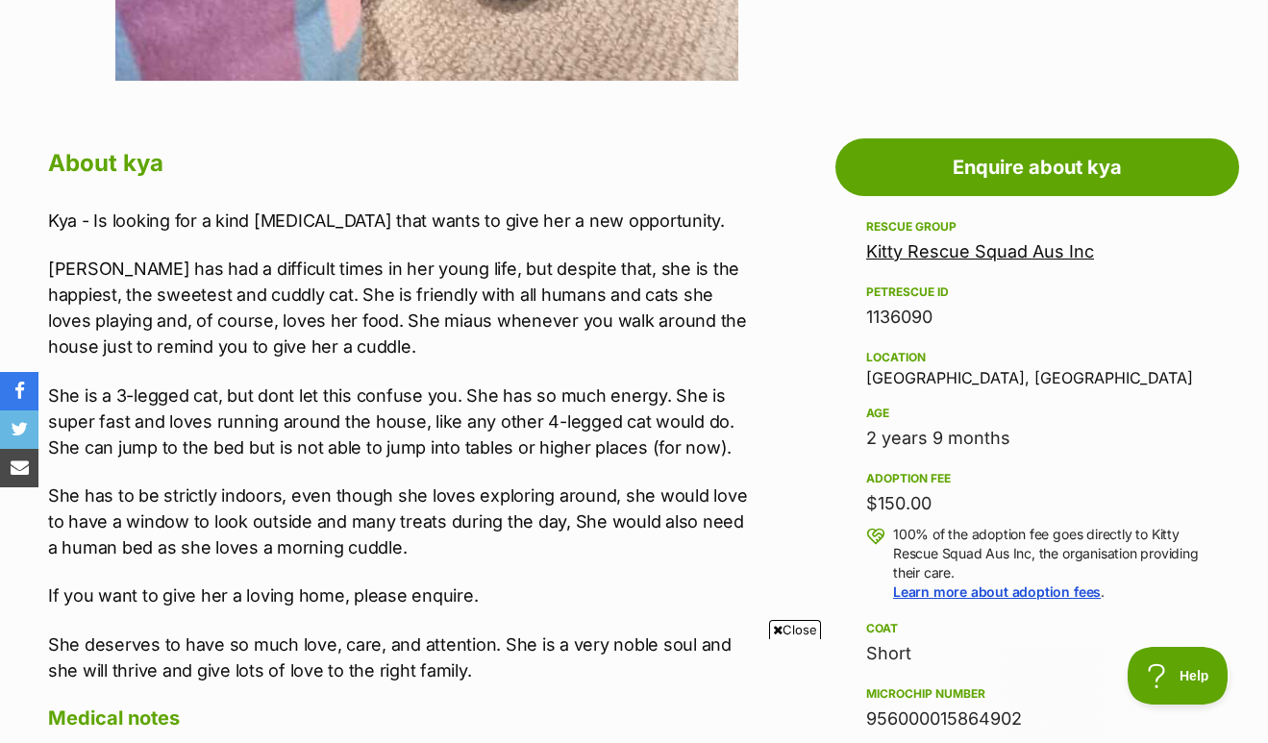
scroll to position [351, 0]
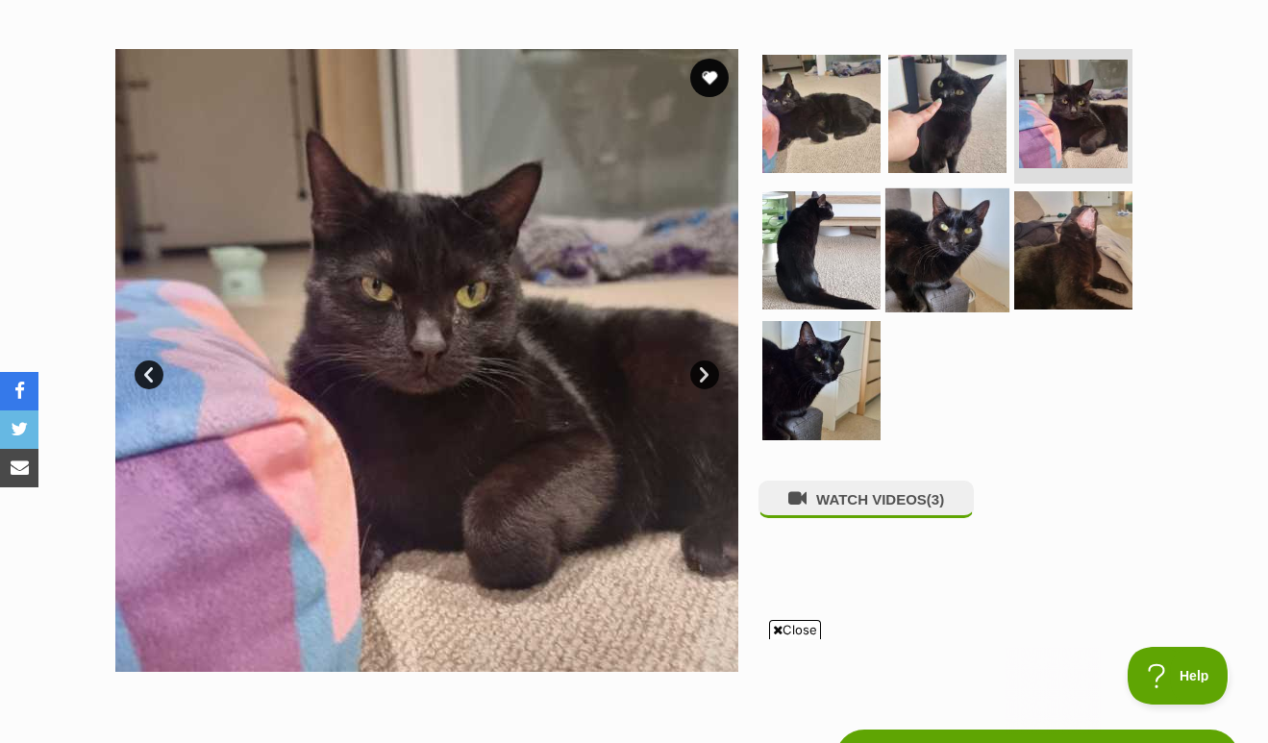
click at [970, 207] on img at bounding box center [948, 249] width 124 height 124
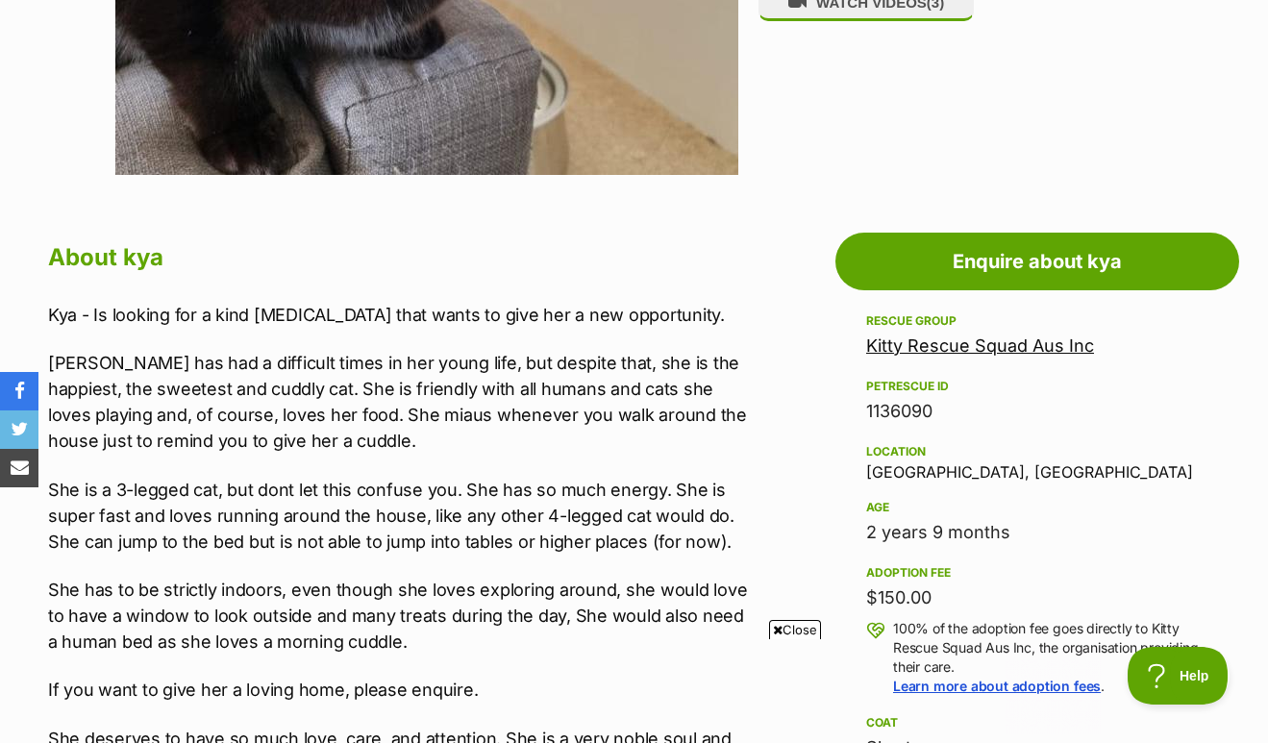
scroll to position [845, 0]
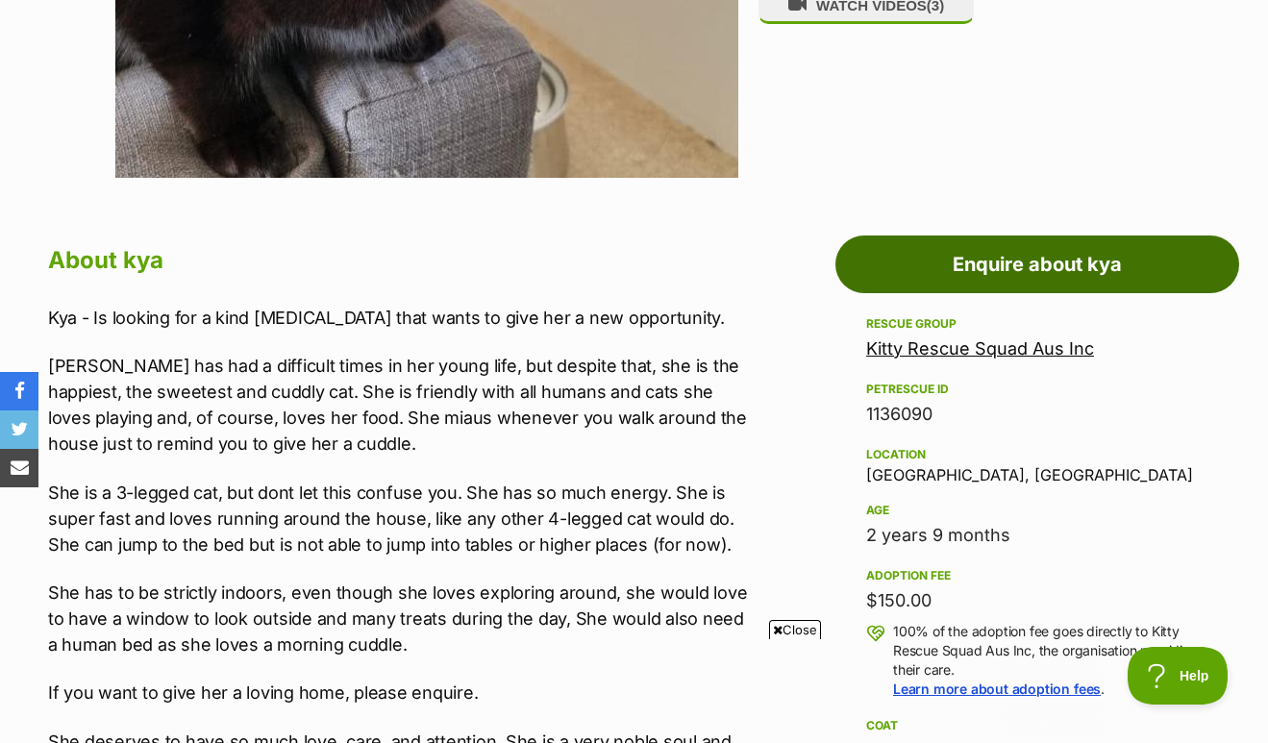
click at [1028, 276] on link "Enquire about kya" at bounding box center [1038, 265] width 404 height 58
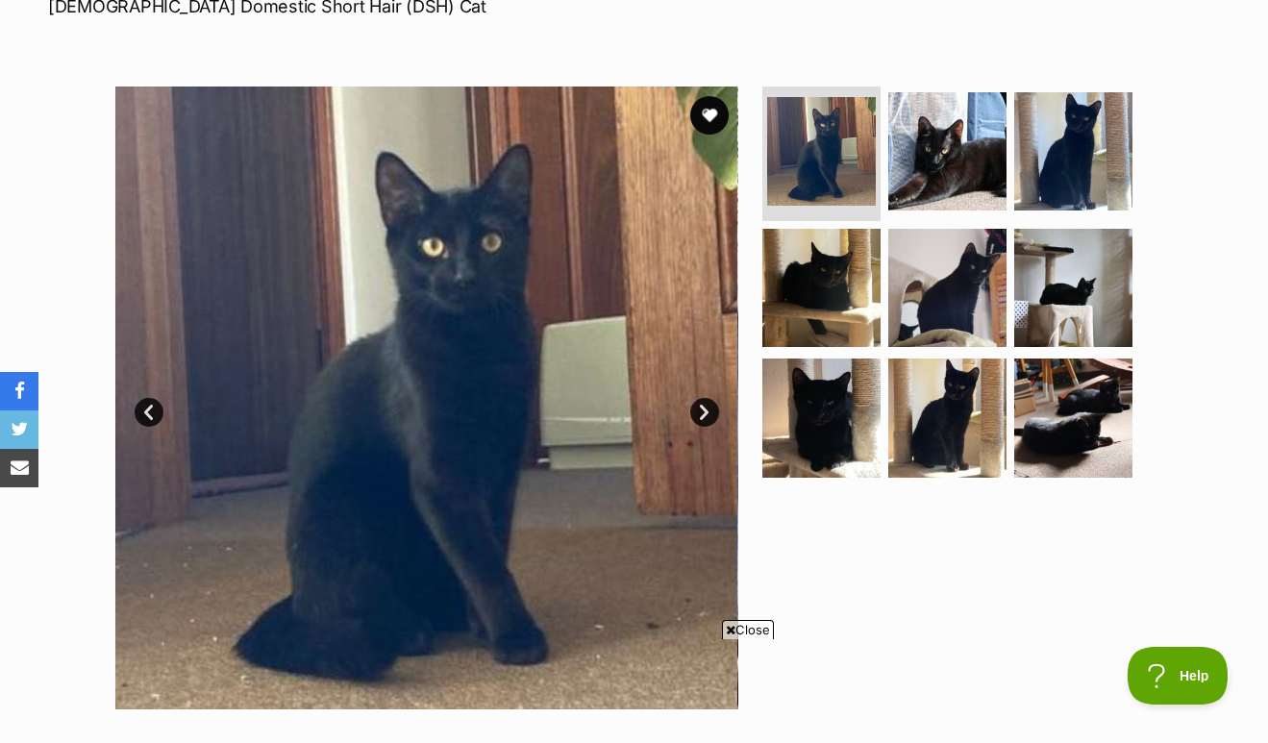
scroll to position [361, 0]
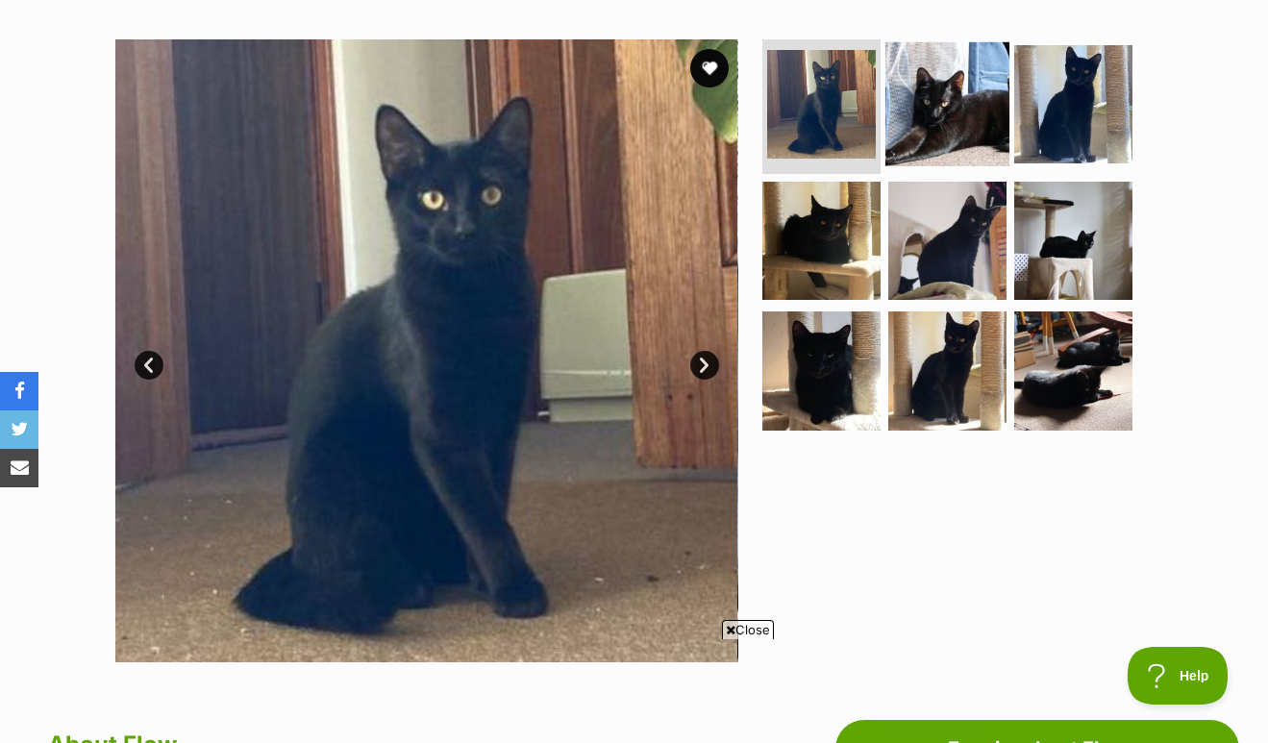
click at [932, 114] on img at bounding box center [948, 104] width 124 height 124
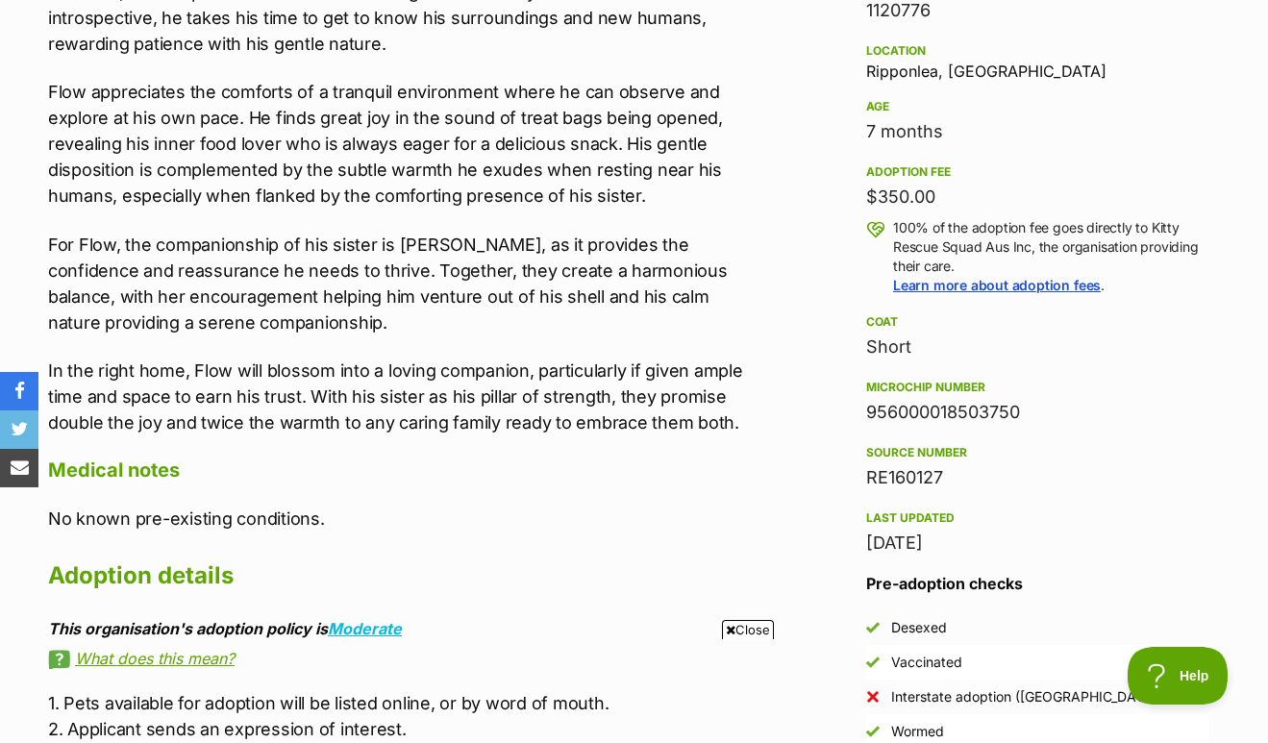
scroll to position [1261, 0]
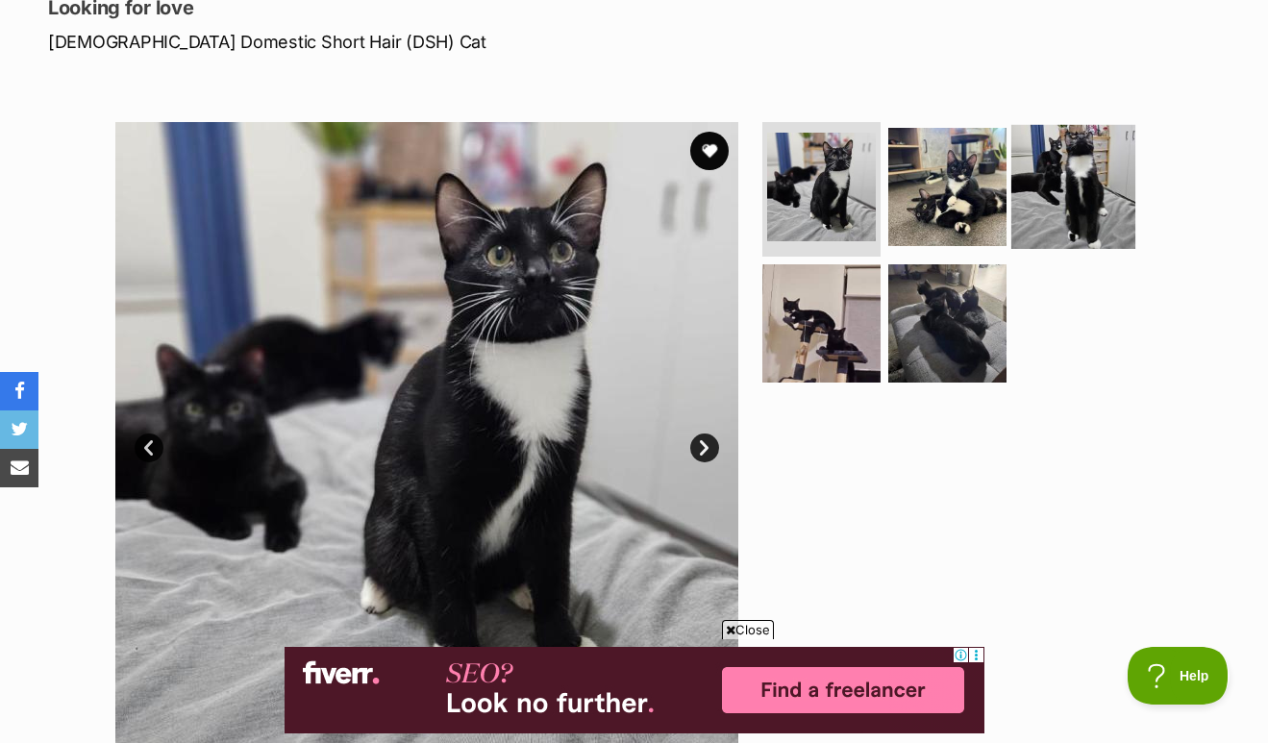
click at [1034, 182] on img at bounding box center [1073, 187] width 124 height 124
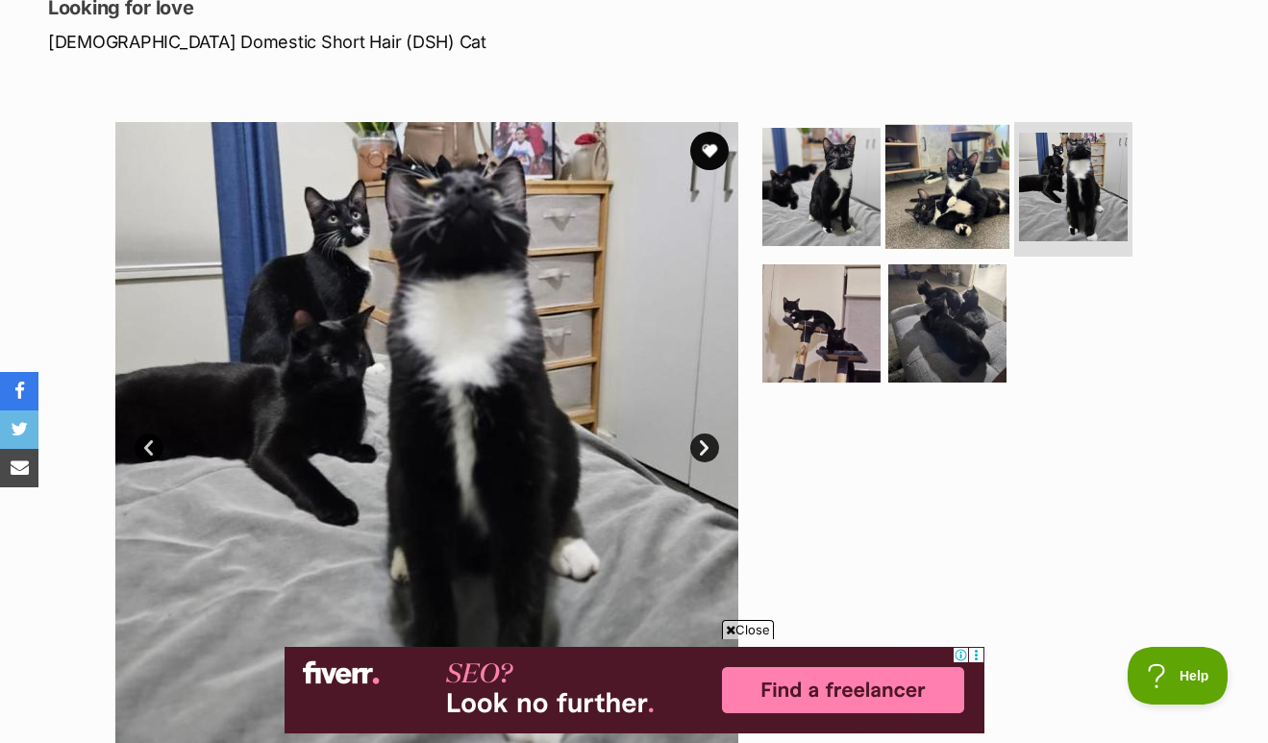
click at [967, 184] on img at bounding box center [948, 187] width 124 height 124
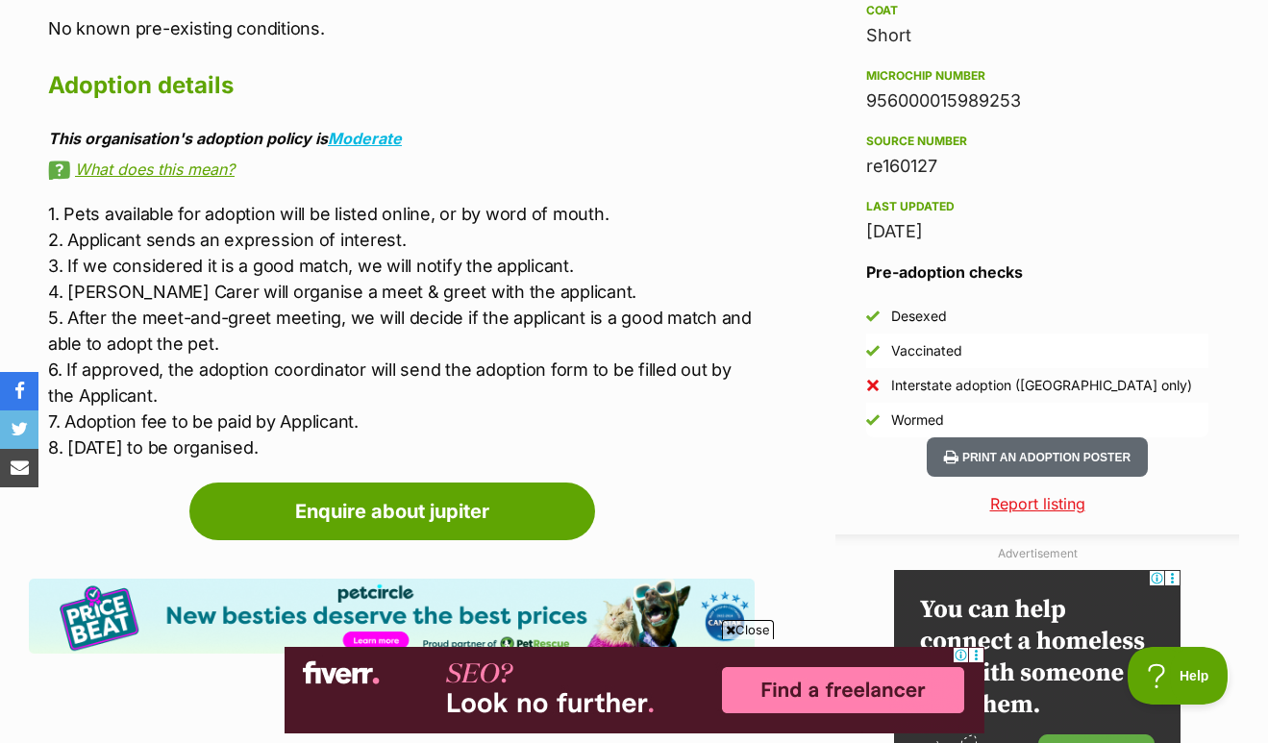
scroll to position [1560, 0]
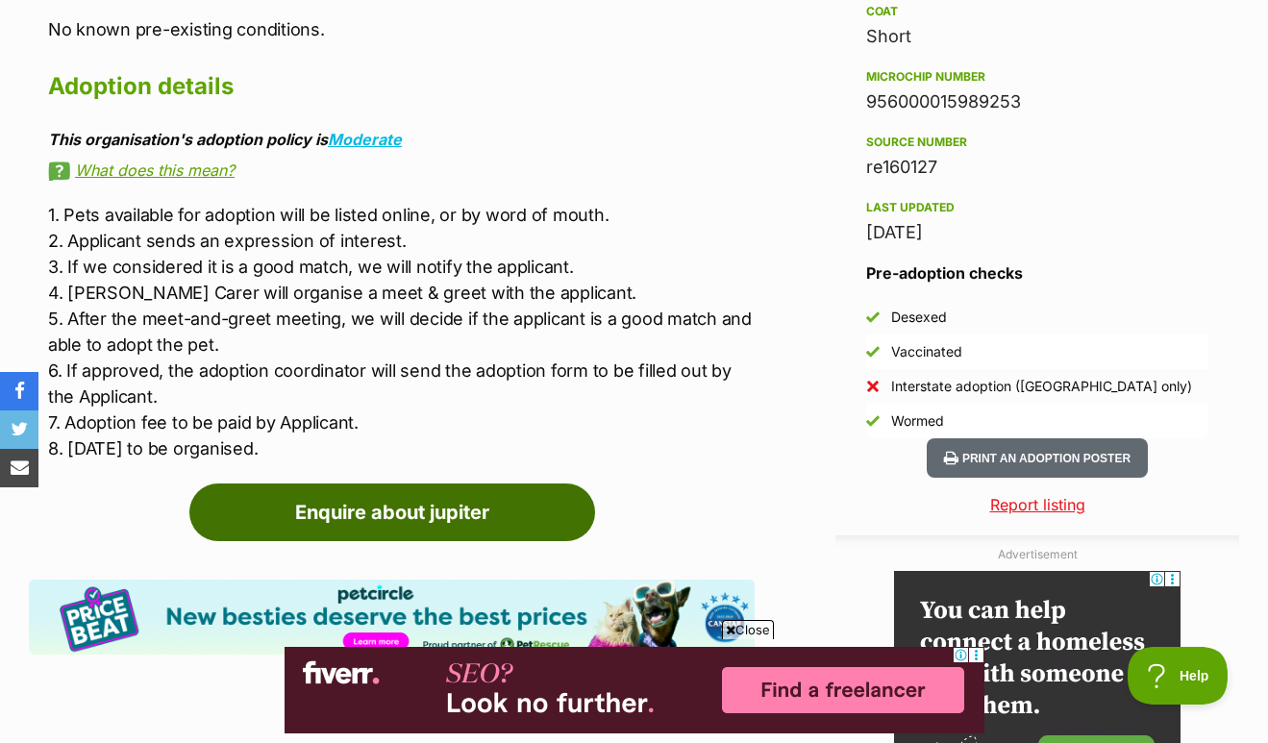
click at [468, 520] on link "Enquire about jupiter" at bounding box center [392, 513] width 406 height 58
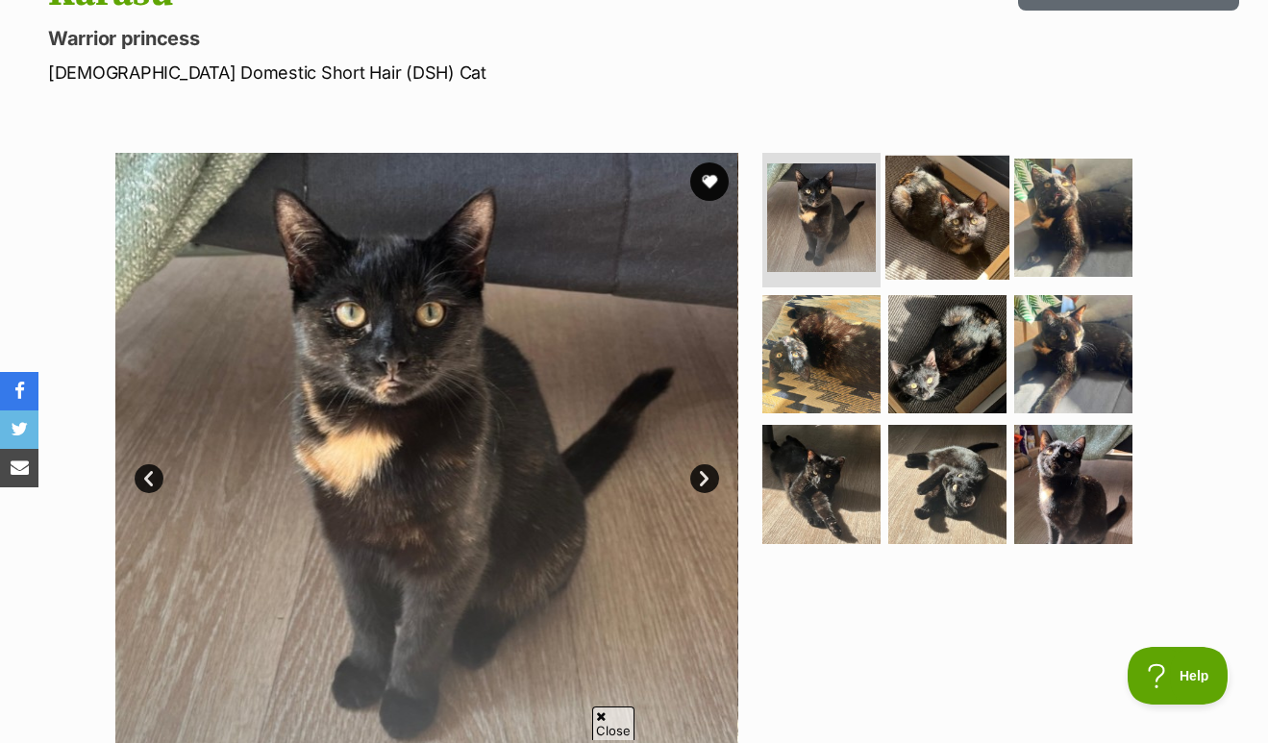
click at [983, 216] on img at bounding box center [948, 218] width 124 height 124
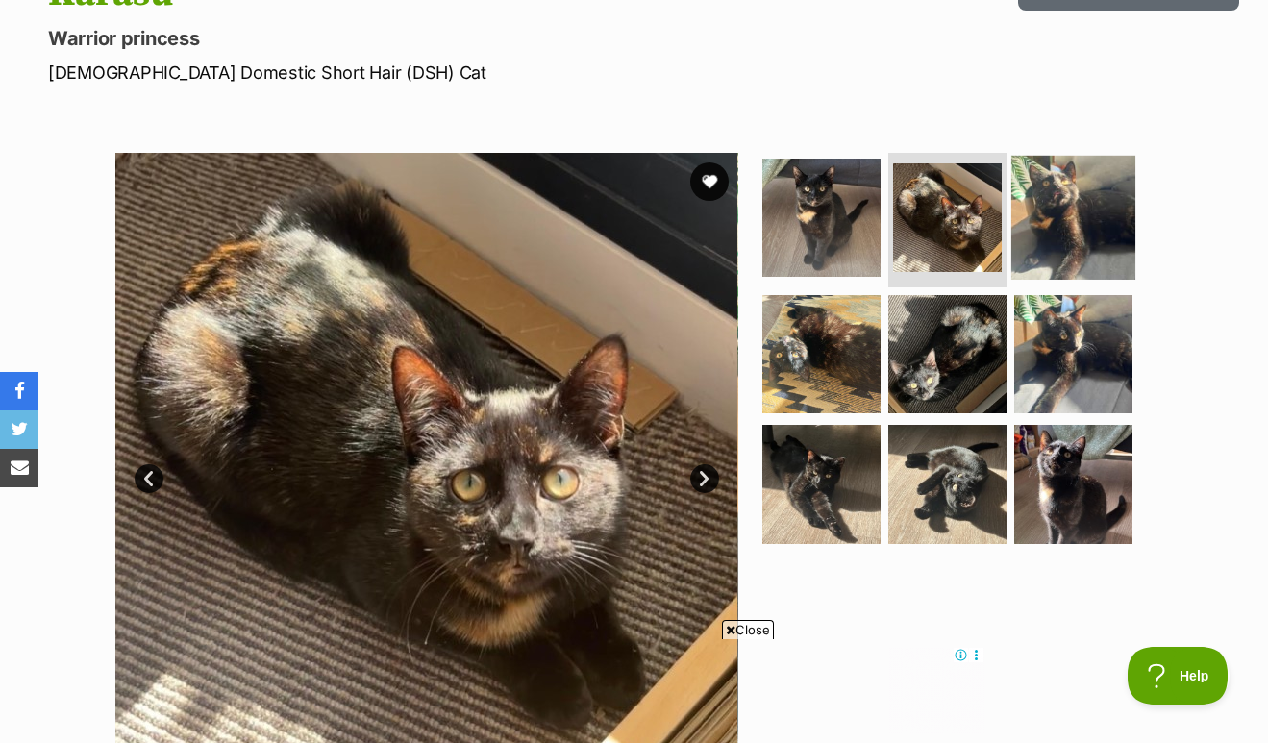
click at [1063, 222] on img at bounding box center [1073, 218] width 124 height 124
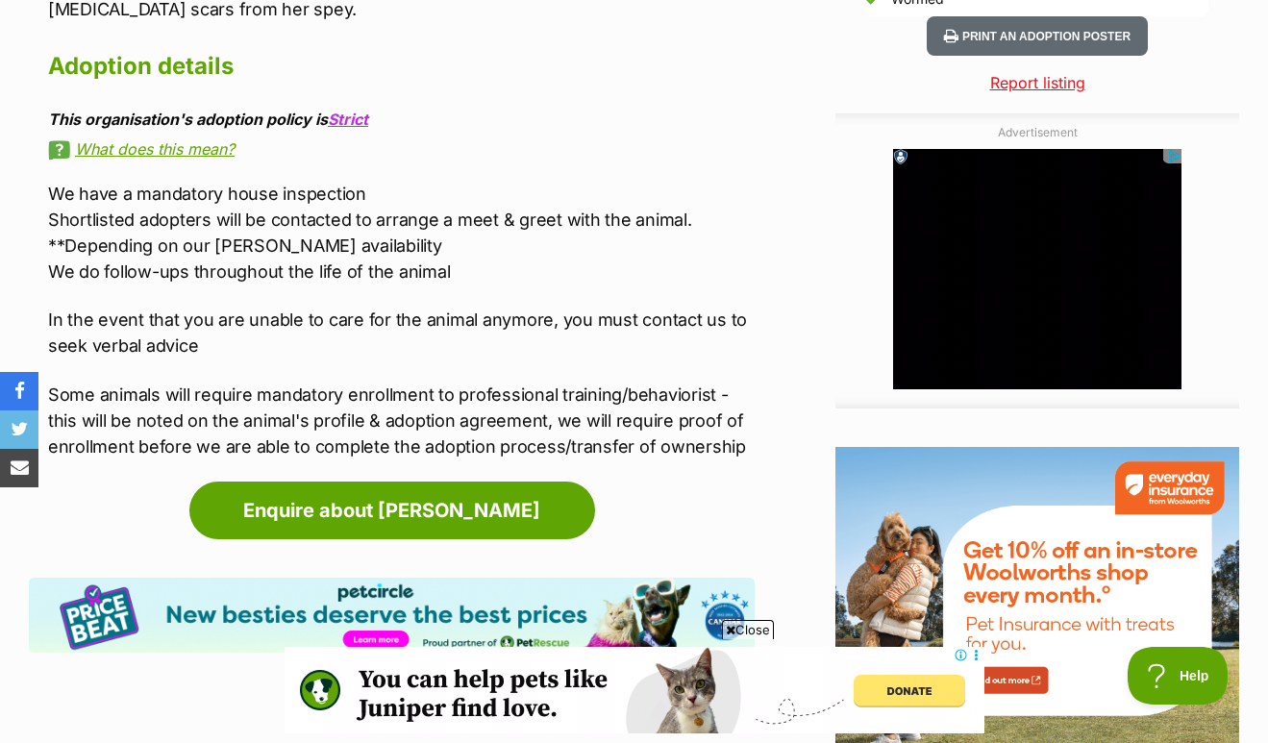
scroll to position [1987, 0]
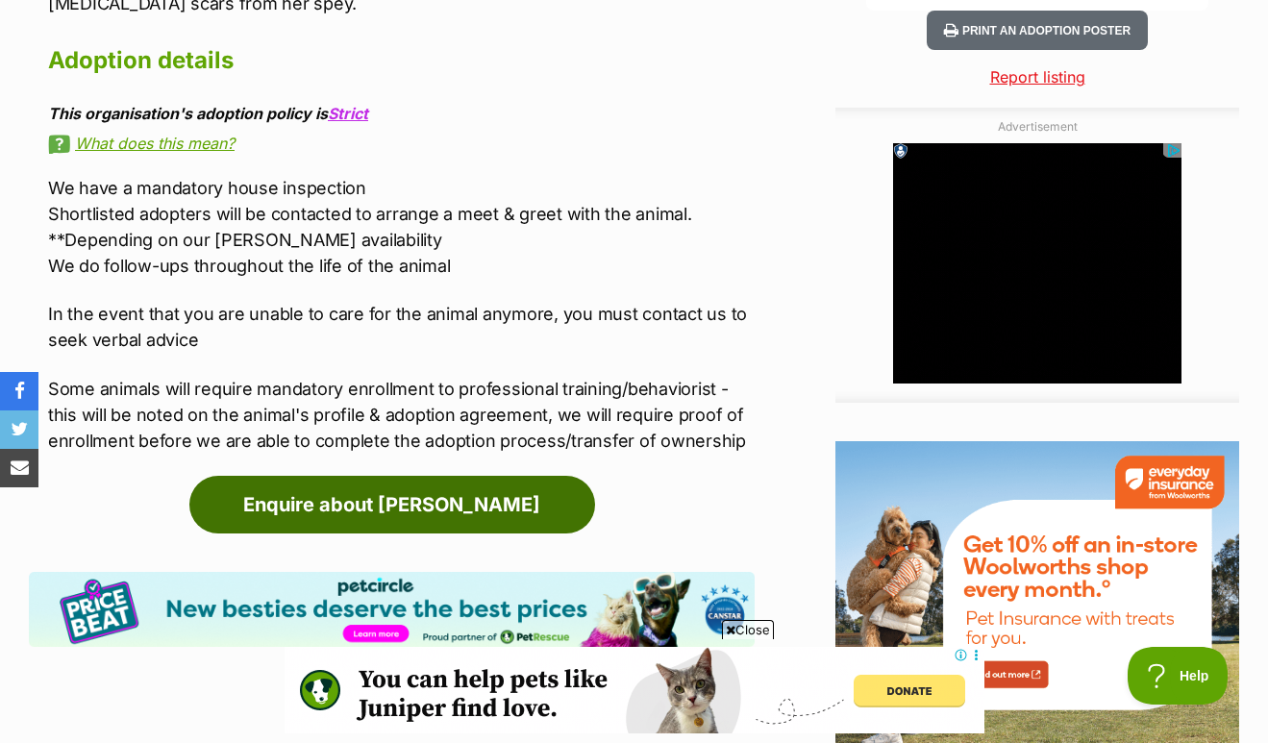
click at [525, 480] on link "Enquire about [PERSON_NAME]" at bounding box center [392, 505] width 406 height 58
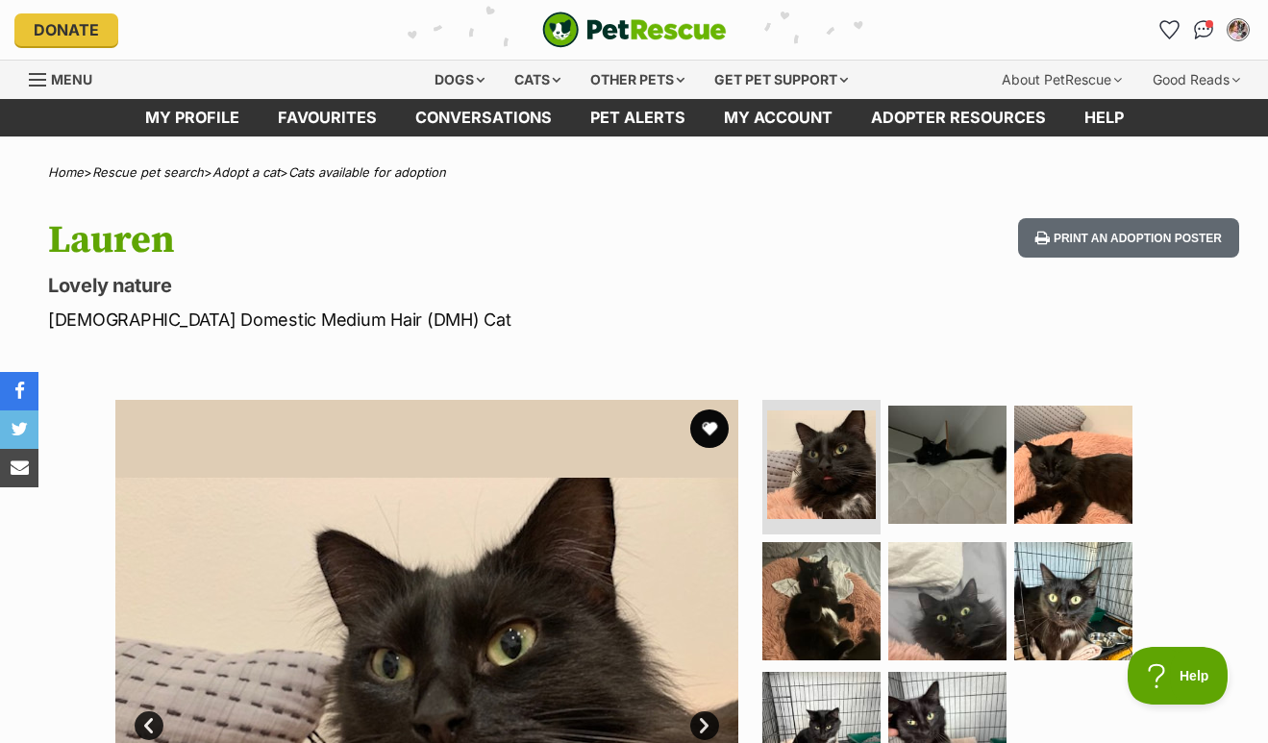
scroll to position [395, 0]
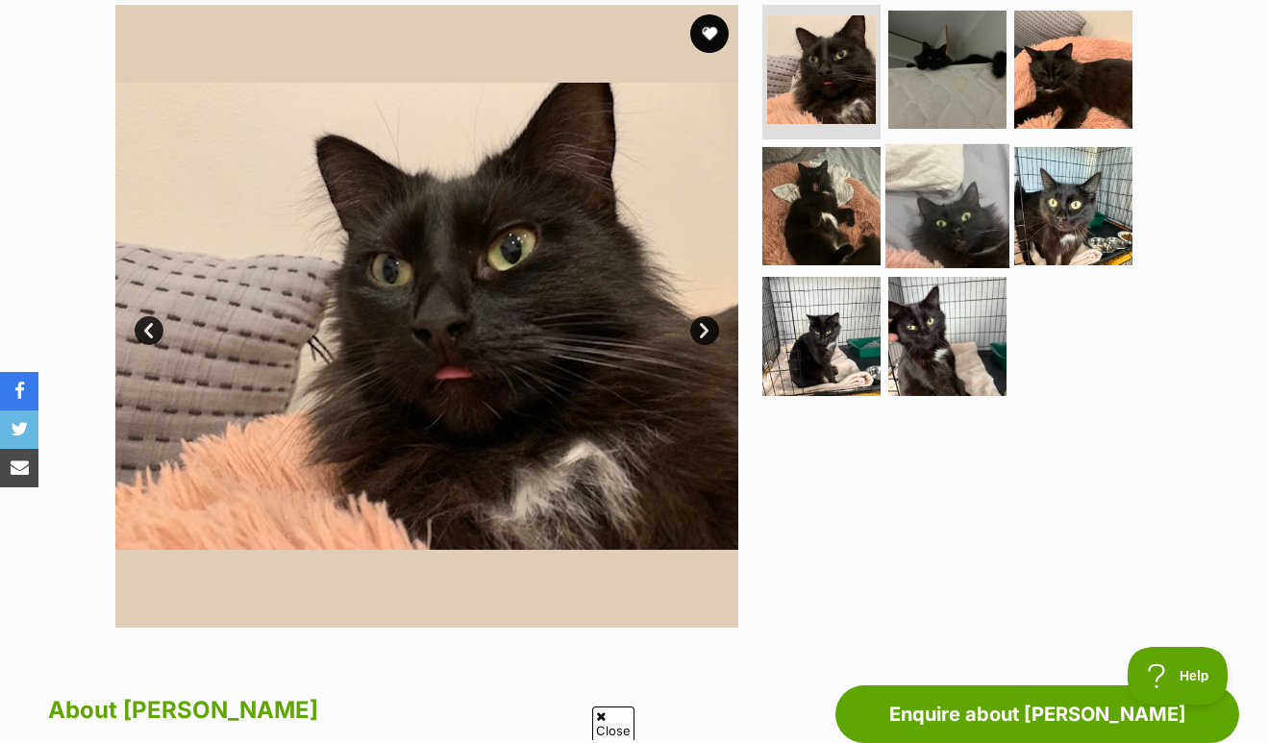
click at [995, 187] on img at bounding box center [948, 205] width 124 height 124
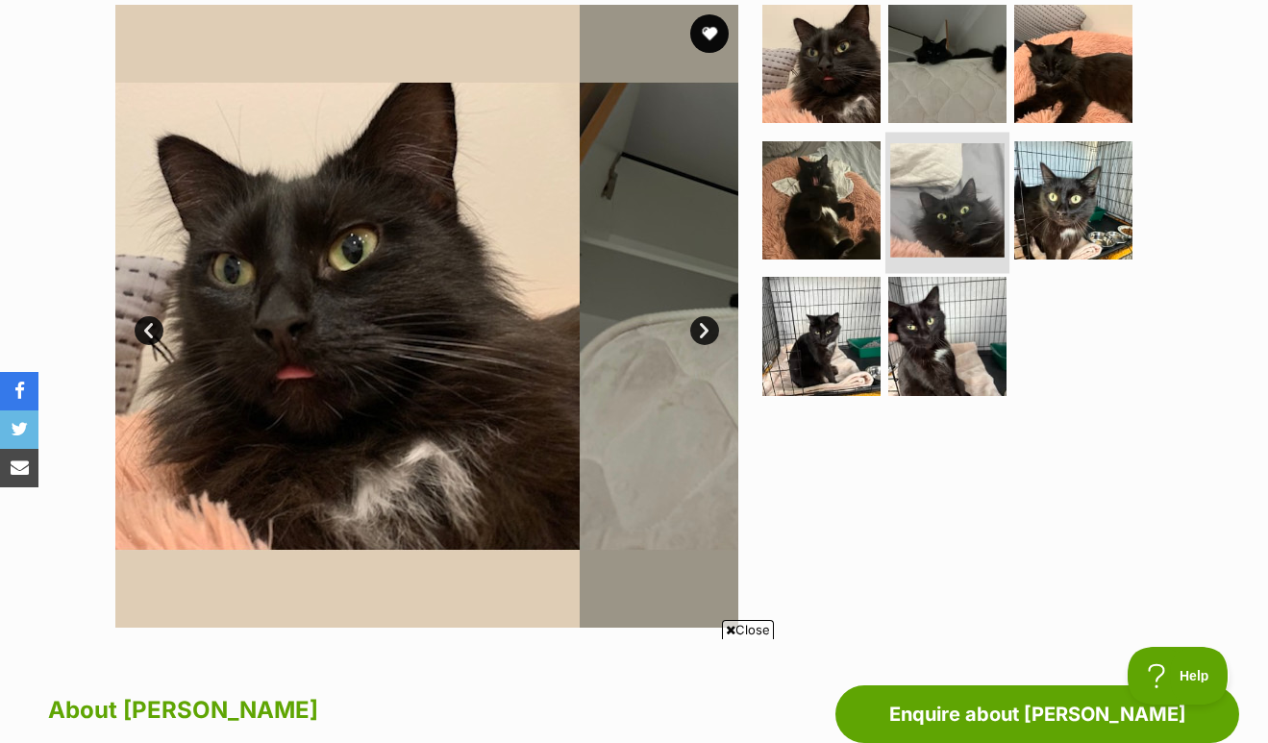
scroll to position [0, 0]
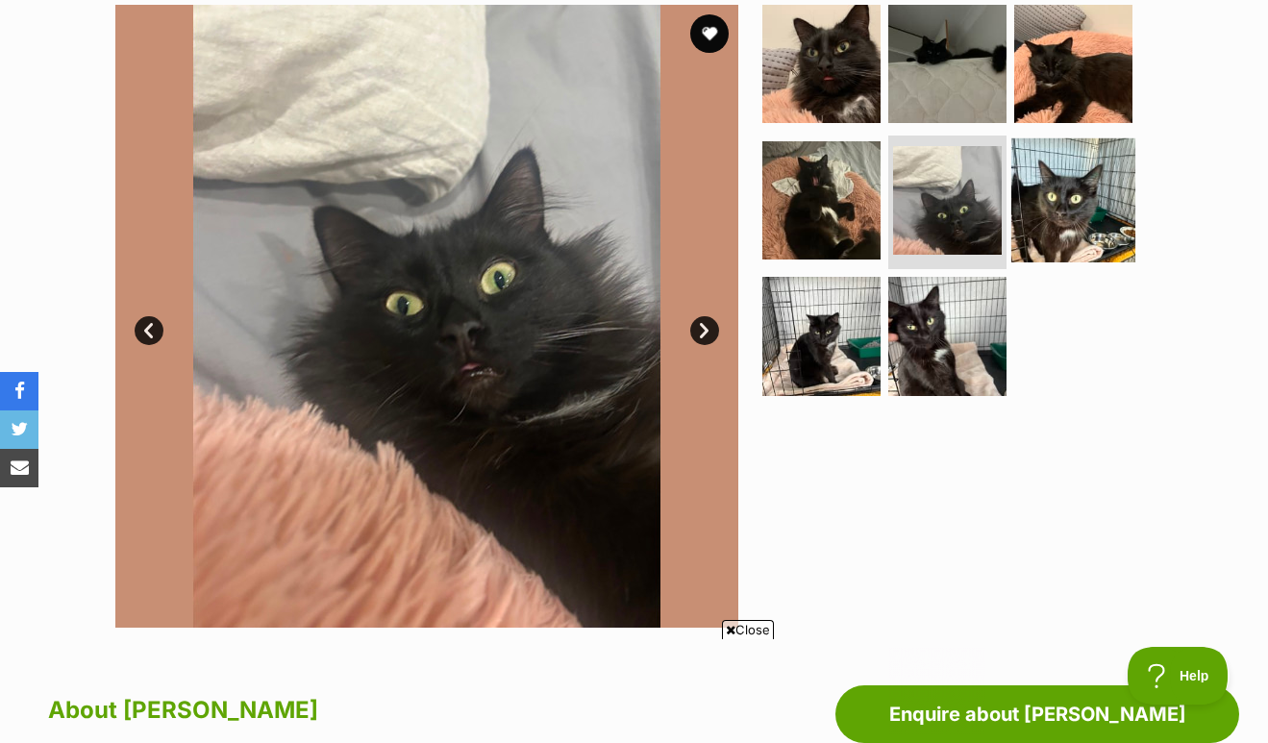
click at [1061, 191] on img at bounding box center [1073, 199] width 124 height 124
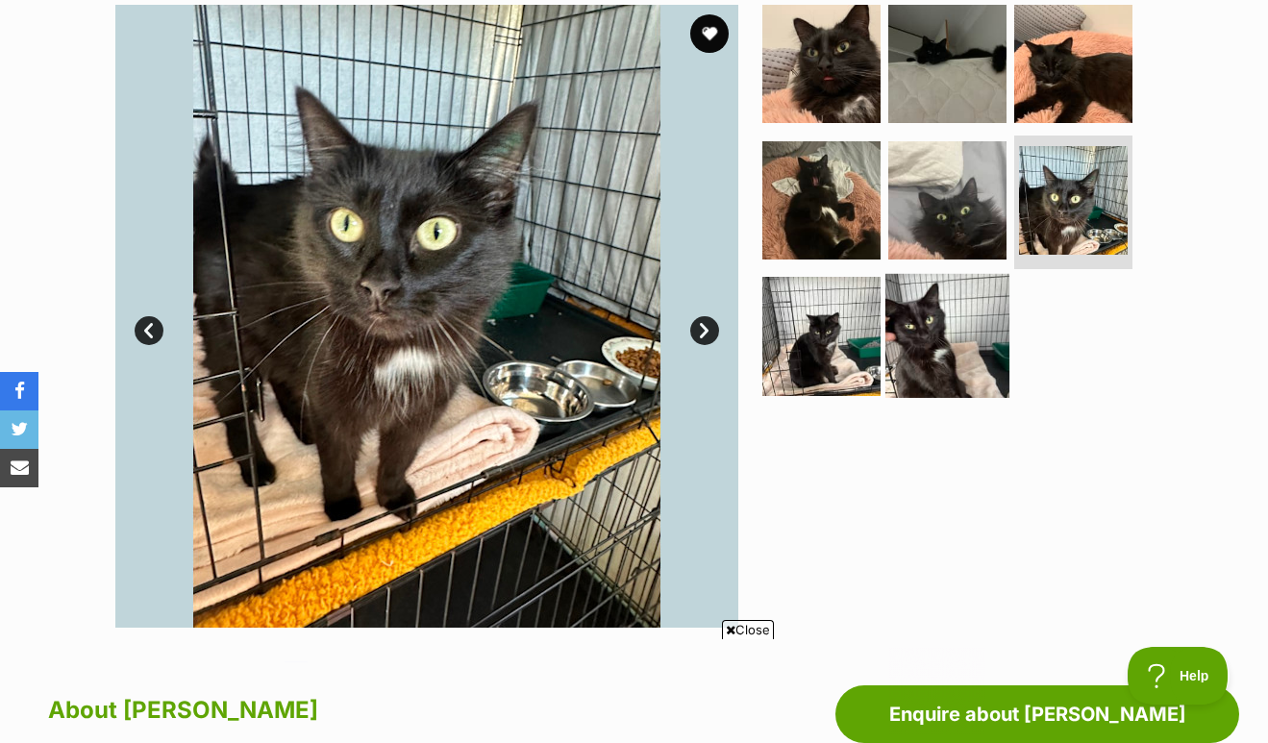
click at [927, 337] on img at bounding box center [948, 336] width 124 height 124
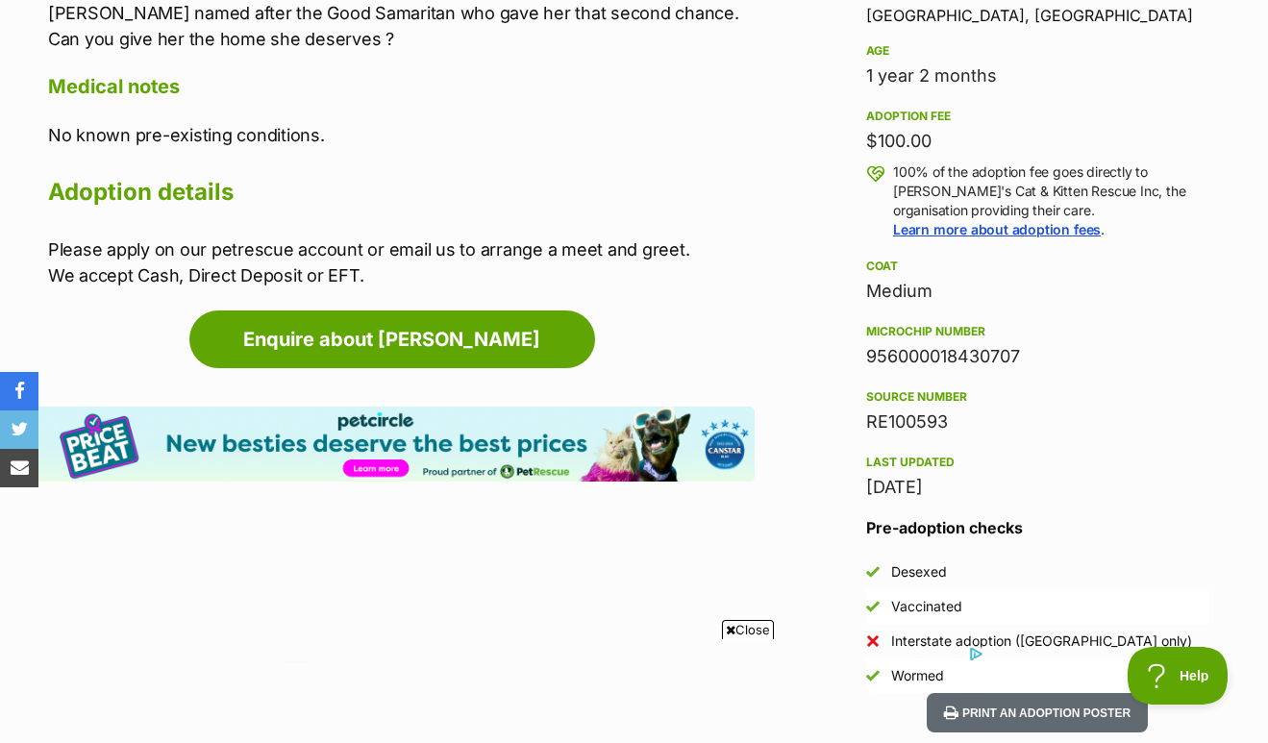
scroll to position [1332, 0]
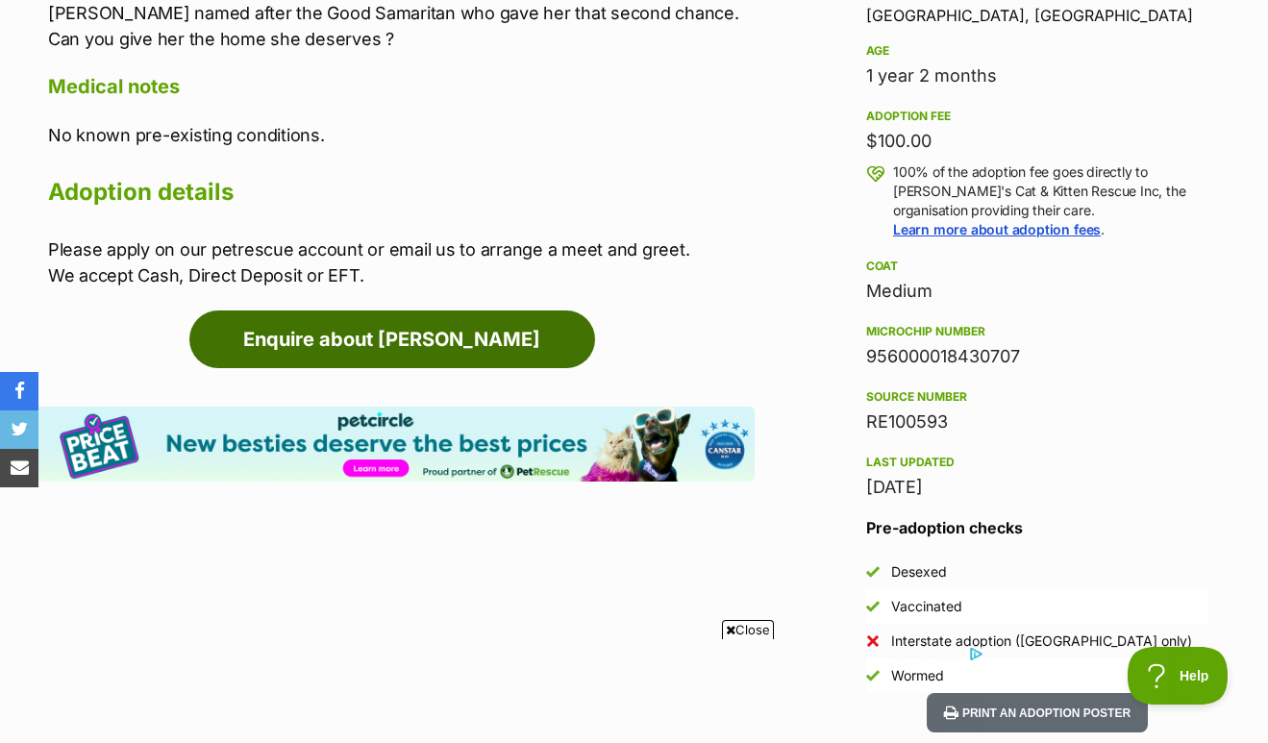
click at [419, 324] on link "Enquire about Lauren" at bounding box center [392, 340] width 406 height 58
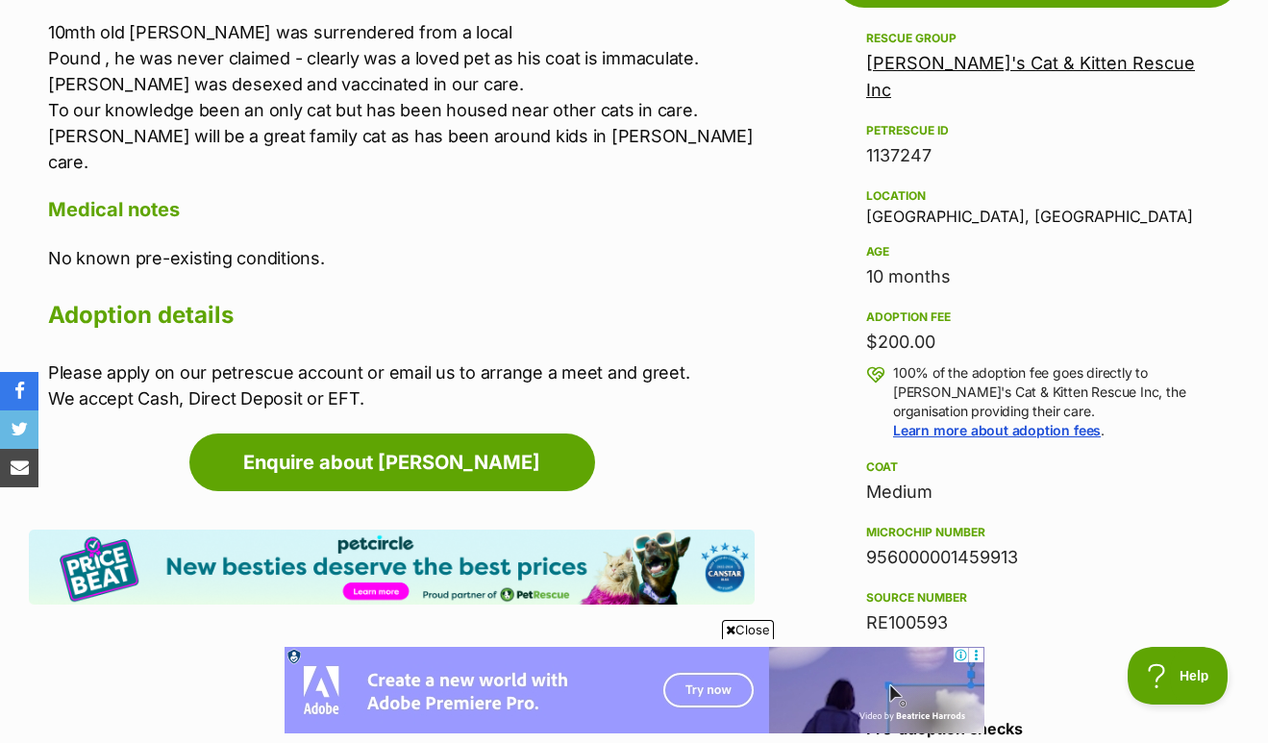
scroll to position [1135, 0]
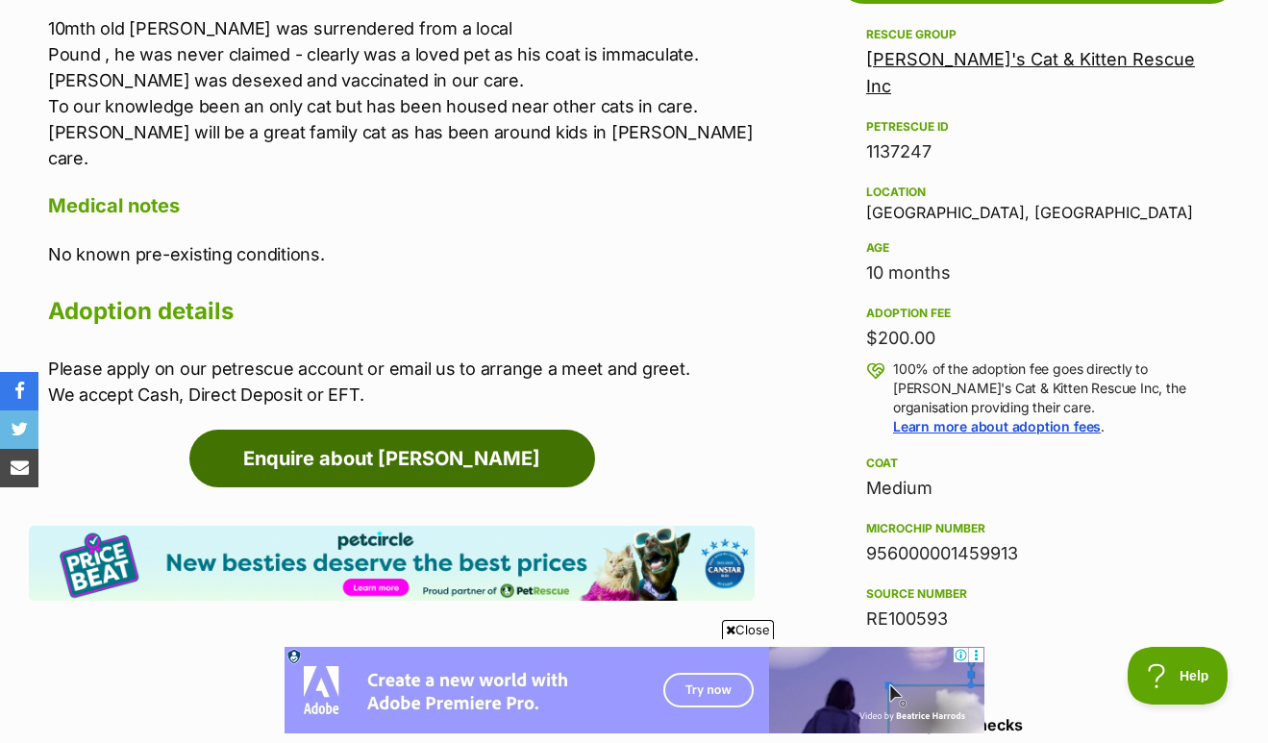
click at [400, 437] on link "Enquire about Fabian" at bounding box center [392, 459] width 406 height 58
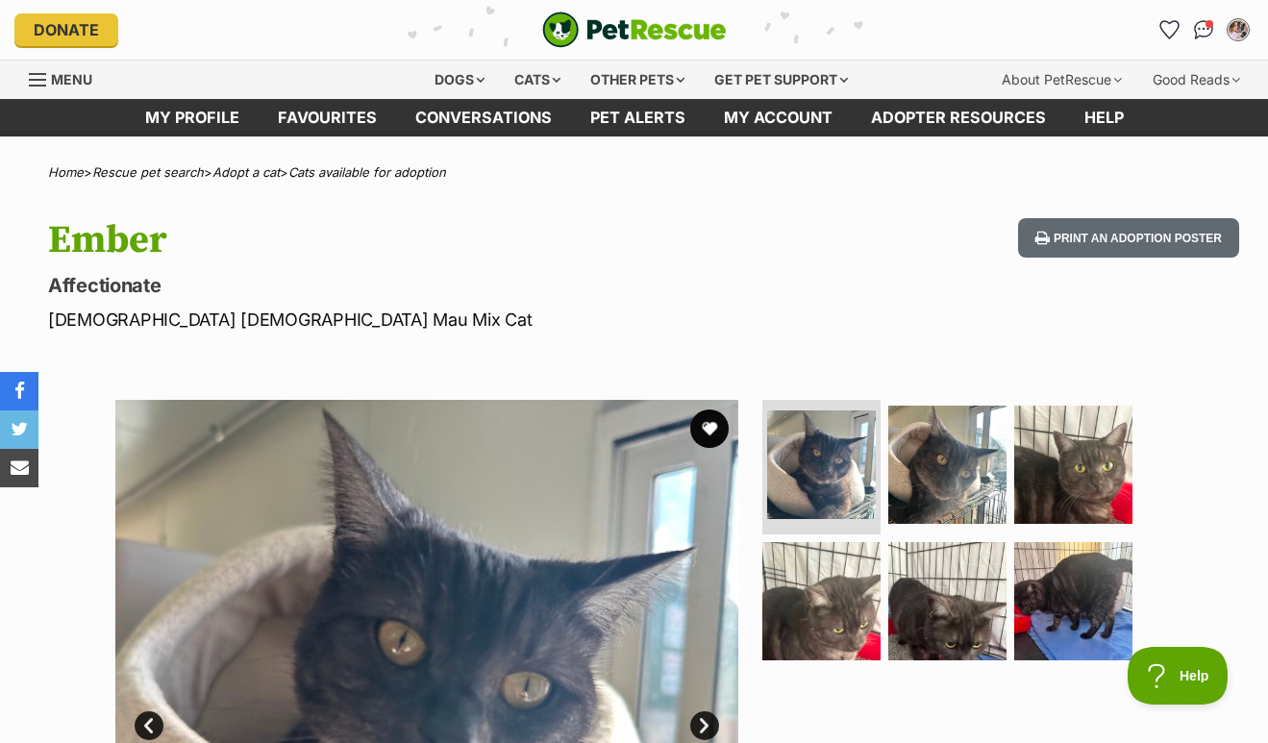
scroll to position [374, 0]
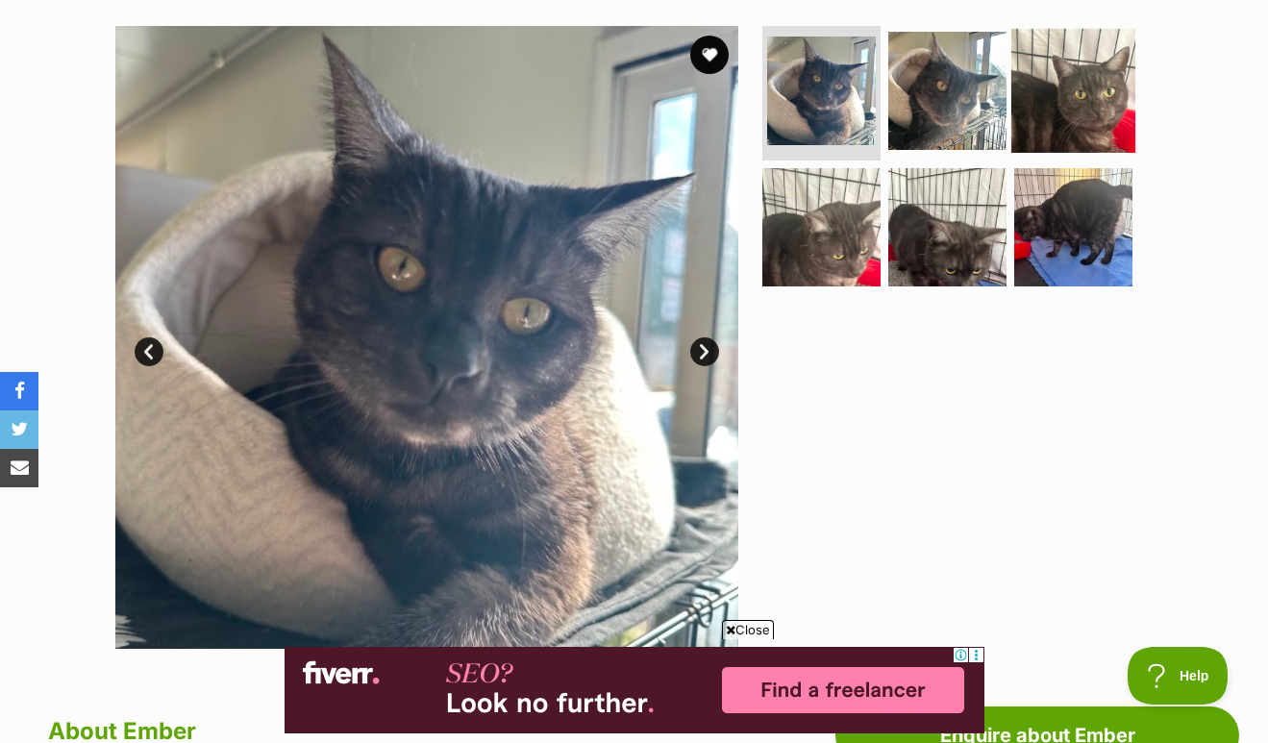
click at [1062, 82] on img at bounding box center [1073, 91] width 124 height 124
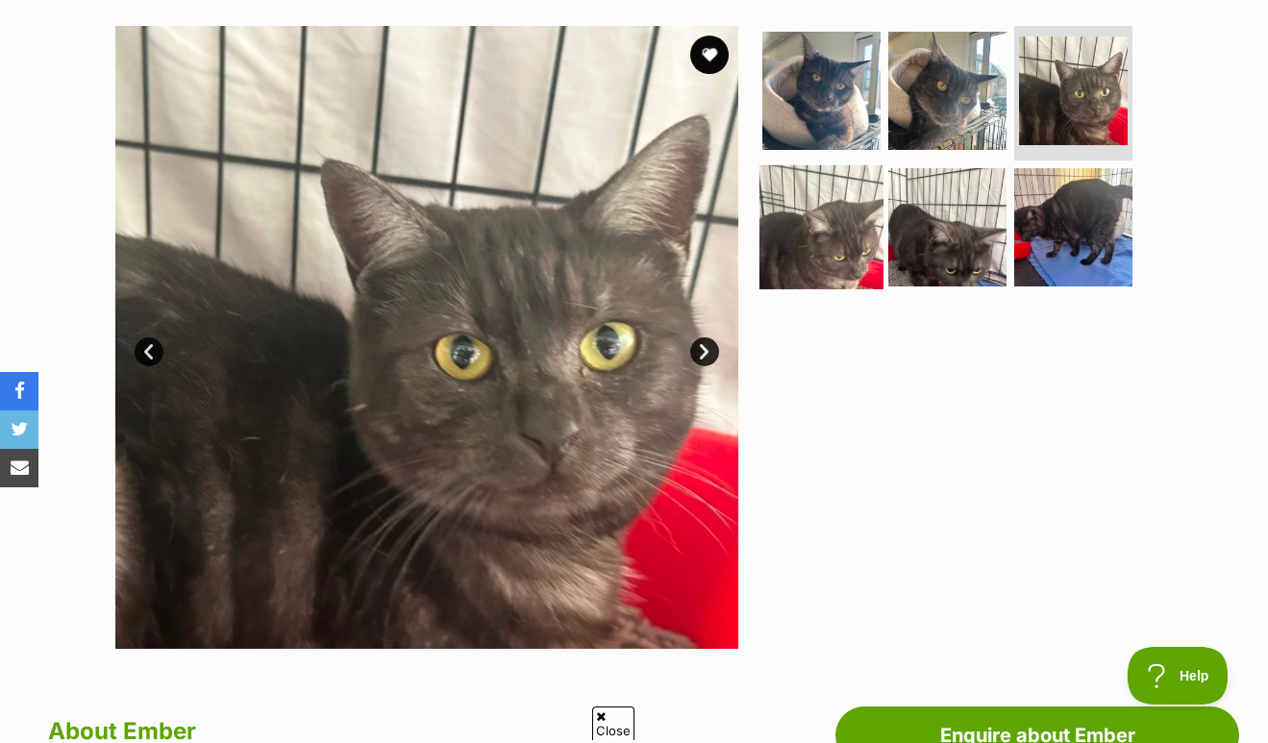
click at [813, 256] on img at bounding box center [822, 226] width 124 height 124
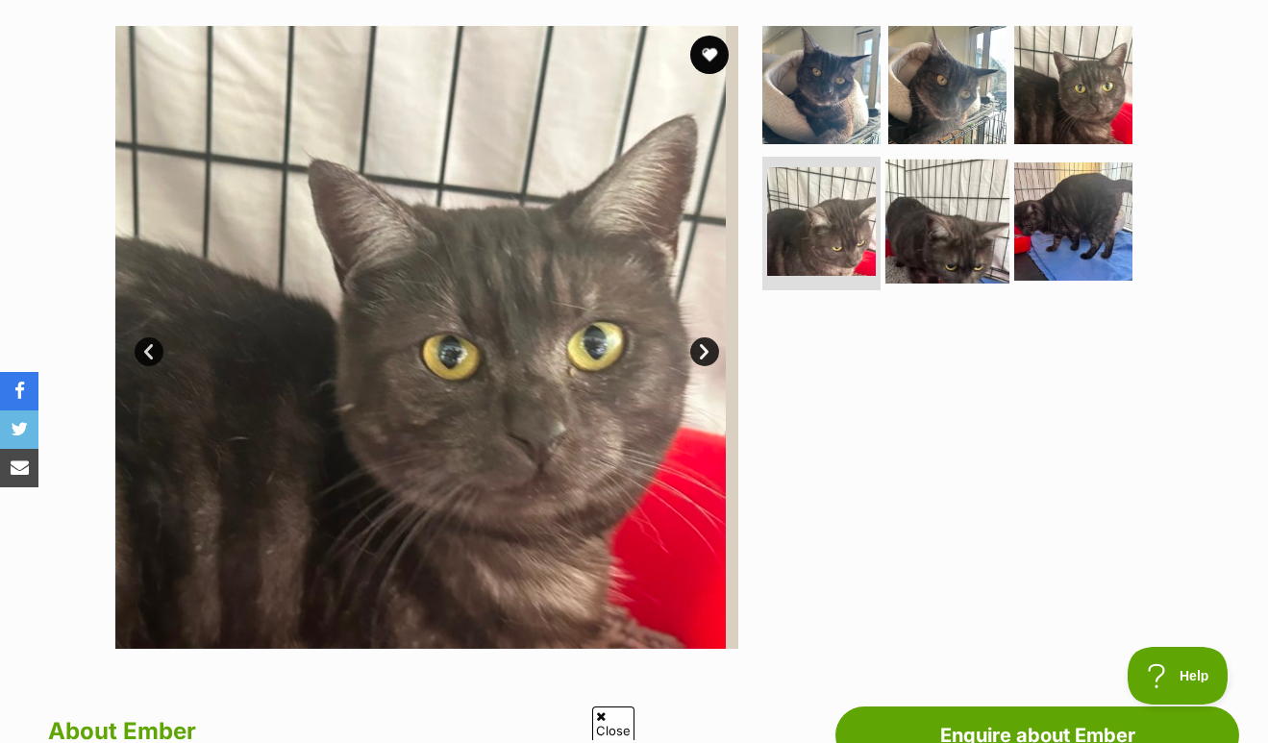
scroll to position [0, 0]
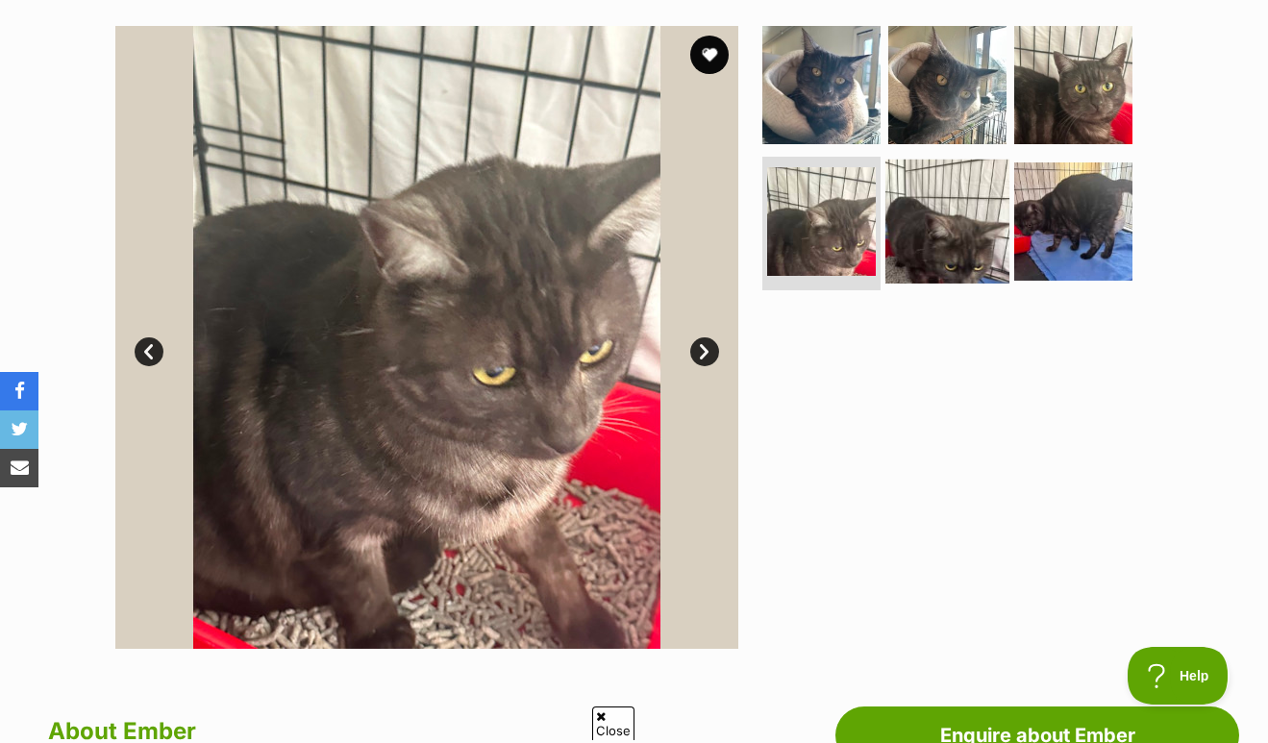
click at [951, 251] on img at bounding box center [948, 221] width 124 height 124
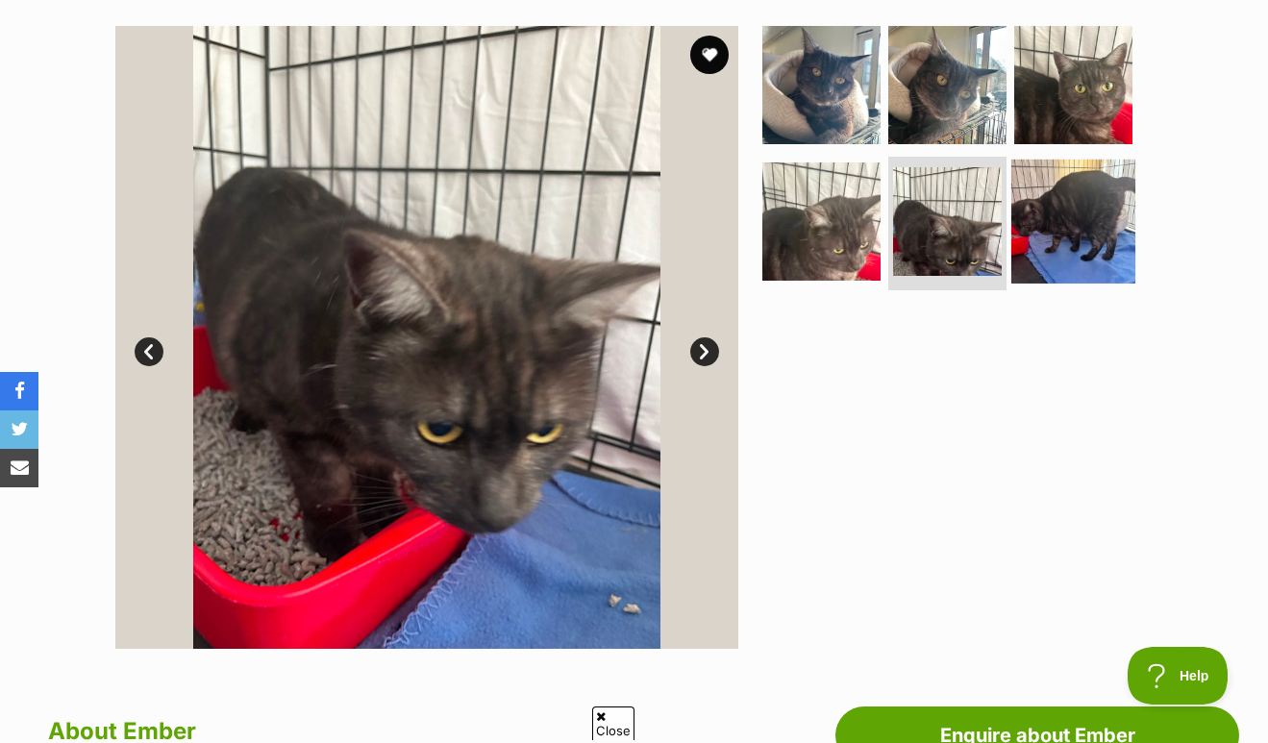
click at [1088, 230] on img at bounding box center [1073, 221] width 124 height 124
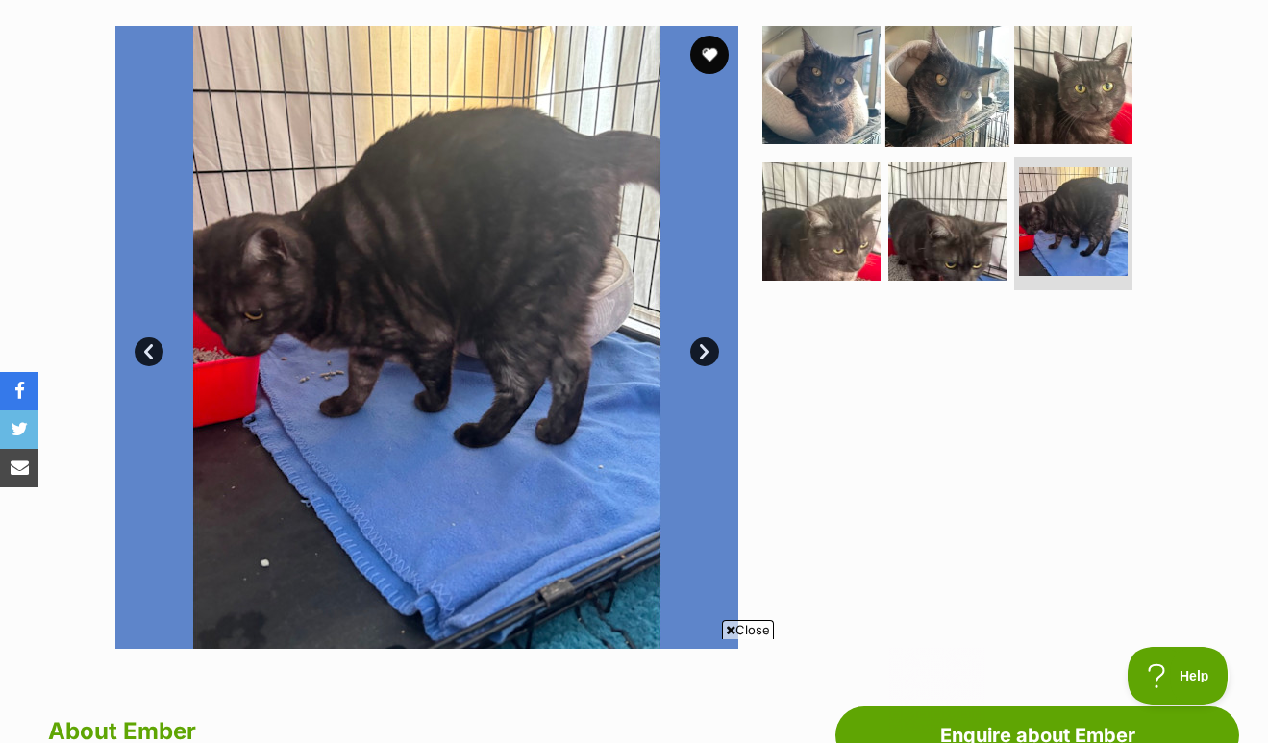
click at [968, 63] on img at bounding box center [948, 85] width 124 height 124
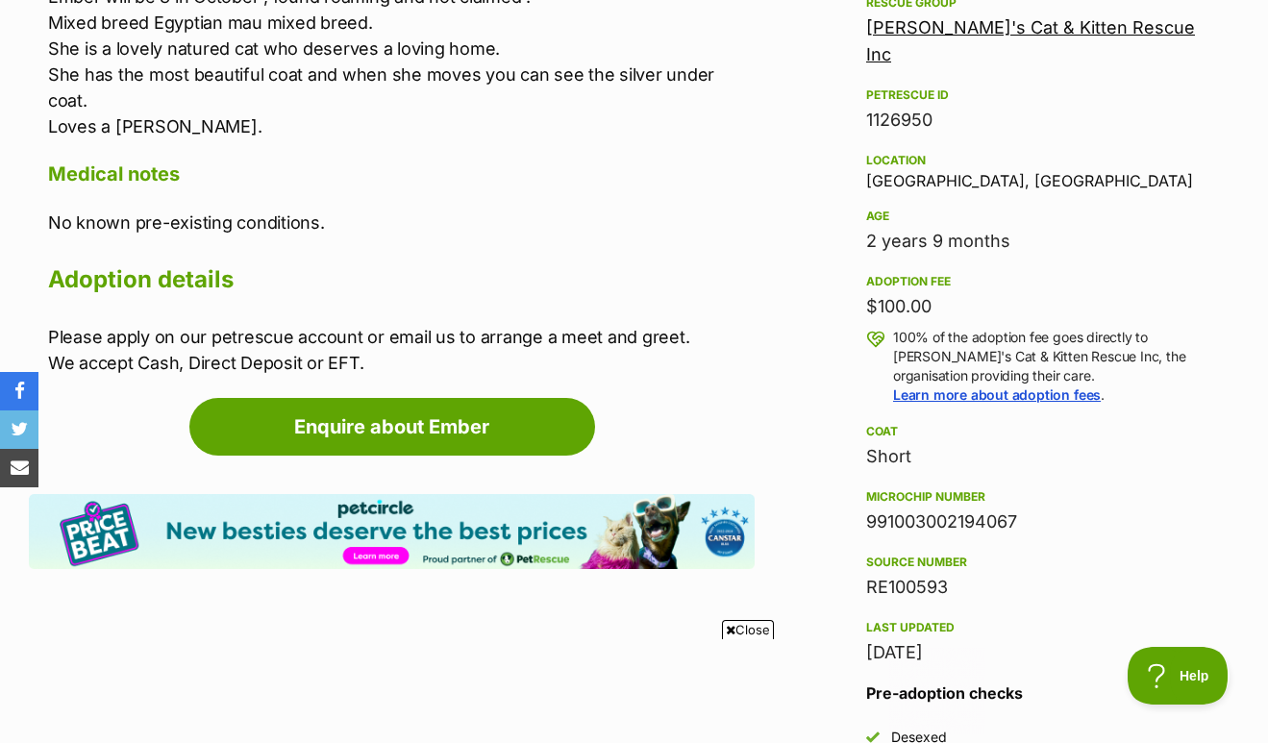
scroll to position [1167, 0]
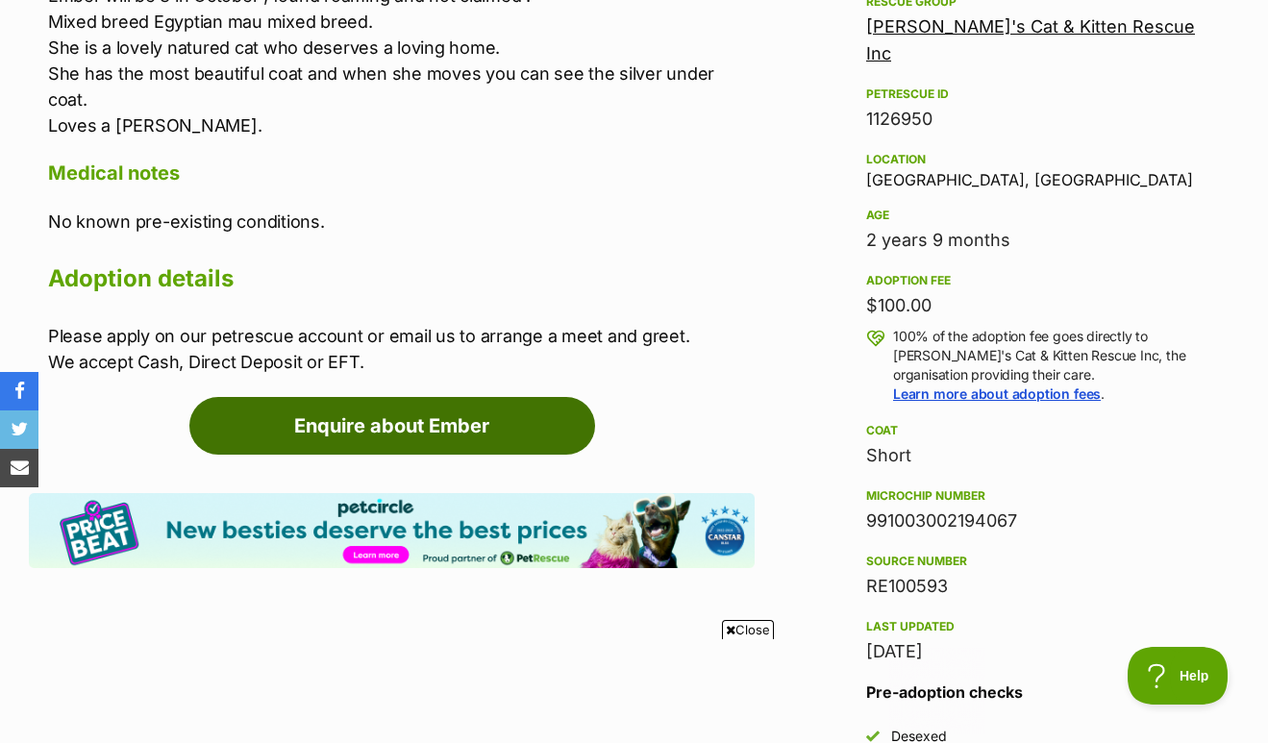
click at [510, 397] on link "Enquire about Ember" at bounding box center [392, 426] width 406 height 58
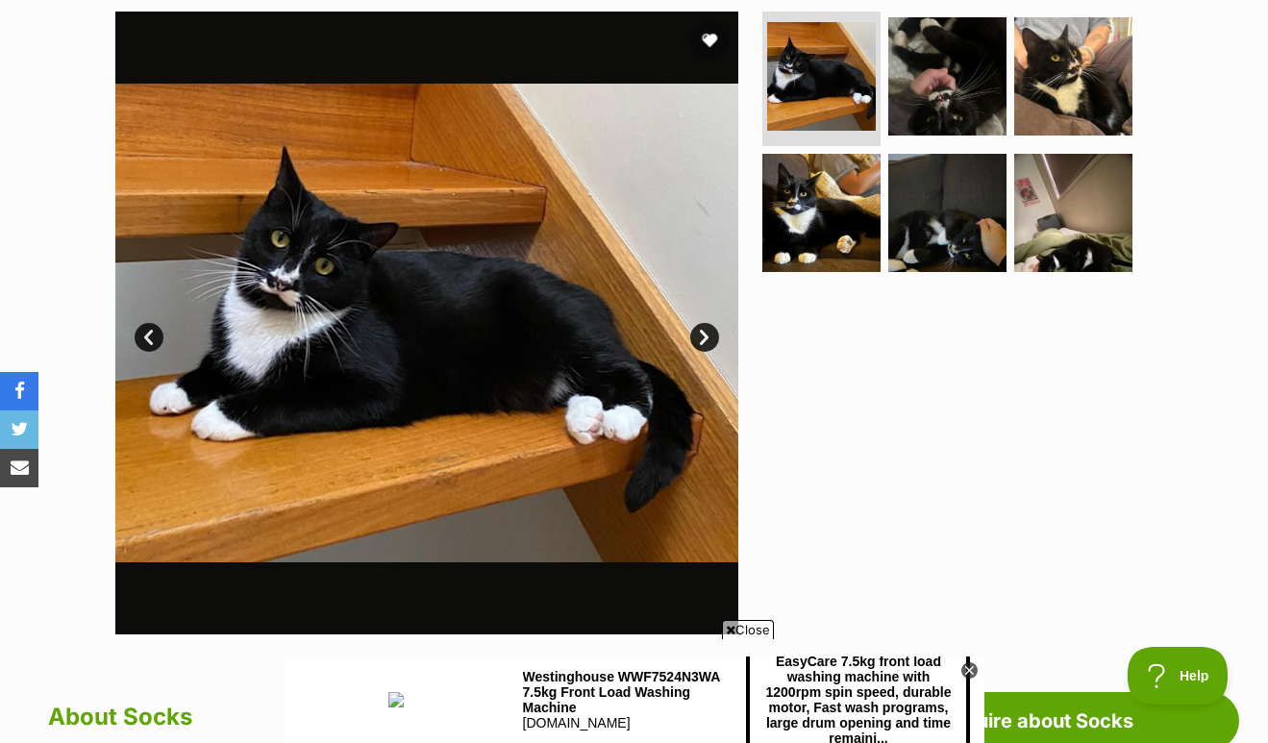
scroll to position [387, 0]
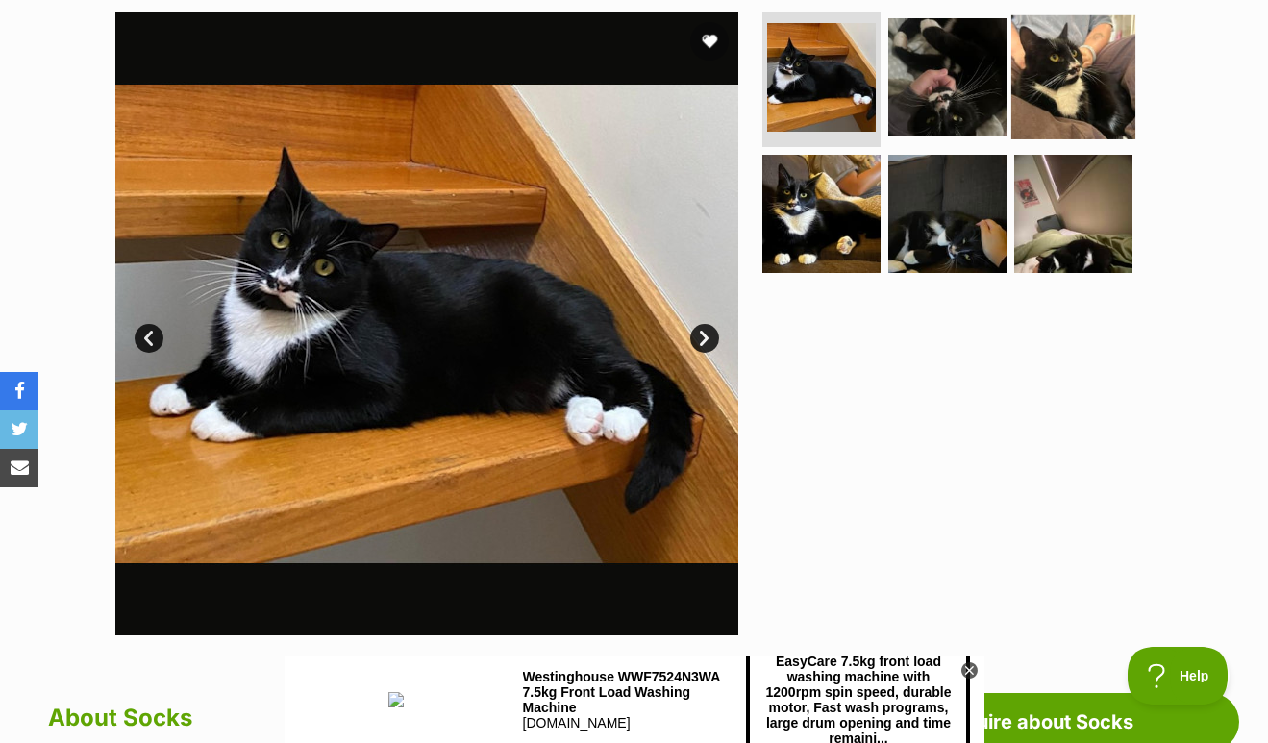
click at [1081, 101] on img at bounding box center [1073, 77] width 124 height 124
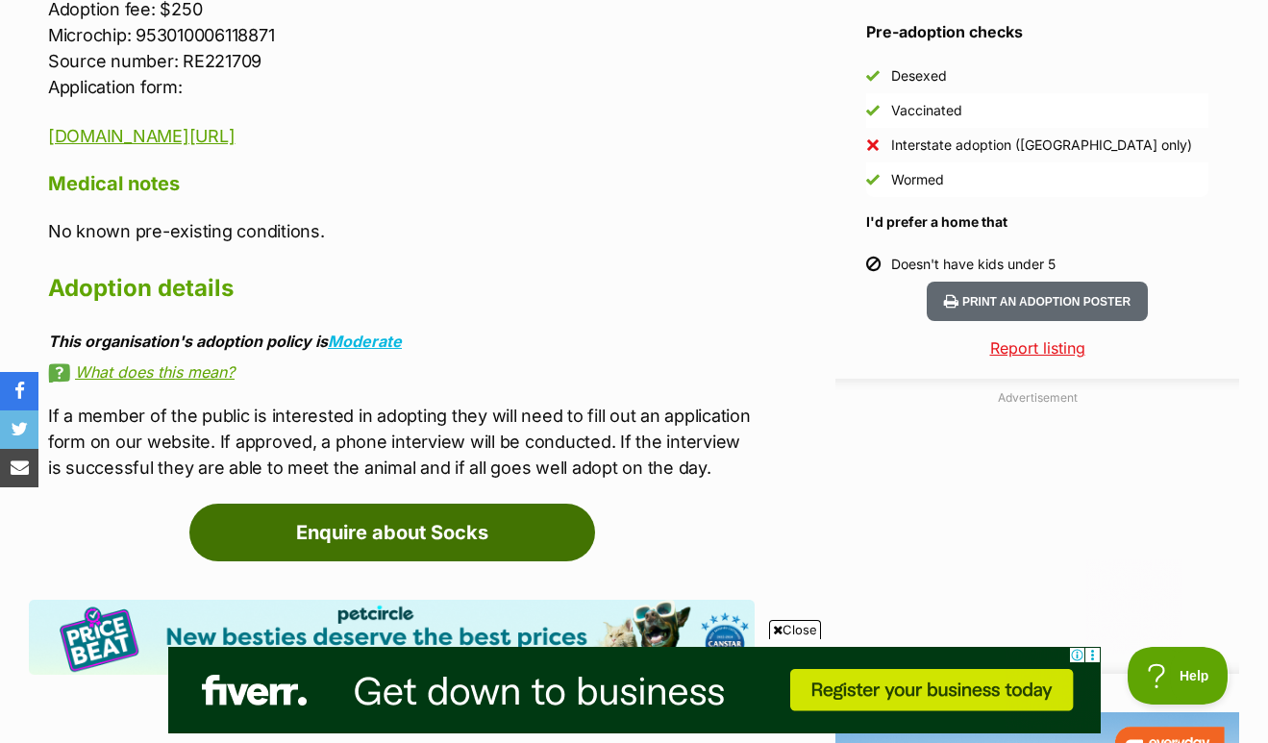
scroll to position [0, 0]
click at [348, 505] on link "Enquire about Socks" at bounding box center [392, 533] width 406 height 58
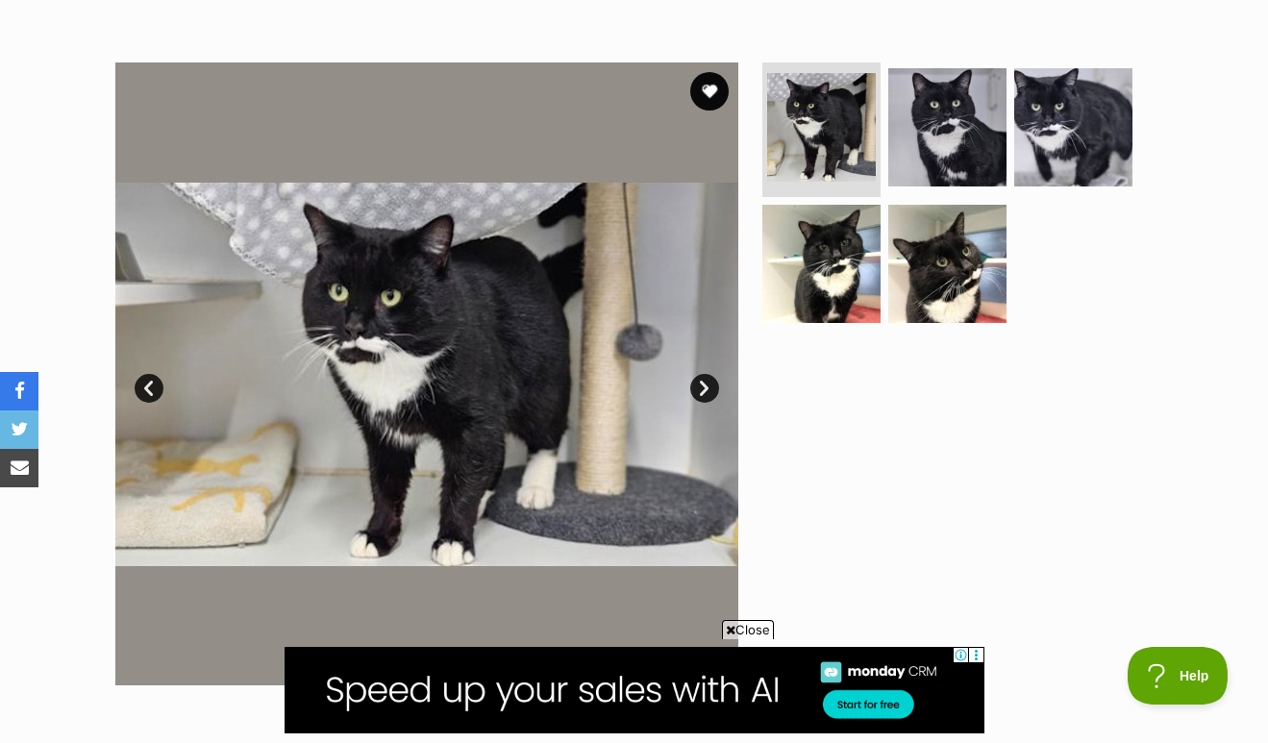
scroll to position [340, 0]
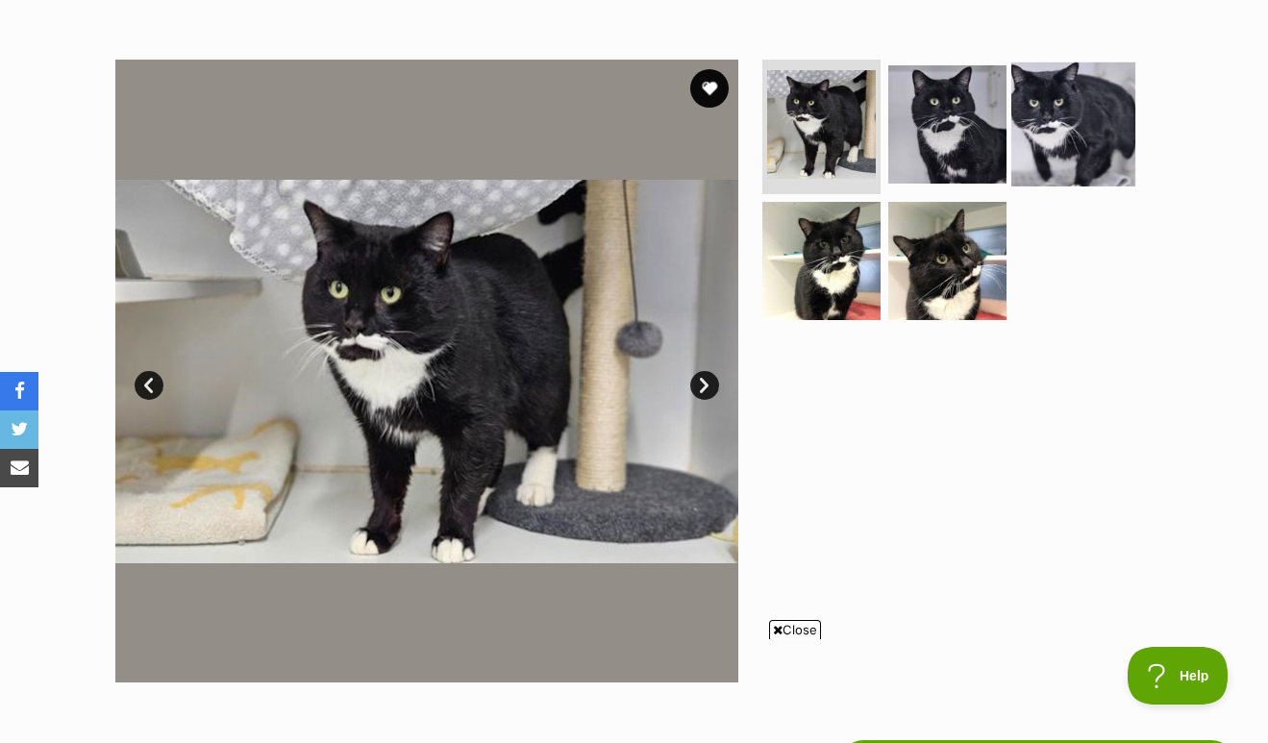
click at [1100, 135] on img at bounding box center [1073, 124] width 124 height 124
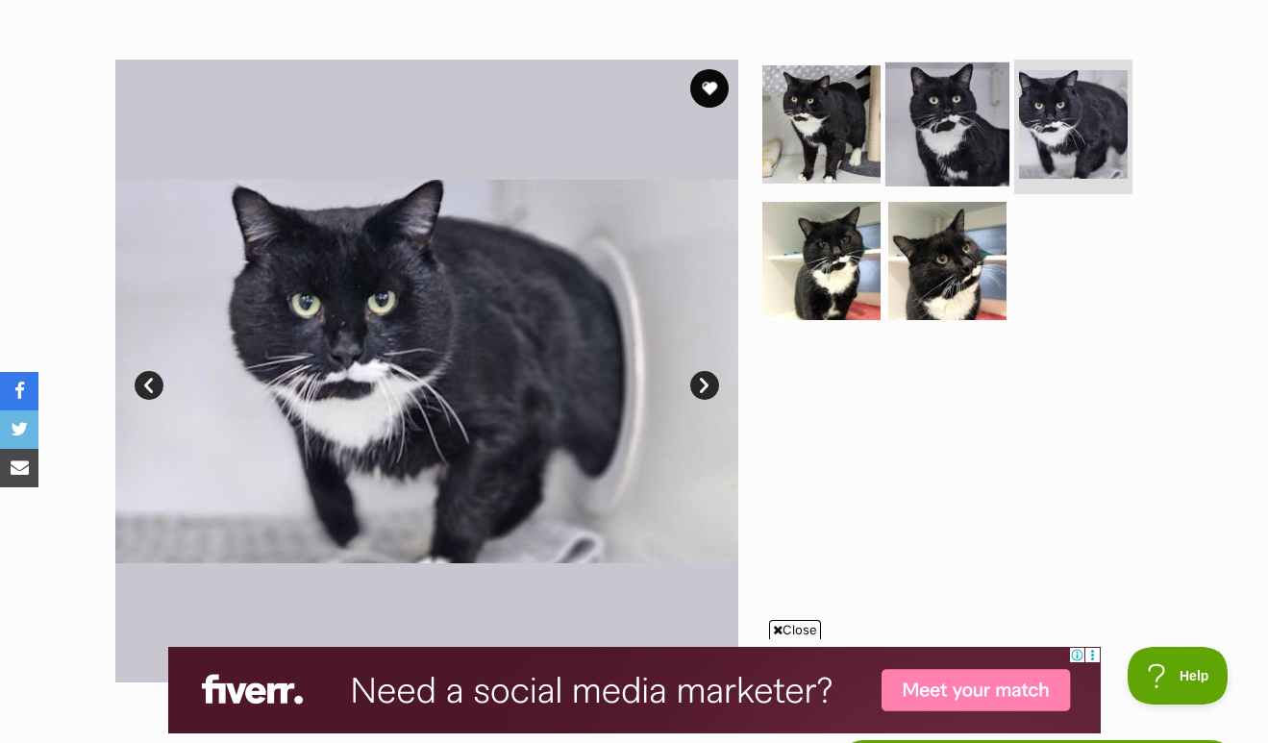
click at [953, 128] on img at bounding box center [948, 124] width 124 height 124
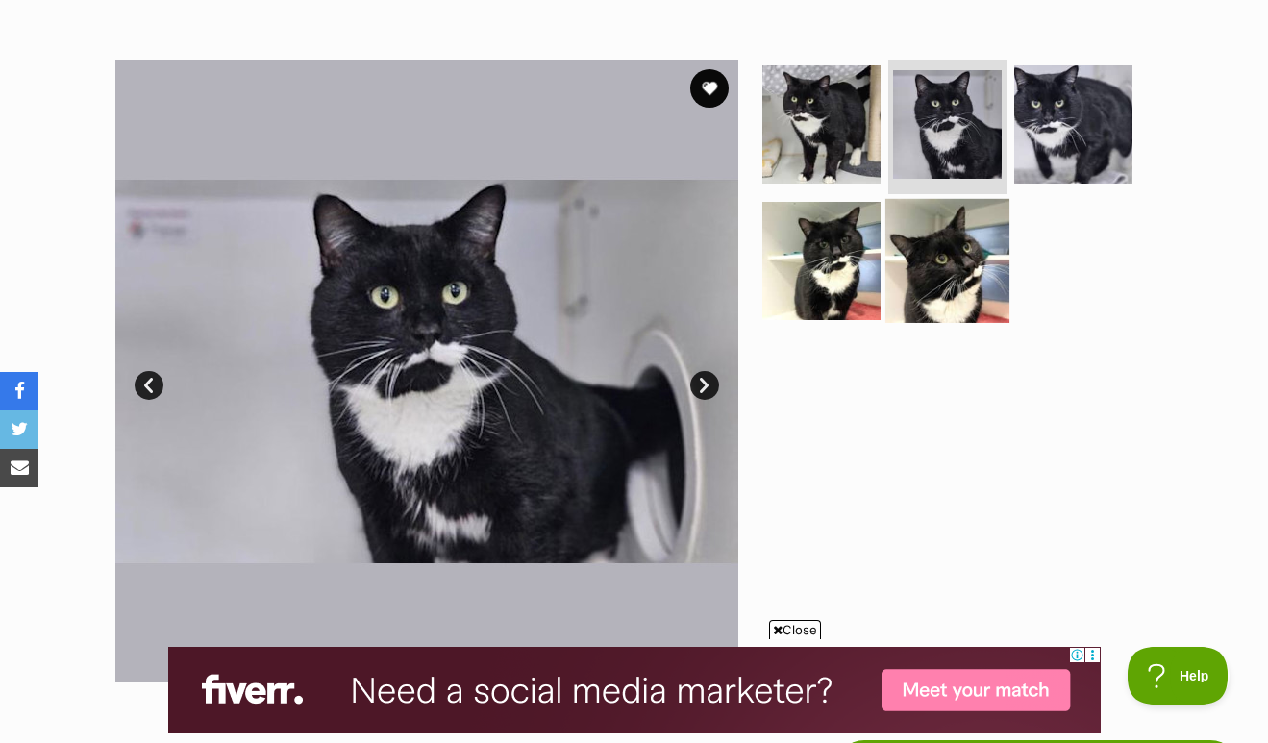
click at [961, 286] on img at bounding box center [948, 260] width 124 height 124
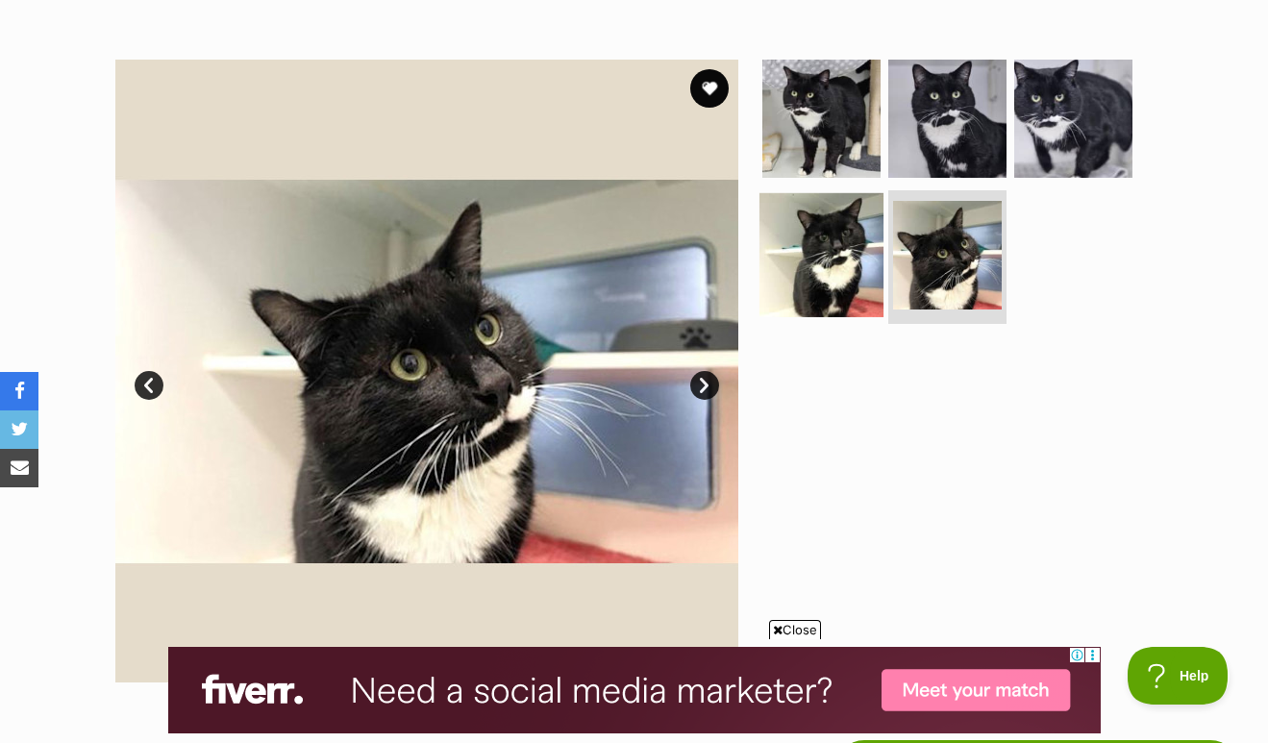
click at [811, 279] on img at bounding box center [822, 254] width 124 height 124
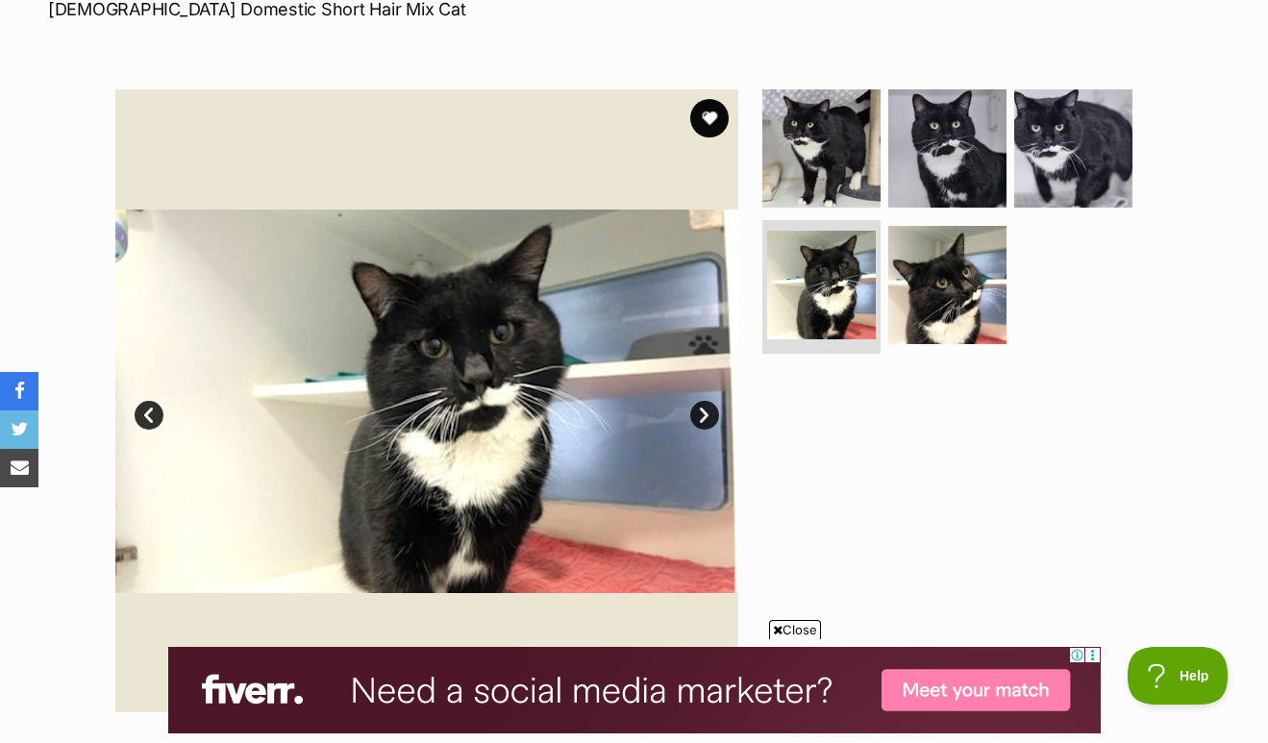
scroll to position [314, 0]
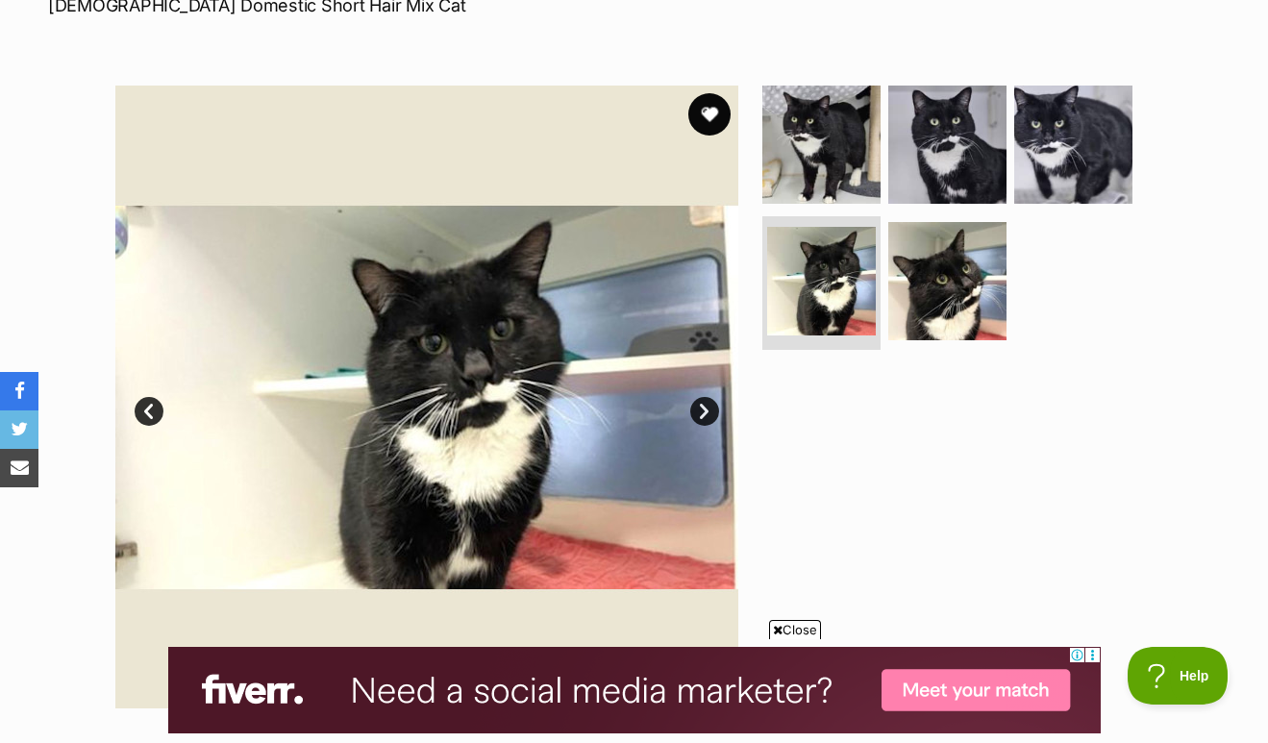
click at [715, 110] on button "favourite" at bounding box center [709, 114] width 42 height 42
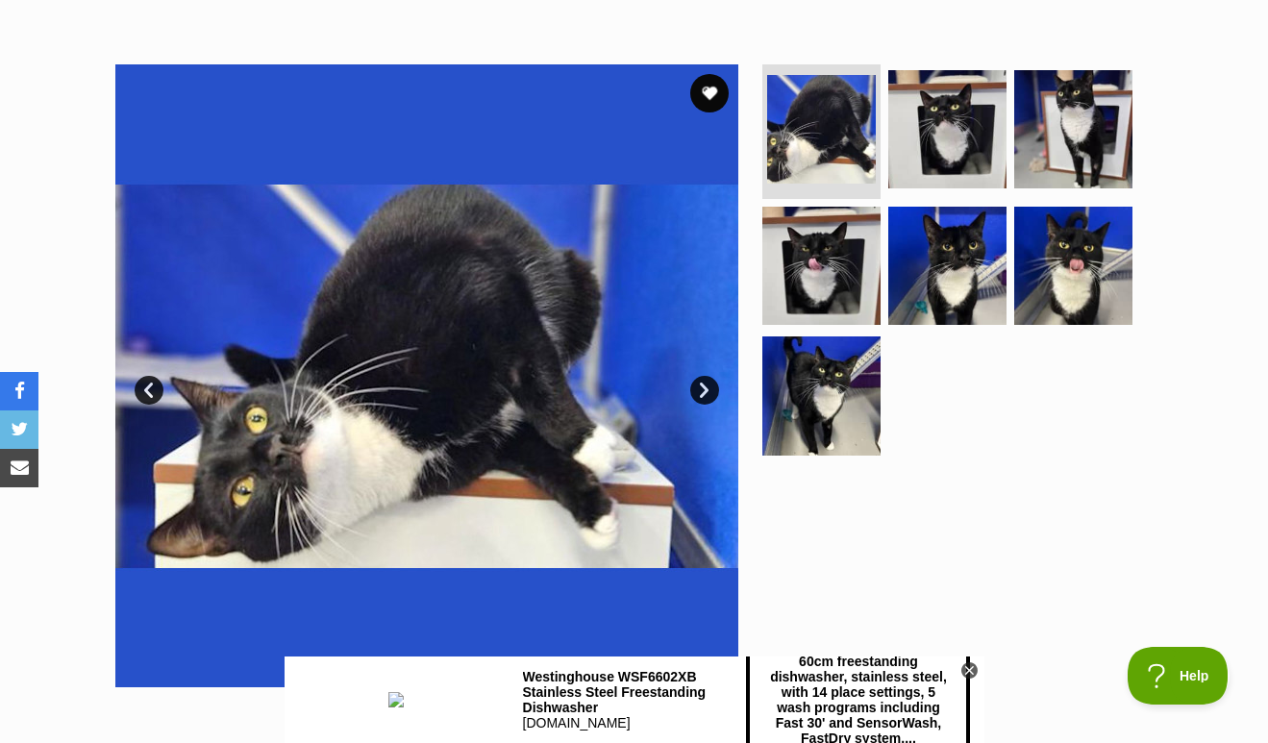
scroll to position [361, 0]
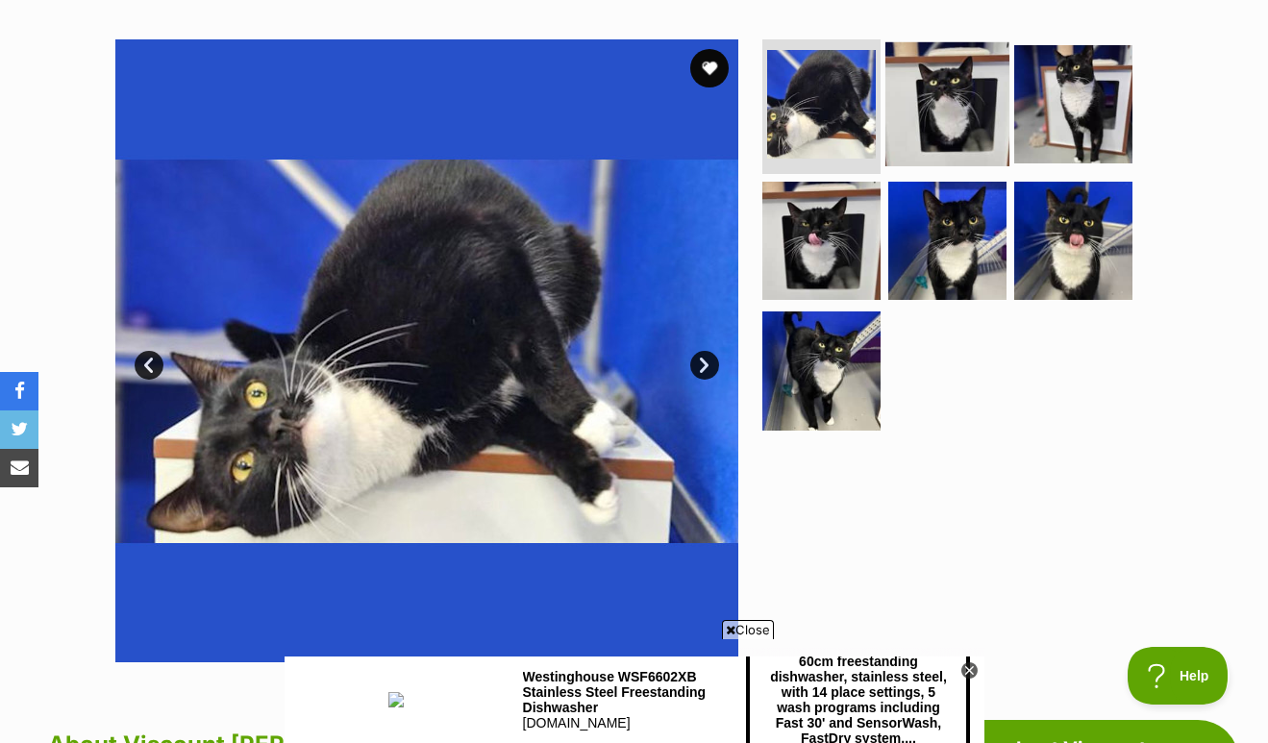
click at [951, 96] on img at bounding box center [948, 104] width 124 height 124
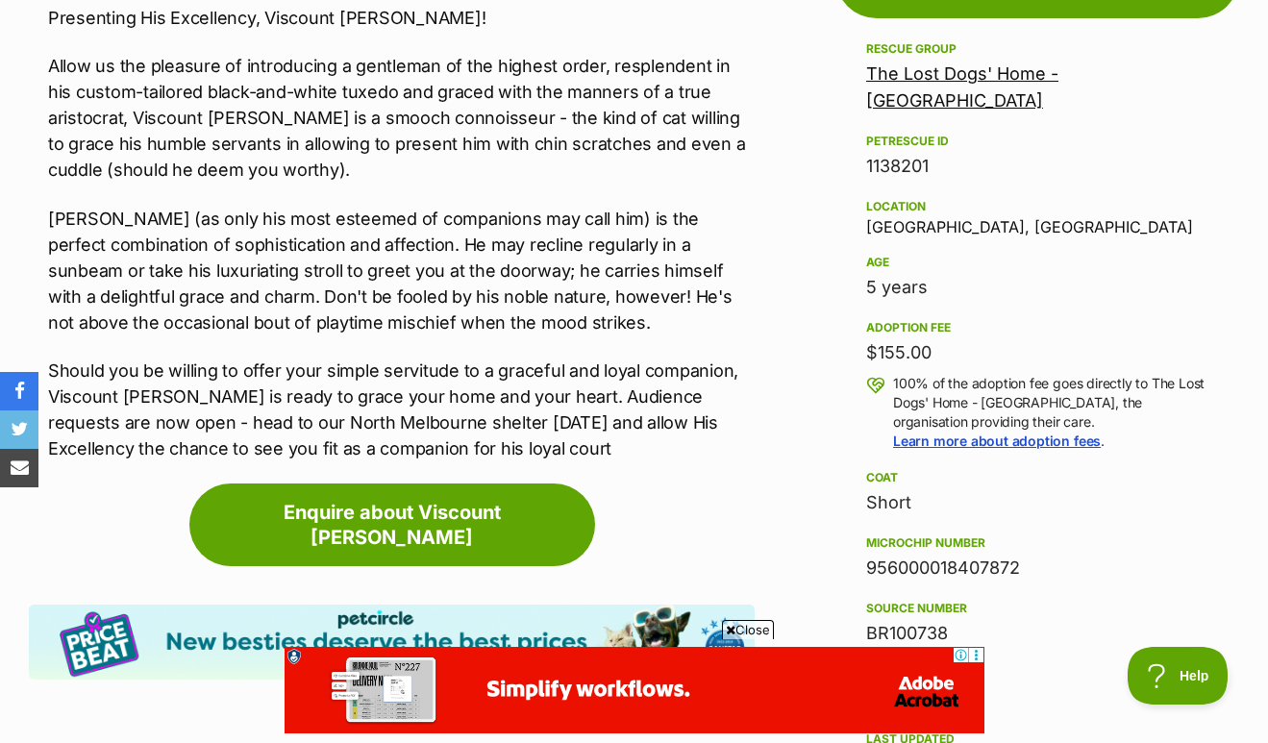
scroll to position [0, 0]
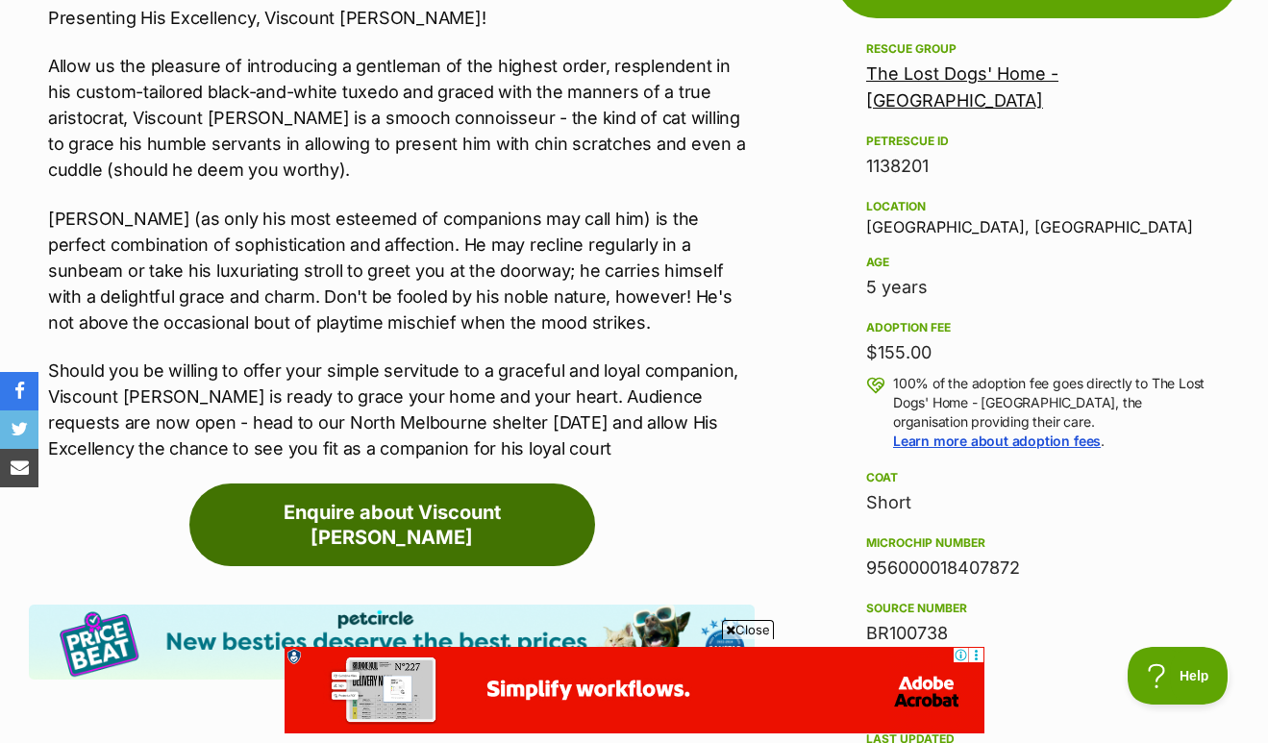
click at [556, 509] on link "Enquire about Viscount Vladimir Von Trap" at bounding box center [392, 525] width 406 height 83
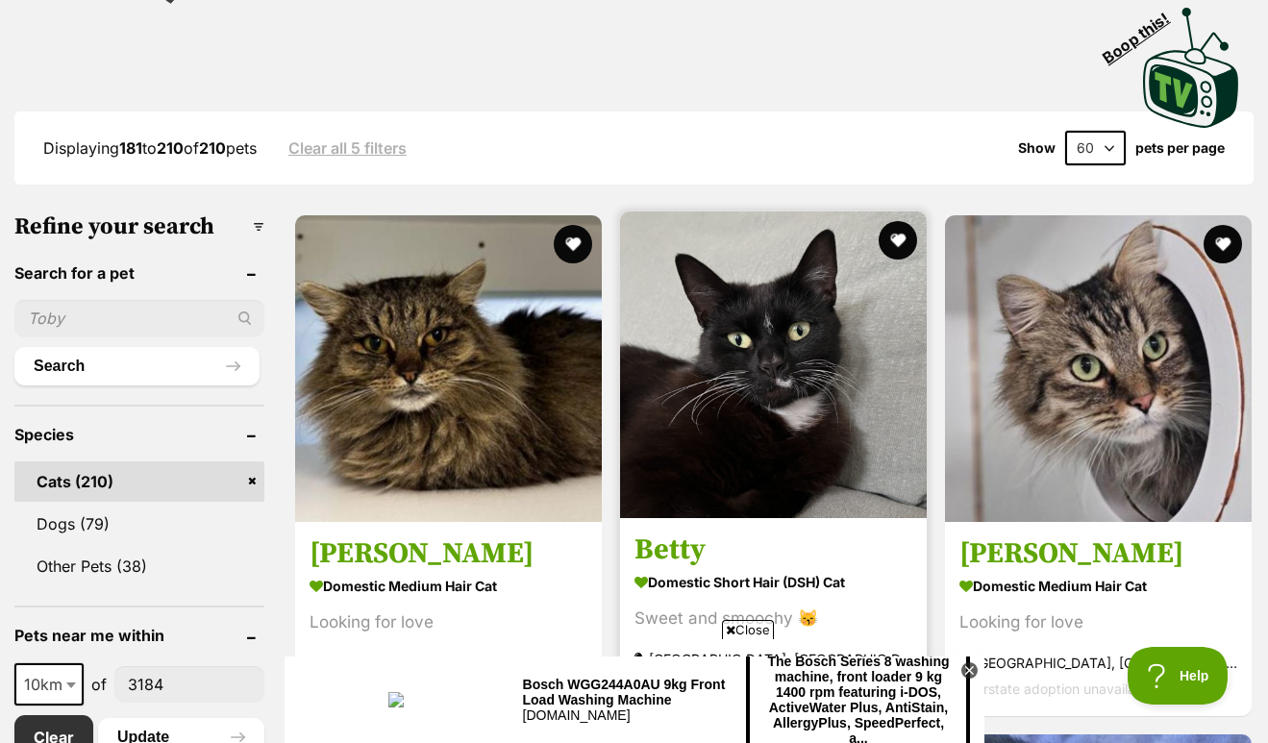
click at [646, 445] on img at bounding box center [773, 365] width 307 height 307
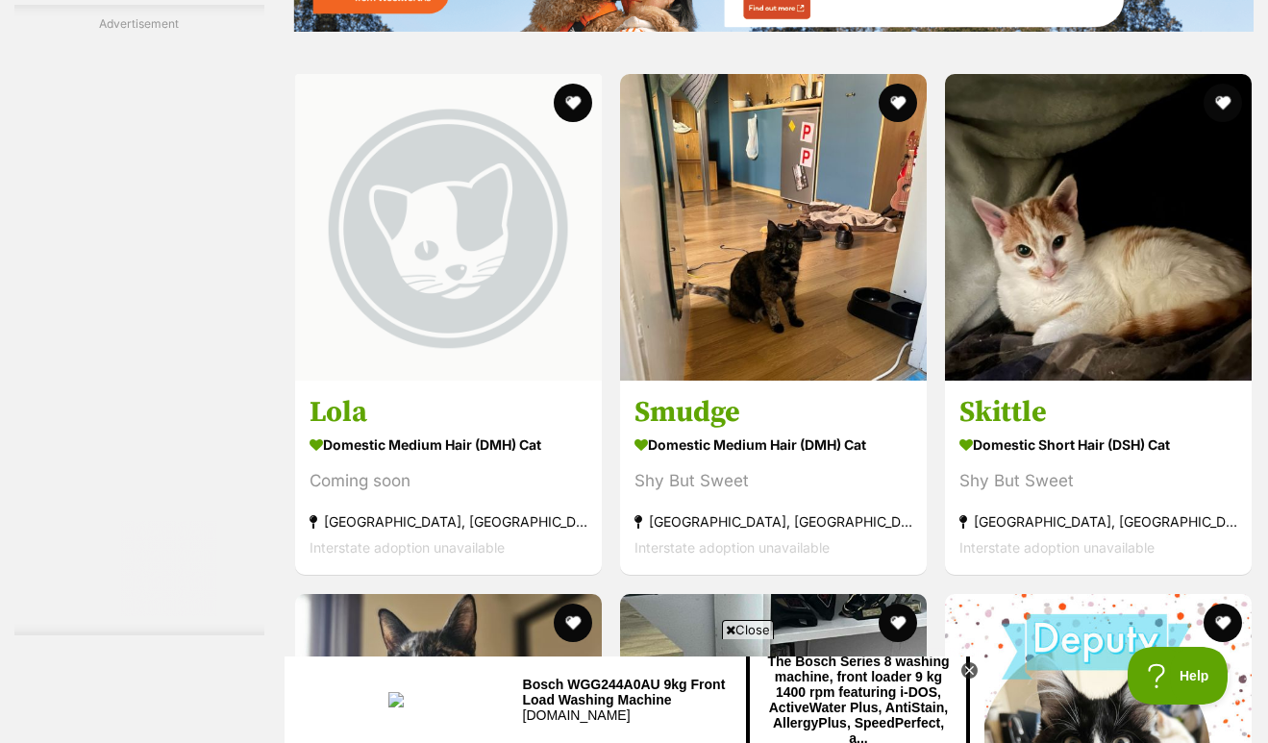
scroll to position [3398, 0]
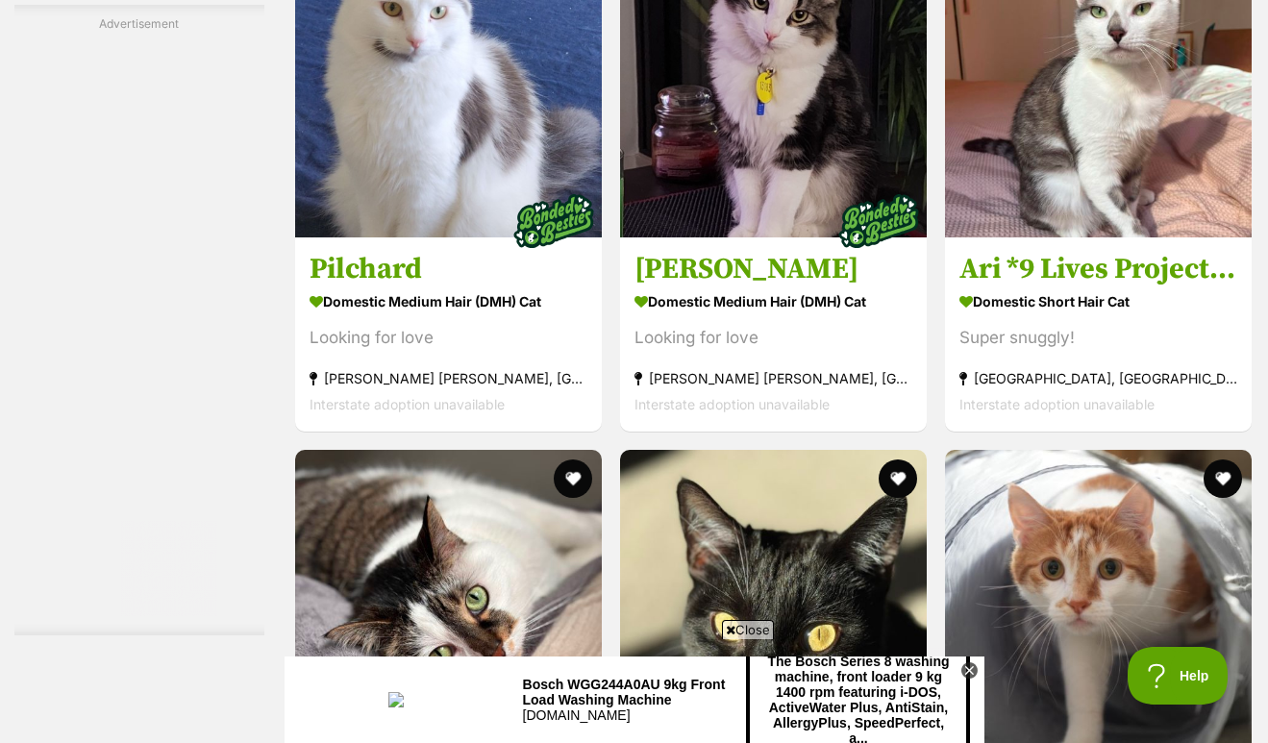
scroll to position [4431, 0]
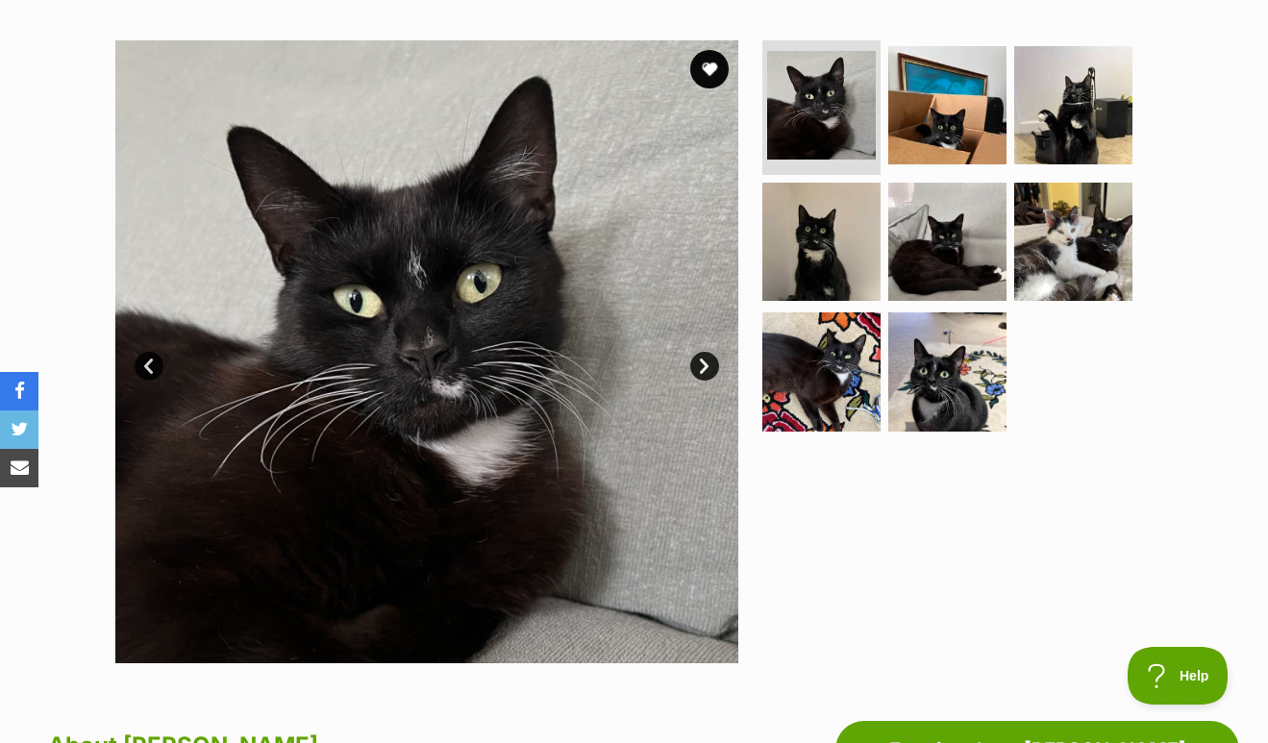
scroll to position [381, 0]
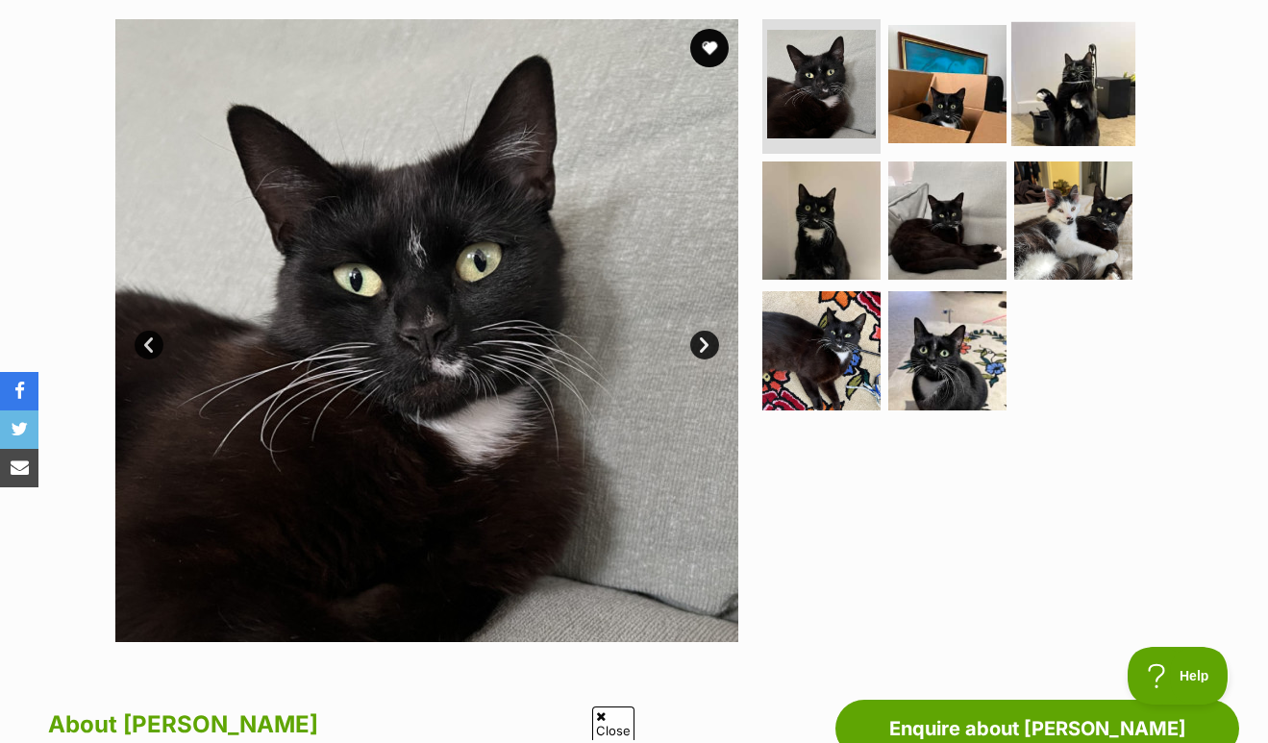
click at [1052, 87] on img at bounding box center [1073, 84] width 124 height 124
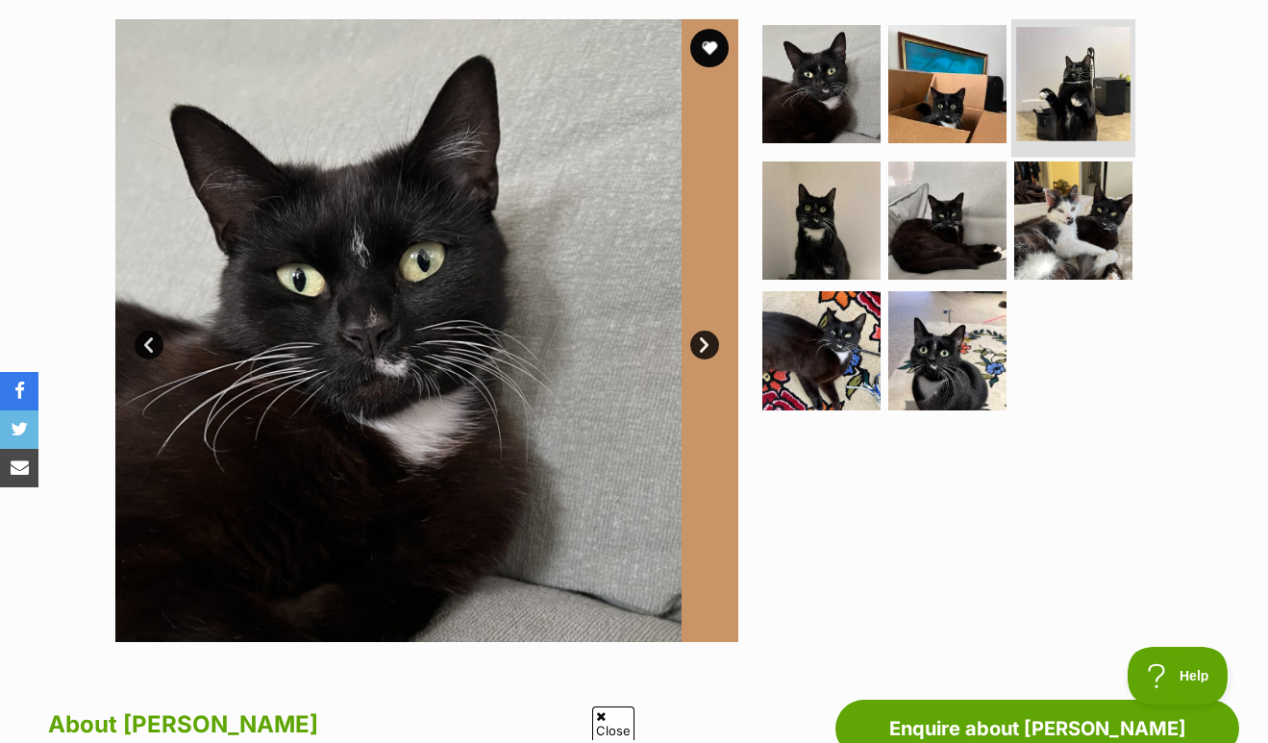
scroll to position [0, 0]
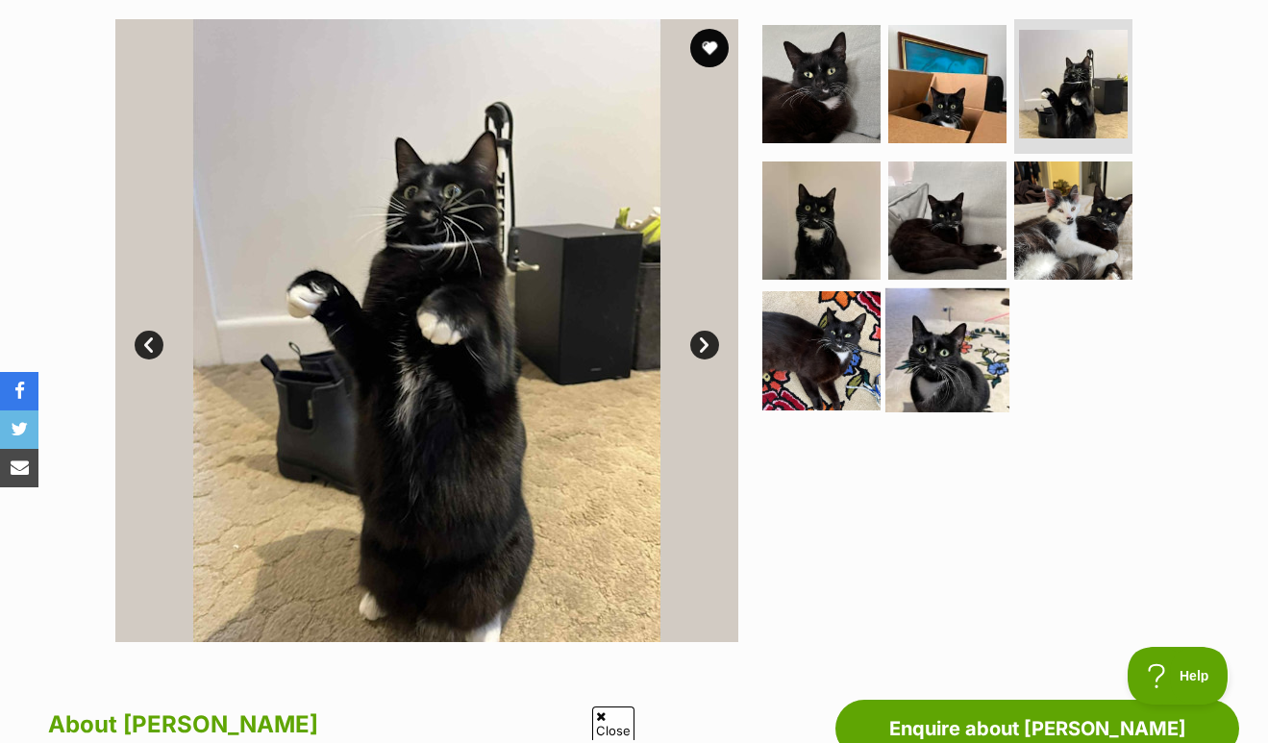
click at [982, 288] on img at bounding box center [948, 350] width 124 height 124
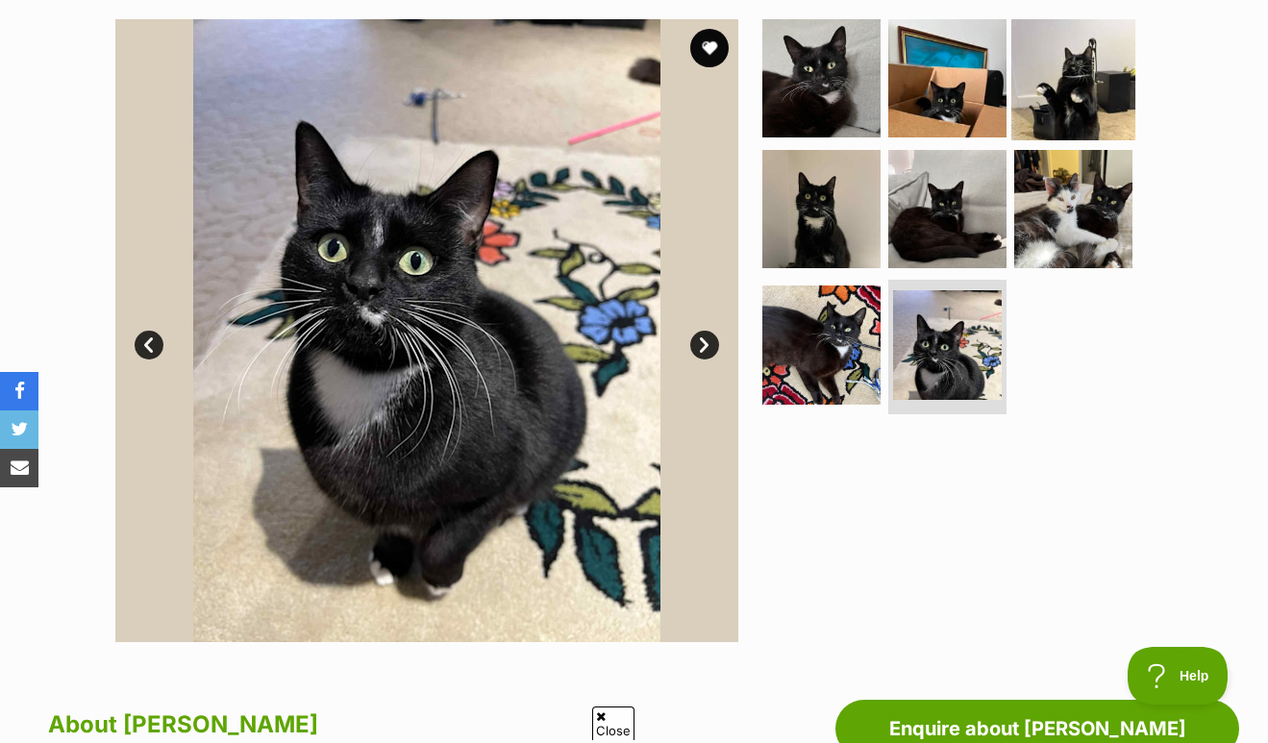
click at [1078, 103] on img at bounding box center [1073, 78] width 124 height 124
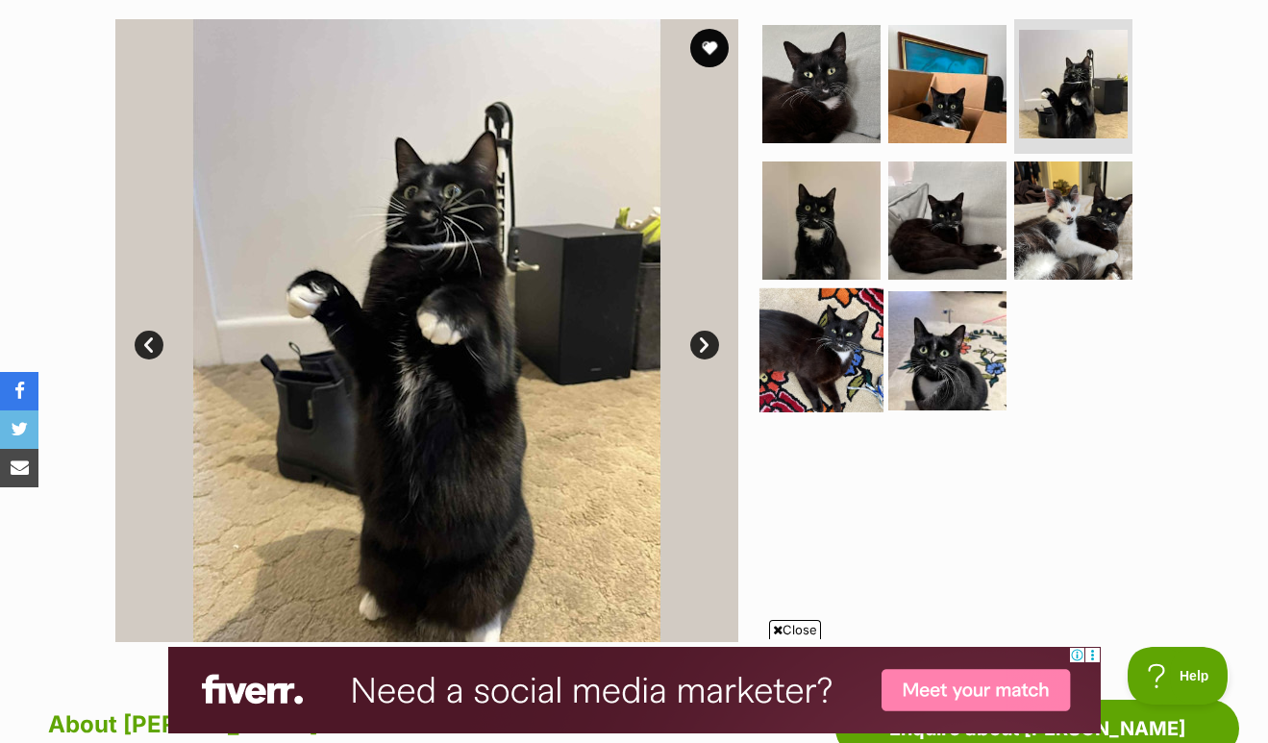
click at [812, 382] on img at bounding box center [822, 350] width 124 height 124
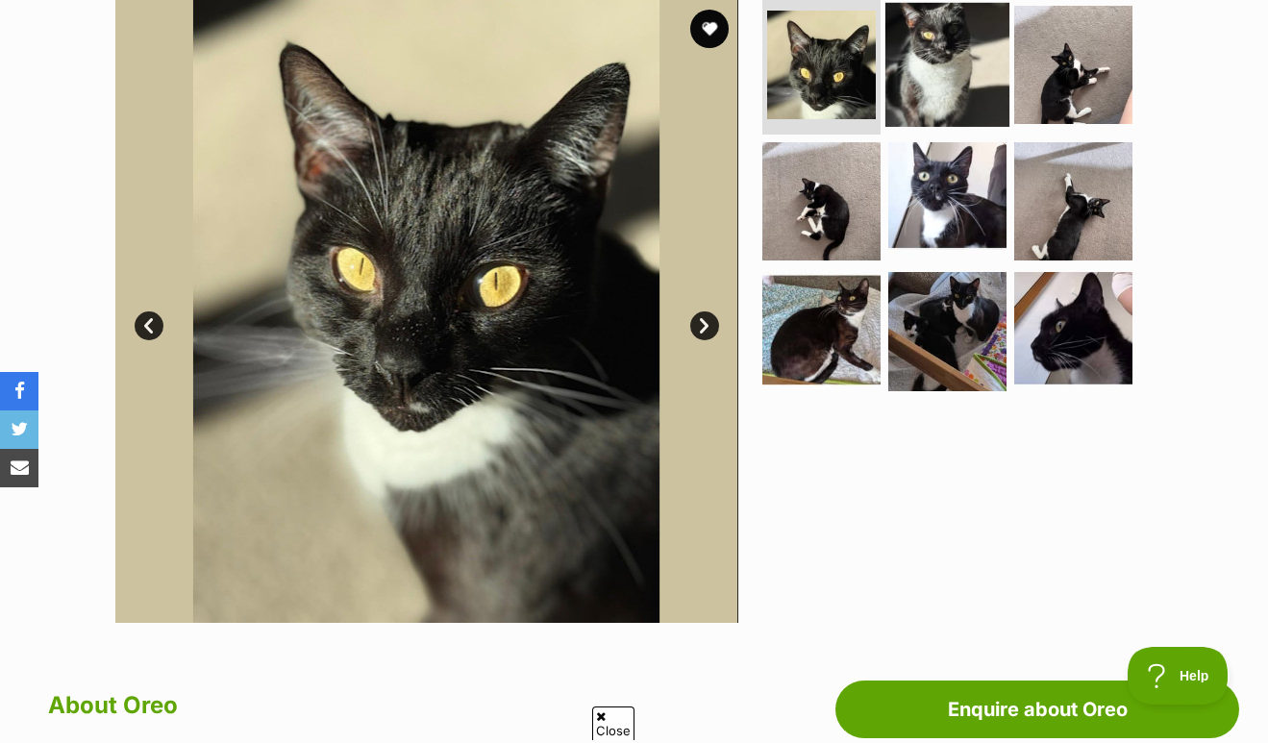
click at [985, 100] on img at bounding box center [948, 65] width 124 height 124
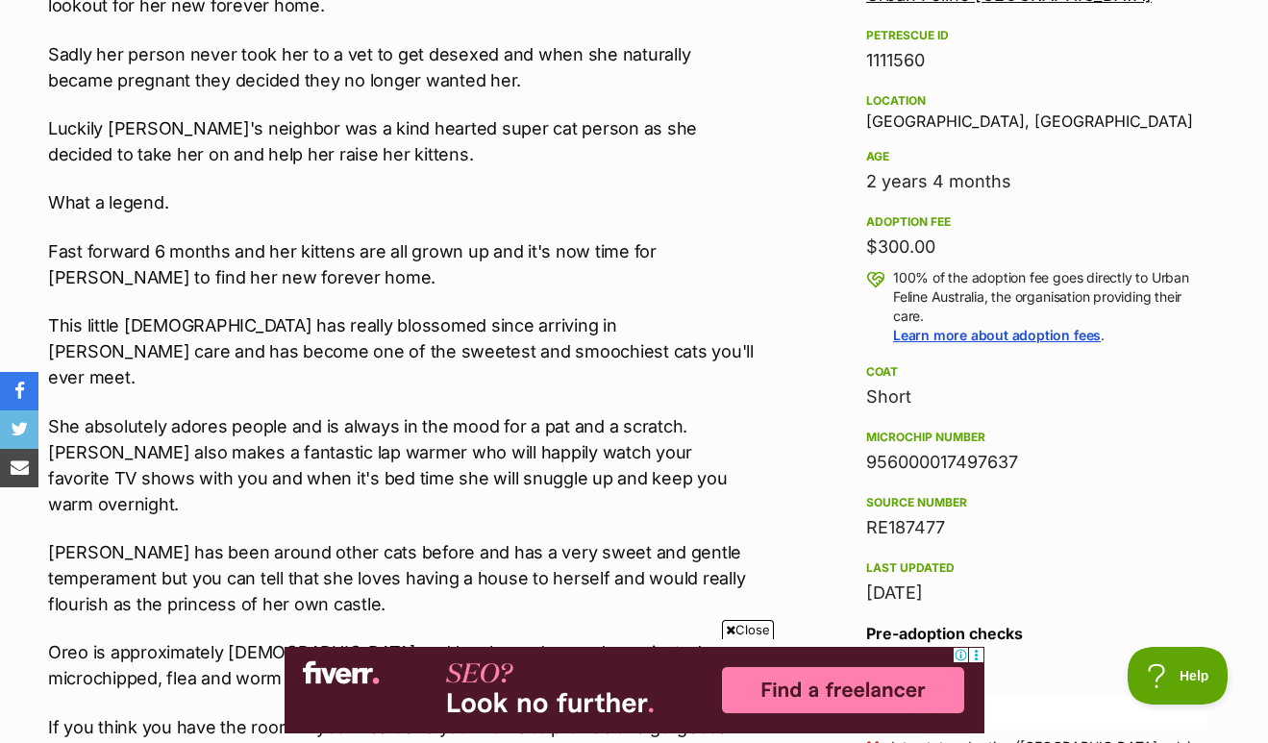
scroll to position [1007, 0]
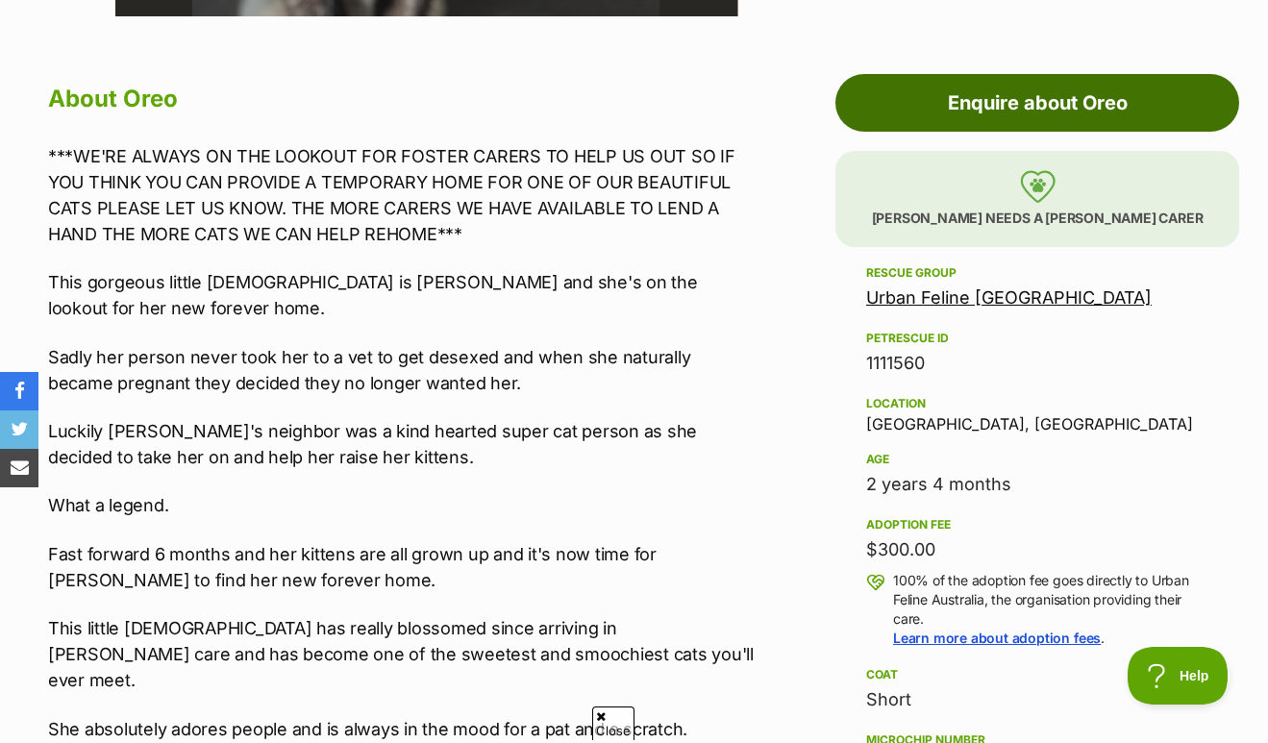
click at [1025, 84] on link "Enquire about Oreo" at bounding box center [1038, 103] width 404 height 58
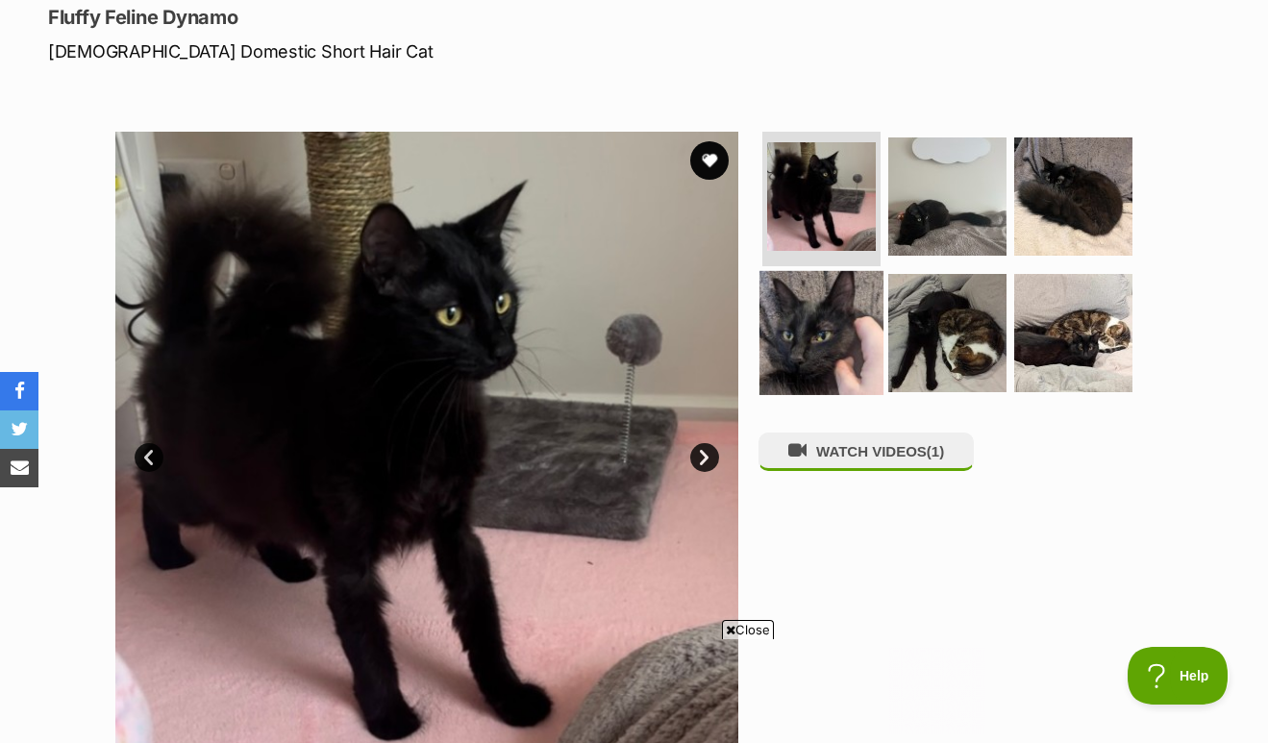
click at [823, 339] on img at bounding box center [822, 332] width 124 height 124
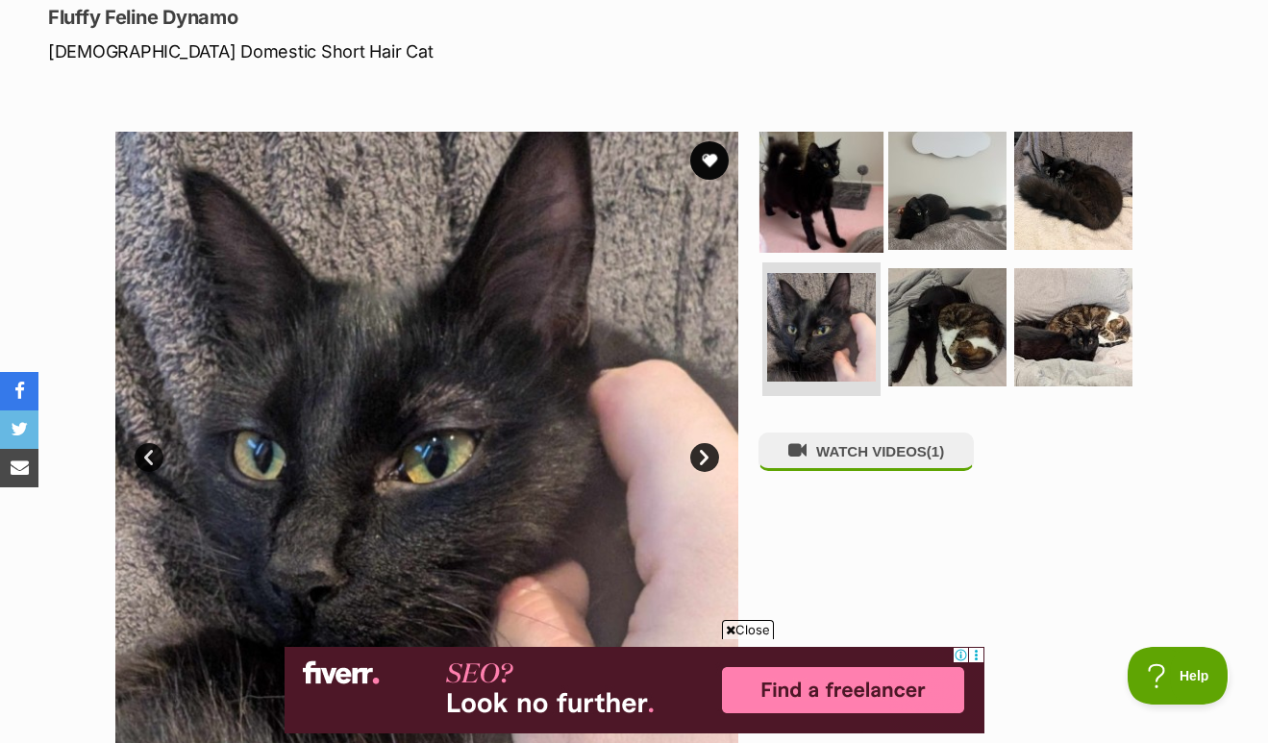
click at [834, 197] on img at bounding box center [822, 191] width 124 height 124
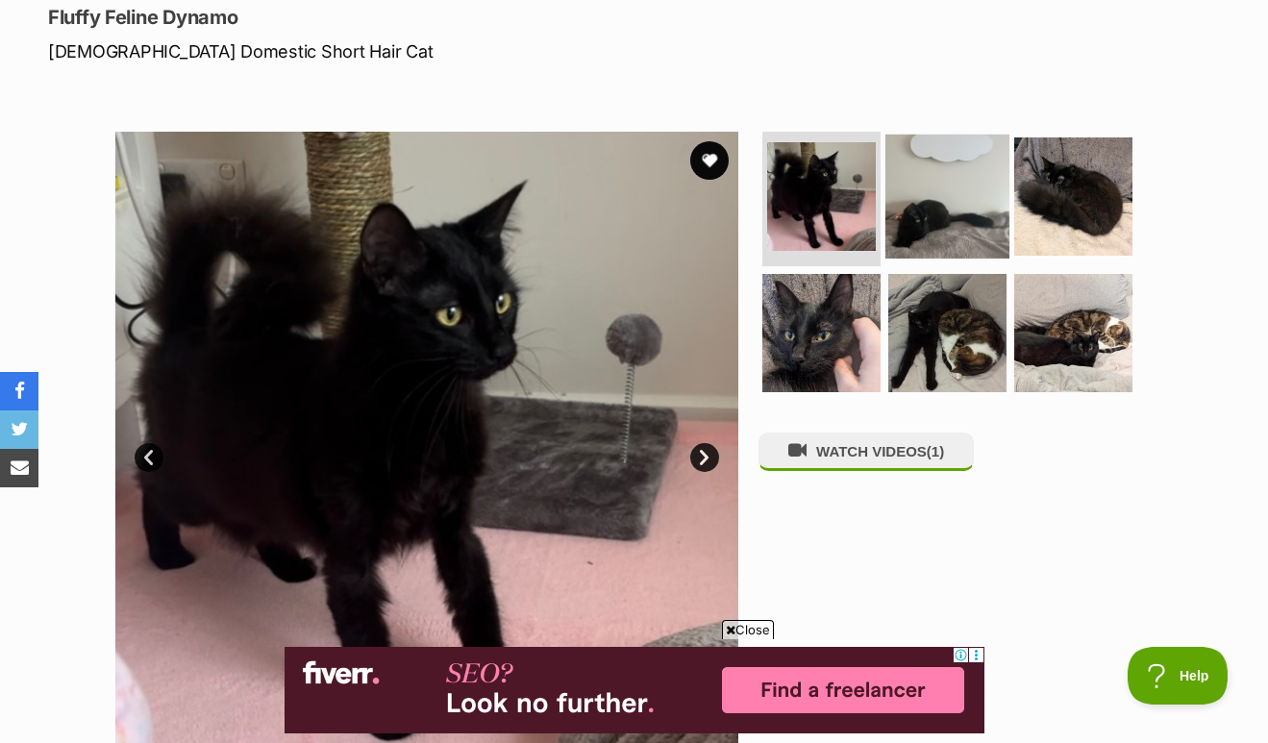
click at [962, 187] on img at bounding box center [948, 197] width 124 height 124
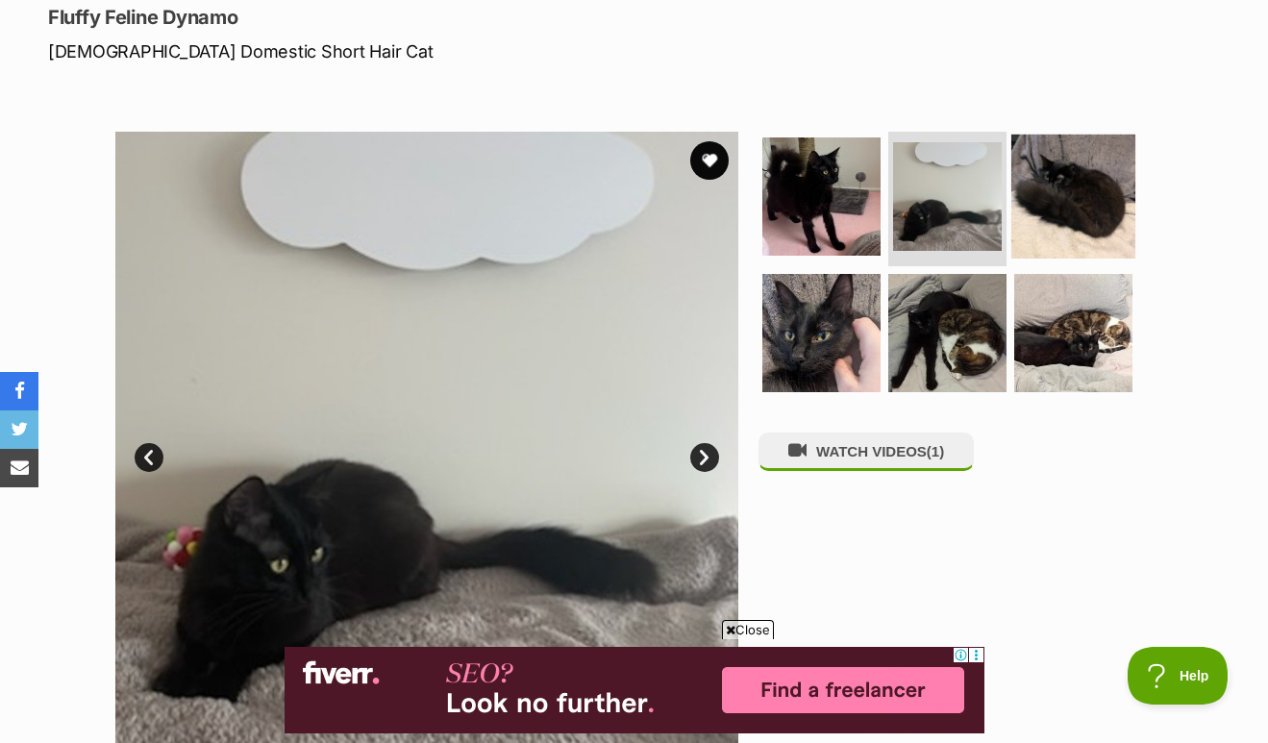
click at [1089, 169] on img at bounding box center [1073, 197] width 124 height 124
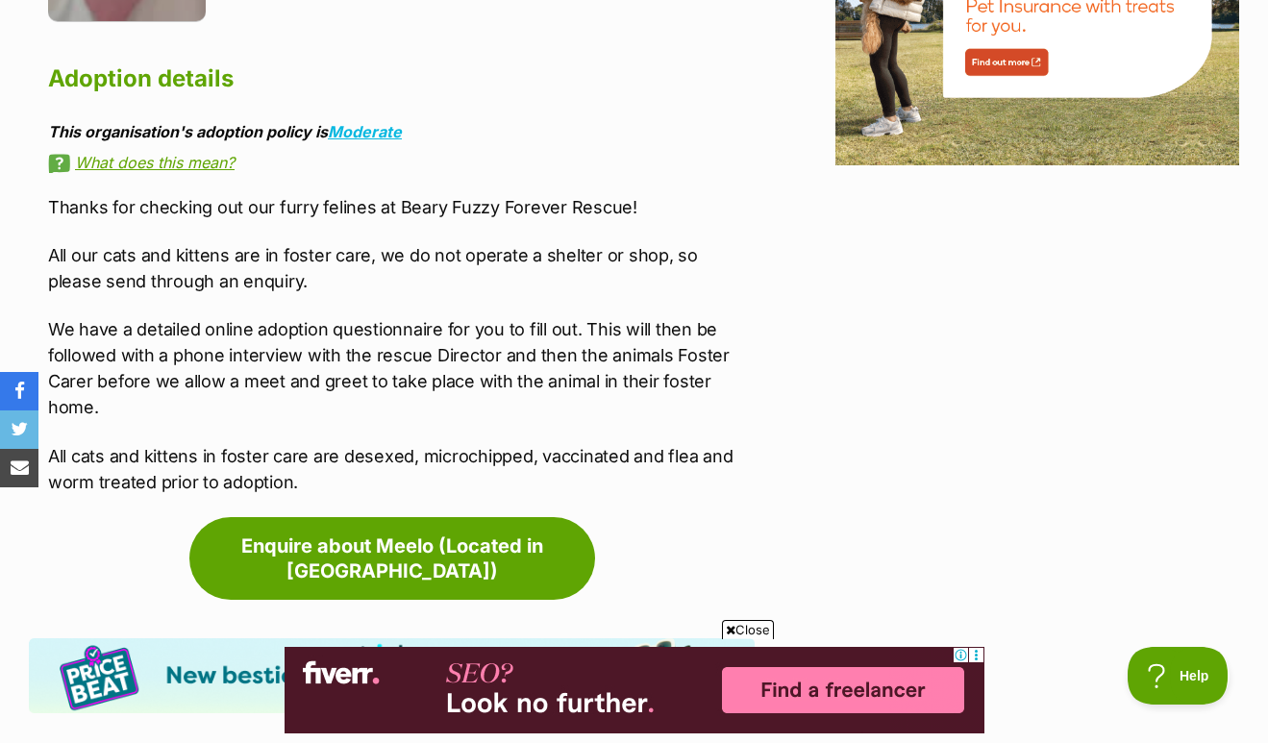
scroll to position [3016, 0]
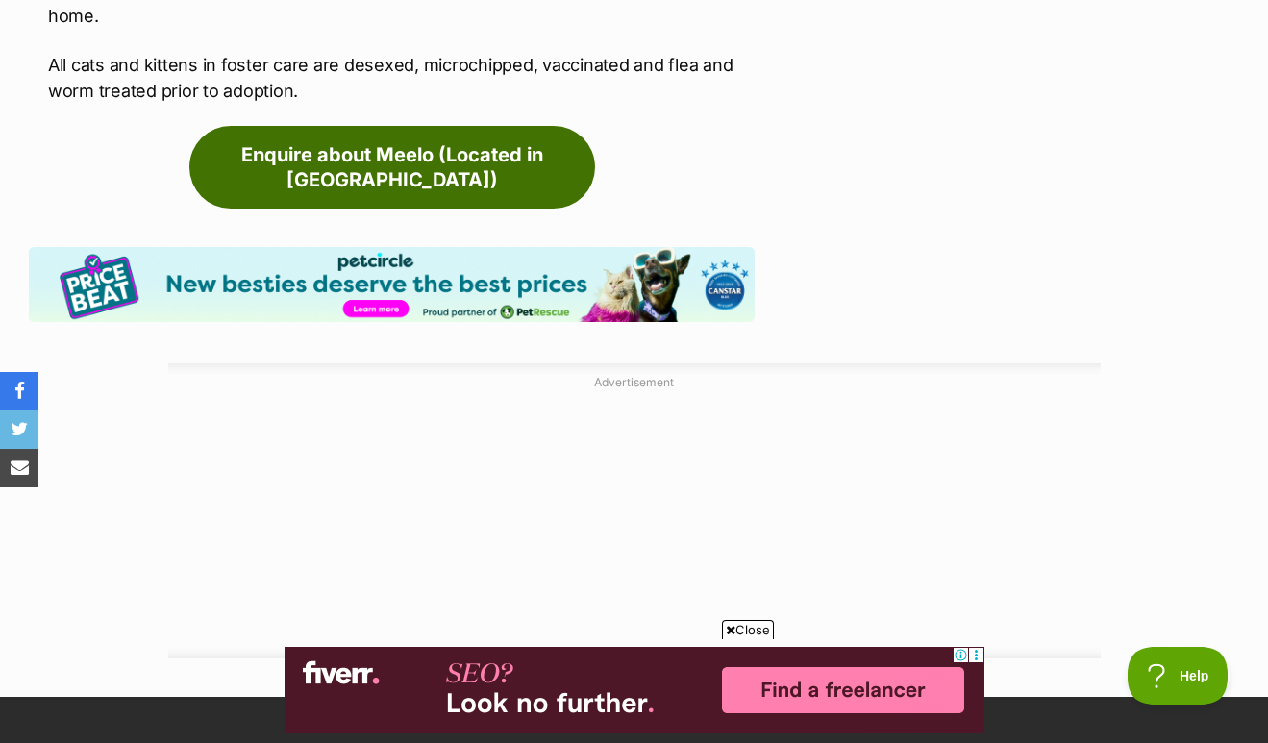
click at [446, 136] on link "Enquire about Meelo (Located in Cheltenham)" at bounding box center [392, 167] width 406 height 83
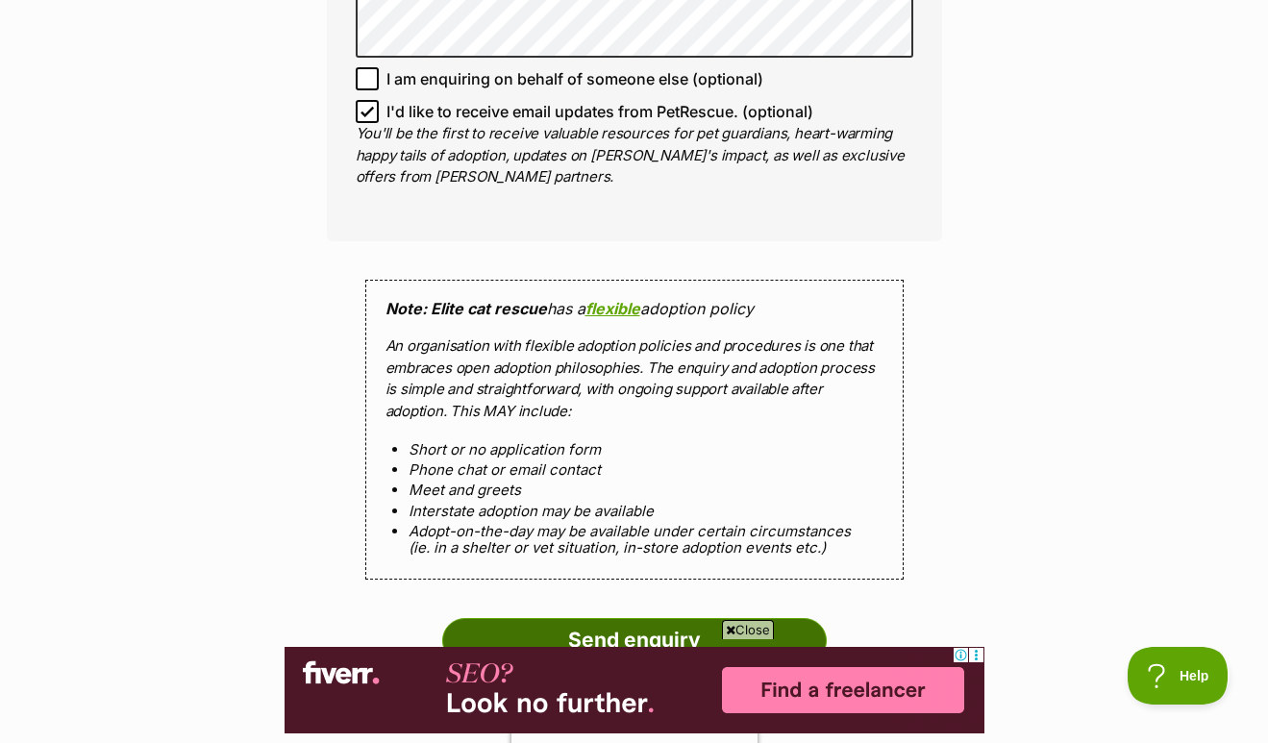
scroll to position [1548, 0]
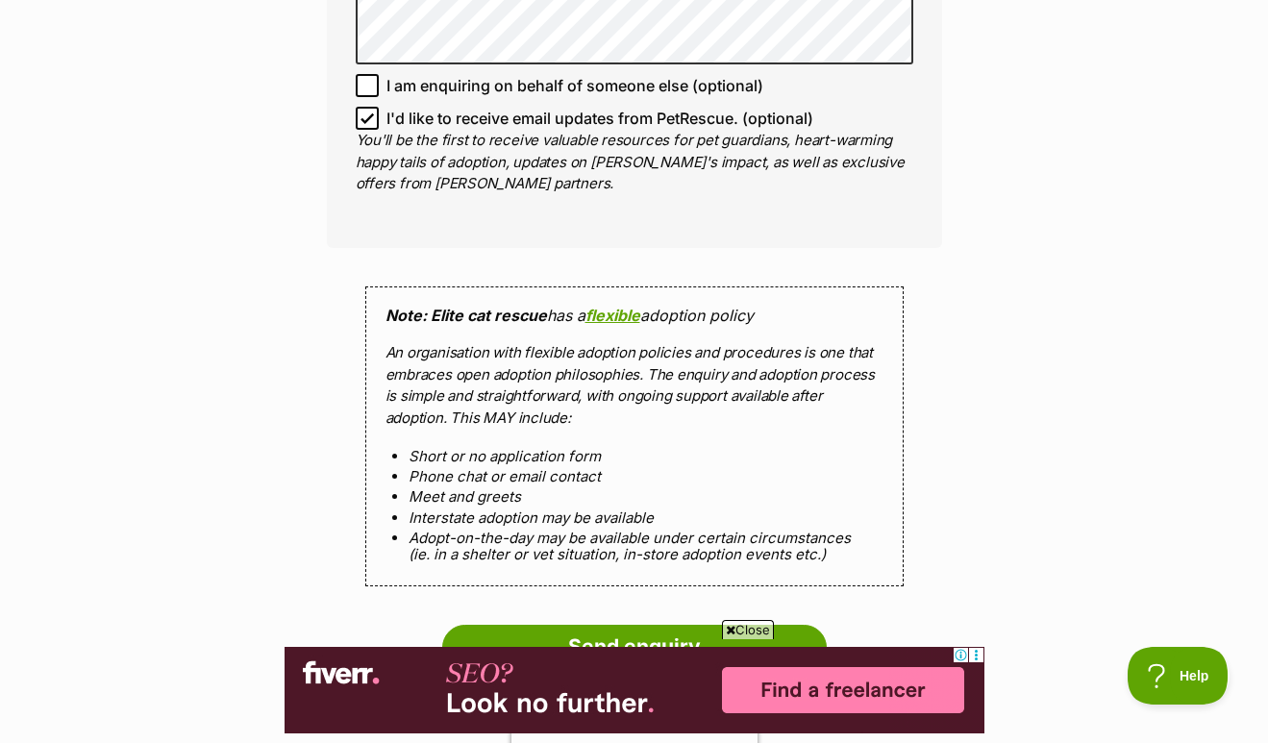
click at [366, 112] on icon at bounding box center [367, 118] width 13 height 13
click at [366, 110] on input "I'd like to receive email updates from PetRescue. (optional)" at bounding box center [367, 118] width 23 height 23
checkbox input "false"
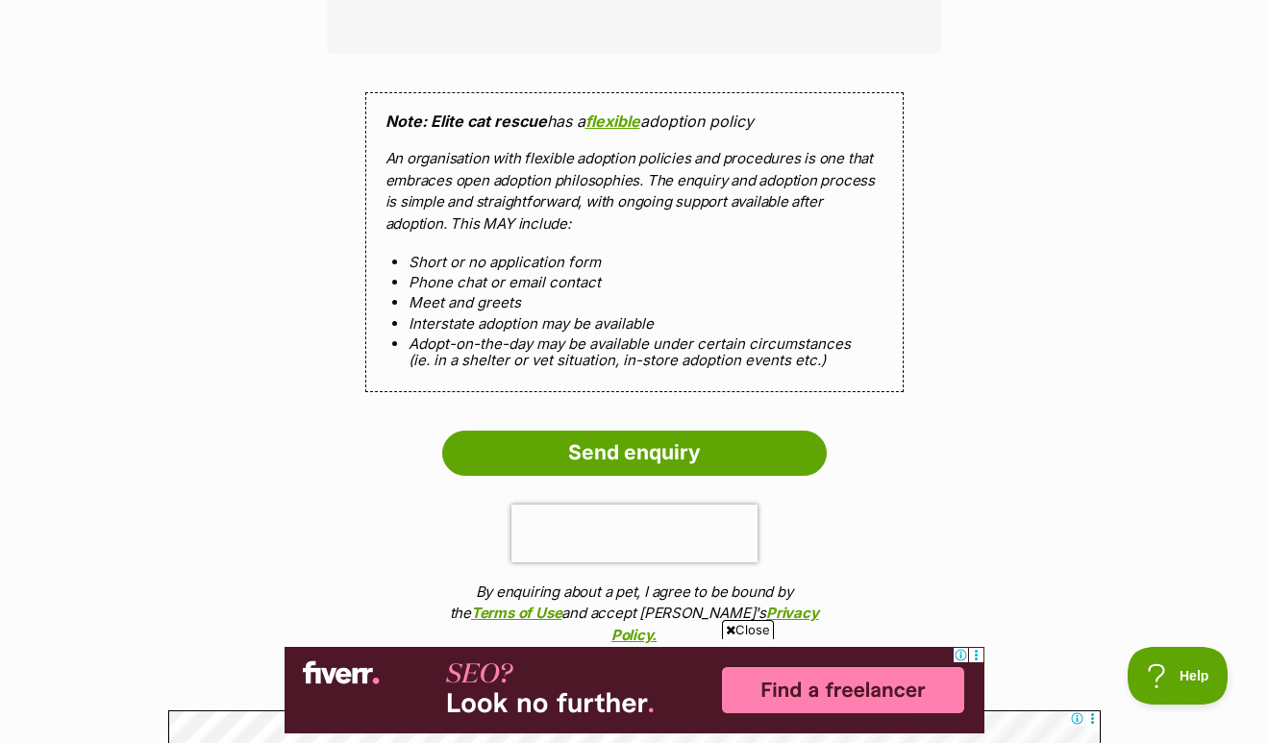
scroll to position [1885, 0]
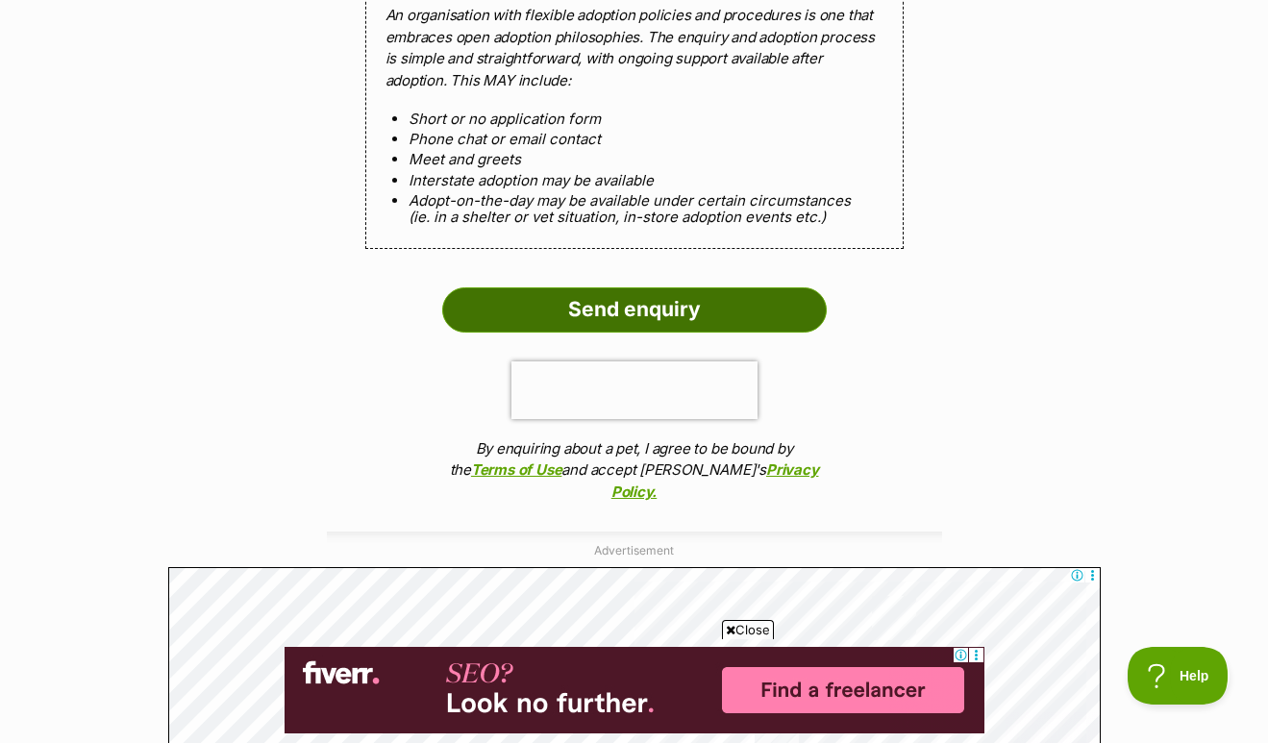
click at [576, 294] on input "Send enquiry" at bounding box center [634, 309] width 385 height 44
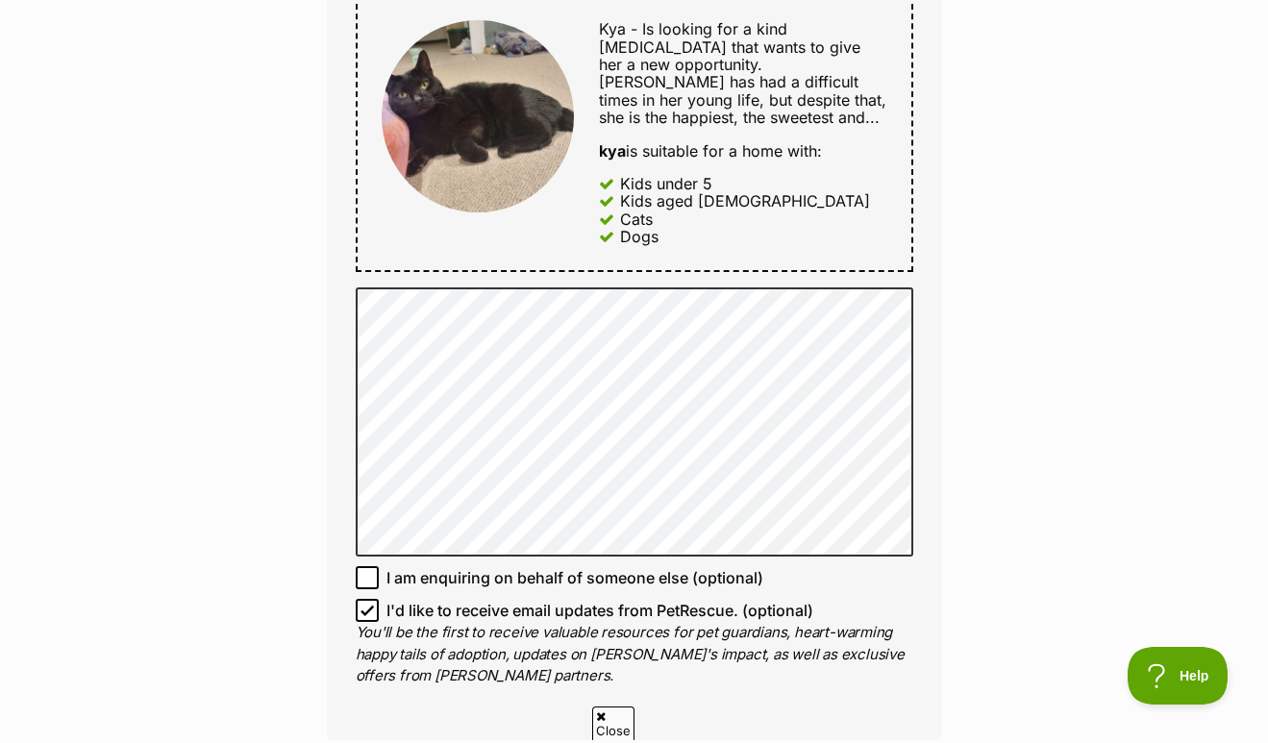
scroll to position [979, 0]
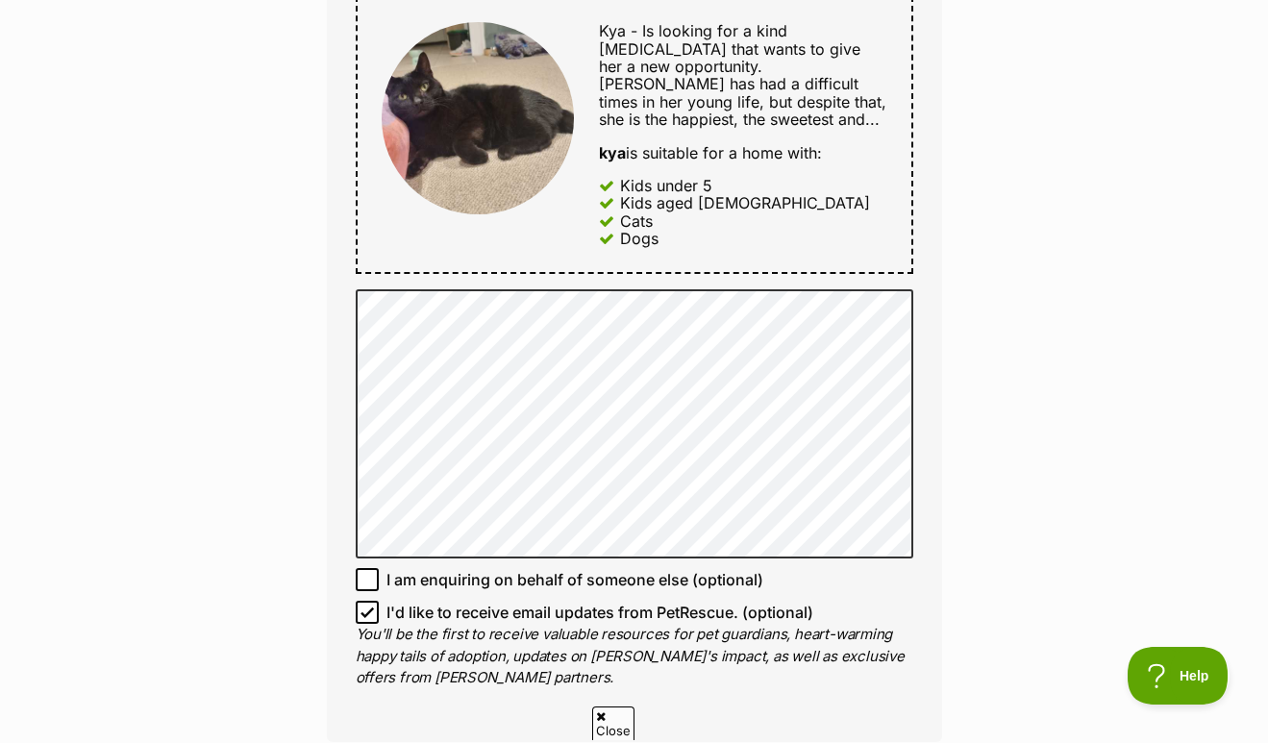
click at [361, 606] on icon at bounding box center [367, 612] width 13 height 13
click at [361, 601] on input "I'd like to receive email updates from PetRescue. (optional)" at bounding box center [367, 612] width 23 height 23
checkbox input "false"
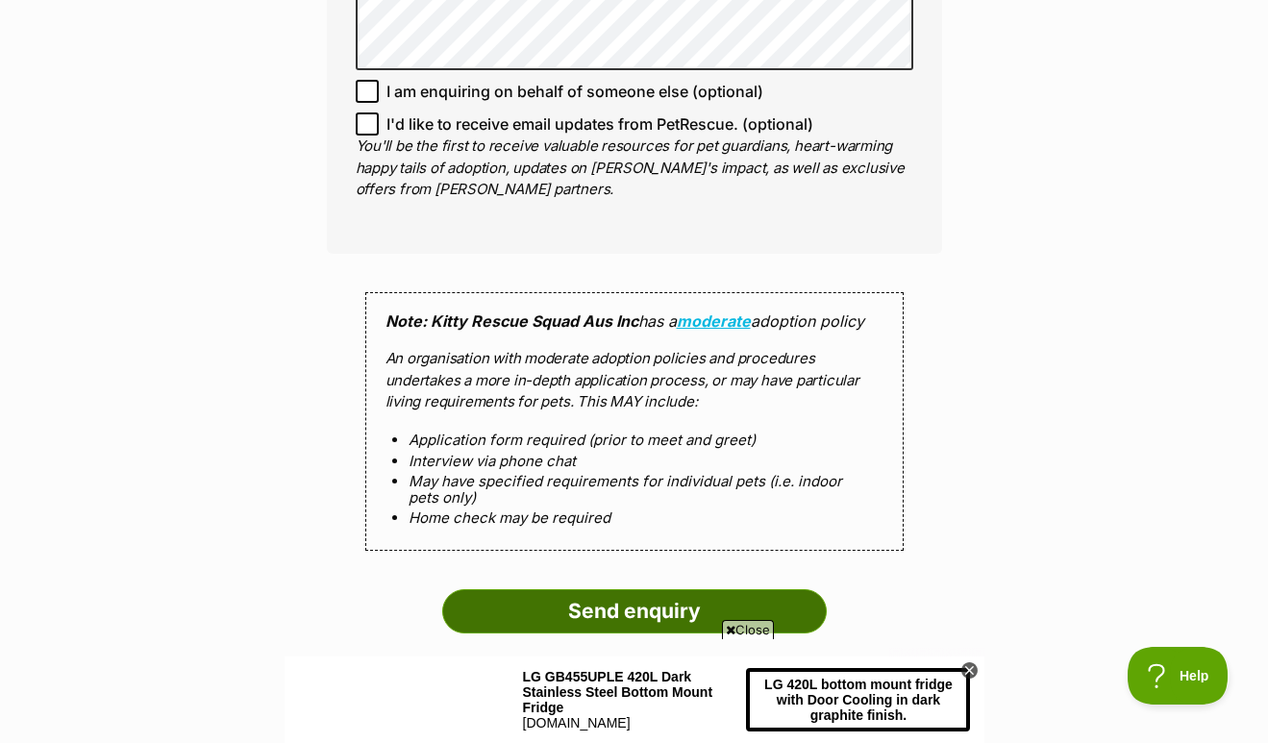
scroll to position [0, 0]
click at [615, 589] on input "Send enquiry" at bounding box center [634, 611] width 385 height 44
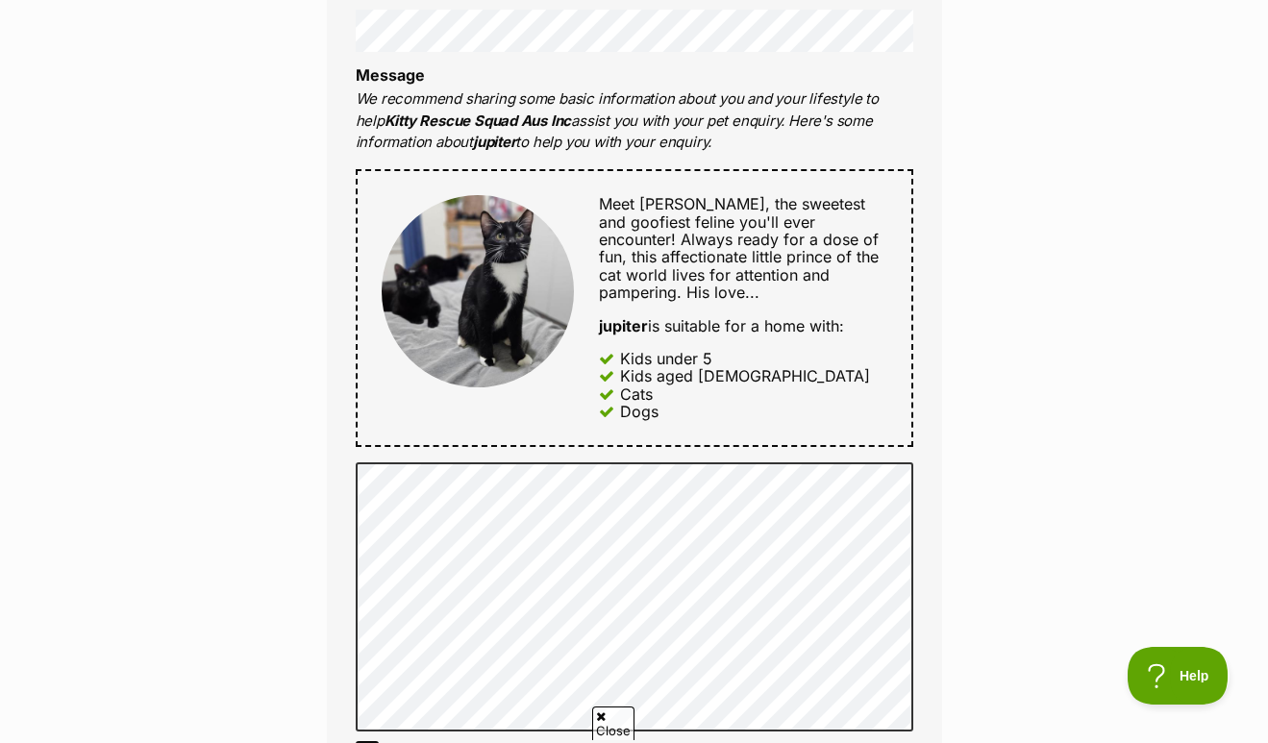
scroll to position [868, 0]
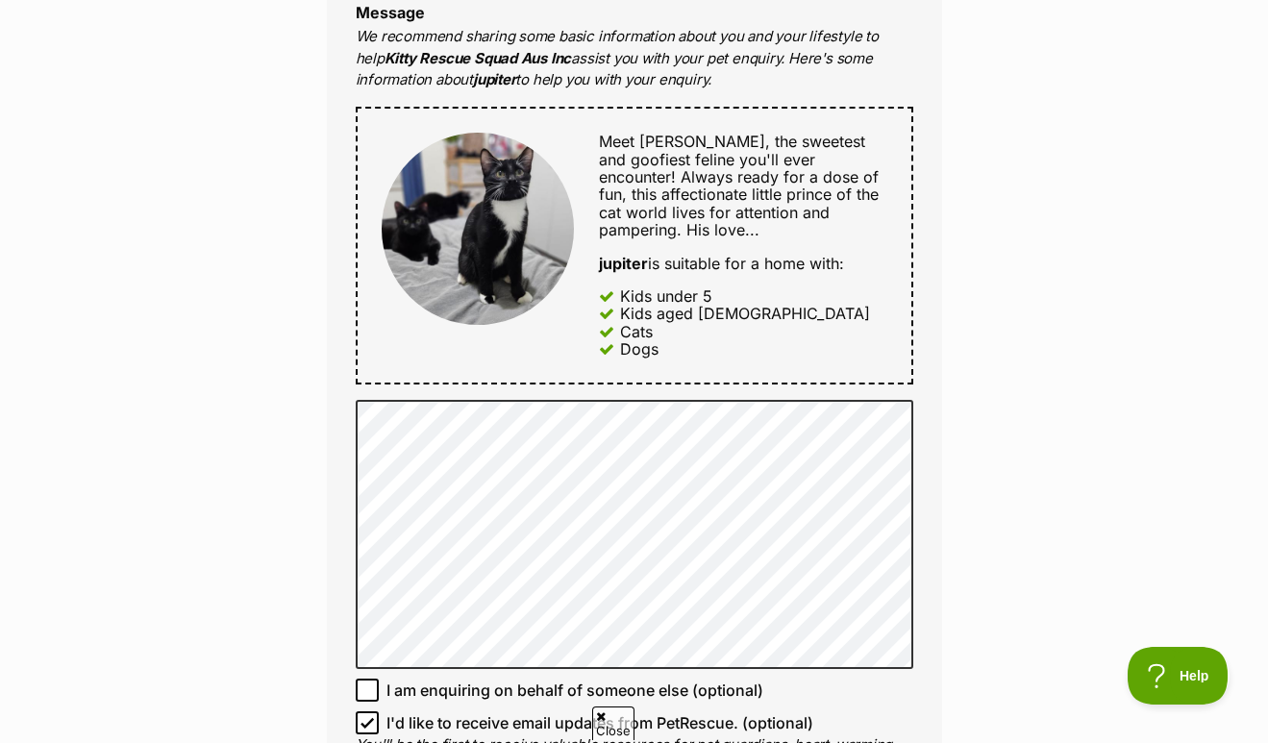
click at [369, 716] on icon at bounding box center [367, 722] width 13 height 13
click at [369, 711] on input "I'd like to receive email updates from PetRescue. (optional)" at bounding box center [367, 722] width 23 height 23
checkbox input "false"
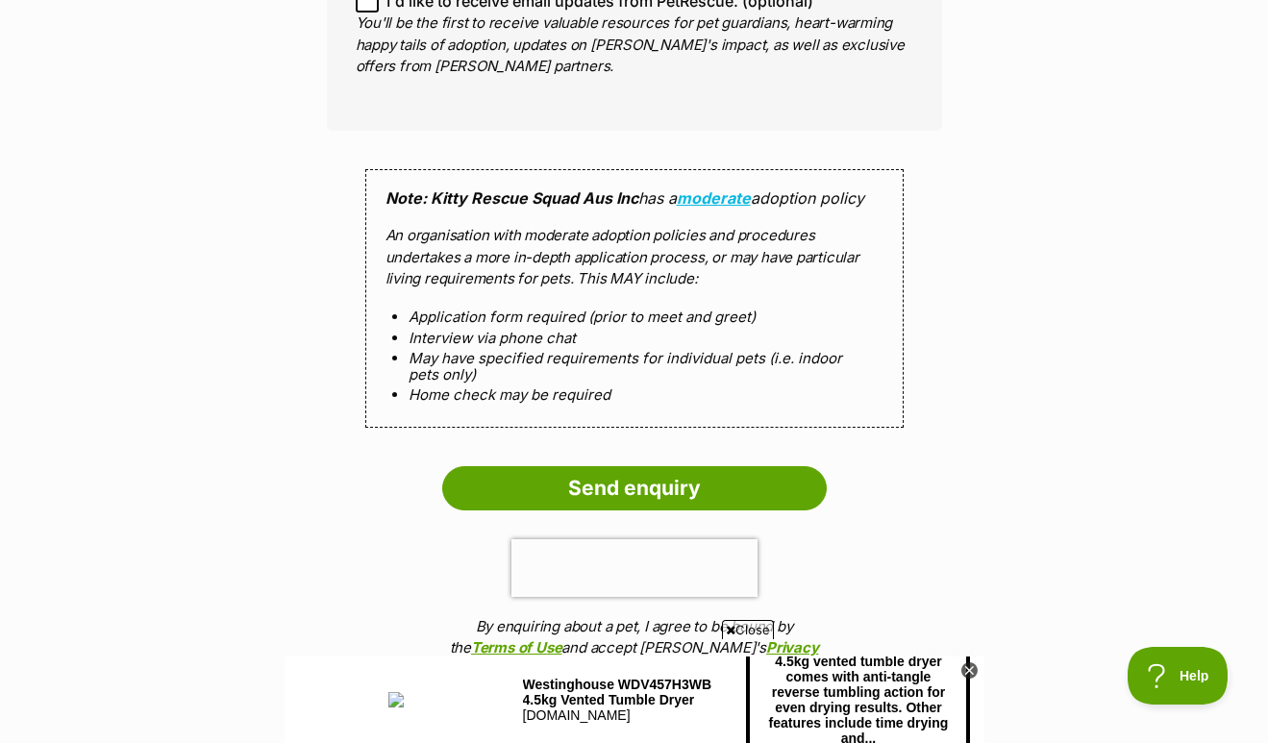
scroll to position [1614, 0]
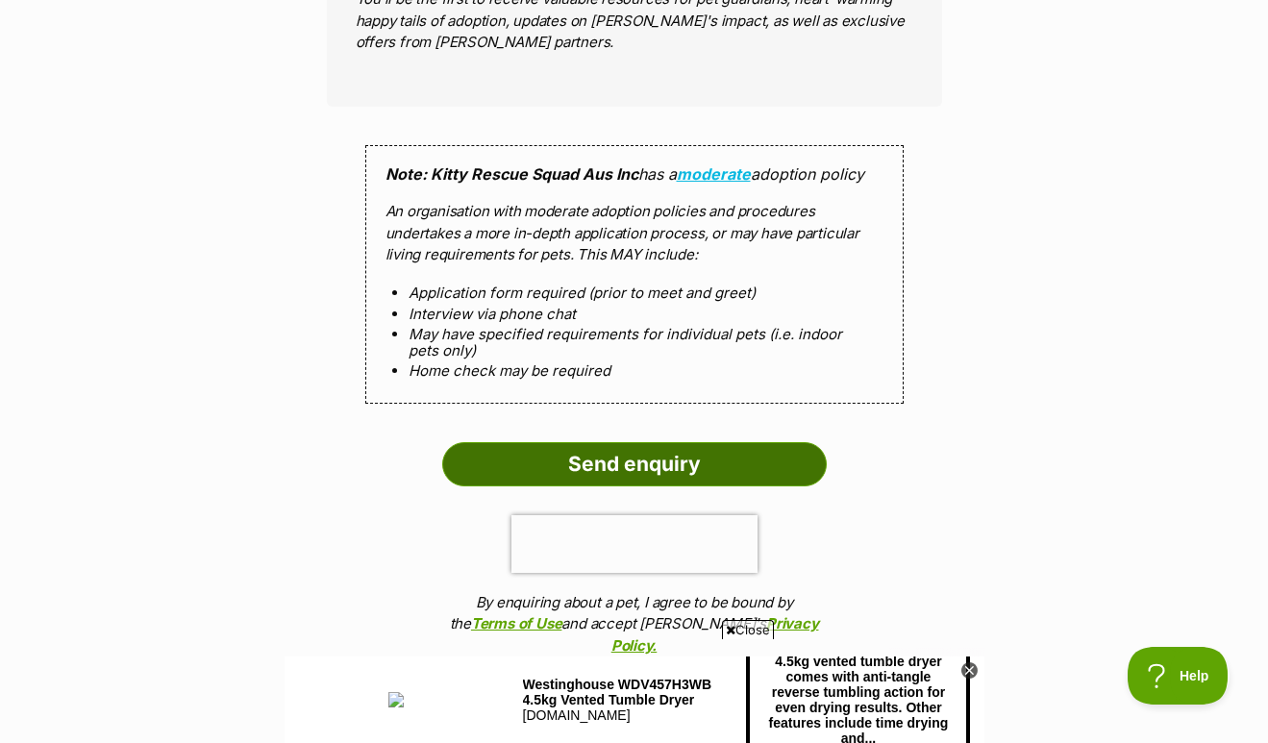
click at [612, 458] on input "Send enquiry" at bounding box center [634, 464] width 385 height 44
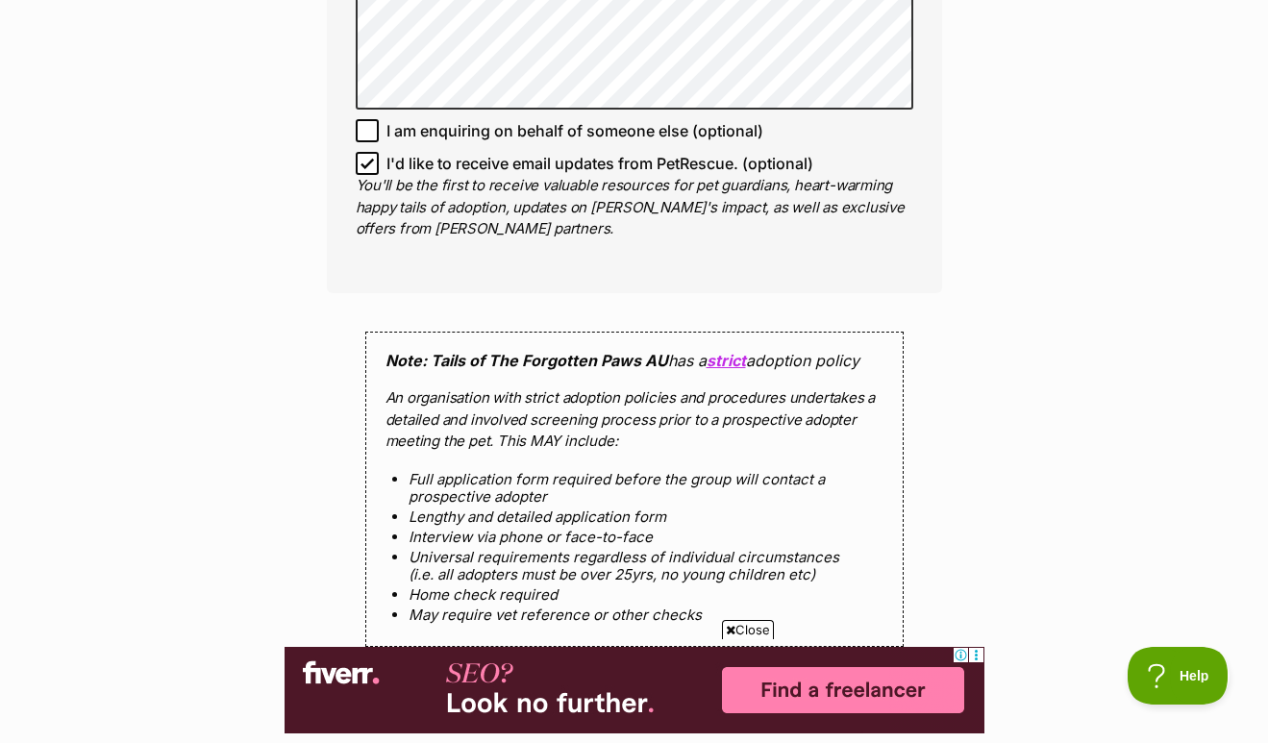
scroll to position [1503, 0]
click at [357, 152] on input "I'd like to receive email updates from PetRescue. (optional)" at bounding box center [367, 163] width 23 height 23
checkbox input "false"
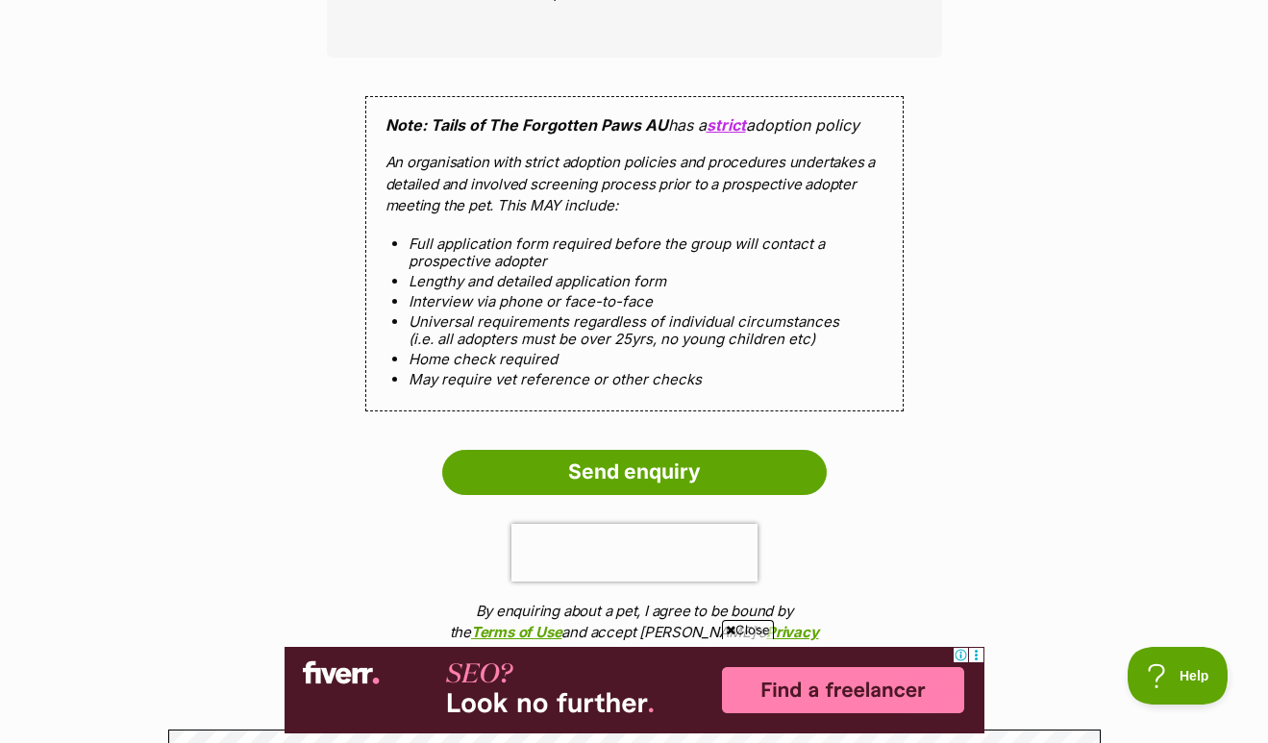
scroll to position [1794, 0]
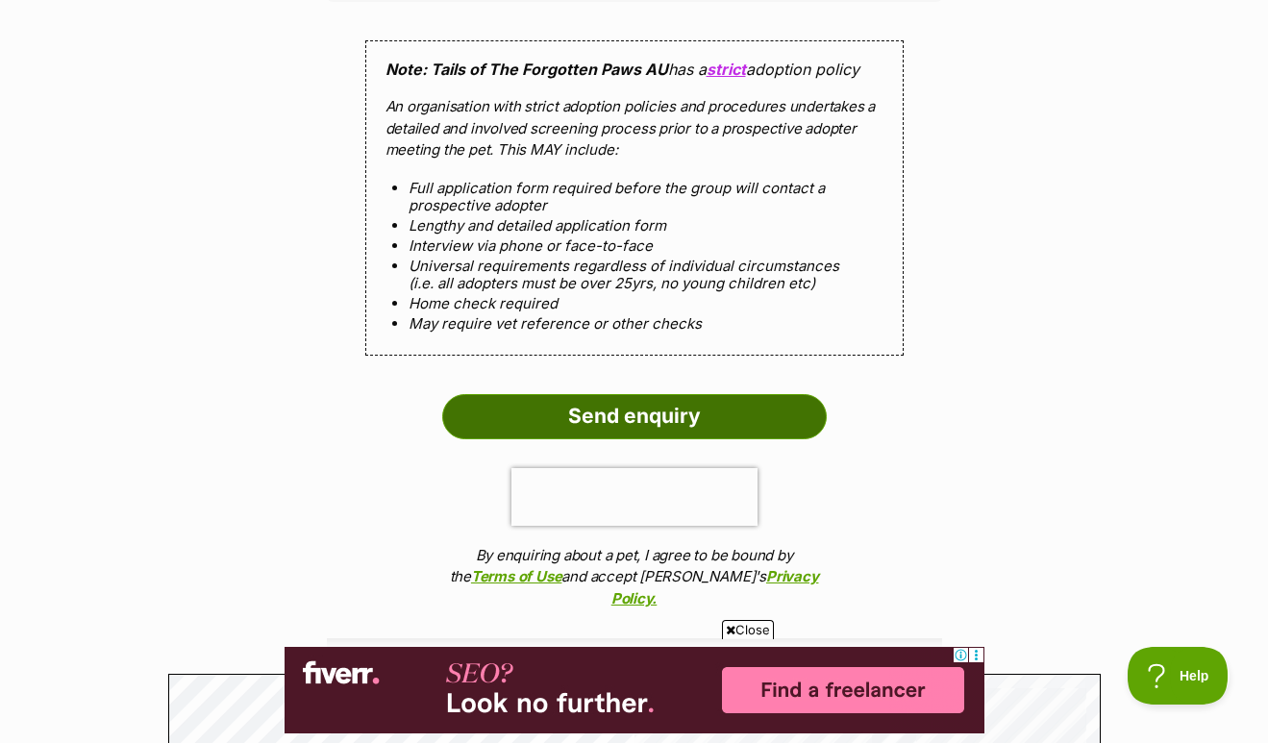
click at [547, 394] on input "Send enquiry" at bounding box center [634, 416] width 385 height 44
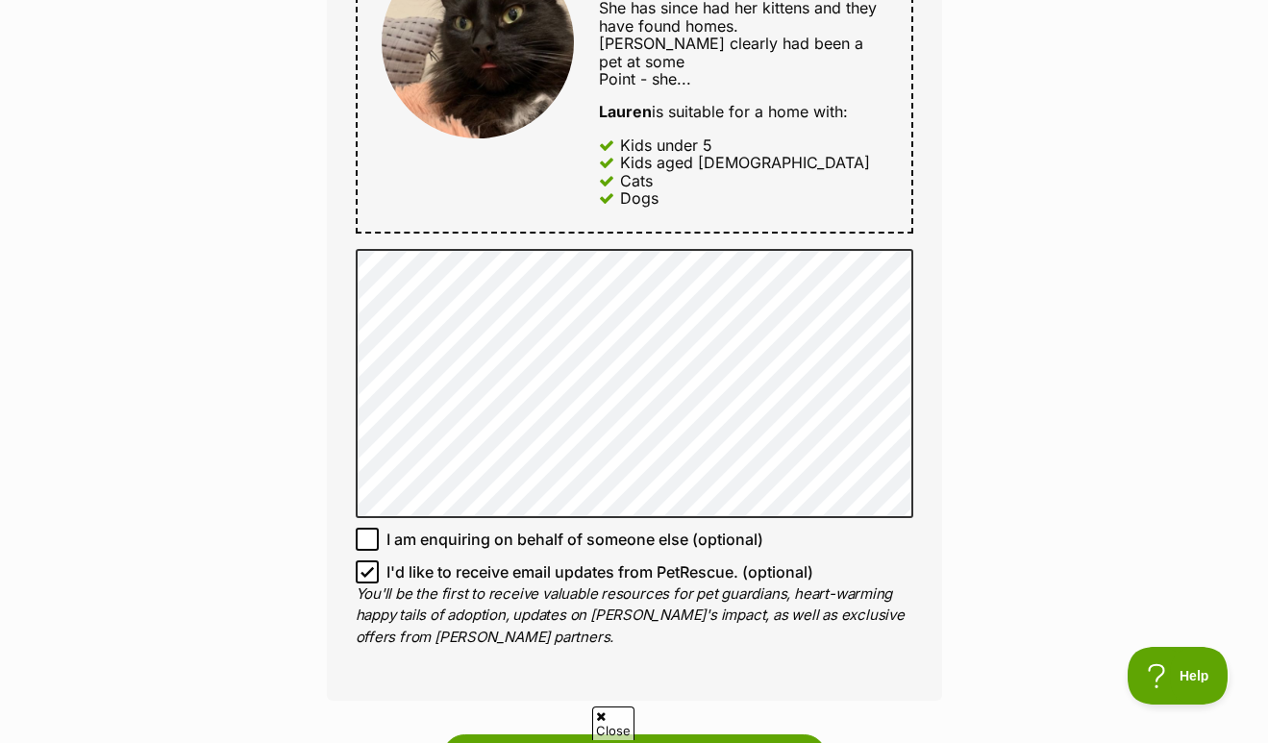
scroll to position [1053, 0]
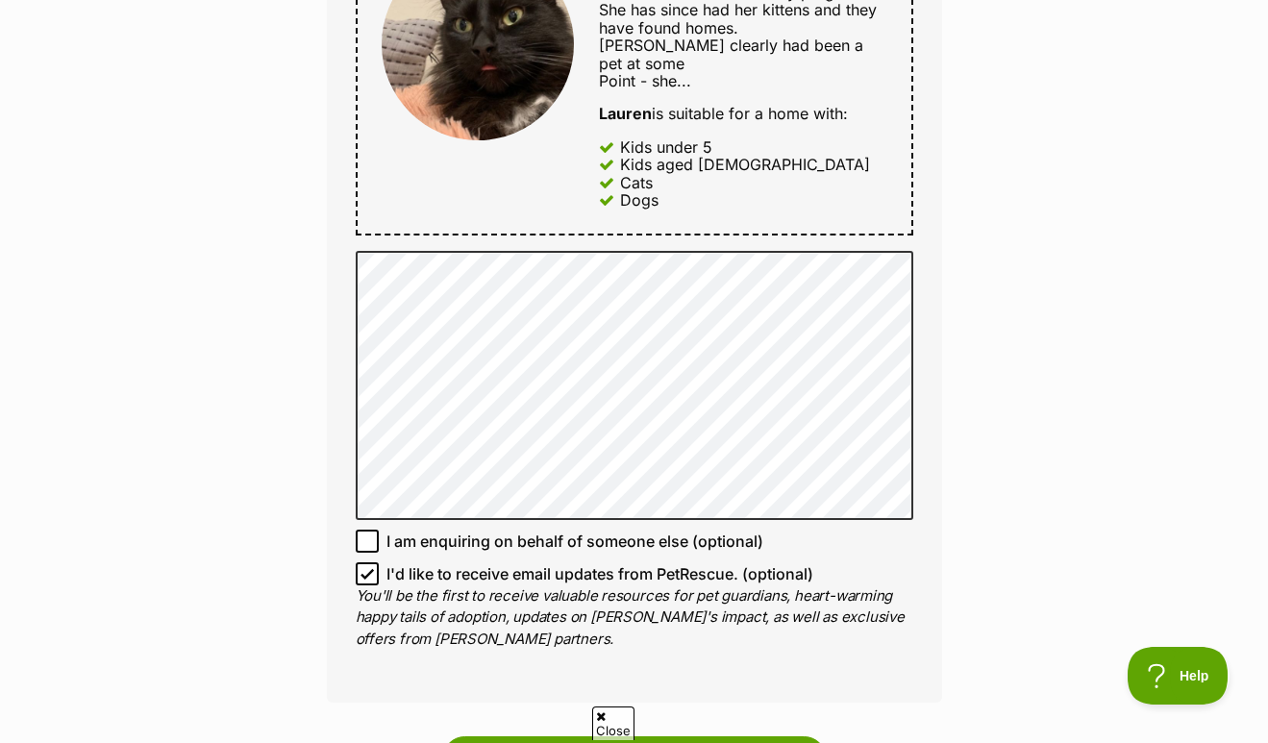
click at [369, 567] on icon at bounding box center [367, 573] width 13 height 13
click at [369, 562] on input "I'd like to receive email updates from PetRescue. (optional)" at bounding box center [367, 573] width 23 height 23
checkbox input "false"
drag, startPoint x: 769, startPoint y: 1357, endPoint x: 493, endPoint y: 716, distance: 697.3
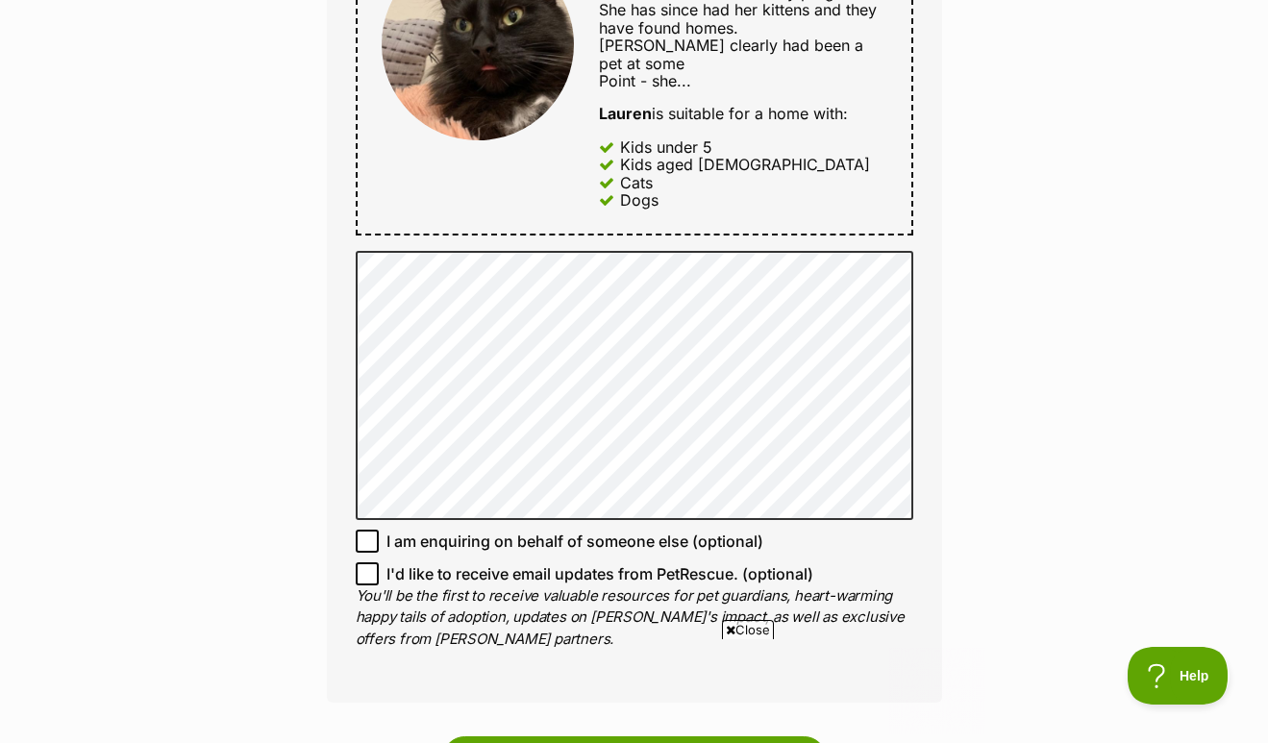
click at [493, 647] on html at bounding box center [634, 647] width 700 height 0
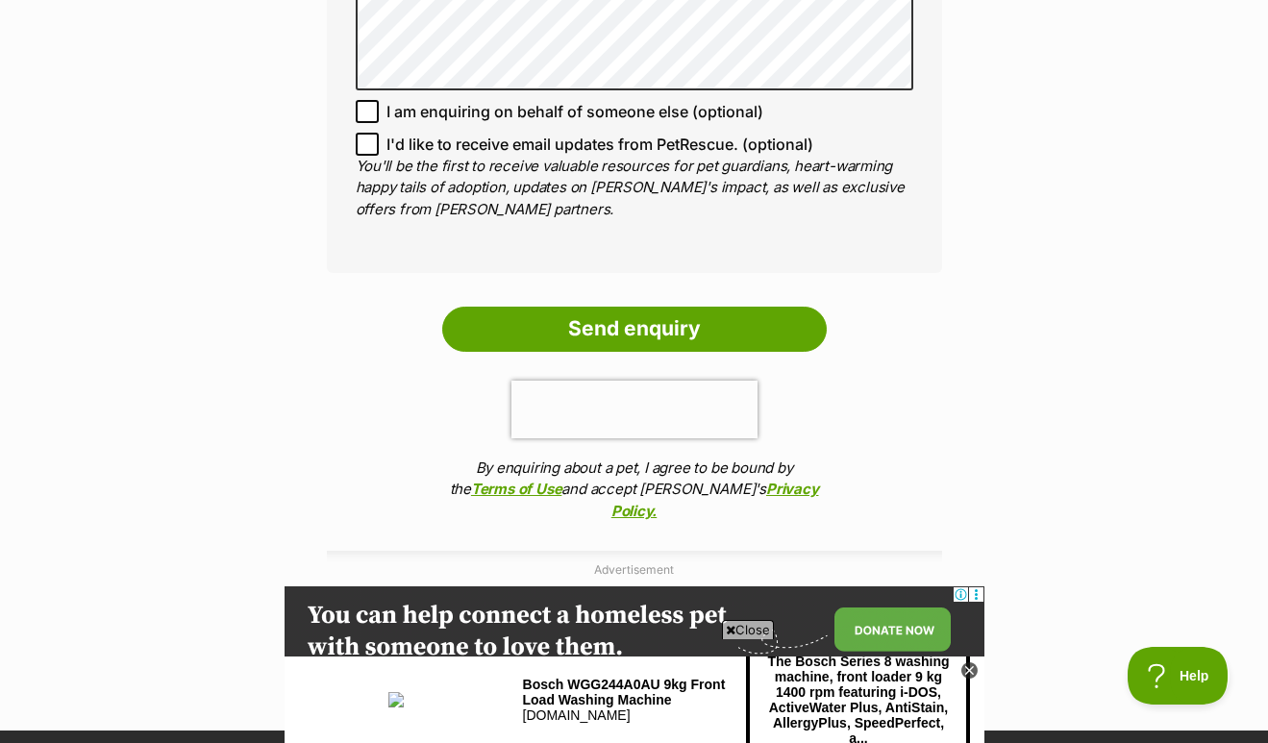
scroll to position [1480, 0]
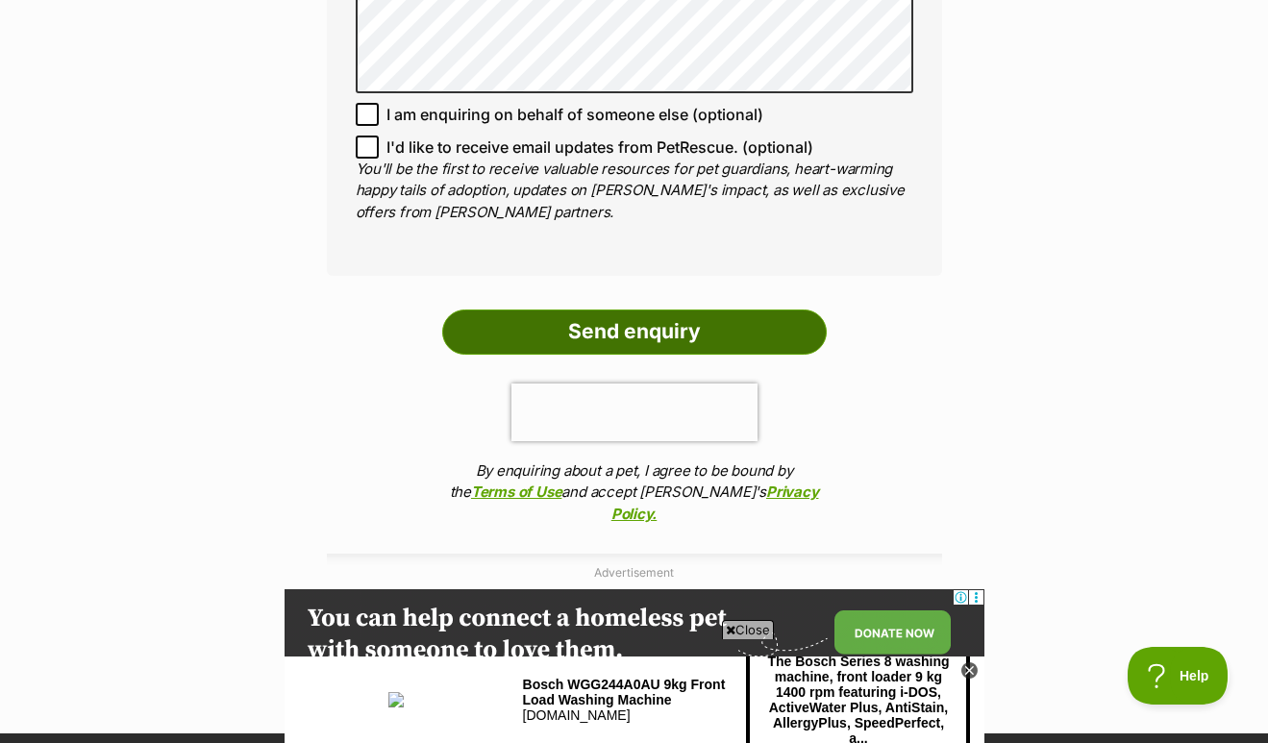
click at [509, 310] on input "Send enquiry" at bounding box center [634, 332] width 385 height 44
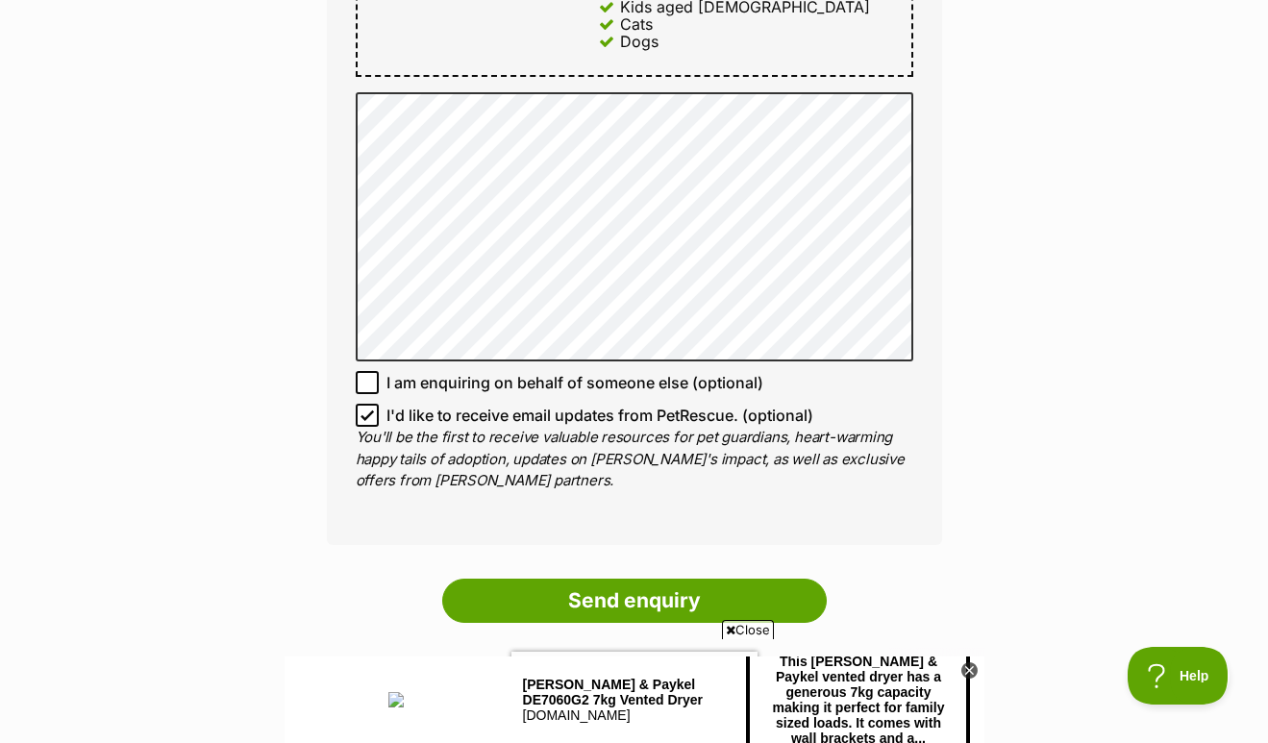
click at [362, 409] on icon at bounding box center [367, 415] width 13 height 13
click at [362, 404] on input "I'd like to receive email updates from PetRescue. (optional)" at bounding box center [367, 415] width 23 height 23
checkbox input "false"
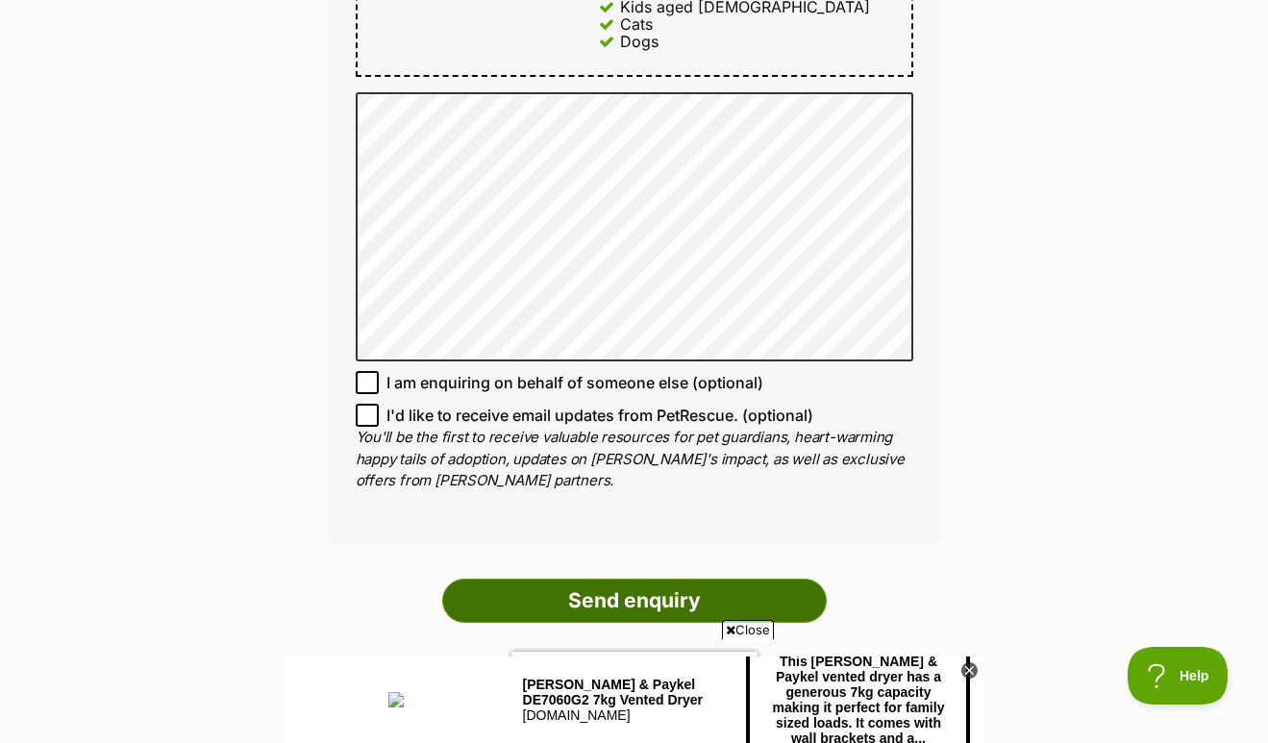
click at [513, 579] on input "Send enquiry" at bounding box center [634, 601] width 385 height 44
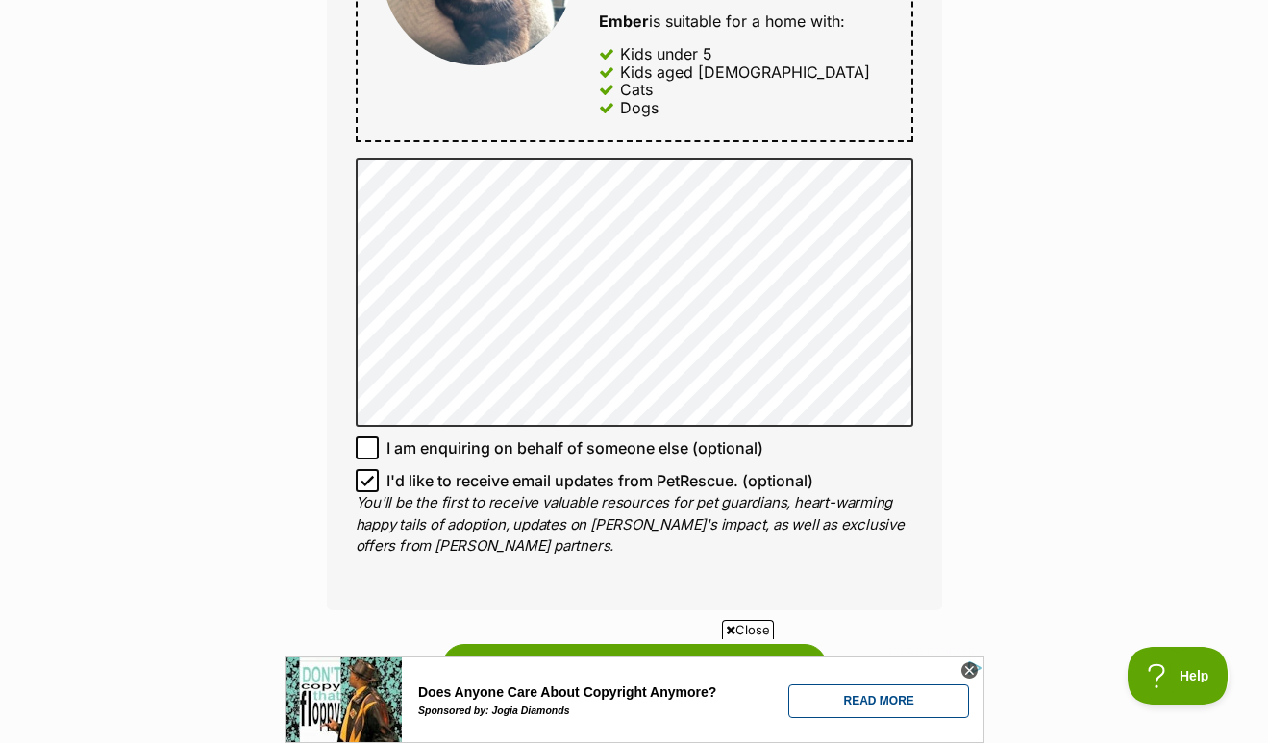
scroll to position [1127, 0]
click at [371, 475] on icon at bounding box center [367, 481] width 13 height 13
click at [371, 470] on input "I'd like to receive email updates from PetRescue. (optional)" at bounding box center [367, 481] width 23 height 23
checkbox input "false"
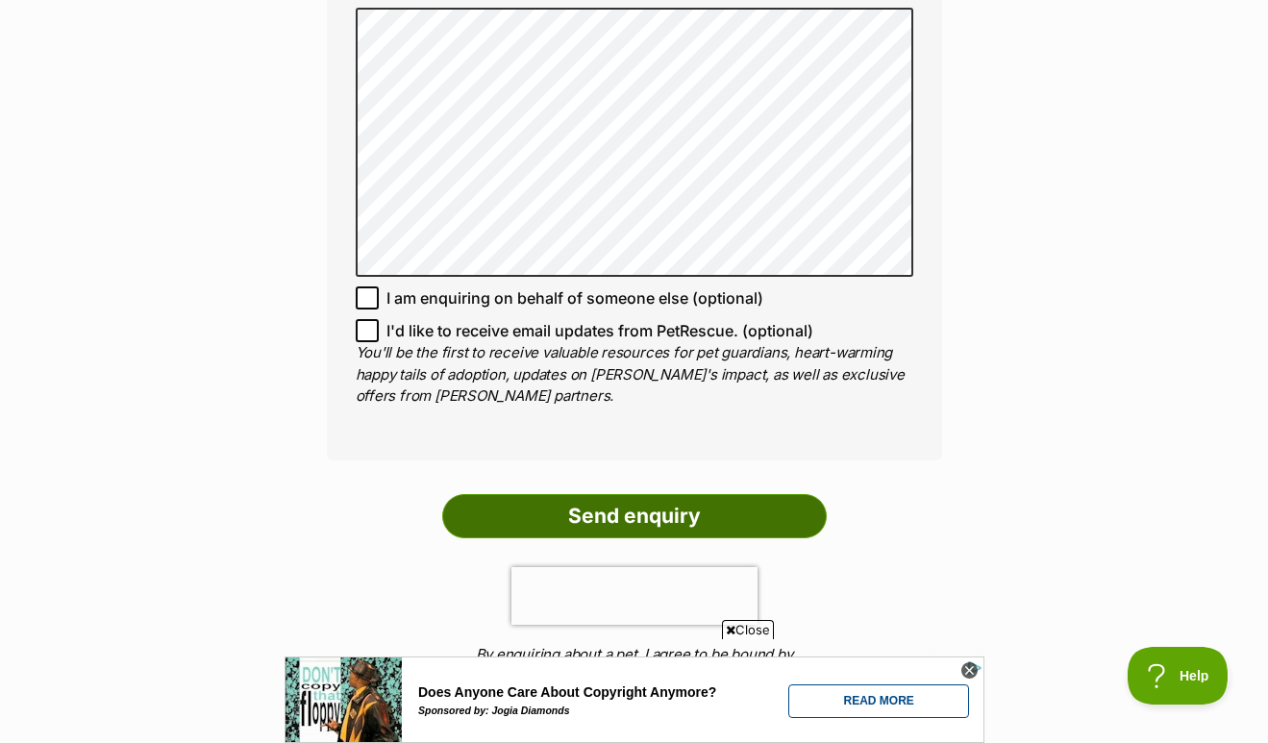
scroll to position [1307, 0]
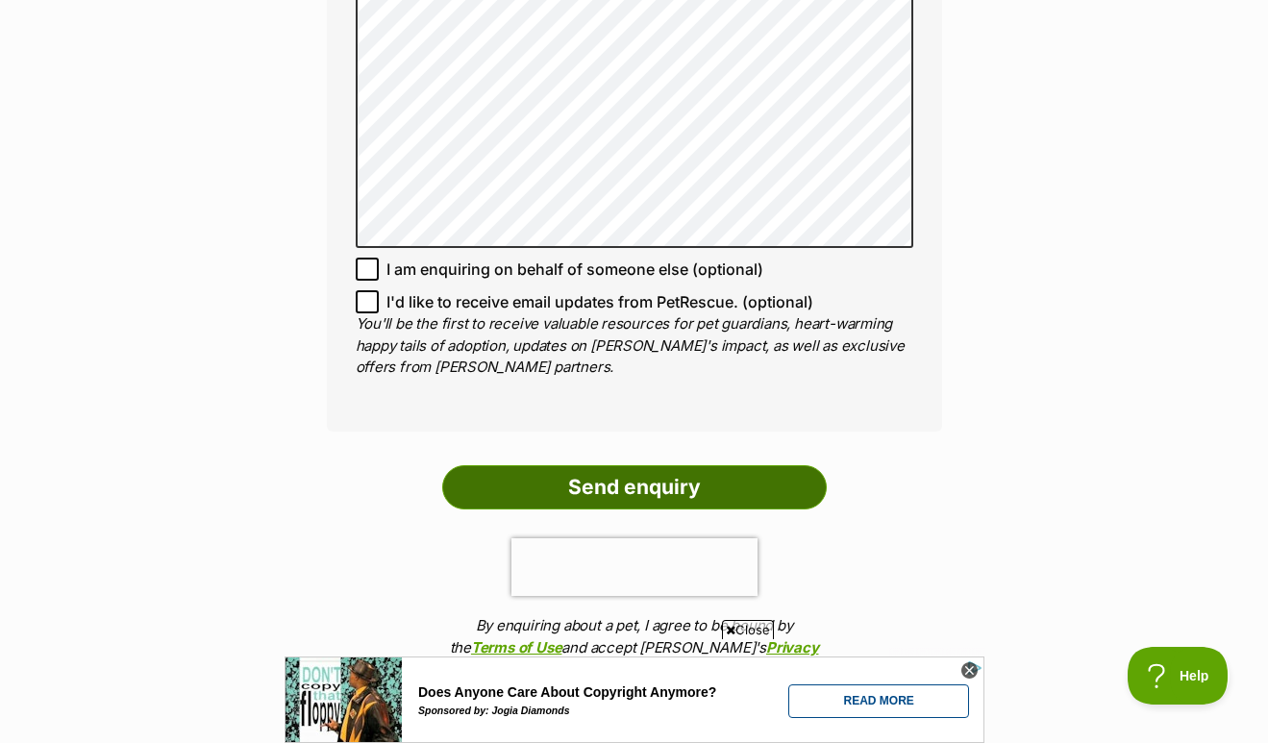
click at [562, 481] on input "Send enquiry" at bounding box center [634, 487] width 385 height 44
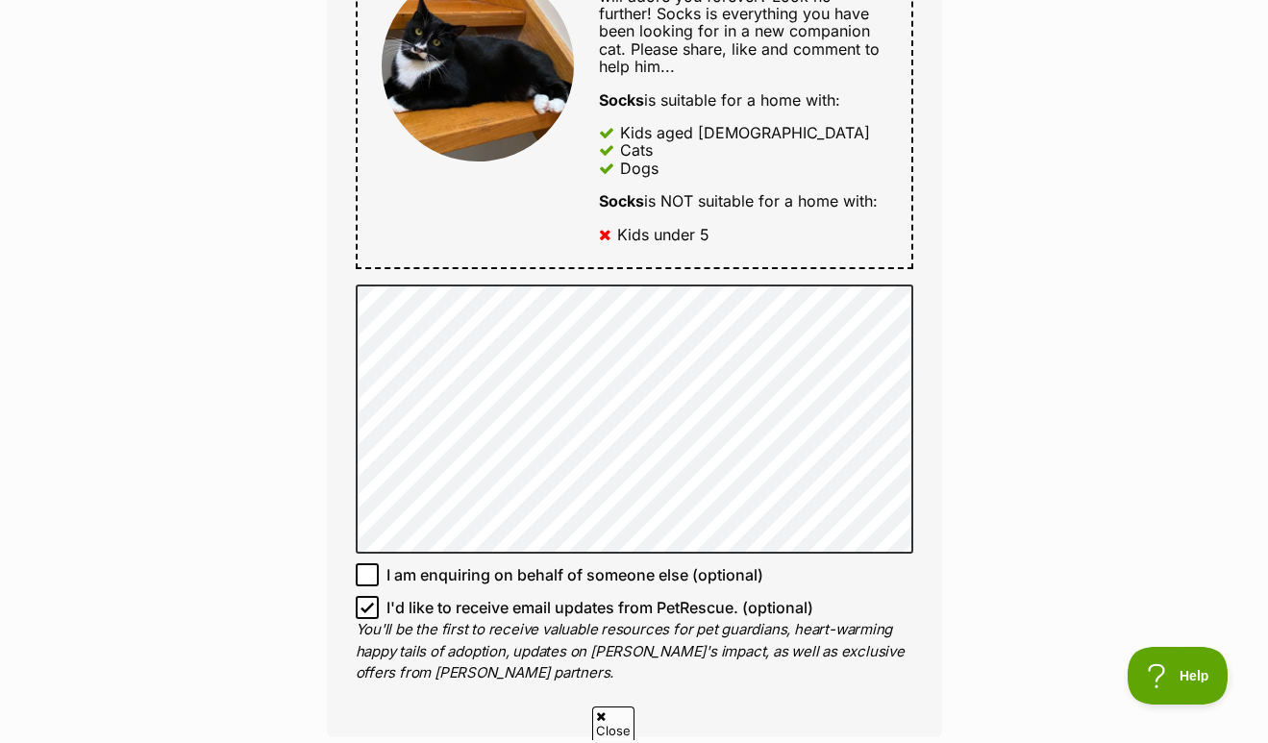
click at [362, 601] on icon at bounding box center [367, 607] width 13 height 13
click at [362, 596] on input "I'd like to receive email updates from PetRescue. (optional)" at bounding box center [367, 607] width 23 height 23
checkbox input "false"
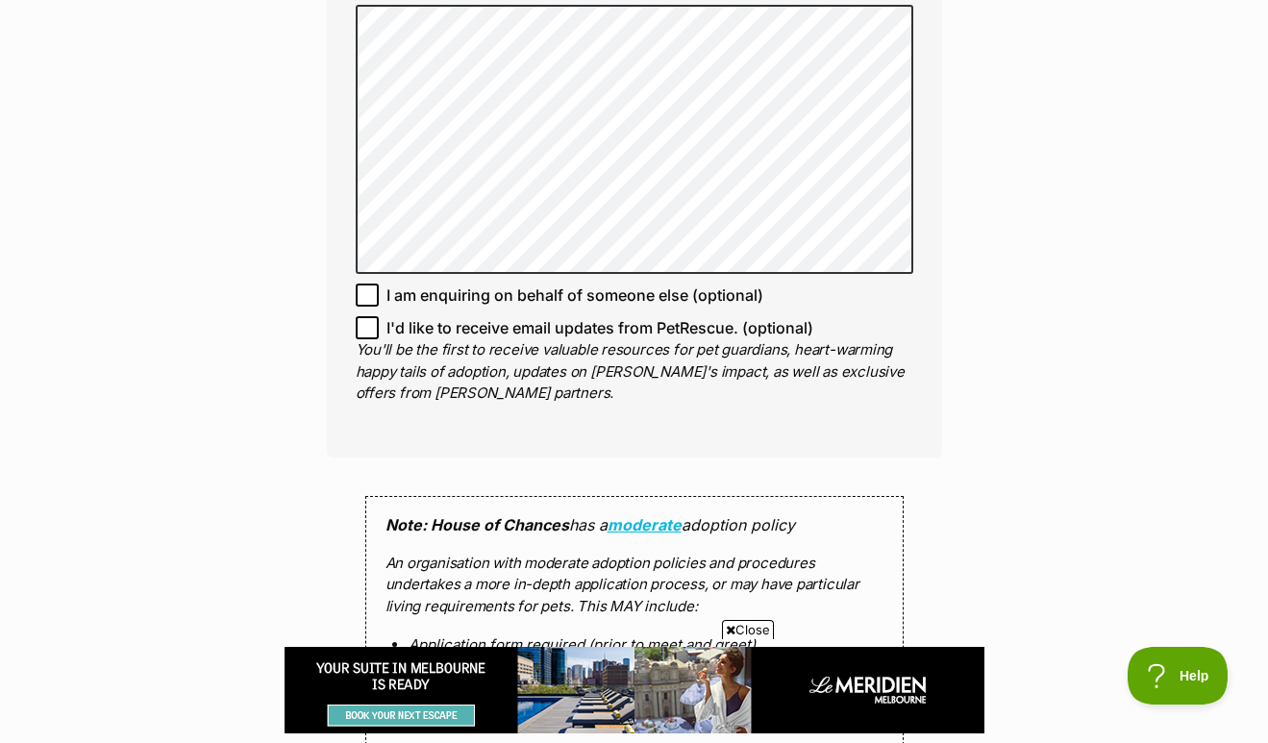
scroll to position [1706, 0]
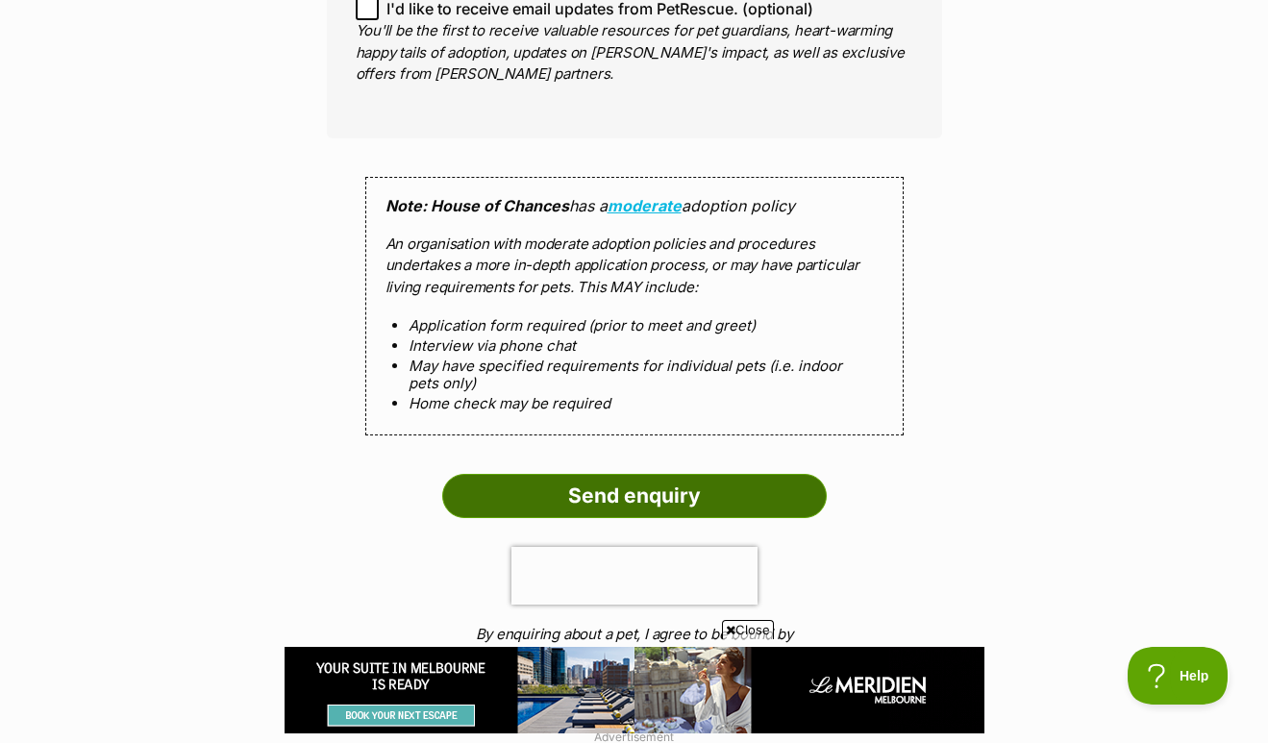
click at [540, 488] on input "Send enquiry" at bounding box center [634, 496] width 385 height 44
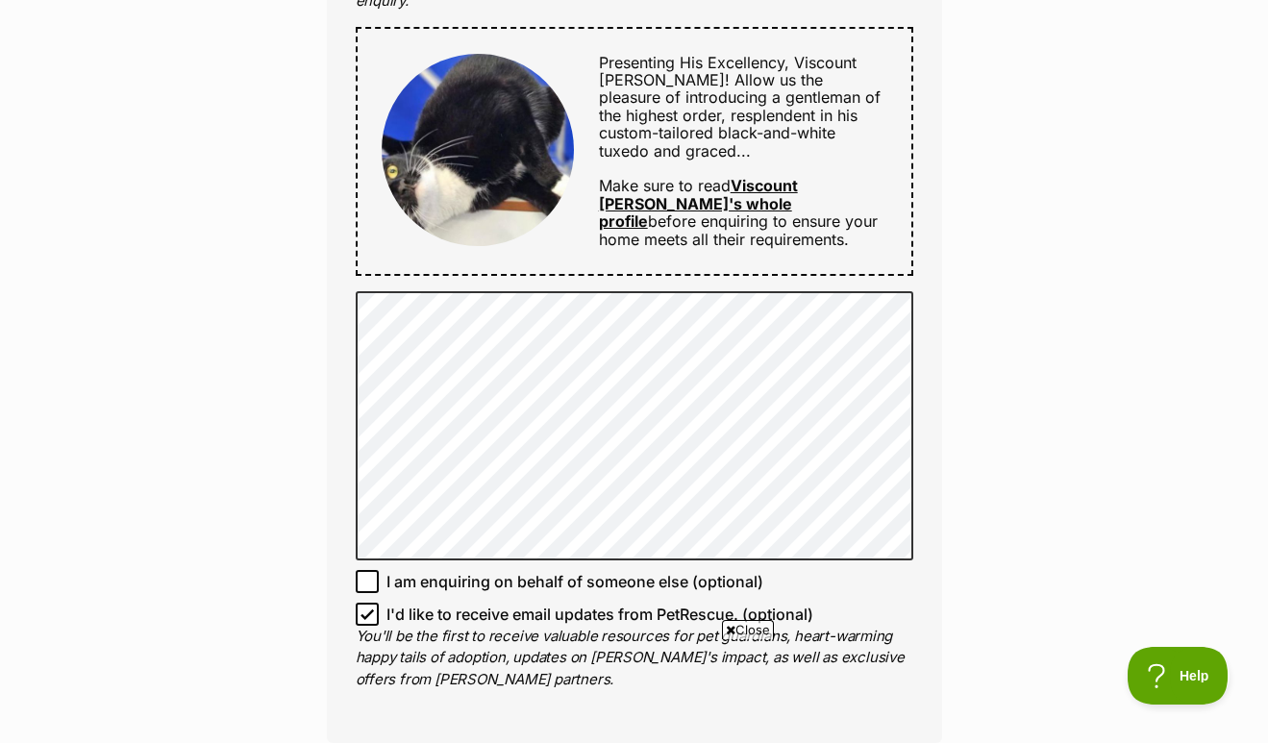
click at [368, 610] on icon at bounding box center [368, 614] width 12 height 9
click at [368, 603] on input "I'd like to receive email updates from PetRescue. (optional)" at bounding box center [367, 614] width 23 height 23
checkbox input "false"
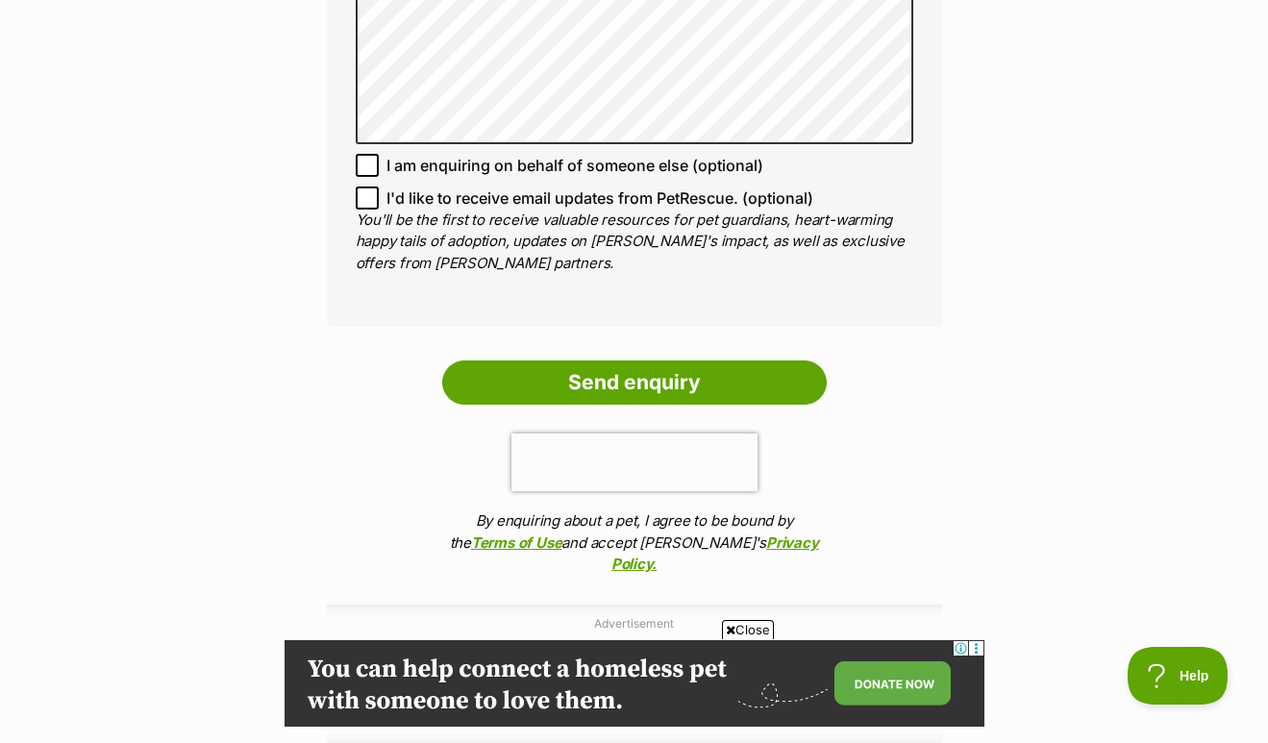
scroll to position [1460, 0]
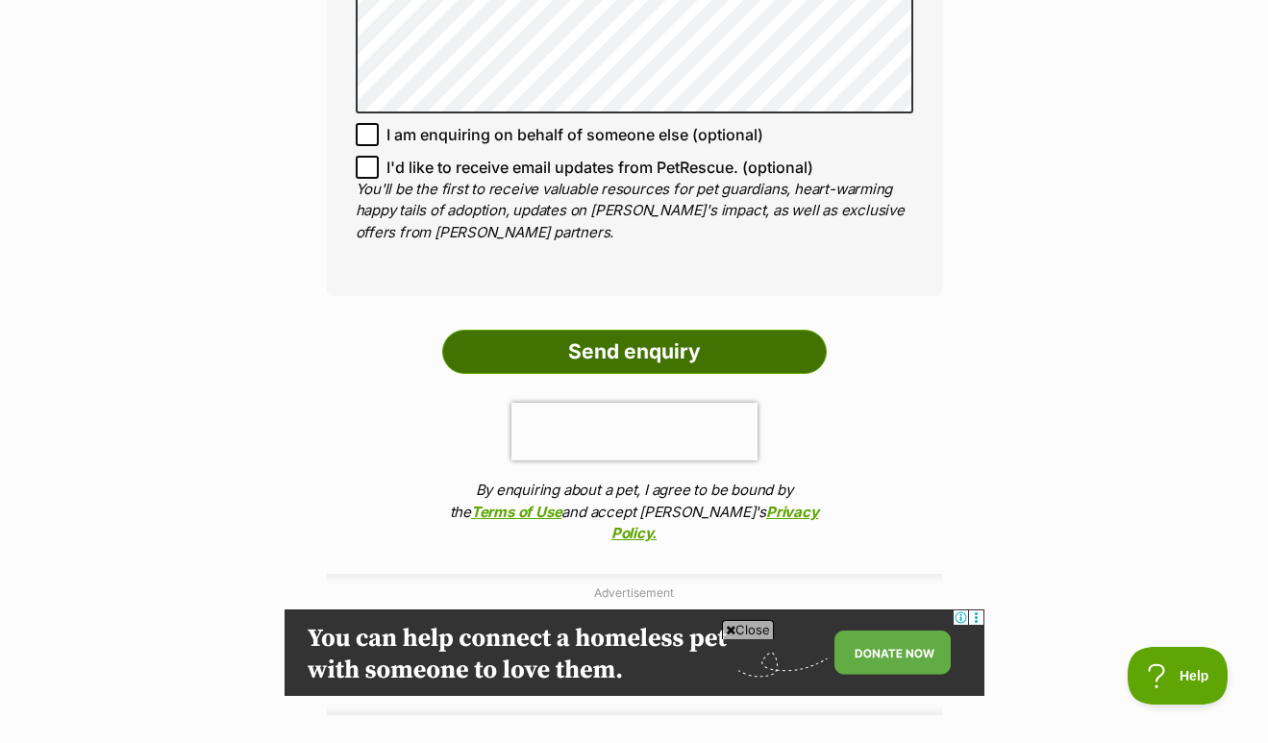
click at [554, 338] on input "Send enquiry" at bounding box center [634, 352] width 385 height 44
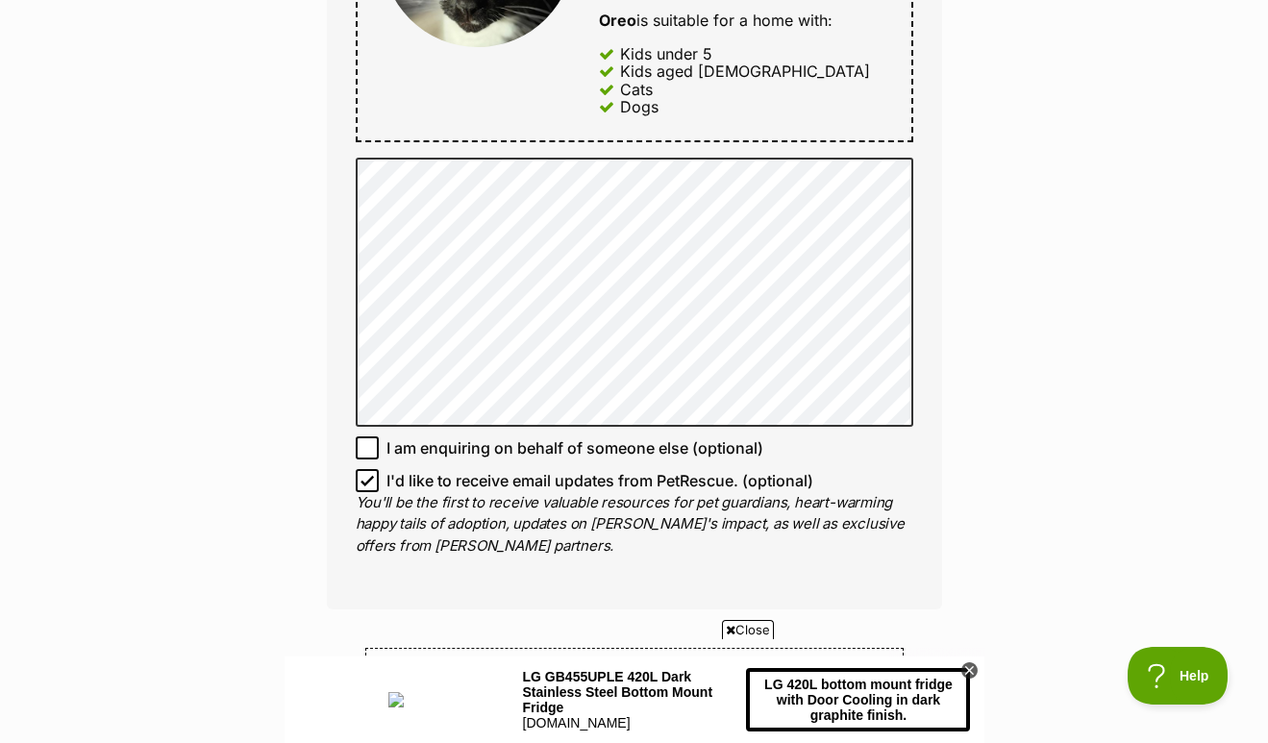
click at [360, 469] on input "I'd like to receive email updates from PetRescue. (optional)" at bounding box center [367, 480] width 23 height 23
checkbox input "false"
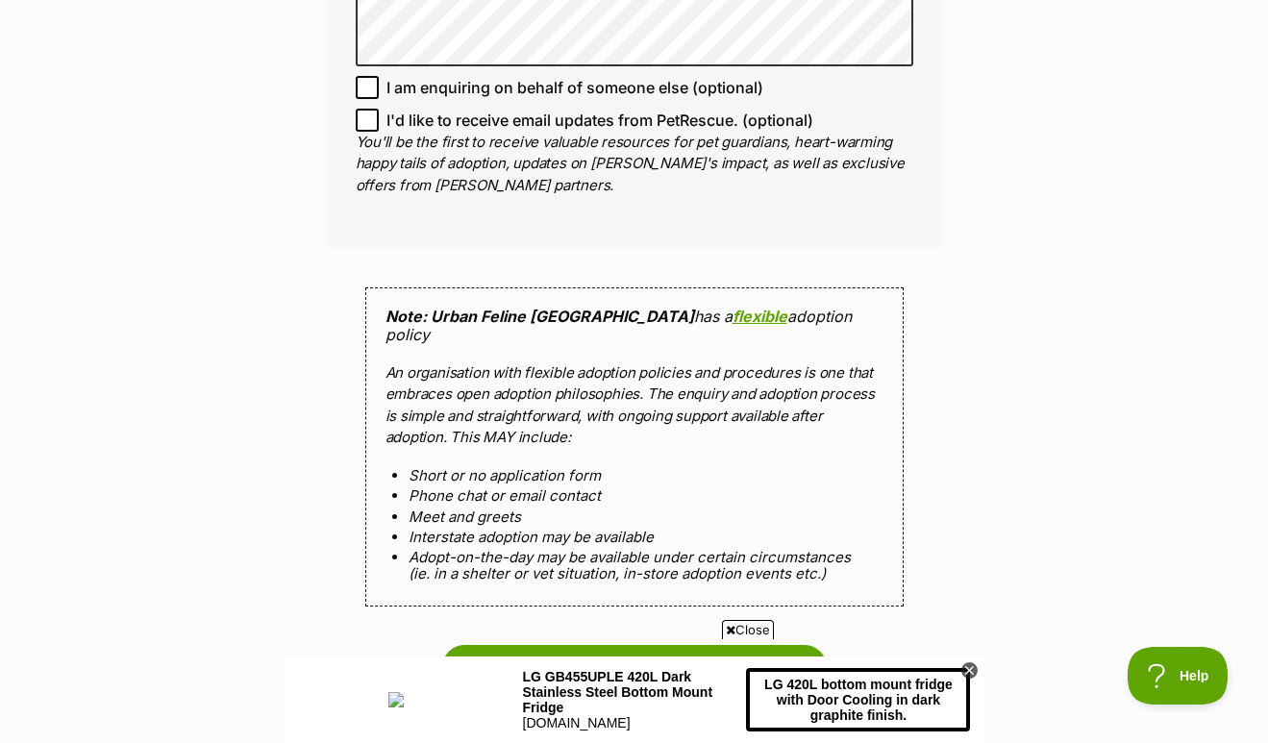
scroll to position [1531, 0]
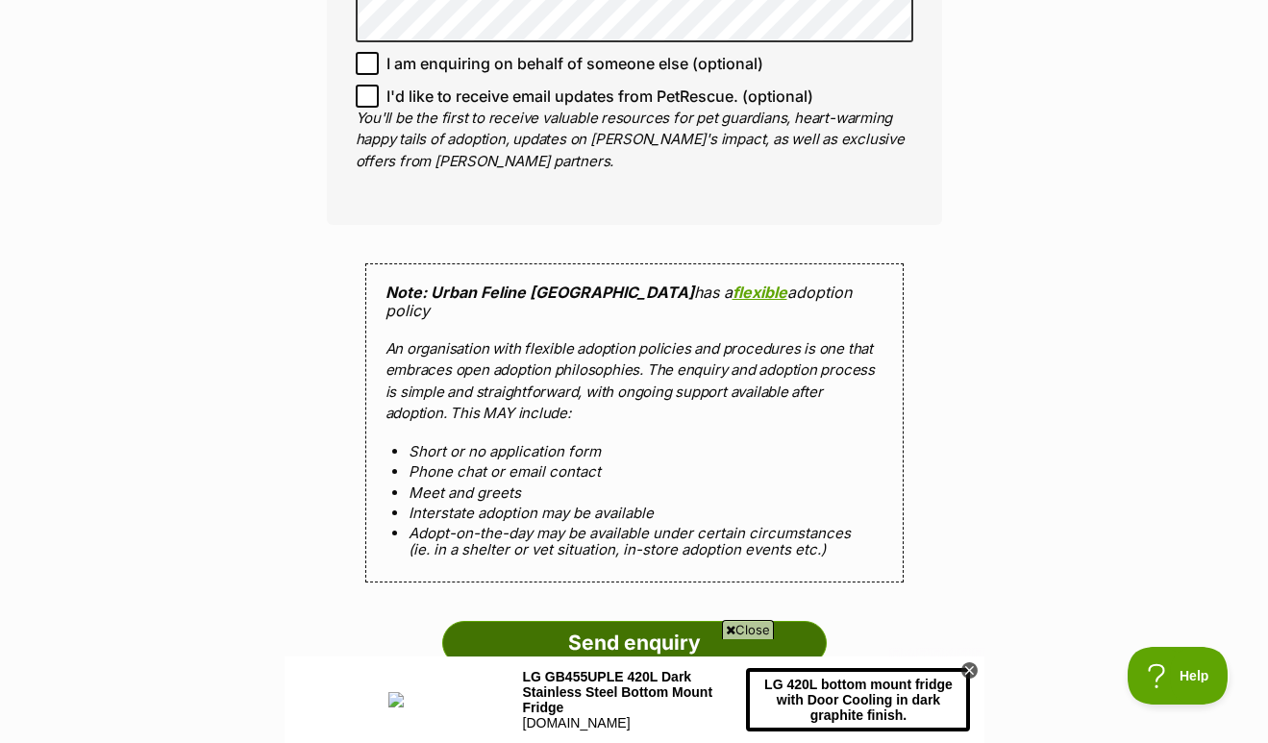
click at [512, 621] on input "Send enquiry" at bounding box center [634, 643] width 385 height 44
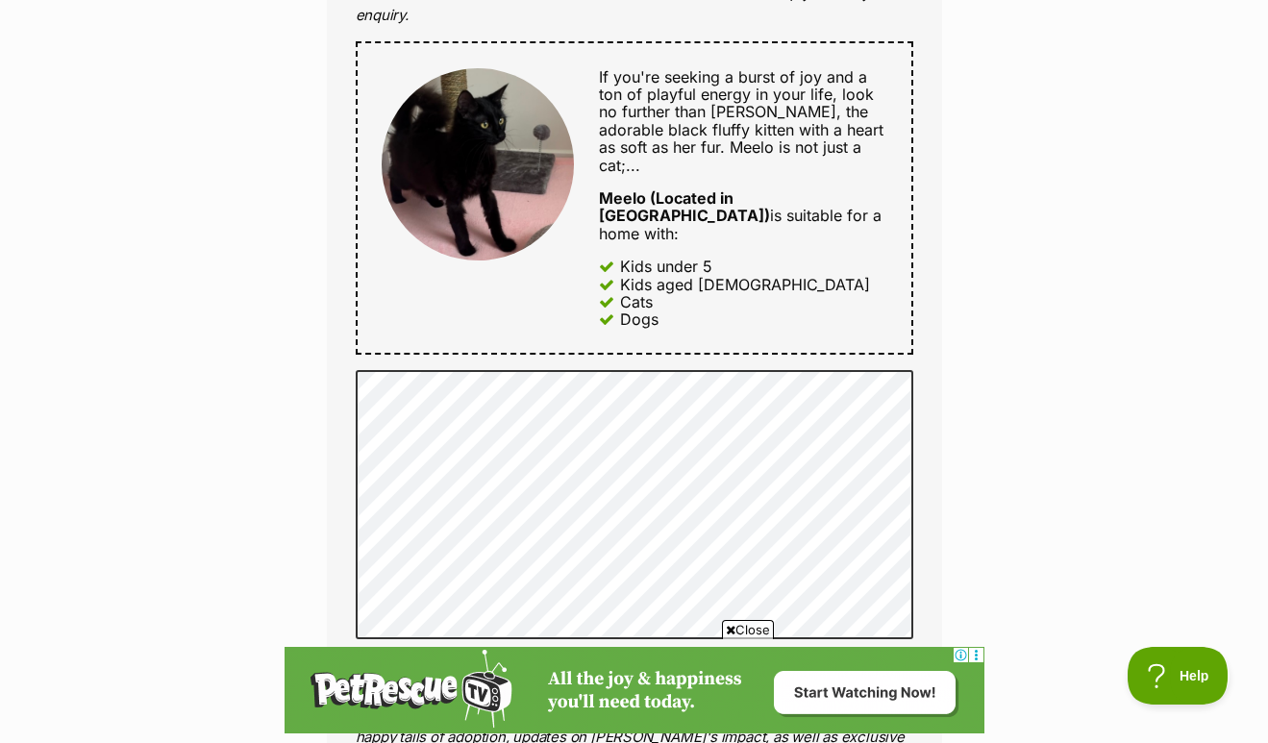
click at [365, 689] on icon at bounding box center [368, 693] width 12 height 9
click at [365, 682] on input "I'd like to receive email updates from PetRescue. (optional)" at bounding box center [367, 693] width 23 height 23
checkbox input "false"
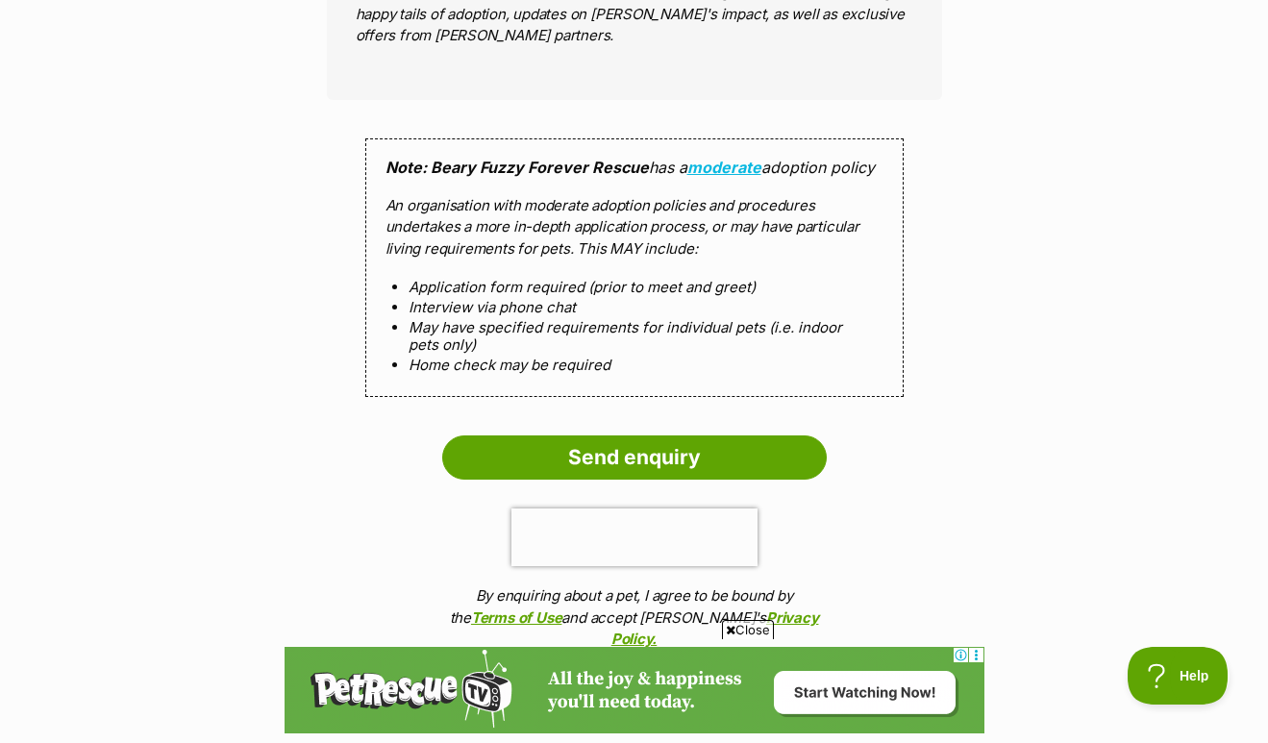
scroll to position [1746, 0]
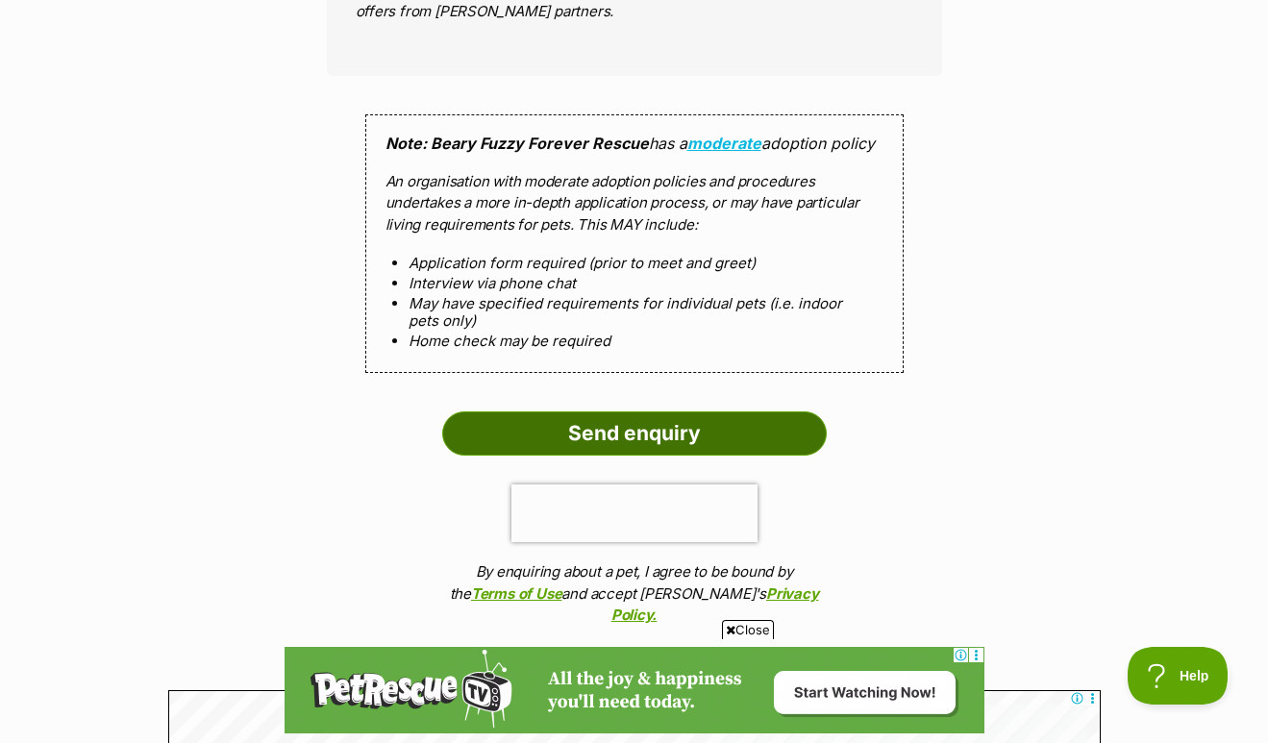
click at [601, 412] on input "Send enquiry" at bounding box center [634, 434] width 385 height 44
